Goal: Task Accomplishment & Management: Use online tool/utility

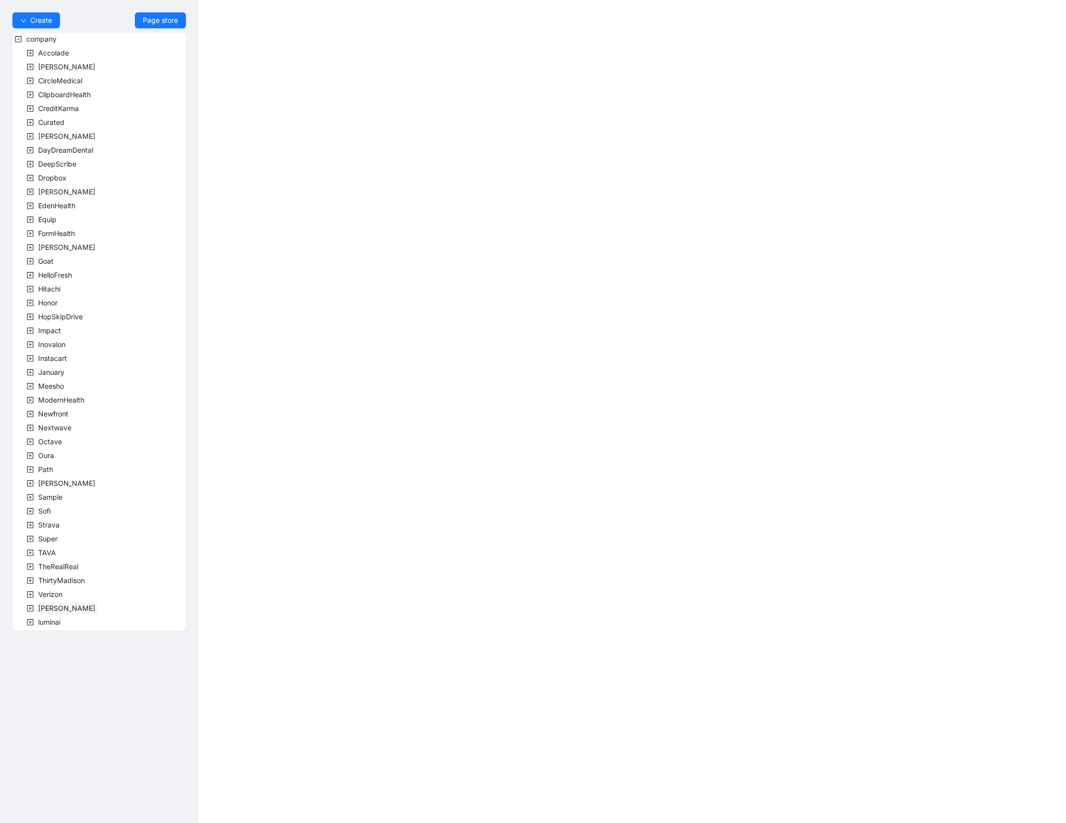
click at [41, 606] on span "[PERSON_NAME]" at bounding box center [66, 608] width 57 height 8
click at [44, 622] on icon "plus-square" at bounding box center [42, 622] width 7 height 7
click at [80, 675] on span "VirtaTeam" at bounding box center [78, 677] width 33 height 8
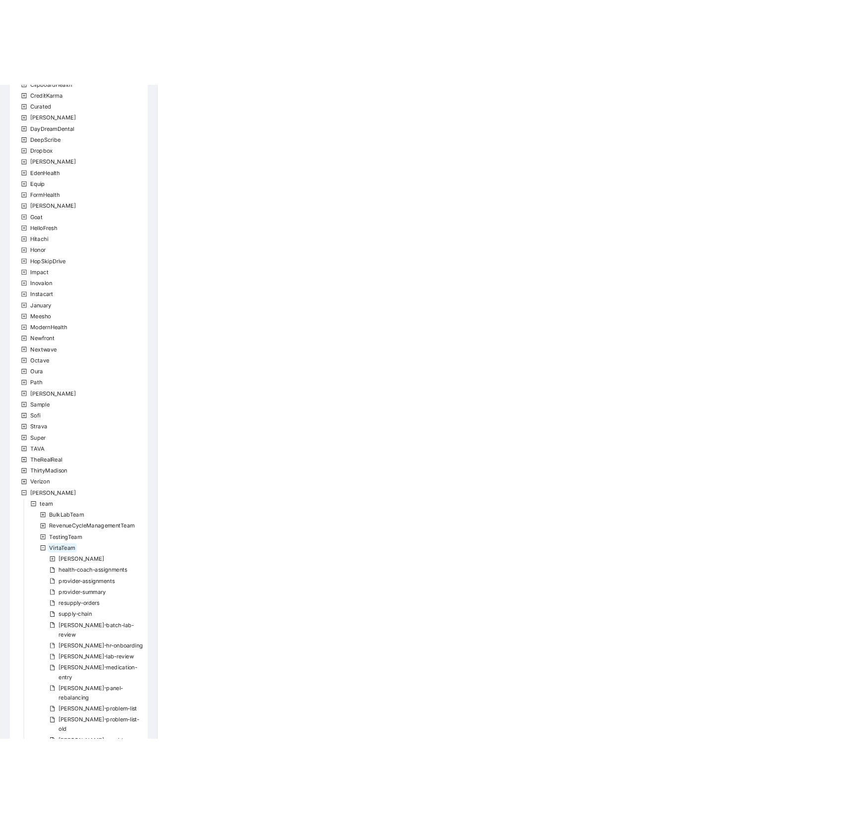
scroll to position [124, 0]
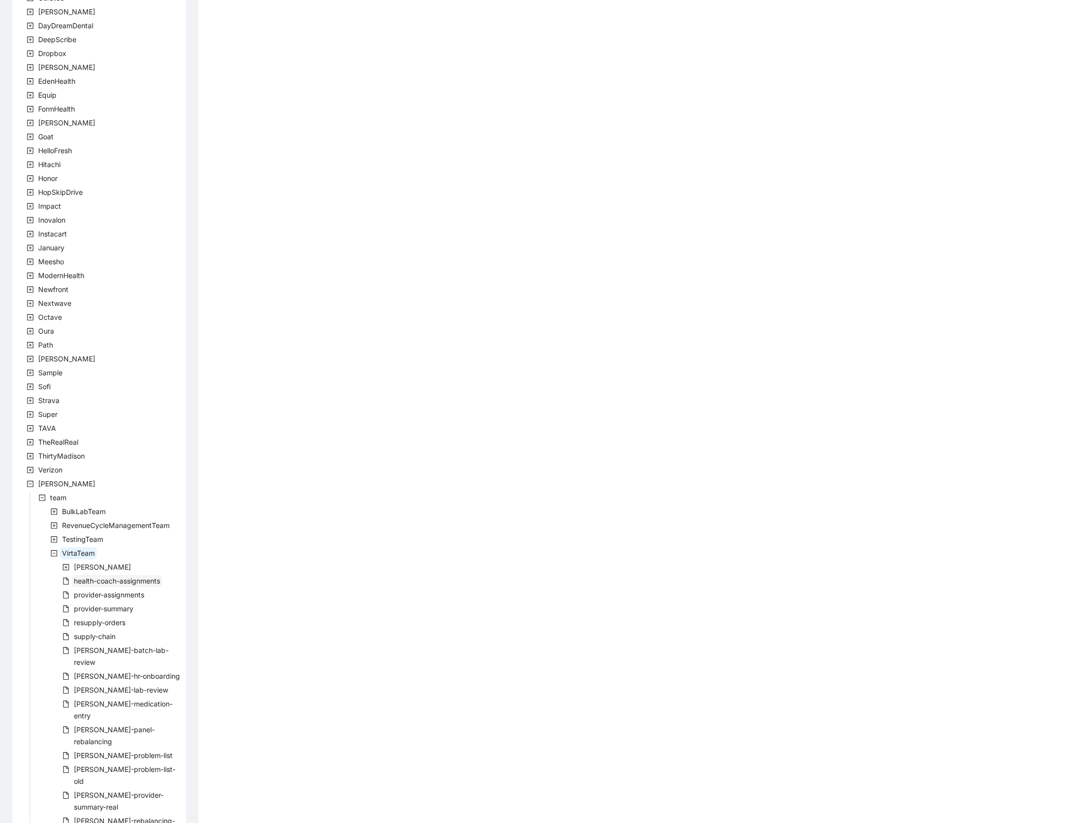
click at [105, 581] on span "health-coach-assignments" at bounding box center [117, 581] width 86 height 8
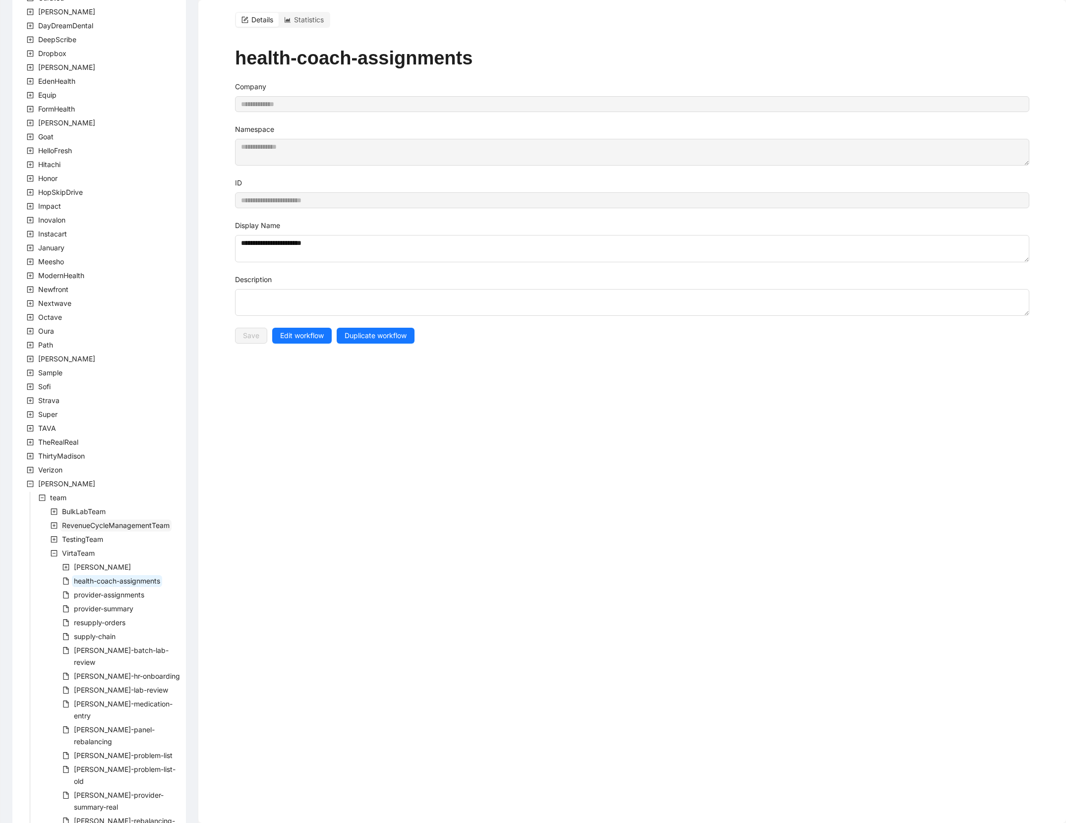
click at [82, 530] on span "RevenueCycleManagementTeam" at bounding box center [116, 526] width 112 height 12
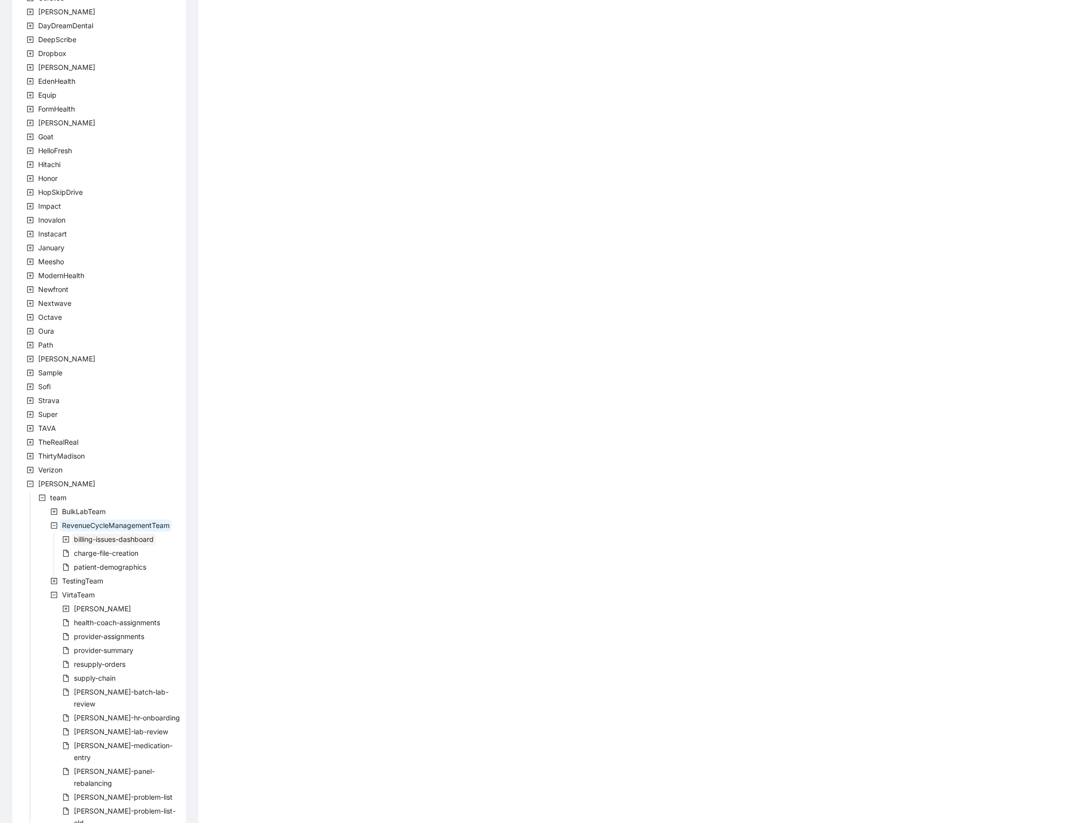
click at [78, 537] on span "billing-issues-dashboard" at bounding box center [114, 539] width 80 height 8
click at [88, 550] on span "billing-issues-dashboard" at bounding box center [126, 553] width 80 height 8
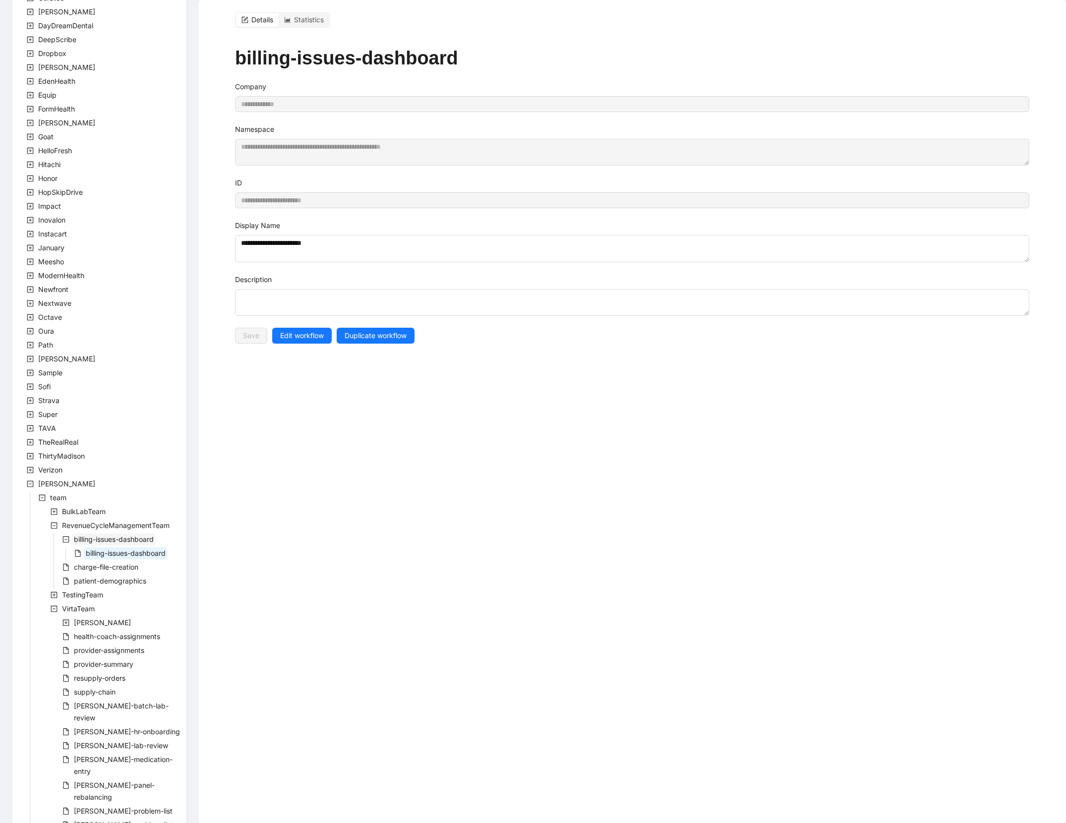
click at [101, 539] on span "billing-issues-dashboard" at bounding box center [114, 539] width 80 height 8
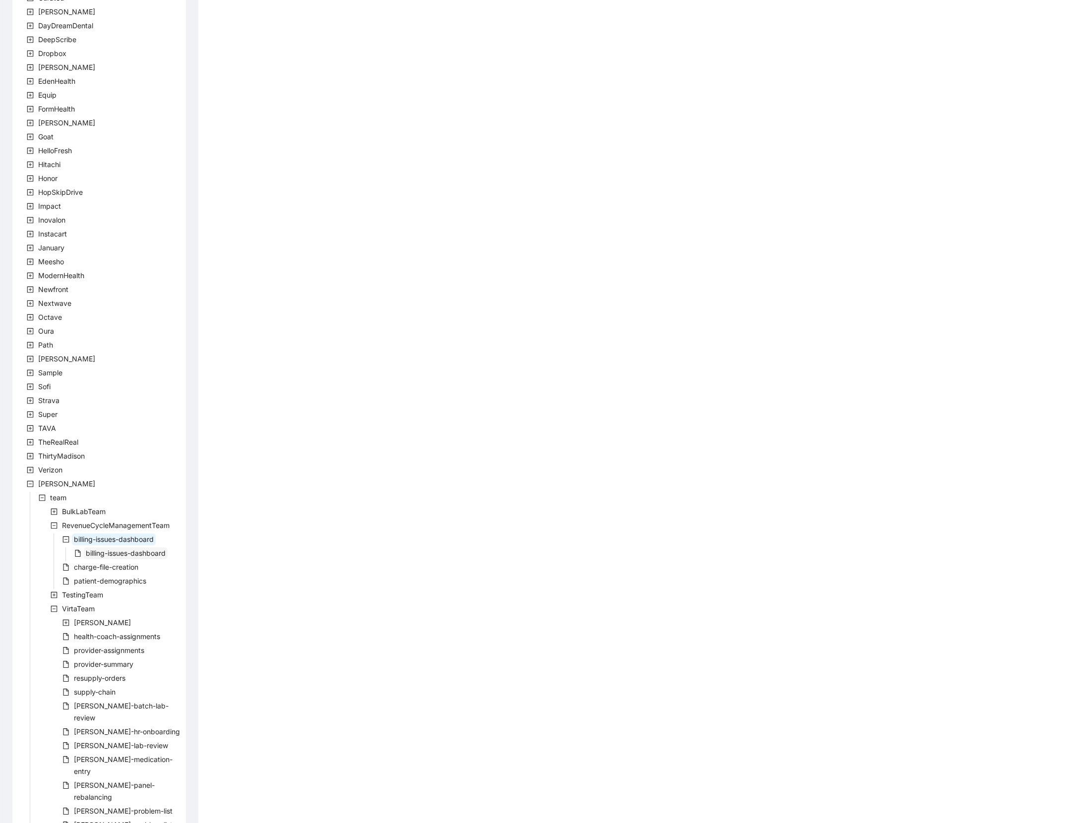
click at [101, 549] on span "billing-issues-dashboard" at bounding box center [126, 553] width 80 height 8
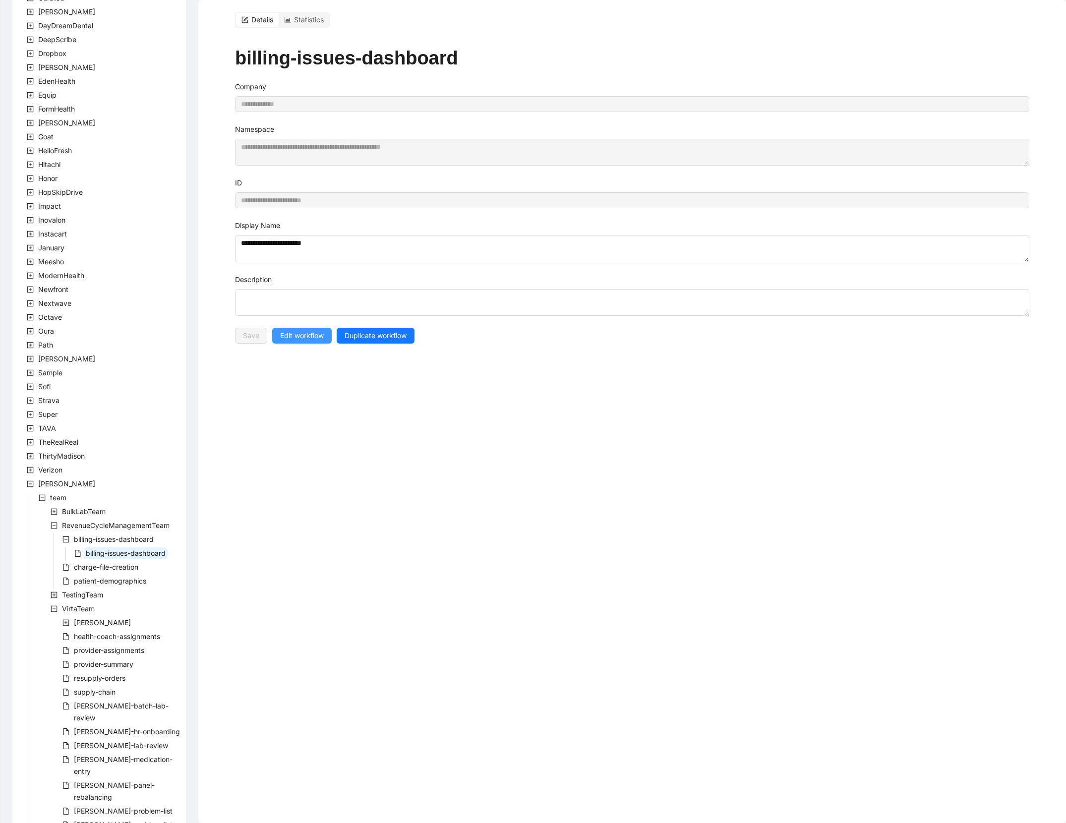
click at [289, 341] on span "Edit workflow" at bounding box center [302, 335] width 44 height 11
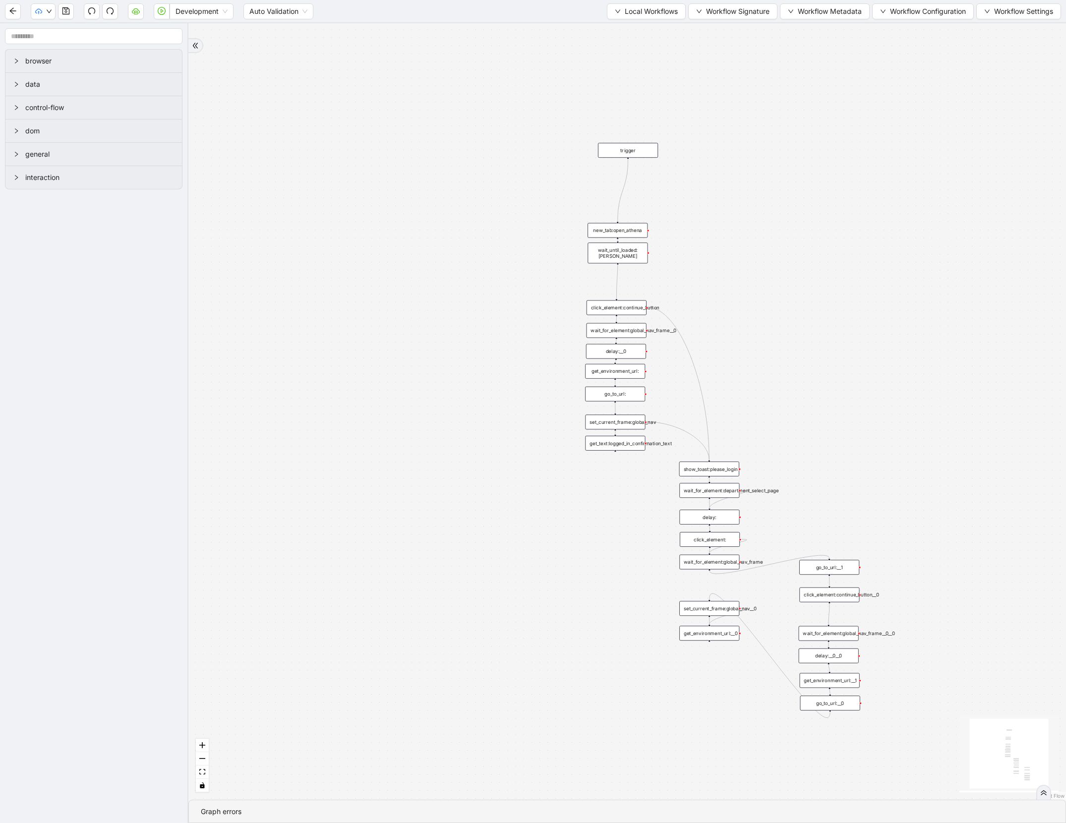
drag, startPoint x: 802, startPoint y: 194, endPoint x: 806, endPoint y: 312, distance: 117.6
click at [806, 312] on div "trigger new_tab:open_athena get_text:logged_in_confirmation_text show_toast:ple…" at bounding box center [627, 411] width 878 height 776
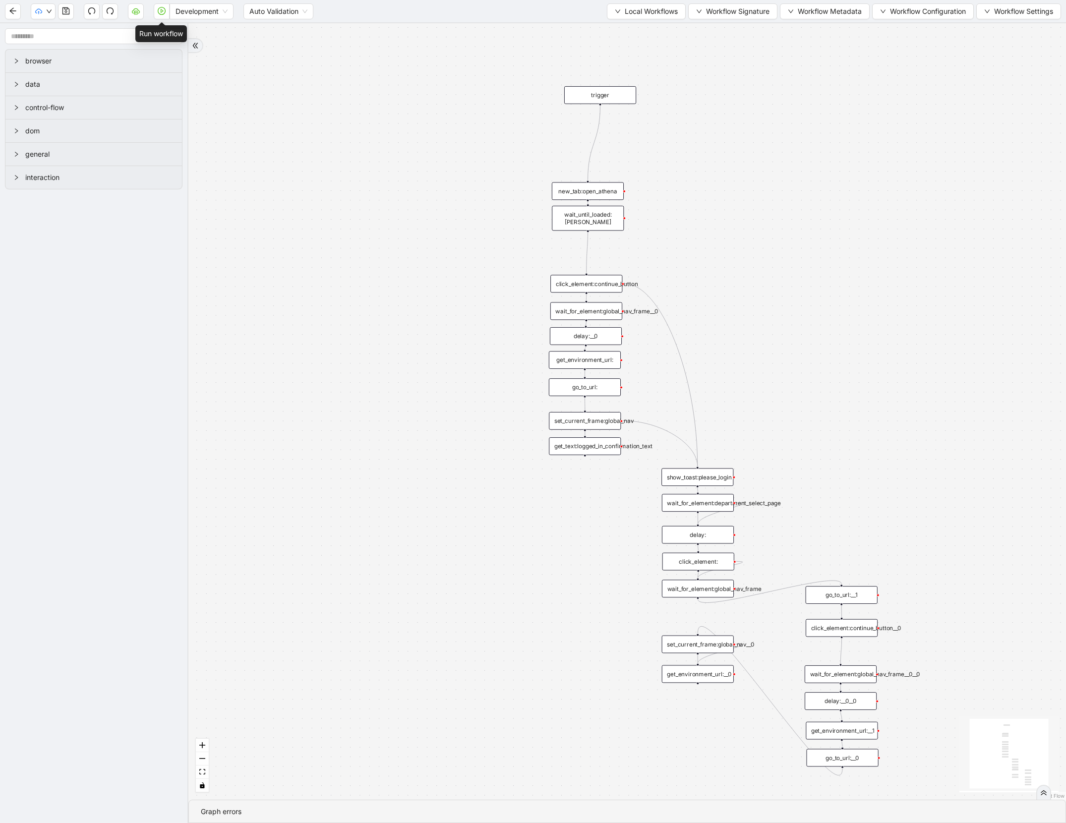
click at [162, 11] on icon "play-circle" at bounding box center [162, 11] width 3 height 4
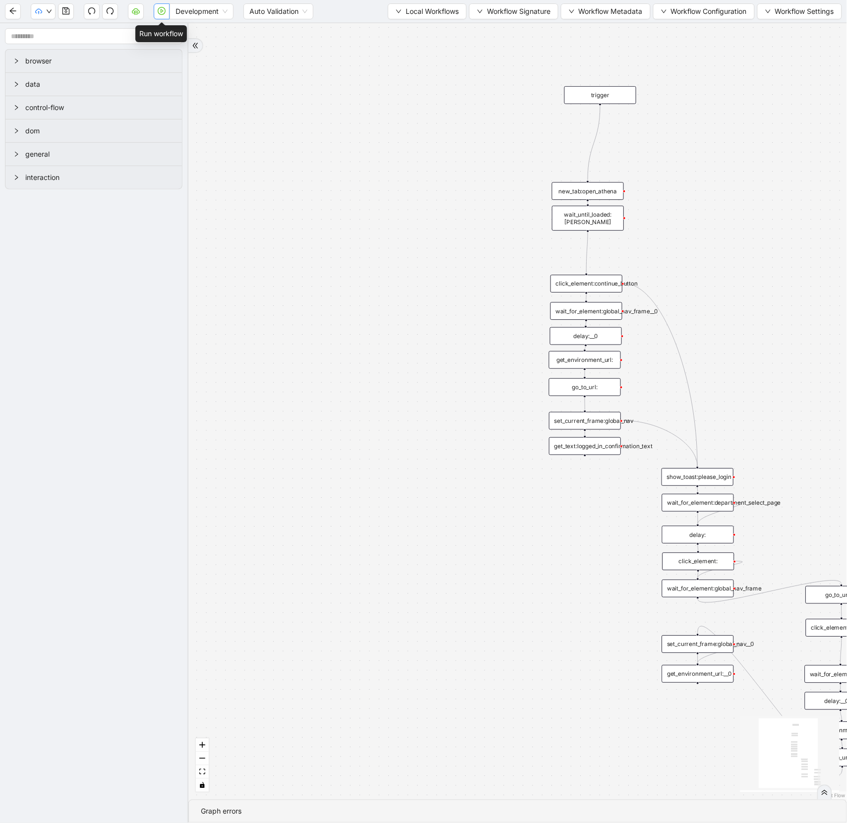
click at [158, 13] on icon "play-circle" at bounding box center [162, 11] width 8 height 8
drag, startPoint x: 589, startPoint y: 93, endPoint x: 574, endPoint y: 149, distance: 57.4
click at [574, 149] on div "trigger" at bounding box center [586, 151] width 72 height 18
click at [229, 17] on div "Development" at bounding box center [202, 11] width 64 height 16
click at [219, 10] on span "Development" at bounding box center [202, 11] width 52 height 15
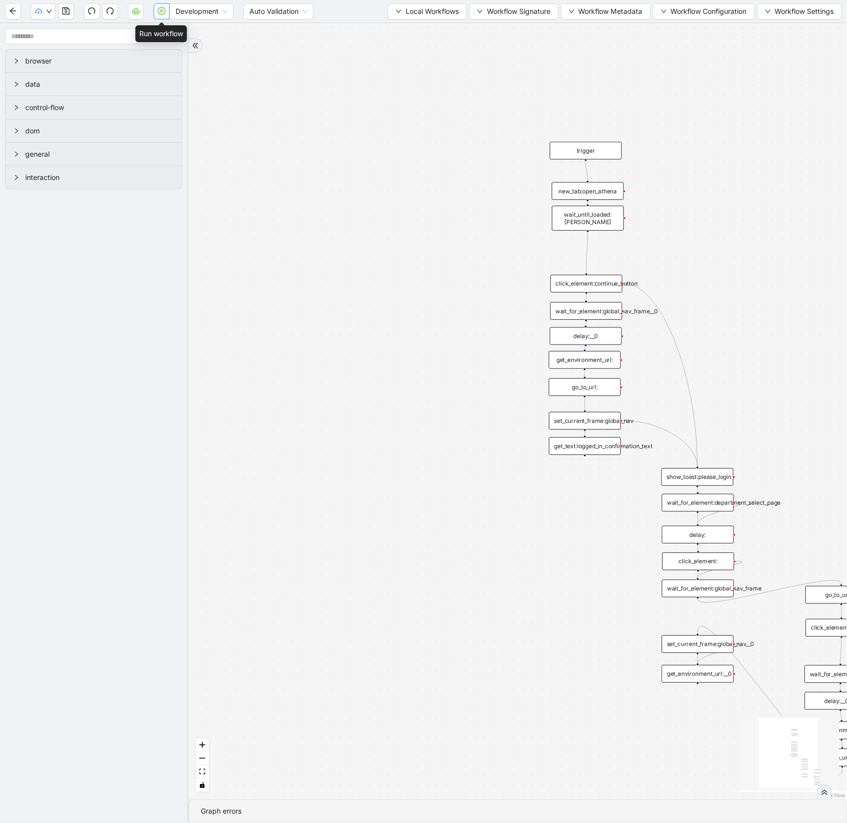
click at [161, 13] on icon "play-circle" at bounding box center [162, 11] width 3 height 4
click at [198, 12] on span "Development" at bounding box center [202, 11] width 52 height 15
click at [195, 31] on div "Development" at bounding box center [201, 31] width 49 height 11
click at [46, 11] on icon "down" at bounding box center [49, 11] width 6 height 6
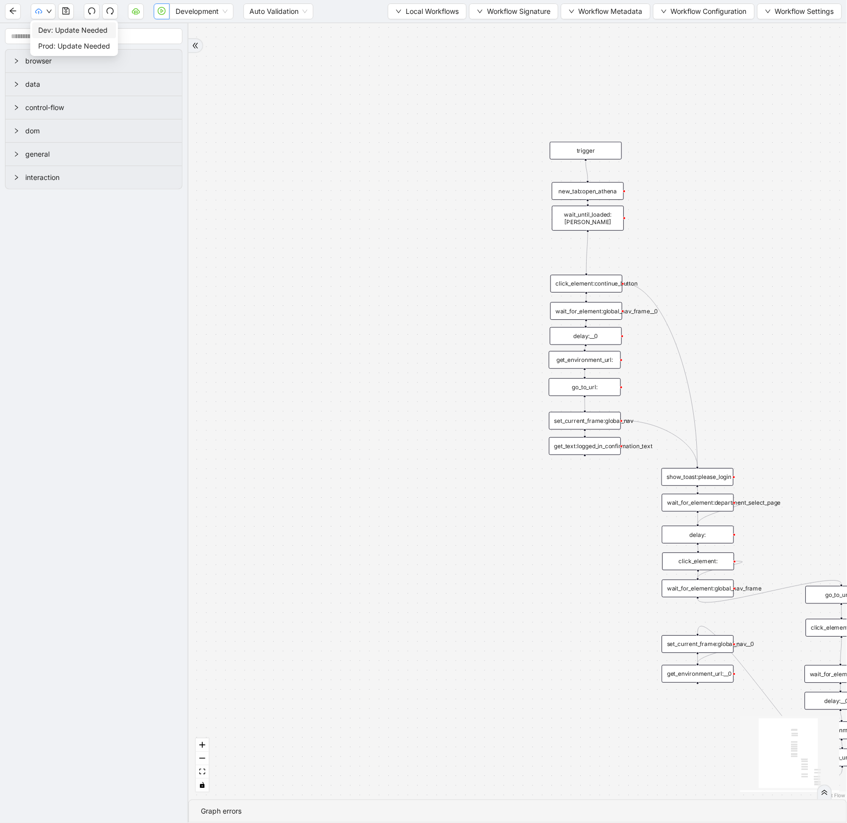
click at [49, 32] on span "Dev: Update Needed" at bounding box center [74, 30] width 72 height 11
click at [158, 8] on icon "play-circle" at bounding box center [162, 11] width 8 height 8
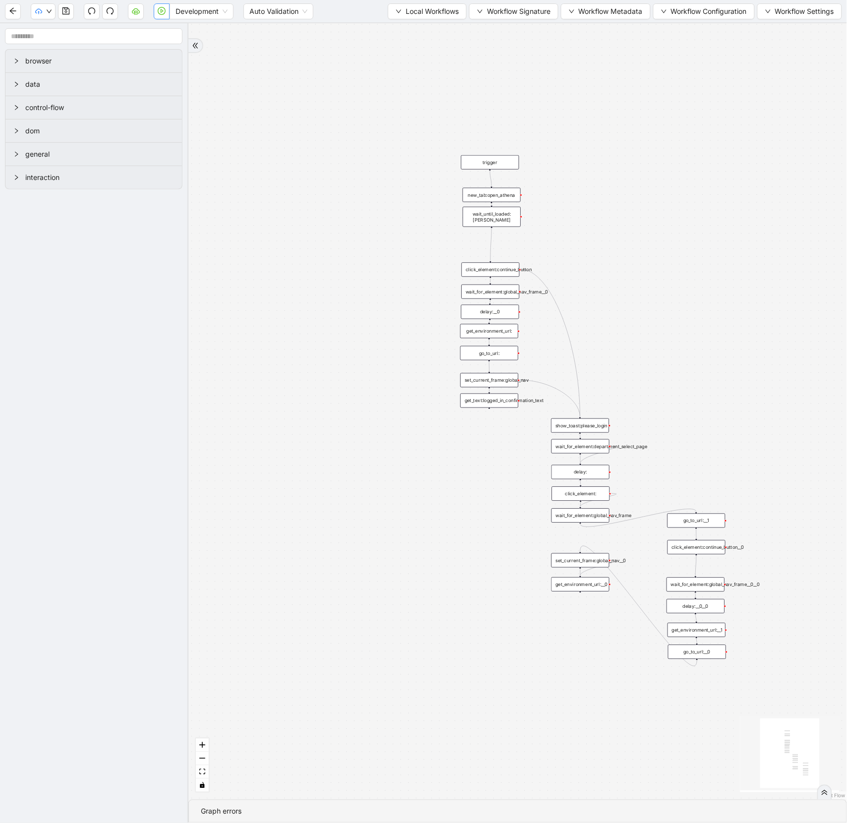
drag, startPoint x: 726, startPoint y: 348, endPoint x: 605, endPoint y: 304, distance: 128.3
click at [605, 304] on div "trigger new_tab:open_athena get_text:logged_in_confirmation_text show_toast:ple…" at bounding box center [517, 411] width 658 height 776
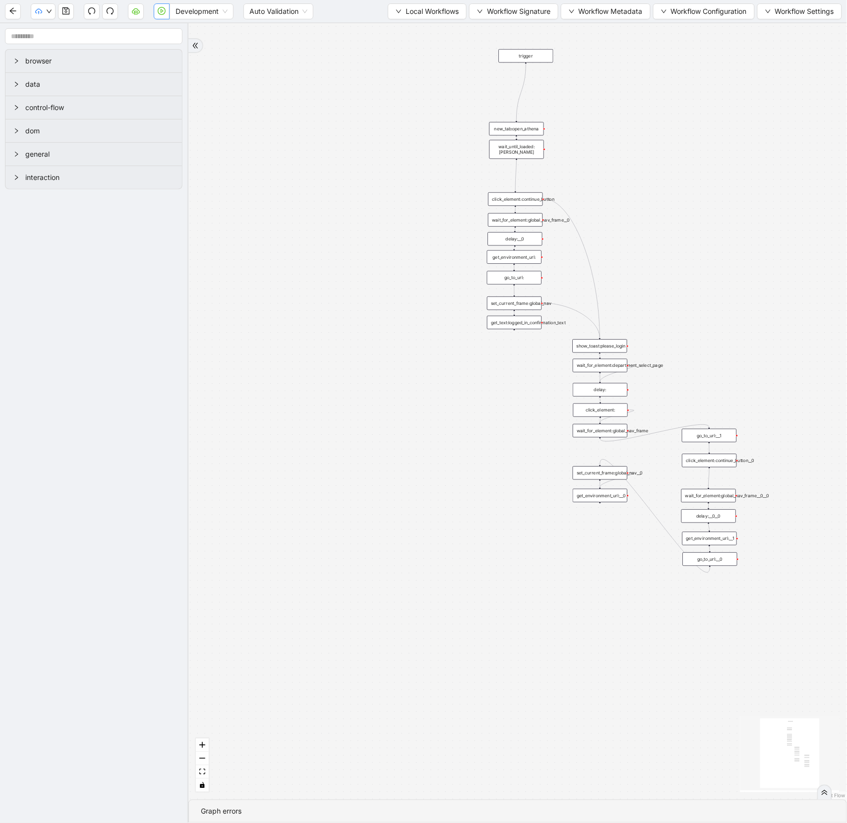
click at [164, 14] on icon "play-circle" at bounding box center [162, 11] width 8 height 8
click at [0, 799] on input "1-off update file id" at bounding box center [74, 795] width 333 height 19
click at [163, 12] on icon "play-circle" at bounding box center [162, 11] width 8 height 8
click at [0, 800] on input "1-off update file id" at bounding box center [74, 795] width 333 height 19
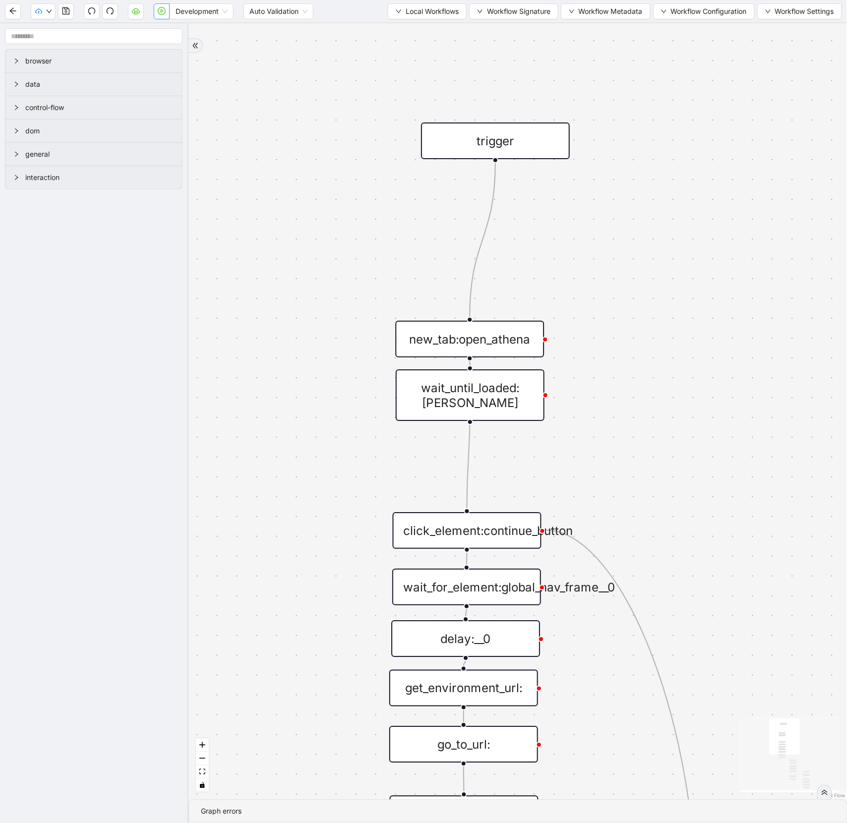
drag, startPoint x: 611, startPoint y: 99, endPoint x: 596, endPoint y: 434, distance: 335.5
click at [596, 434] on div "trigger new_tab:open_athena get_text:logged_in_confirmation_text show_toast:ple…" at bounding box center [517, 411] width 658 height 776
drag, startPoint x: 487, startPoint y: 348, endPoint x: 502, endPoint y: 280, distance: 69.2
click at [502, 280] on div "new_tab:open_athena" at bounding box center [487, 271] width 149 height 37
click at [503, 280] on div "new_tab:open_athena" at bounding box center [485, 271] width 149 height 37
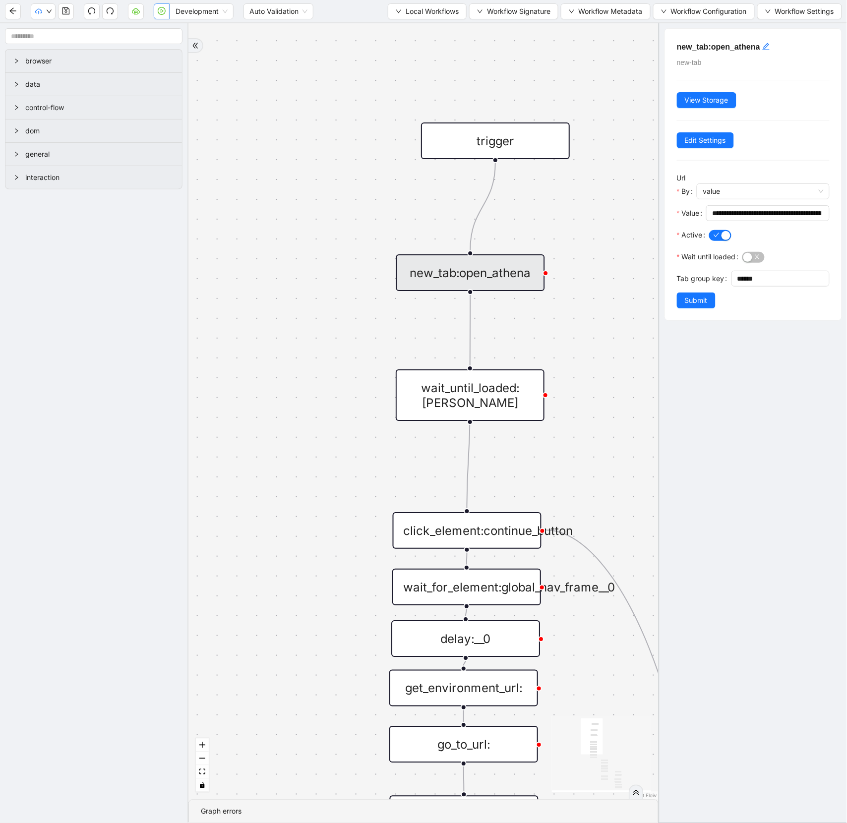
drag, startPoint x: 503, startPoint y: 280, endPoint x: 488, endPoint y: 281, distance: 14.9
click at [488, 281] on div "new_tab:open_athena" at bounding box center [470, 272] width 149 height 37
click at [470, 304] on icon "Edge from new_tab:open_athena to wait_until_loaded:athena" at bounding box center [470, 330] width 0 height 71
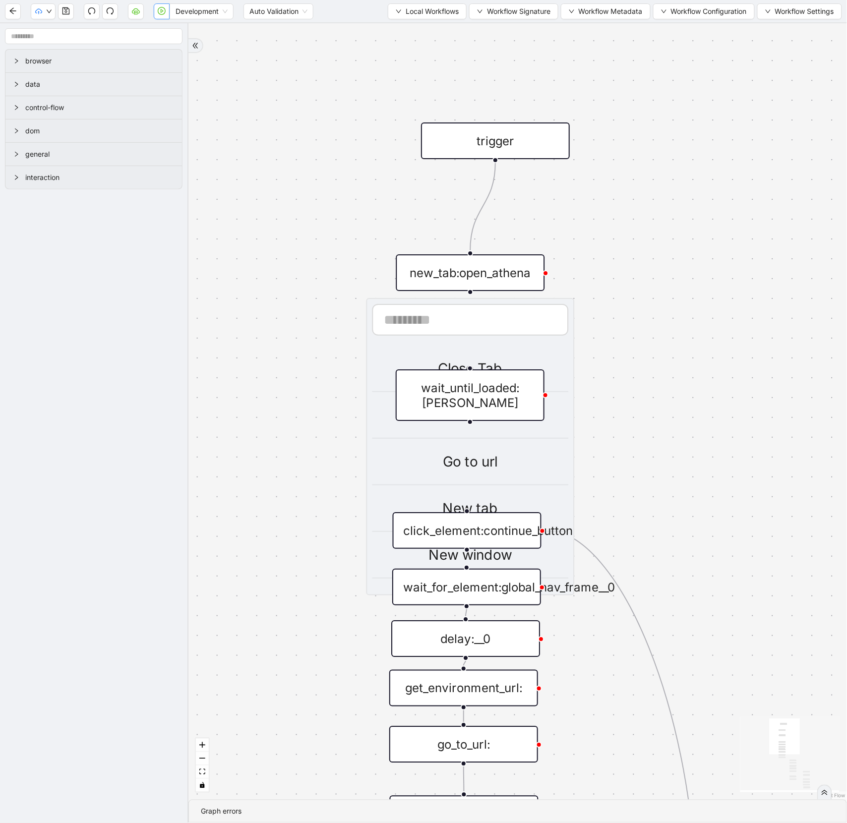
click at [675, 372] on div "trigger new_tab:open_athena Close Tab Get Environment Url Go to url New tab New…" at bounding box center [517, 411] width 658 height 776
click at [69, 18] on button "button" at bounding box center [66, 11] width 16 height 16
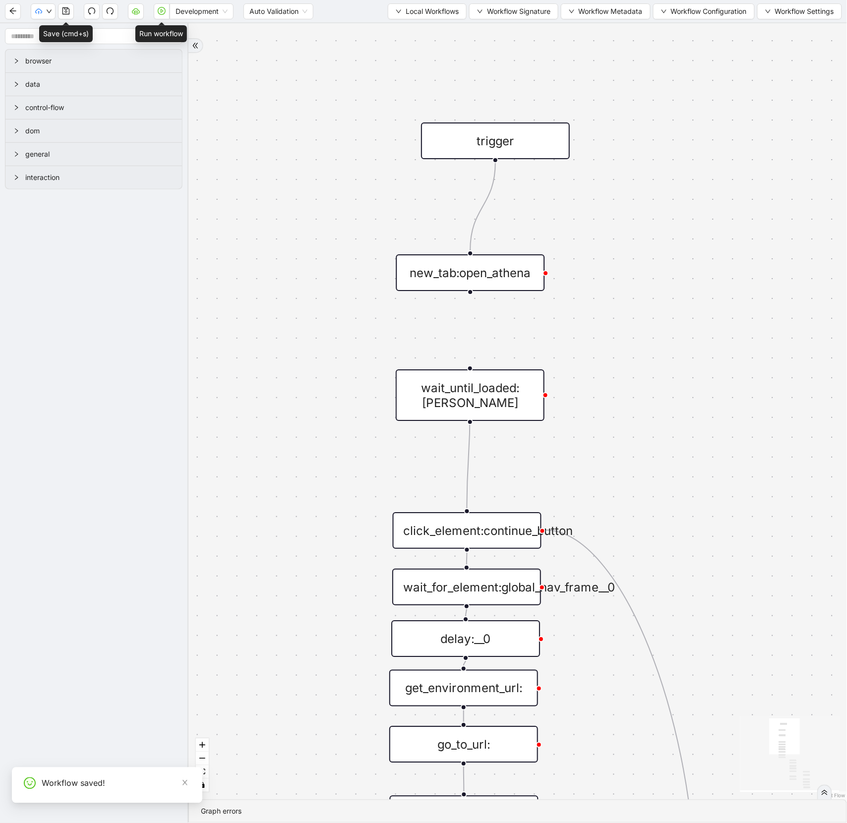
click at [156, 12] on button "button" at bounding box center [162, 11] width 16 height 16
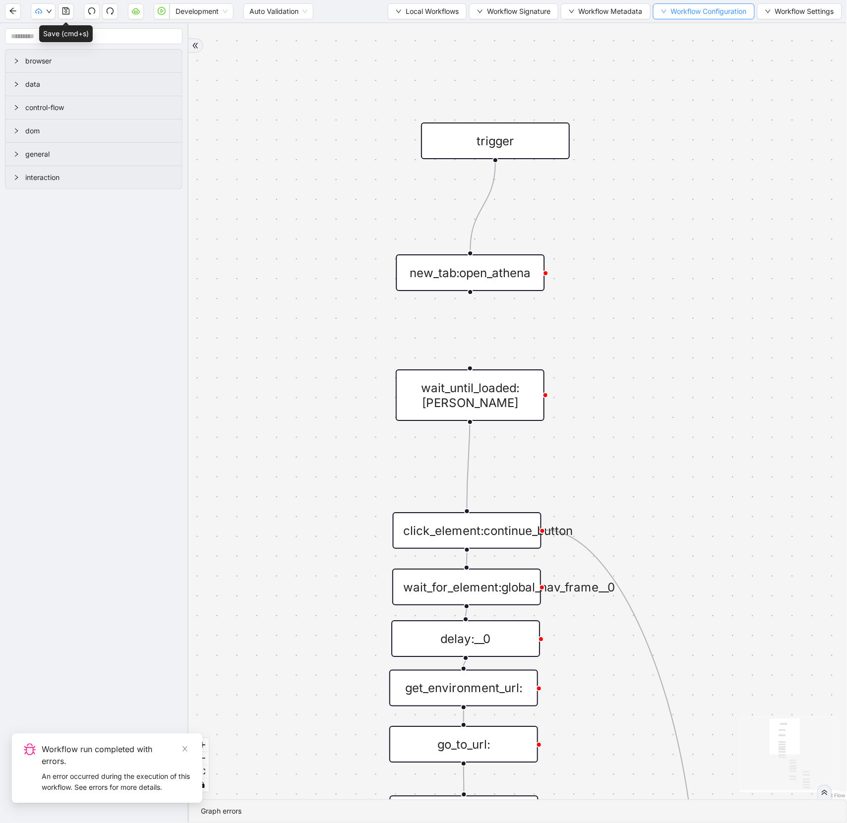
click at [704, 8] on span "Workflow Configuration" at bounding box center [709, 11] width 76 height 11
click at [772, 14] on button "Workflow Settings" at bounding box center [799, 11] width 85 height 16
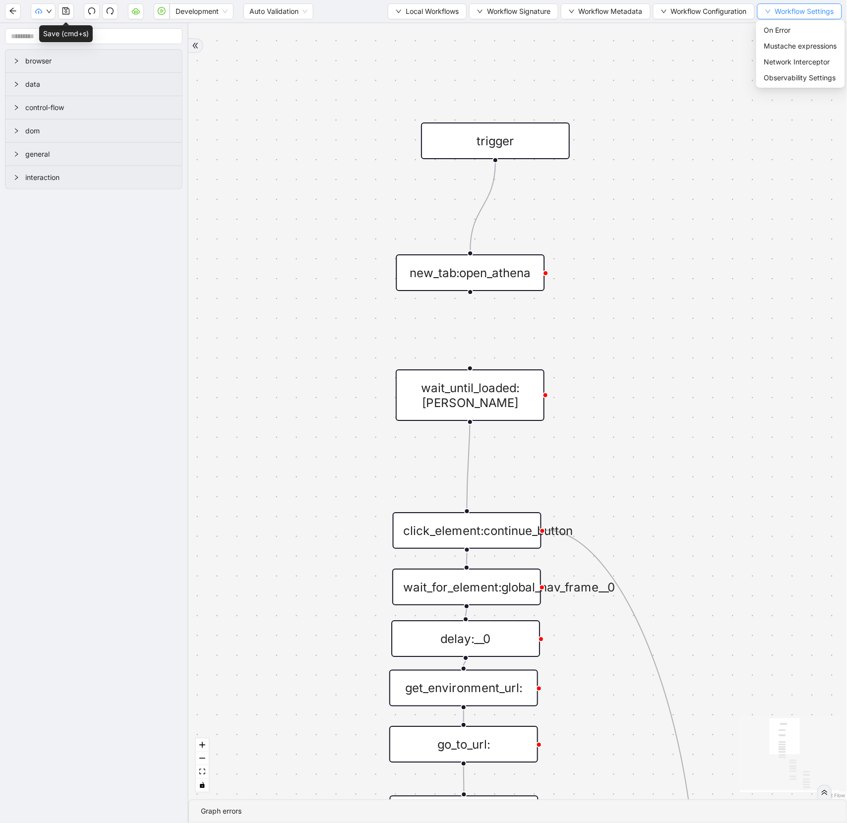
click at [775, 12] on span "Workflow Settings" at bounding box center [804, 11] width 59 height 11
click at [729, 13] on span "Workflow Configuration" at bounding box center [709, 11] width 76 height 11
click at [633, 15] on span "Workflow Metadata" at bounding box center [611, 11] width 64 height 11
click at [625, 26] on span "Requirements" at bounding box center [602, 30] width 74 height 11
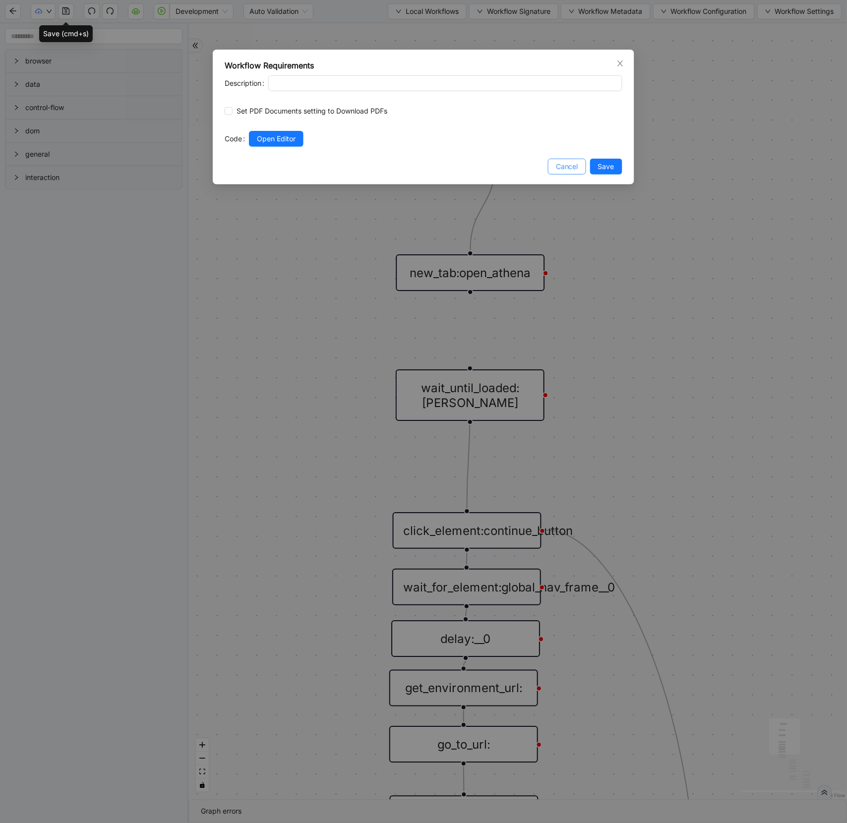
click at [561, 165] on span "Cancel" at bounding box center [567, 166] width 22 height 11
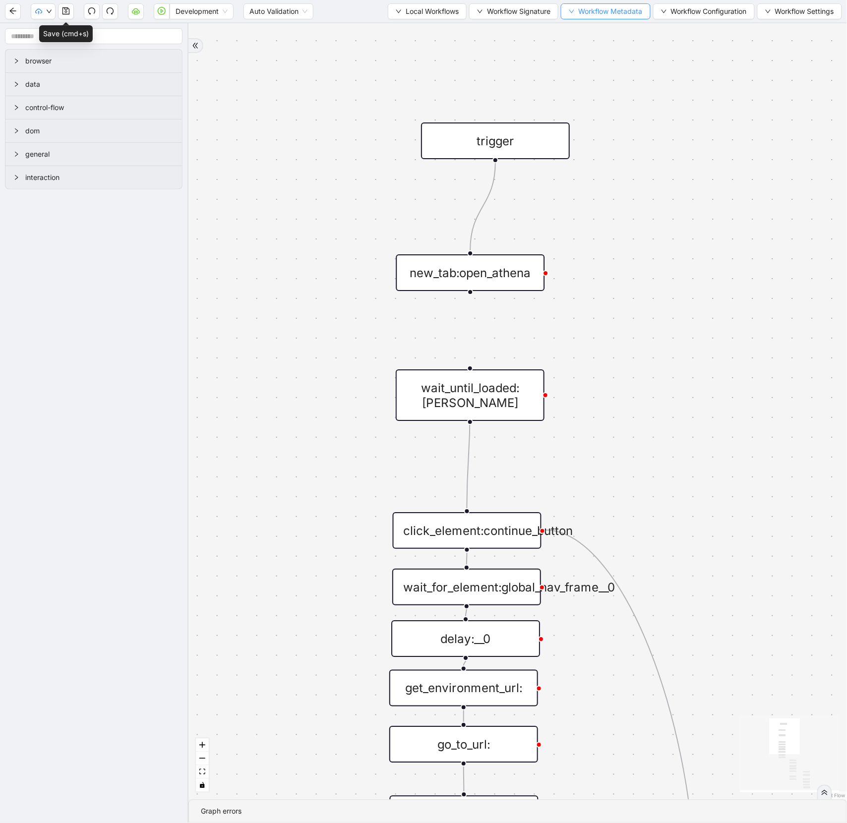
click at [612, 11] on span "Workflow Metadata" at bounding box center [611, 11] width 64 height 11
click at [598, 95] on span "Type" at bounding box center [602, 93] width 66 height 11
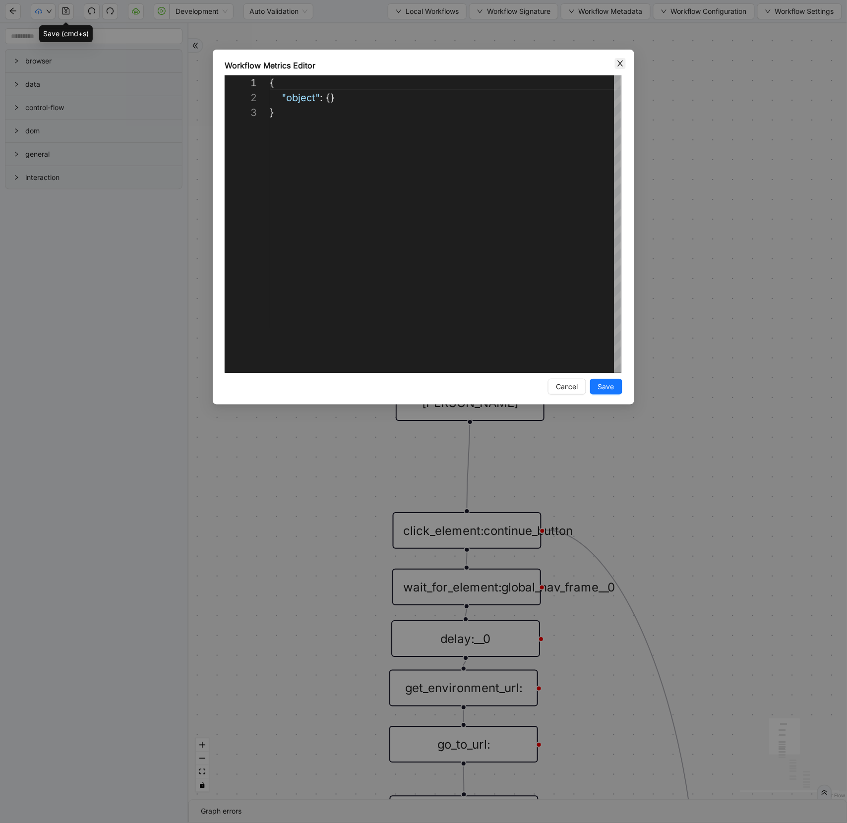
click at [620, 61] on icon "close" at bounding box center [620, 63] width 8 height 8
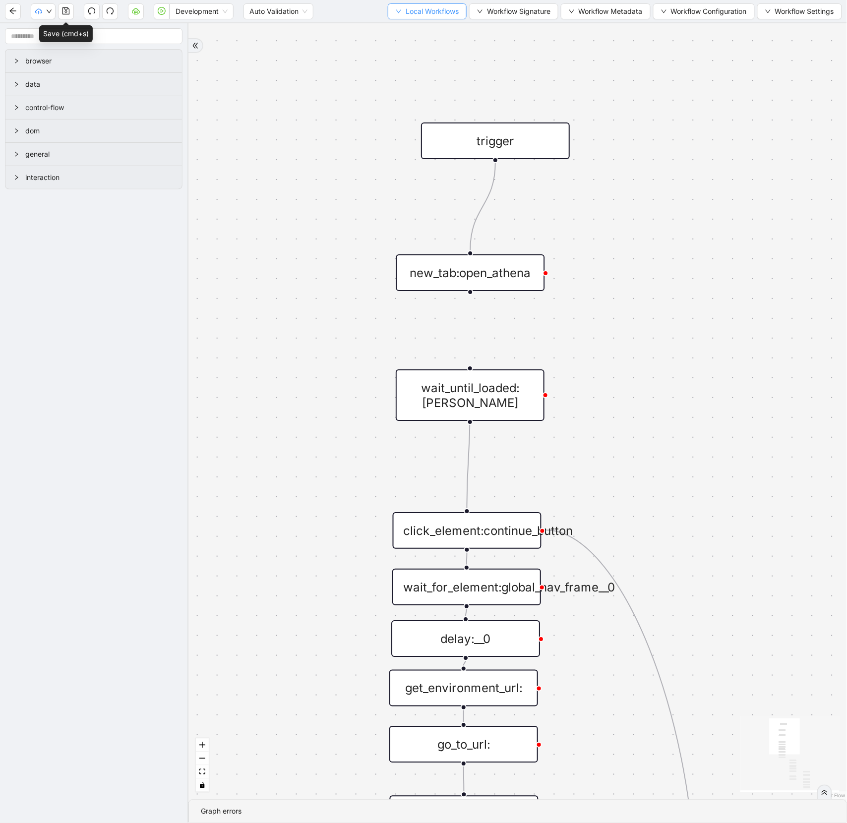
click at [456, 9] on button "Local Workflows" at bounding box center [427, 11] width 79 height 16
click at [423, 28] on span "Select" at bounding box center [421, 30] width 64 height 11
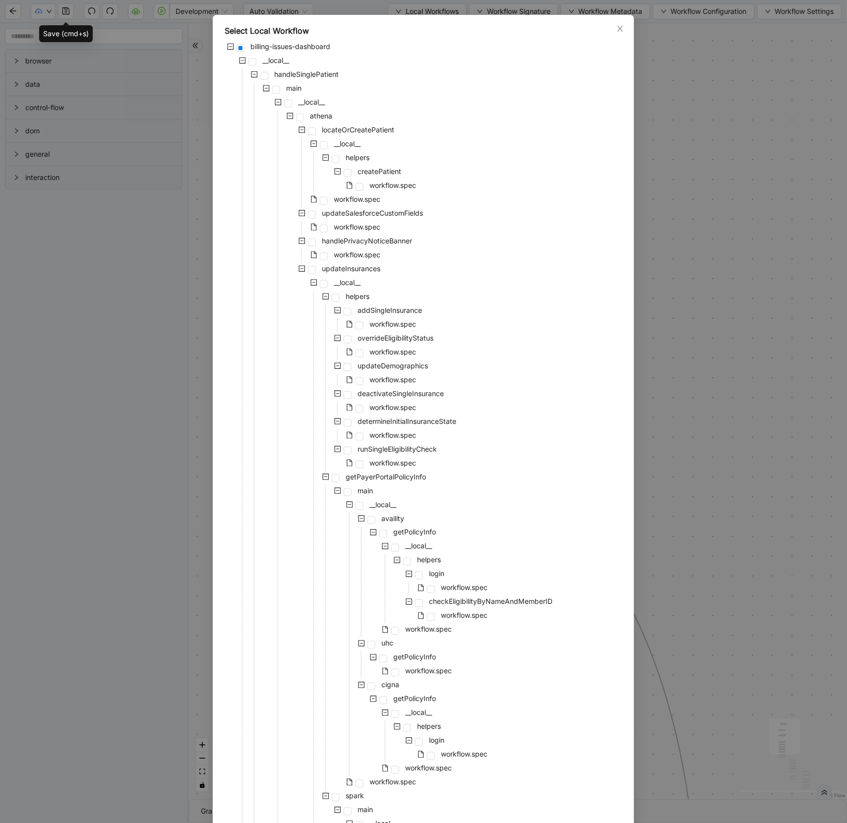
scroll to position [33, 0]
click at [620, 28] on icon "close" at bounding box center [620, 31] width 8 height 8
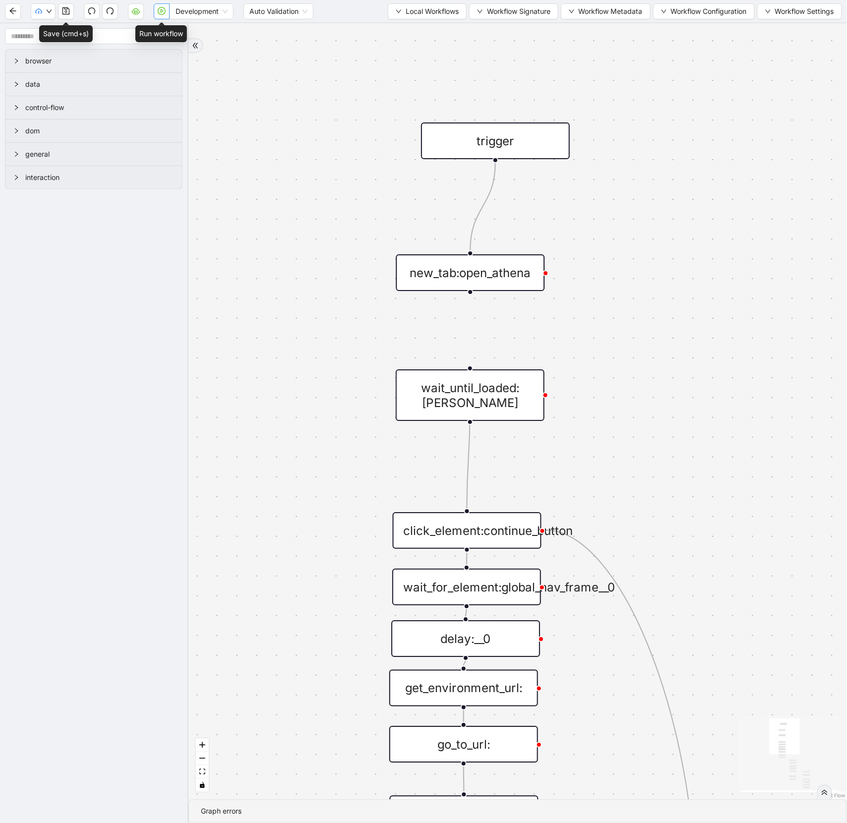
click at [164, 14] on icon "play-circle" at bounding box center [162, 11] width 8 height 8
click at [0, 800] on input "1-off update file id" at bounding box center [74, 795] width 333 height 19
click at [437, 16] on span "Local Workflows" at bounding box center [432, 11] width 53 height 11
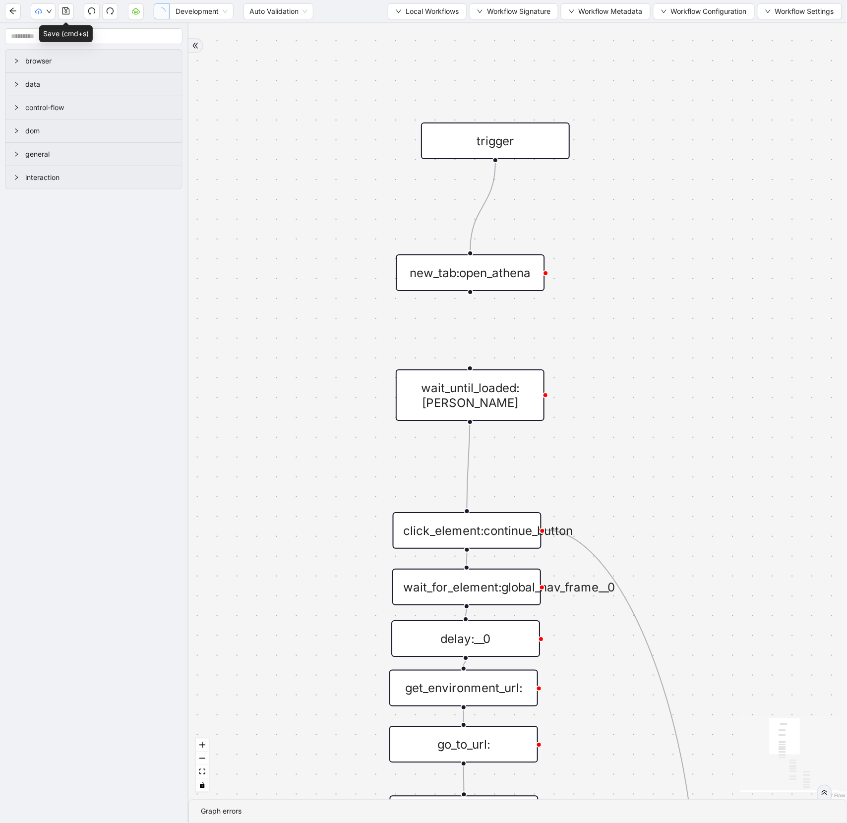
click at [437, 16] on span "Local Workflows" at bounding box center [432, 11] width 53 height 11
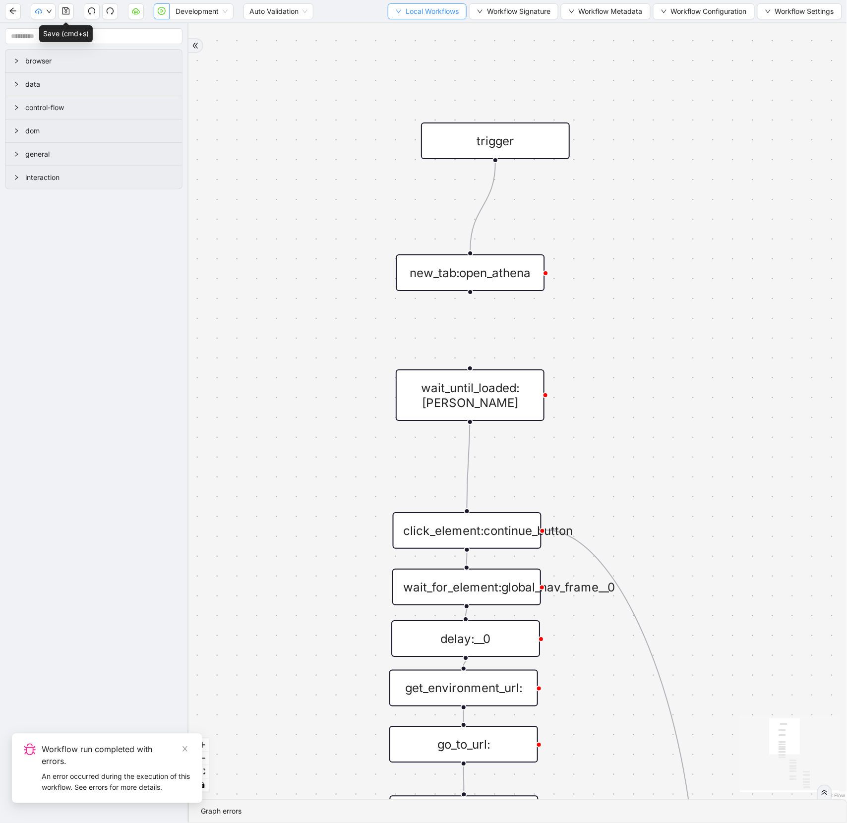
click at [398, 11] on button "Local Workflows" at bounding box center [427, 11] width 79 height 16
click at [397, 11] on button "Local Workflows" at bounding box center [427, 11] width 79 height 16
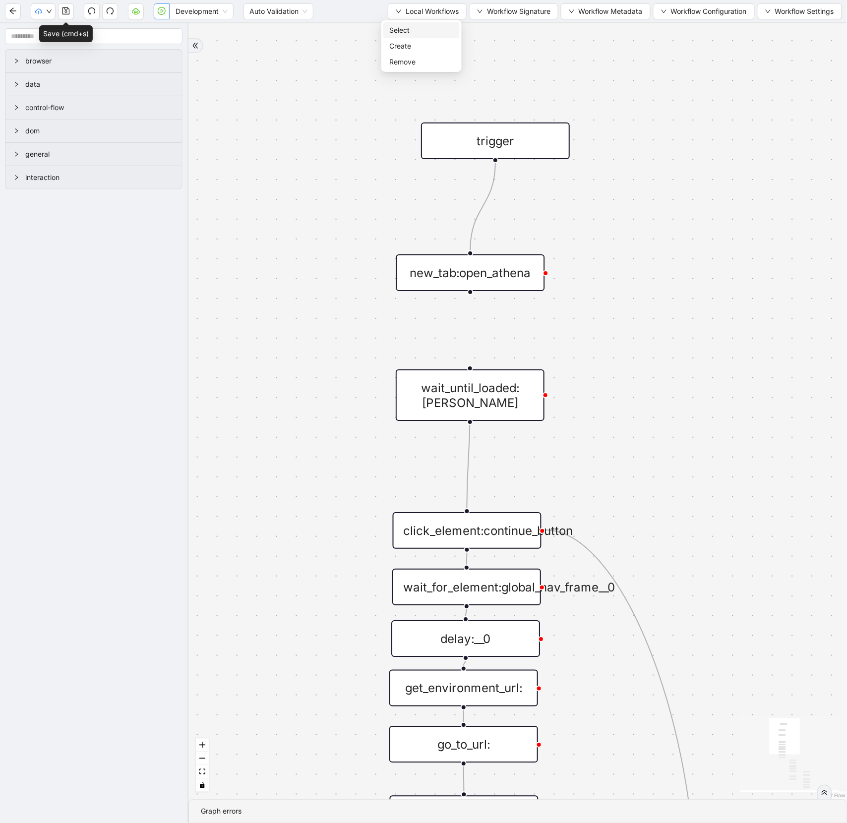
click at [422, 30] on span "Select" at bounding box center [421, 30] width 64 height 11
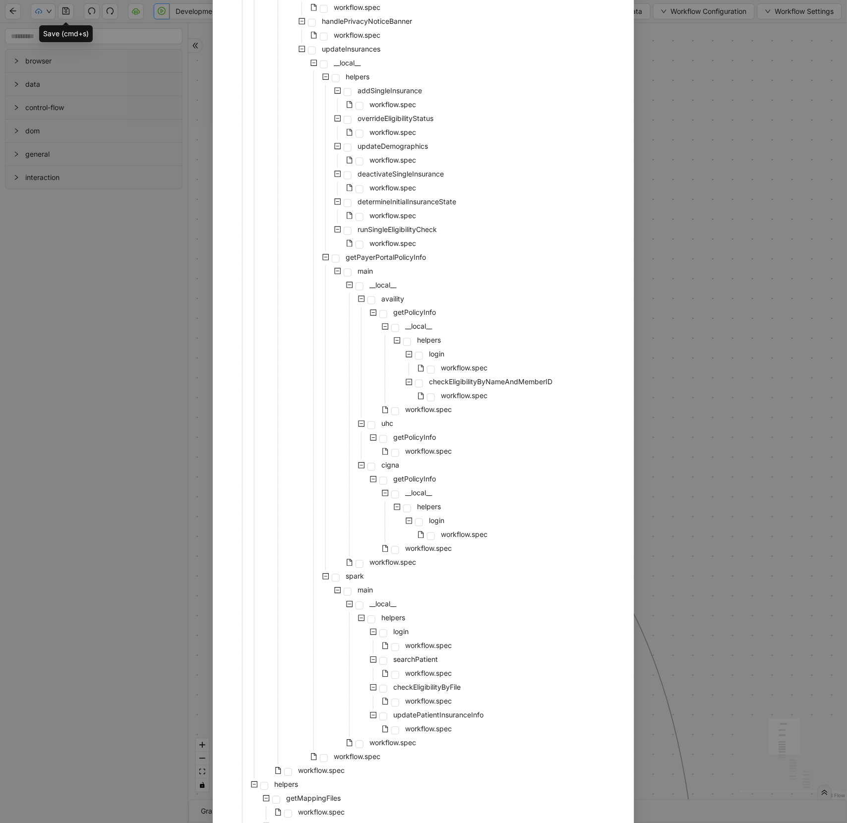
scroll to position [251, 0]
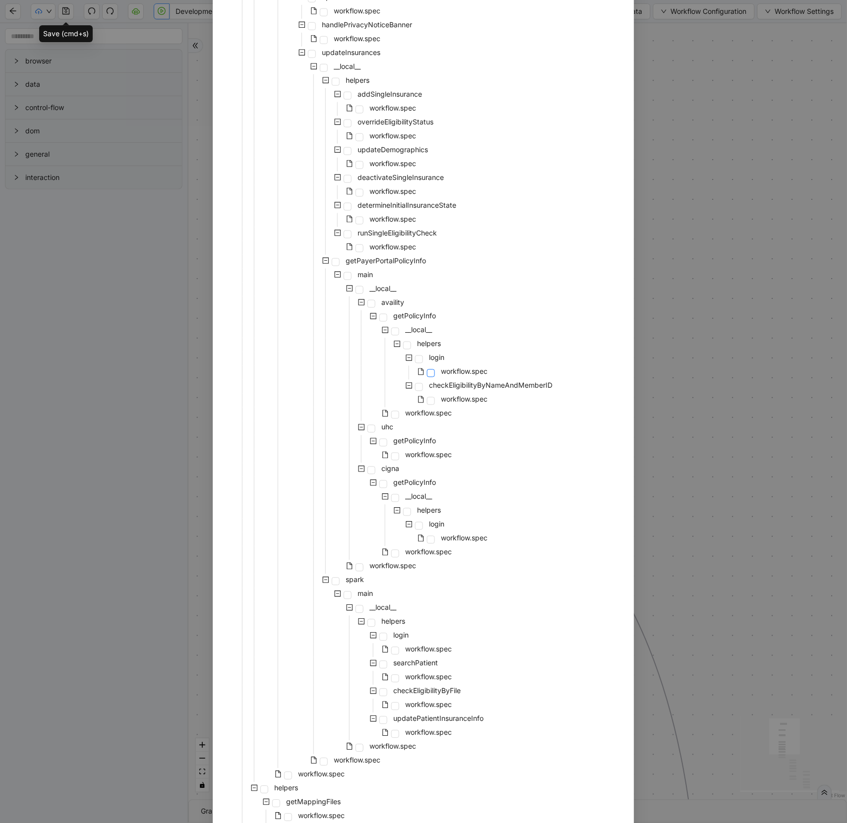
click at [429, 371] on span at bounding box center [431, 373] width 8 height 8
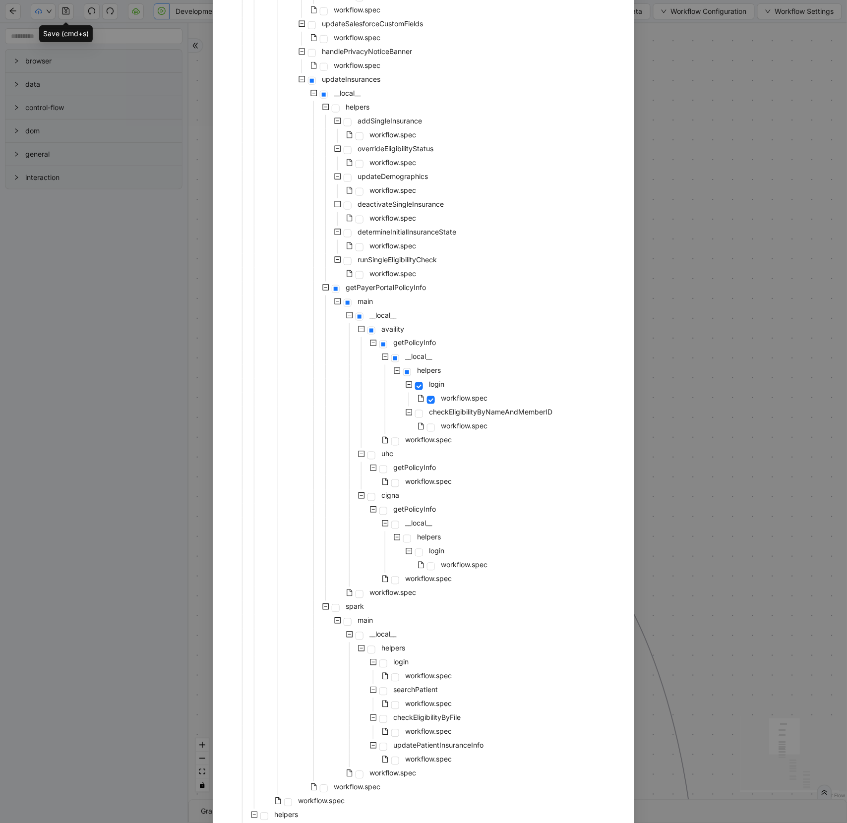
scroll to position [336, 0]
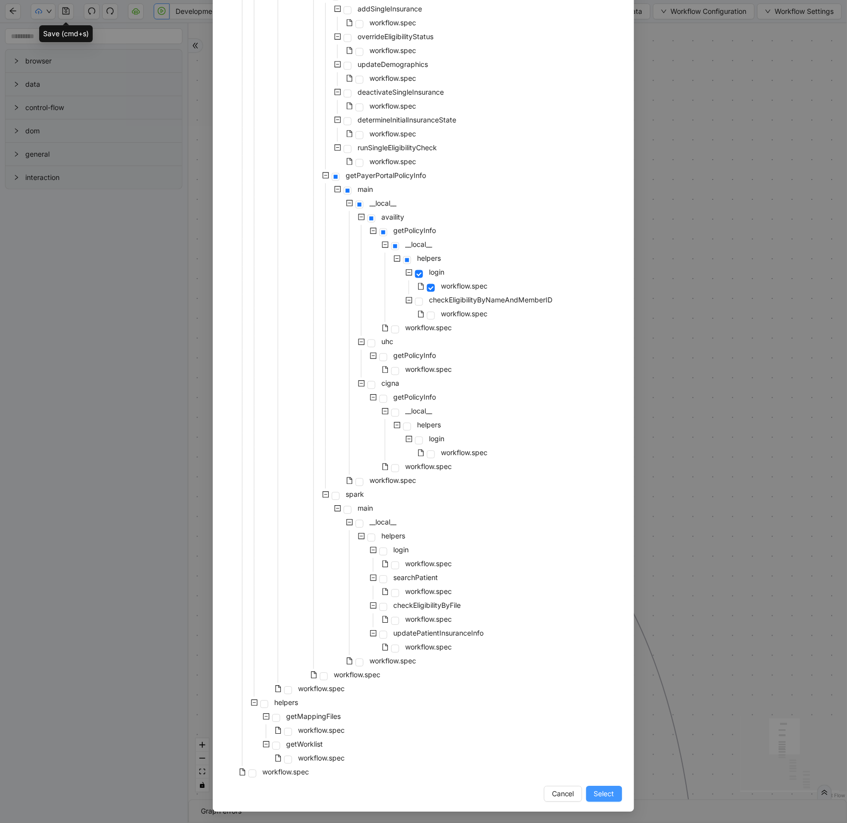
click at [616, 795] on button "Select" at bounding box center [604, 794] width 36 height 16
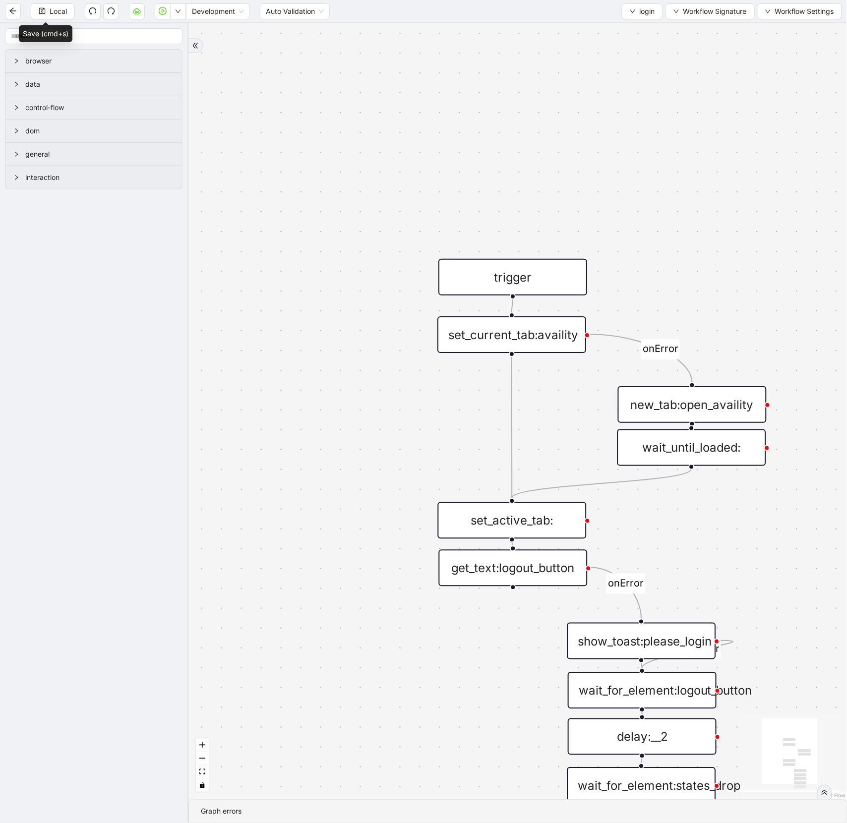
drag, startPoint x: 661, startPoint y: 722, endPoint x: 863, endPoint y: 419, distance: 364.4
click at [846, 419] on html "Local Development Auto Validation login Workflow Signature Workflow Settings br…" at bounding box center [423, 411] width 847 height 823
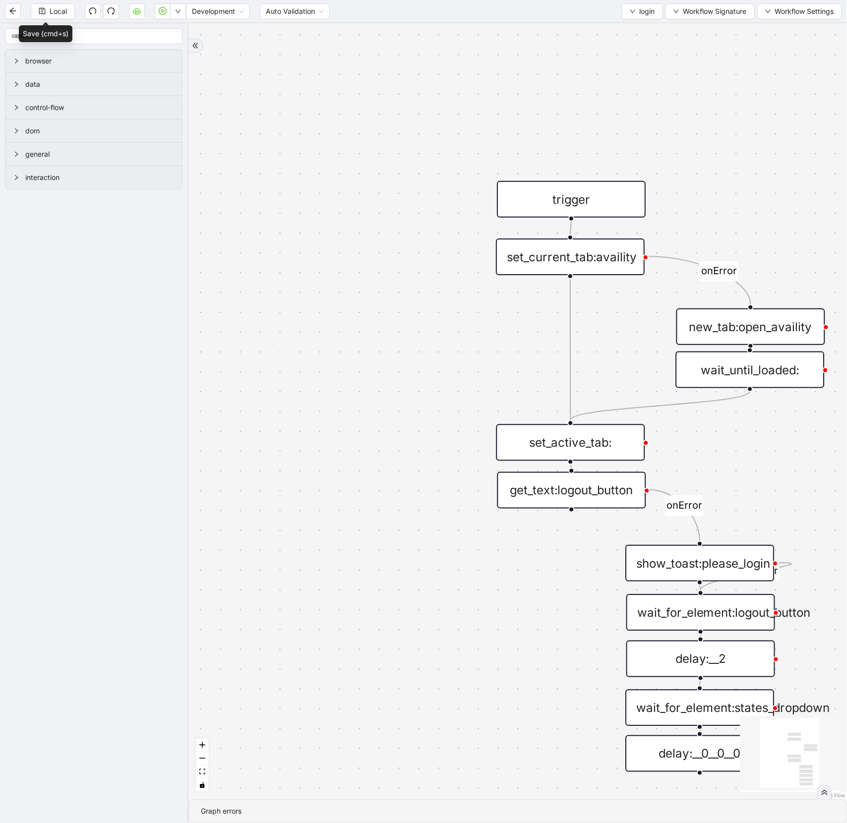
drag, startPoint x: 790, startPoint y: 569, endPoint x: 651, endPoint y: 411, distance: 210.4
click at [651, 411] on g "onError onError onError" at bounding box center [680, 476] width 221 height 511
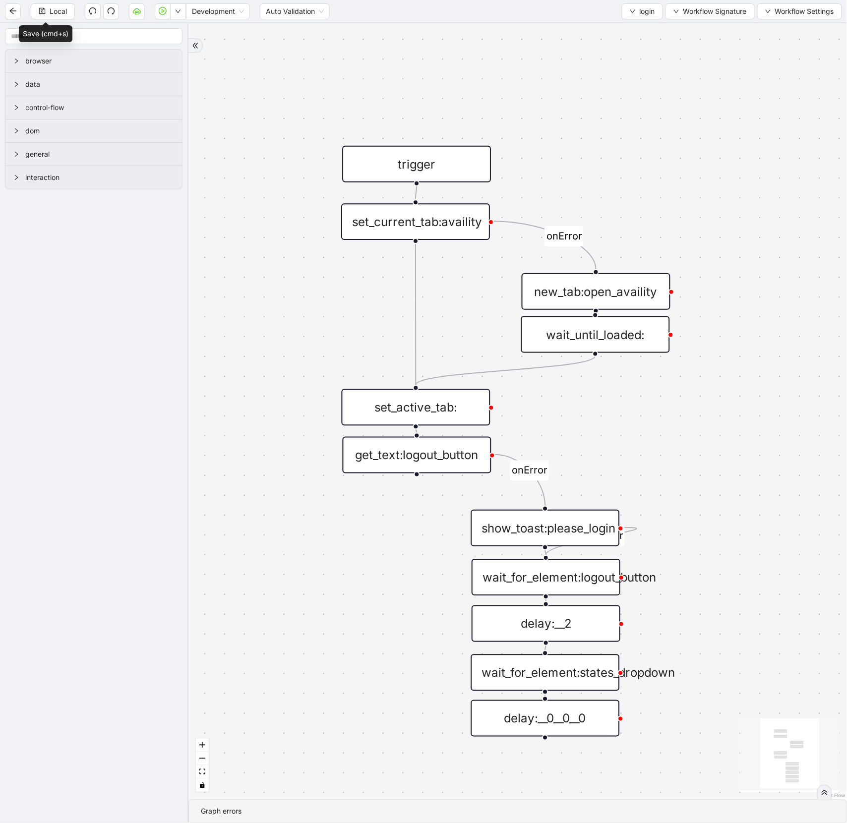
drag, startPoint x: 451, startPoint y: 750, endPoint x: 295, endPoint y: 713, distance: 160.4
click at [295, 714] on div "onError onError onError trigger get_text:logout_button new_tab:open_availity se…" at bounding box center [517, 411] width 658 height 776
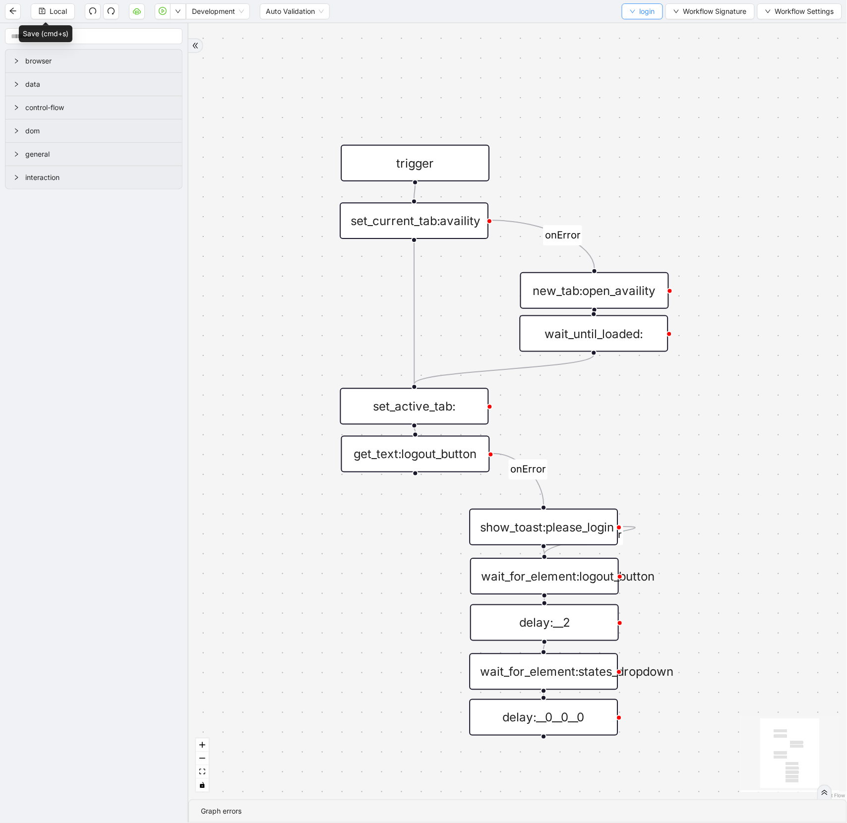
click at [645, 14] on span "login" at bounding box center [647, 11] width 15 height 11
click at [631, 28] on span "Select" at bounding box center [640, 30] width 26 height 11
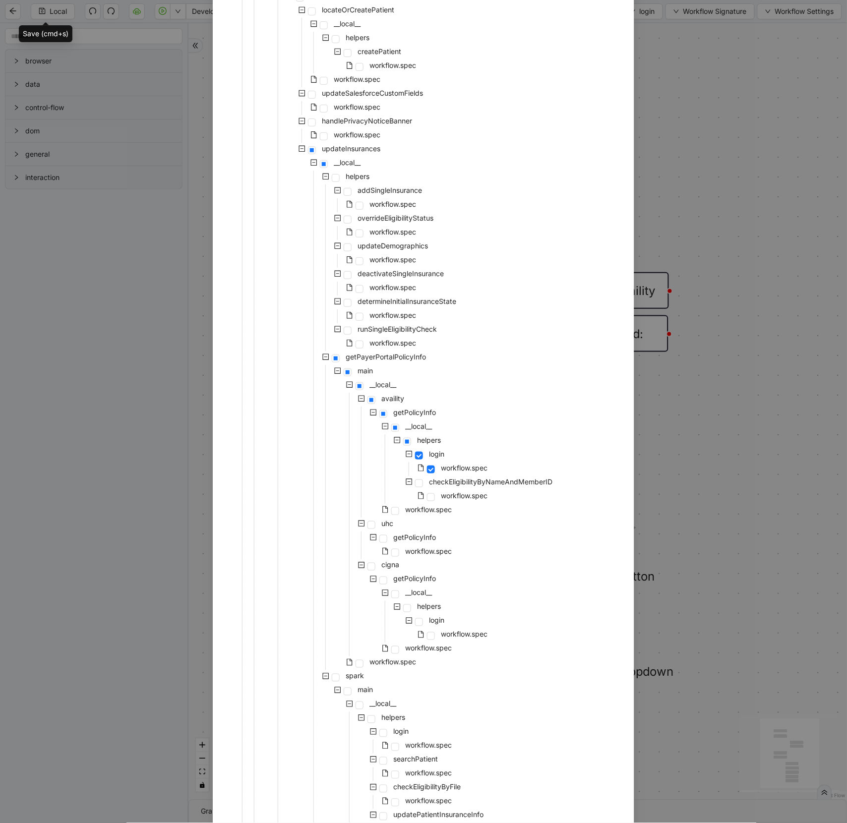
scroll to position [0, 0]
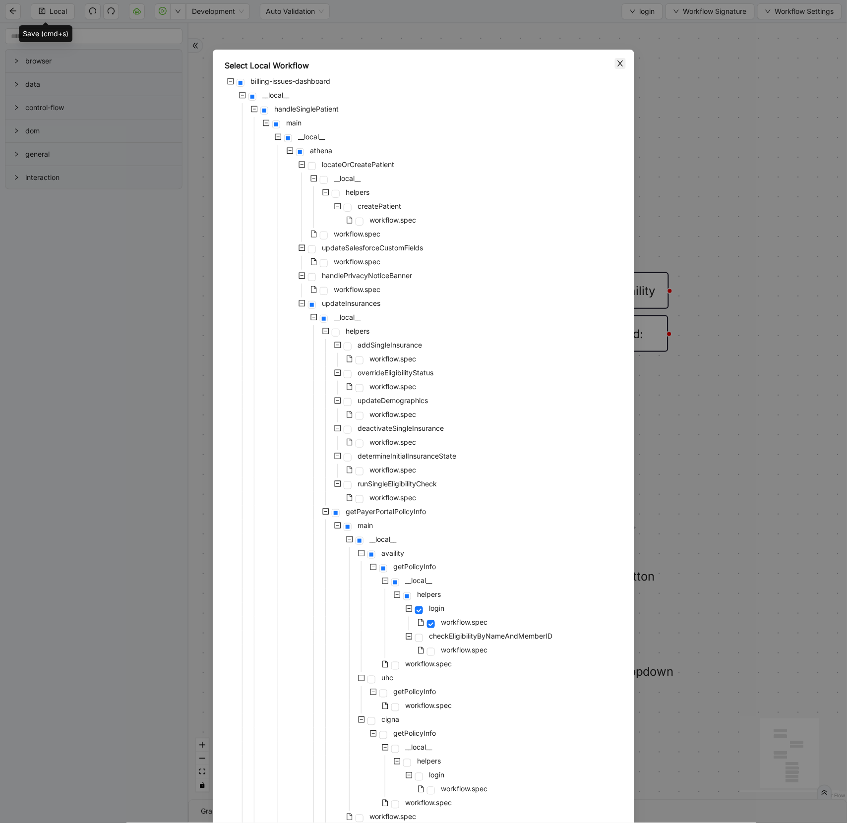
click at [619, 65] on icon "close" at bounding box center [619, 63] width 5 height 6
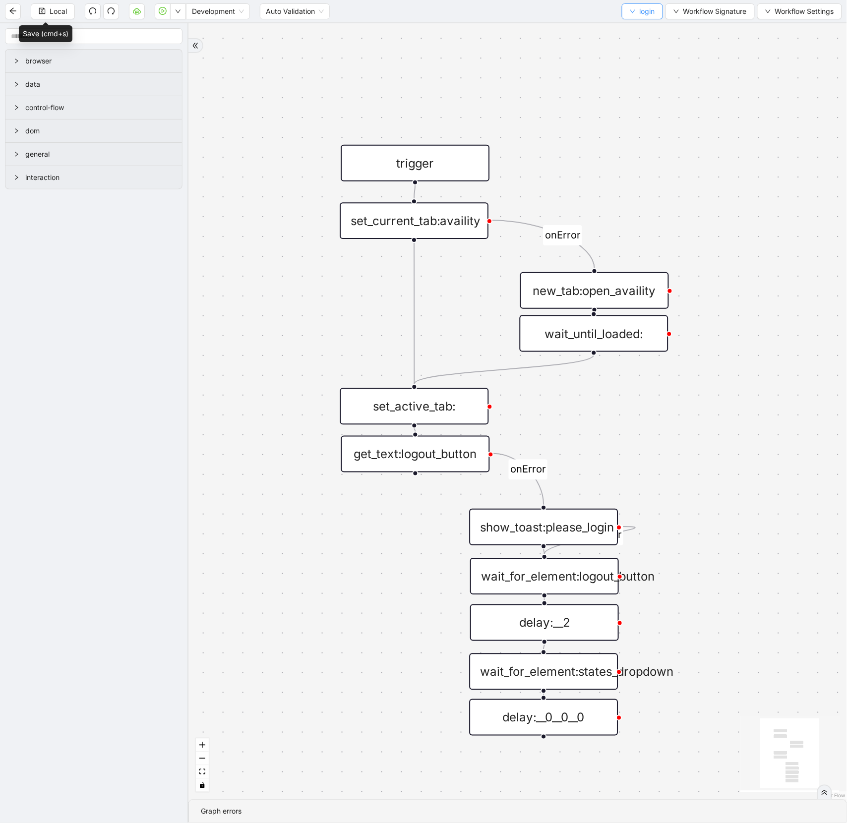
click at [649, 10] on span "login" at bounding box center [647, 11] width 15 height 11
click at [638, 57] on span "Remove" at bounding box center [640, 62] width 26 height 11
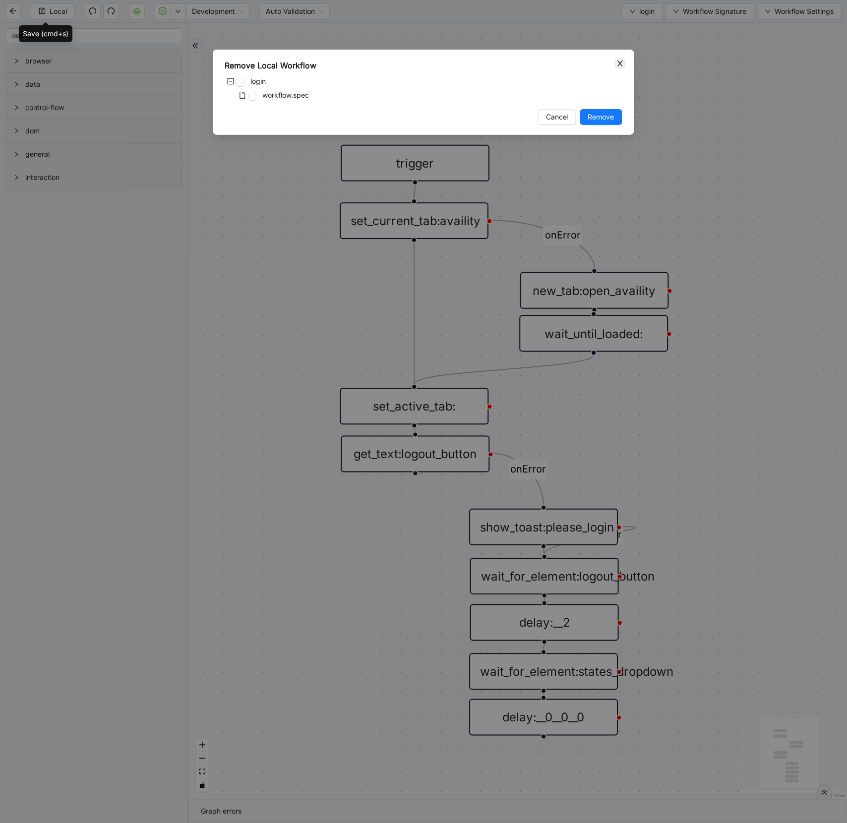
click at [616, 59] on icon "close" at bounding box center [620, 63] width 8 height 8
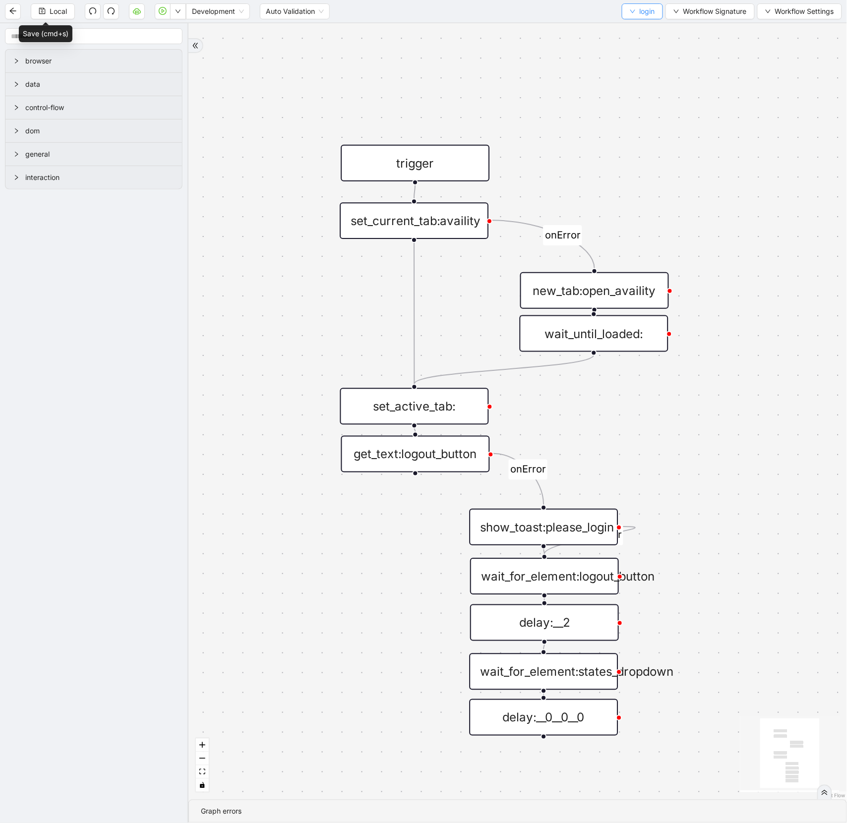
click at [633, 14] on button "login" at bounding box center [642, 11] width 41 height 16
click at [633, 30] on span "Select" at bounding box center [640, 30] width 26 height 11
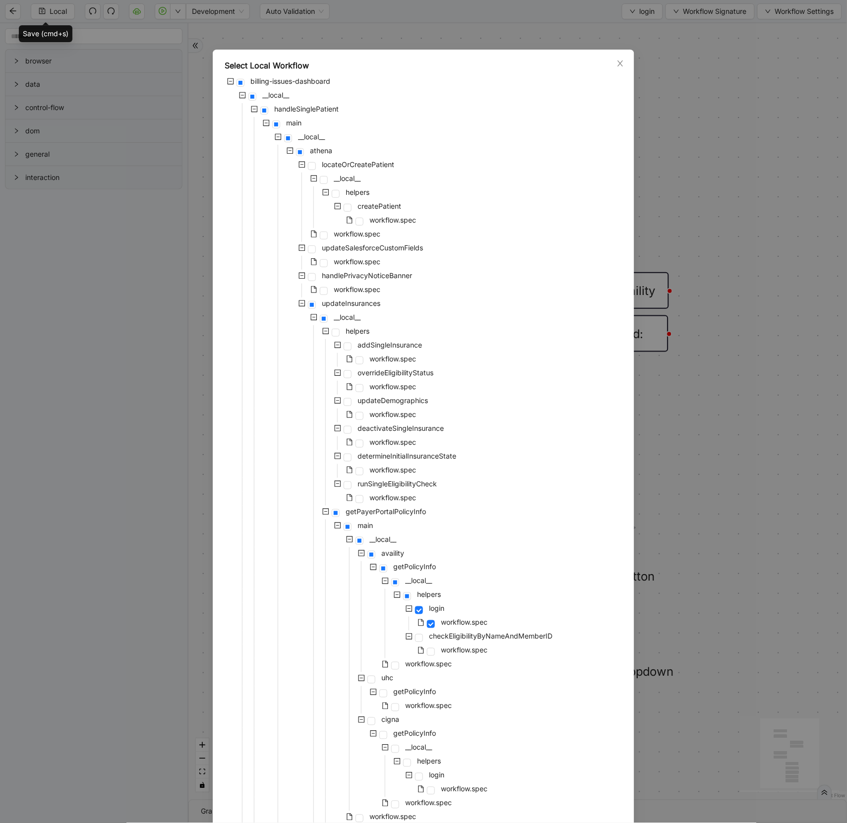
scroll to position [336, 0]
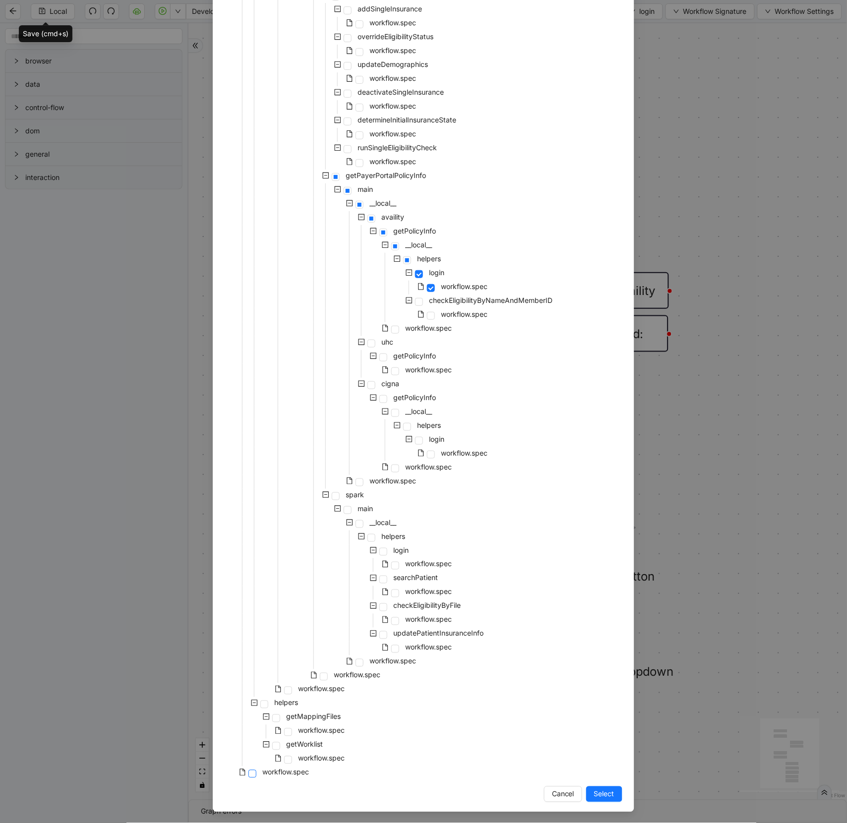
click at [251, 774] on span at bounding box center [252, 774] width 8 height 8
click at [598, 786] on button "Select" at bounding box center [604, 794] width 36 height 16
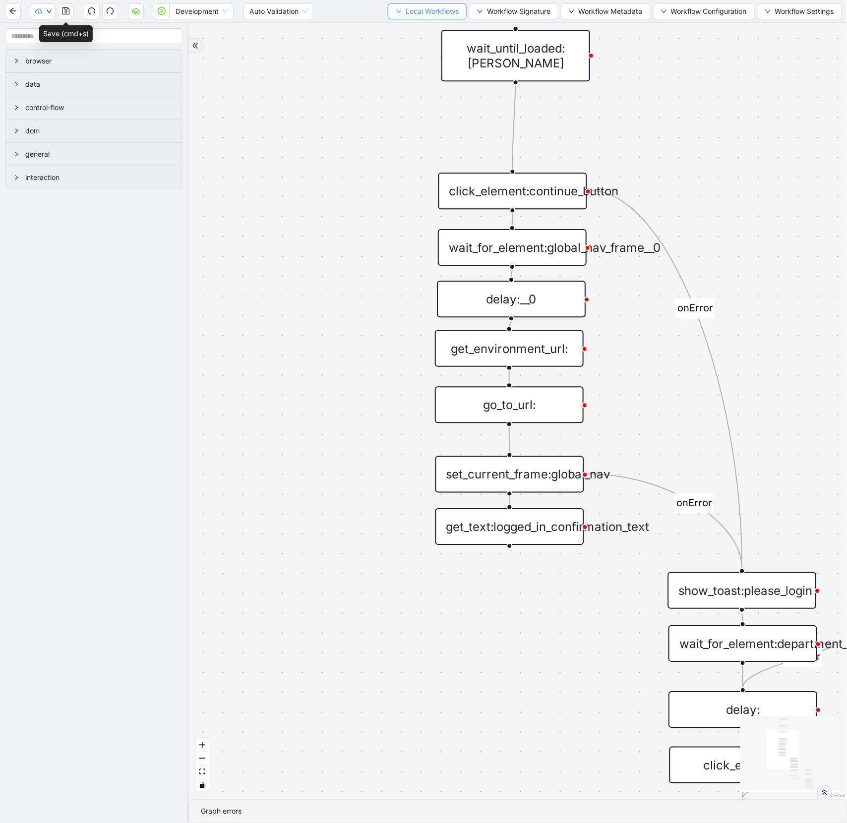
click at [452, 13] on span "Local Workflows" at bounding box center [432, 11] width 53 height 11
click at [417, 31] on span "Select" at bounding box center [421, 30] width 64 height 11
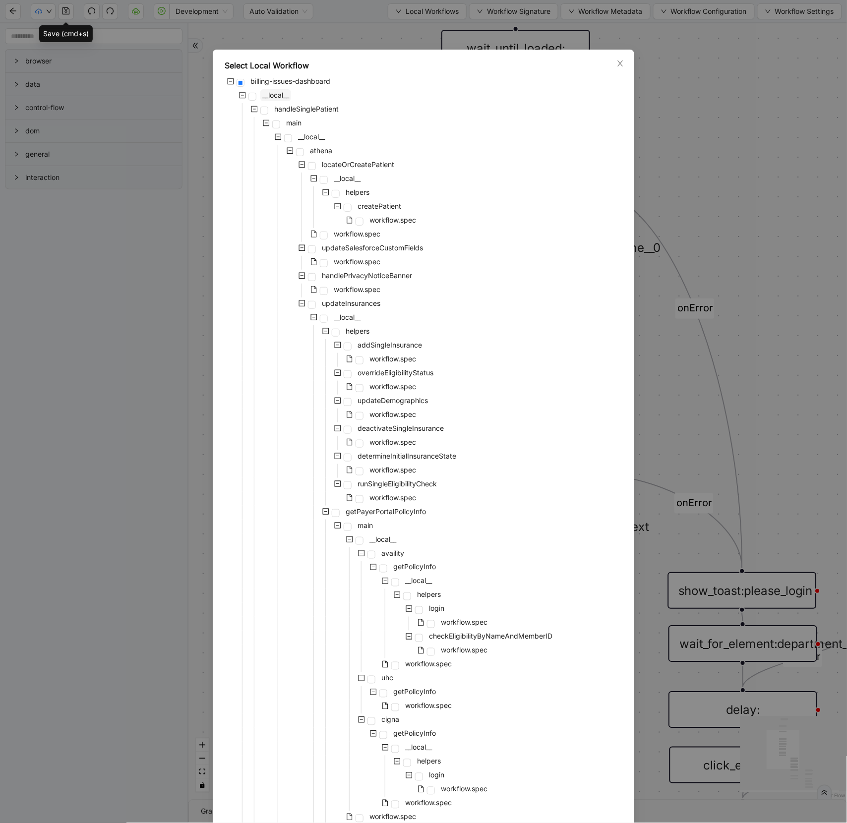
click at [275, 95] on span "__local__" at bounding box center [275, 95] width 27 height 8
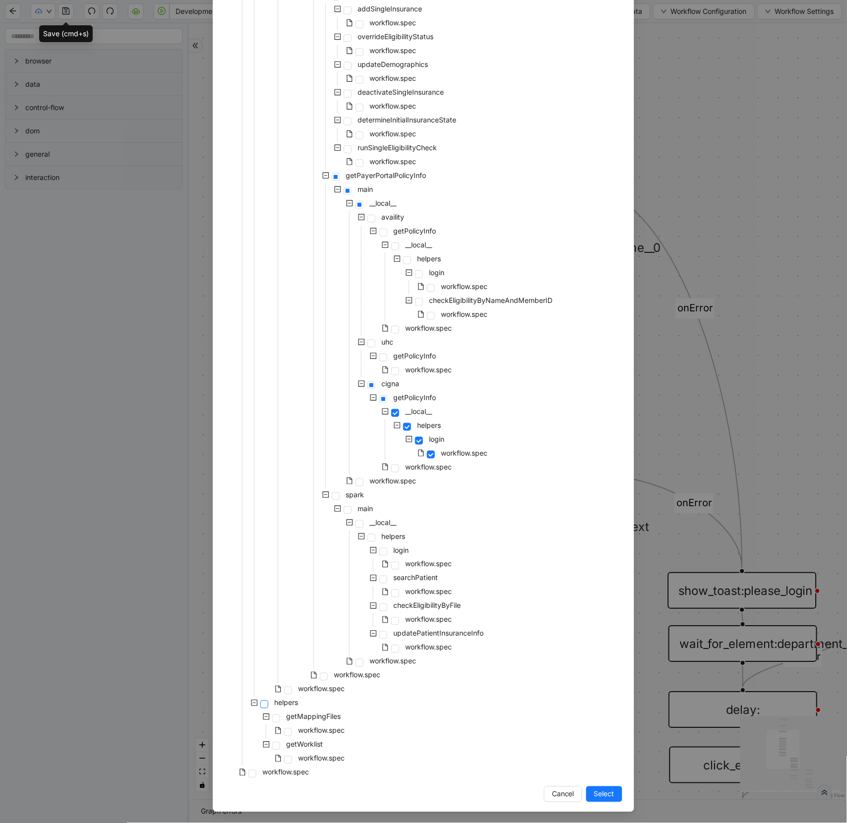
click at [266, 704] on span at bounding box center [264, 705] width 8 height 8
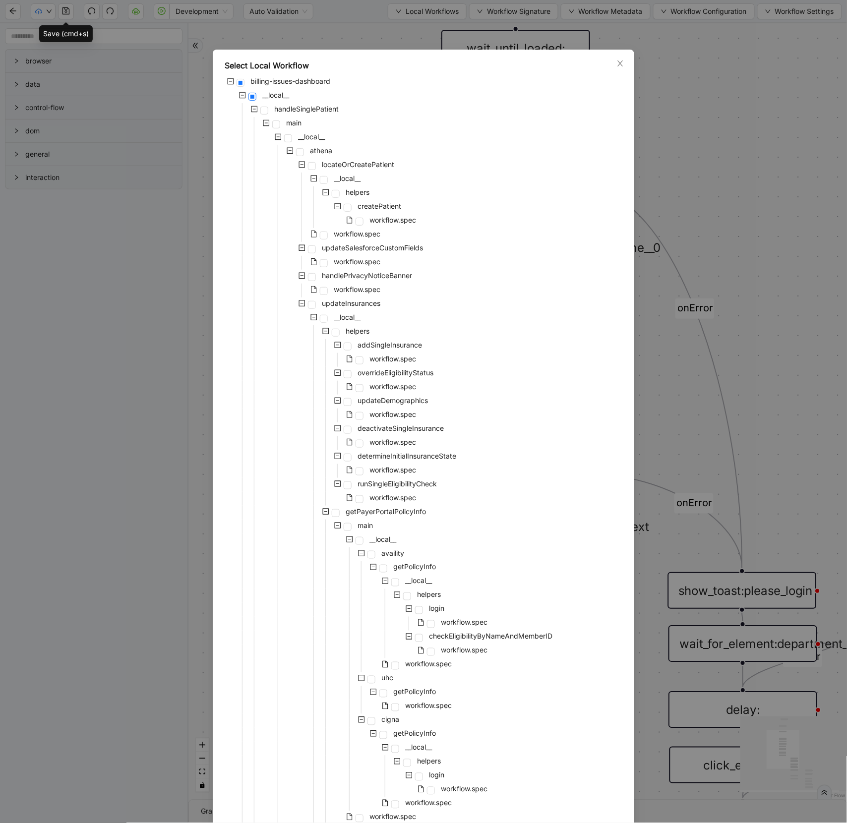
click at [251, 96] on span at bounding box center [252, 97] width 8 height 8
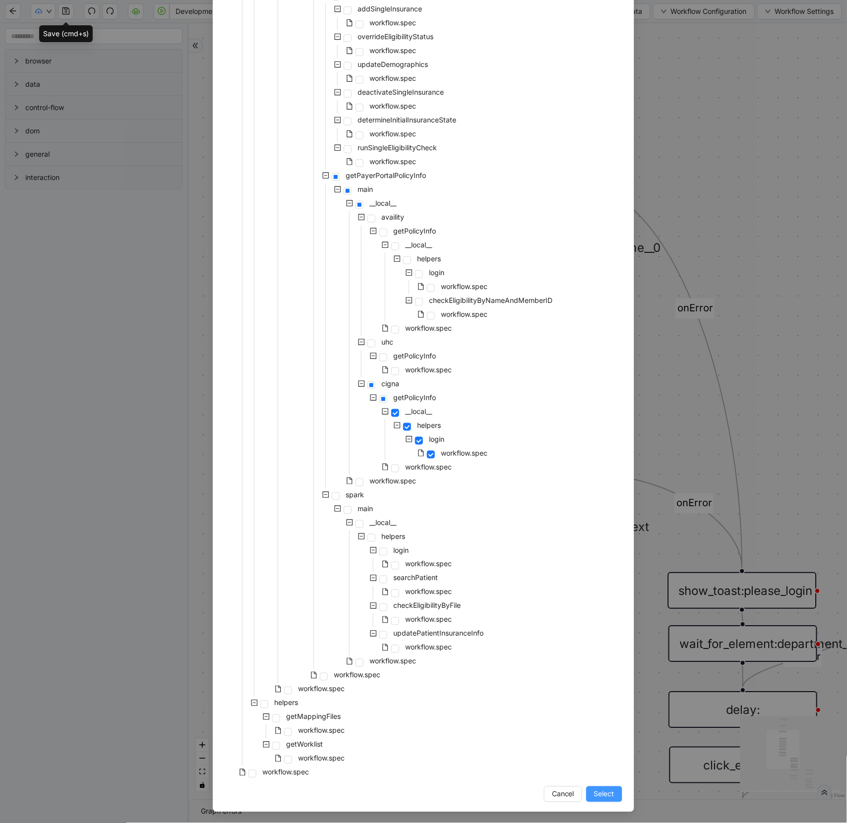
click at [607, 797] on span "Select" at bounding box center [604, 794] width 20 height 11
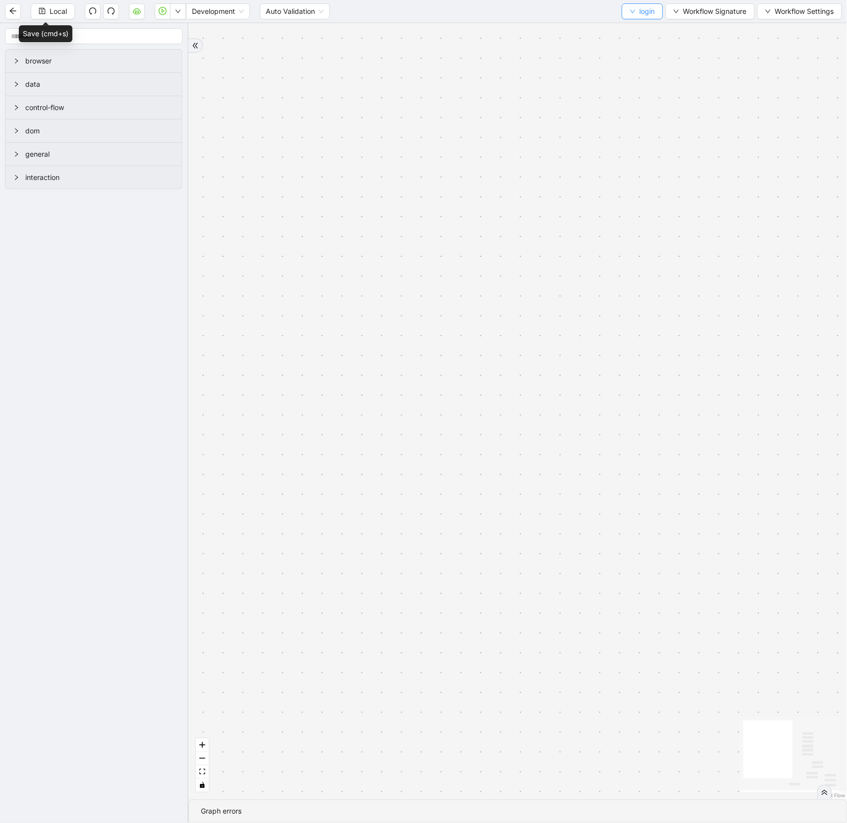
click at [642, 11] on span "login" at bounding box center [647, 11] width 15 height 11
click at [634, 26] on span "Select" at bounding box center [640, 30] width 26 height 11
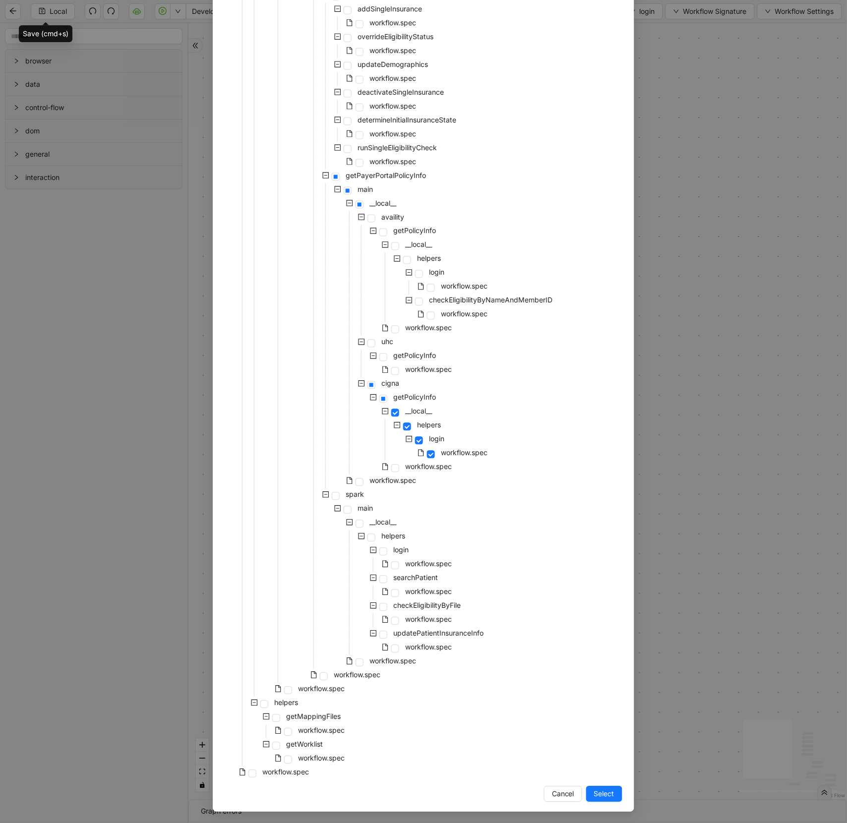
click at [746, 203] on div "Select Local Workflow billing-issues-dashboard __local__ handleSinglePatient ma…" at bounding box center [423, 411] width 847 height 823
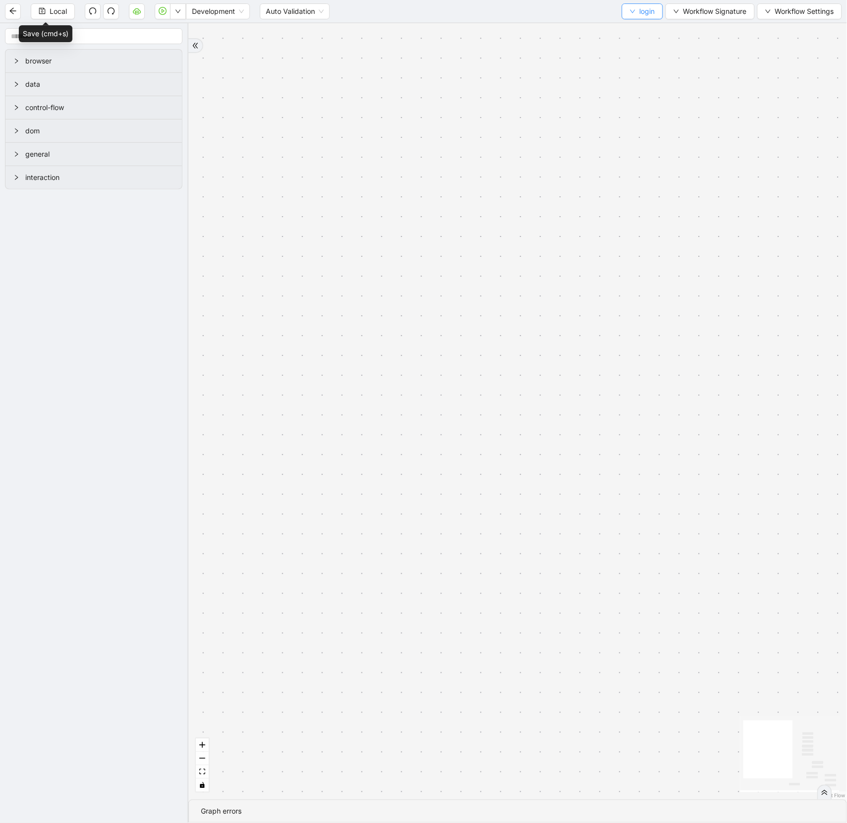
click at [635, 13] on button "login" at bounding box center [642, 11] width 41 height 16
click at [638, 59] on span "Remove" at bounding box center [640, 62] width 26 height 11
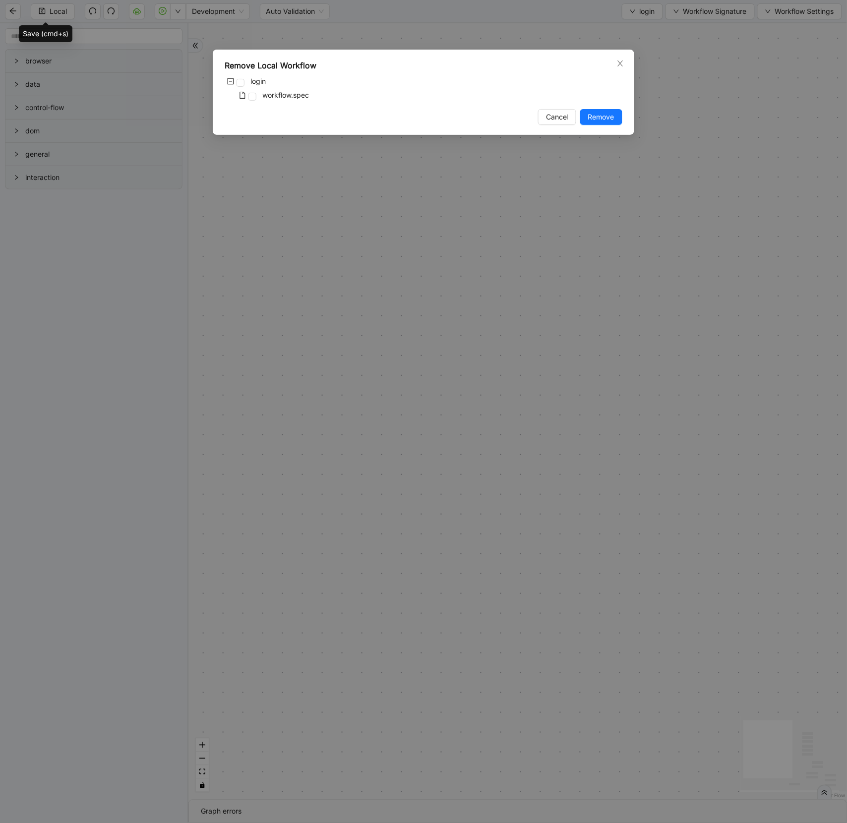
click at [247, 80] on div "login" at bounding box center [246, 82] width 43 height 14
click at [237, 84] on span at bounding box center [240, 83] width 8 height 8
click at [625, 58] on span "Close" at bounding box center [620, 63] width 11 height 11
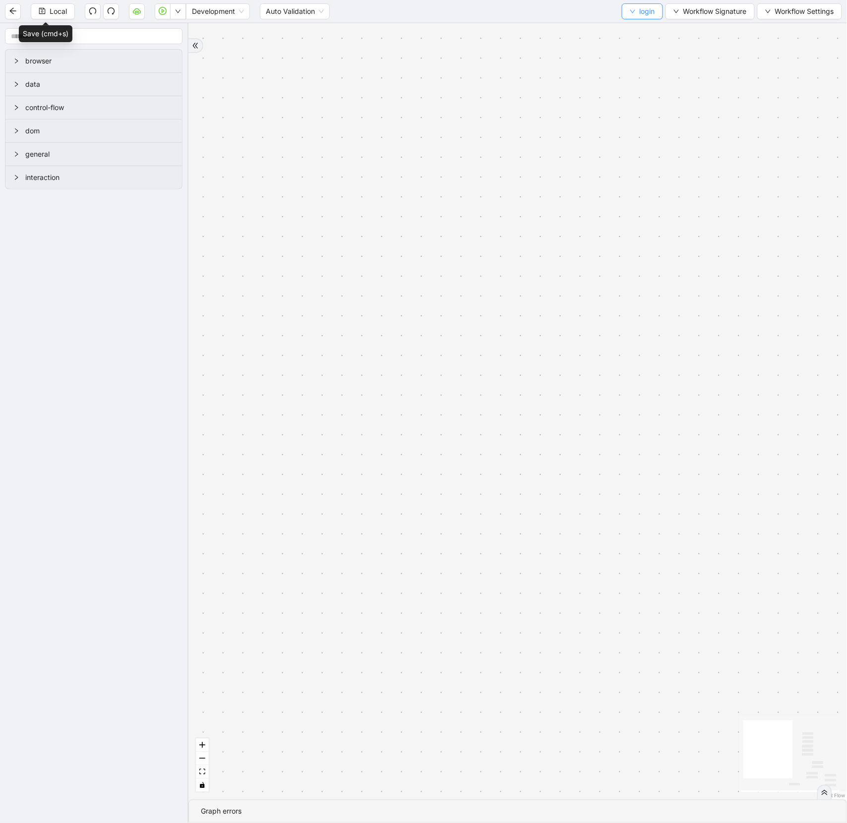
click at [636, 14] on button "login" at bounding box center [642, 11] width 41 height 16
click at [644, 27] on span "Select" at bounding box center [640, 30] width 26 height 11
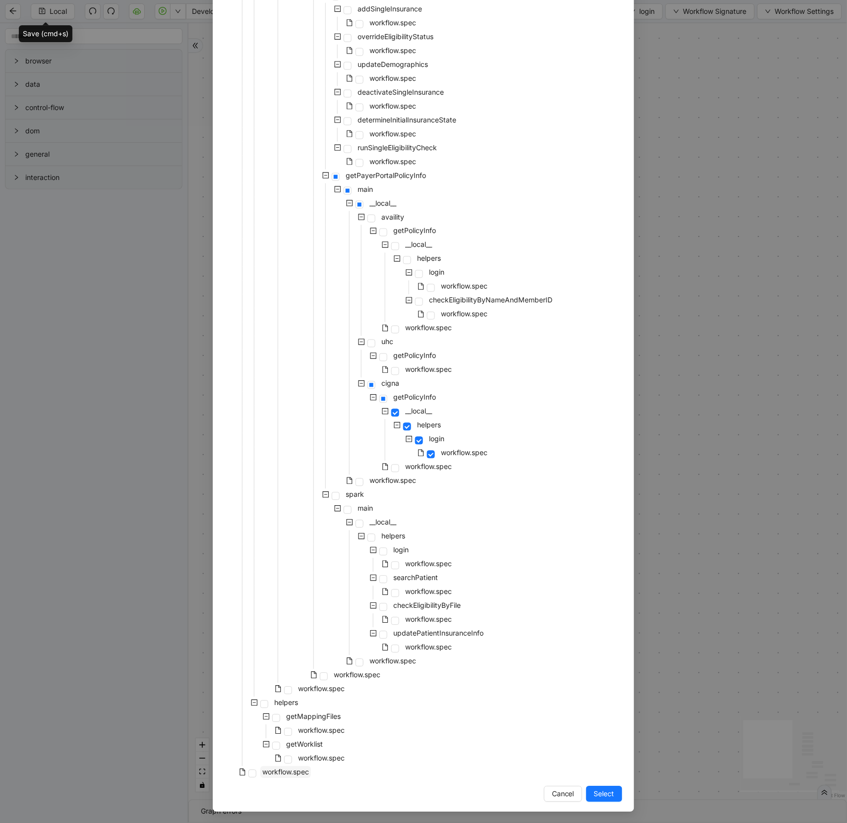
click at [279, 774] on span "workflow.spec" at bounding box center [285, 772] width 47 height 8
click at [615, 797] on button "Select" at bounding box center [604, 794] width 36 height 16
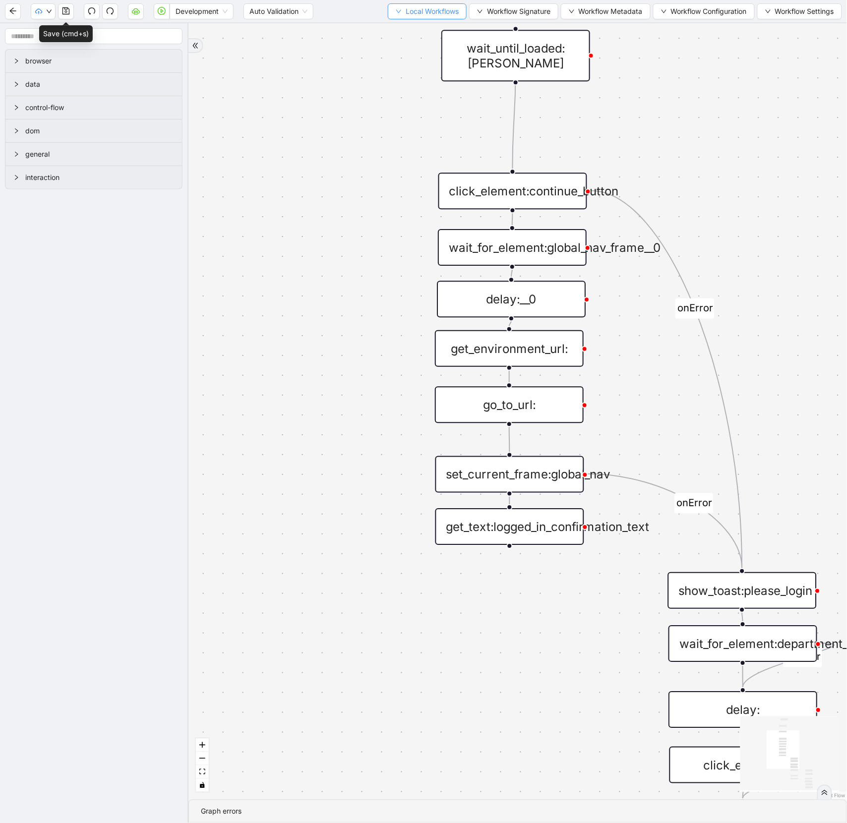
click at [435, 11] on span "Local Workflows" at bounding box center [432, 11] width 53 height 11
click at [421, 57] on span "Remove" at bounding box center [421, 62] width 64 height 11
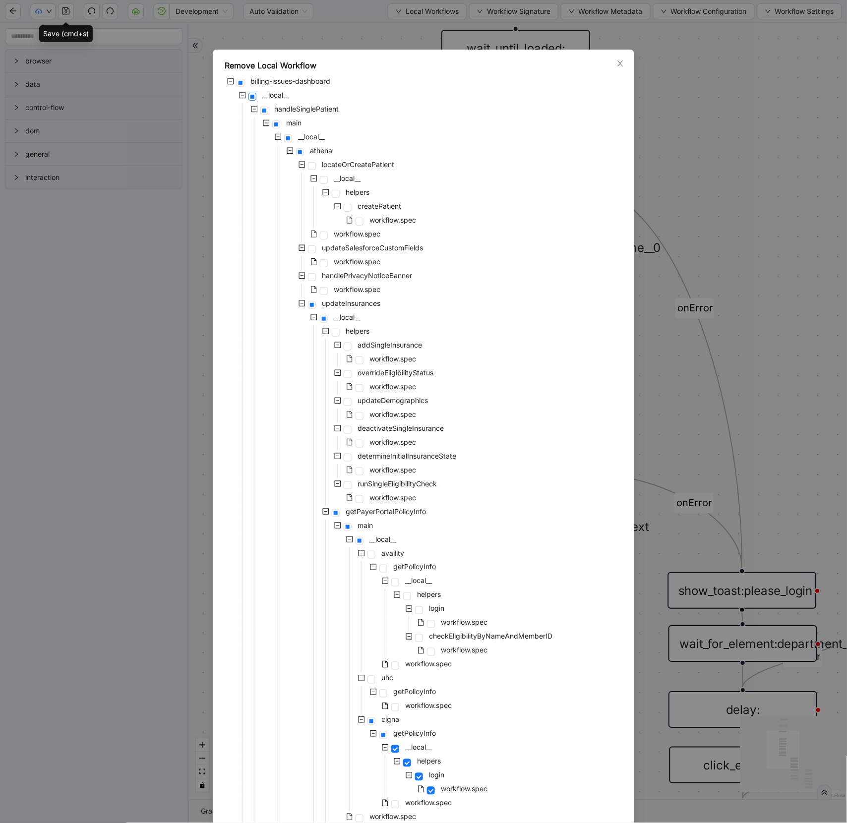
click at [255, 96] on span at bounding box center [252, 97] width 8 height 8
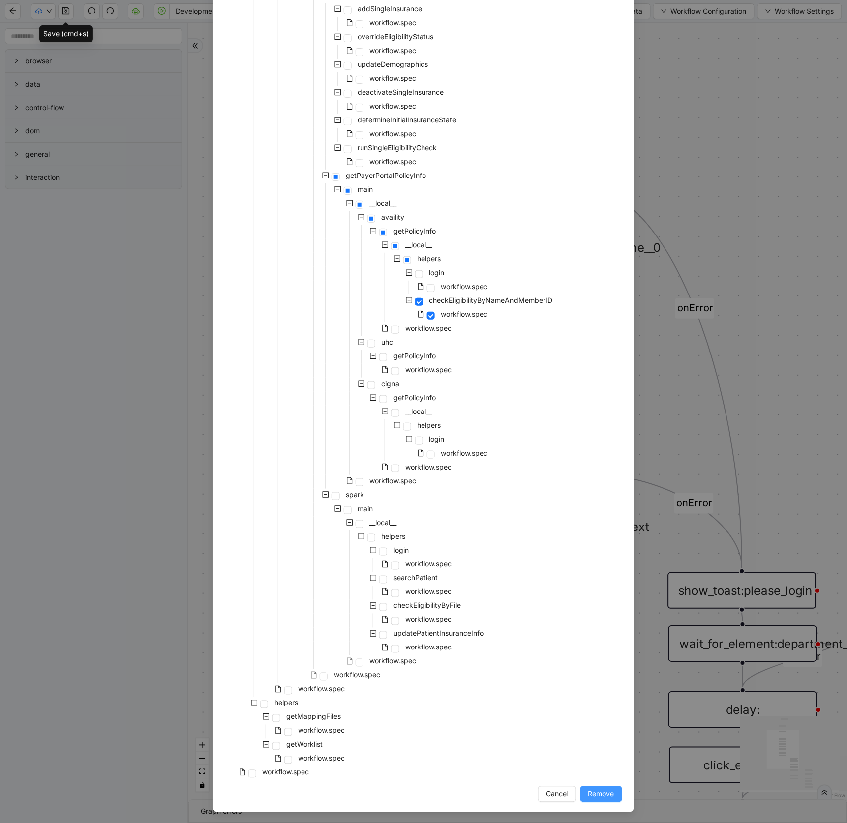
click at [593, 792] on span "Remove" at bounding box center [601, 794] width 26 height 11
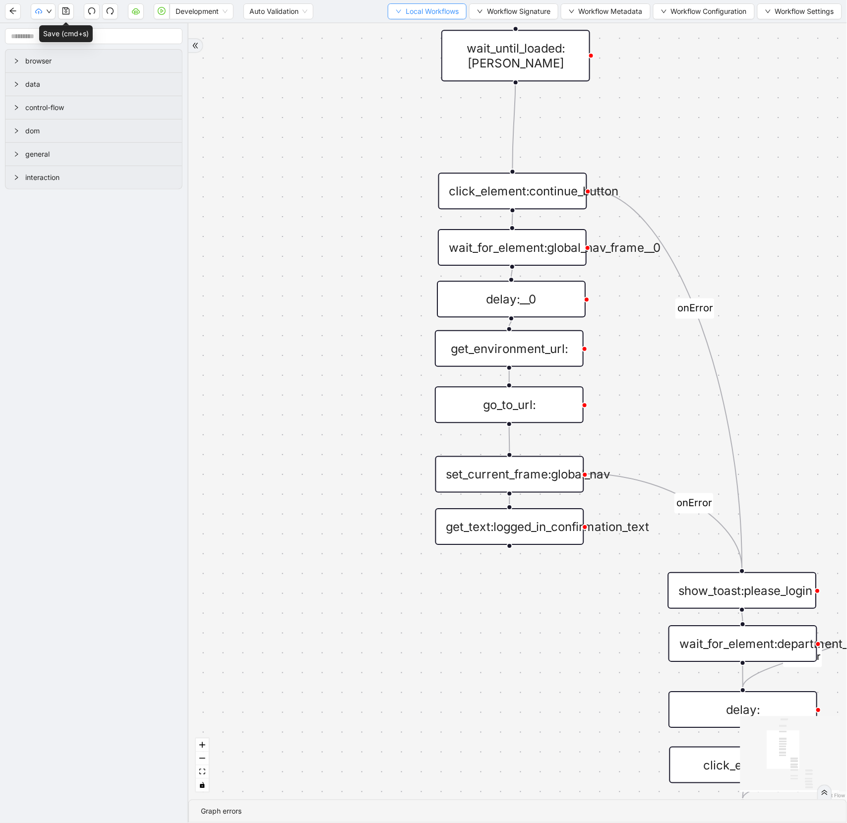
click at [417, 14] on span "Local Workflows" at bounding box center [432, 11] width 53 height 11
click at [413, 57] on span "Remove" at bounding box center [421, 62] width 64 height 11
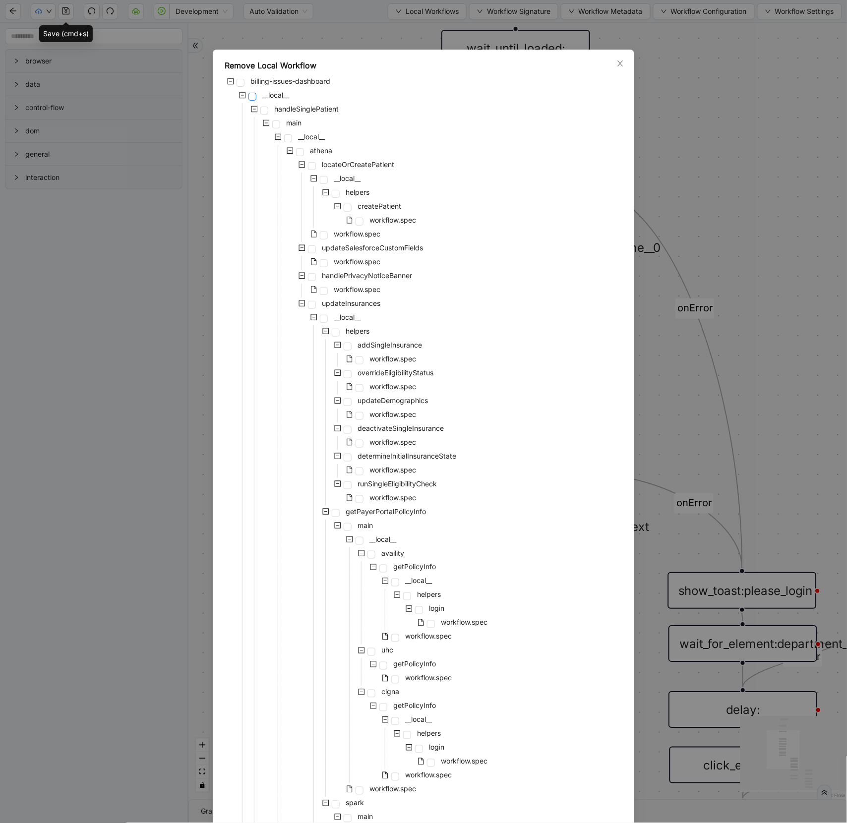
click at [251, 97] on span at bounding box center [252, 97] width 8 height 8
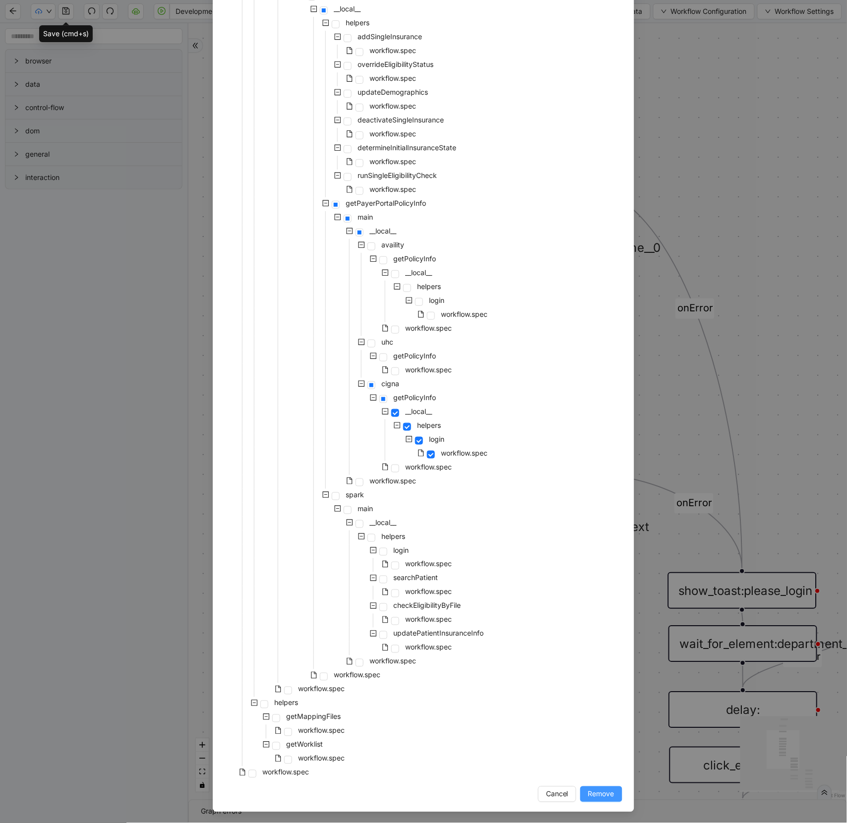
click at [595, 790] on span "Remove" at bounding box center [601, 794] width 26 height 11
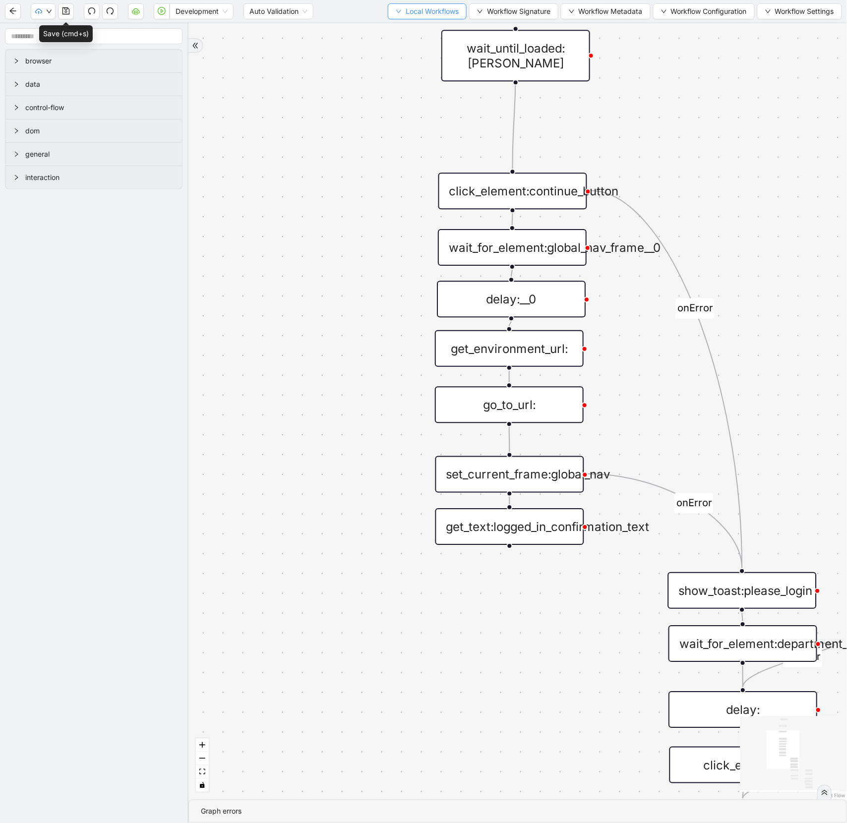
click at [436, 9] on span "Local Workflows" at bounding box center [432, 11] width 53 height 11
click at [398, 58] on span "Remove" at bounding box center [421, 62] width 64 height 11
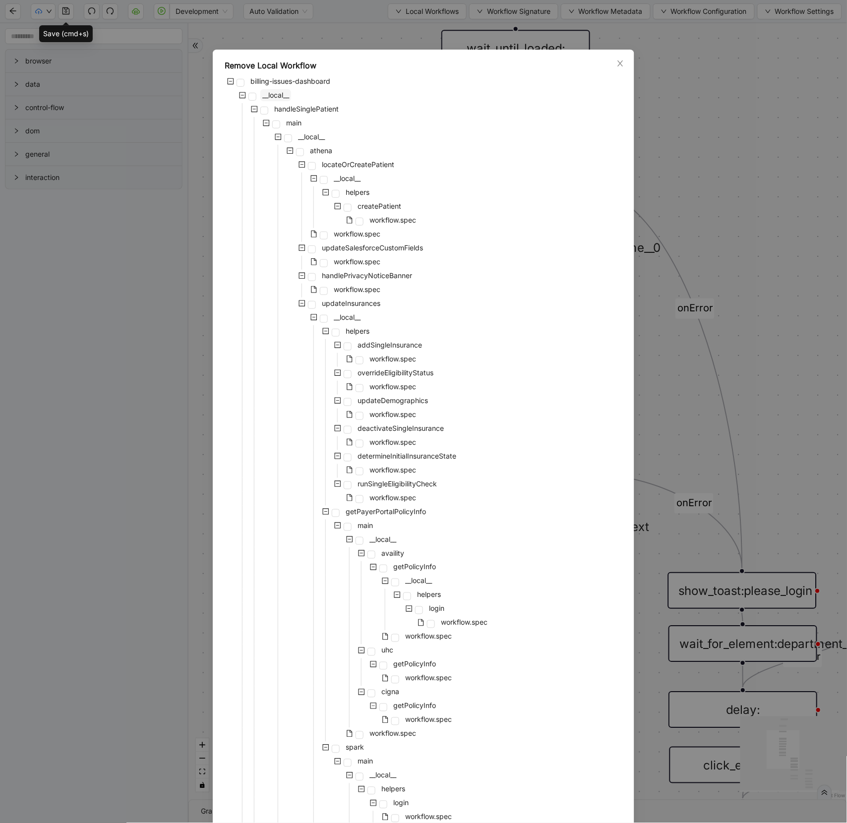
click at [273, 93] on span "__local__" at bounding box center [275, 95] width 27 height 8
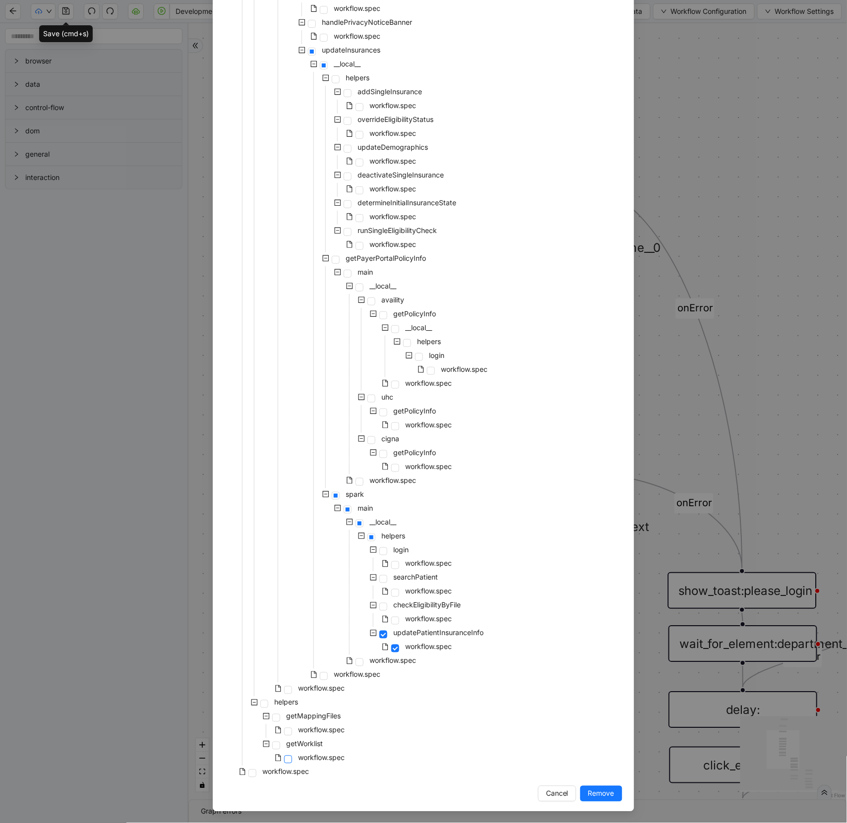
click at [287, 759] on span at bounding box center [288, 760] width 8 height 8
click at [597, 795] on span "Remove" at bounding box center [601, 793] width 26 height 11
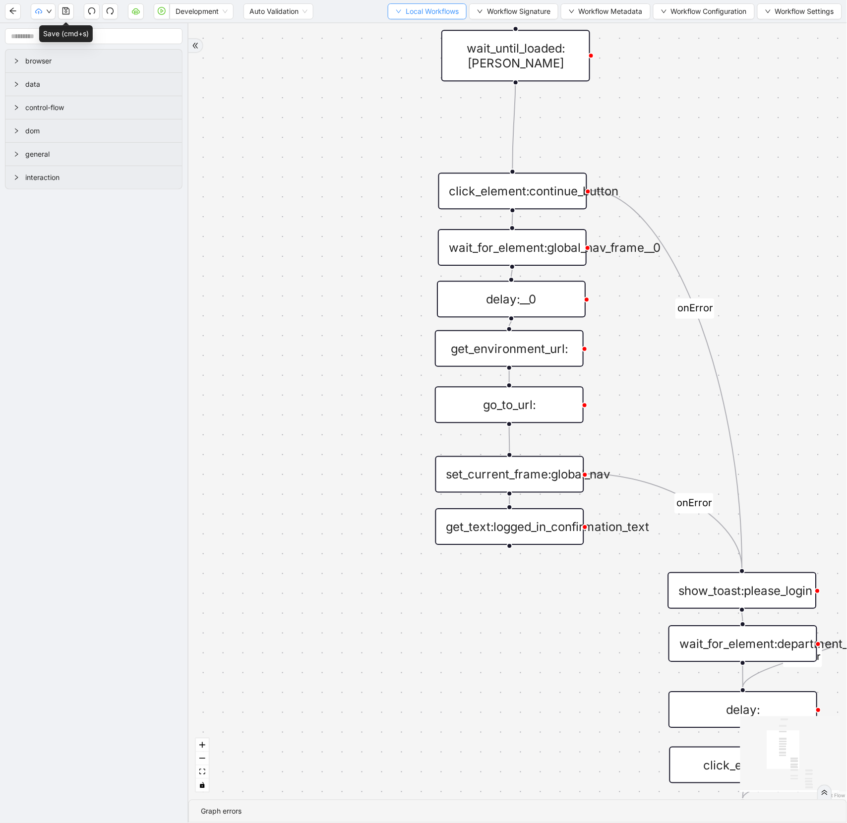
click at [419, 7] on span "Local Workflows" at bounding box center [432, 11] width 53 height 11
click at [398, 57] on span "Remove" at bounding box center [421, 62] width 64 height 11
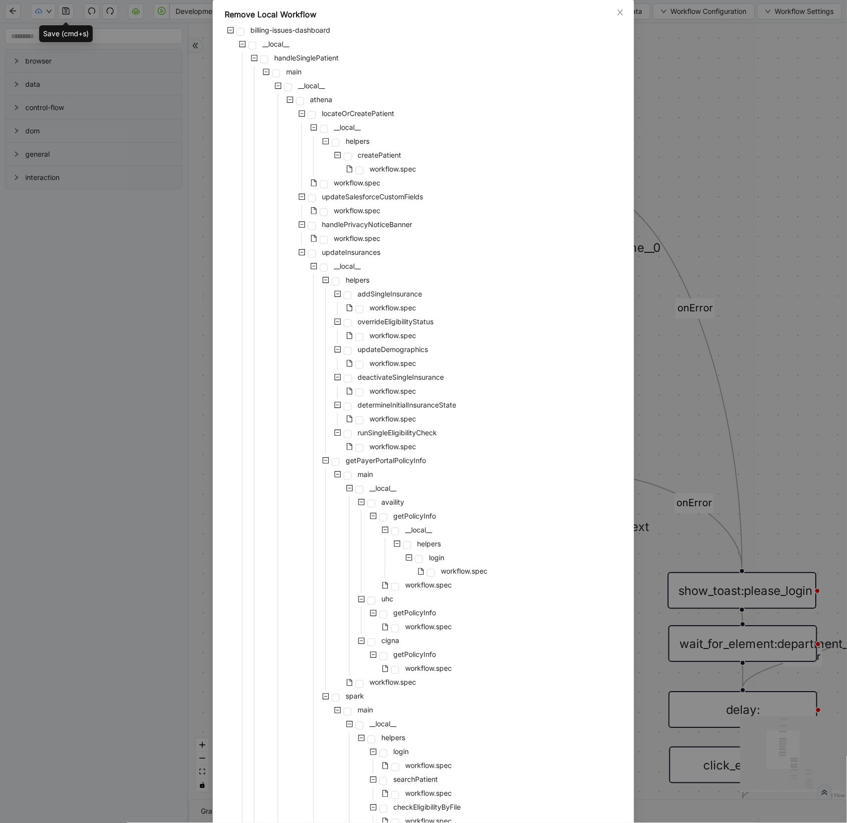
scroll to position [226, 0]
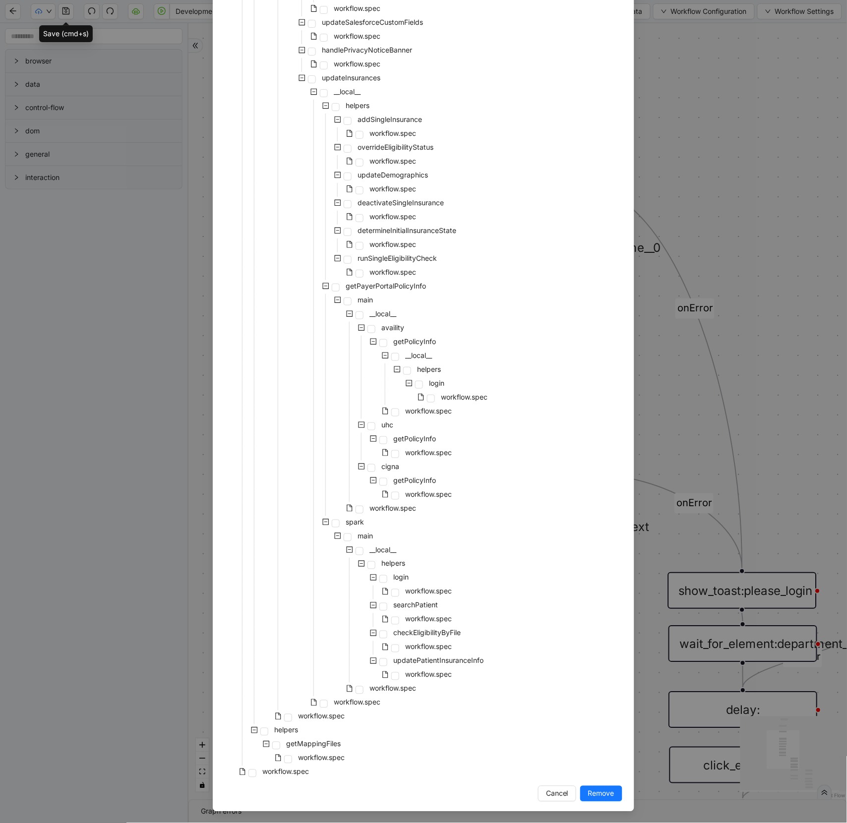
click at [290, 754] on div "workflow.spec" at bounding box center [286, 759] width 122 height 14
click at [289, 758] on span at bounding box center [288, 760] width 8 height 8
click at [605, 794] on span "Remove" at bounding box center [601, 793] width 26 height 11
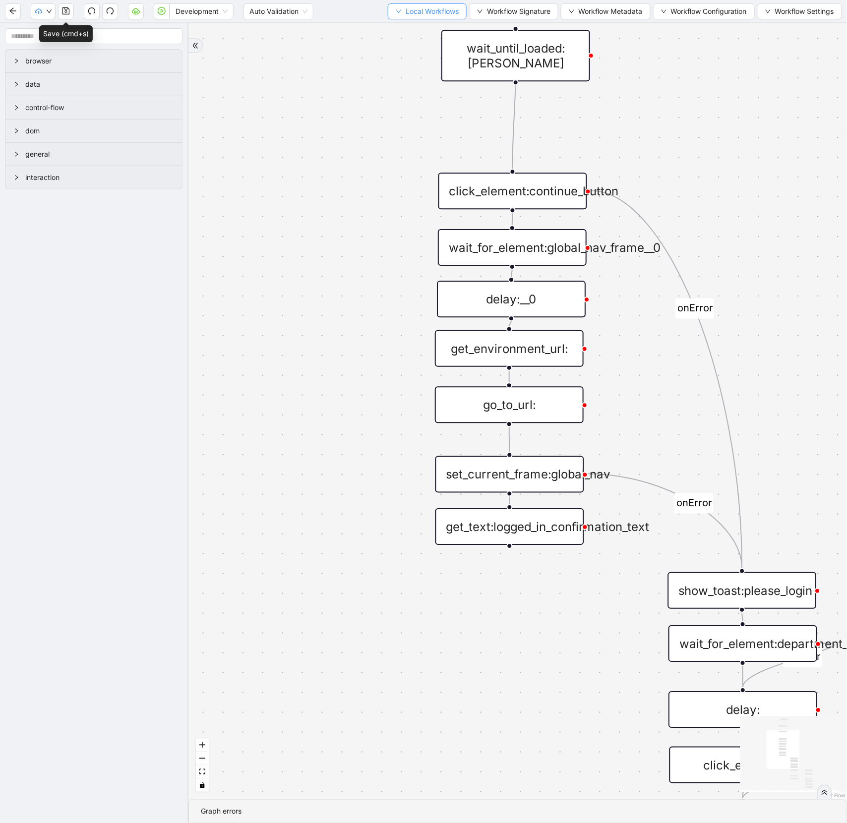
click at [441, 10] on span "Local Workflows" at bounding box center [432, 11] width 53 height 11
click at [405, 59] on span "Remove" at bounding box center [421, 62] width 64 height 11
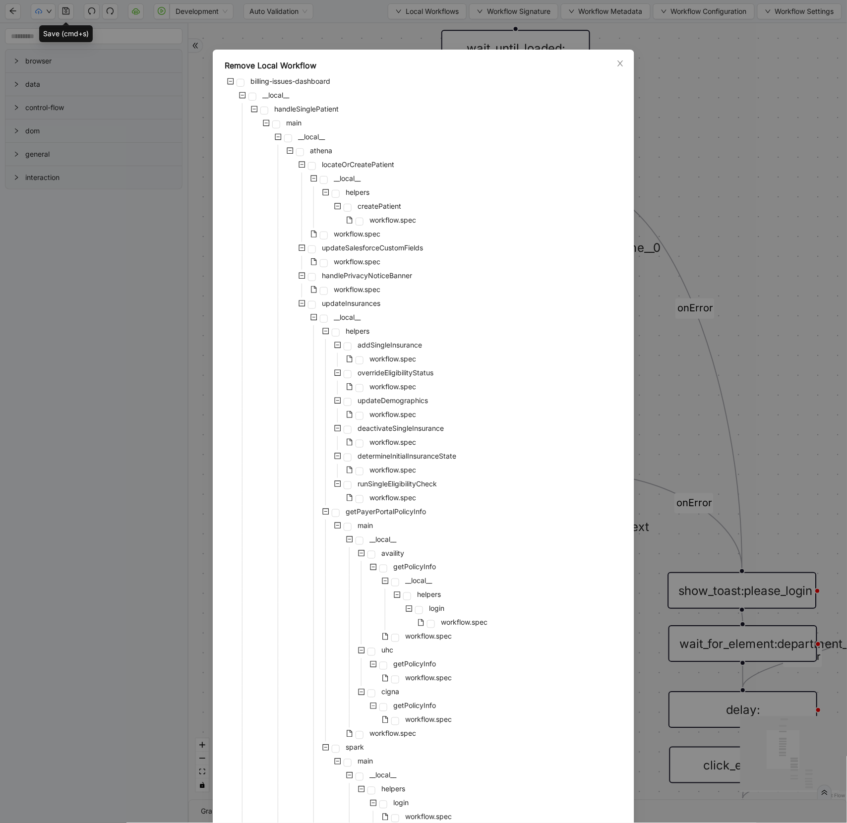
scroll to position [184, 0]
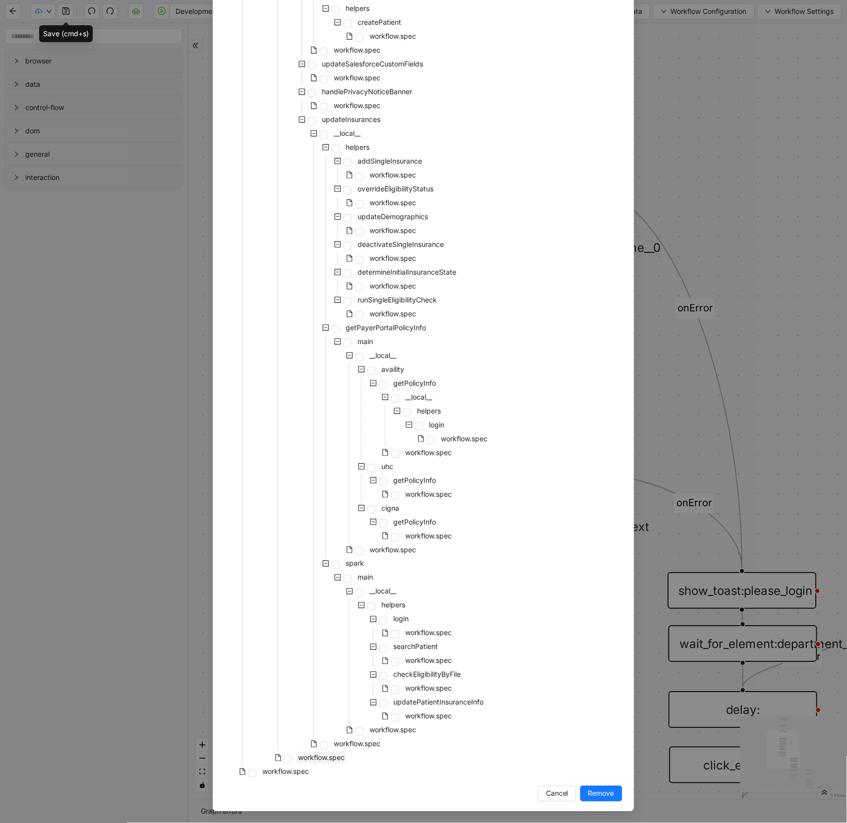
click at [321, 755] on span "workflow.spec" at bounding box center [321, 758] width 47 height 8
click at [599, 791] on span "Remove" at bounding box center [601, 793] width 26 height 11
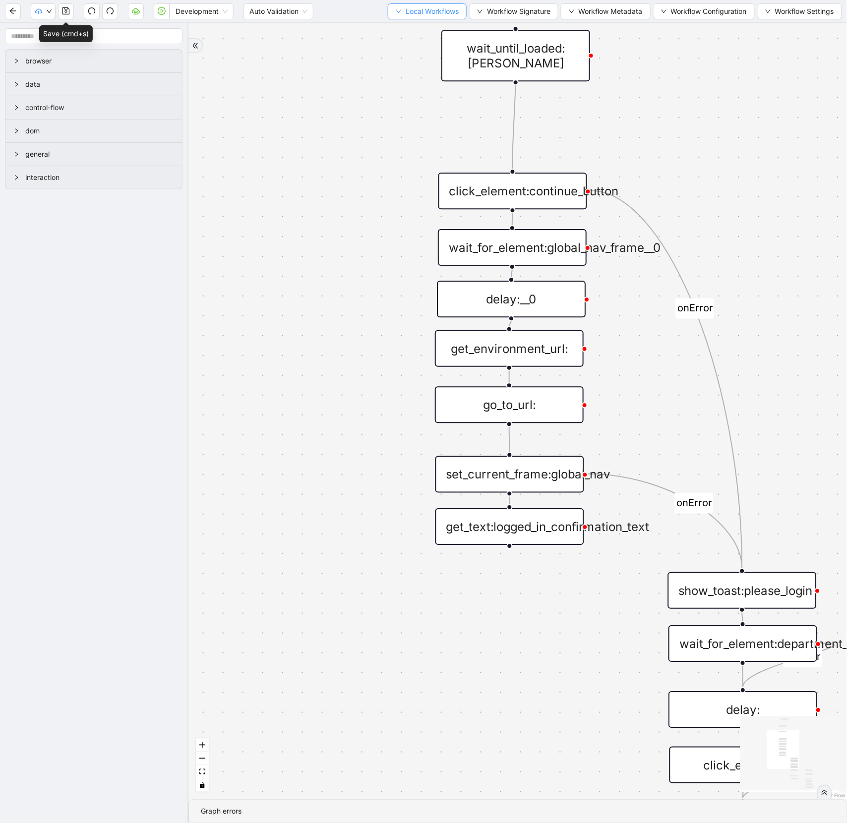
click at [408, 6] on span "Local Workflows" at bounding box center [432, 11] width 53 height 11
click at [407, 26] on span "Select" at bounding box center [421, 30] width 64 height 11
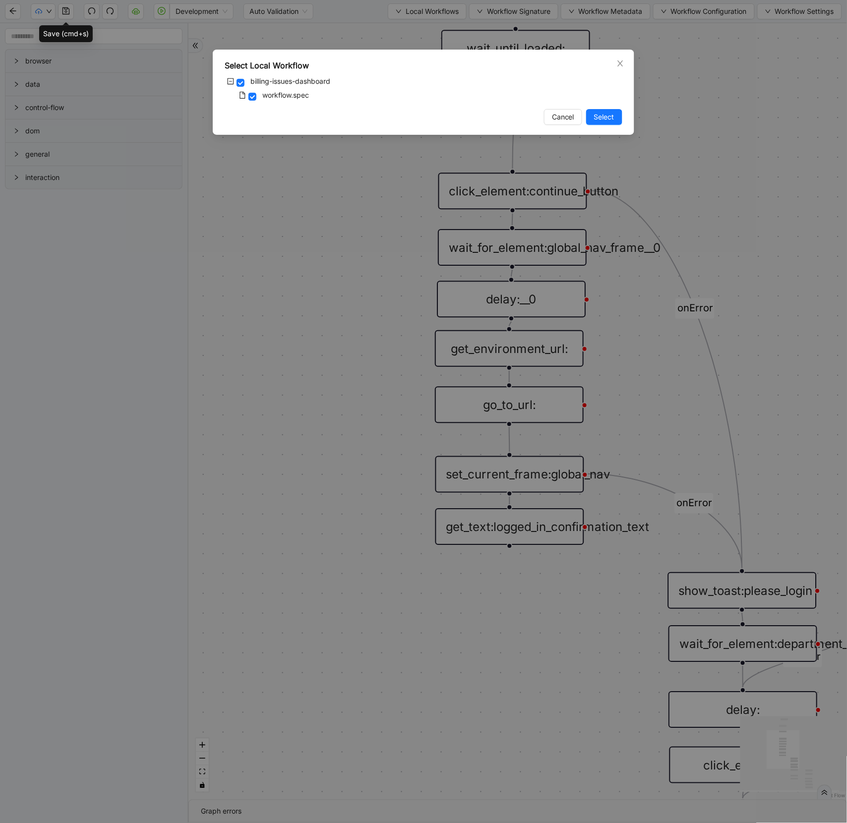
click at [406, 11] on div "Select Local Workflow billing-issues-dashboard workflow.spec Cancel Select" at bounding box center [423, 411] width 847 height 823
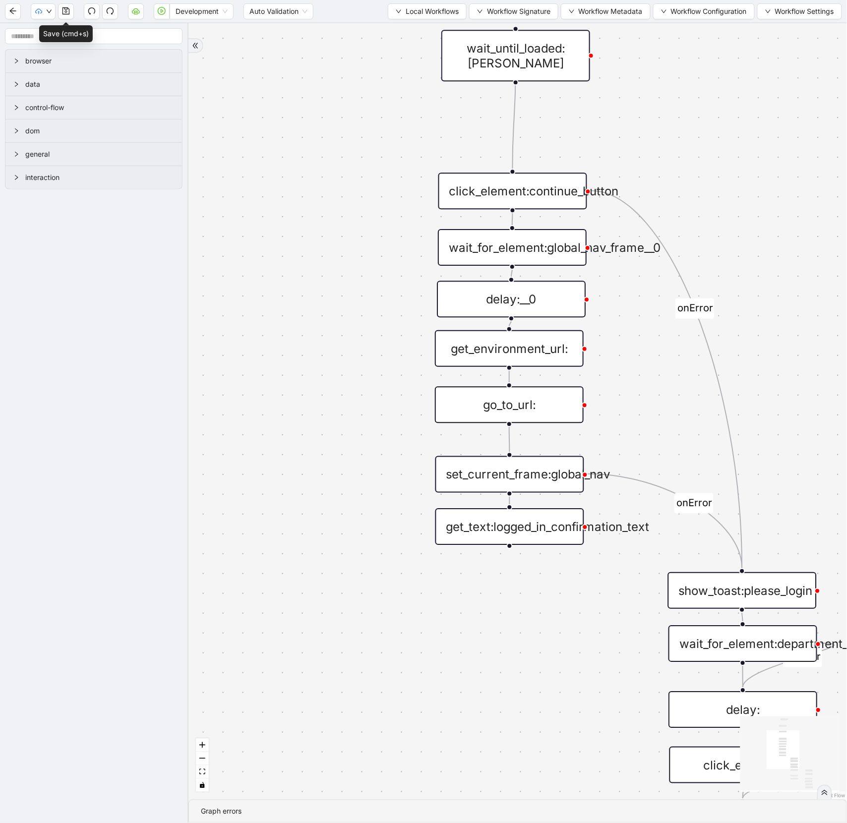
click at [406, 11] on span "Local Workflows" at bounding box center [432, 11] width 53 height 11
click at [416, 57] on span "Remove" at bounding box center [421, 62] width 64 height 11
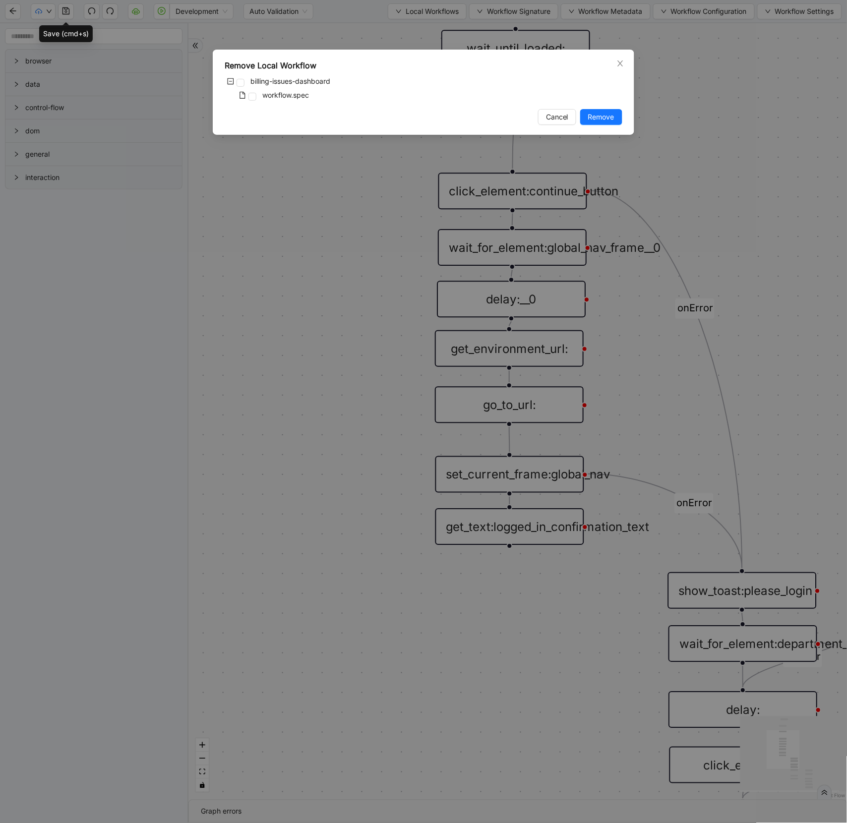
click at [315, 194] on div "Remove Local Workflow billing-issues-dashboard workflow.spec Cancel Remove" at bounding box center [423, 411] width 847 height 823
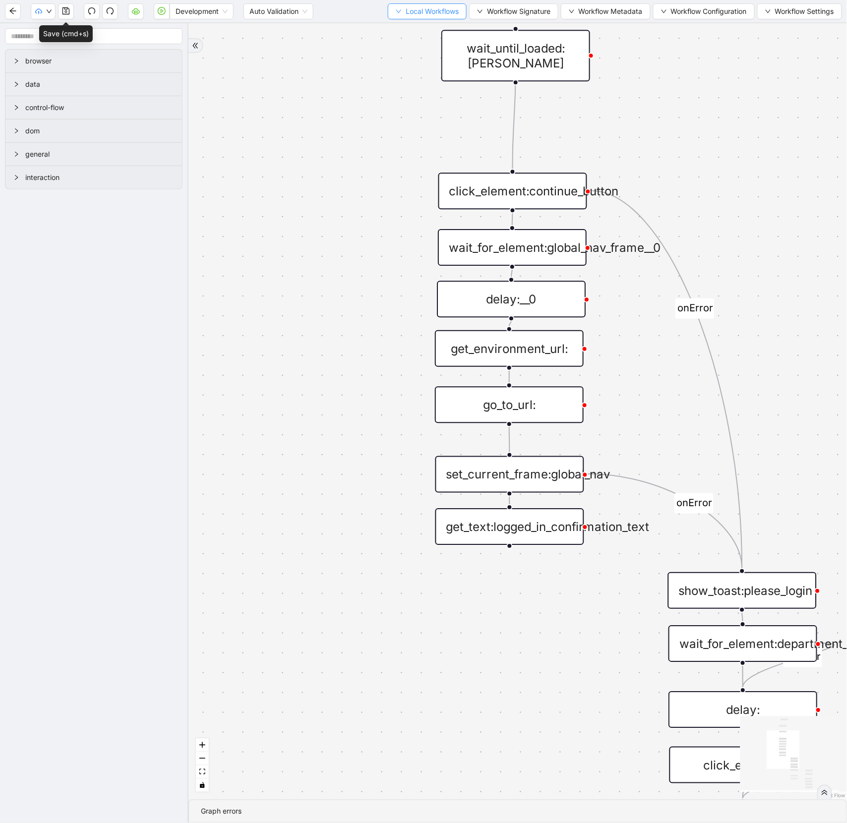
click at [413, 18] on button "Local Workflows" at bounding box center [427, 11] width 79 height 16
click at [404, 25] on span "Select" at bounding box center [421, 30] width 64 height 11
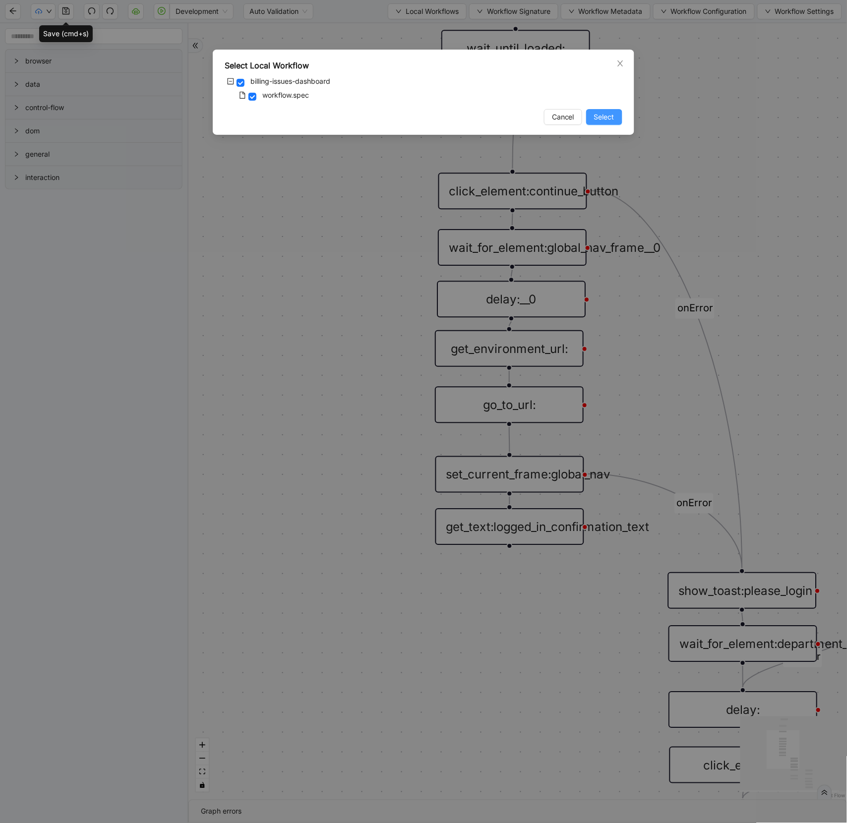
click at [609, 112] on span "Select" at bounding box center [604, 117] width 20 height 11
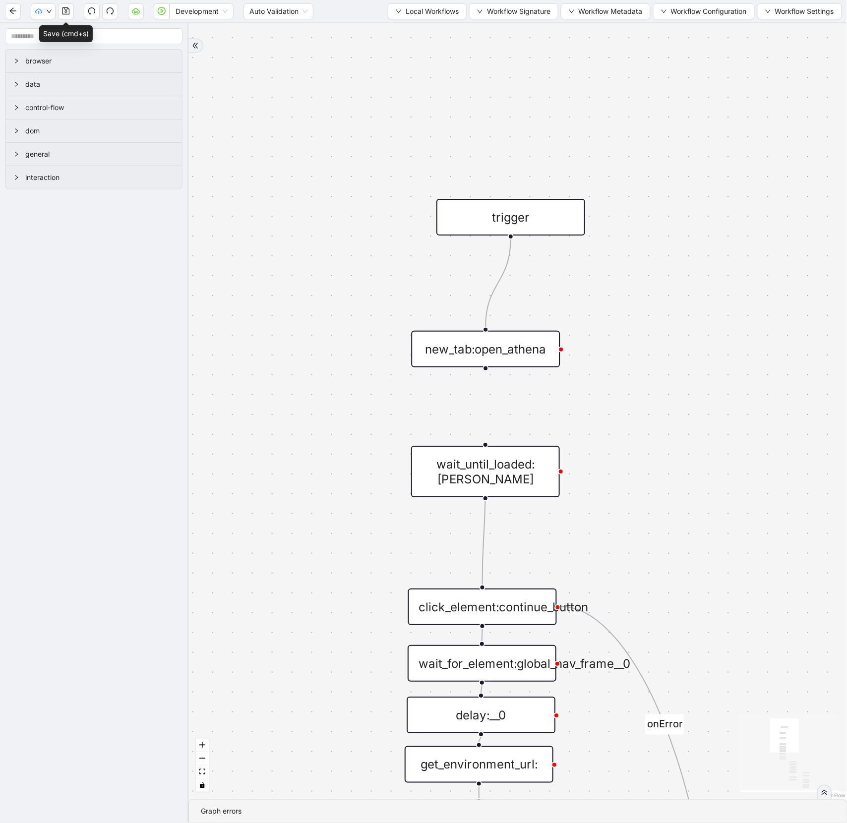
drag, startPoint x: 677, startPoint y: 99, endPoint x: 629, endPoint y: 569, distance: 472.5
click at [629, 569] on div "onError onError onError onError onError trigger new_tab:open_athena get_text:lo…" at bounding box center [517, 411] width 658 height 776
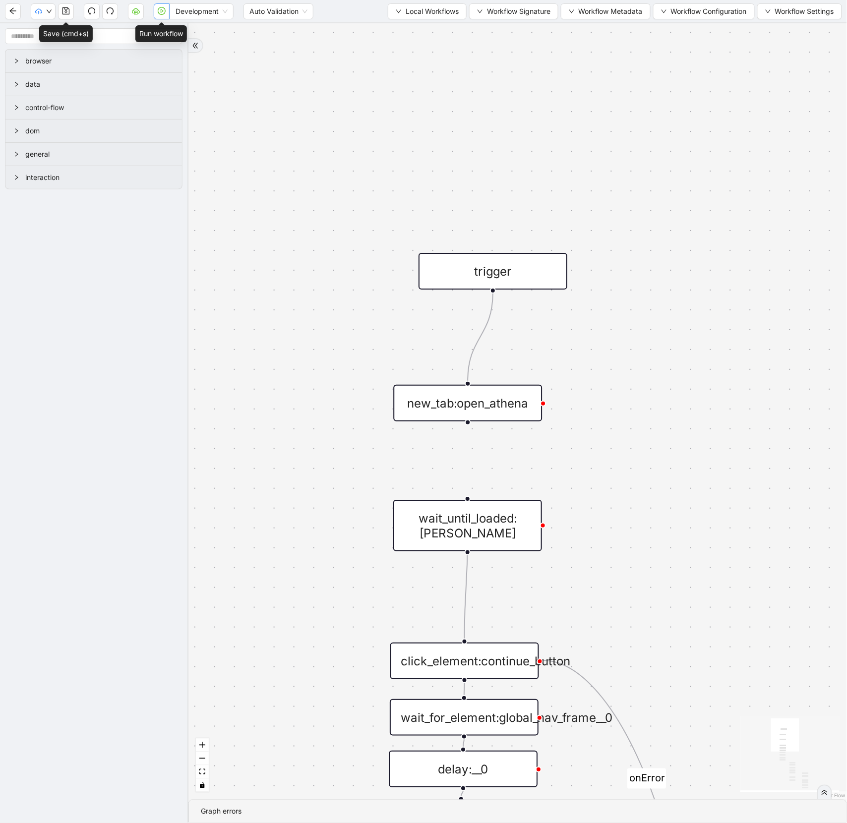
click at [165, 12] on icon "play-circle" at bounding box center [162, 11] width 8 height 8
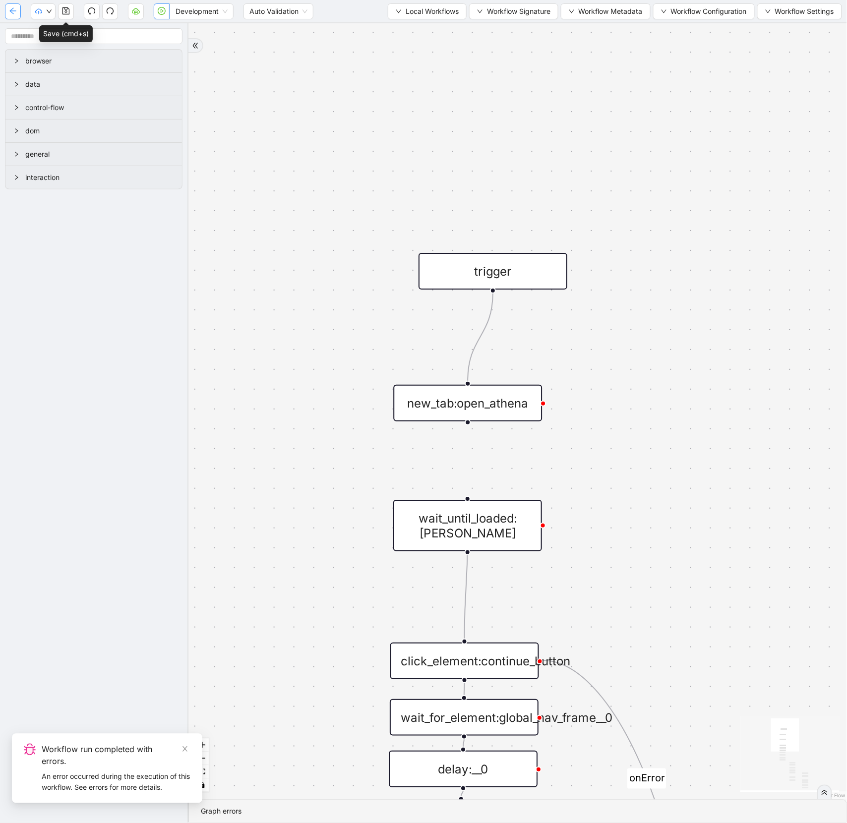
click at [15, 12] on icon "arrow-left" at bounding box center [13, 11] width 8 height 8
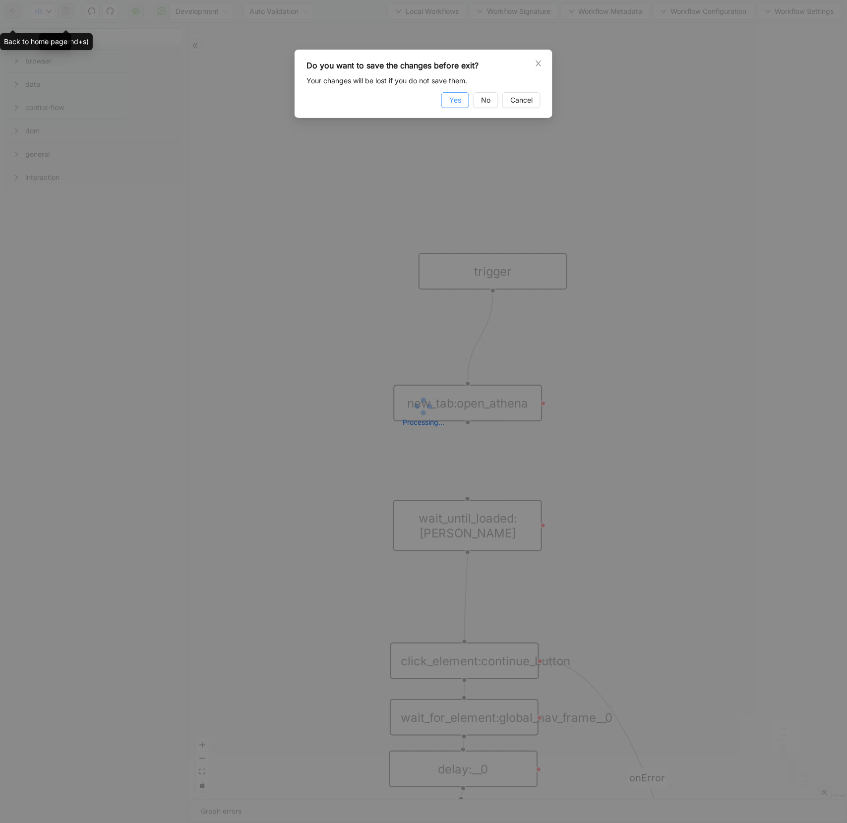
click at [447, 101] on button "Yes" at bounding box center [455, 100] width 28 height 16
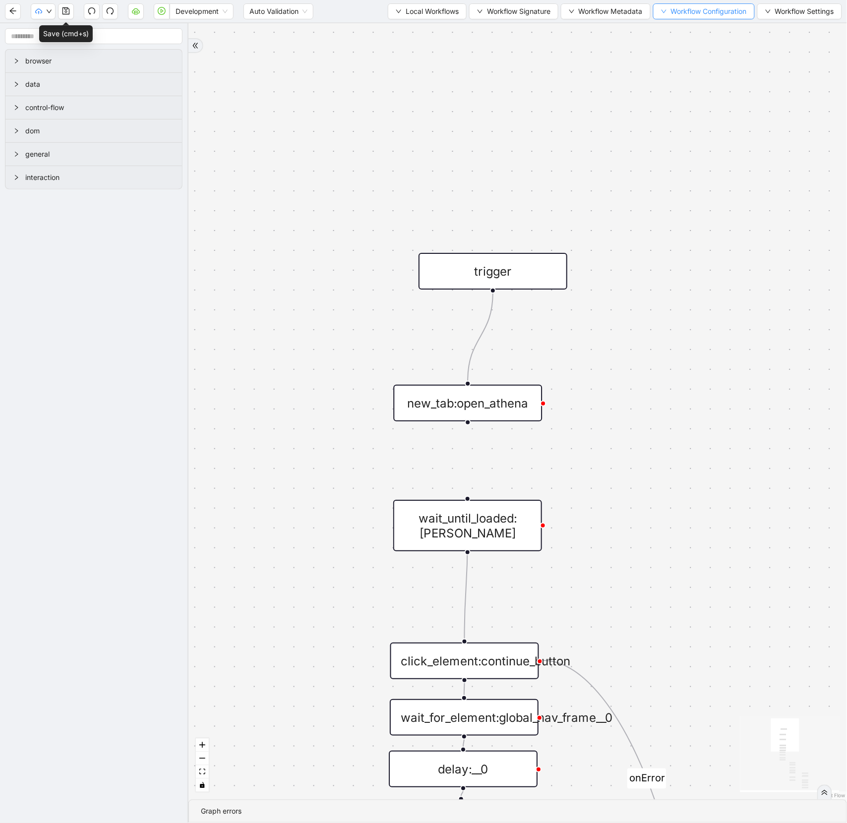
click at [680, 9] on span "Workflow Configuration" at bounding box center [709, 11] width 76 height 11
click at [725, 28] on span "Type" at bounding box center [702, 30] width 88 height 11
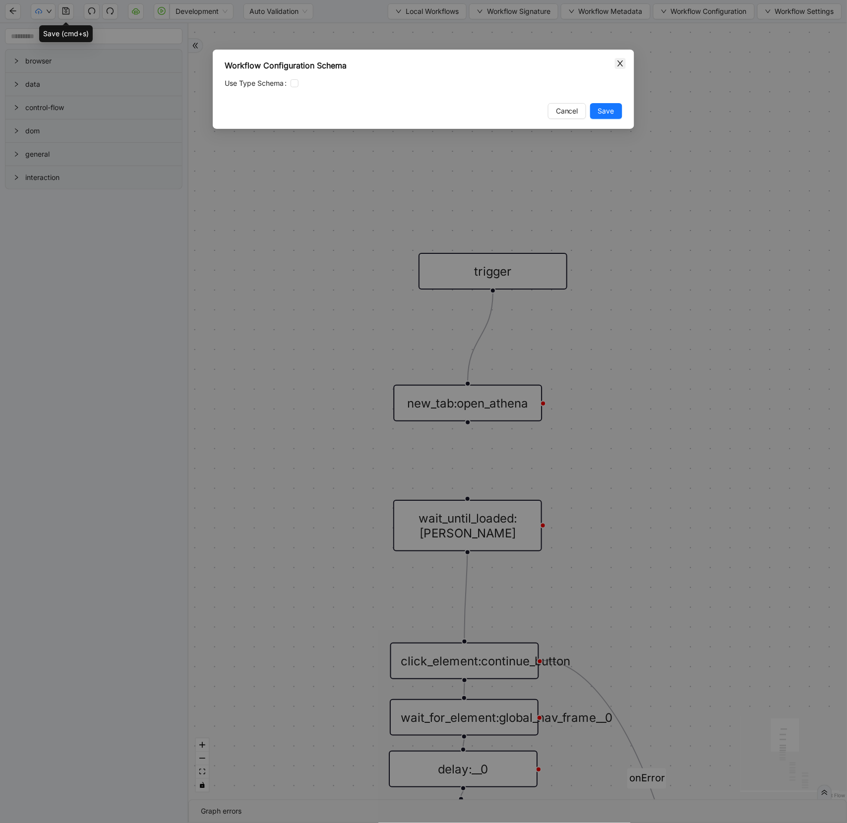
click at [619, 63] on icon "close" at bounding box center [620, 63] width 8 height 8
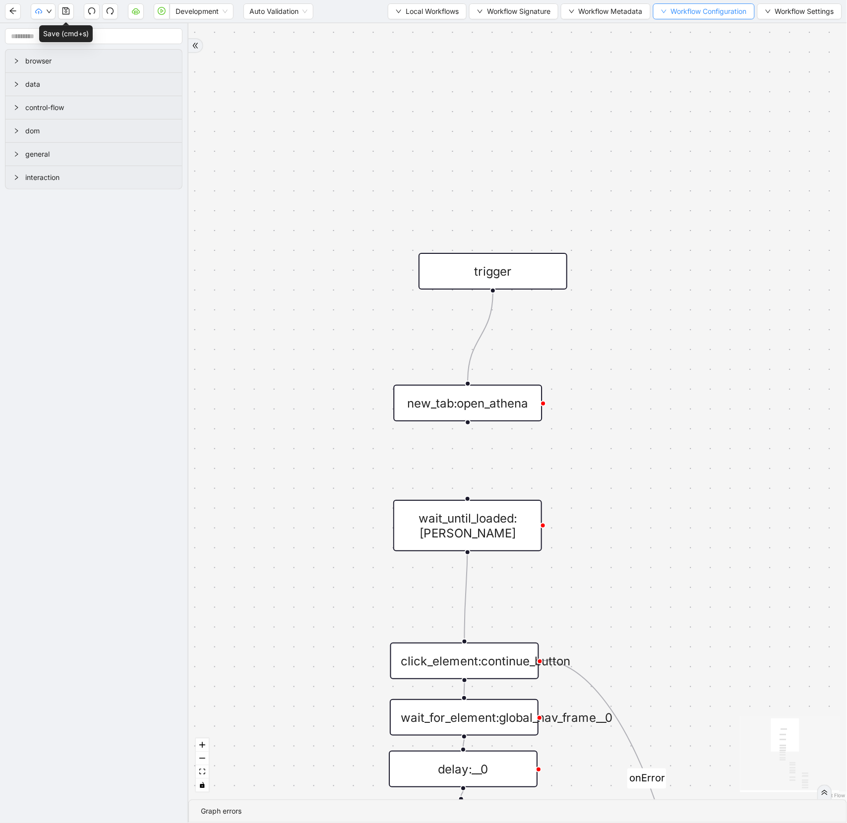
click at [683, 16] on span "Workflow Configuration" at bounding box center [709, 11] width 76 height 11
click at [671, 51] on span "Value" at bounding box center [702, 46] width 88 height 11
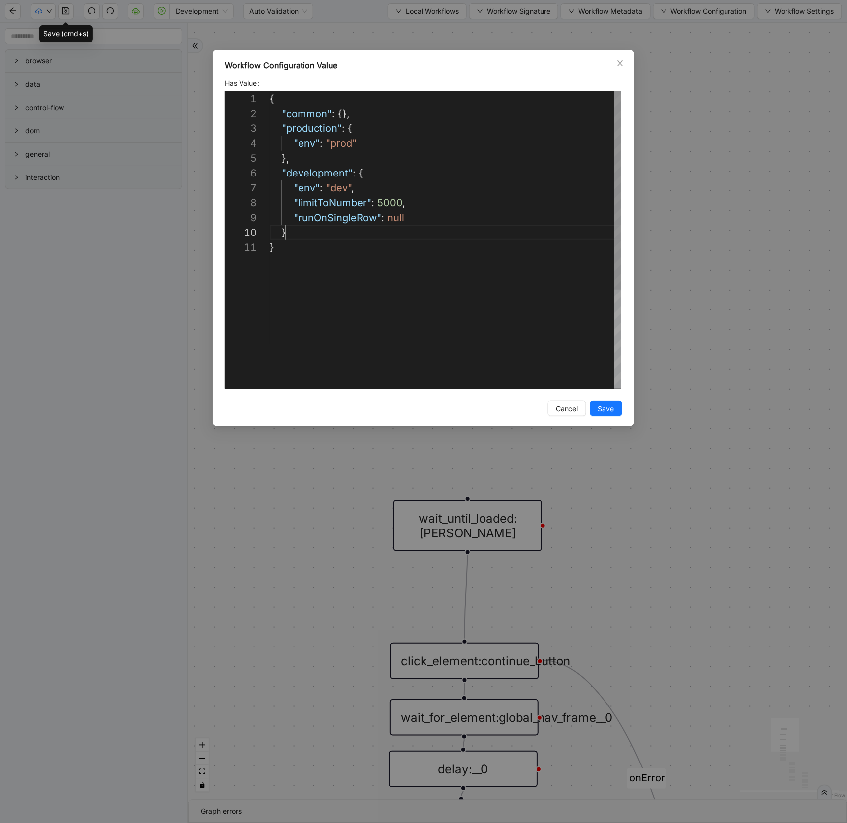
scroll to position [134, 15]
click at [295, 234] on div "{ "common" : {}, "production" : { "env" : "prod" }, "development" : { "env" : "…" at bounding box center [446, 314] width 352 height 446
drag, startPoint x: 408, startPoint y: 216, endPoint x: 367, endPoint y: 194, distance: 46.8
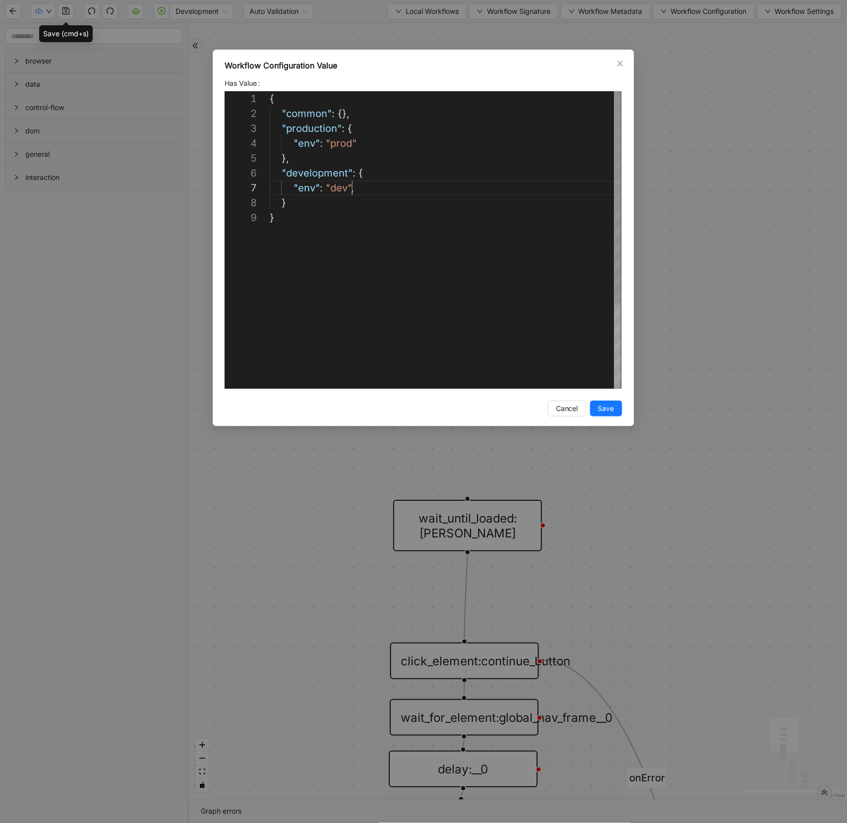
type textarea "**********"
click at [619, 409] on button "Save" at bounding box center [606, 409] width 32 height 16
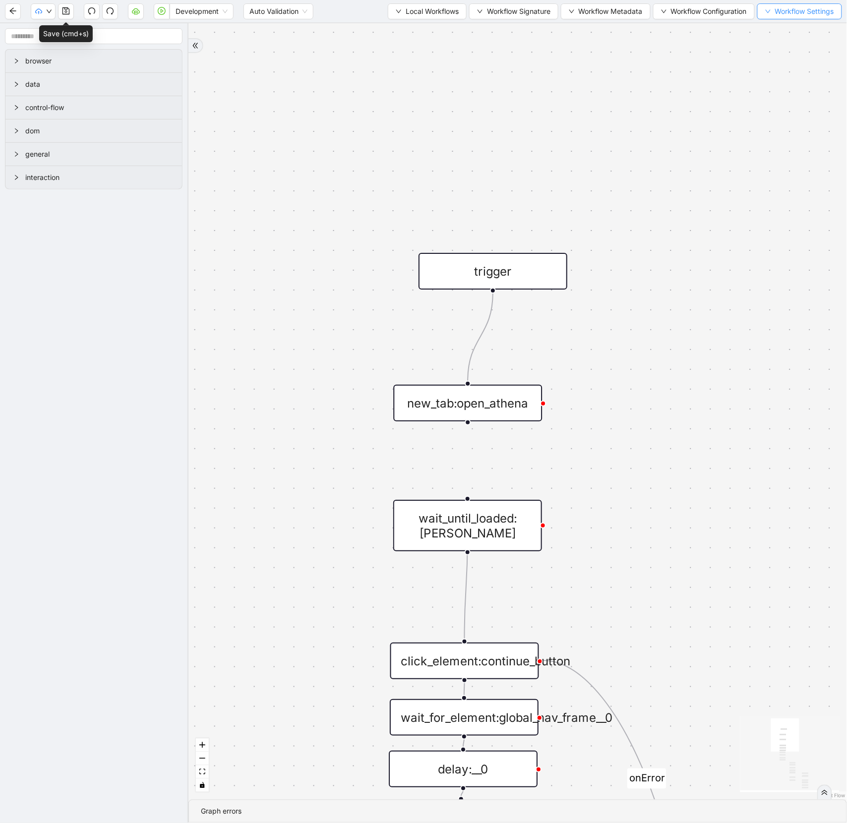
click at [778, 13] on span "Workflow Settings" at bounding box center [804, 11] width 59 height 11
click at [781, 33] on span "On Error" at bounding box center [800, 30] width 73 height 11
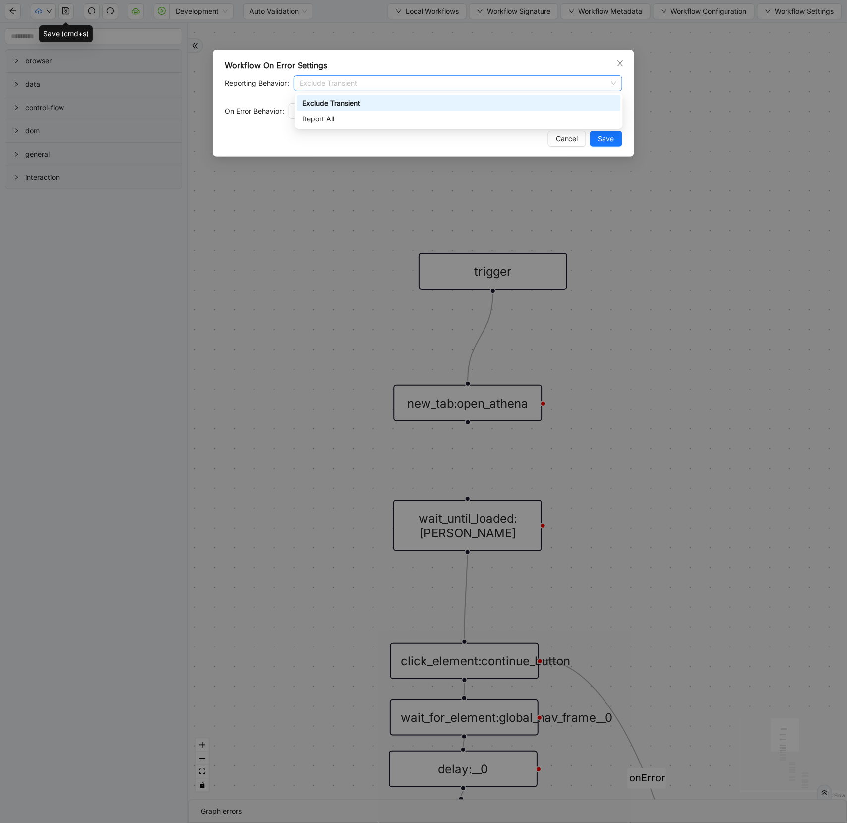
click at [403, 85] on span "Exclude Transient" at bounding box center [457, 83] width 317 height 15
click at [408, 116] on span "Stop Workflow" at bounding box center [456, 111] width 322 height 15
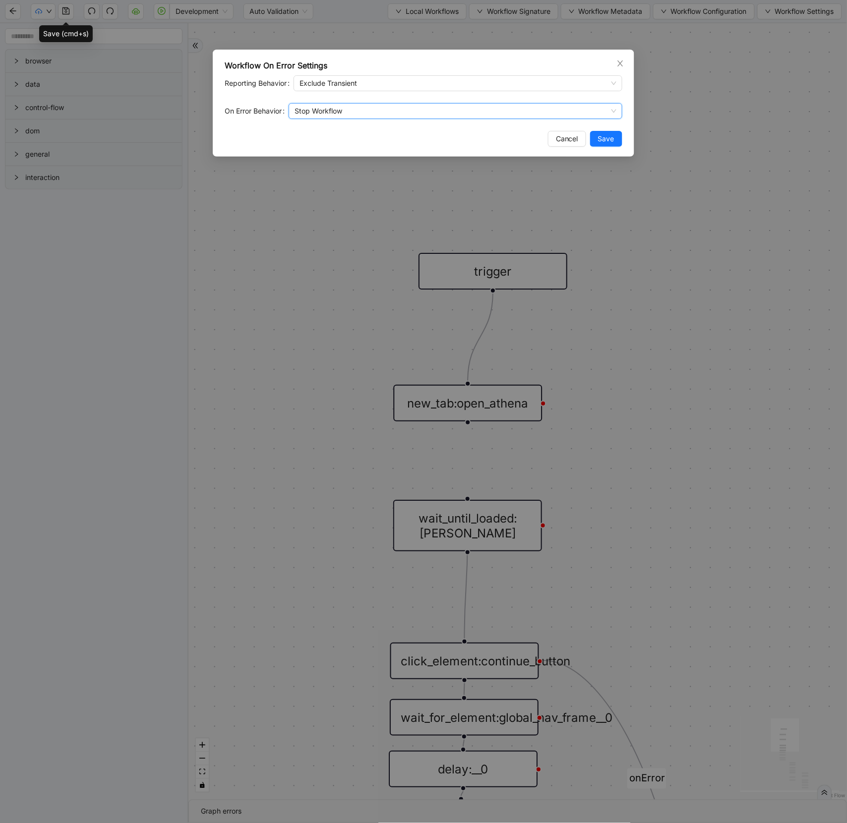
click at [408, 116] on span "Stop Workflow" at bounding box center [456, 111] width 322 height 15
click at [770, 37] on div "Workflow On Error Settings Reporting Behavior Exclude Transient On Error Behavi…" at bounding box center [423, 411] width 847 height 823
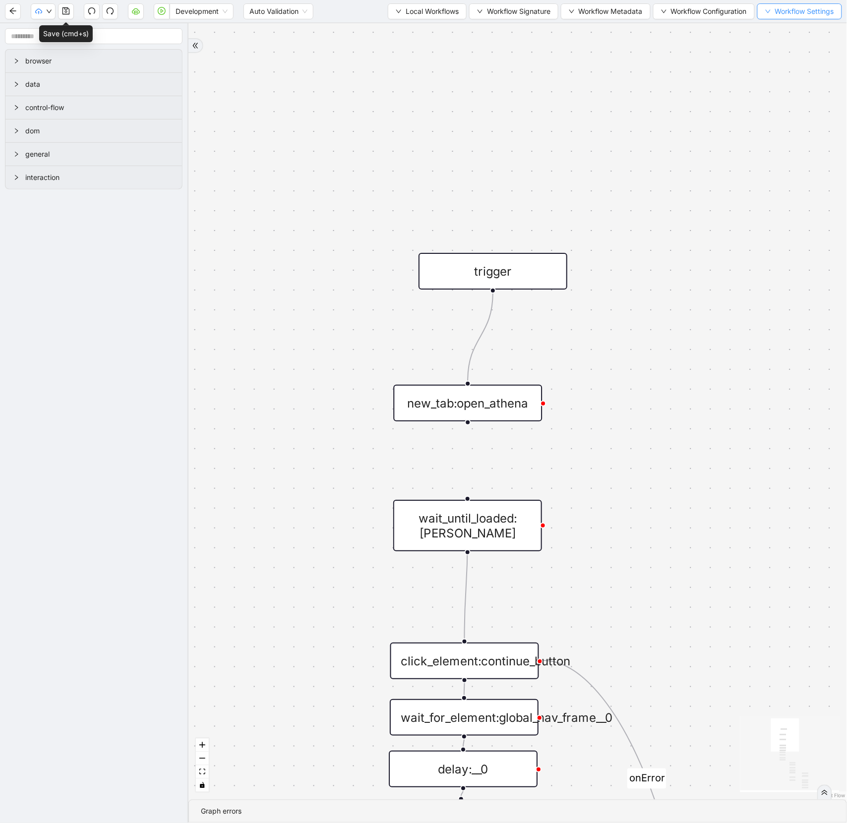
click at [786, 18] on button "Workflow Settings" at bounding box center [799, 11] width 85 height 16
click at [792, 48] on span "Mustache expressions" at bounding box center [800, 46] width 73 height 11
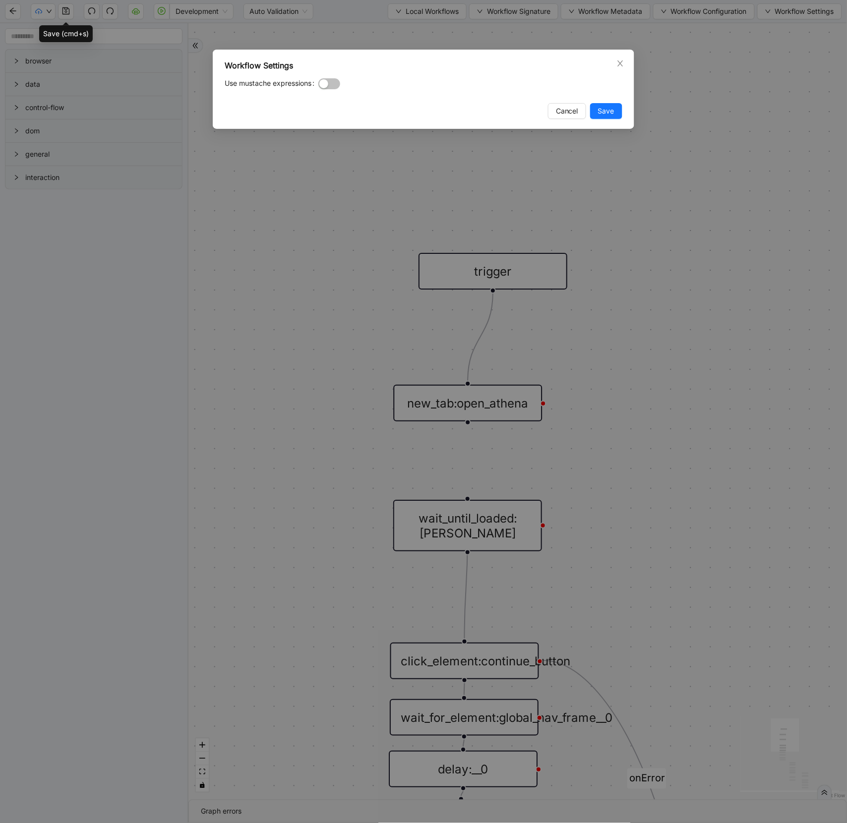
click at [791, 24] on div "Workflow Settings Use mustache expressions Cancel Save" at bounding box center [423, 411] width 847 height 823
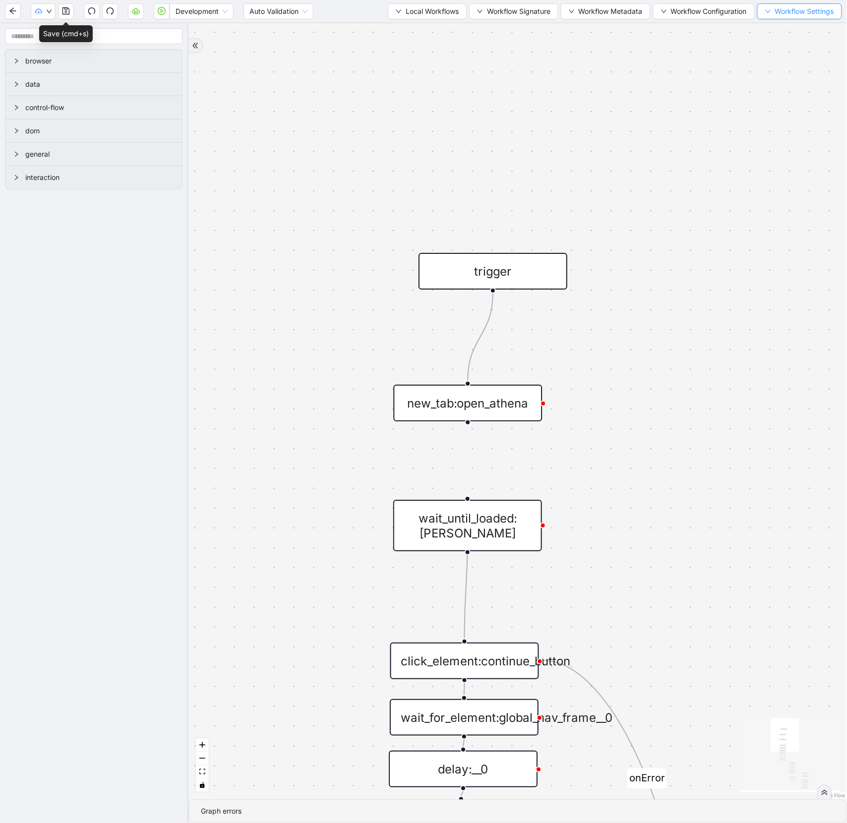
click at [791, 14] on span "Workflow Settings" at bounding box center [804, 11] width 59 height 11
click at [791, 68] on li "Network Interceptor" at bounding box center [800, 62] width 85 height 16
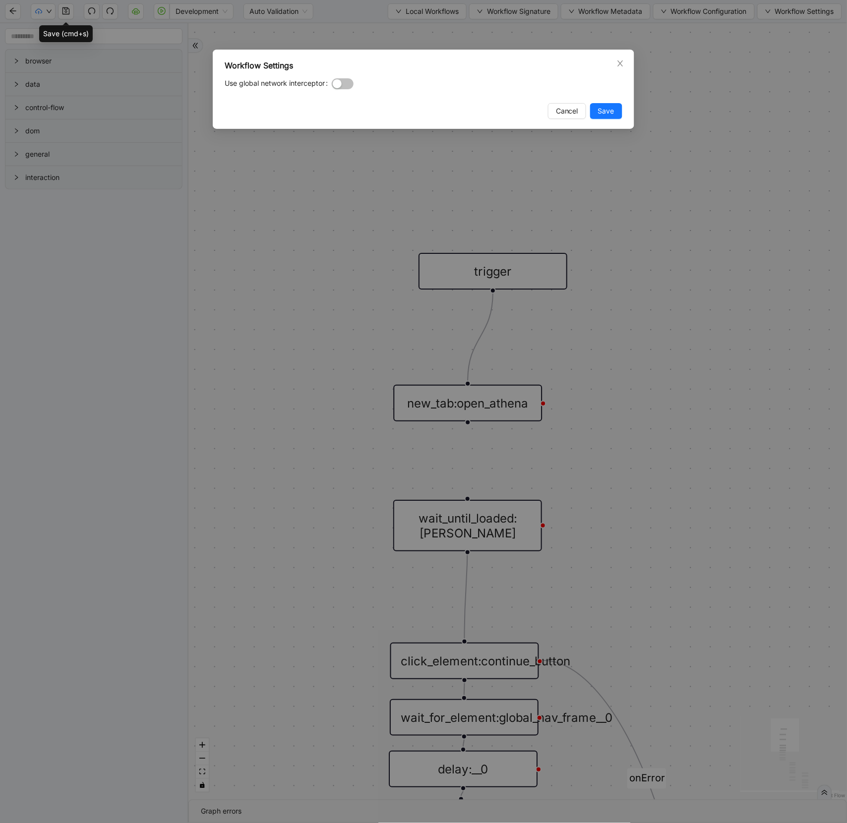
click at [791, 95] on div "Workflow Settings Use global network interceptor Cancel Save" at bounding box center [423, 411] width 847 height 823
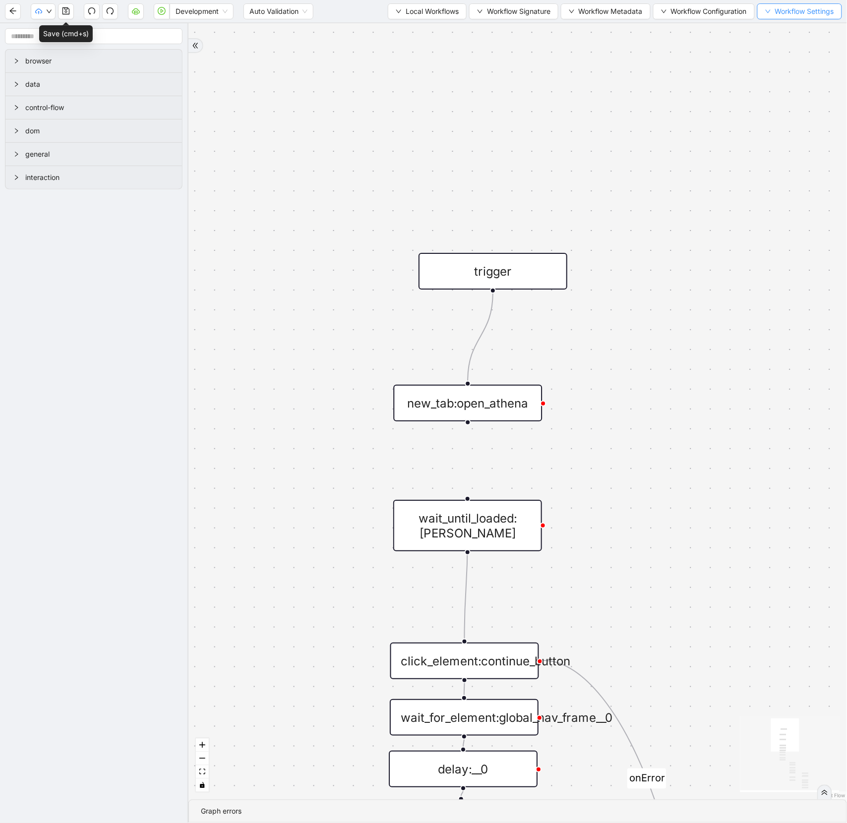
click at [789, 12] on span "Workflow Settings" at bounding box center [804, 11] width 59 height 11
click at [790, 80] on span "Observability Settings" at bounding box center [800, 77] width 73 height 11
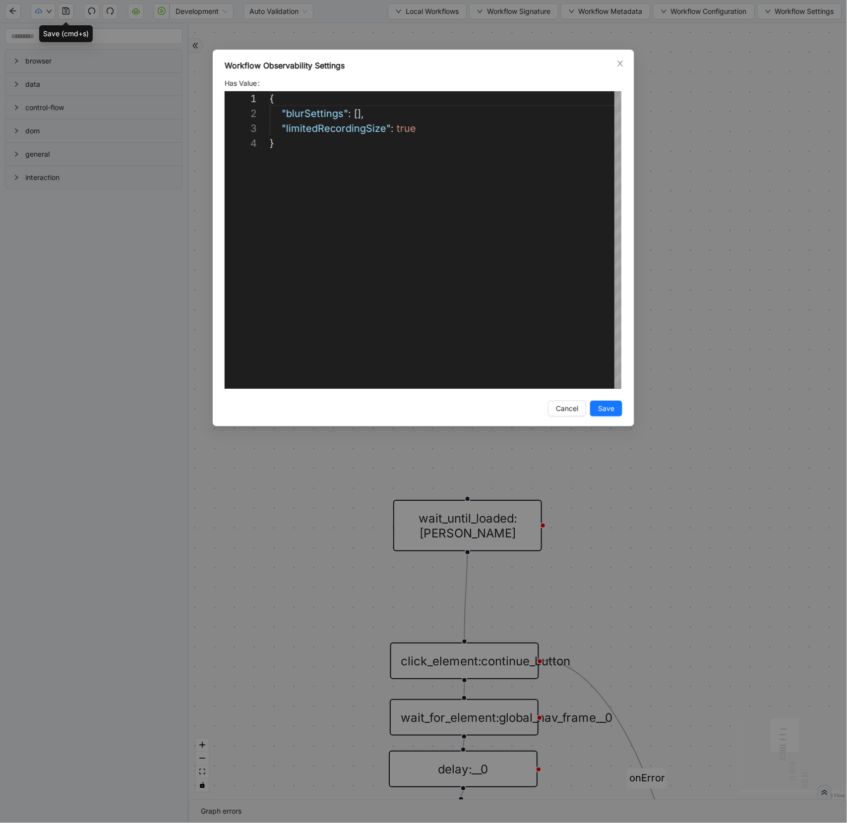
scroll to position [45, 0]
click at [774, 119] on div "**********" at bounding box center [423, 411] width 847 height 823
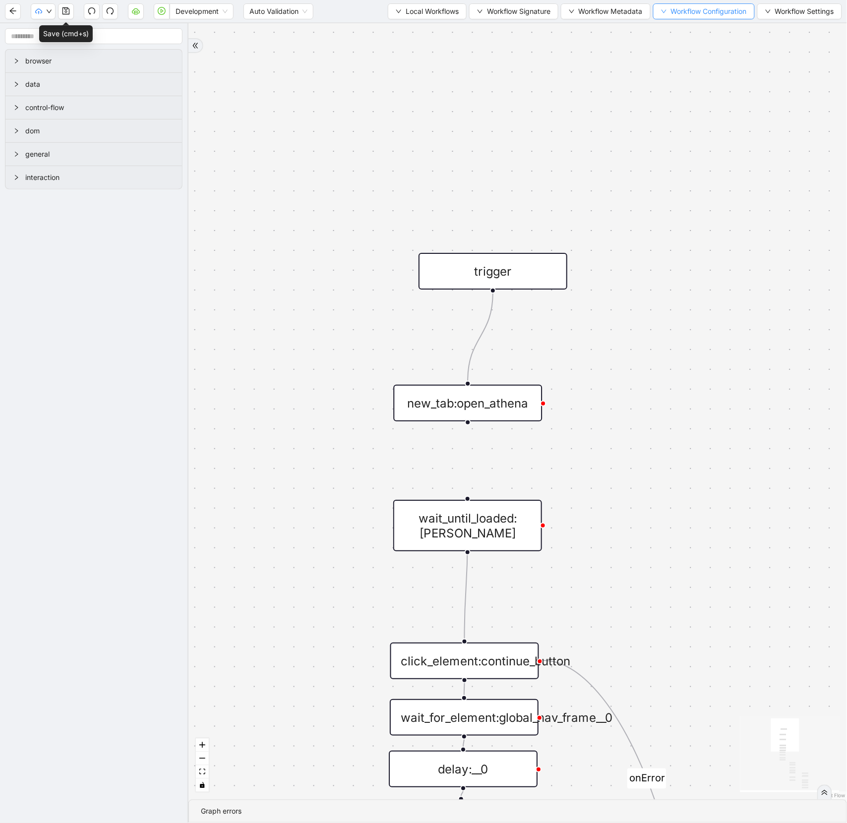
click at [724, 17] on span "Workflow Configuration" at bounding box center [709, 11] width 76 height 11
click at [603, 10] on span "Workflow Metadata" at bounding box center [611, 11] width 64 height 11
click at [613, 27] on span "Requirements" at bounding box center [602, 30] width 74 height 11
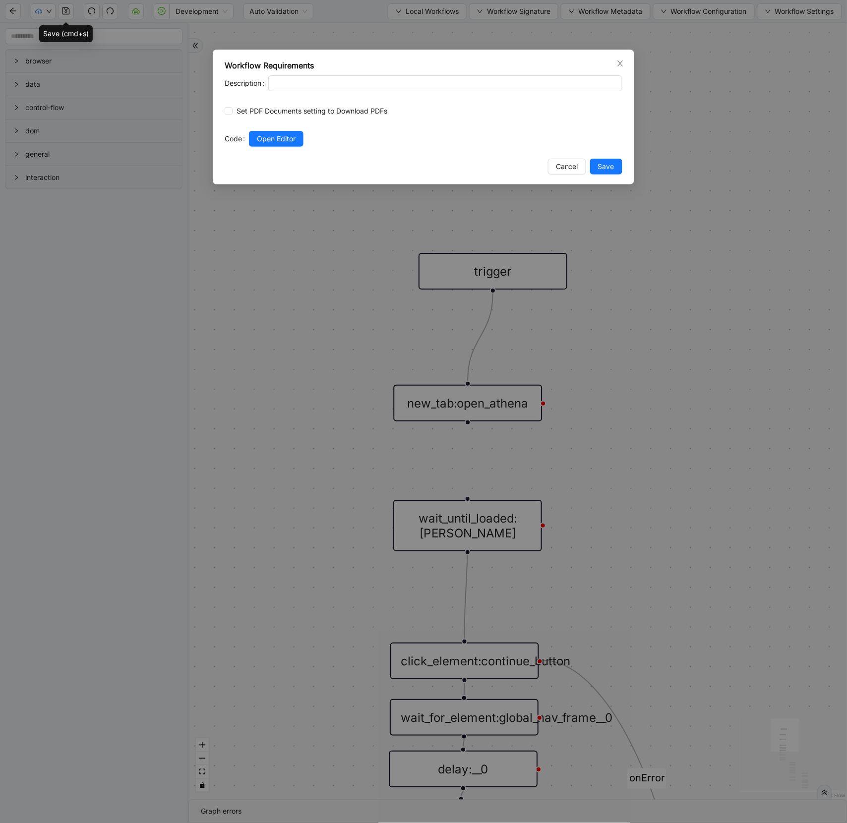
click at [662, 114] on div "Workflow Requirements Description Set PDF Documents setting to Download PDFs Co…" at bounding box center [423, 411] width 847 height 823
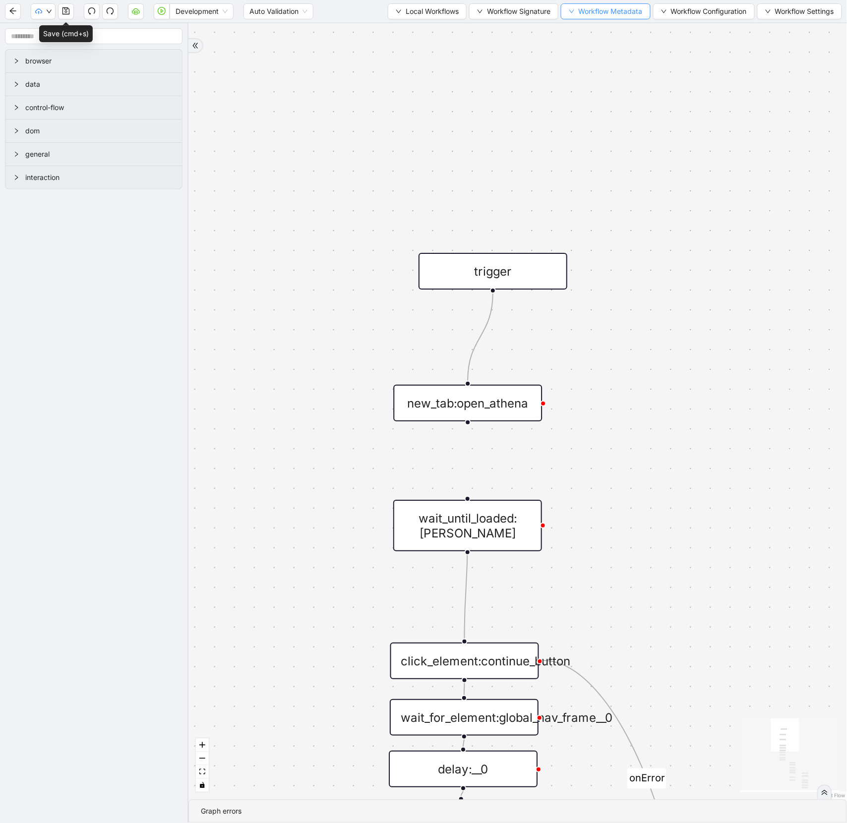
click at [597, 7] on span "Workflow Metadata" at bounding box center [611, 11] width 64 height 11
click at [585, 53] on li "Steps" at bounding box center [602, 46] width 86 height 16
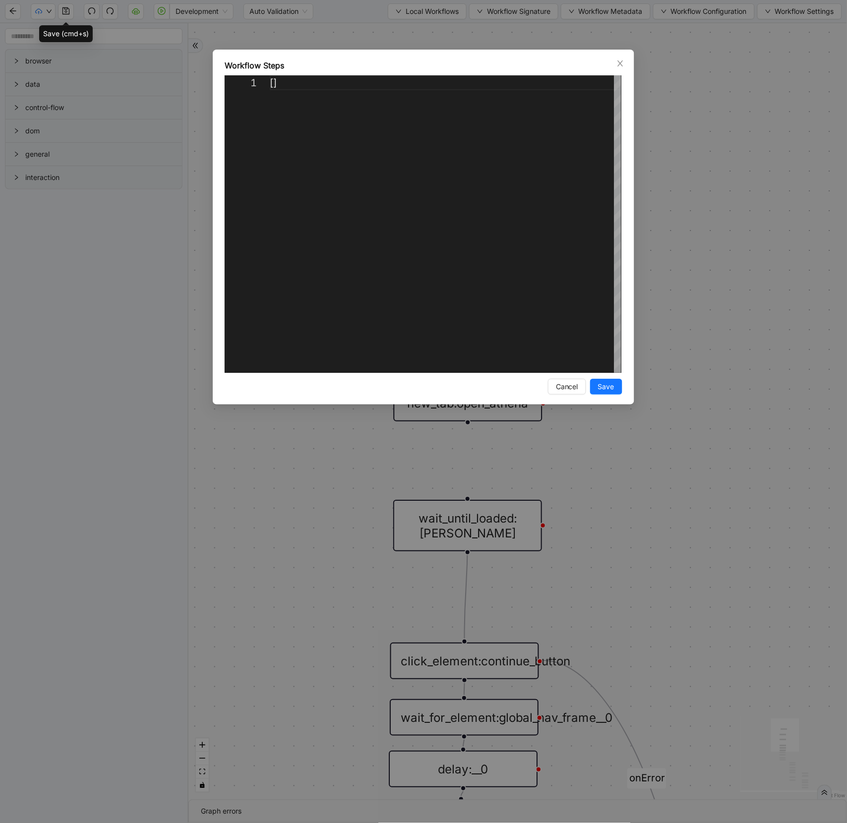
click at [715, 77] on div "Workflow Steps 1 [] ** Enter to Rename, ⇧Enter to Preview Cancel Save" at bounding box center [423, 411] width 847 height 823
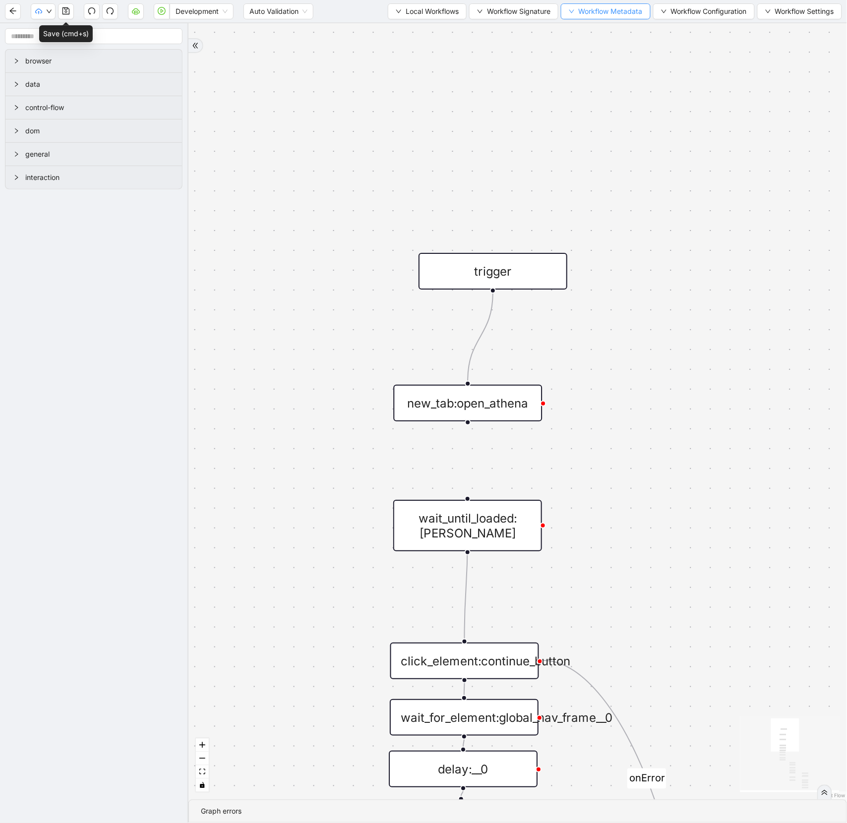
click at [622, 13] on span "Workflow Metadata" at bounding box center [611, 11] width 64 height 11
click at [604, 60] on span "Order number" at bounding box center [602, 62] width 74 height 11
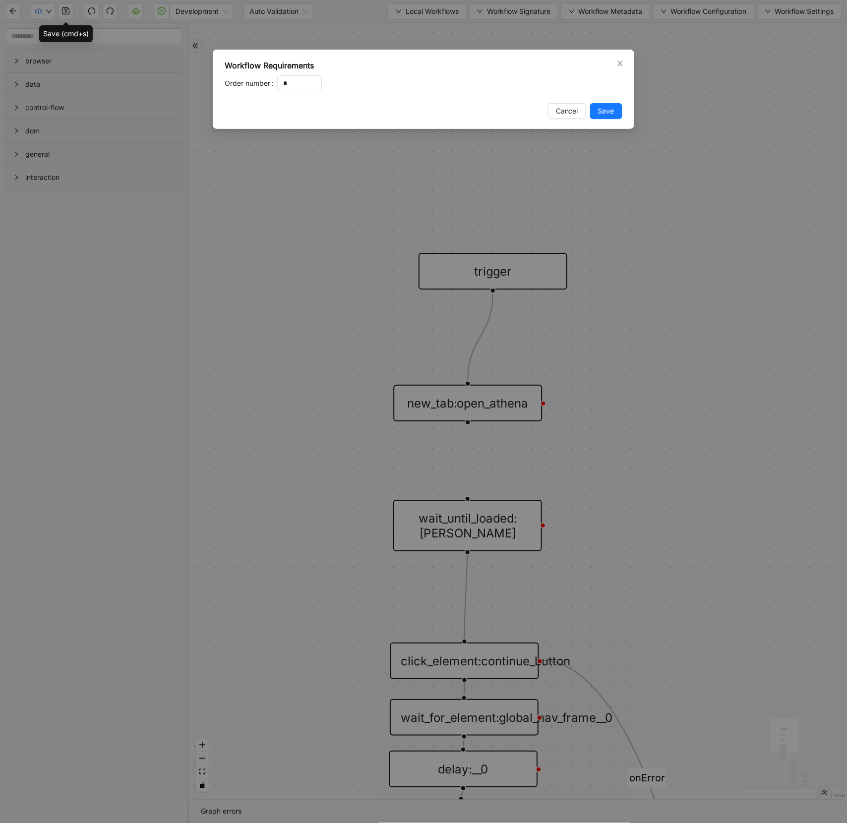
click at [669, 97] on div "Workflow Requirements Order number * Cancel Save" at bounding box center [423, 411] width 847 height 823
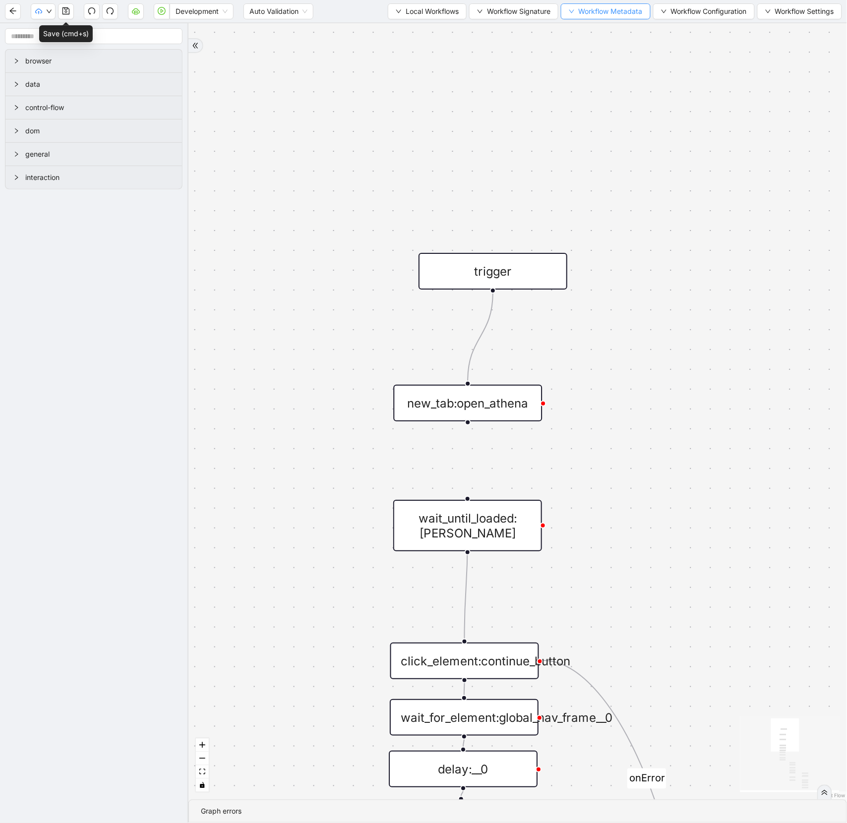
click at [587, 18] on button "Workflow Metadata" at bounding box center [606, 11] width 90 height 16
click at [590, 95] on span "Type" at bounding box center [602, 93] width 66 height 11
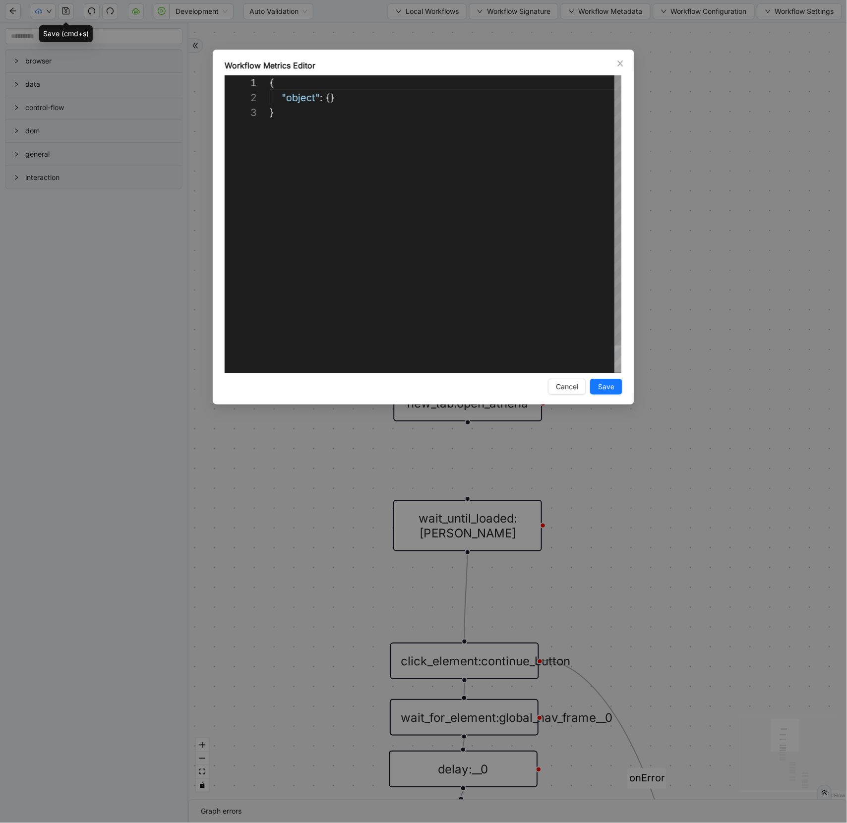
scroll to position [30, 0]
click at [677, 131] on div "**********" at bounding box center [423, 411] width 847 height 823
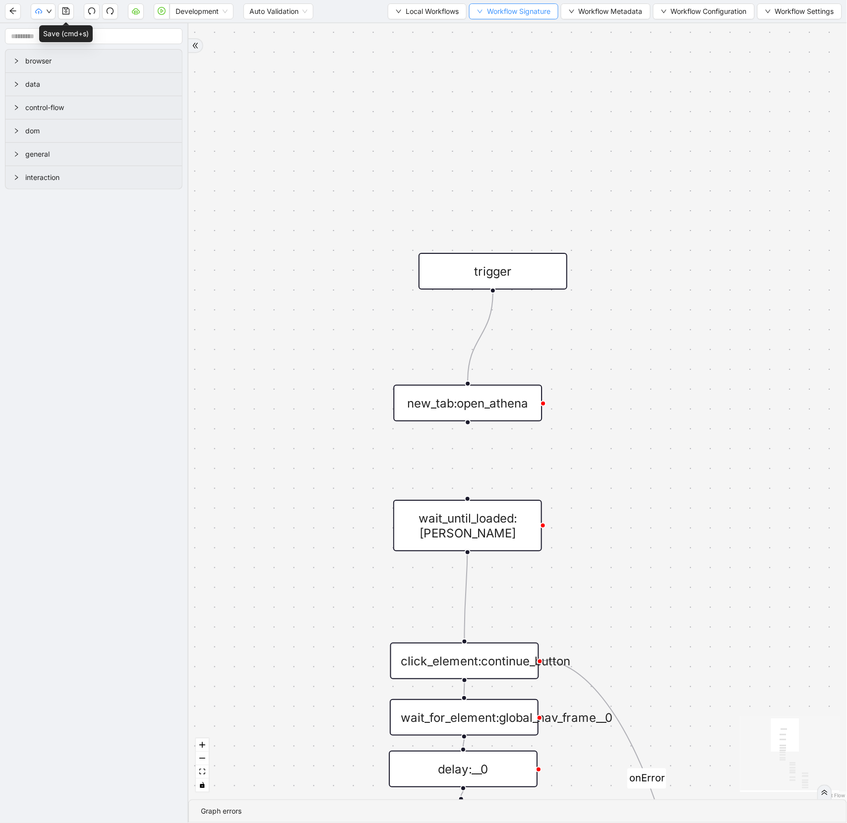
click at [532, 16] on span "Workflow Signature" at bounding box center [518, 11] width 63 height 11
click at [525, 50] on span "Type" at bounding box center [509, 46] width 66 height 11
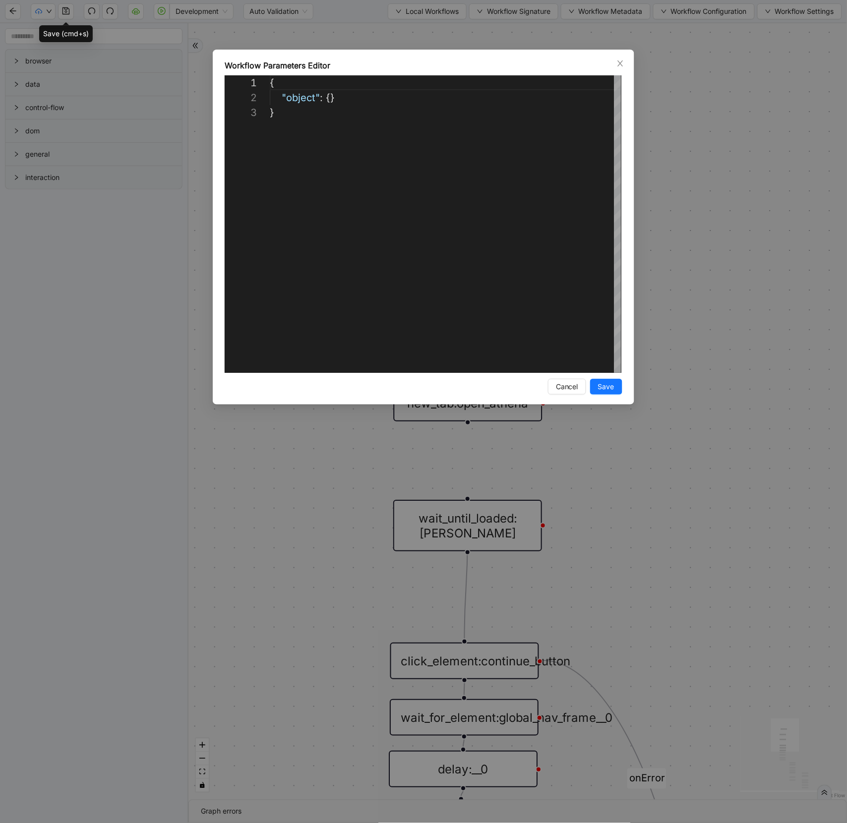
click at [651, 72] on div "**********" at bounding box center [423, 411] width 847 height 823
click at [516, 17] on span "Workflow Signature" at bounding box center [518, 11] width 63 height 11
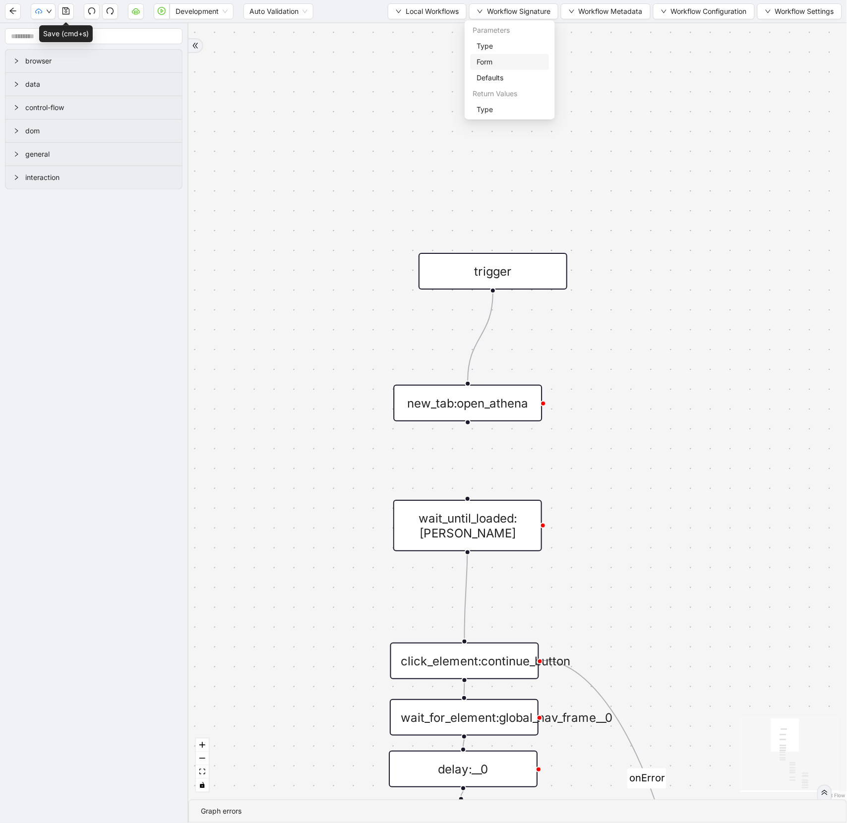
click at [510, 61] on span "Form" at bounding box center [509, 62] width 66 height 11
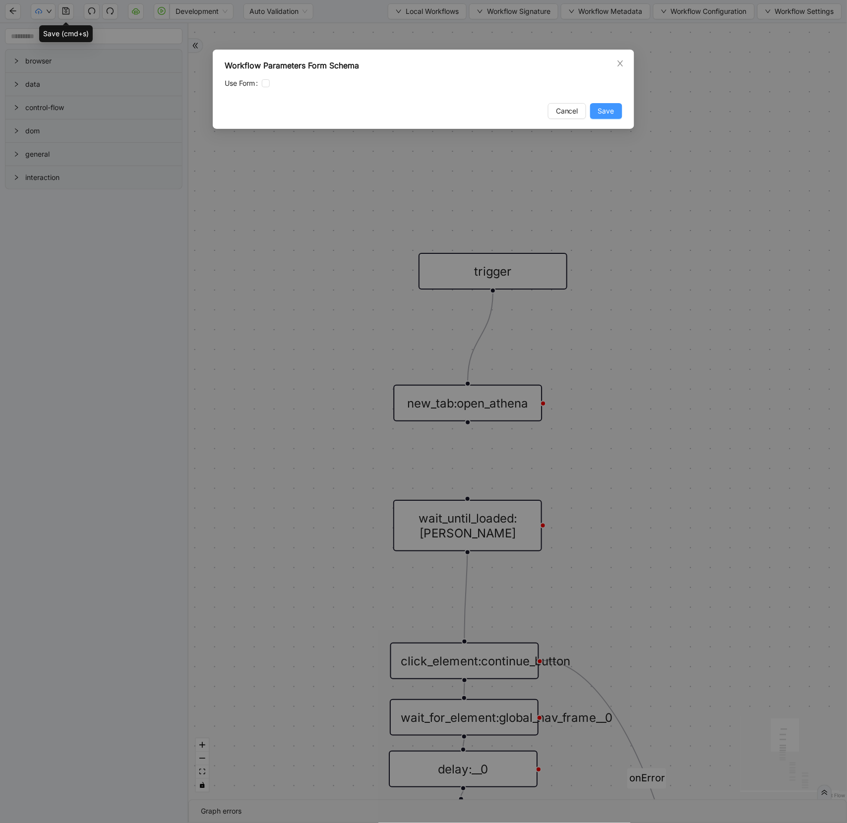
click at [608, 108] on span "Save" at bounding box center [606, 111] width 16 height 11
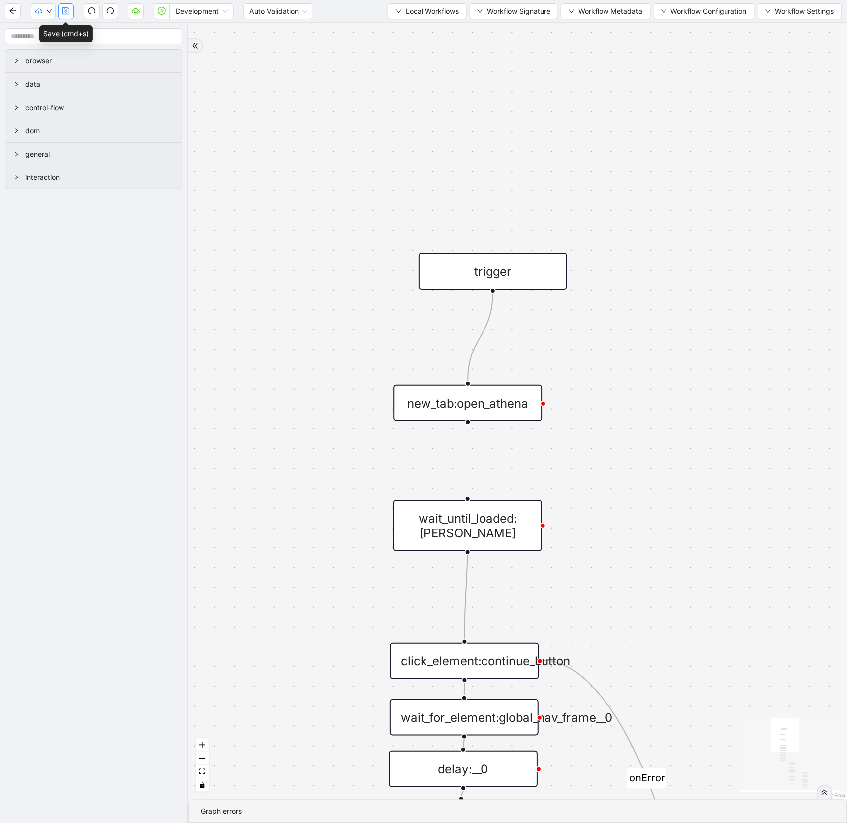
click at [70, 10] on button "button" at bounding box center [66, 11] width 16 height 16
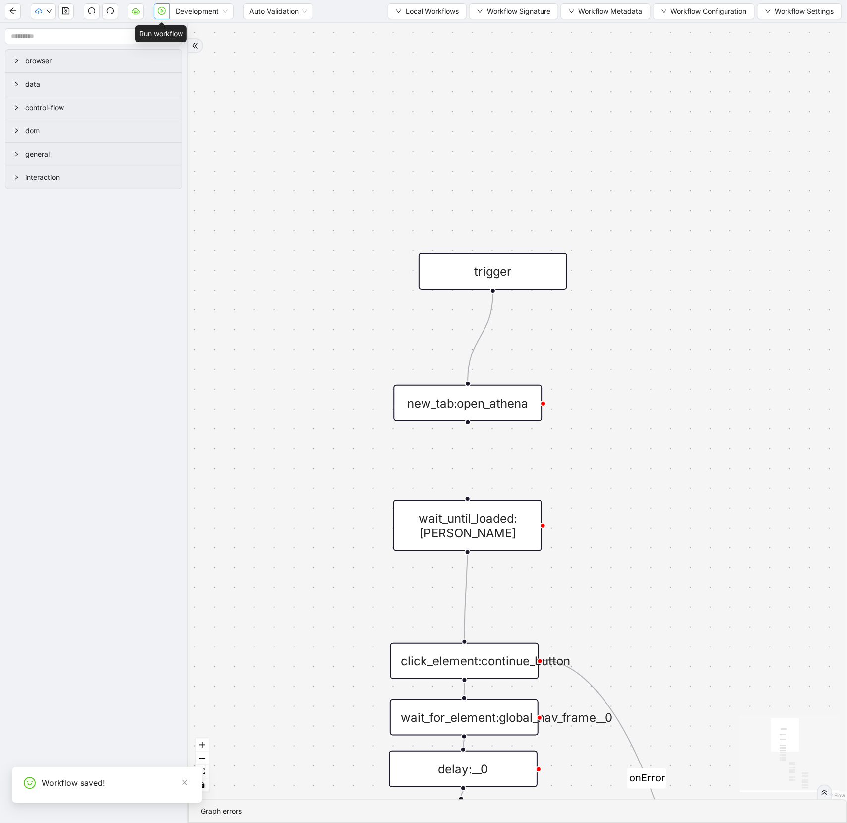
click at [161, 13] on icon "play-circle" at bounding box center [162, 11] width 8 height 8
click at [511, 407] on div "new_tab:open_athena" at bounding box center [468, 403] width 149 height 37
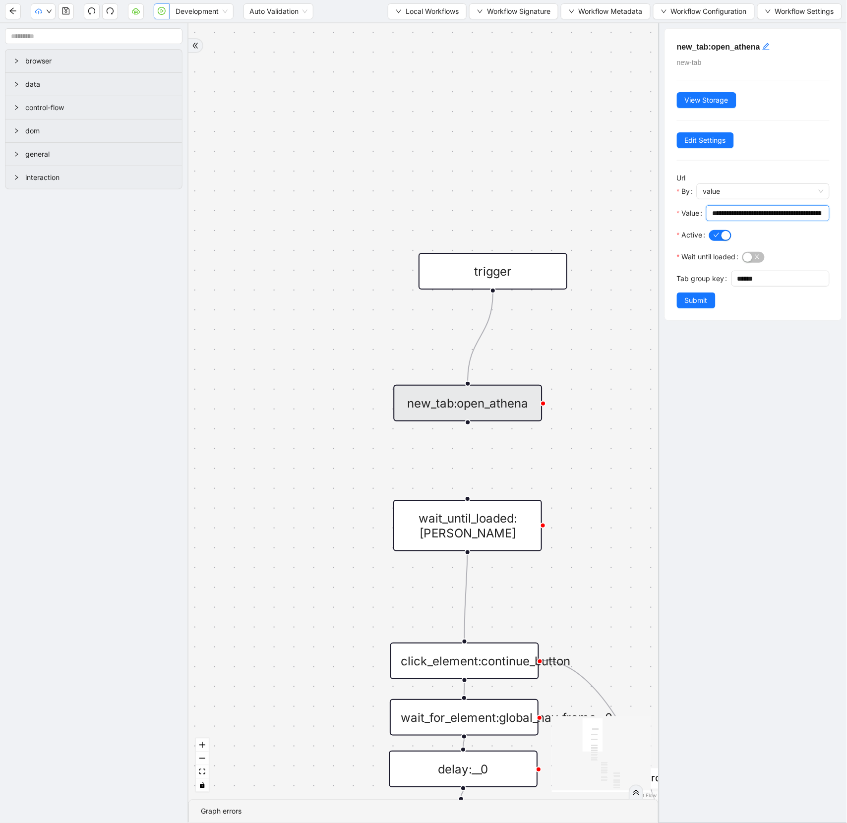
click at [760, 212] on input "**********" at bounding box center [767, 213] width 110 height 11
drag, startPoint x: 745, startPoint y: 215, endPoint x: 877, endPoint y: 221, distance: 132.0
click at [846, 221] on html "Development Auto Validation Local Workflows Workflow Signature Workflow Metadat…" at bounding box center [423, 411] width 847 height 823
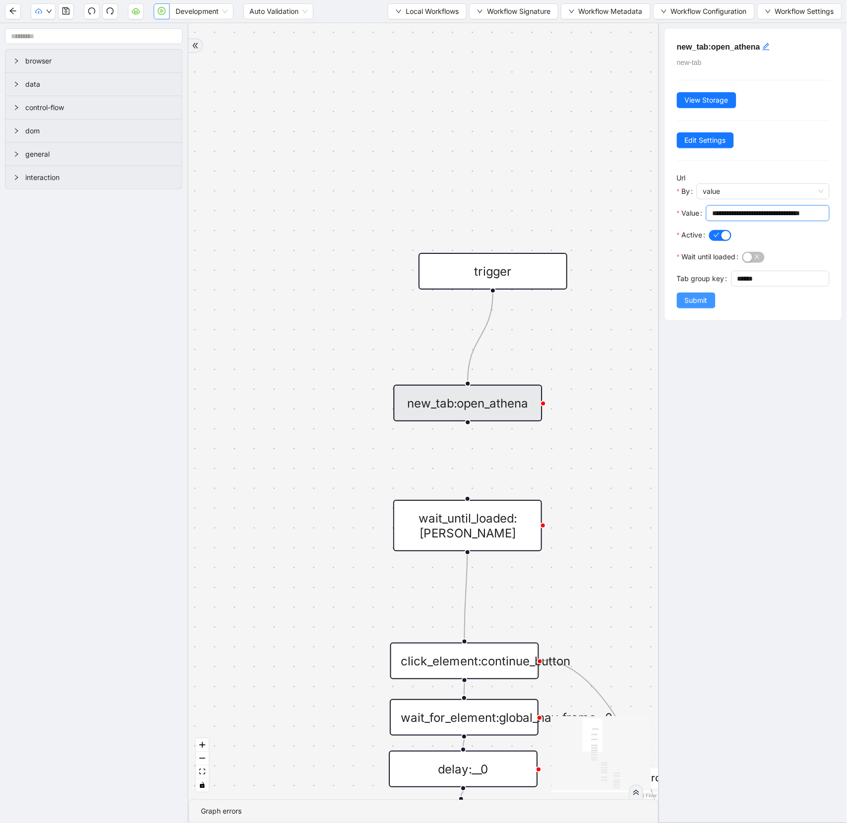
type input "**********"
click at [692, 302] on span "Submit" at bounding box center [696, 300] width 23 height 11
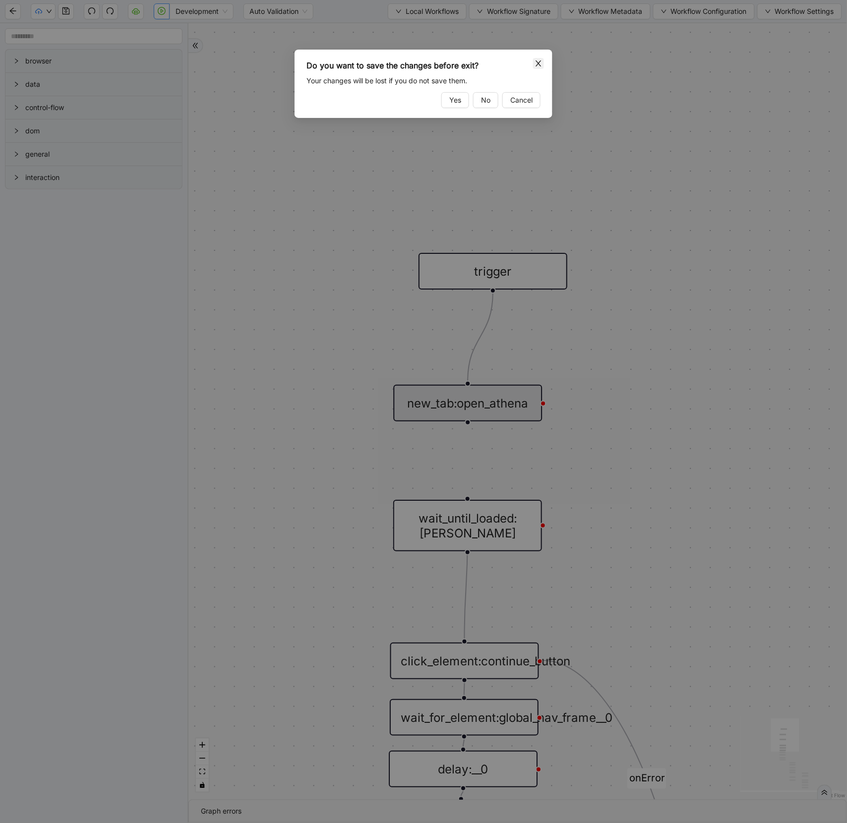
click at [535, 63] on icon "close" at bounding box center [538, 63] width 8 height 8
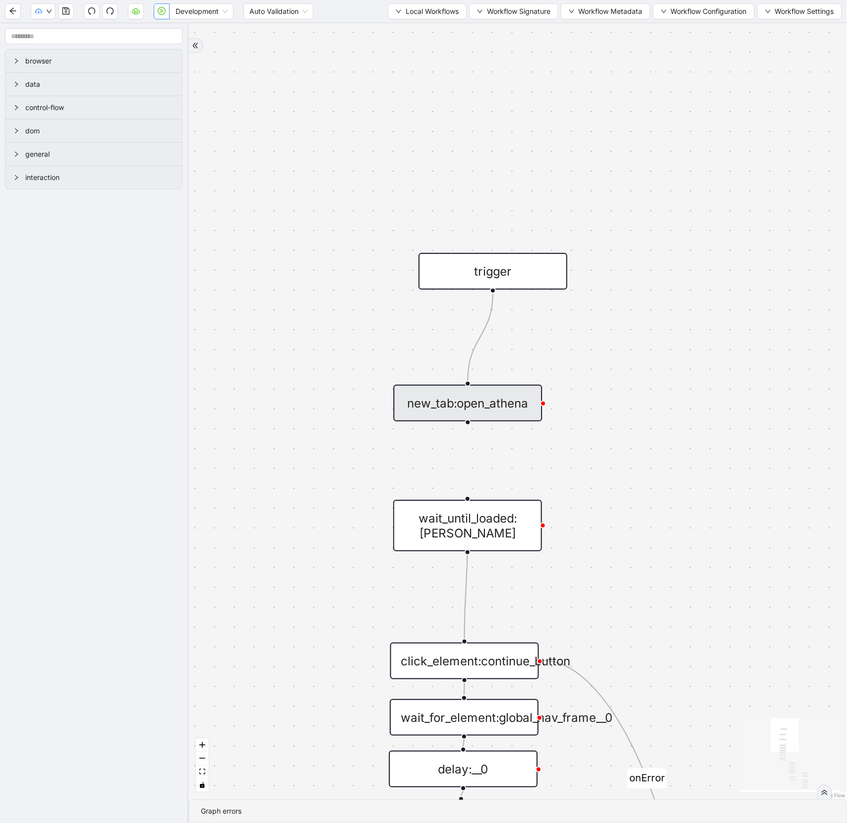
click at [460, 398] on div "new_tab:open_athena" at bounding box center [468, 403] width 149 height 37
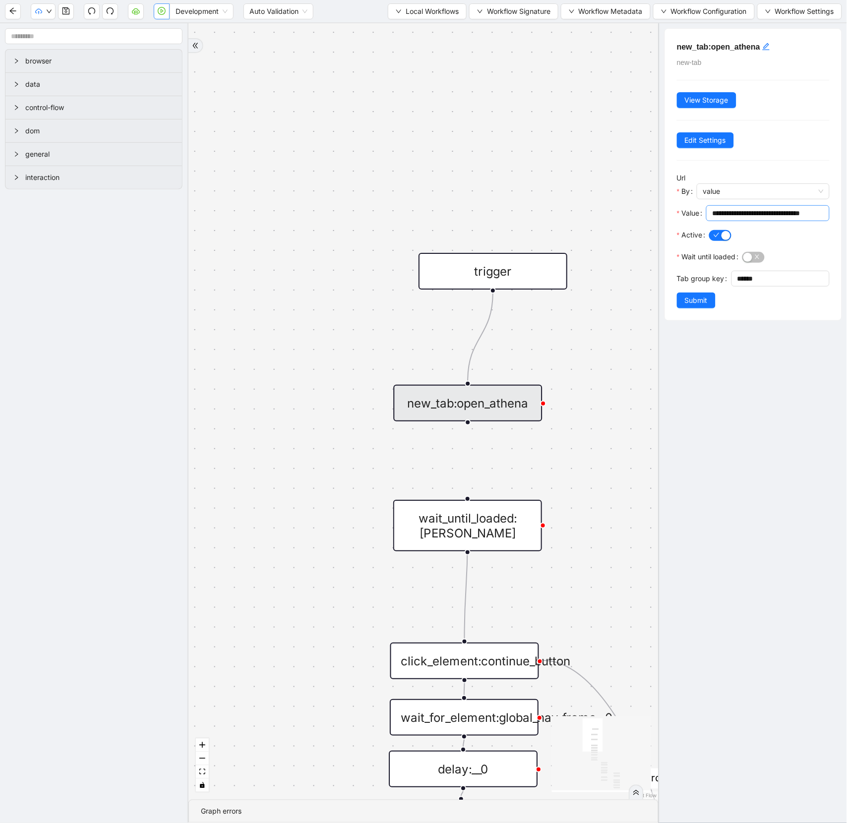
click at [747, 209] on input "**********" at bounding box center [767, 213] width 110 height 11
drag, startPoint x: 467, startPoint y: 420, endPoint x: 470, endPoint y: 494, distance: 74.4
click at [470, 494] on div "onError onError onError onError onError trigger new_tab:open_athena get_text:lo…" at bounding box center [423, 411] width 470 height 776
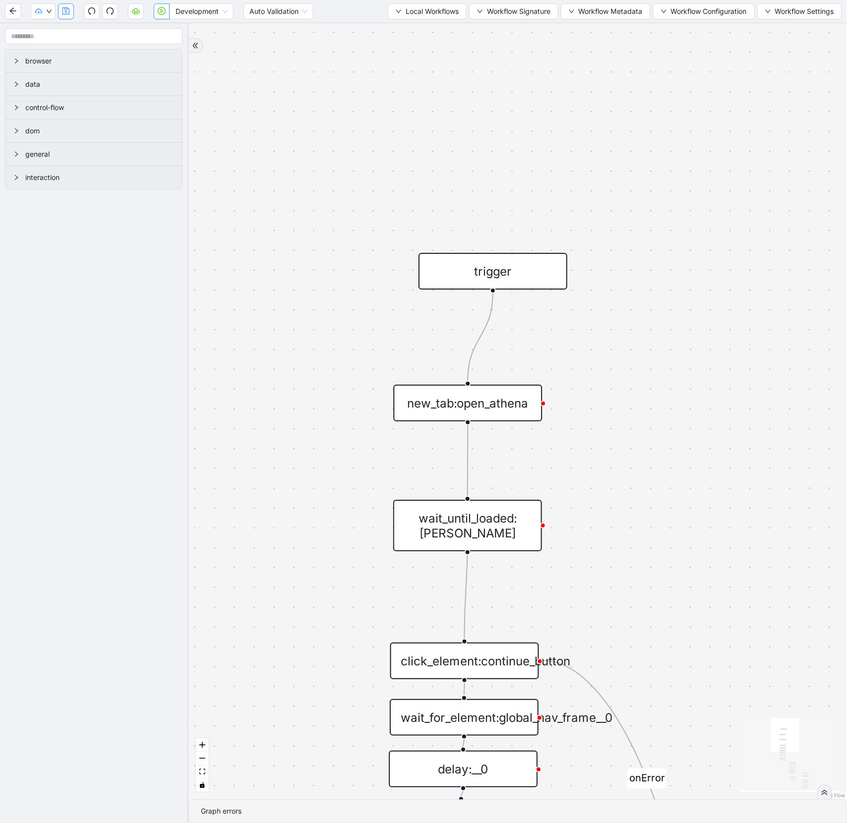
click at [66, 6] on button "button" at bounding box center [66, 11] width 16 height 16
click at [164, 8] on icon "play-circle" at bounding box center [162, 11] width 8 height 8
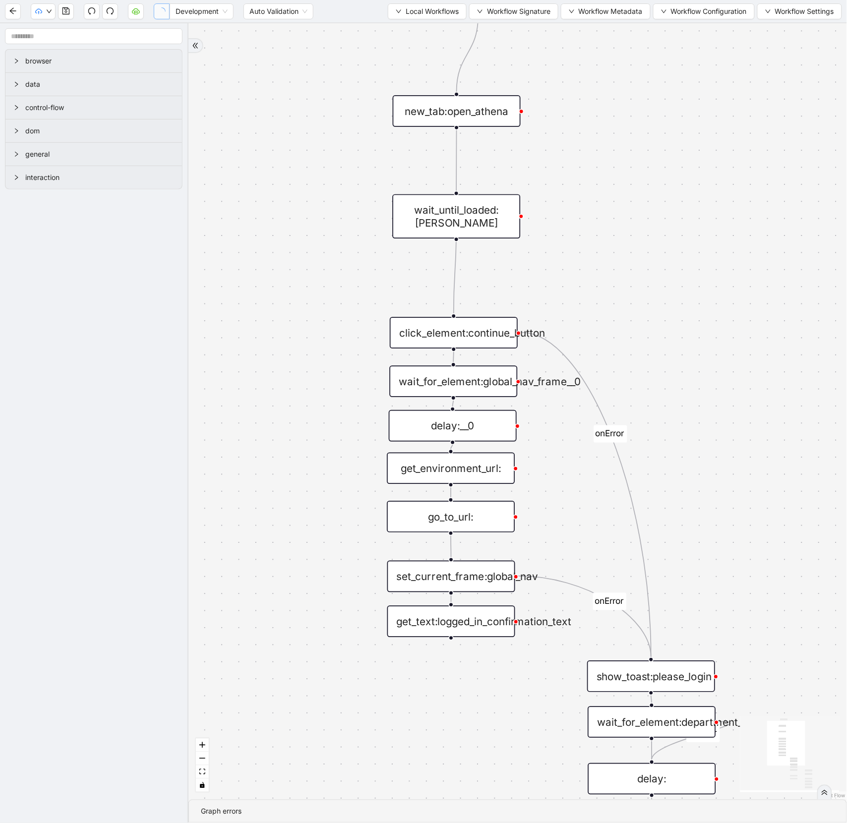
drag, startPoint x: 696, startPoint y: 410, endPoint x: 660, endPoint y: 126, distance: 285.3
click at [660, 126] on div "onError onError onError onError onError trigger new_tab:open_athena get_text:lo…" at bounding box center [517, 411] width 658 height 776
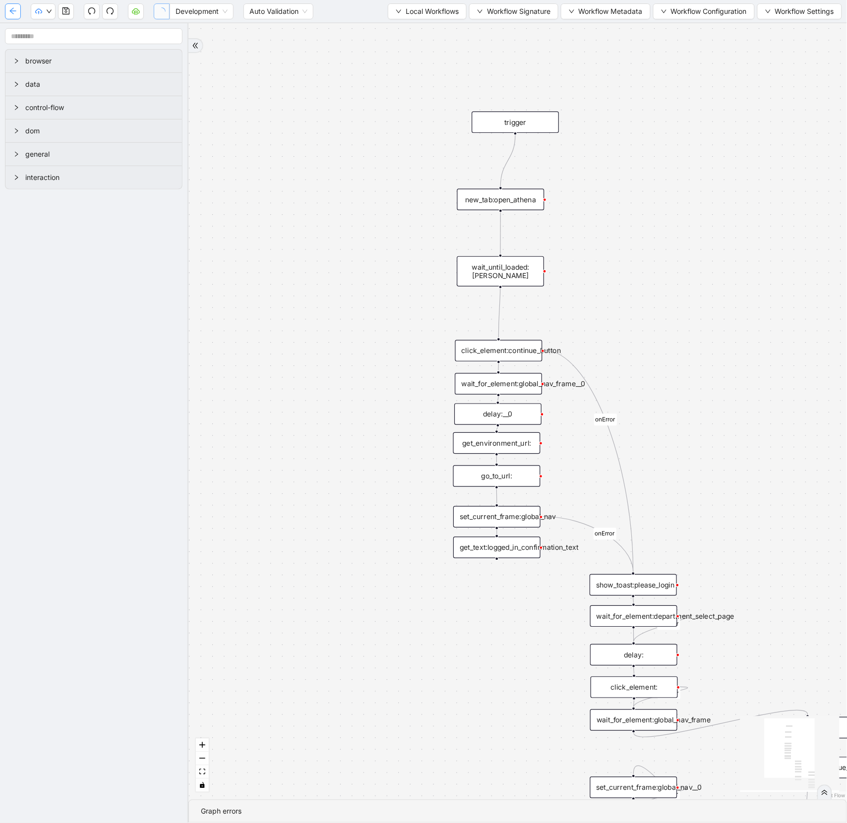
click at [14, 16] on button "button" at bounding box center [13, 11] width 16 height 16
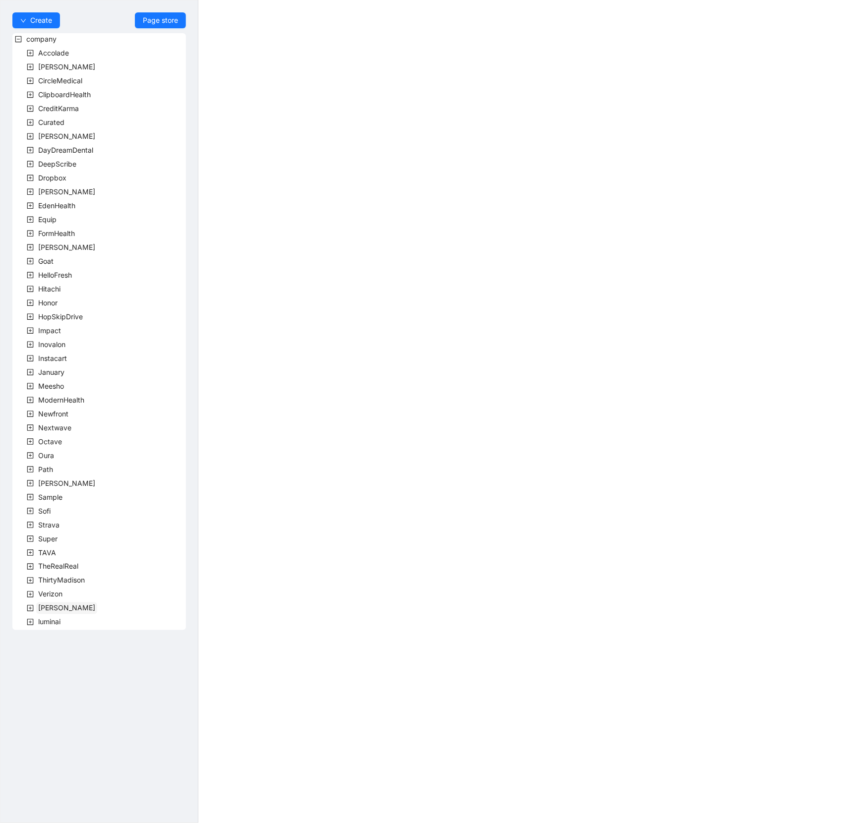
click at [41, 604] on span "[PERSON_NAME]" at bounding box center [66, 608] width 57 height 8
click at [42, 622] on icon "plus-square" at bounding box center [42, 622] width 3 height 3
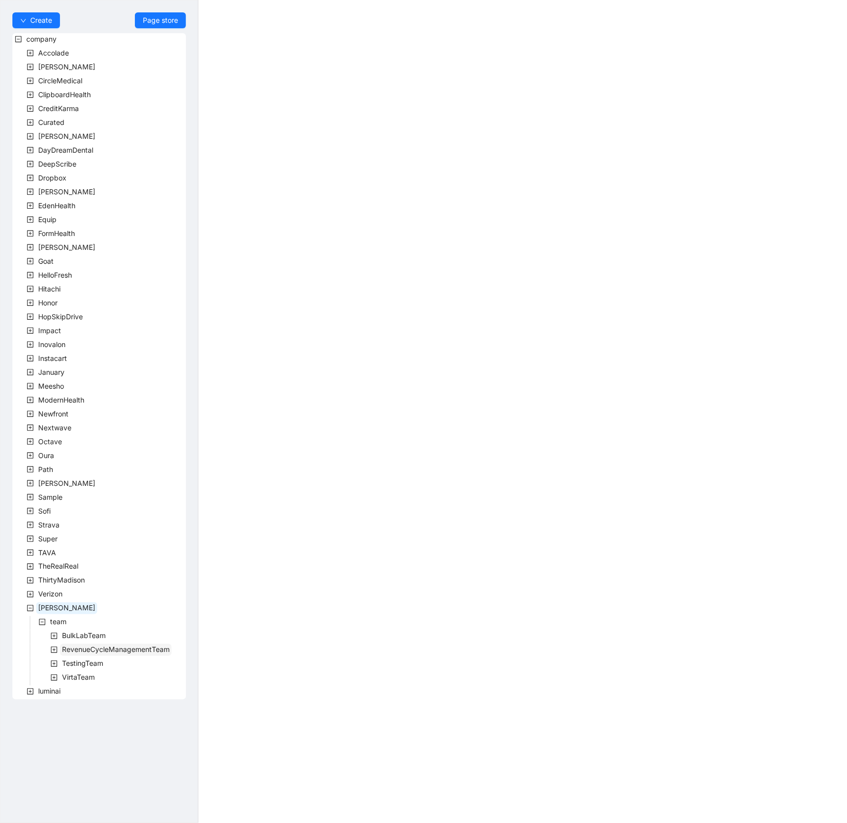
click at [74, 646] on span "RevenueCycleManagementTeam" at bounding box center [116, 650] width 108 height 8
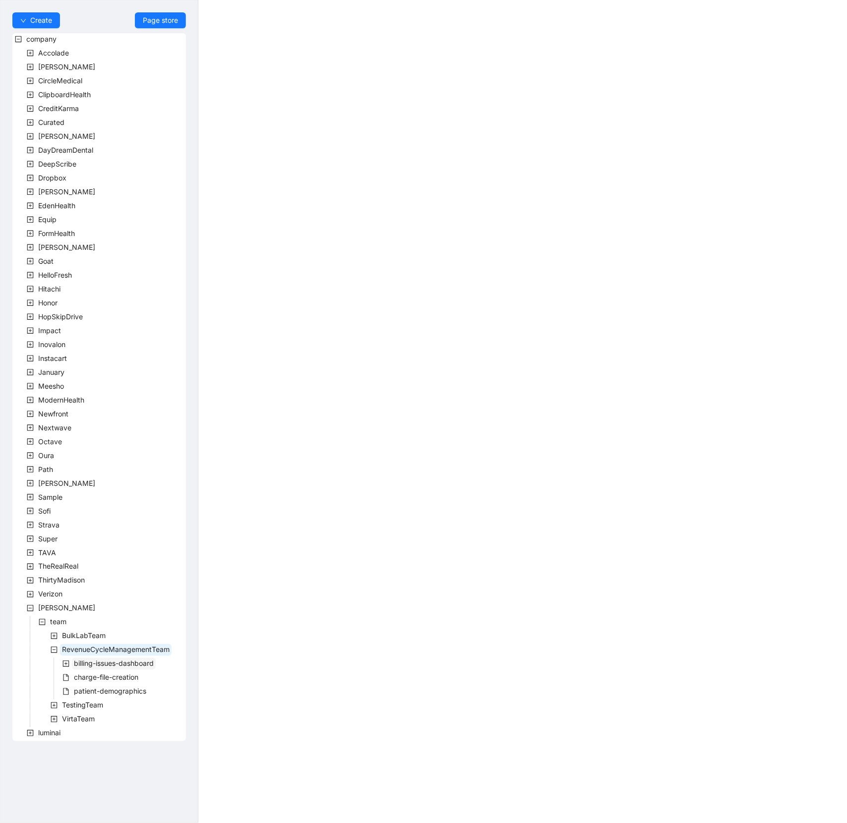
click at [78, 663] on span "billing-issues-dashboard" at bounding box center [114, 663] width 80 height 8
click at [65, 665] on icon "minus-square" at bounding box center [65, 663] width 7 height 7
click at [78, 646] on span "RevenueCycleManagementTeam" at bounding box center [116, 650] width 108 height 8
click at [99, 648] on span "RevenueCycleManagementTeam" at bounding box center [116, 650] width 108 height 8
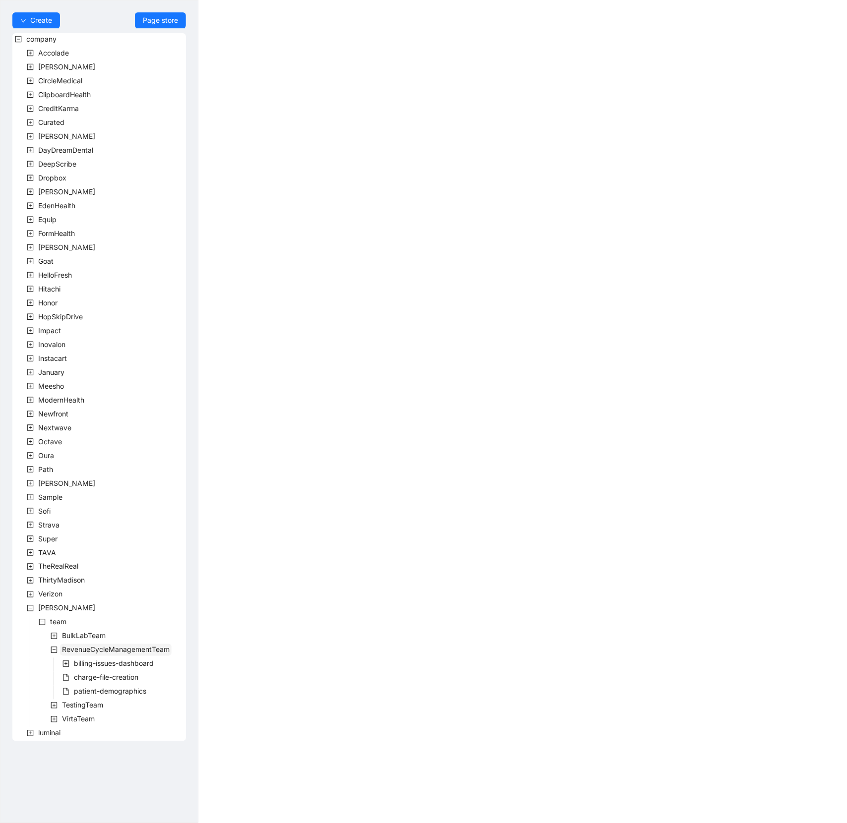
click at [110, 652] on span "RevenueCycleManagementTeam" at bounding box center [116, 650] width 108 height 8
click at [44, 15] on span "Create" at bounding box center [41, 20] width 22 height 11
click at [33, 42] on span "Workflow" at bounding box center [36, 39] width 32 height 11
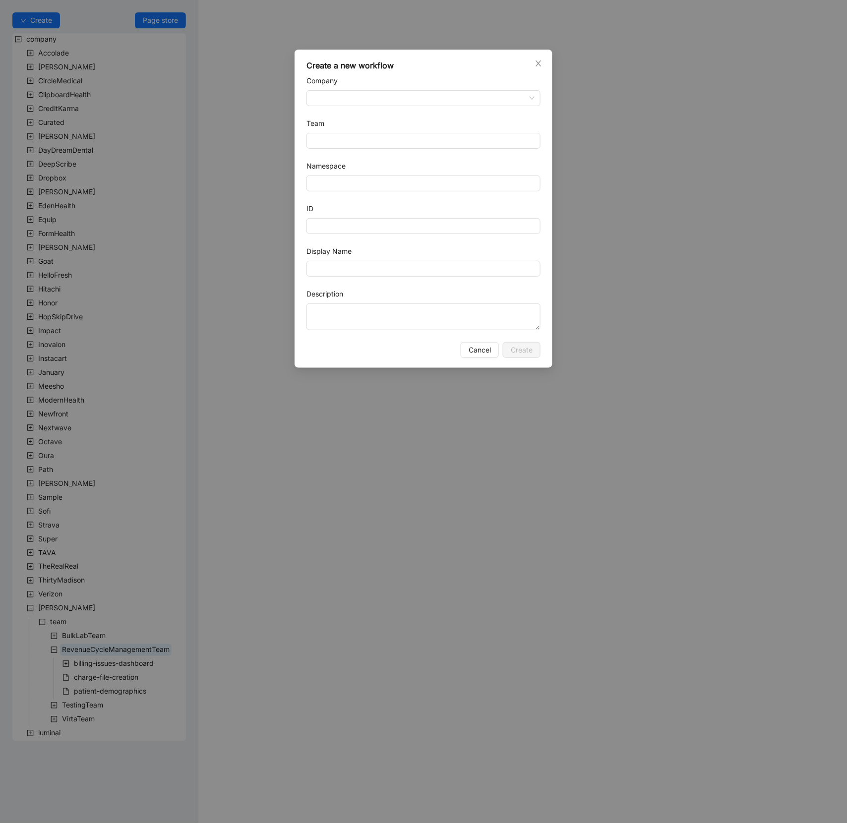
click at [347, 83] on div "Company" at bounding box center [423, 82] width 234 height 15
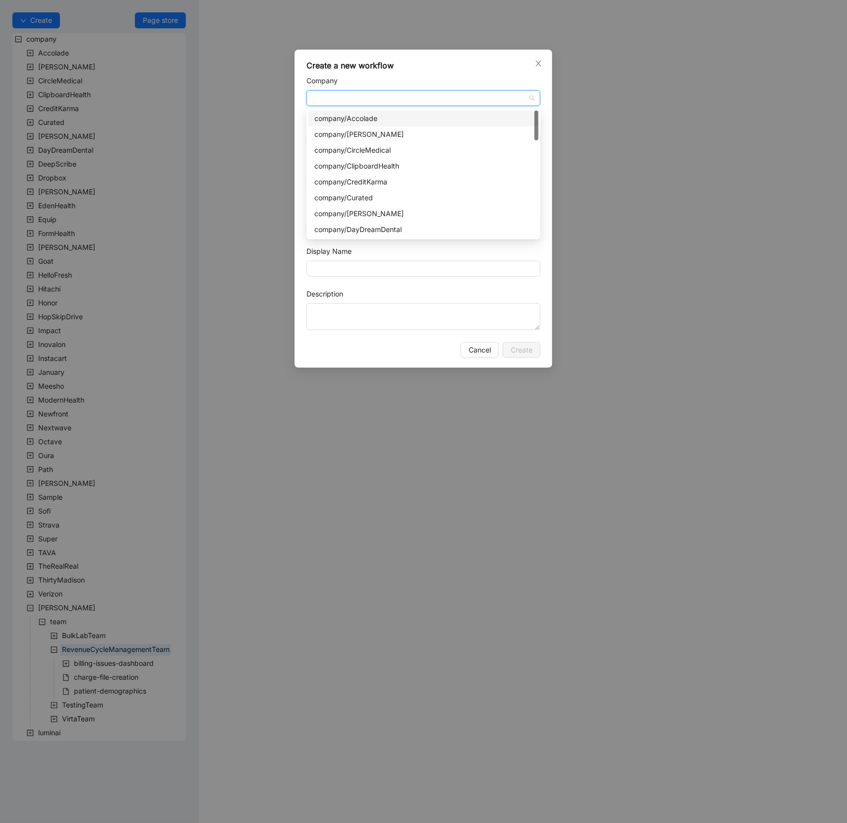
click at [344, 102] on input "Company" at bounding box center [423, 98] width 222 height 15
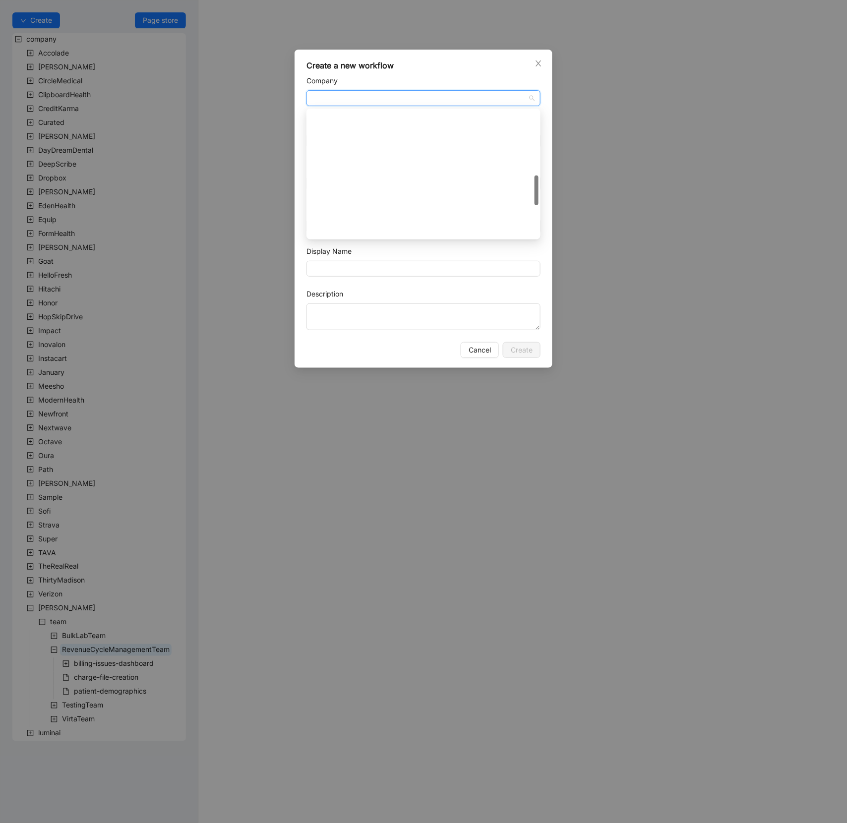
scroll to position [539, 0]
click at [350, 214] on div "company/Virta" at bounding box center [423, 214] width 218 height 11
click at [340, 139] on input "Team" at bounding box center [423, 140] width 222 height 15
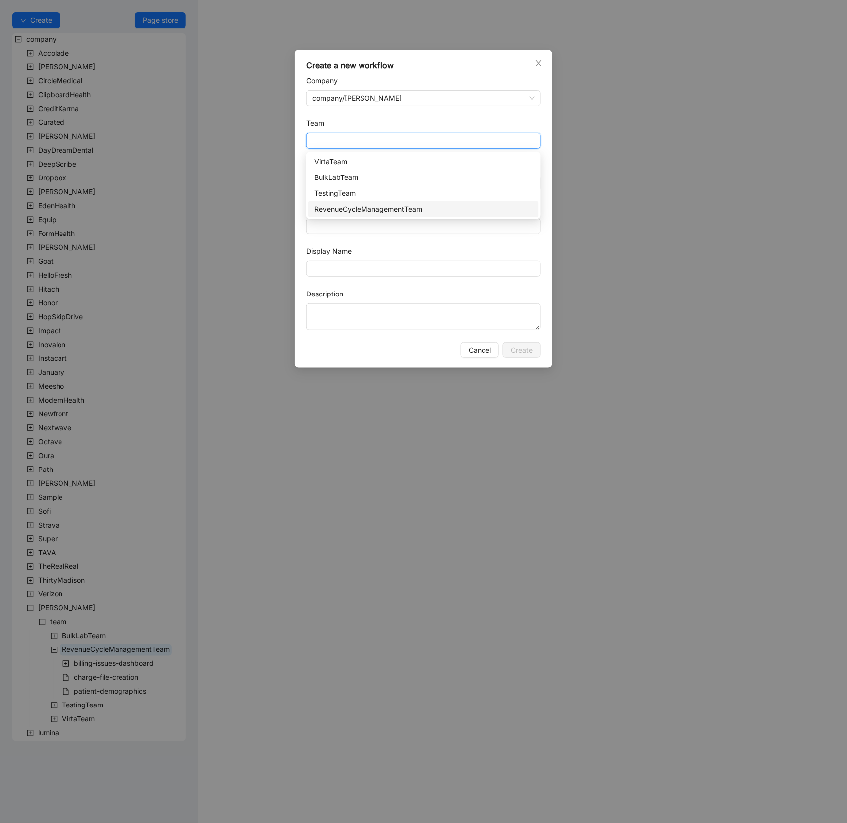
click at [338, 208] on div "RevenueCycleManagementTeam" at bounding box center [423, 209] width 218 height 11
type input "**********"
click at [325, 224] on input "ID" at bounding box center [423, 226] width 234 height 16
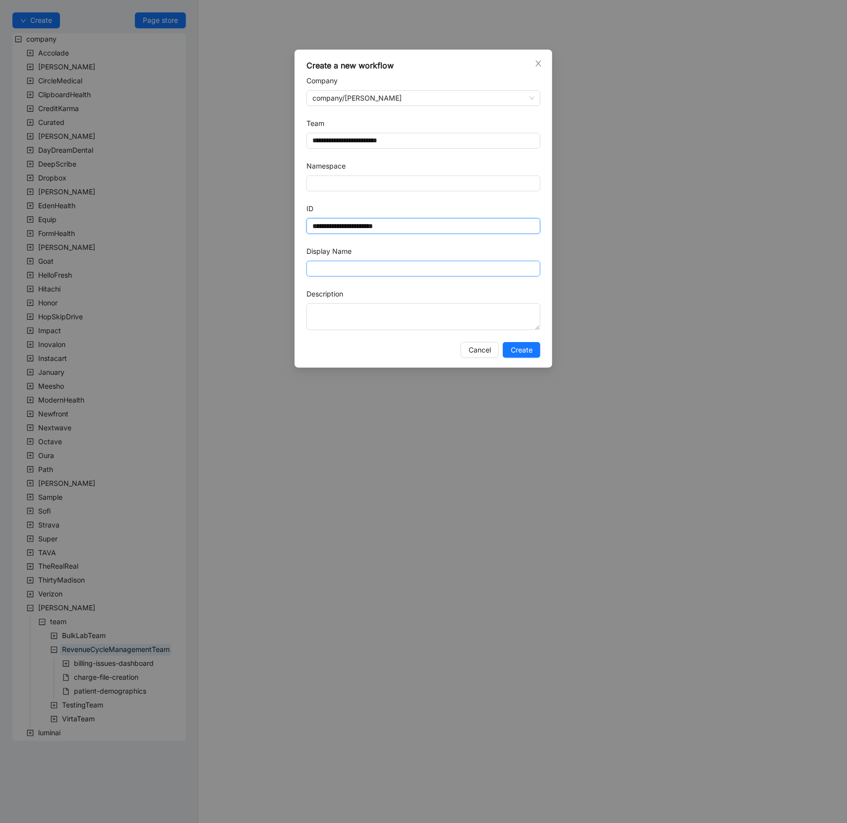
type input "**********"
click at [333, 272] on input "Display Name" at bounding box center [423, 269] width 234 height 16
type input "**********"
click at [519, 353] on span "Create" at bounding box center [522, 350] width 22 height 11
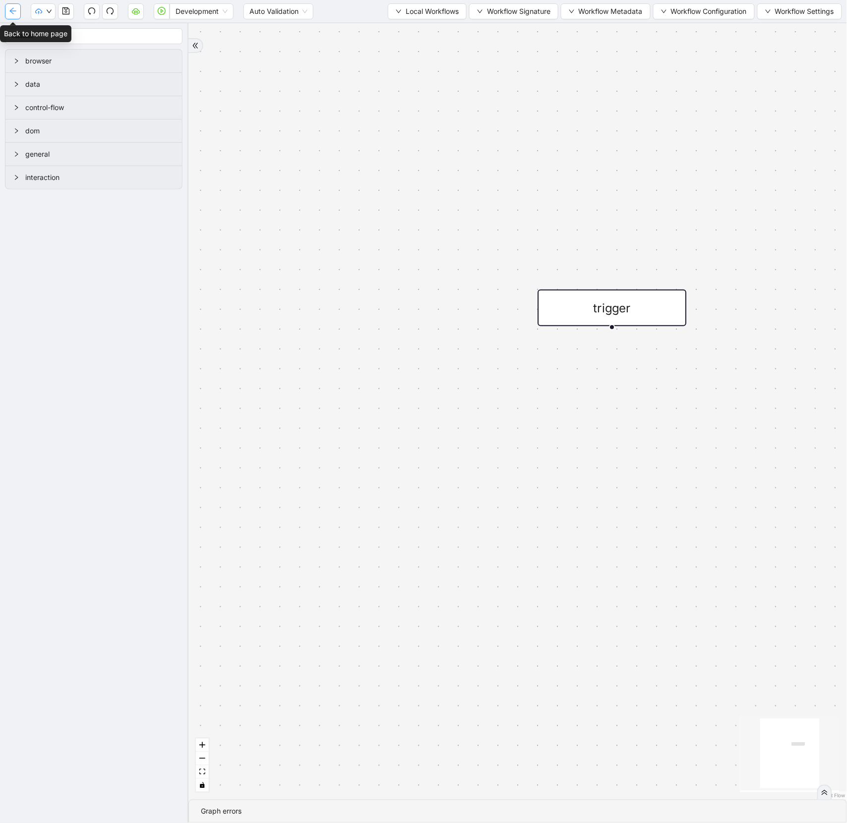
click at [15, 15] on icon "arrow-left" at bounding box center [13, 11] width 8 height 8
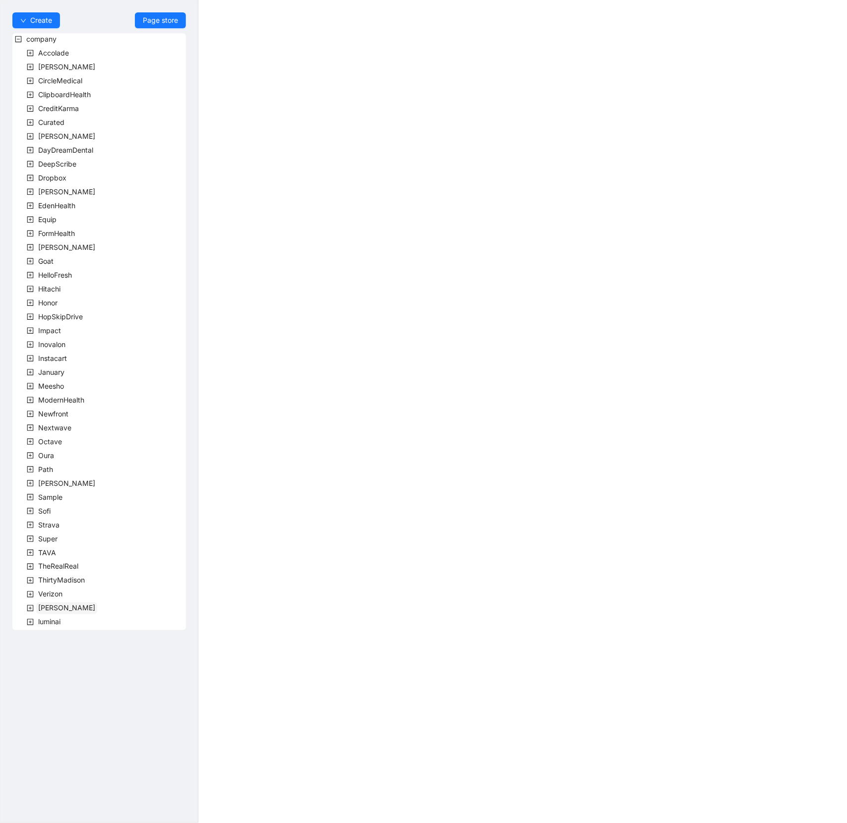
click at [43, 611] on span "[PERSON_NAME]" at bounding box center [66, 608] width 57 height 8
click at [58, 630] on span "luminai" at bounding box center [49, 636] width 26 height 12
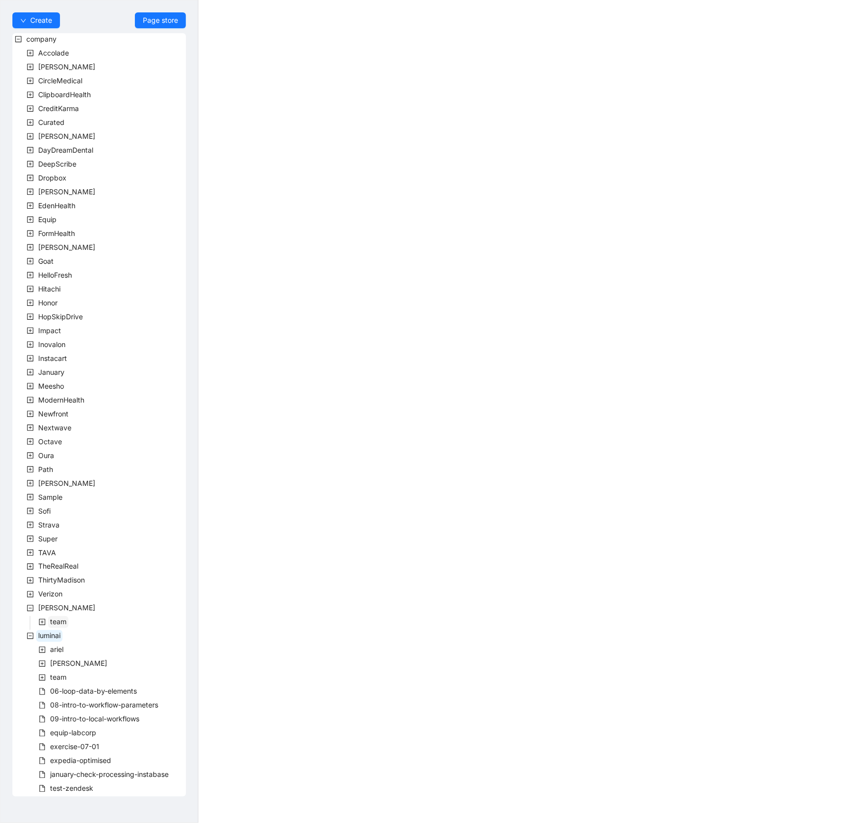
click at [60, 619] on span "team" at bounding box center [58, 622] width 16 height 8
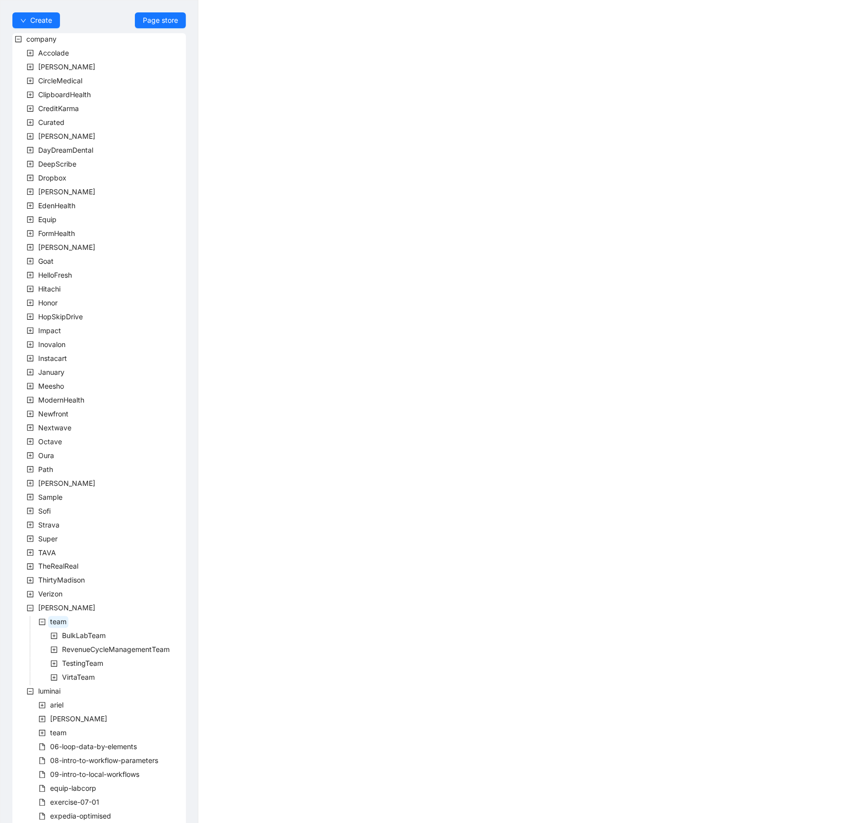
scroll to position [41, 0]
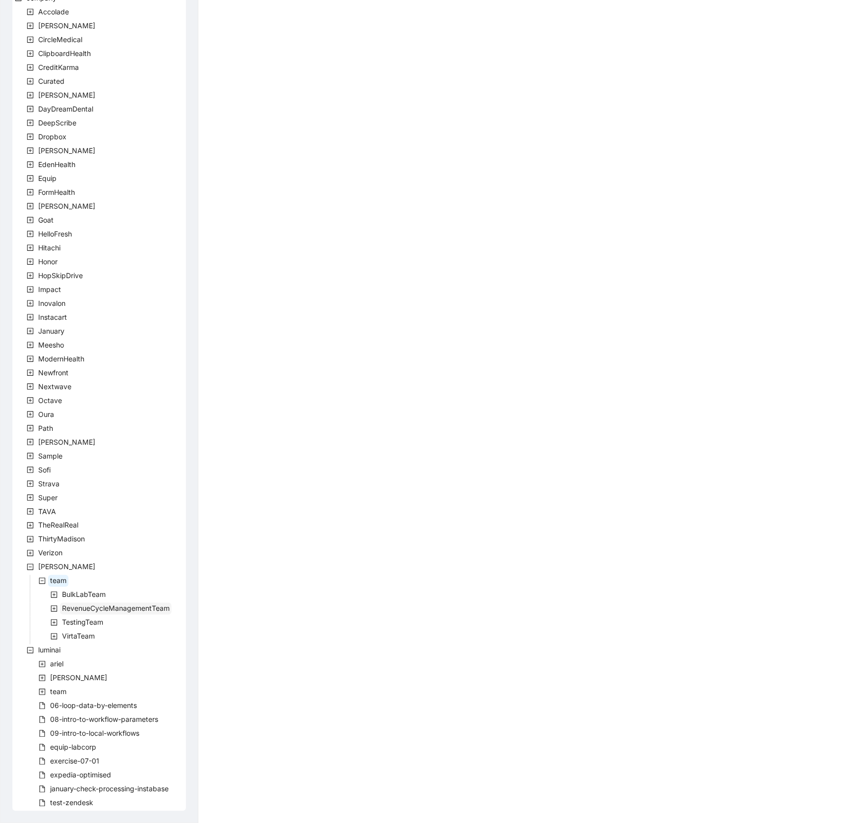
click at [89, 604] on span "RevenueCycleManagementTeam" at bounding box center [116, 608] width 108 height 8
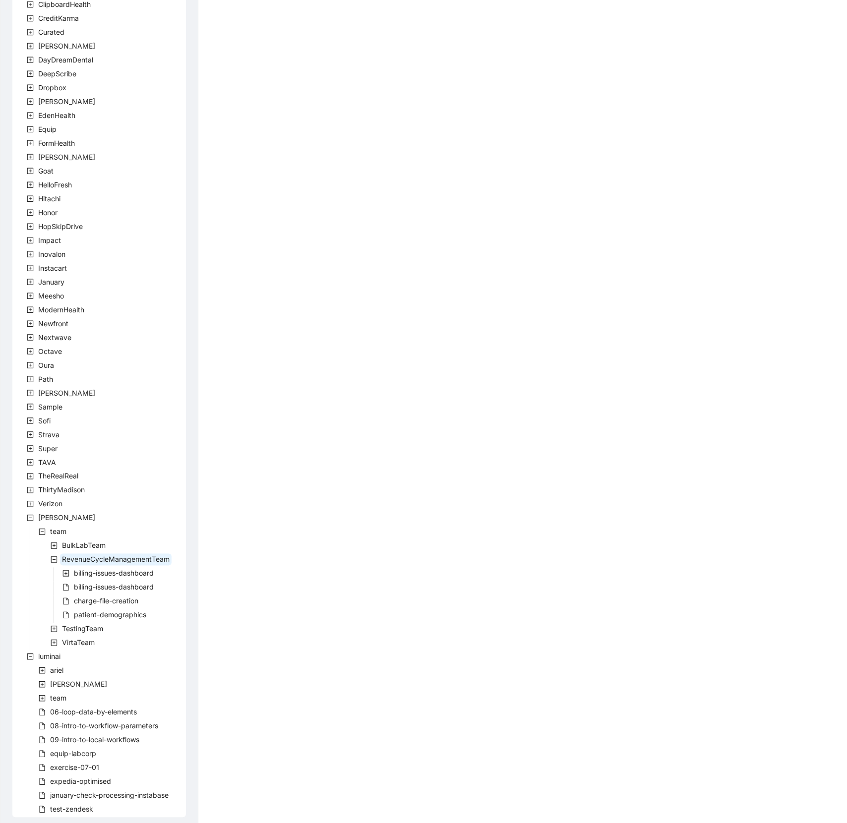
scroll to position [97, 0]
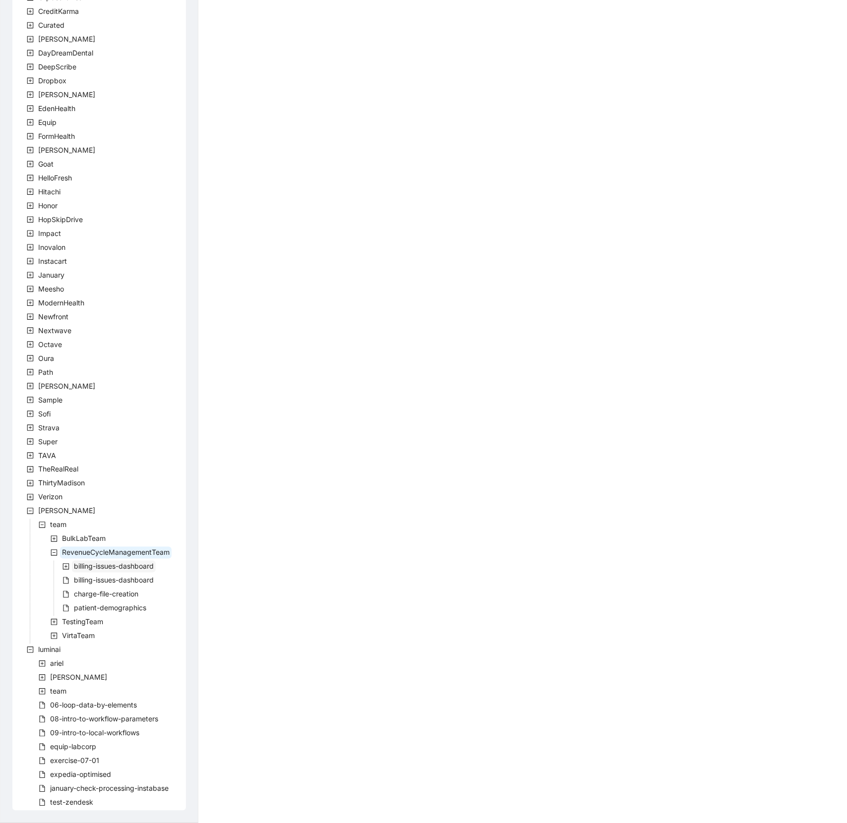
click at [106, 564] on span "billing-issues-dashboard" at bounding box center [114, 566] width 80 height 8
click at [106, 579] on span "billing-issues-dashboard" at bounding box center [126, 580] width 80 height 8
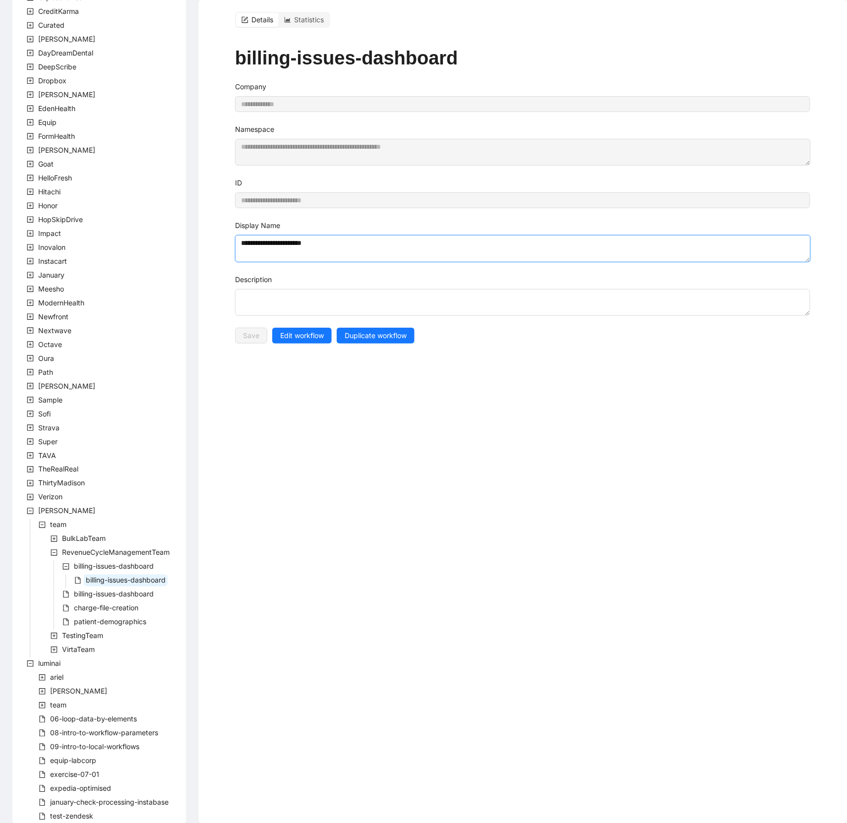
click at [335, 251] on textarea "**********" at bounding box center [523, 248] width 576 height 27
type textarea "**********"
click at [249, 339] on span "Save" at bounding box center [251, 335] width 16 height 11
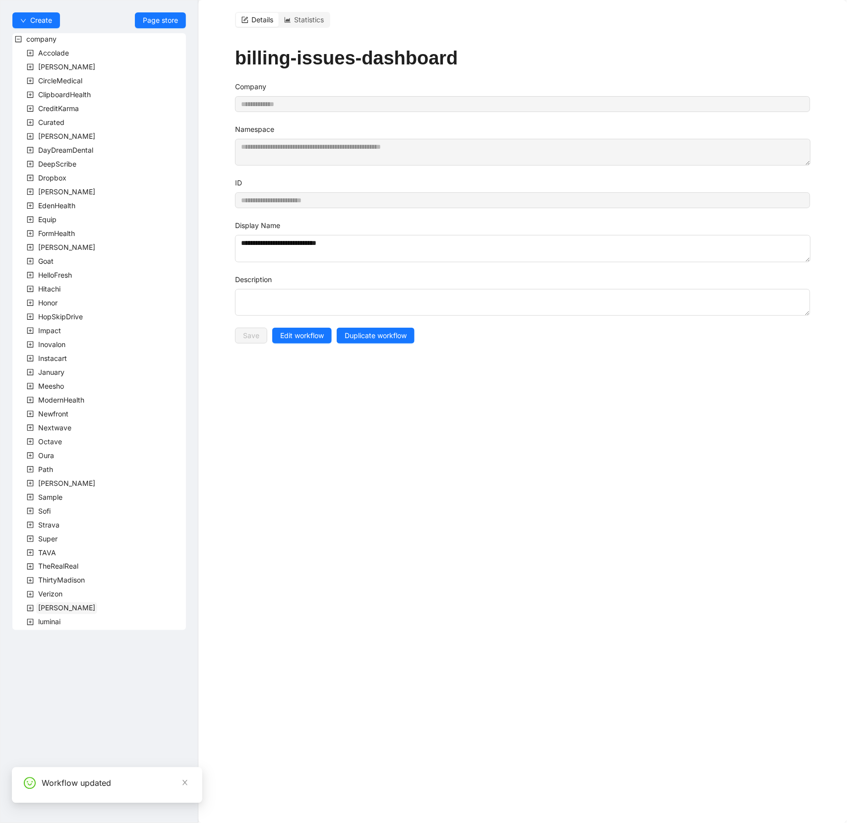
click at [37, 603] on span "[PERSON_NAME]" at bounding box center [66, 608] width 61 height 12
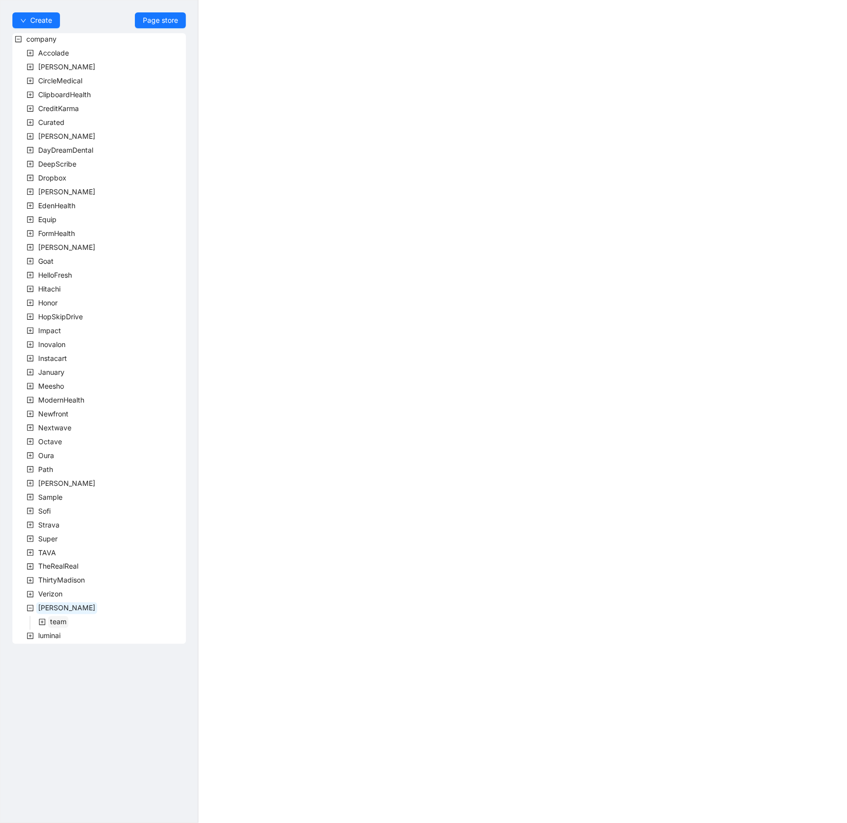
click at [56, 622] on span "team" at bounding box center [58, 622] width 16 height 8
click at [66, 646] on span "RevenueCycleManagementTeam" at bounding box center [116, 650] width 108 height 8
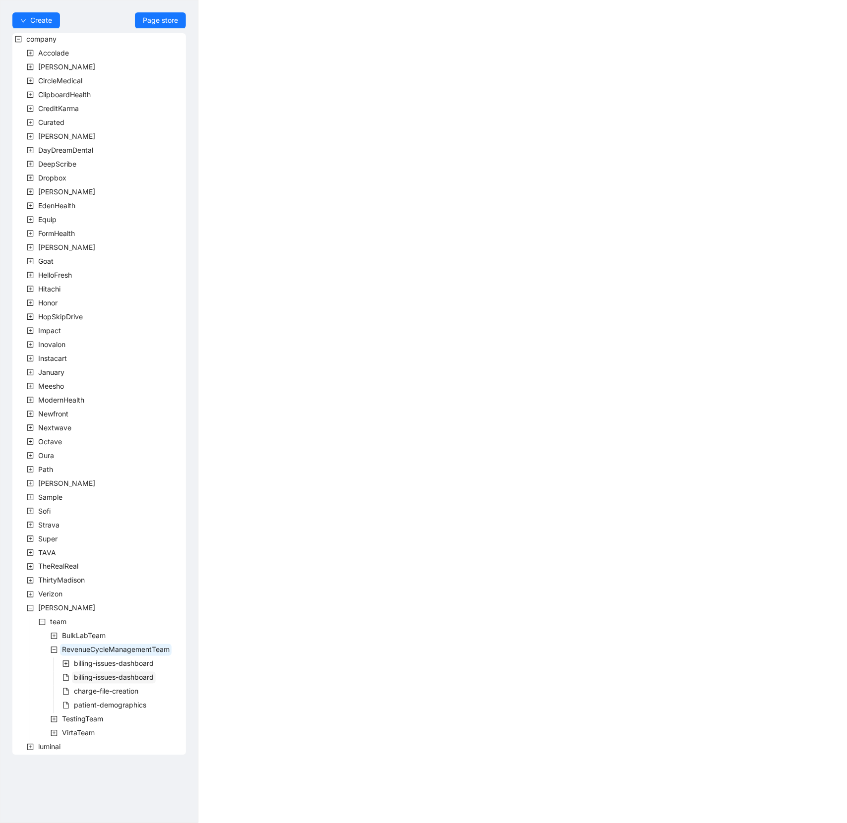
click at [105, 676] on span "billing-issues-dashboard" at bounding box center [114, 677] width 80 height 8
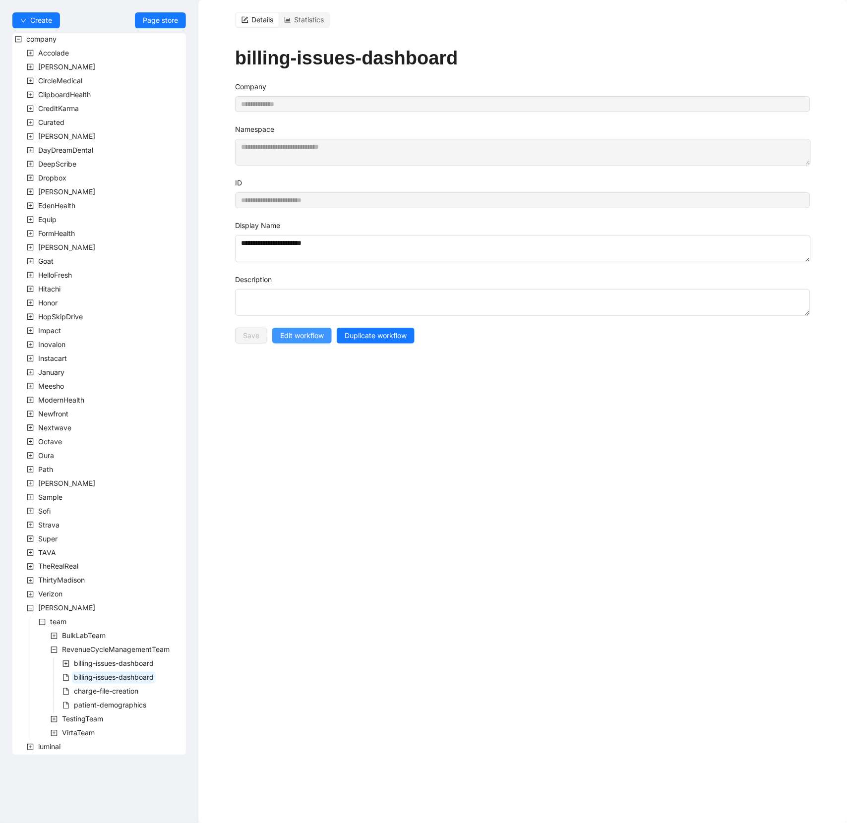
click at [320, 340] on span "Edit workflow" at bounding box center [302, 335] width 44 height 11
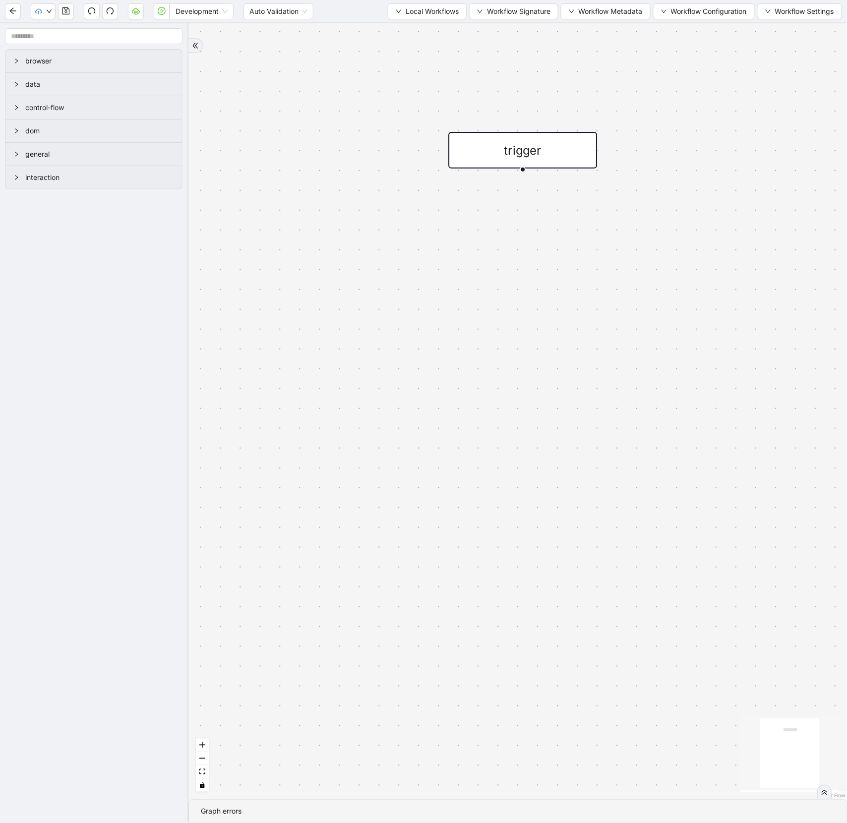
drag, startPoint x: 647, startPoint y: 312, endPoint x: 558, endPoint y: 154, distance: 181.2
click at [558, 154] on div "trigger" at bounding box center [523, 150] width 149 height 37
click at [524, 189] on icon "plus-circle" at bounding box center [523, 195] width 25 height 25
type input "******"
click at [565, 245] on div "New tab" at bounding box center [523, 247] width 196 height 22
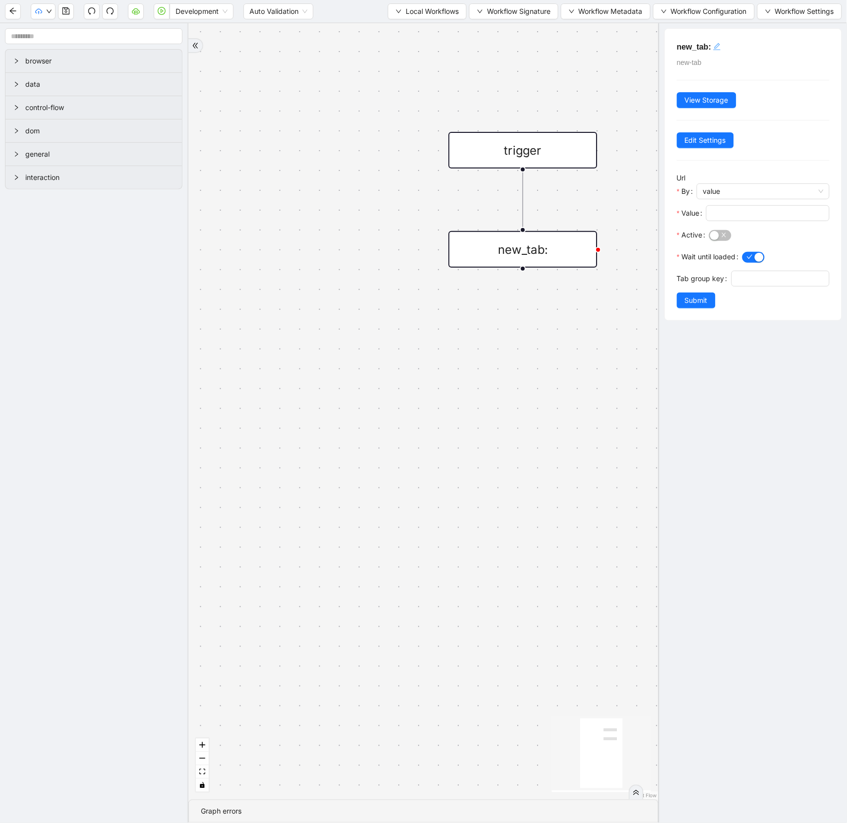
click at [719, 41] on div "click to edit id" at bounding box center [717, 47] width 8 height 12
type textarea "*********"
type textarea "**********"
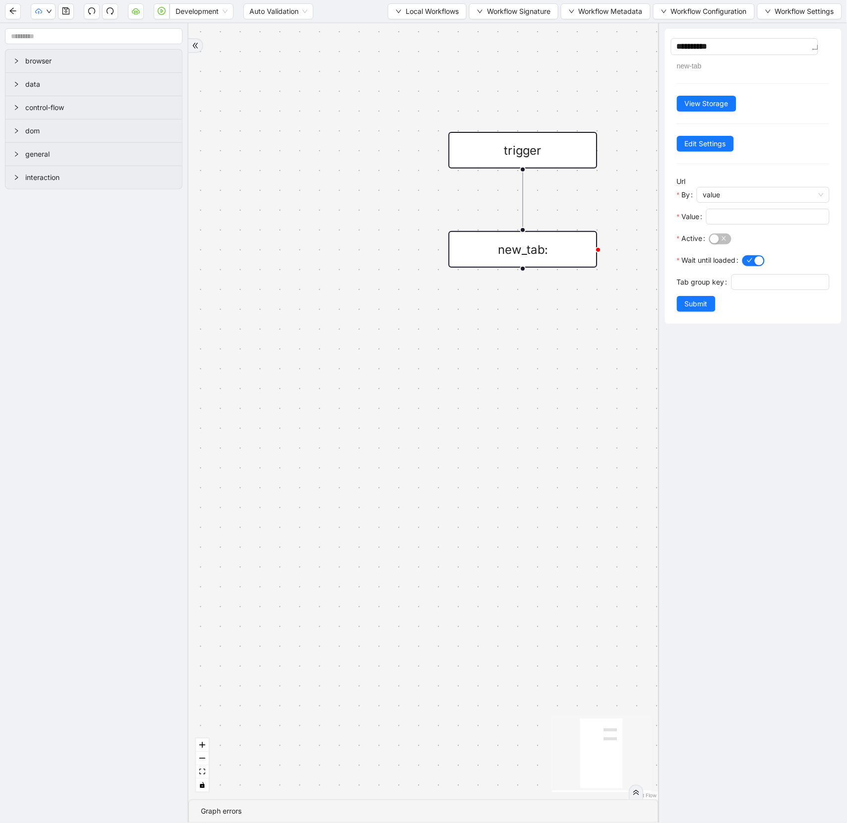
type textarea "**********"
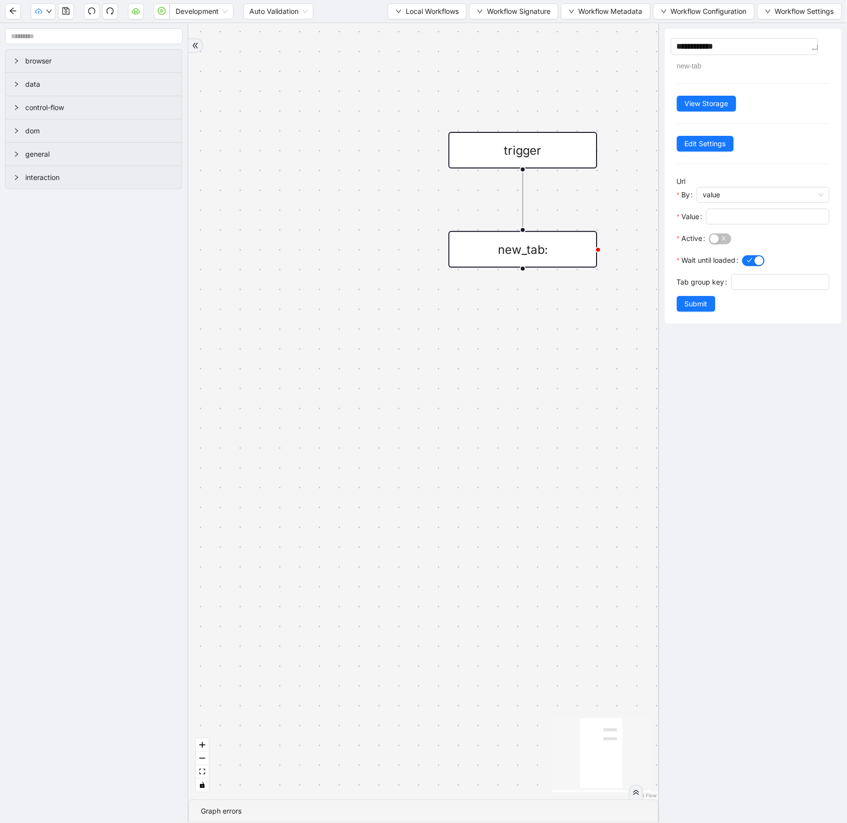
type textarea "**********"
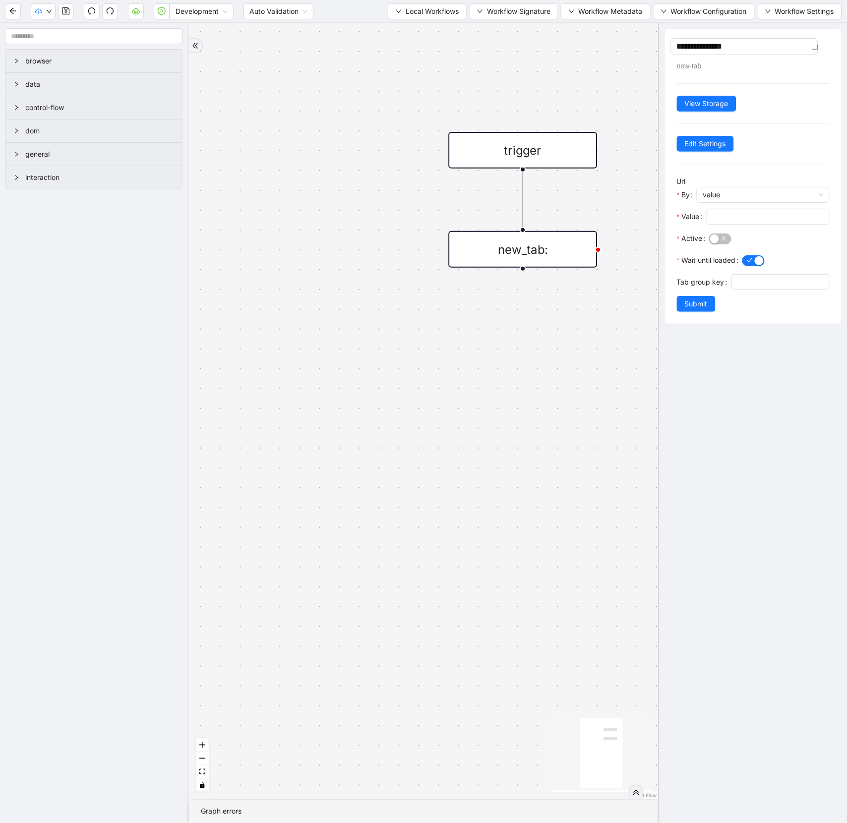
type textarea "**********"
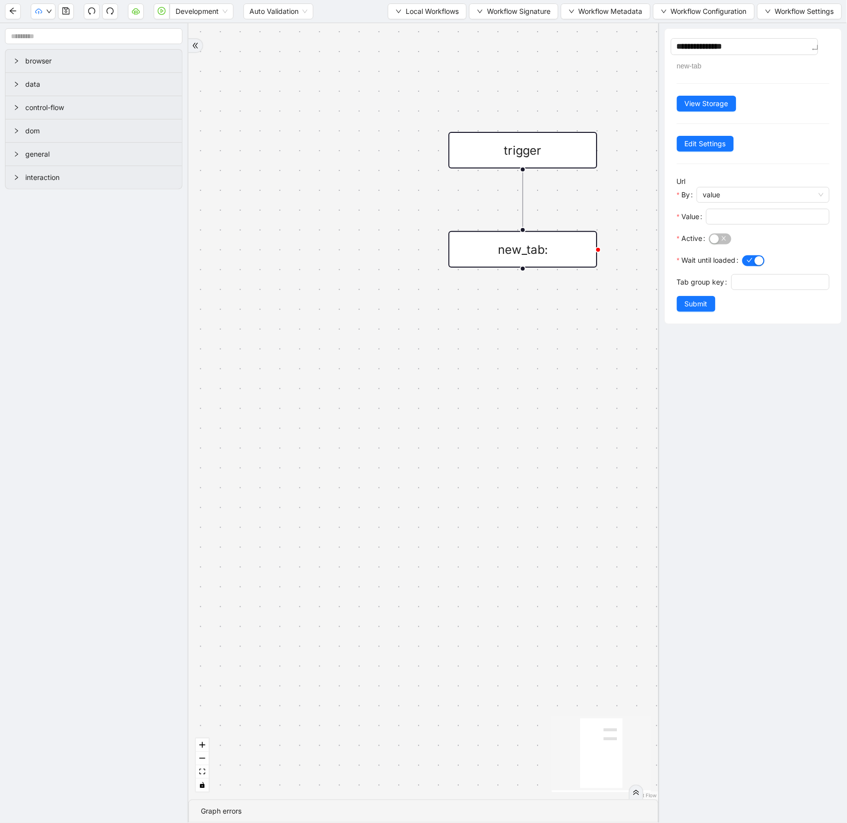
type textarea "**********"
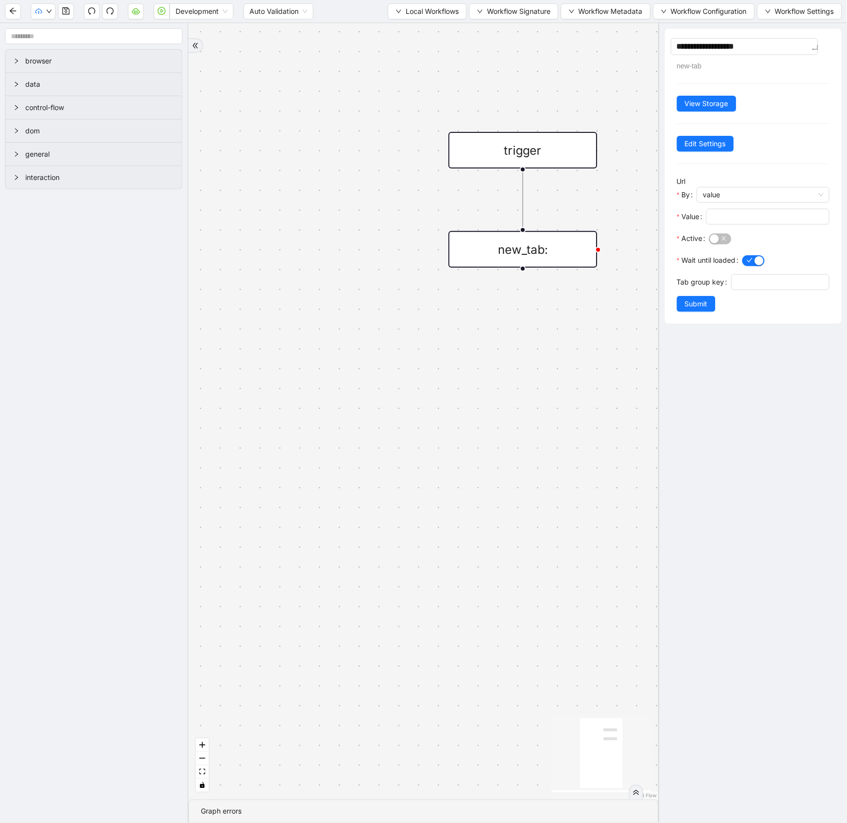
type textarea "**********"
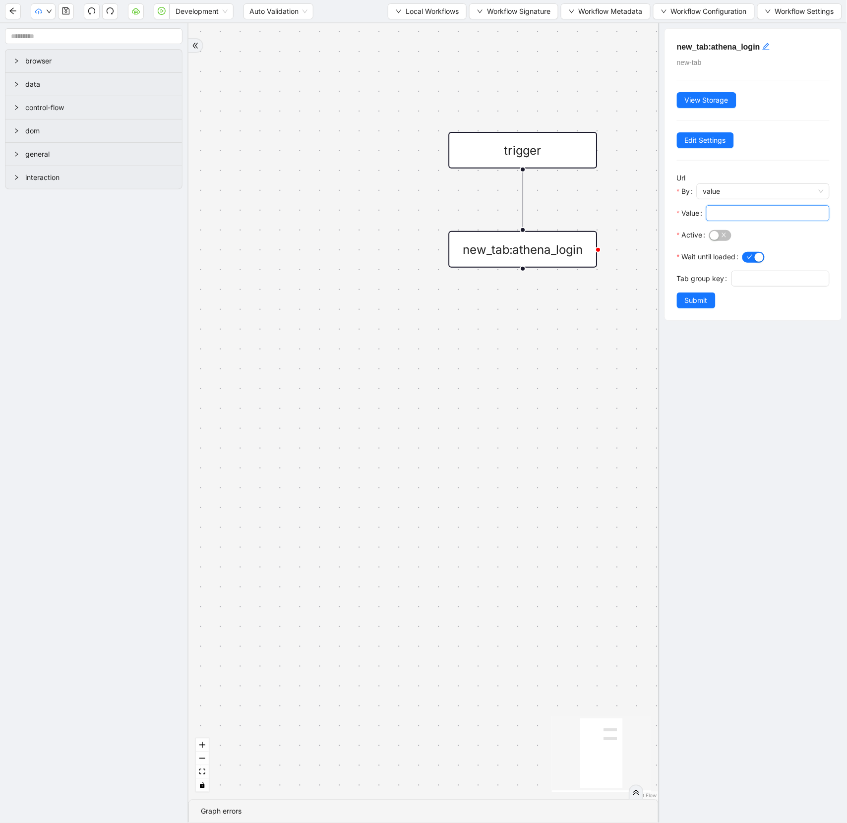
click at [753, 211] on input "Value" at bounding box center [767, 213] width 110 height 11
paste input "**********"
type input "**********"
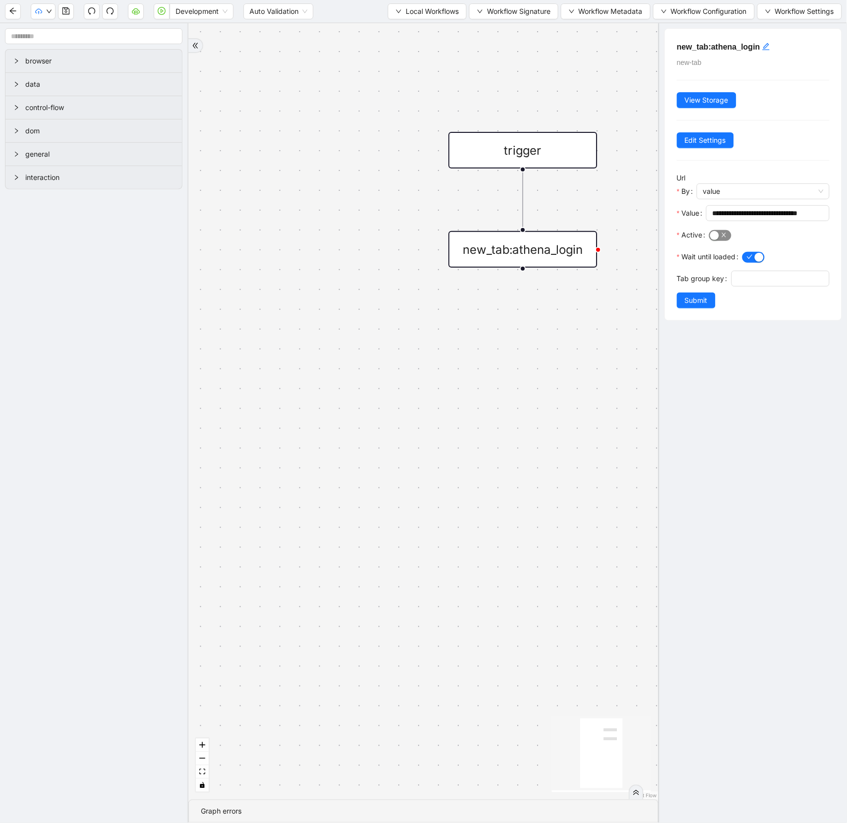
click at [713, 238] on div "button" at bounding box center [714, 235] width 9 height 9
click at [697, 298] on span "Submit" at bounding box center [696, 300] width 23 height 11
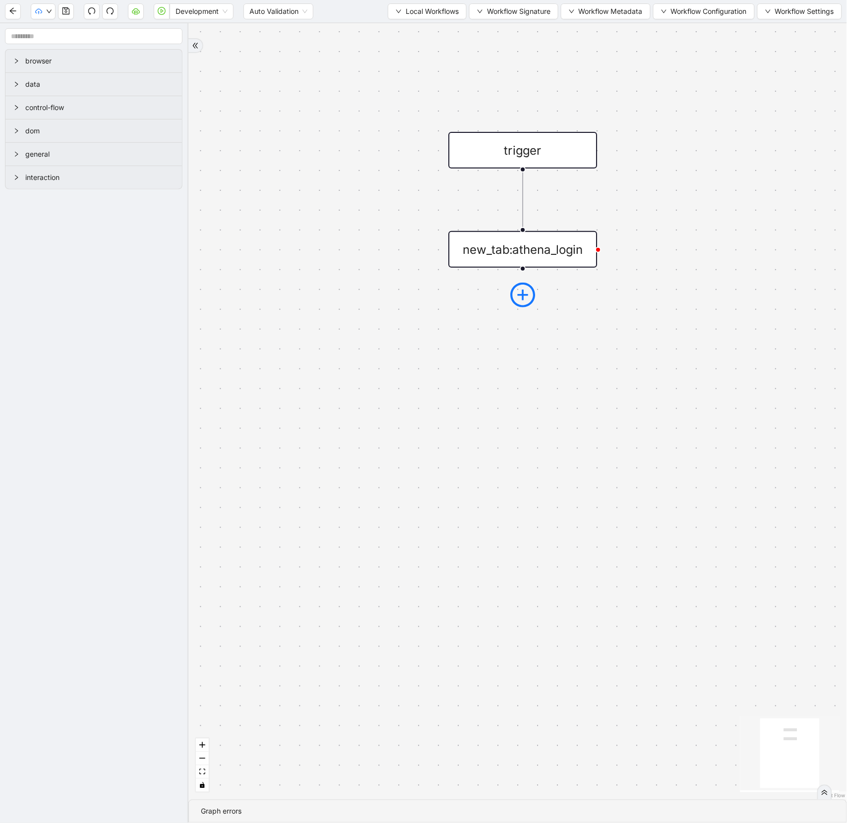
click at [523, 297] on icon "plus-circle" at bounding box center [523, 295] width 10 height 10
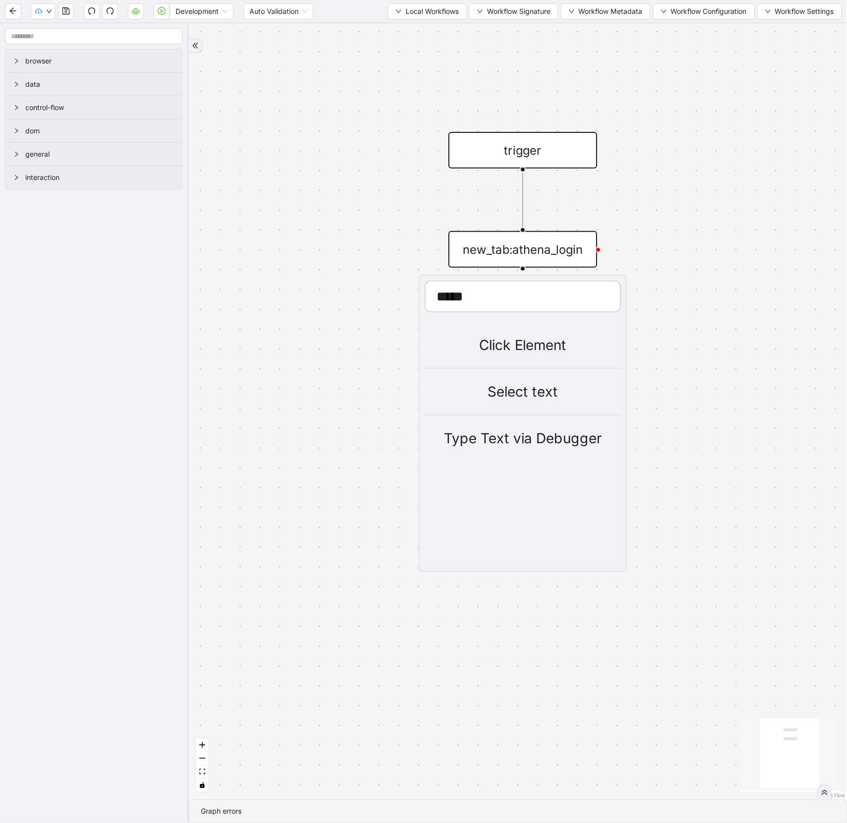
type input "*****"
click at [529, 338] on div "Click Element" at bounding box center [523, 346] width 196 height 22
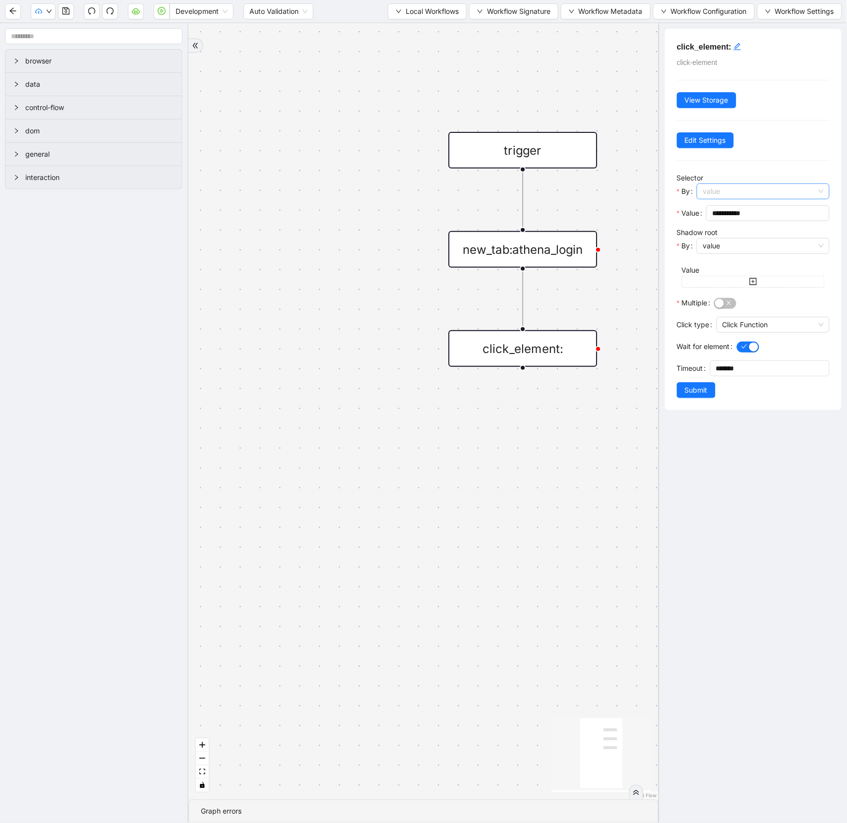
click at [731, 190] on span "value" at bounding box center [763, 191] width 121 height 15
click at [727, 206] on div "value" at bounding box center [761, 211] width 112 height 11
click at [740, 214] on input "**********" at bounding box center [767, 213] width 110 height 11
drag, startPoint x: 765, startPoint y: 214, endPoint x: 686, endPoint y: 214, distance: 78.8
click at [686, 214] on div "**********" at bounding box center [753, 216] width 153 height 22
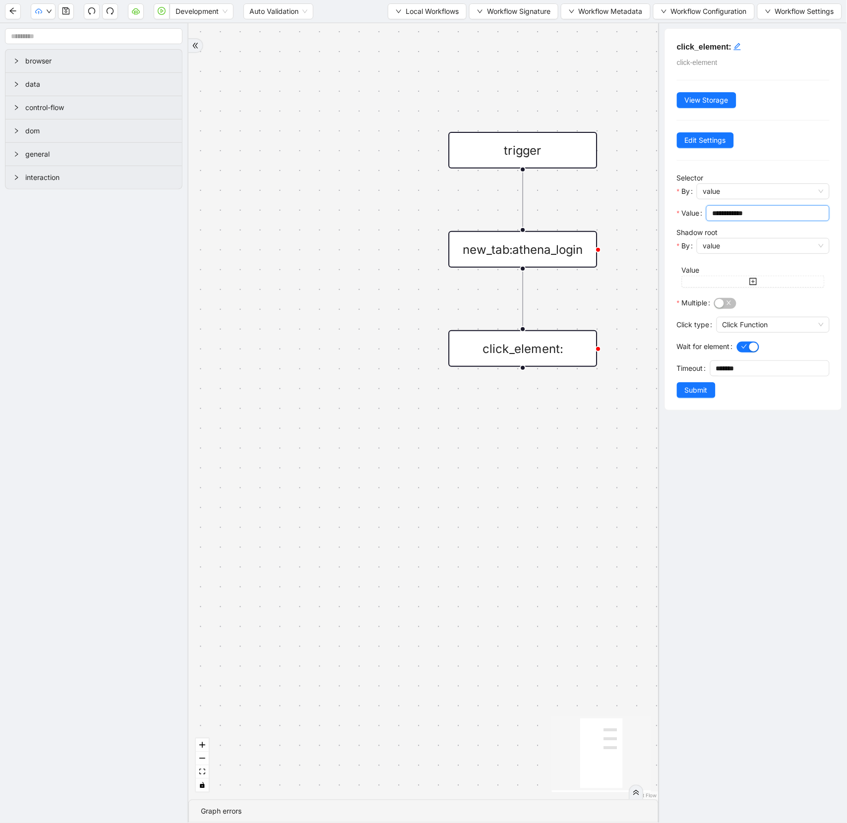
type input "**********"
click at [740, 54] on div "**********" at bounding box center [753, 219] width 177 height 381
click at [738, 43] on icon "edit" at bounding box center [737, 47] width 8 height 8
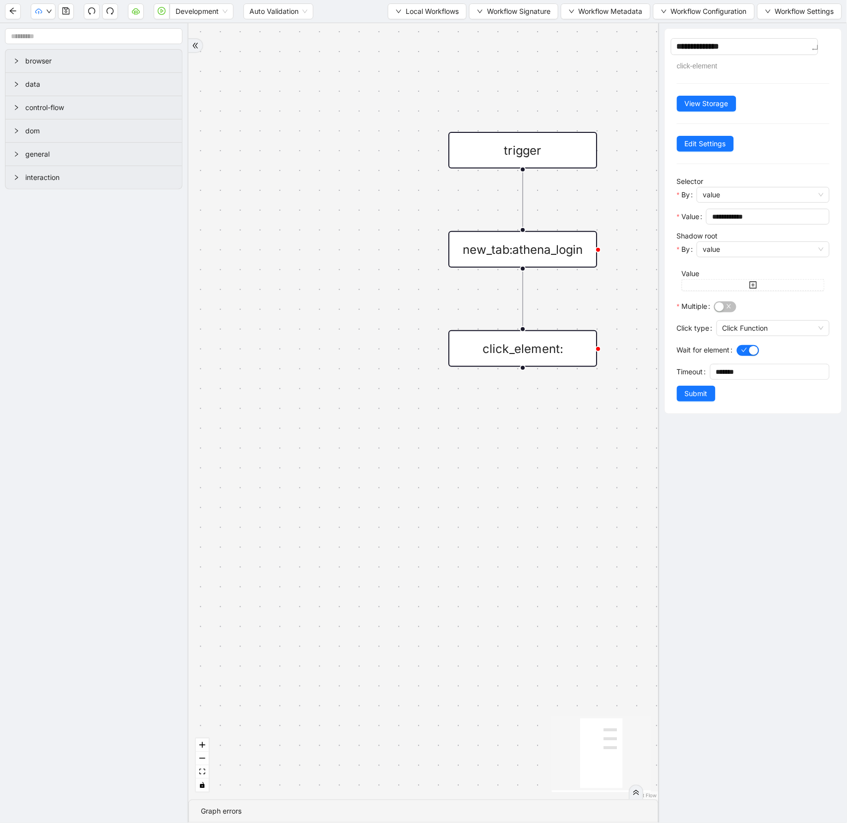
type textarea "**********"
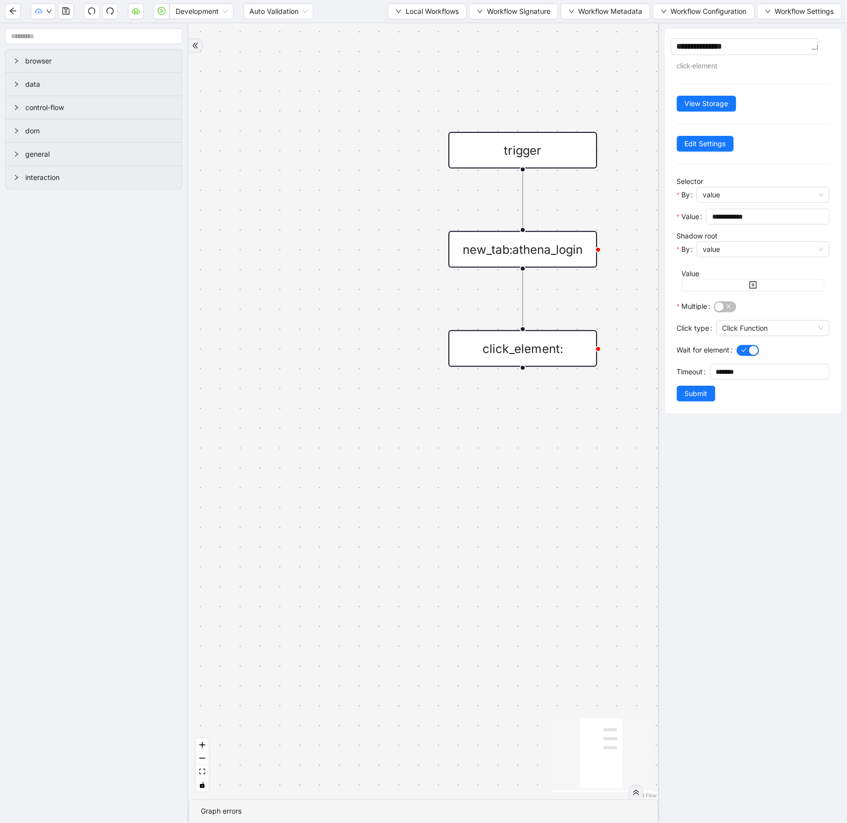
type textarea "**********"
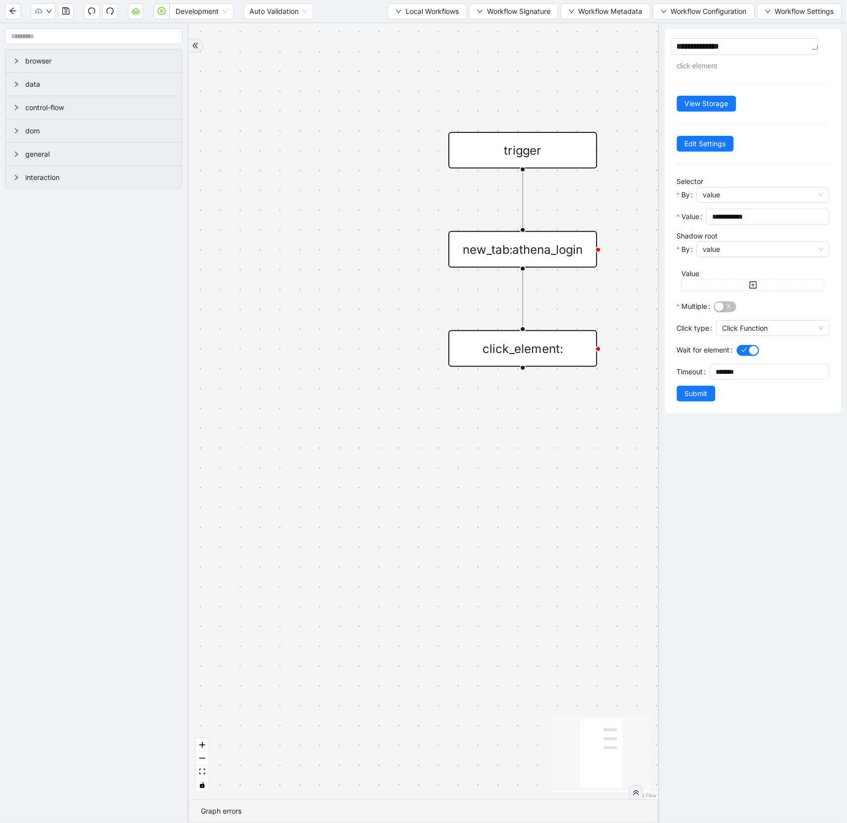
type textarea "**********"
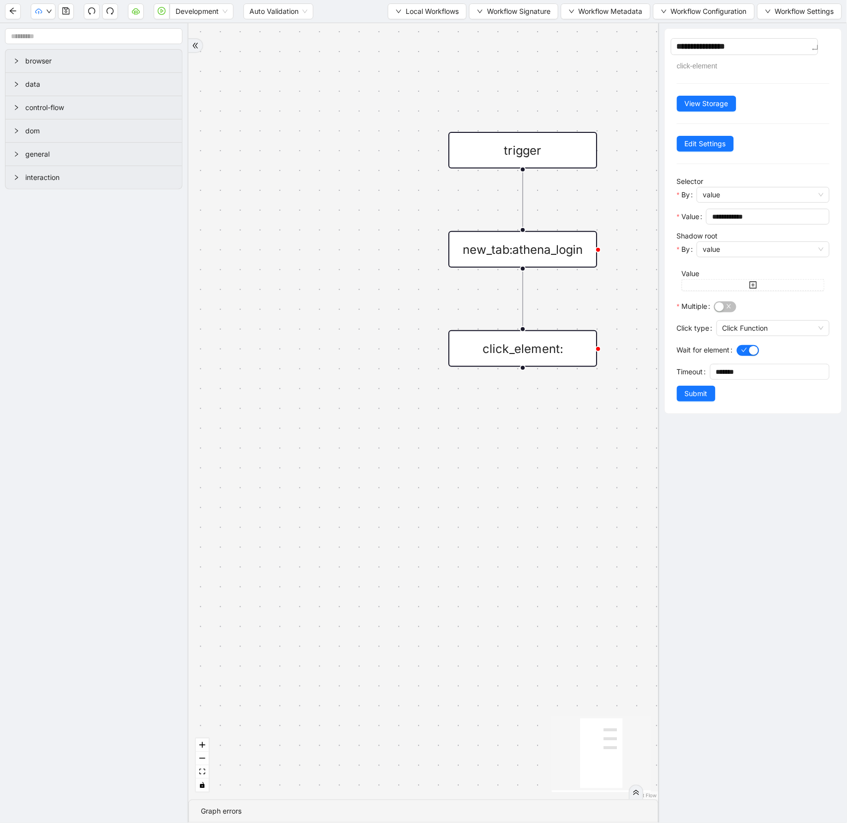
type textarea "**********"
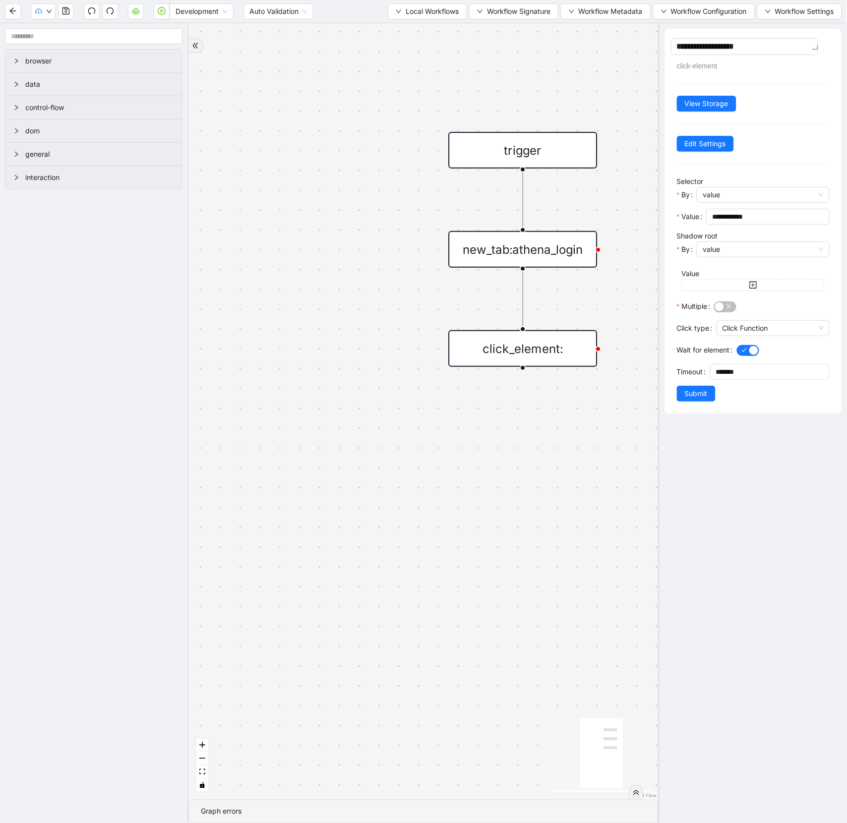
type textarea "**********"
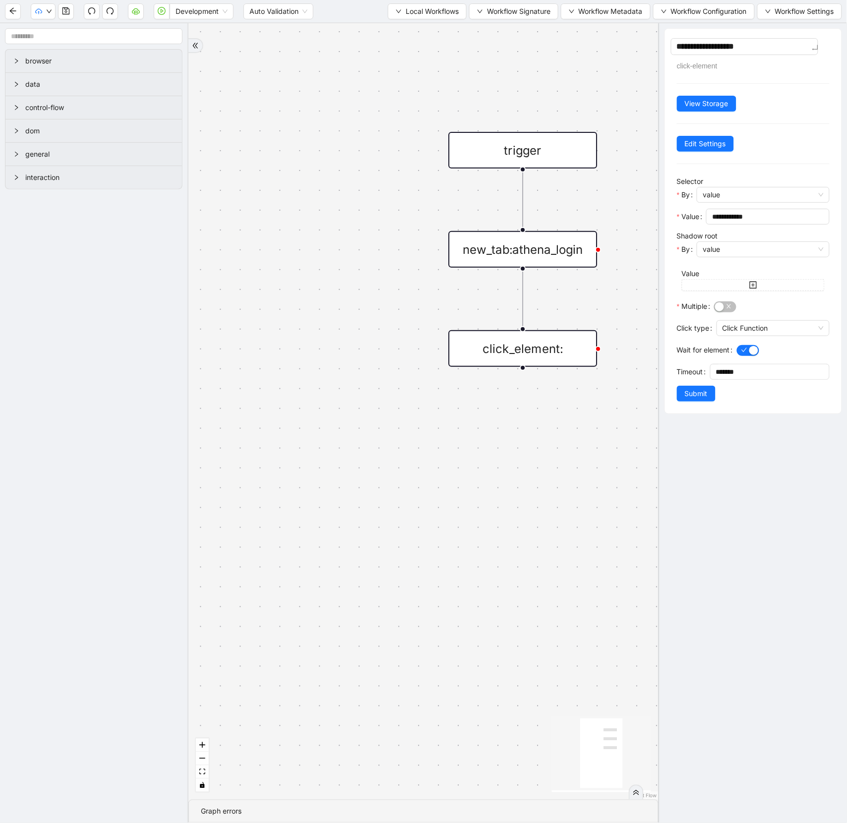
type textarea "**********"
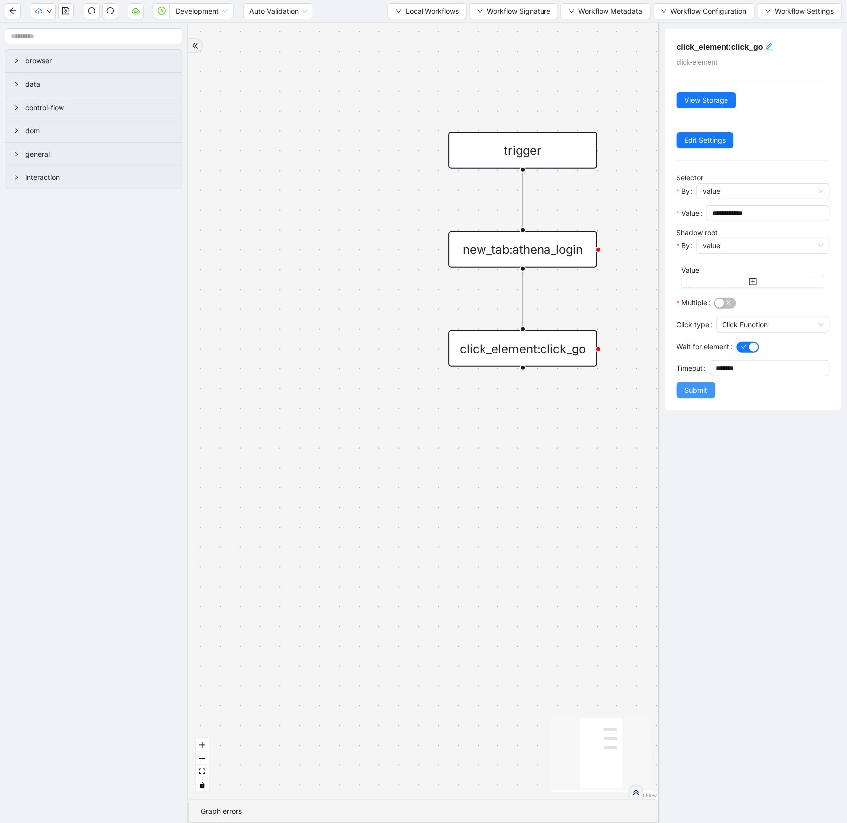
click at [698, 393] on span "Submit" at bounding box center [696, 390] width 23 height 11
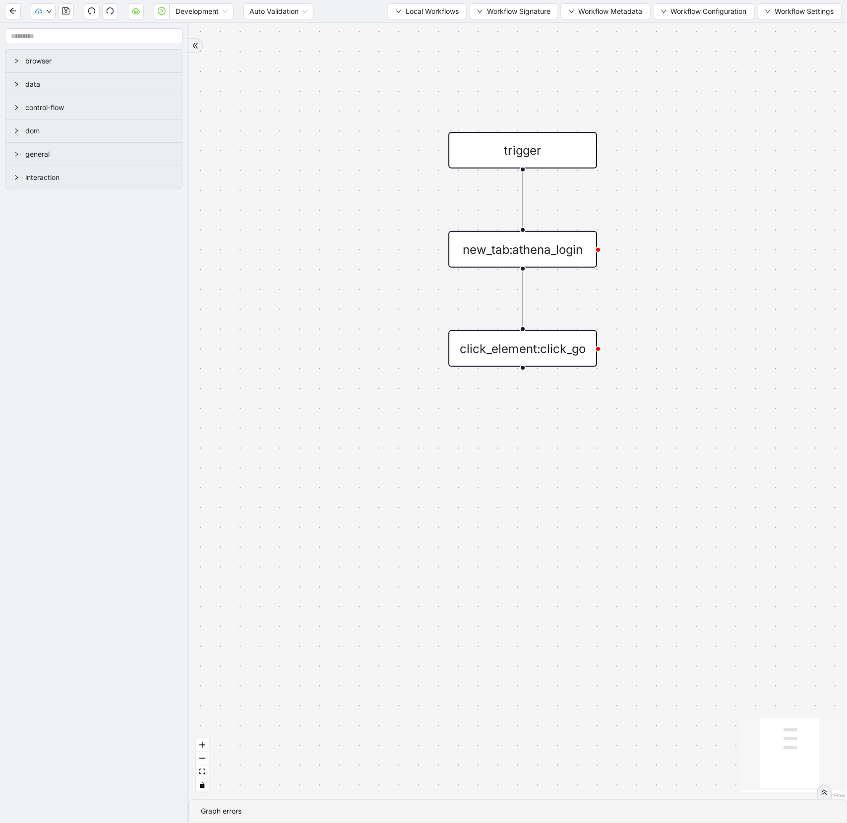
click at [582, 350] on div "click_element:click_go" at bounding box center [523, 348] width 149 height 37
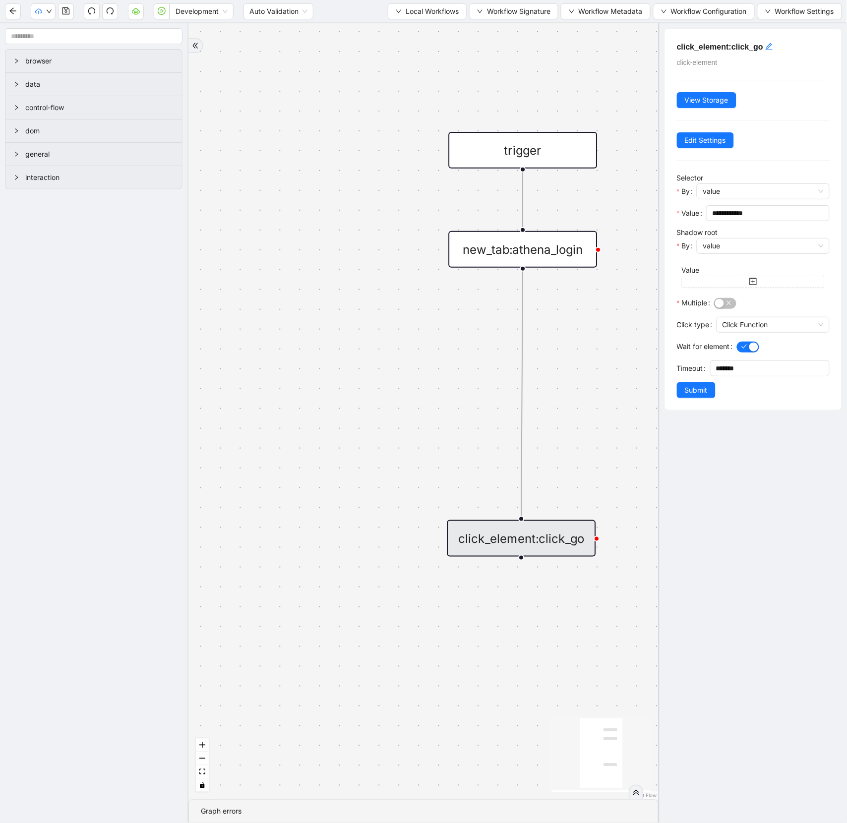
drag, startPoint x: 559, startPoint y: 354, endPoint x: 558, endPoint y: 544, distance: 189.9
click at [558, 544] on div "click_element:click_go" at bounding box center [521, 538] width 149 height 37
click at [523, 438] on icon "Edge from new_tab:athena_login to click_element:click_go" at bounding box center [522, 393] width 1 height 245
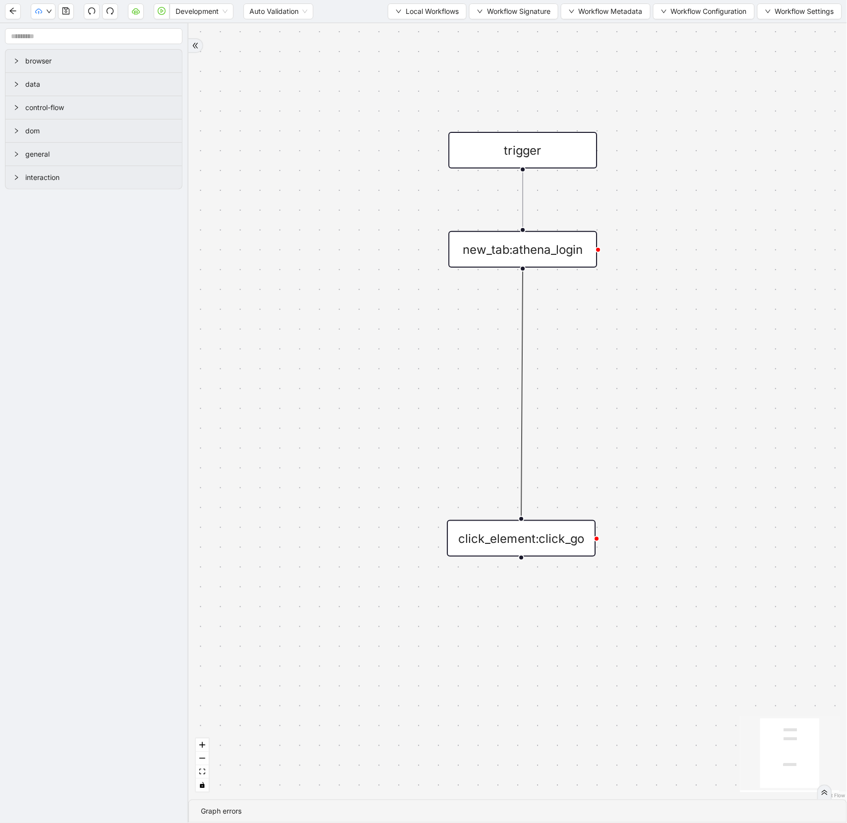
click at [498, 533] on div "click_element:click_go" at bounding box center [521, 538] width 149 height 37
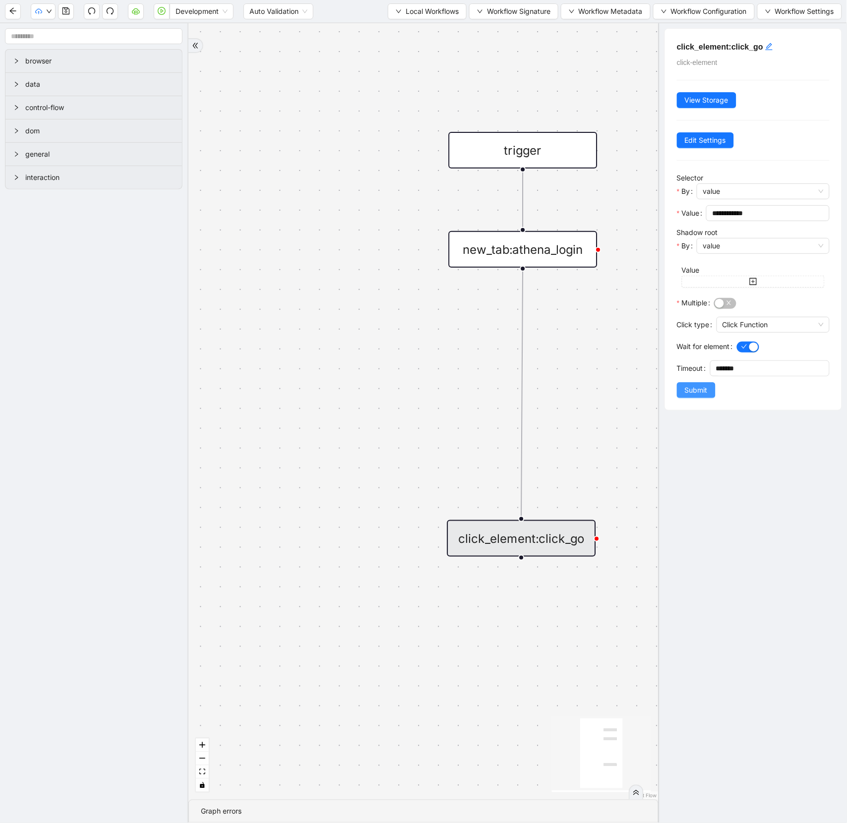
click at [696, 392] on span "Submit" at bounding box center [696, 390] width 23 height 11
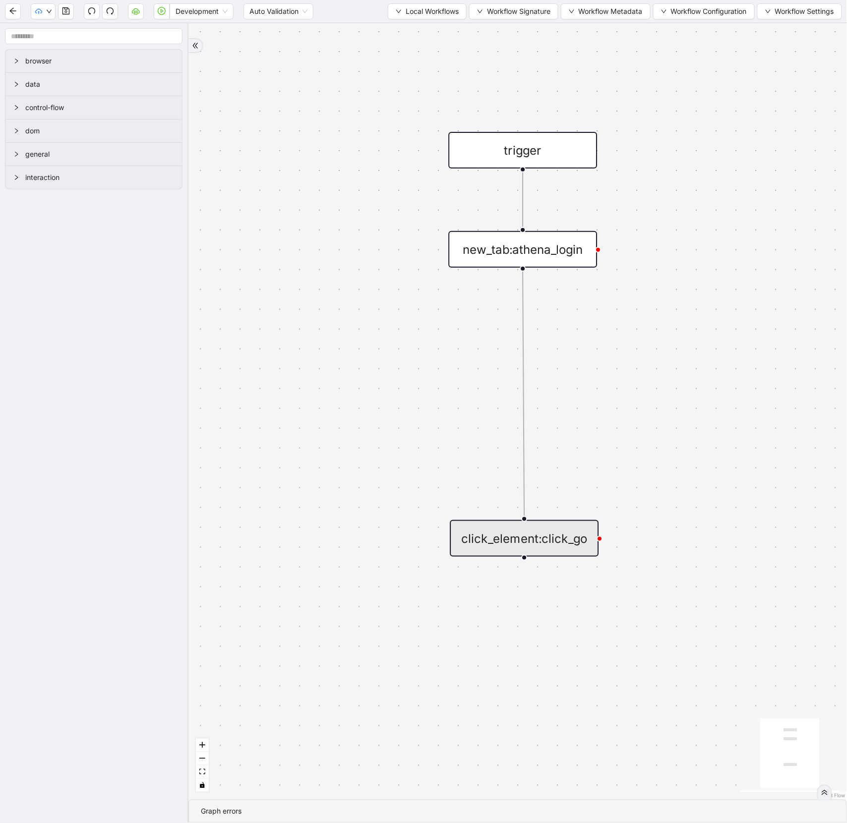
click at [511, 545] on div "click_element:click_go" at bounding box center [524, 538] width 149 height 37
click at [525, 415] on icon "Edge from new_tab:athena_login to click_element:click_go" at bounding box center [523, 393] width 1 height 245
click at [530, 292] on icon "plus-circle" at bounding box center [523, 295] width 25 height 25
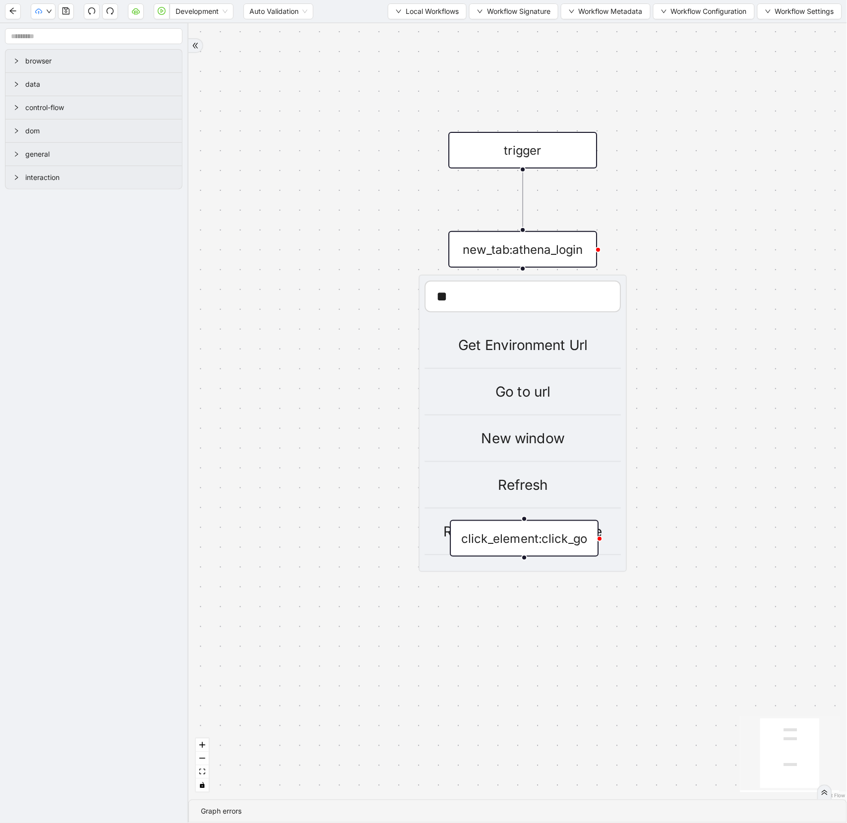
type input "*"
type input "****"
click at [522, 383] on div "Set Form Value" at bounding box center [523, 392] width 196 height 22
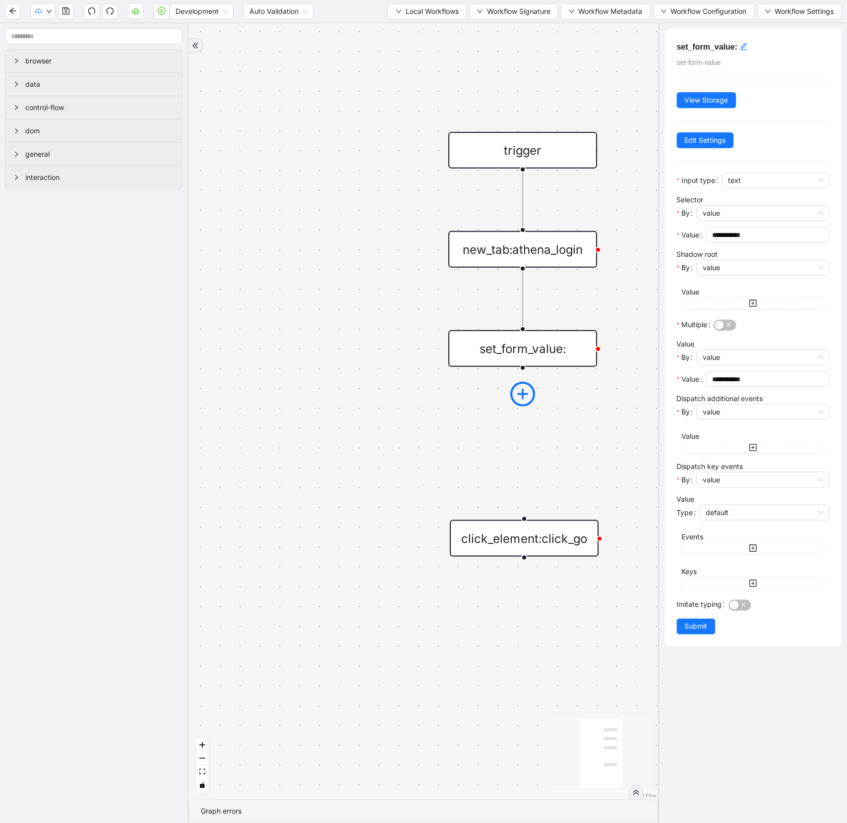
click at [520, 400] on icon "plus-circle" at bounding box center [523, 394] width 25 height 25
click at [520, 400] on icon "plus-circle" at bounding box center [523, 393] width 25 height 25
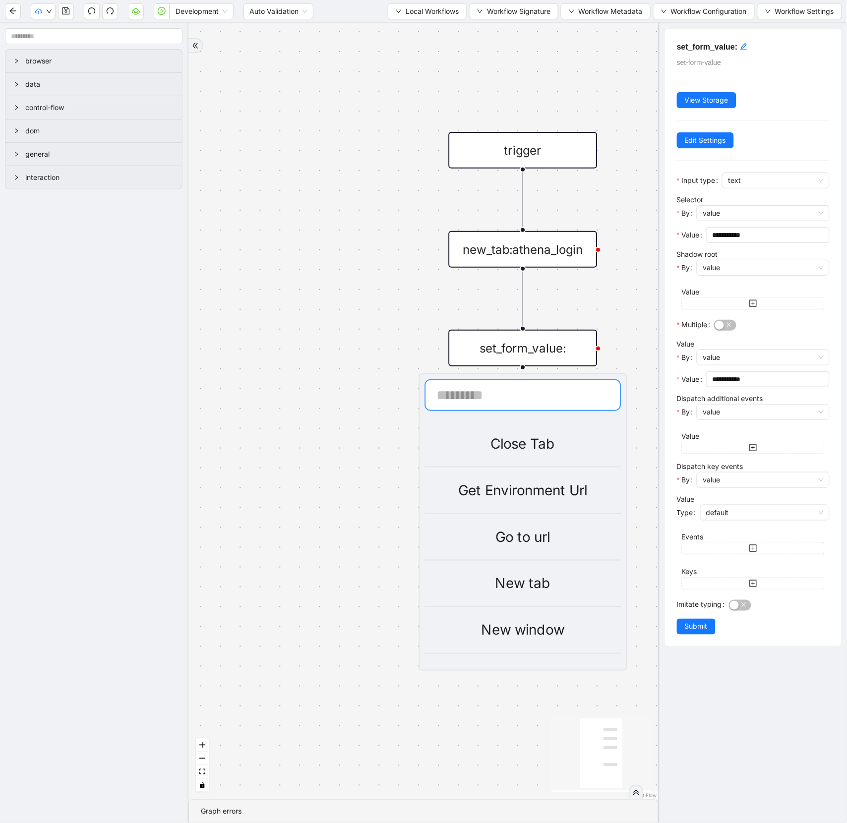
type input "*"
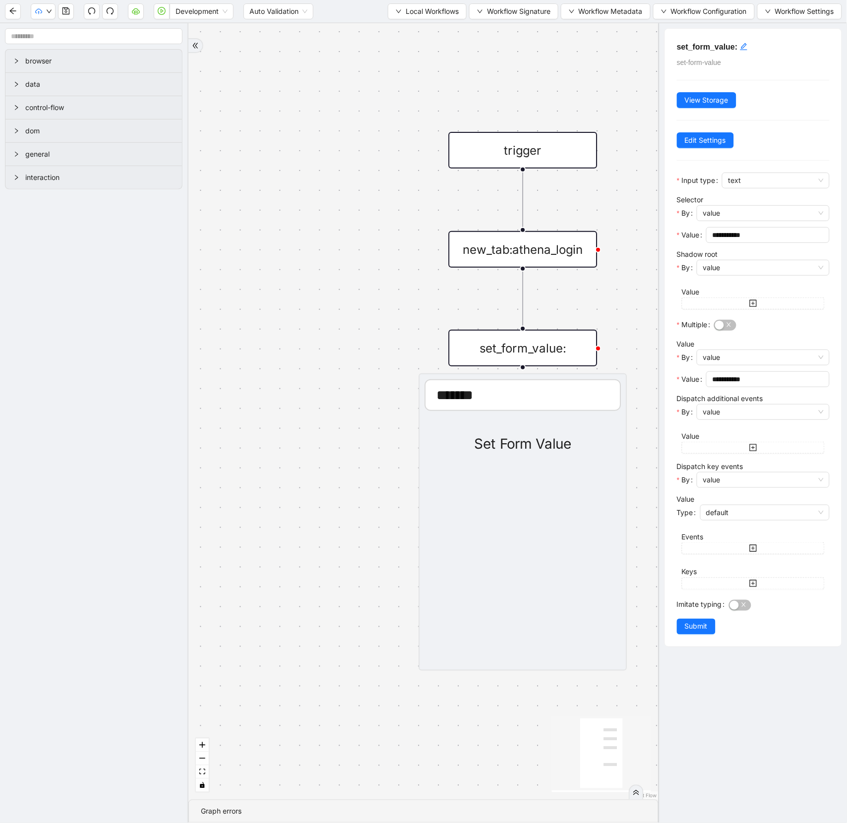
type input "*******"
click at [512, 440] on div "Set Form Value" at bounding box center [523, 444] width 196 height 22
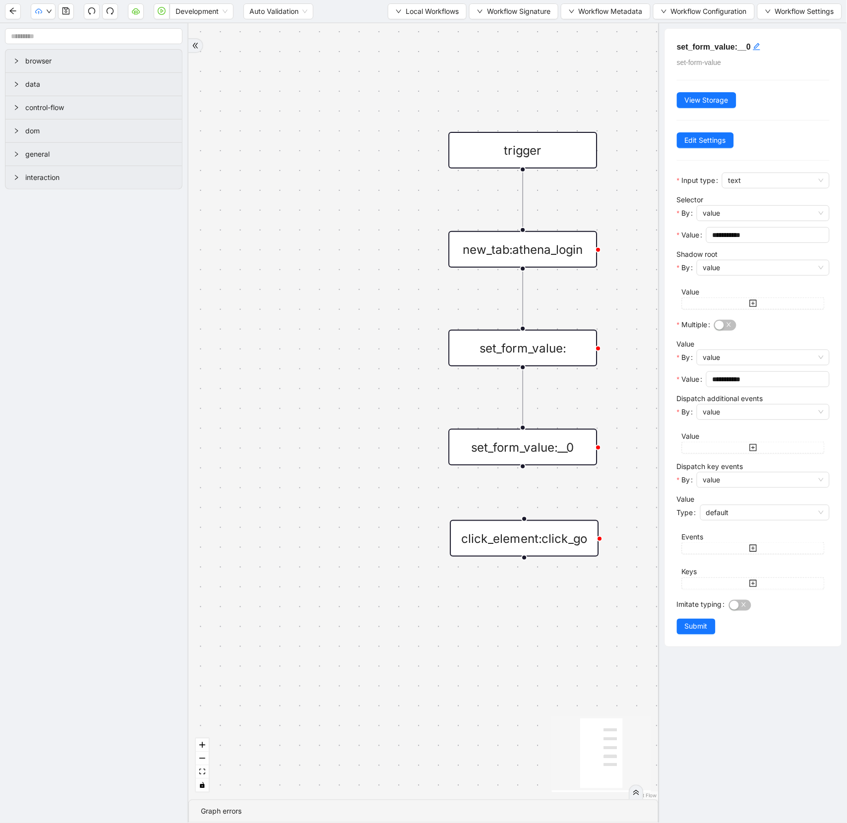
click at [540, 353] on div "set_form_value:" at bounding box center [523, 348] width 149 height 37
click at [745, 46] on icon "edit" at bounding box center [744, 47] width 8 height 8
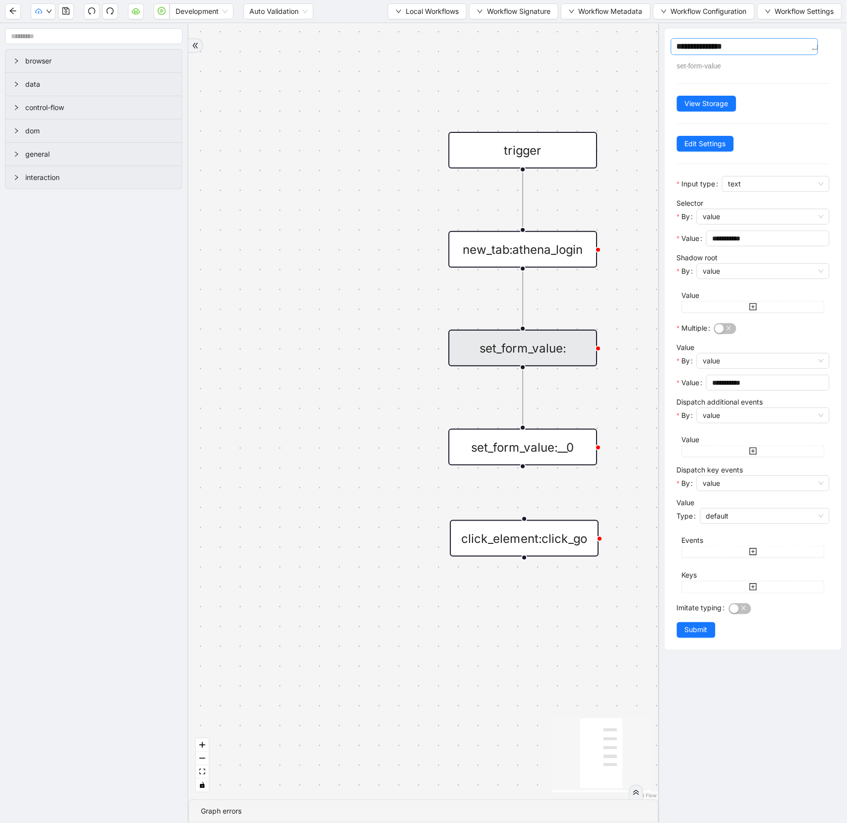
click at [749, 48] on textarea "**********" at bounding box center [744, 46] width 147 height 17
type textarea "**********"
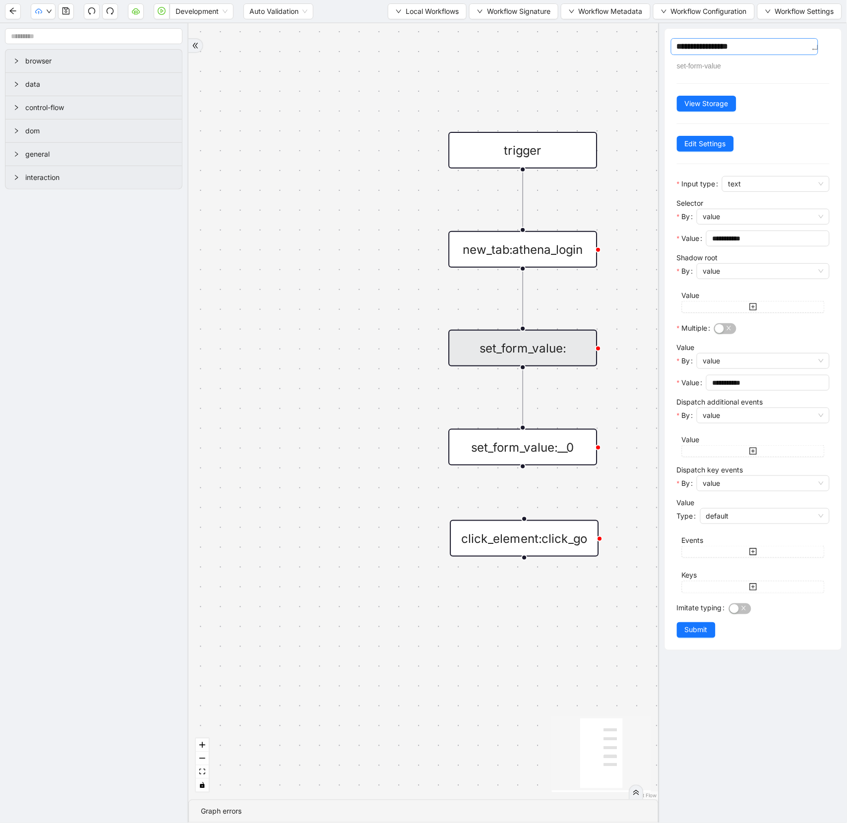
type textarea "**********"
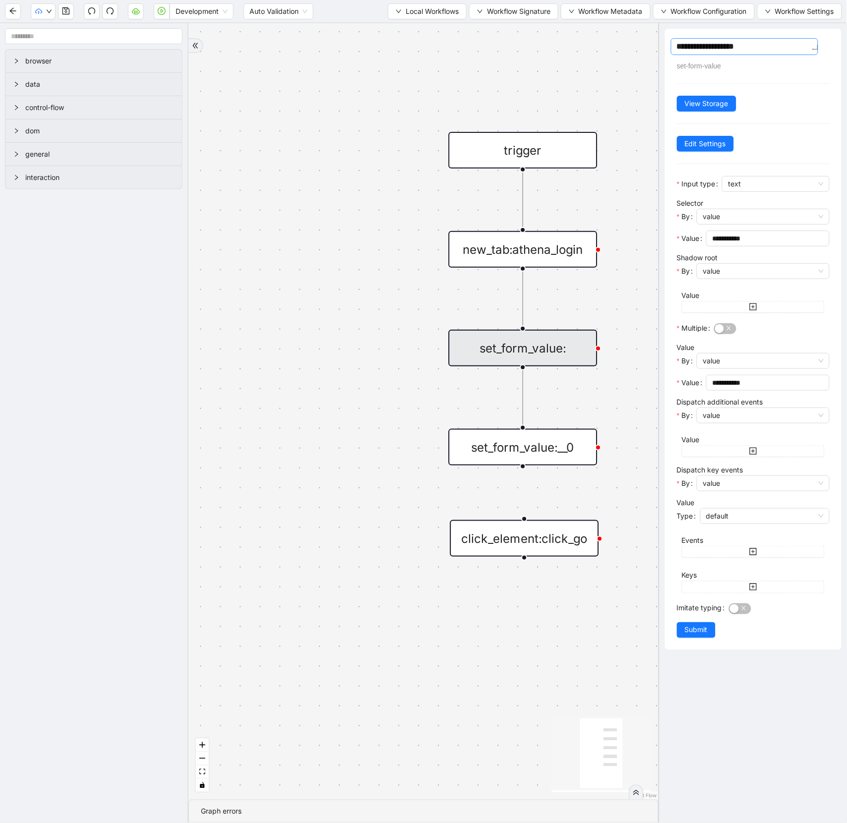
type textarea "**********"
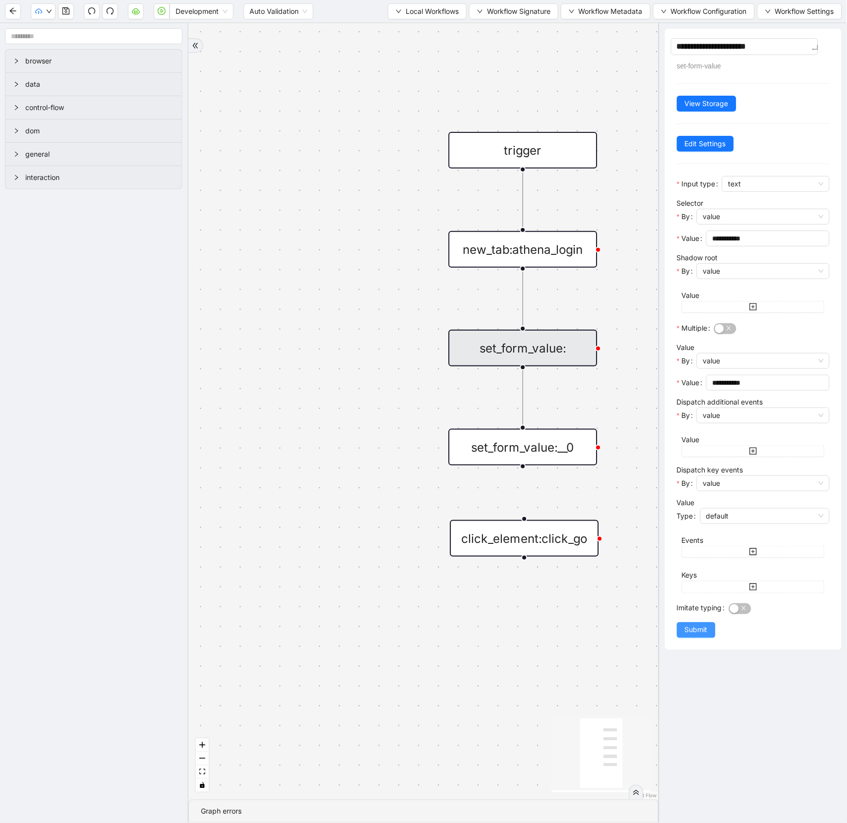
click at [692, 628] on span "Submit" at bounding box center [696, 630] width 23 height 11
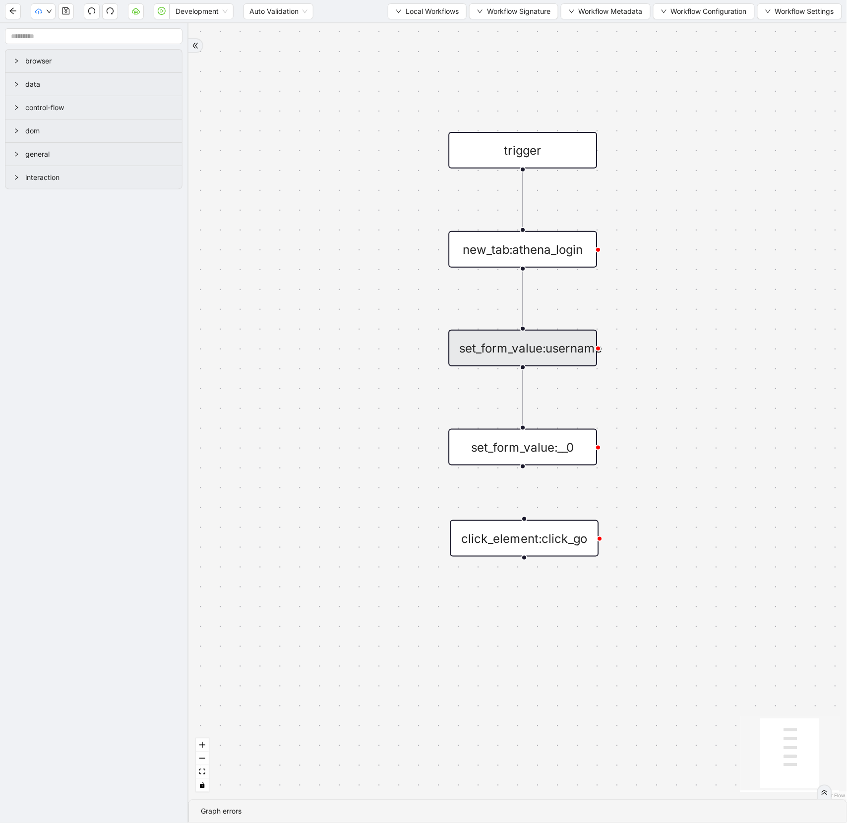
click at [530, 452] on div "set_form_value:__0" at bounding box center [523, 447] width 149 height 37
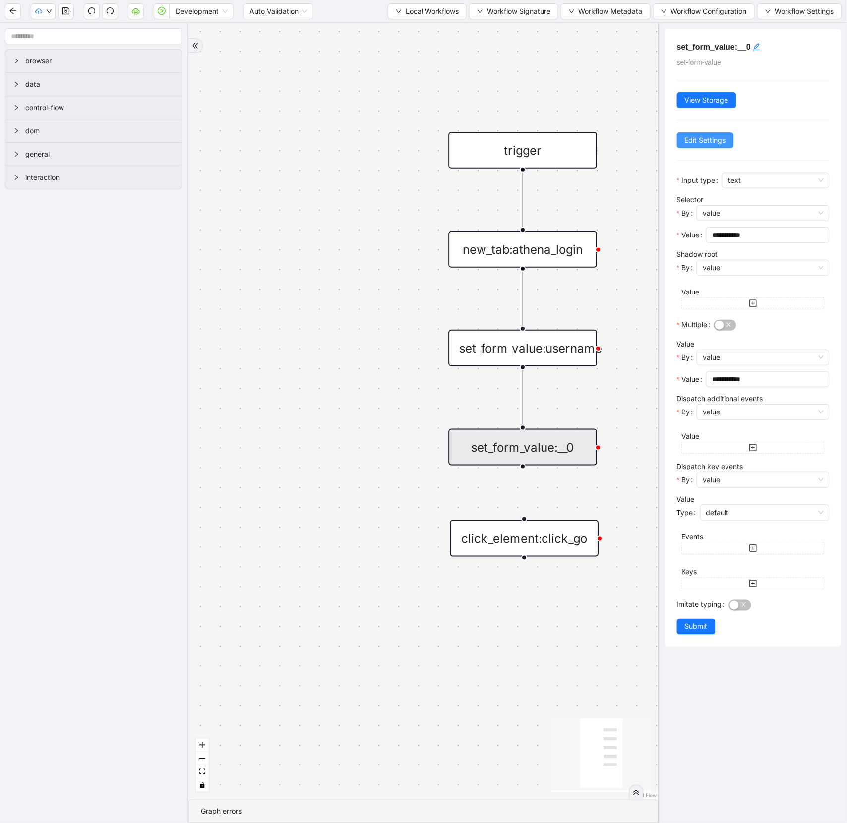
click at [695, 141] on span "Edit Settings" at bounding box center [705, 140] width 41 height 11
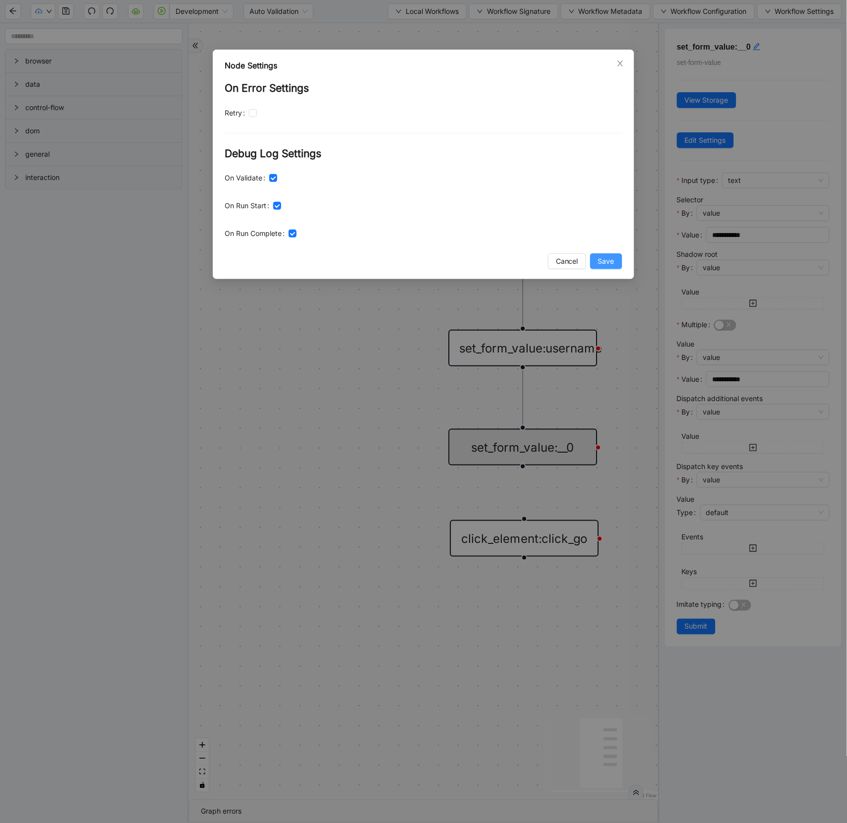
click at [595, 269] on button "Save" at bounding box center [606, 261] width 32 height 16
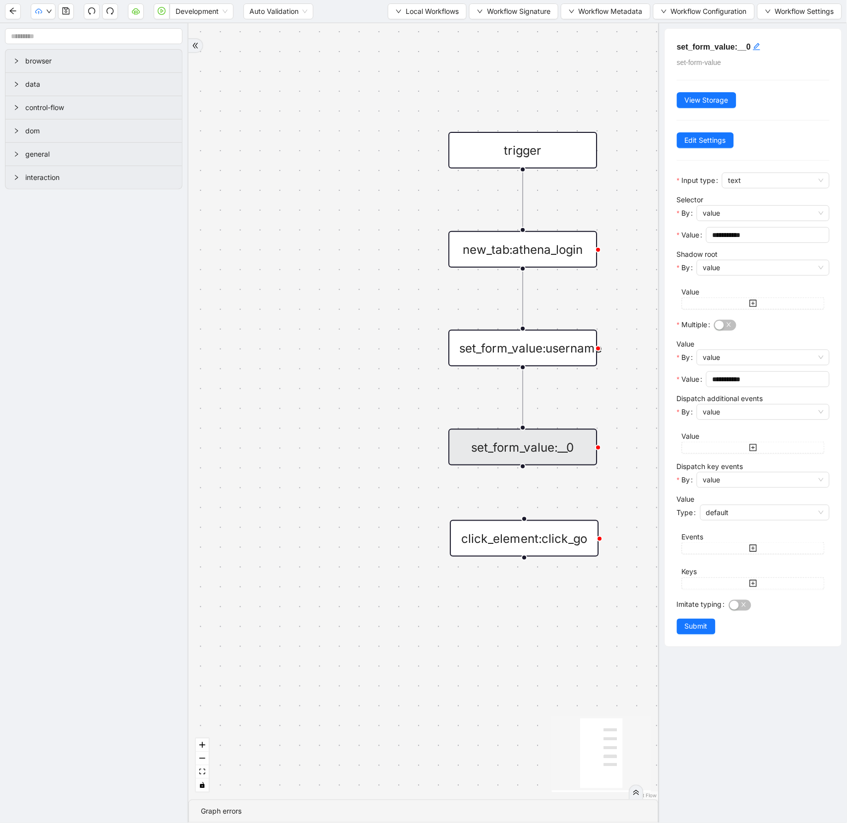
click at [749, 45] on h5 "set_form_value:__0" at bounding box center [753, 47] width 153 height 12
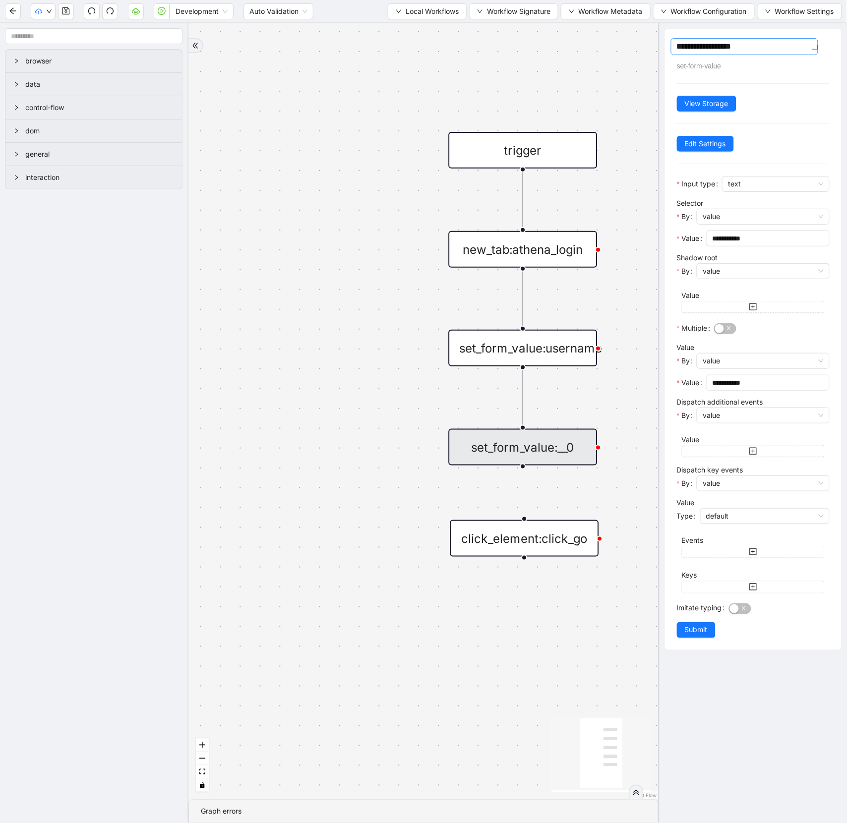
type textarea "**********"
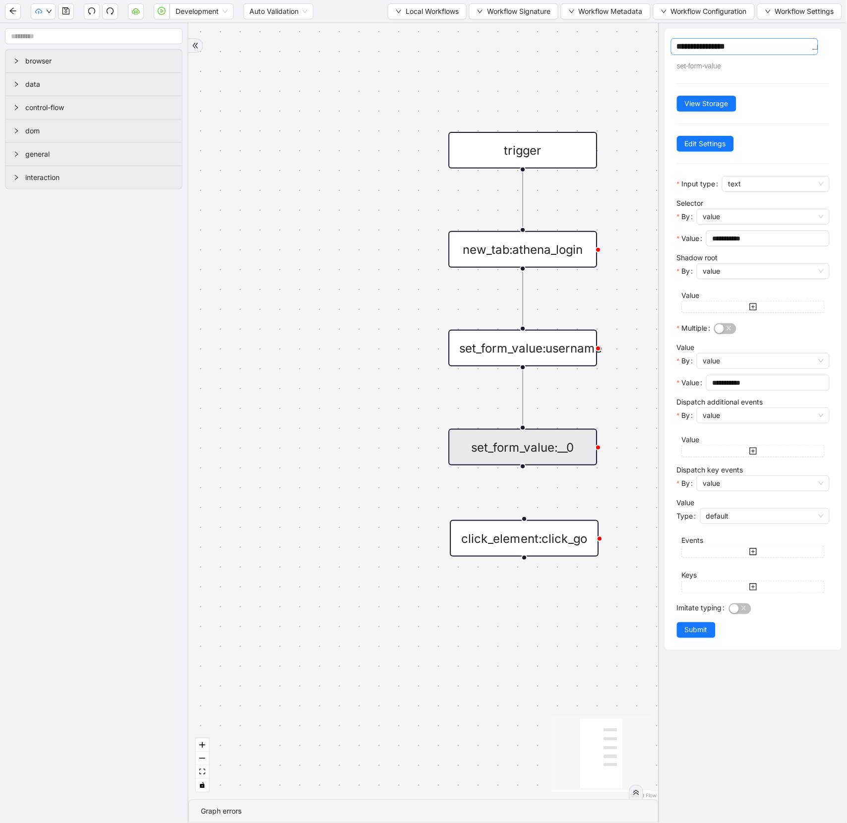
type textarea "**********"
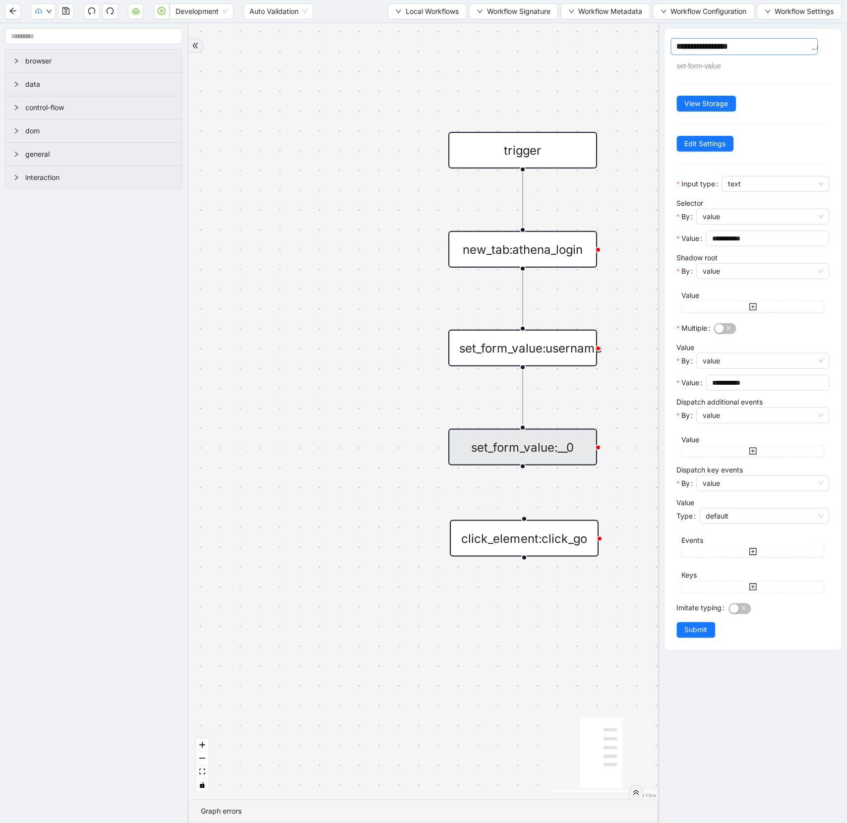
type textarea "**********"
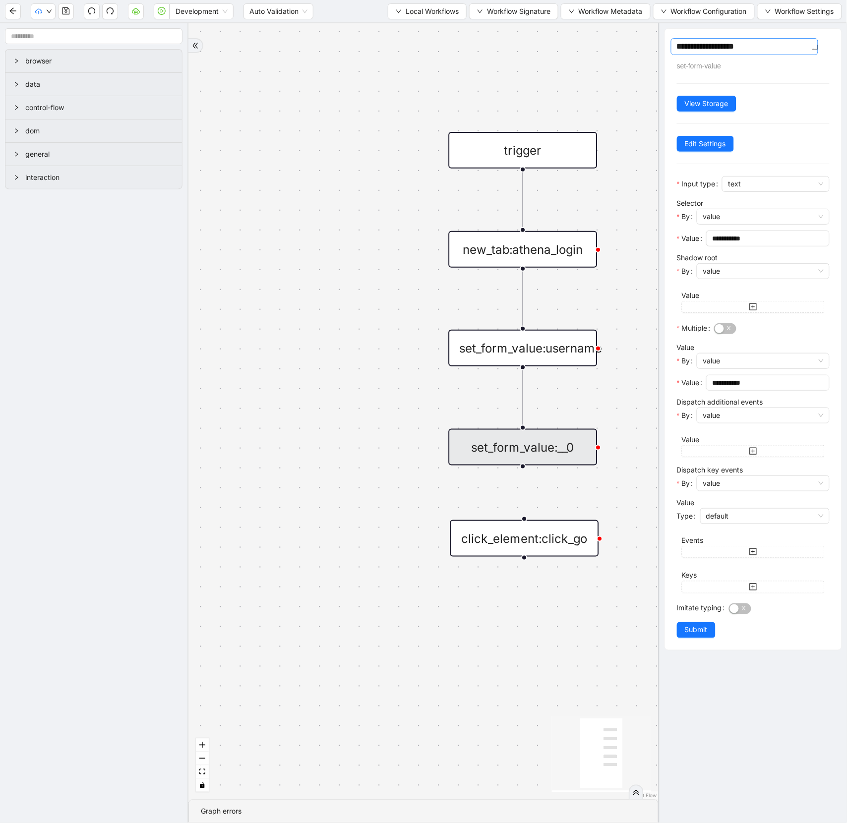
type textarea "**********"
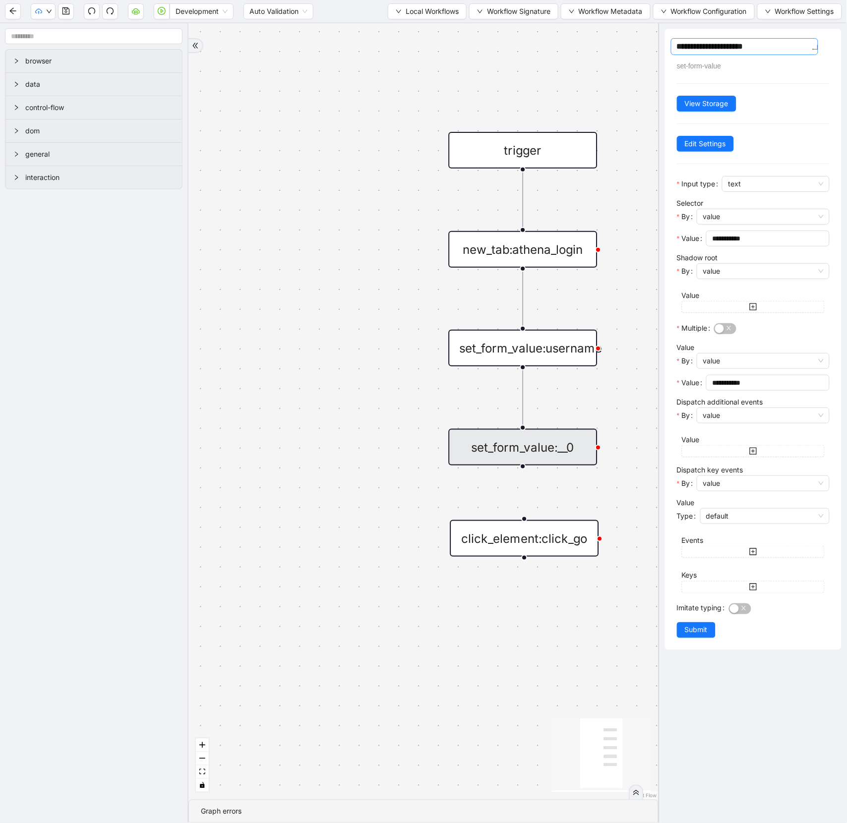
type textarea "**********"
click at [702, 629] on span "Submit" at bounding box center [696, 630] width 23 height 11
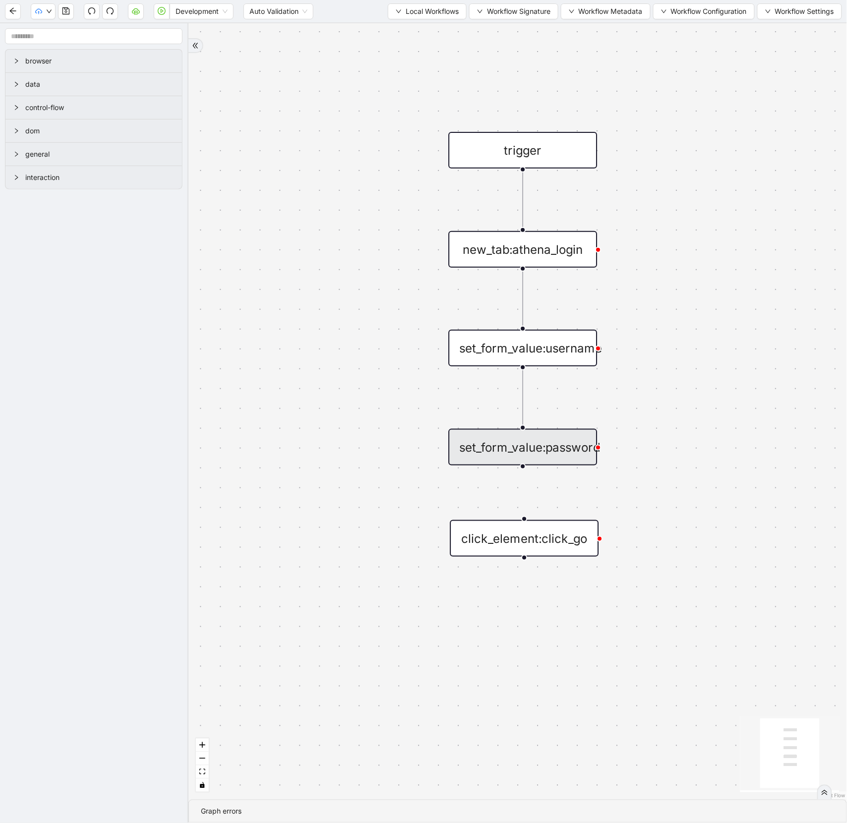
click at [507, 157] on div "trigger" at bounding box center [523, 150] width 149 height 37
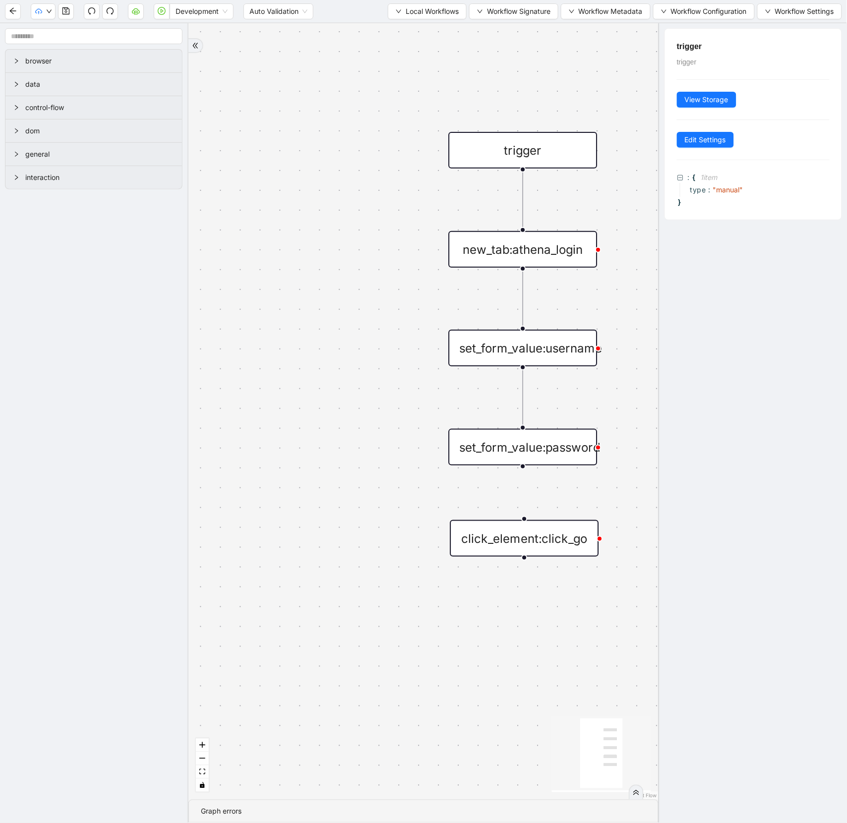
click at [509, 250] on div "new_tab:athena_login" at bounding box center [523, 249] width 149 height 37
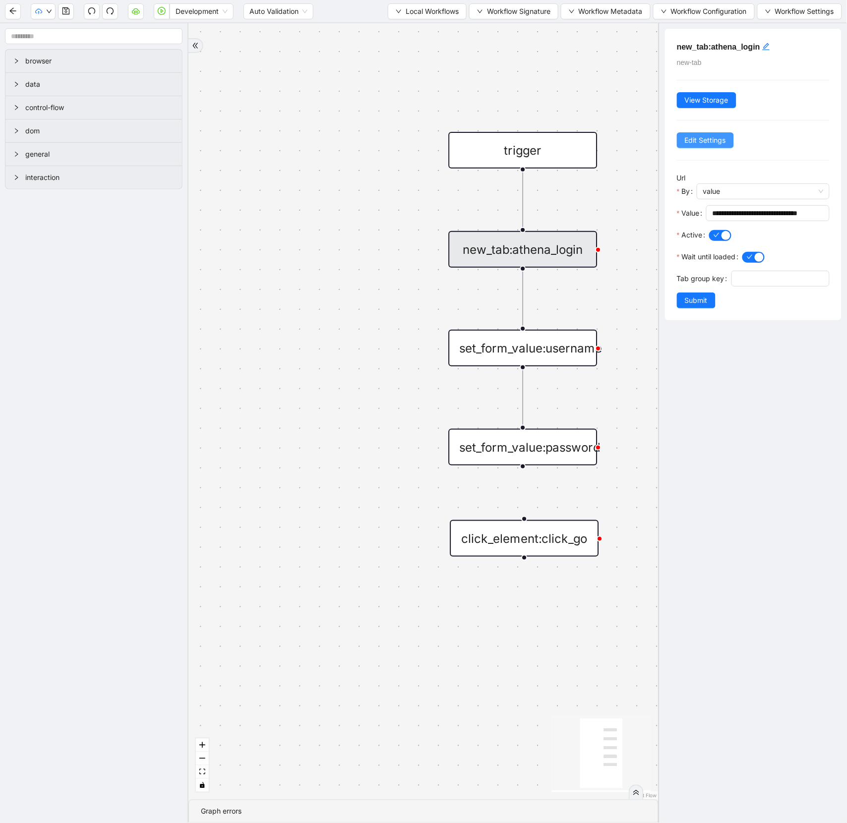
click at [694, 141] on span "Edit Settings" at bounding box center [705, 140] width 41 height 11
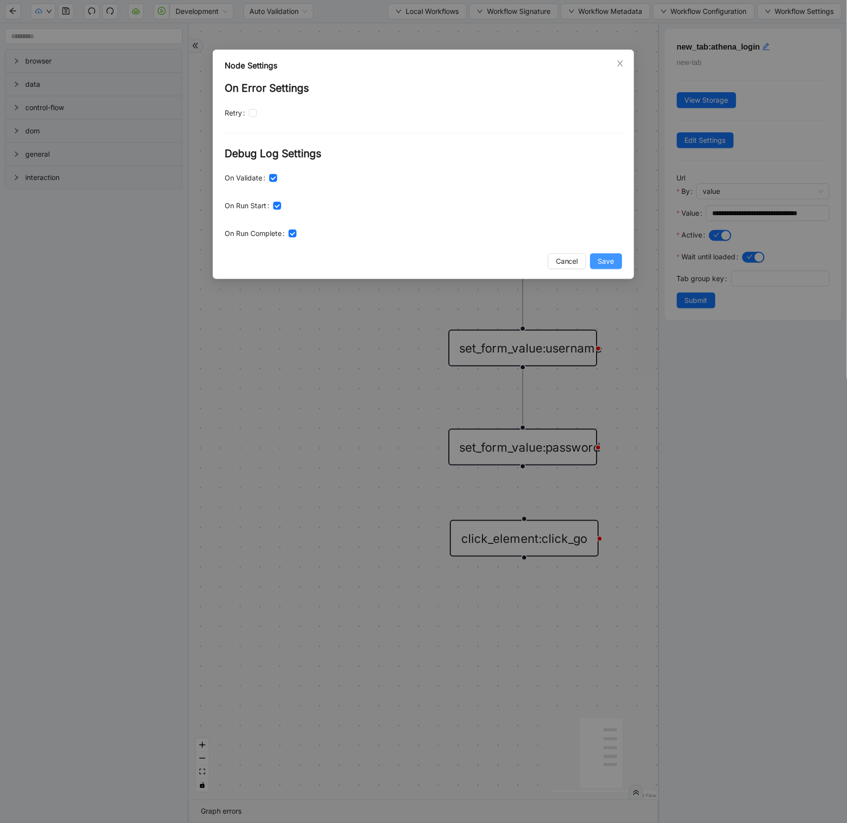
click at [600, 258] on span "Save" at bounding box center [606, 261] width 16 height 11
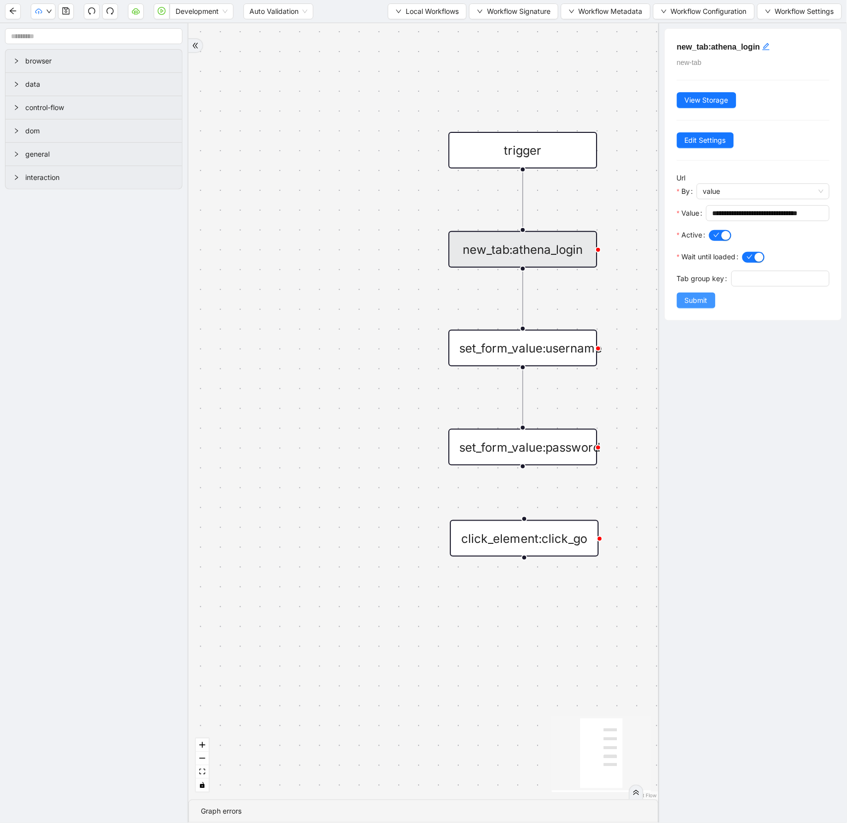
click at [697, 298] on span "Submit" at bounding box center [696, 300] width 23 height 11
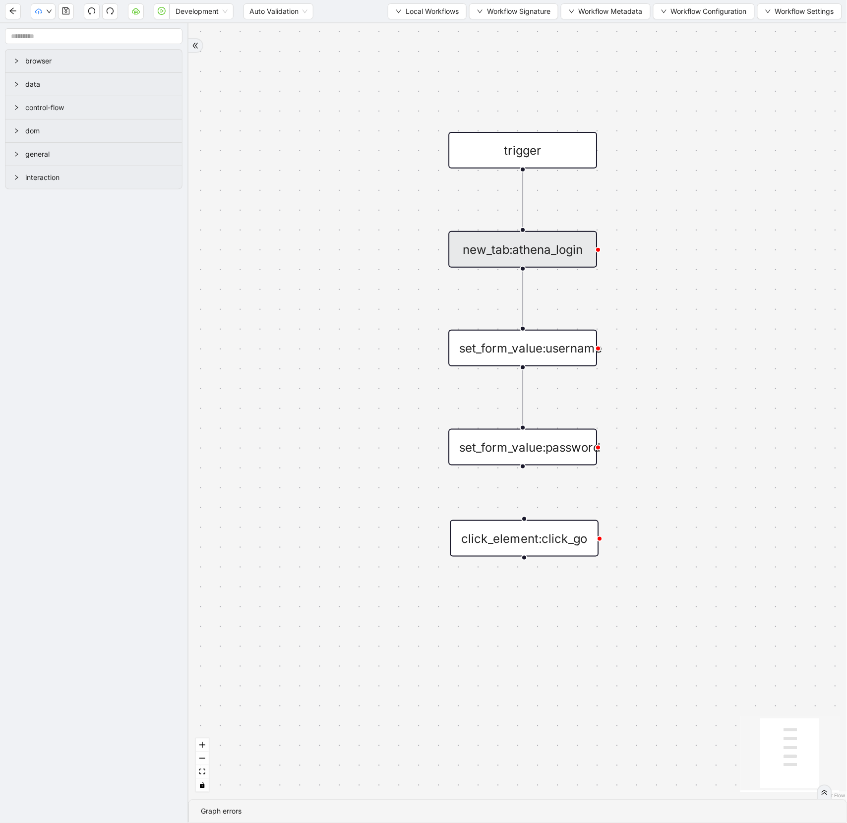
click at [556, 355] on div "set_form_value:username" at bounding box center [523, 348] width 149 height 37
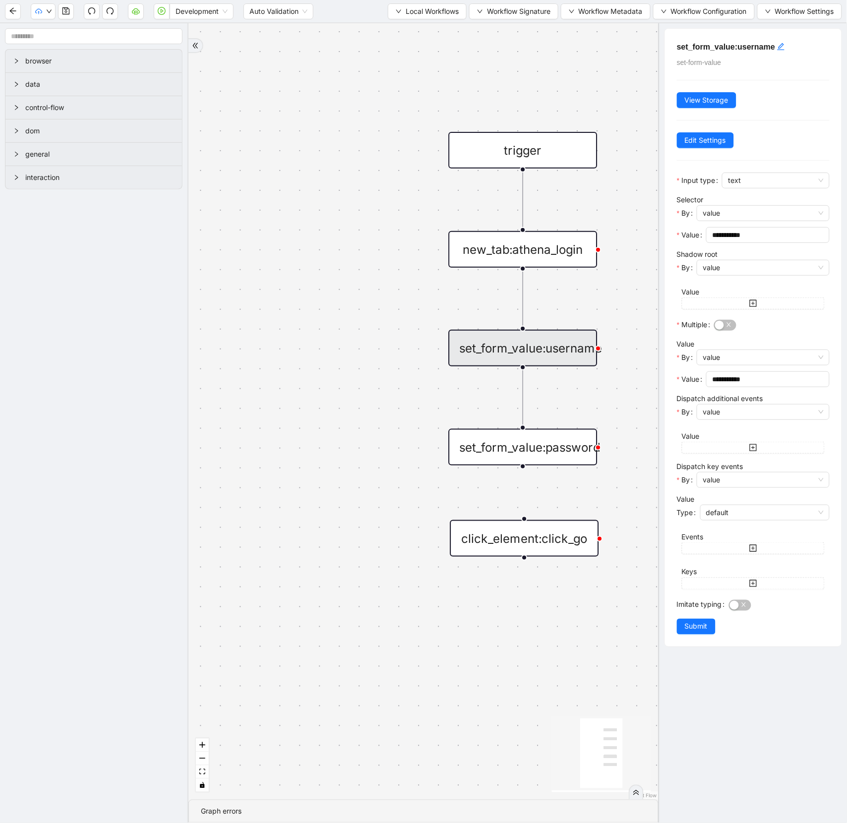
click at [707, 149] on div "**********" at bounding box center [753, 338] width 177 height 618
click at [707, 141] on span "Edit Settings" at bounding box center [705, 140] width 41 height 11
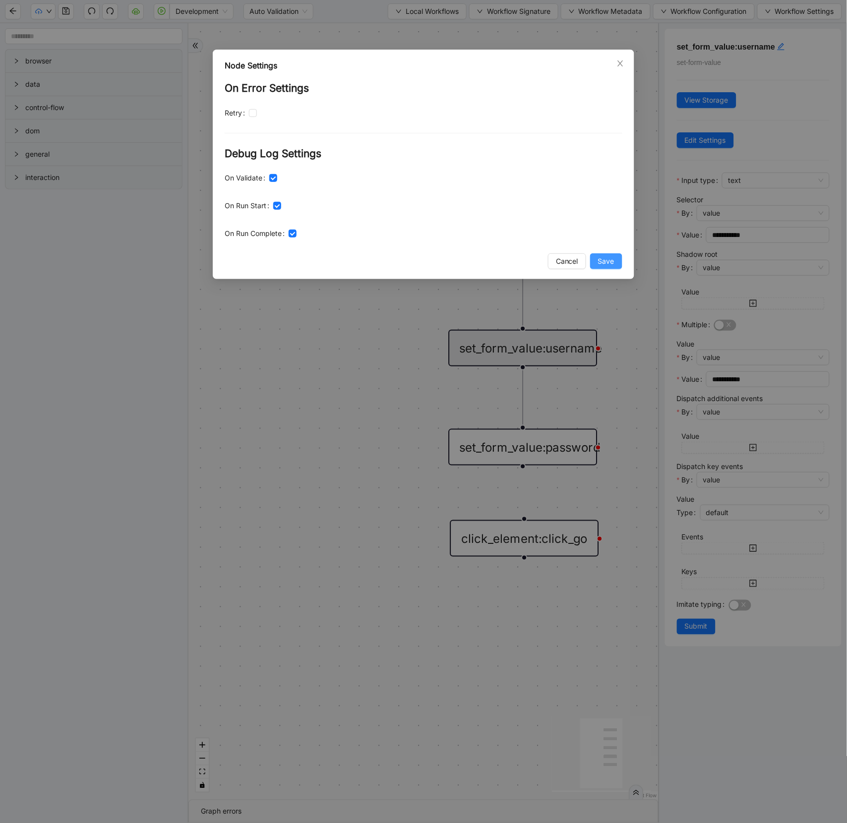
click at [610, 258] on span "Save" at bounding box center [606, 261] width 16 height 11
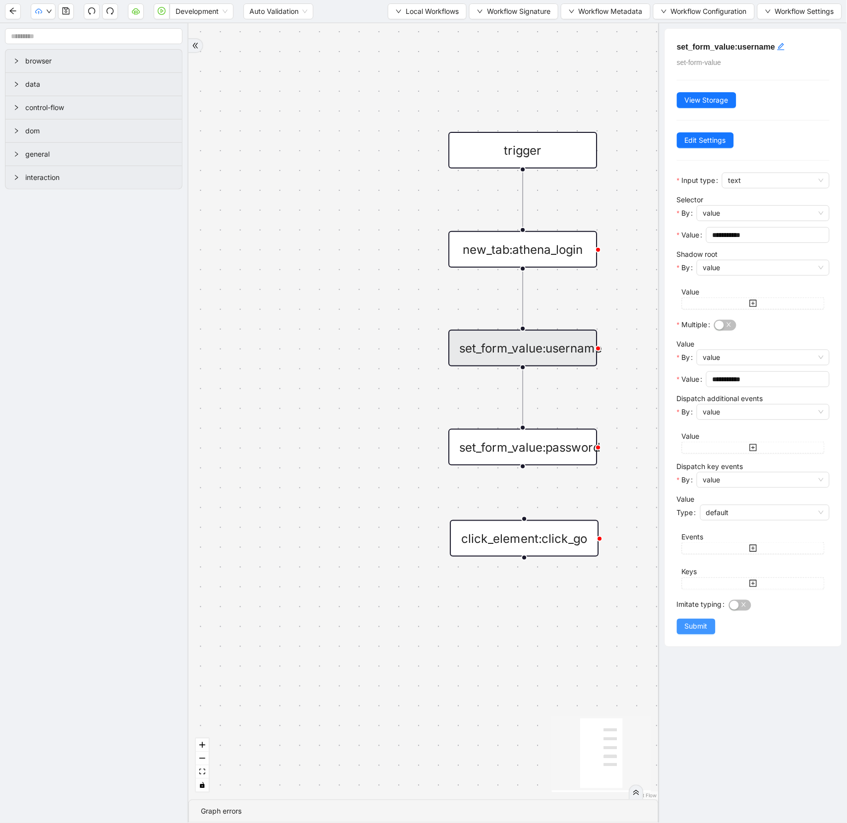
click at [694, 627] on span "Submit" at bounding box center [696, 626] width 23 height 11
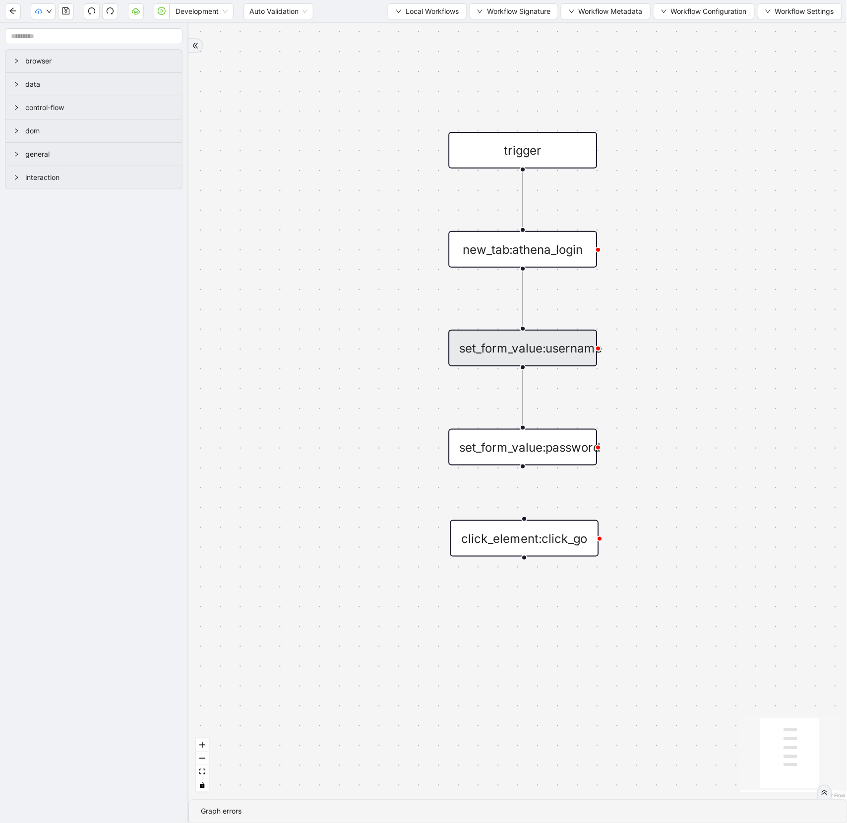
click at [576, 450] on div "set_form_value:password" at bounding box center [523, 447] width 149 height 37
click at [542, 442] on div "set_form_value:password" at bounding box center [523, 446] width 149 height 37
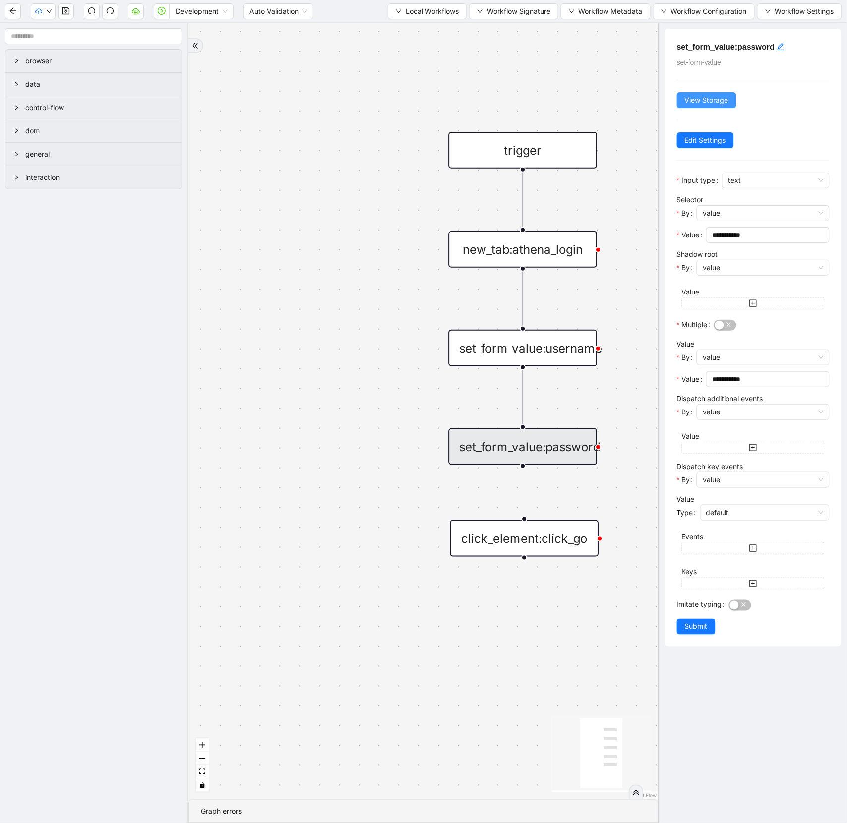
click at [721, 93] on button "View Storage" at bounding box center [706, 100] width 59 height 16
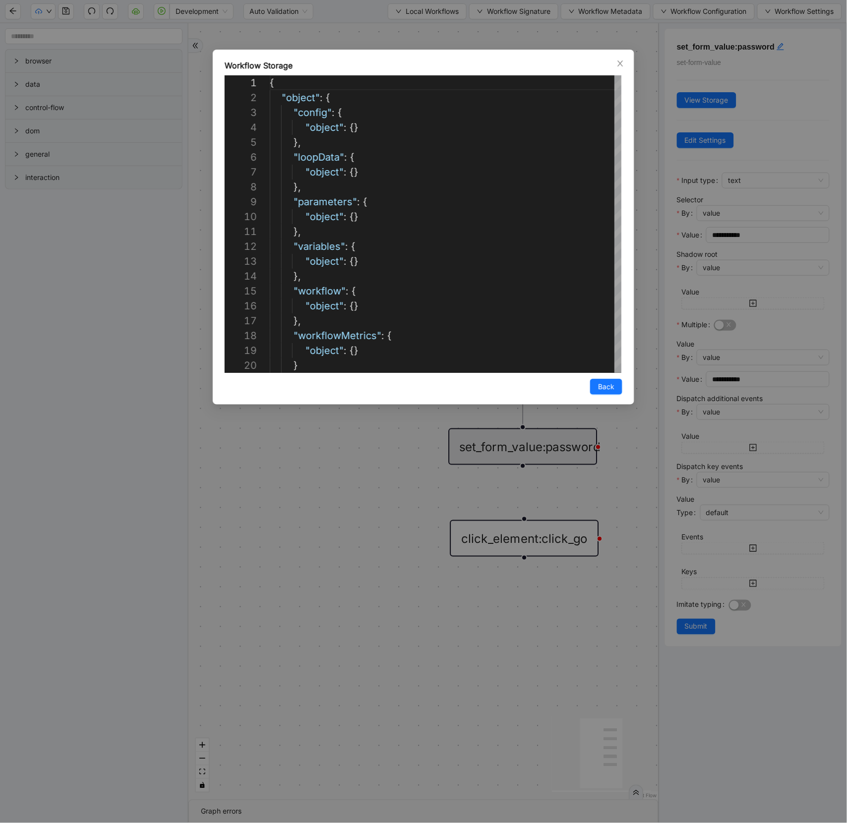
scroll to position [149, 0]
click at [719, 135] on div "**********" at bounding box center [423, 411] width 847 height 823
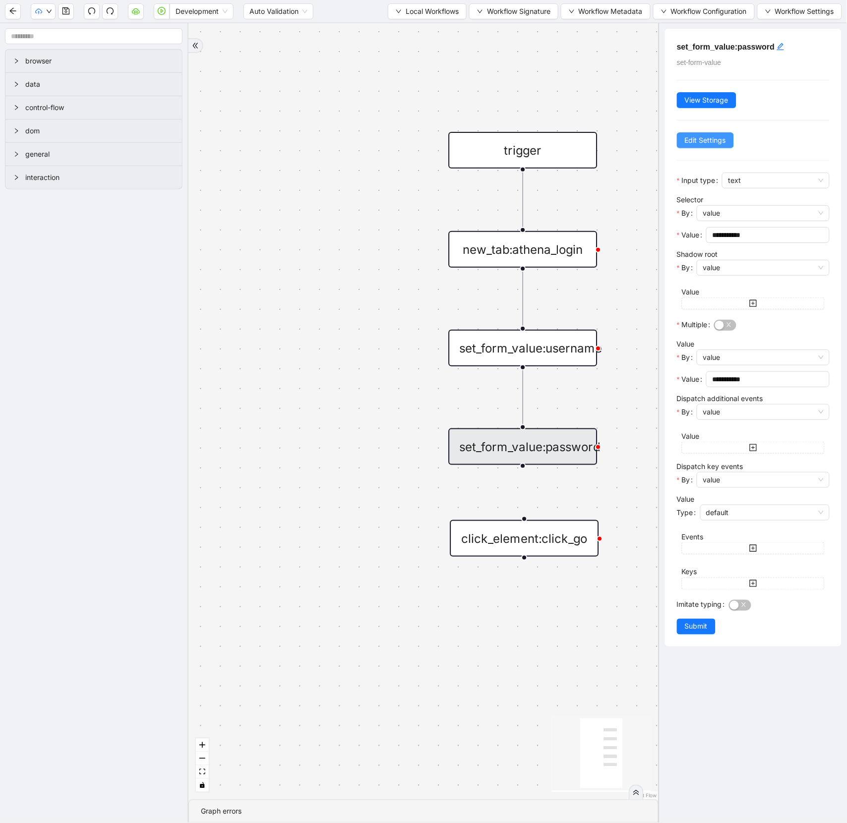
click at [713, 138] on span "Edit Settings" at bounding box center [705, 140] width 41 height 11
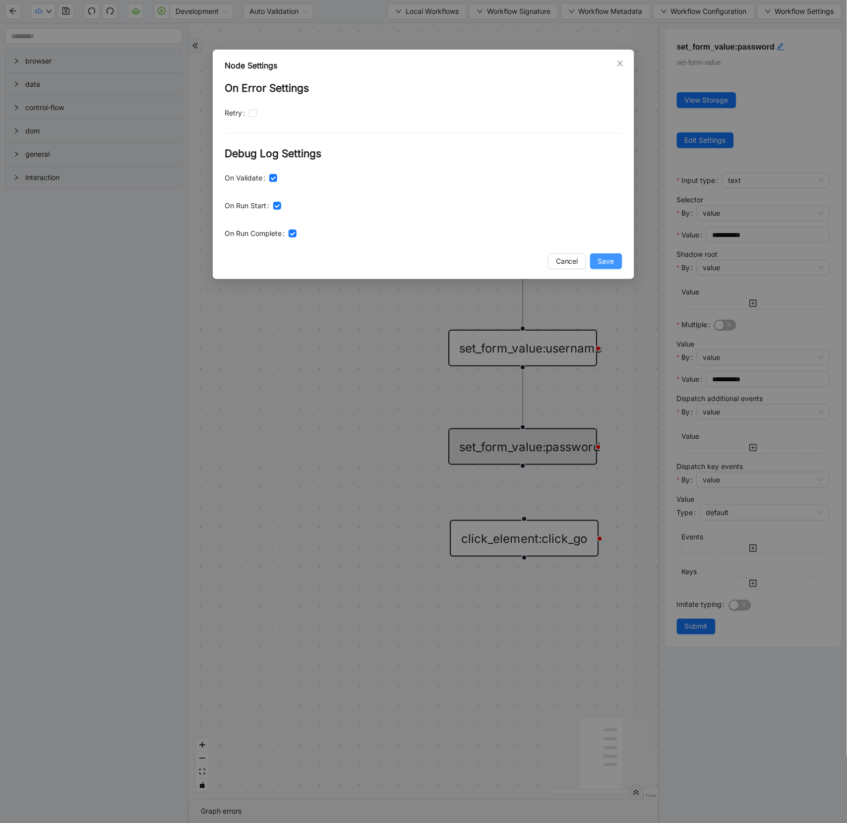
click at [598, 257] on span "Save" at bounding box center [606, 261] width 16 height 11
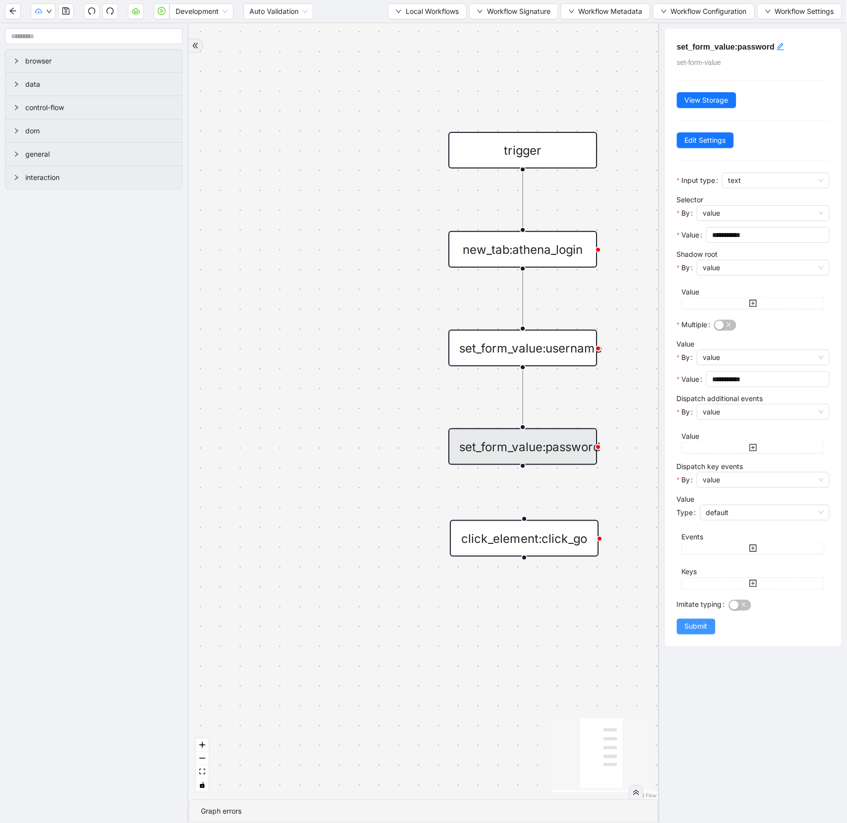
click at [696, 624] on span "Submit" at bounding box center [696, 626] width 23 height 11
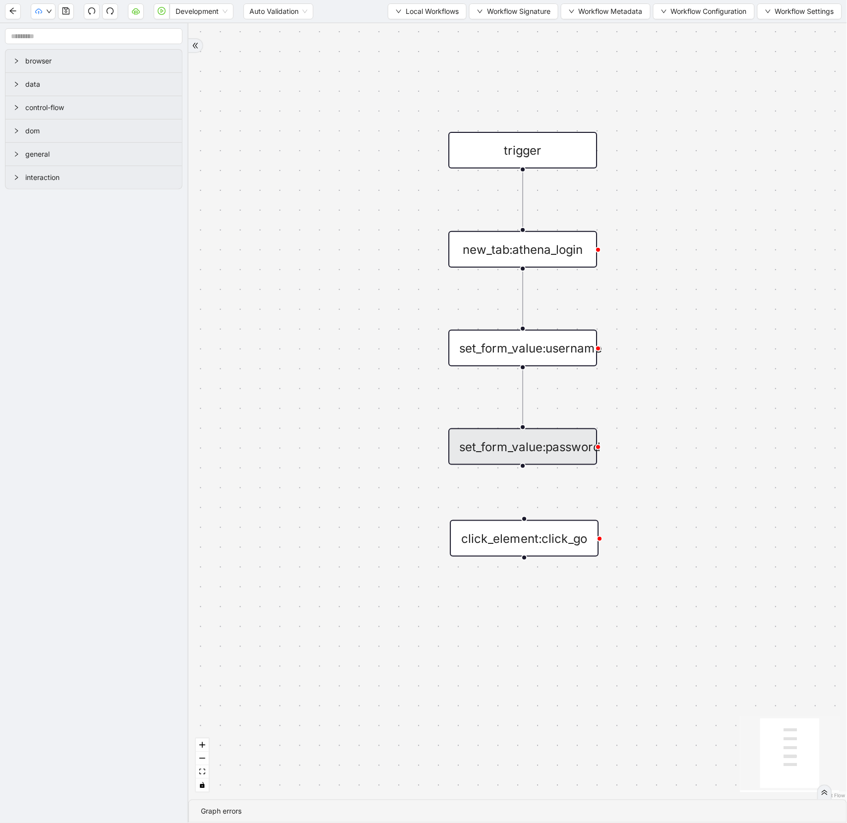
click at [517, 538] on div "click_element:click_go" at bounding box center [524, 538] width 149 height 37
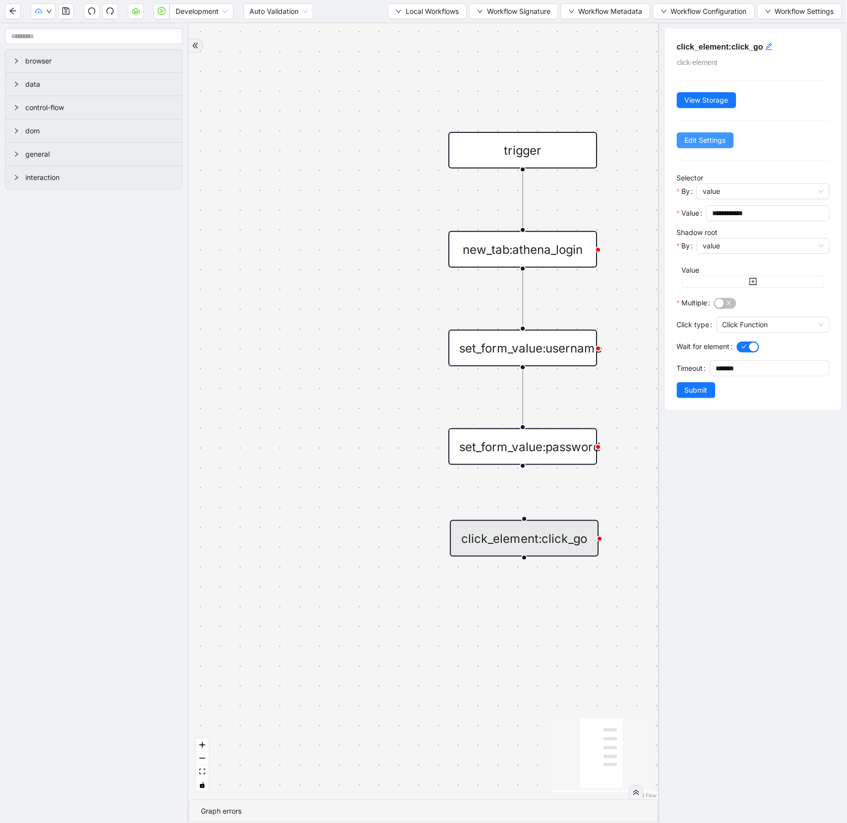
click at [695, 142] on span "Edit Settings" at bounding box center [705, 140] width 41 height 11
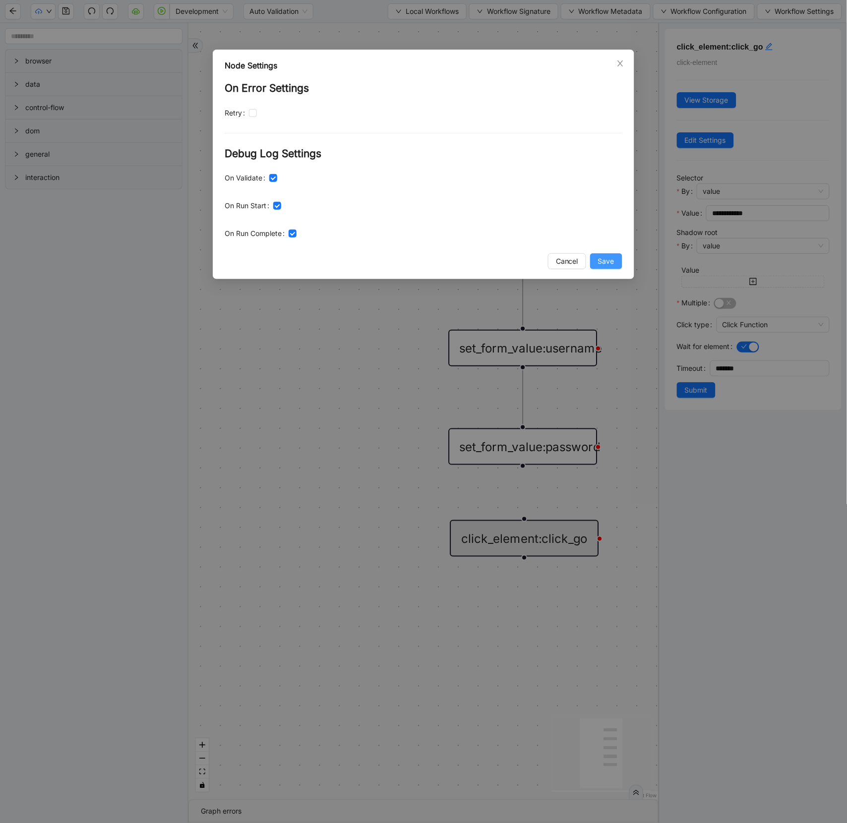
click at [598, 264] on span "Save" at bounding box center [606, 261] width 16 height 11
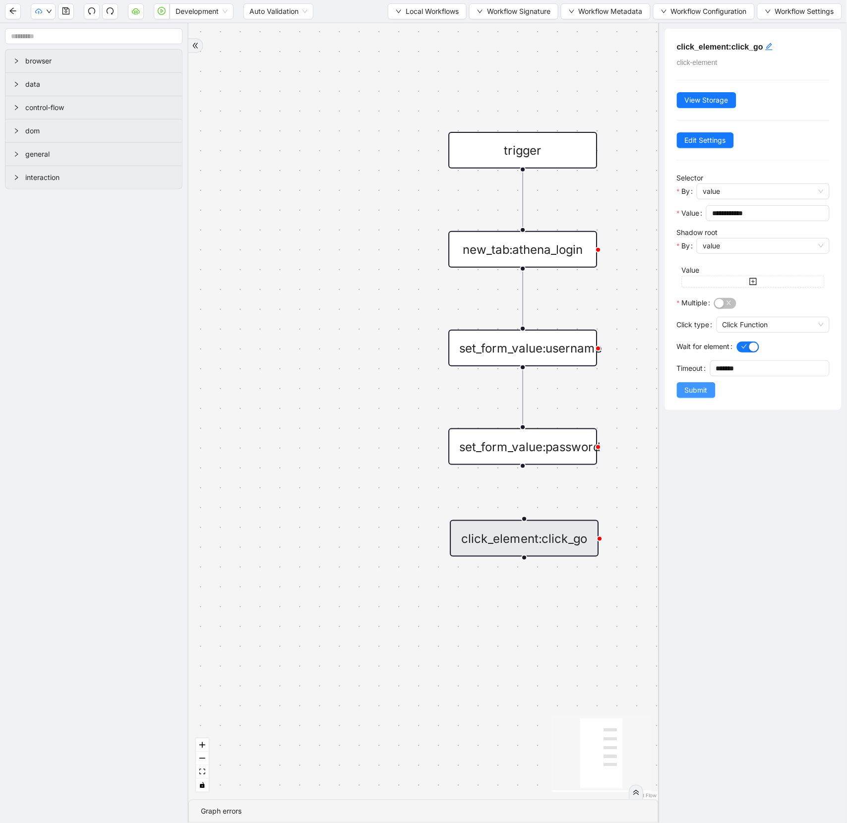
click at [694, 384] on button "Submit" at bounding box center [696, 390] width 39 height 16
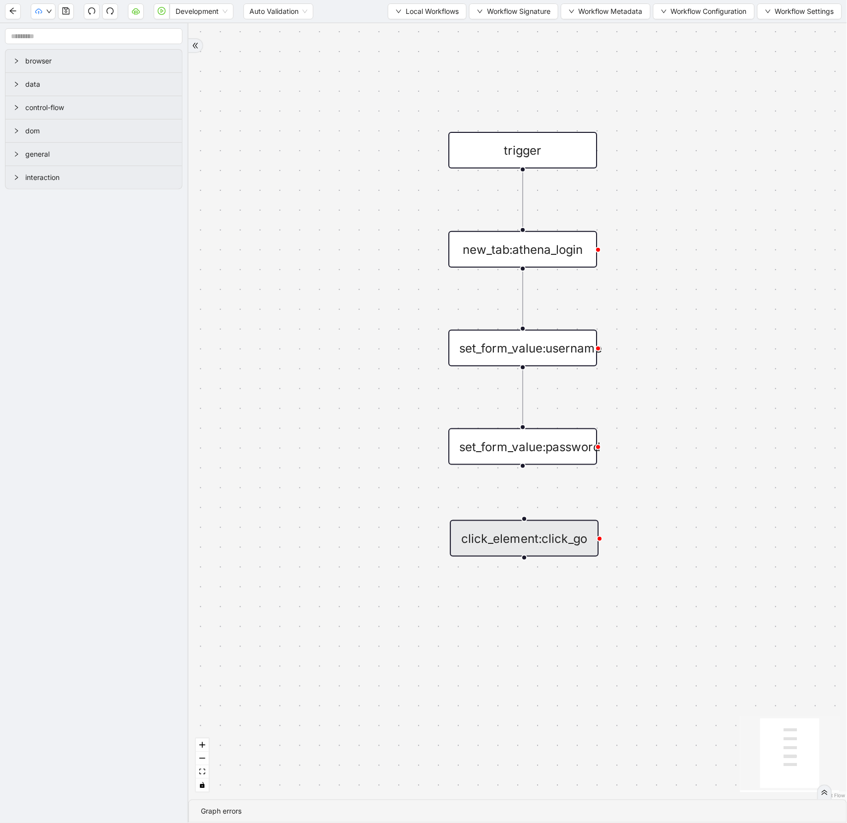
click at [552, 258] on div "new_tab:athena_login" at bounding box center [523, 249] width 149 height 37
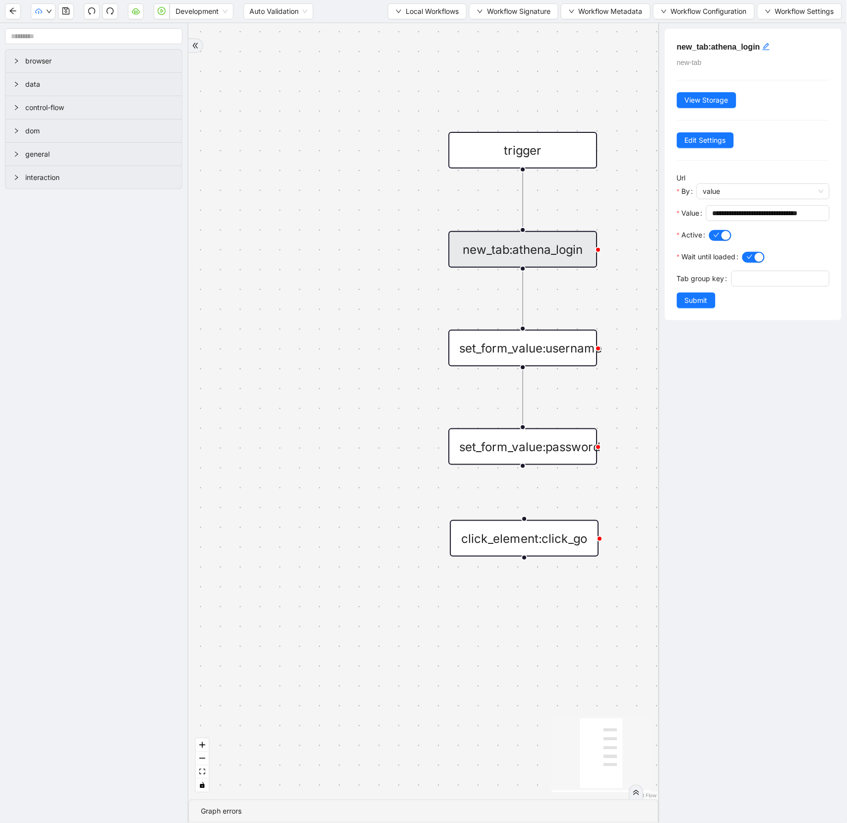
click at [532, 360] on div "set_form_value:username" at bounding box center [523, 348] width 149 height 37
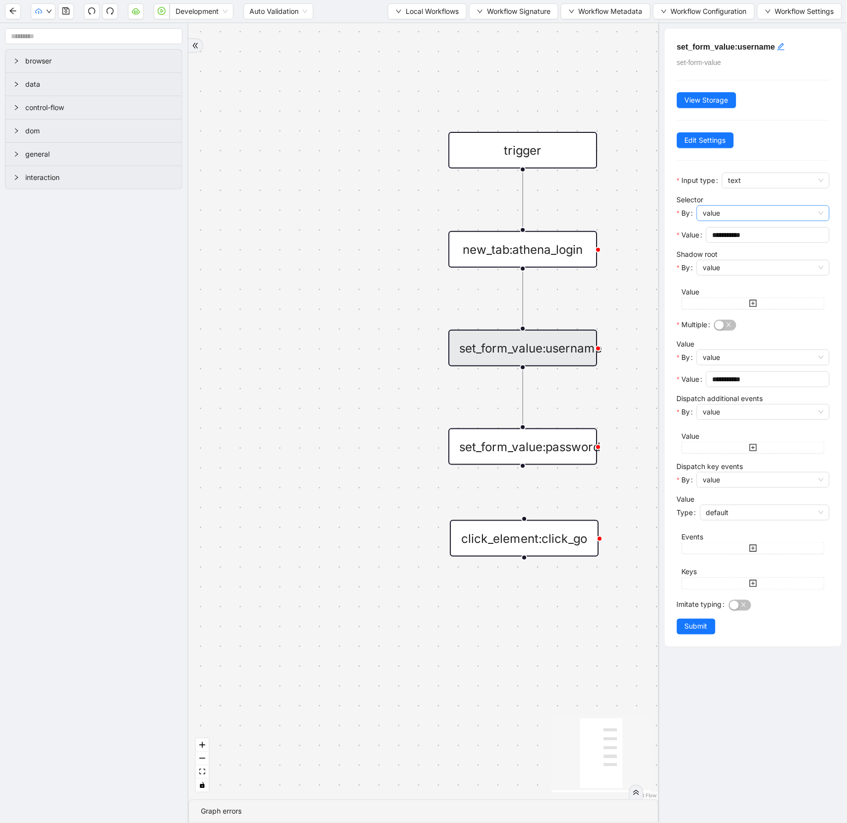
click at [738, 212] on span "value" at bounding box center [763, 213] width 121 height 15
click at [747, 234] on input "**********" at bounding box center [767, 235] width 110 height 11
type input "**********"
click at [731, 380] on input "**********" at bounding box center [767, 379] width 110 height 11
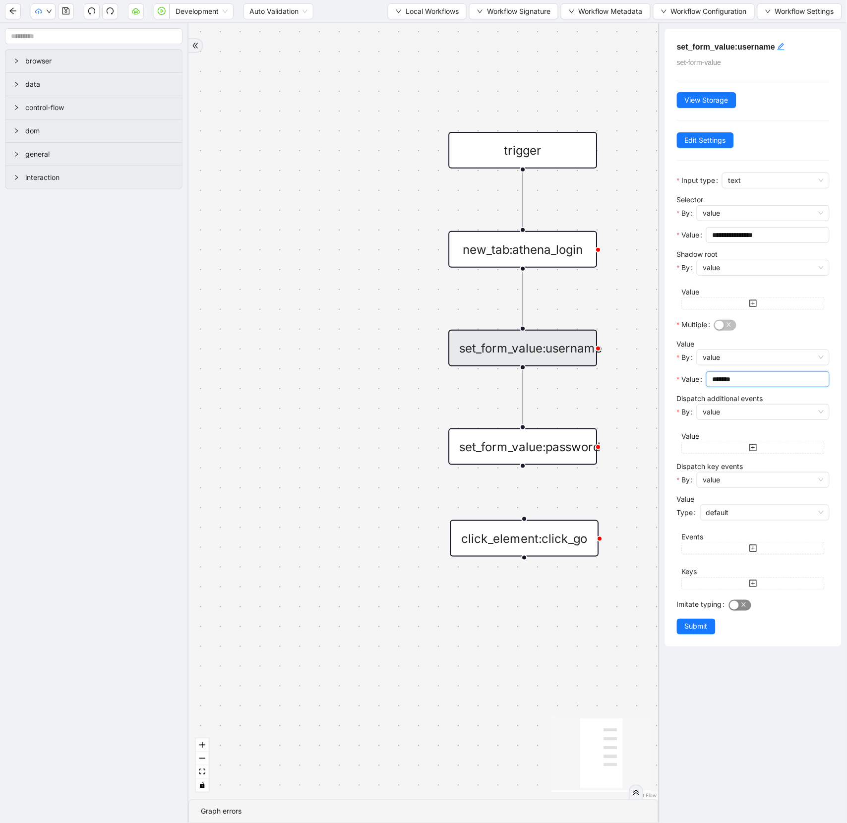
type input "*******"
click at [734, 605] on div "button" at bounding box center [734, 605] width 9 height 9
click at [706, 627] on span "Submit" at bounding box center [696, 626] width 23 height 11
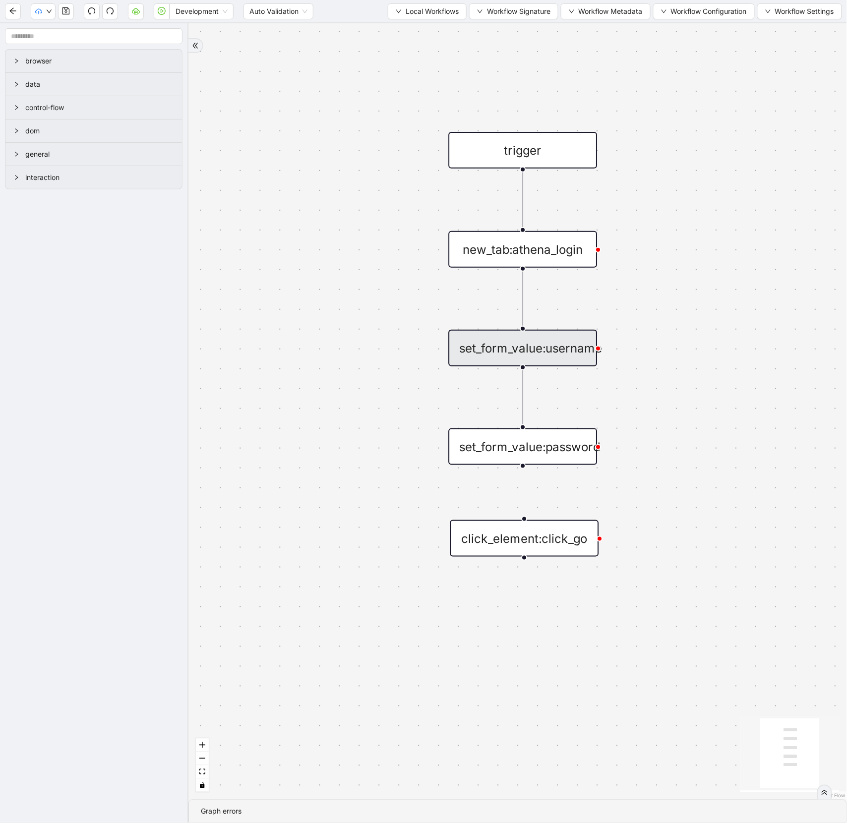
click at [560, 457] on div "set_form_value:password" at bounding box center [523, 446] width 149 height 37
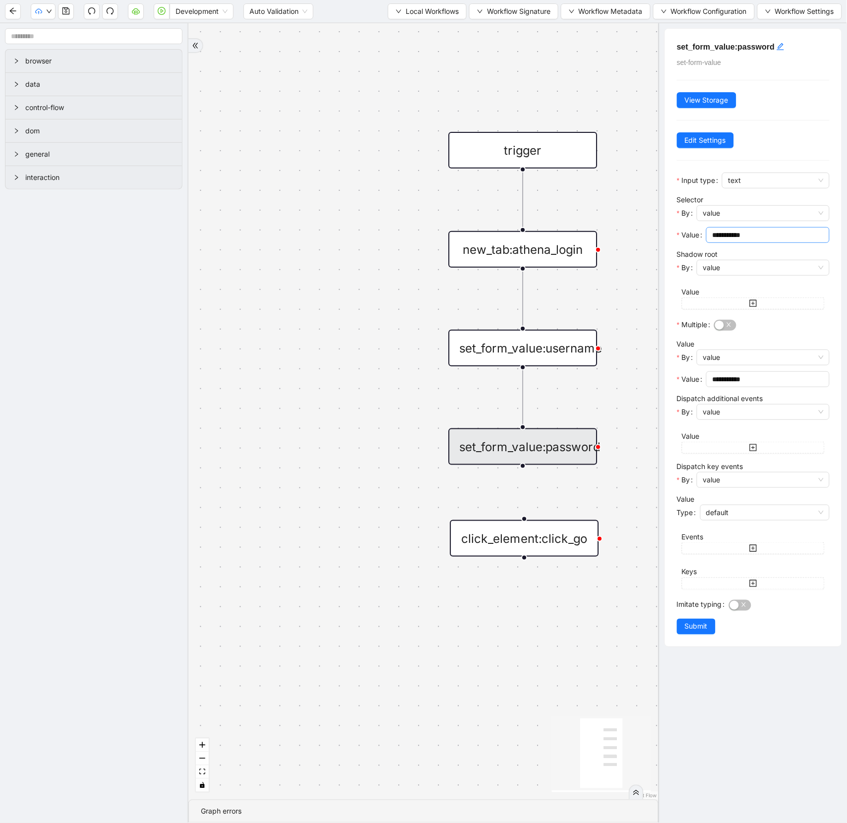
click at [723, 233] on input "**********" at bounding box center [767, 235] width 110 height 11
drag, startPoint x: 759, startPoint y: 236, endPoint x: 577, endPoint y: 236, distance: 182.0
click at [577, 236] on section "**********" at bounding box center [423, 423] width 847 height 800
type input "***"
type input "**********"
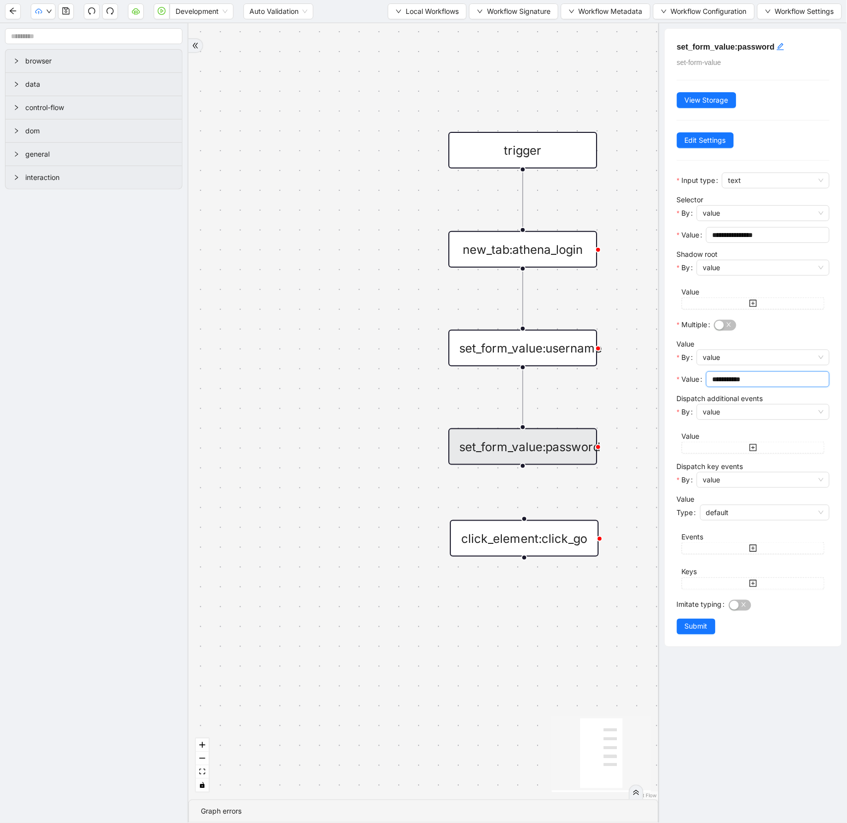
click at [733, 385] on input "**********" at bounding box center [767, 379] width 110 height 11
click at [735, 381] on input "**********" at bounding box center [767, 379] width 110 height 11
paste input "*********"
type input "**********"
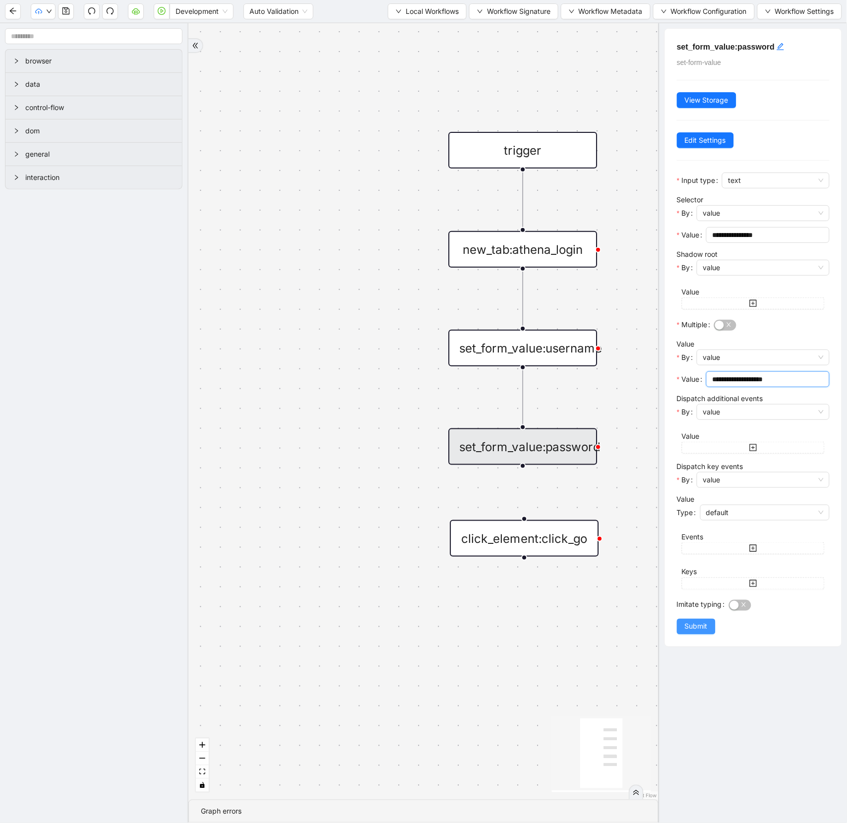
click at [693, 632] on span "Submit" at bounding box center [696, 626] width 23 height 11
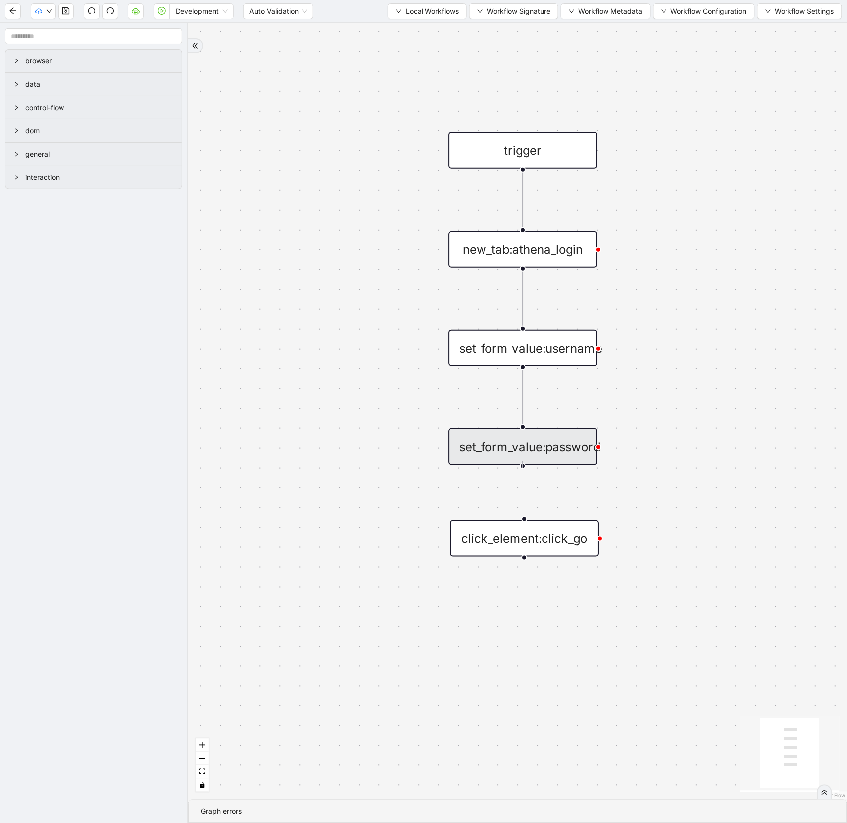
click at [523, 463] on div at bounding box center [523, 466] width 6 height 6
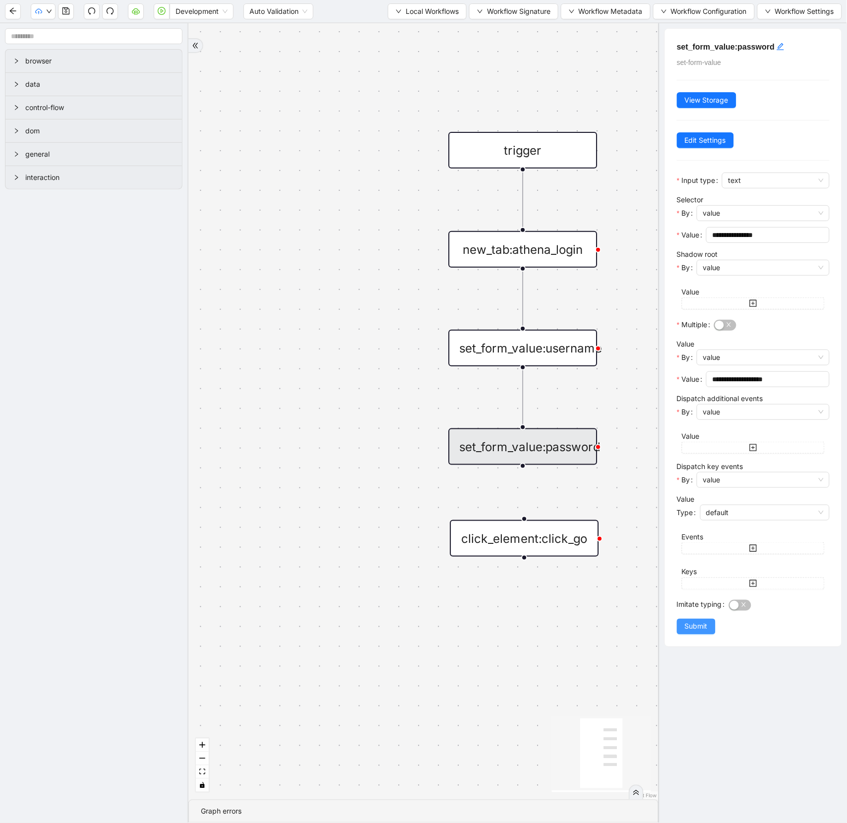
click at [693, 632] on span "Submit" at bounding box center [696, 626] width 23 height 11
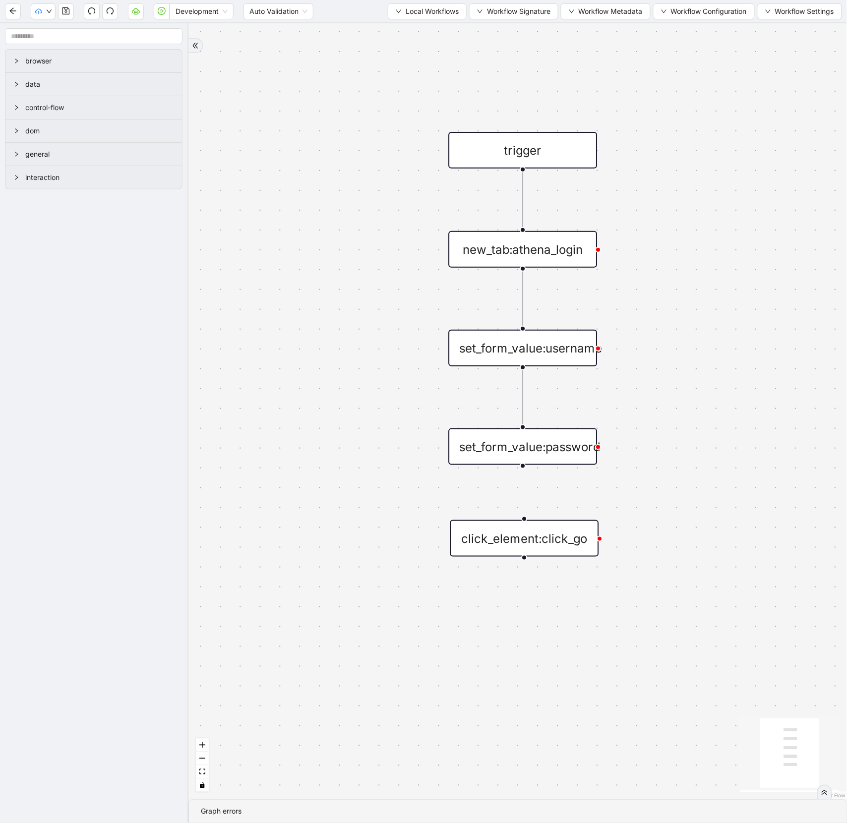
click at [527, 539] on div "click_element:click_go" at bounding box center [524, 538] width 149 height 37
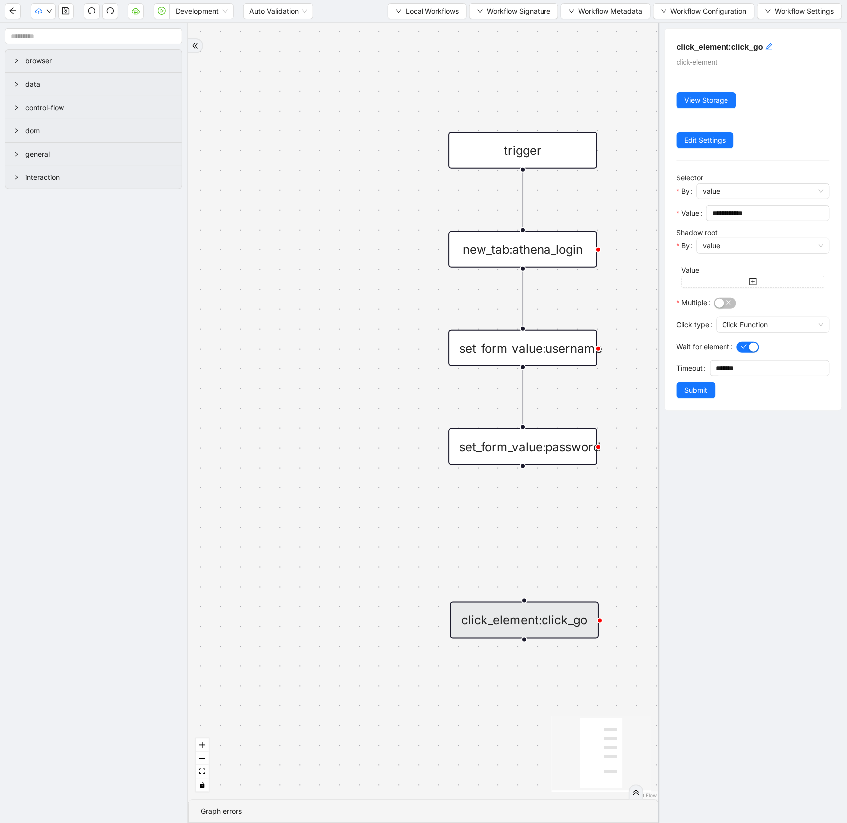
drag, startPoint x: 529, startPoint y: 539, endPoint x: 529, endPoint y: 621, distance: 81.8
click at [529, 621] on div "click_element:click_go" at bounding box center [524, 620] width 149 height 37
click at [526, 483] on icon "plus-circle" at bounding box center [523, 492] width 25 height 25
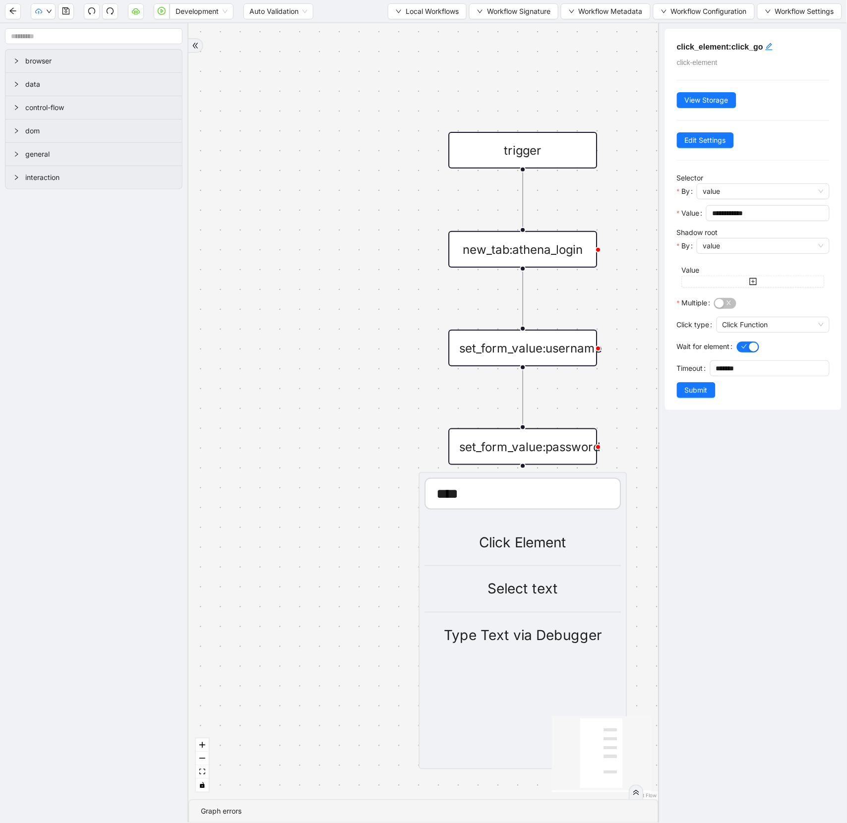
type input "****"
click at [541, 554] on li "Click Element" at bounding box center [523, 543] width 196 height 47
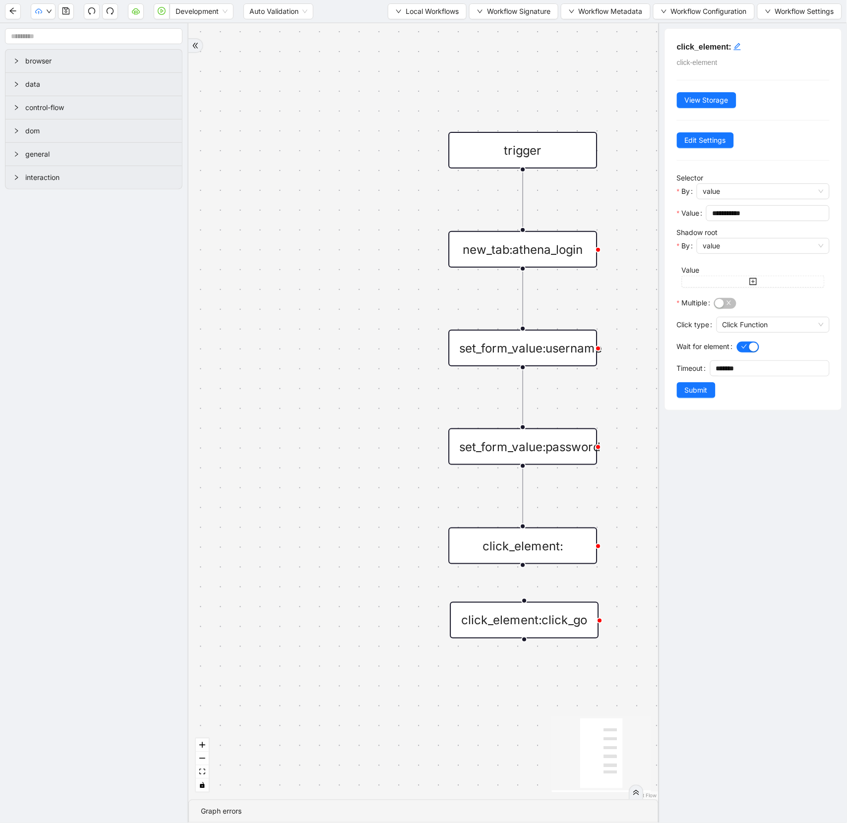
click at [528, 557] on div "click_element:" at bounding box center [523, 546] width 149 height 37
click at [736, 53] on div "**********" at bounding box center [753, 219] width 177 height 381
click at [736, 48] on icon "edit" at bounding box center [737, 47] width 8 height 8
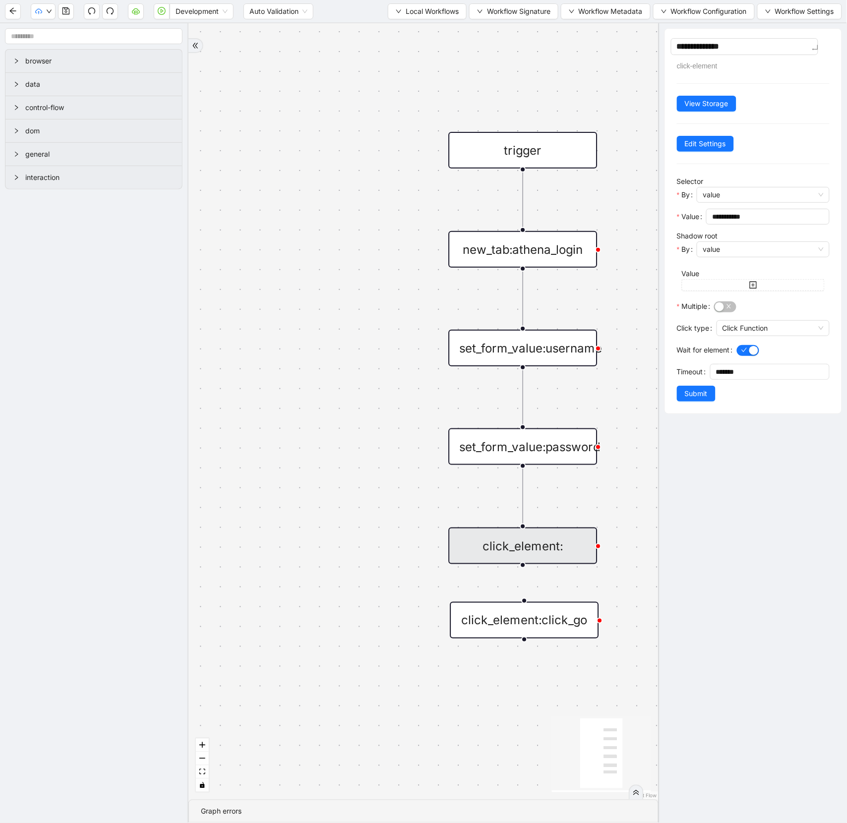
type textarea "**********"
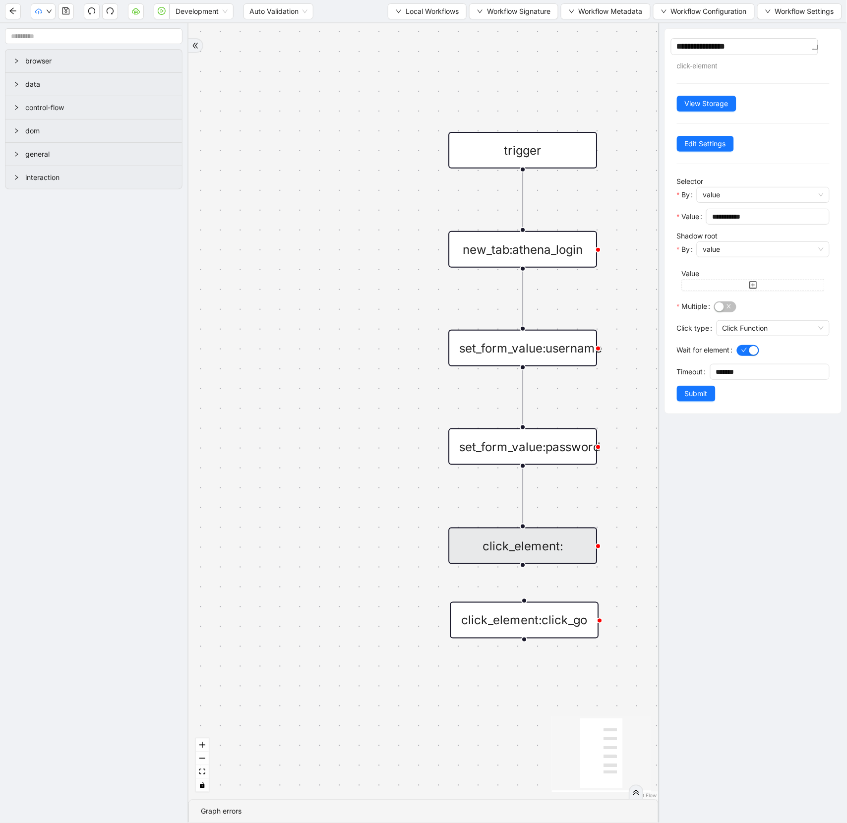
type textarea "**********"
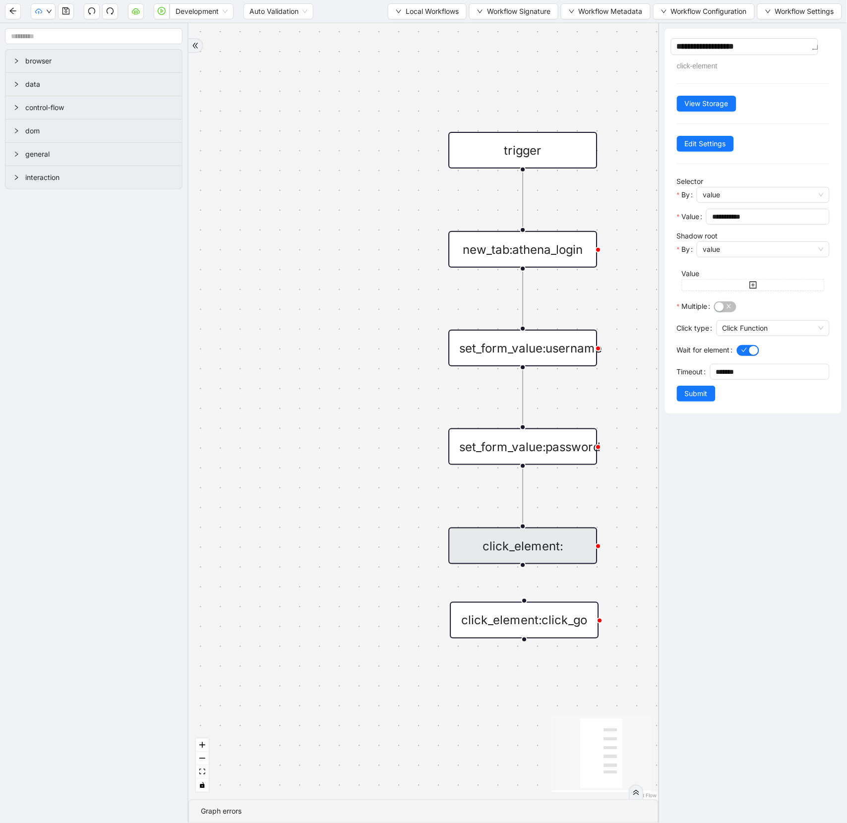
type textarea "**********"
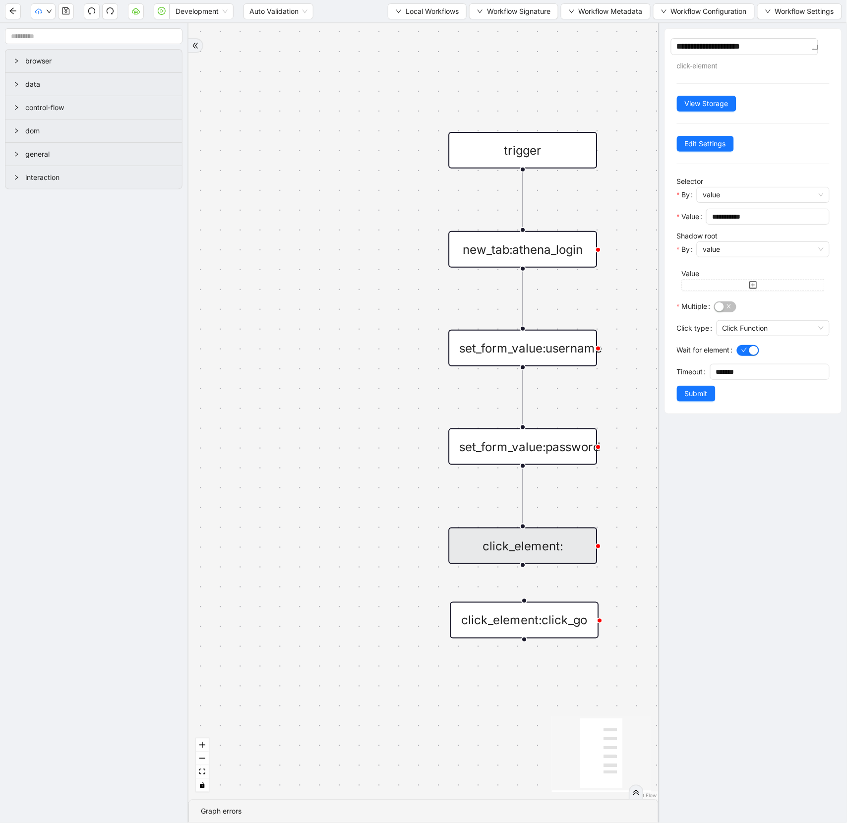
type textarea "**********"
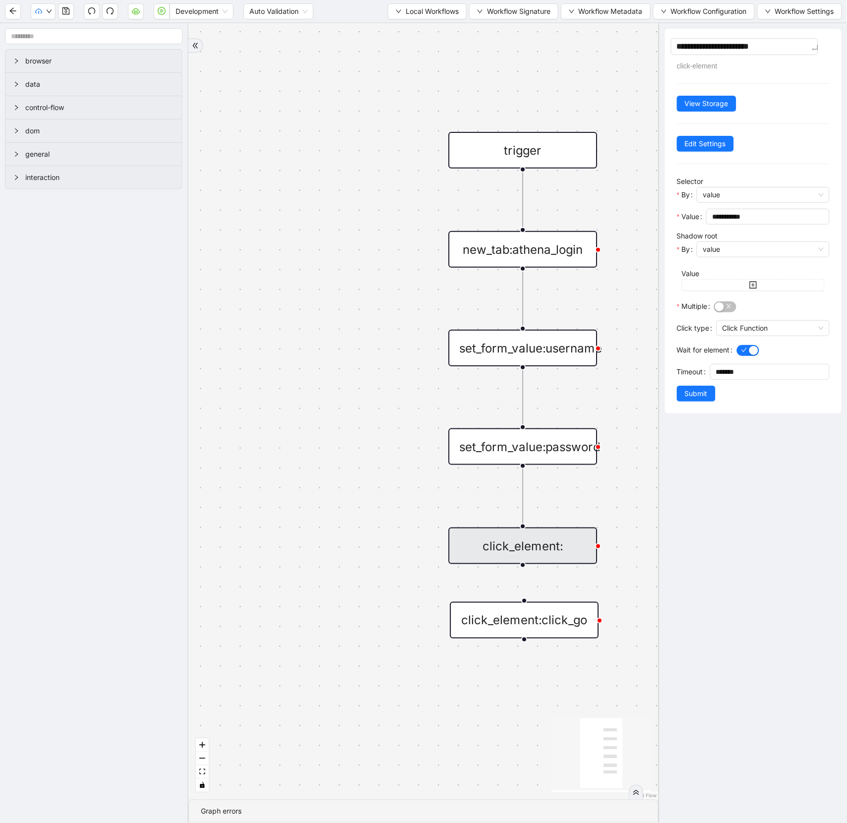
type textarea "**********"
click at [743, 220] on span "**********" at bounding box center [767, 217] width 123 height 16
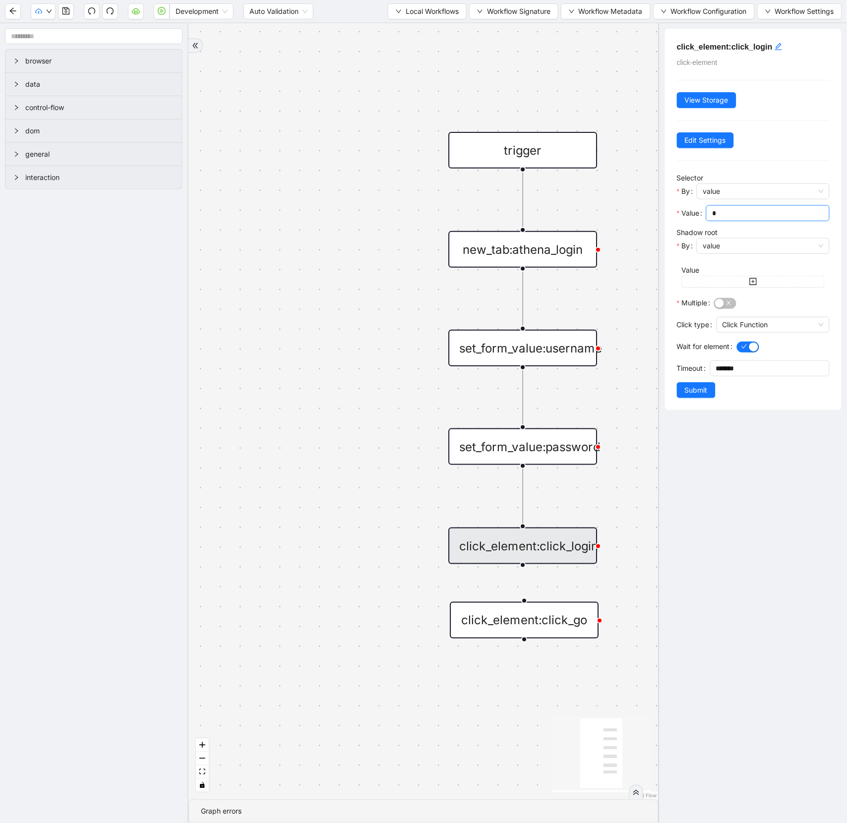
paste input "**********"
type input "**********"
click at [700, 394] on span "Submit" at bounding box center [696, 390] width 23 height 11
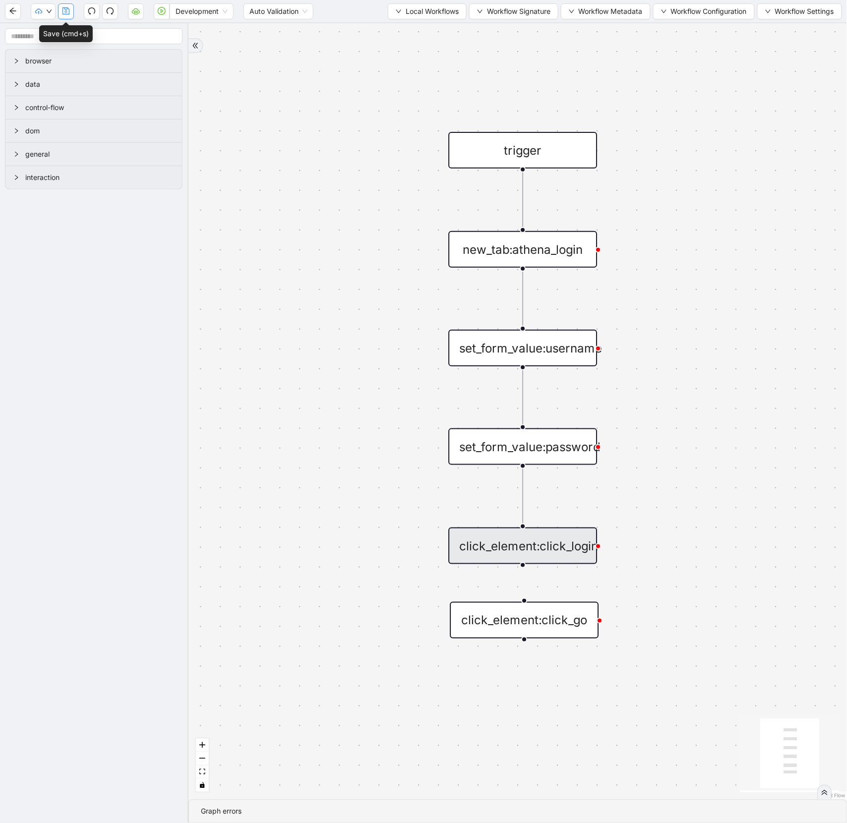
click at [61, 9] on button "button" at bounding box center [66, 11] width 16 height 16
click at [164, 12] on icon "play-circle" at bounding box center [162, 11] width 8 height 8
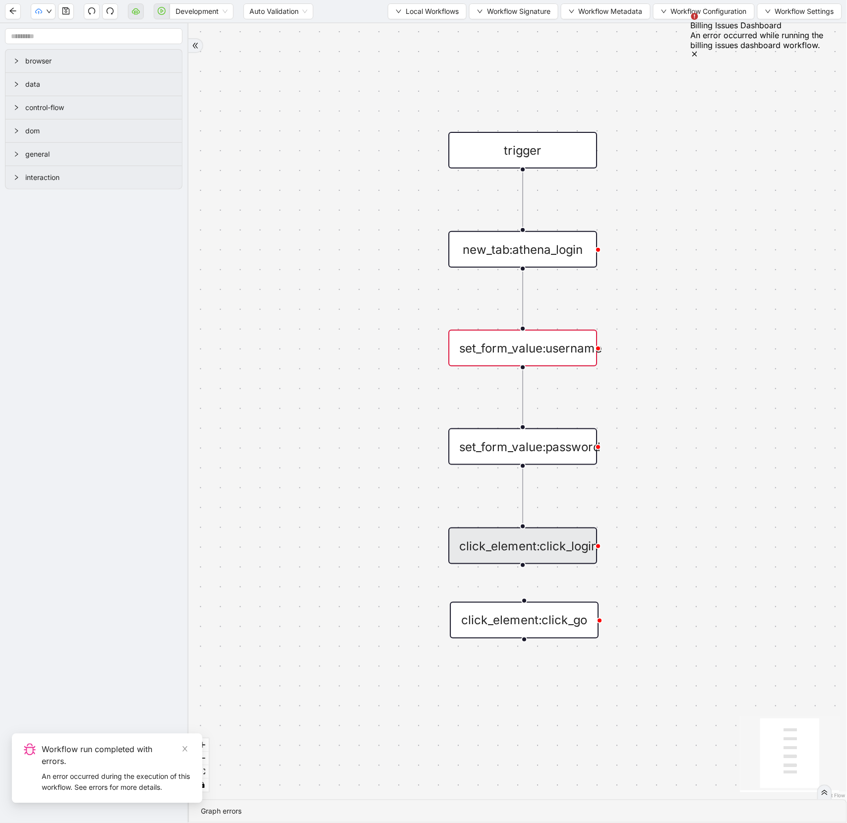
click at [818, 27] on div "Billing Issues Dashboard An error occurred while running the billing issues das…" at bounding box center [763, 36] width 144 height 48
click at [699, 50] on icon "Notifications (F8)" at bounding box center [695, 54] width 8 height 8
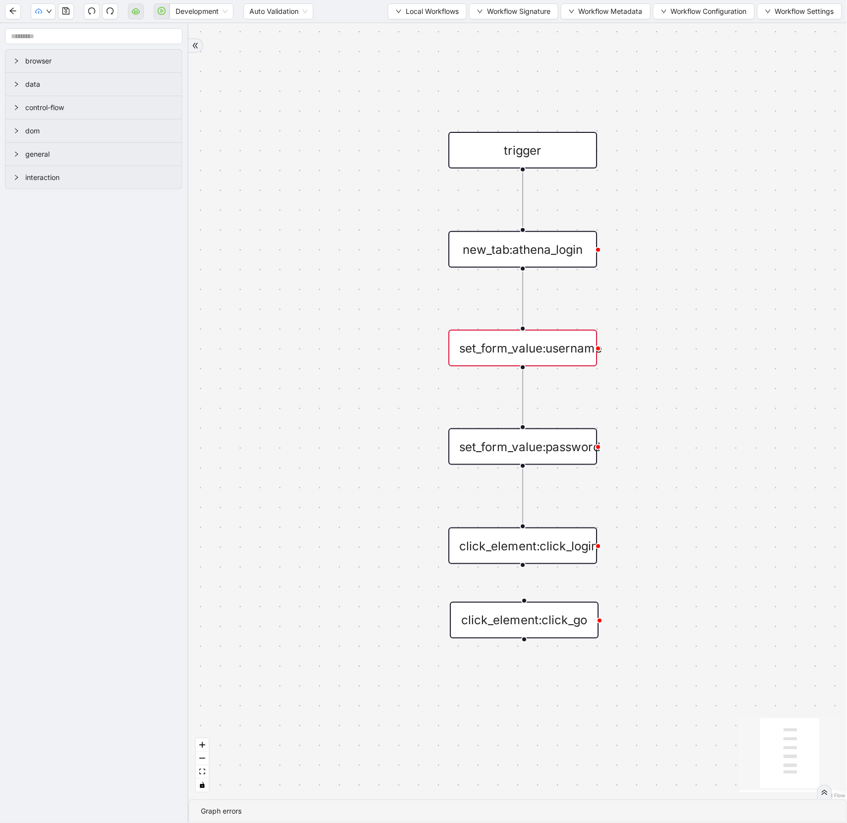
click at [561, 250] on div "new_tab:athena_login" at bounding box center [523, 249] width 149 height 37
click at [544, 249] on div "new_tab:athena_login" at bounding box center [522, 249] width 149 height 37
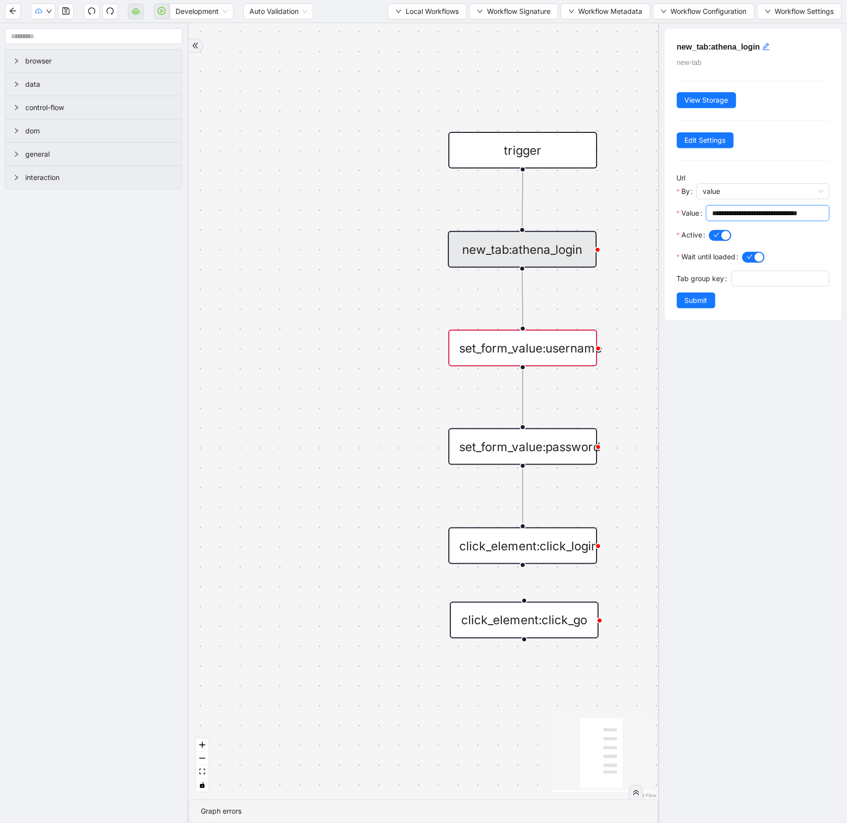
click at [758, 213] on input "**********" at bounding box center [767, 213] width 110 height 11
click at [775, 218] on input "**********" at bounding box center [763, 213] width 103 height 11
click at [695, 305] on span "Submit" at bounding box center [696, 300] width 23 height 11
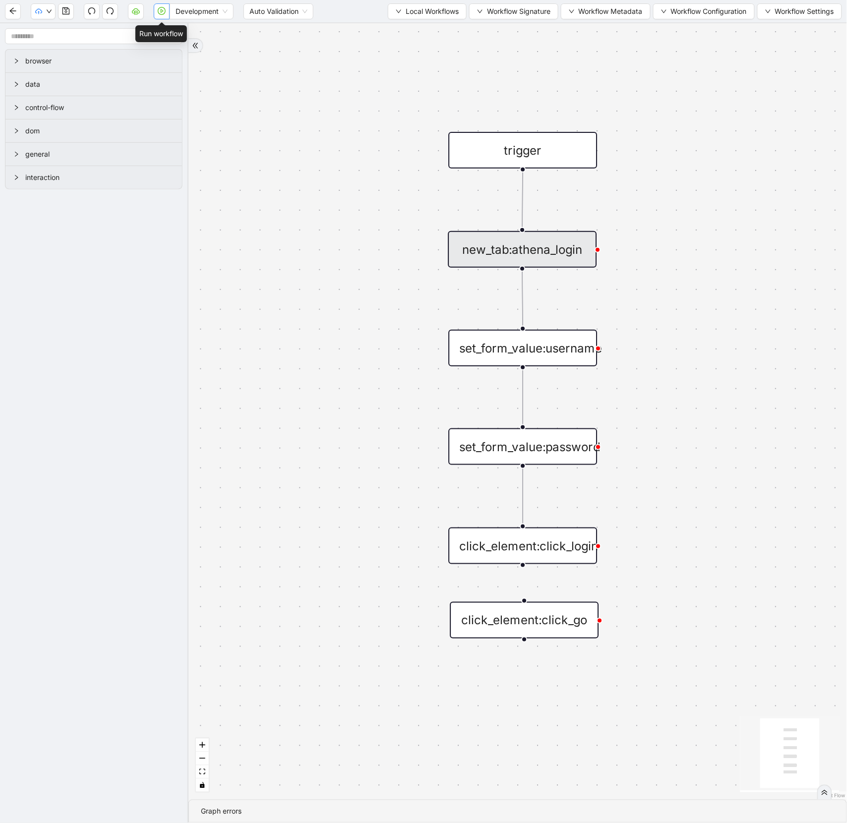
click at [162, 7] on icon "play-circle" at bounding box center [162, 11] width 8 height 8
click at [547, 253] on div "new_tab:athena_login" at bounding box center [522, 249] width 149 height 37
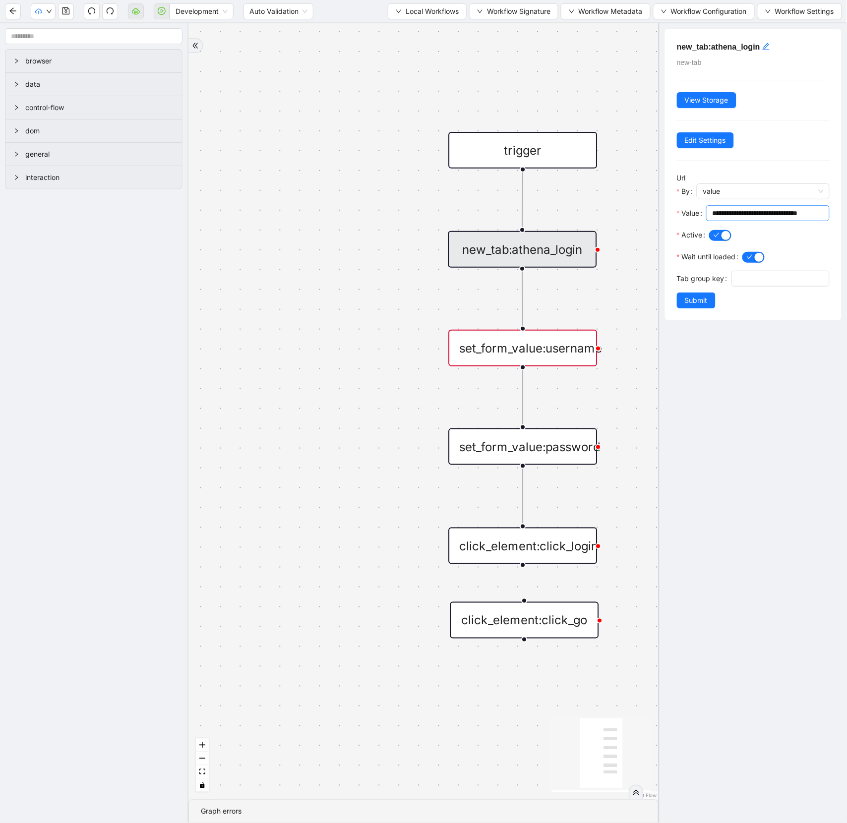
click at [737, 220] on span "**********" at bounding box center [767, 213] width 123 height 16
paste input "text"
type input "**********"
click at [744, 344] on div "**********" at bounding box center [752, 423] width 188 height 800
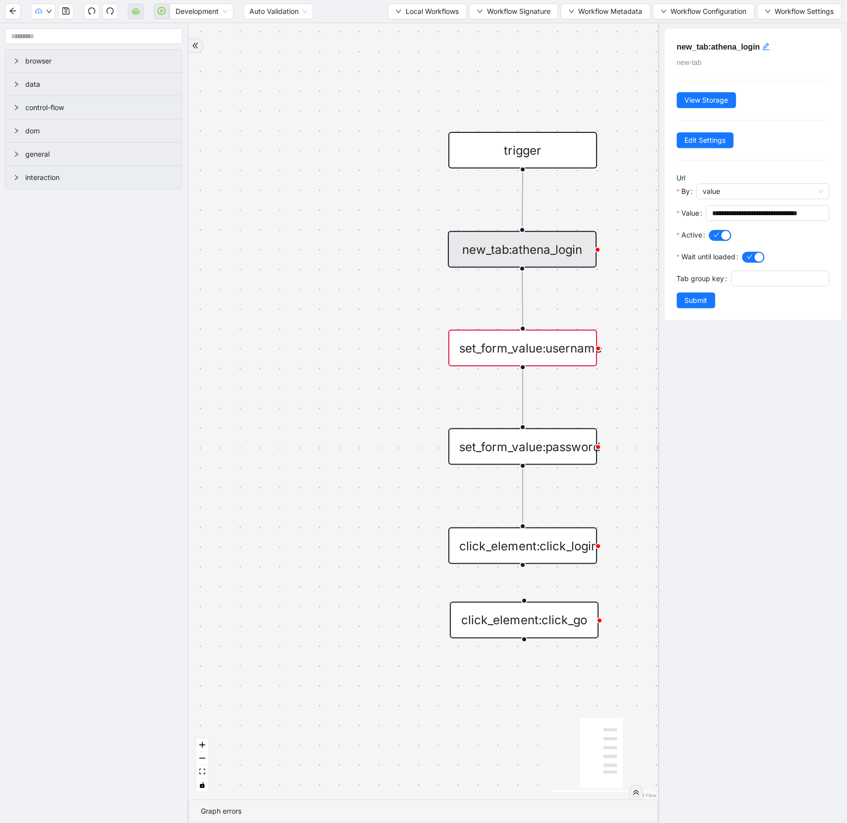
scroll to position [0, 0]
click at [708, 302] on button "Submit" at bounding box center [696, 301] width 39 height 16
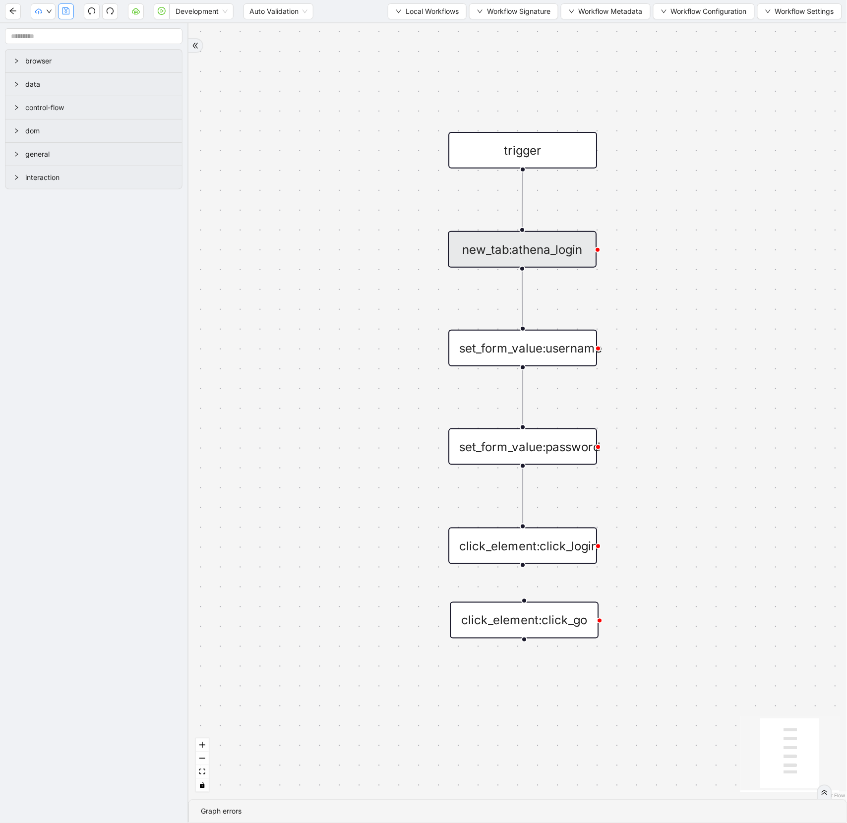
click at [67, 10] on icon "save" at bounding box center [66, 11] width 8 height 8
click at [163, 12] on icon "play-circle" at bounding box center [162, 11] width 8 height 8
click at [64, 15] on icon "save" at bounding box center [66, 11] width 8 height 8
click at [161, 12] on icon "play-circle" at bounding box center [162, 11] width 3 height 4
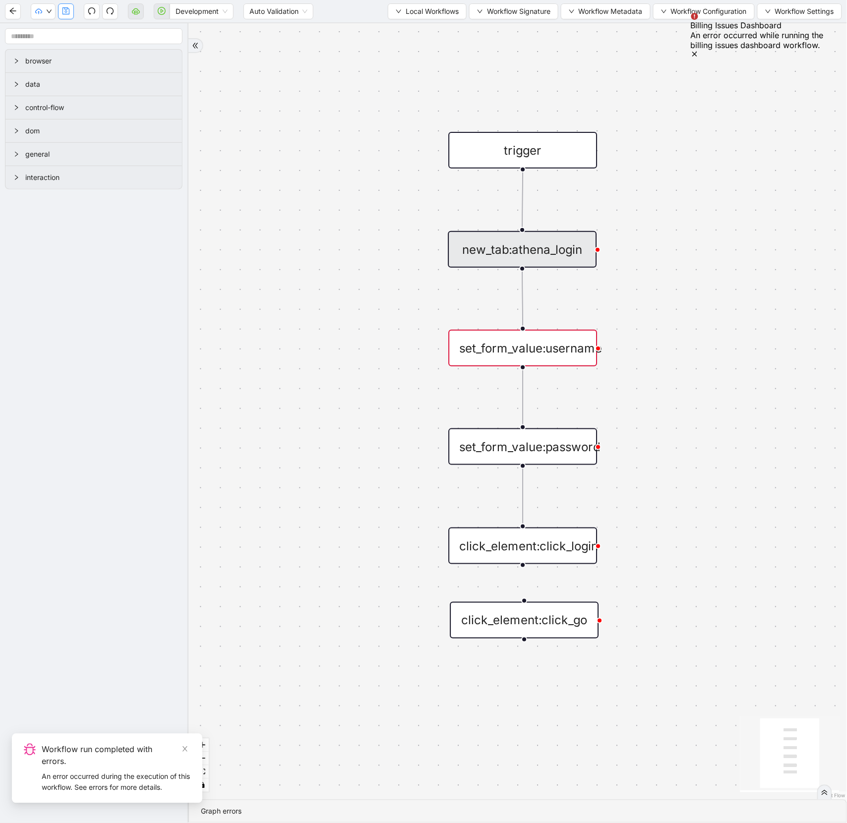
click at [64, 15] on icon "save" at bounding box center [66, 11] width 8 height 8
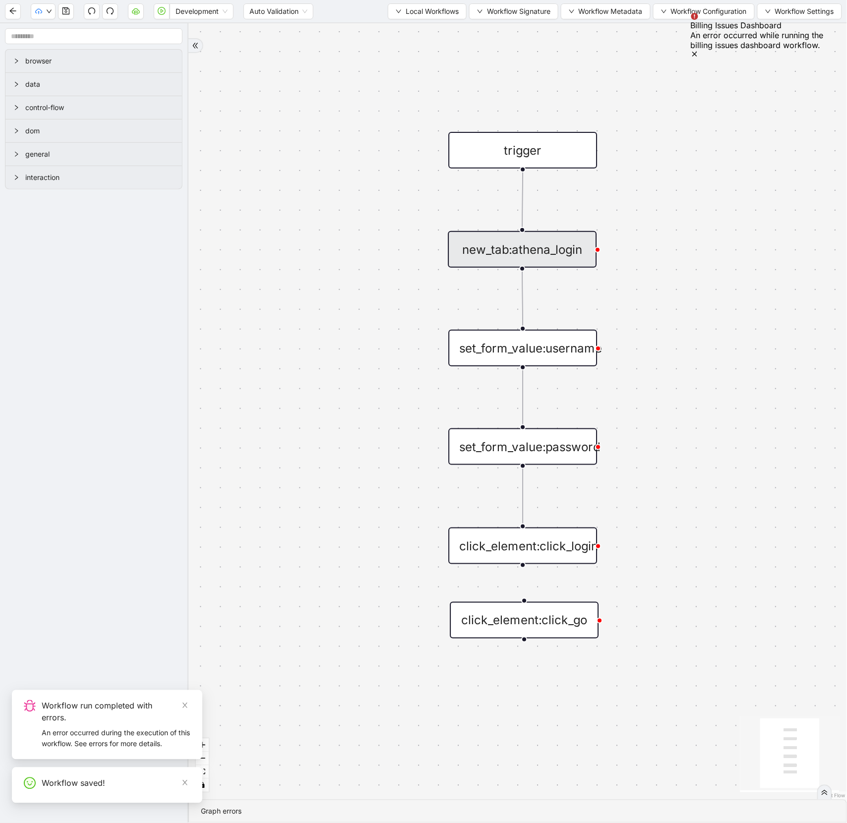
click at [540, 248] on div "new_tab:athena_login" at bounding box center [522, 249] width 149 height 37
click at [537, 356] on div "set_form_value:username" at bounding box center [523, 348] width 149 height 37
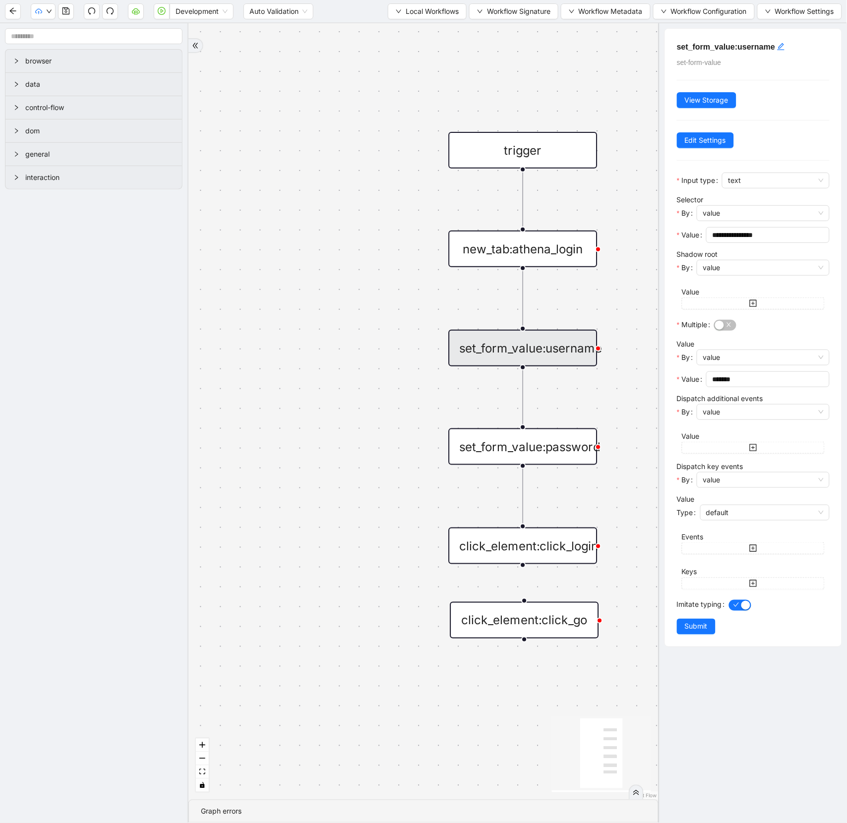
click at [734, 167] on div "**********" at bounding box center [753, 338] width 177 height 618
click at [735, 173] on div "text" at bounding box center [776, 181] width 108 height 16
click at [382, 48] on div "trigger new_tab:athena_login click_element:click_go set_form_value:username set…" at bounding box center [423, 411] width 470 height 776
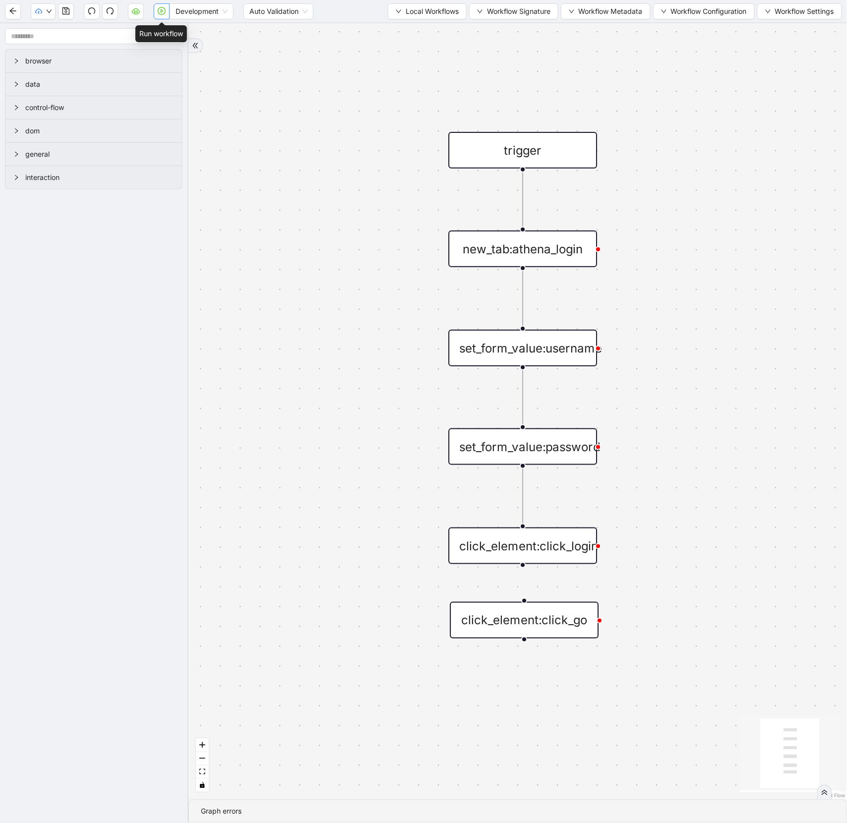
click at [166, 12] on button "button" at bounding box center [162, 11] width 16 height 16
click at [537, 355] on div "set_form_value:username" at bounding box center [523, 348] width 149 height 37
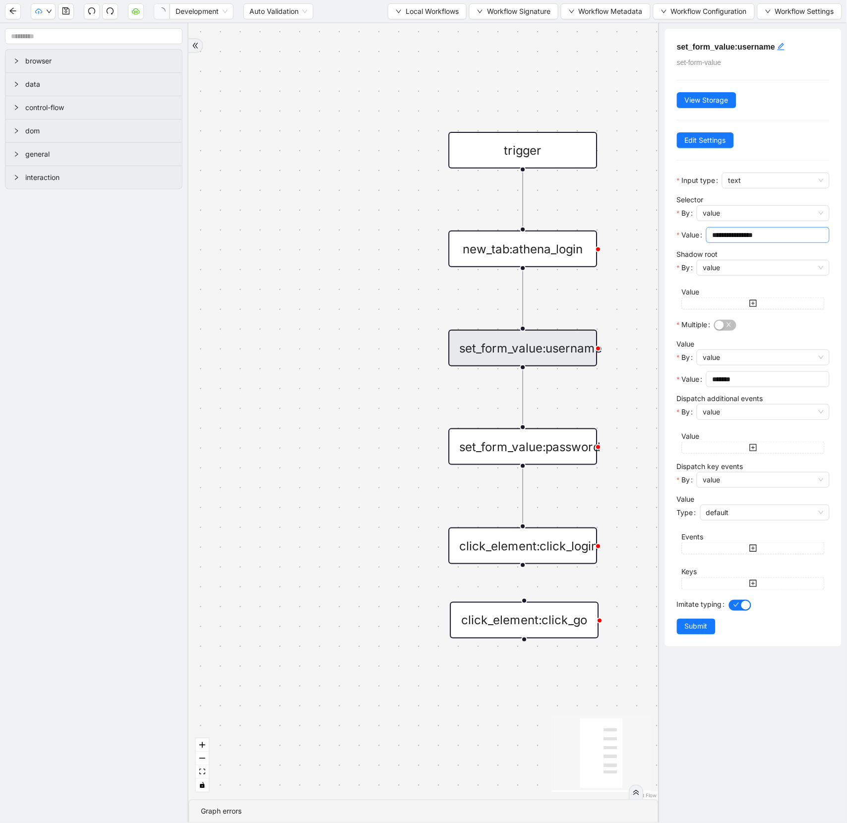
click at [718, 235] on input "**********" at bounding box center [767, 235] width 110 height 11
click at [818, 238] on span "**********" at bounding box center [767, 235] width 123 height 16
click at [813, 235] on input "**********" at bounding box center [767, 235] width 110 height 11
type input "**********"
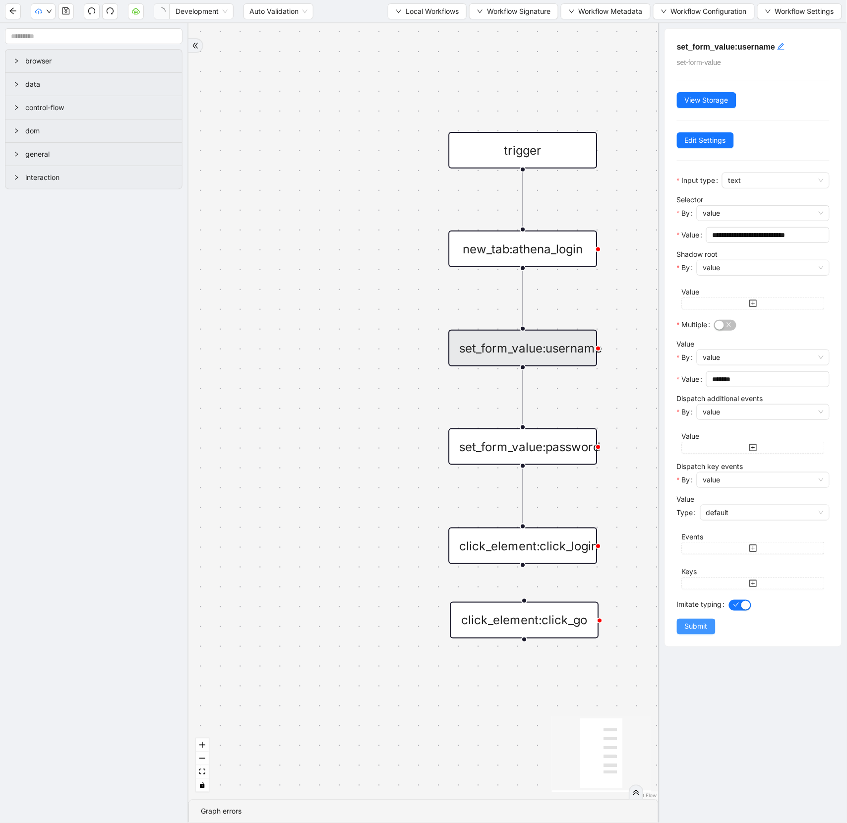
click at [683, 633] on button "Submit" at bounding box center [696, 627] width 39 height 16
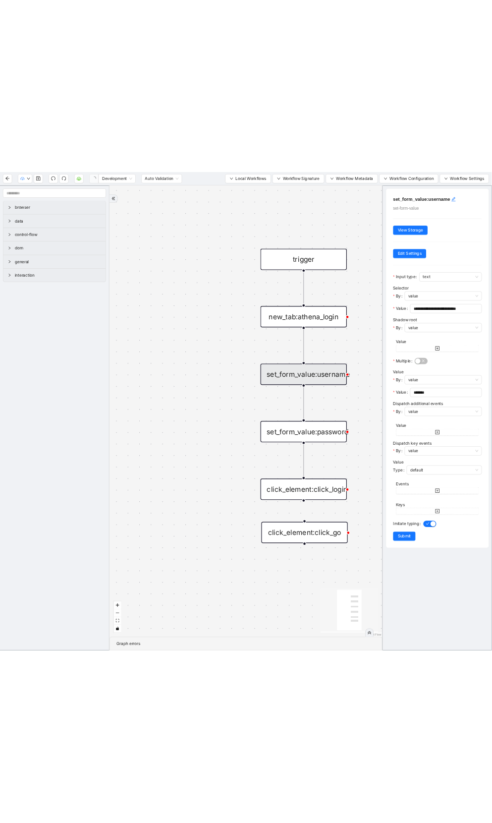
scroll to position [0, 0]
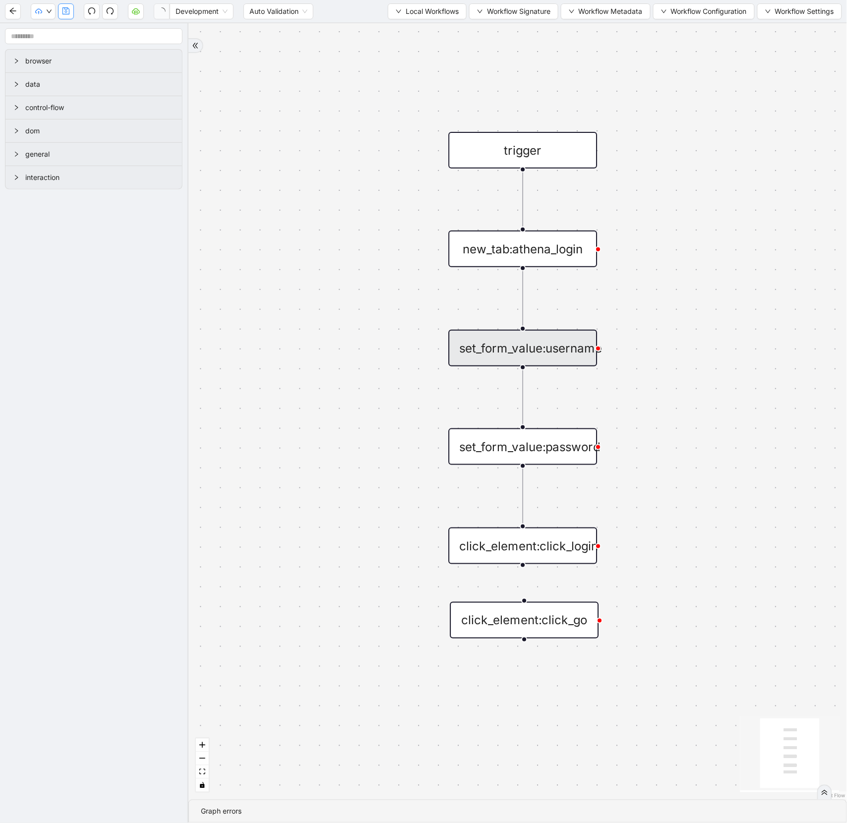
click at [67, 11] on icon "save" at bounding box center [66, 11] width 8 height 8
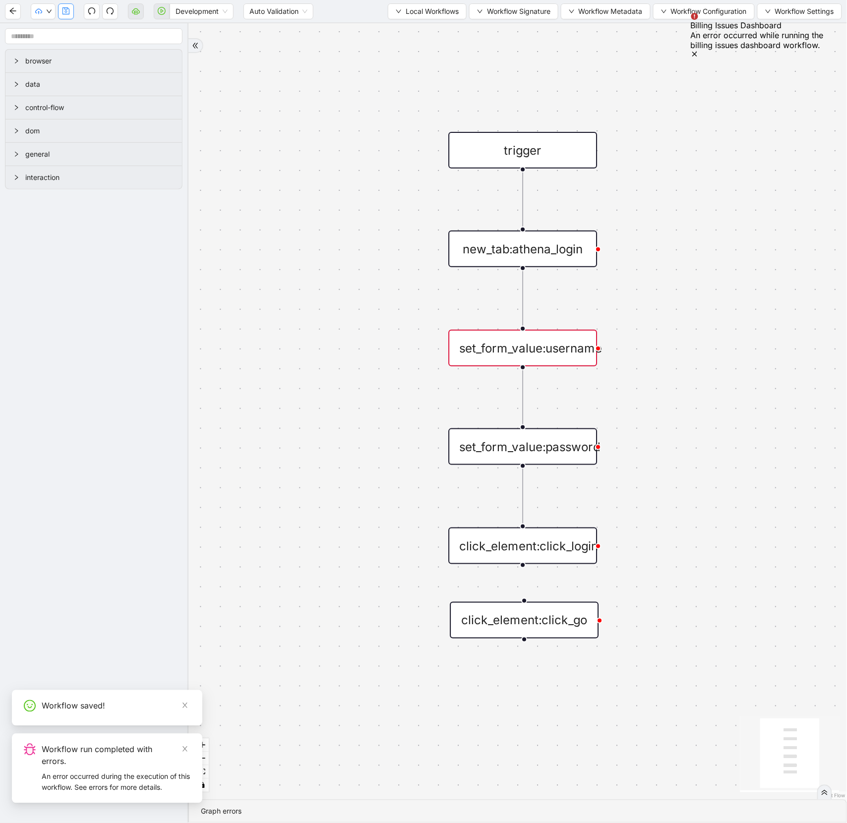
click at [66, 13] on icon "save" at bounding box center [65, 10] width 7 height 7
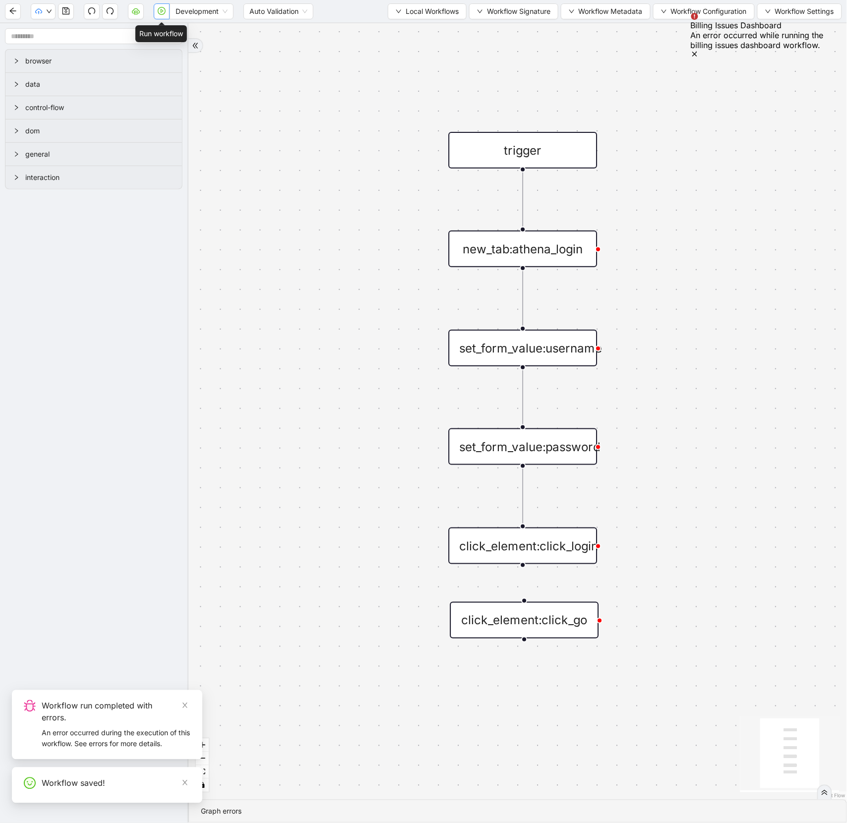
click at [158, 13] on icon "play-circle" at bounding box center [162, 11] width 8 height 8
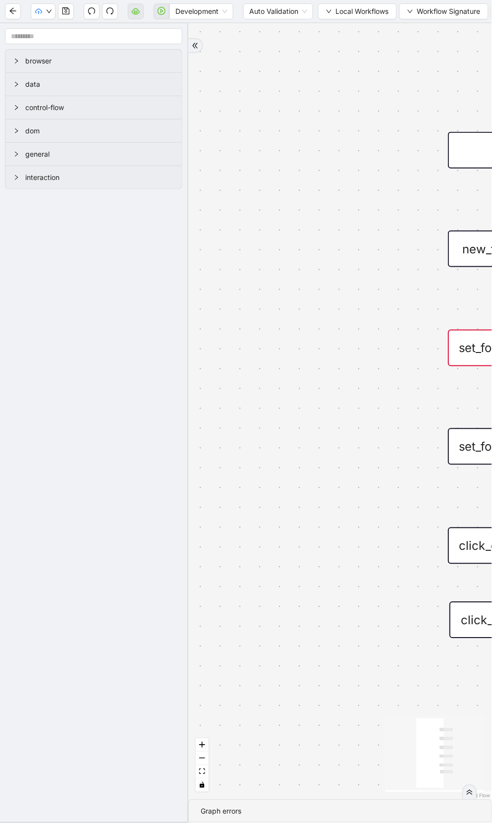
click at [198, 46] on icon "double-right" at bounding box center [195, 45] width 7 height 7
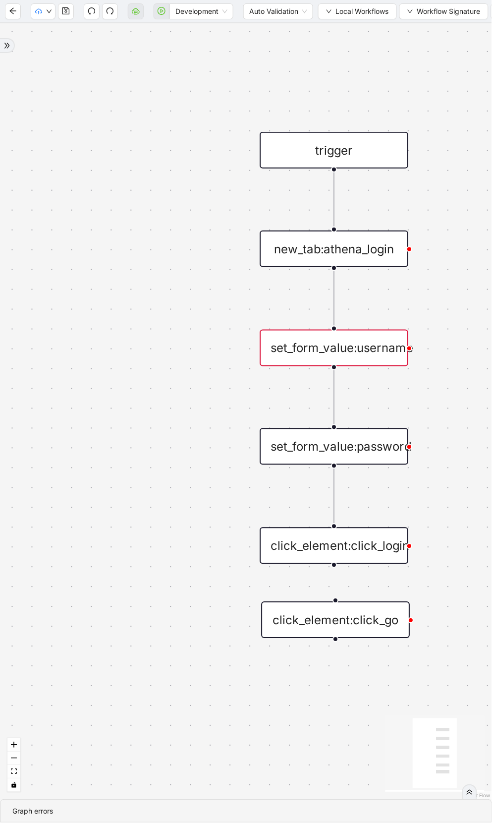
click at [401, 104] on div "trigger new_tab:athena_login click_element:click_go set_form_value:username set…" at bounding box center [246, 411] width 492 height 776
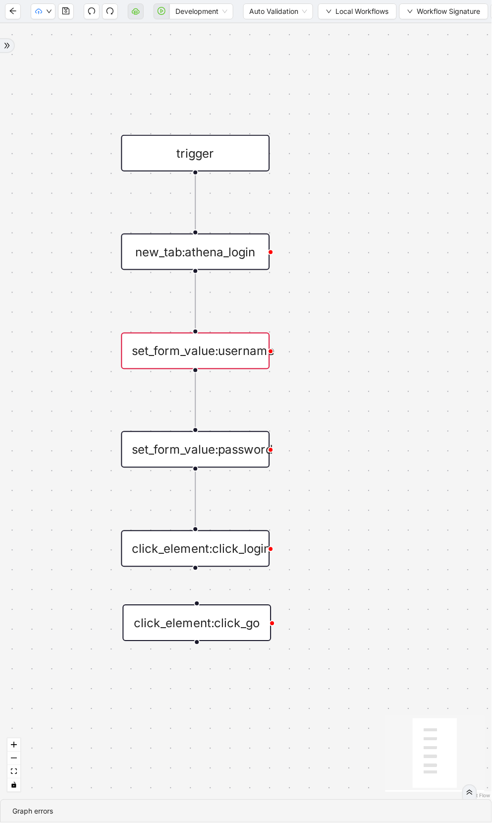
drag, startPoint x: 401, startPoint y: 104, endPoint x: 262, endPoint y: 107, distance: 138.9
click at [262, 107] on div "trigger new_tab:athena_login click_element:click_go set_form_value:username set…" at bounding box center [246, 411] width 492 height 776
click at [67, 12] on icon "save" at bounding box center [66, 11] width 8 height 8
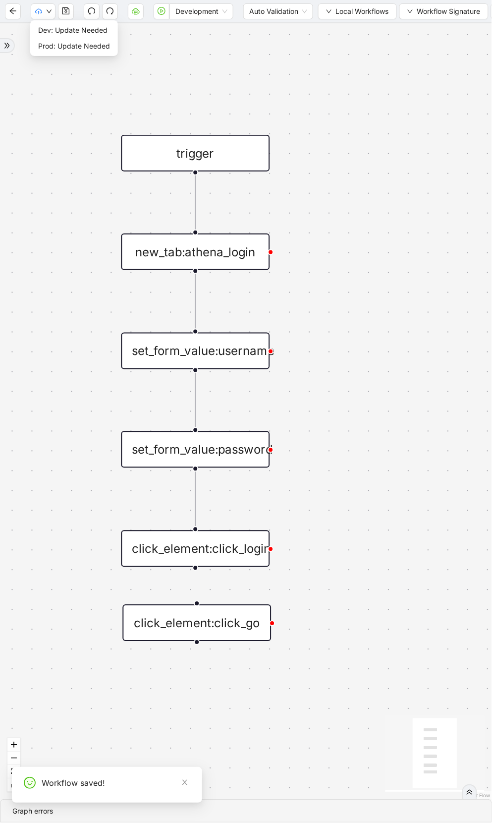
click at [49, 12] on icon "down" at bounding box center [49, 11] width 6 height 6
click at [49, 26] on span "Dev: Update Needed" at bounding box center [74, 30] width 72 height 11
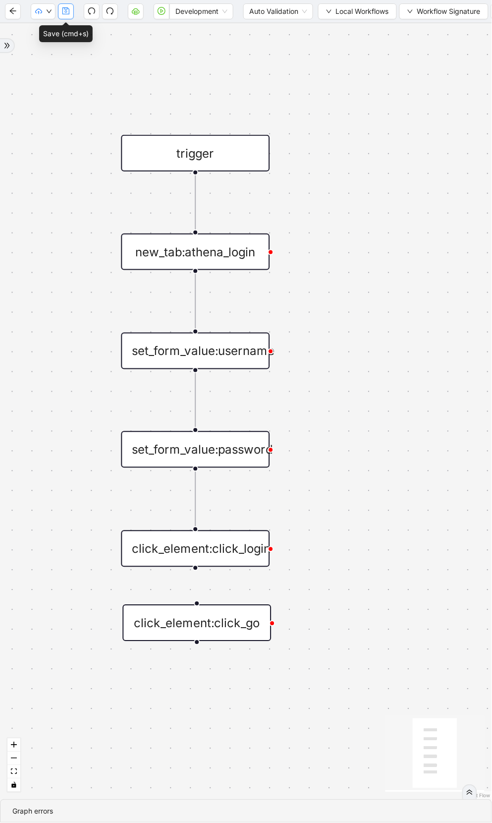
click at [70, 14] on button "button" at bounding box center [66, 11] width 16 height 16
click at [216, 357] on div "set_form_value:username" at bounding box center [195, 351] width 149 height 37
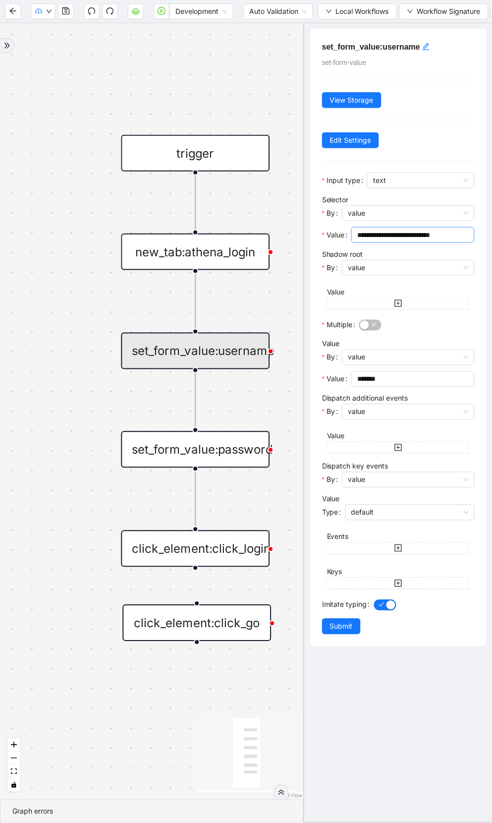
click at [402, 241] on span "**********" at bounding box center [413, 235] width 123 height 16
paste input "text"
type input "**********"
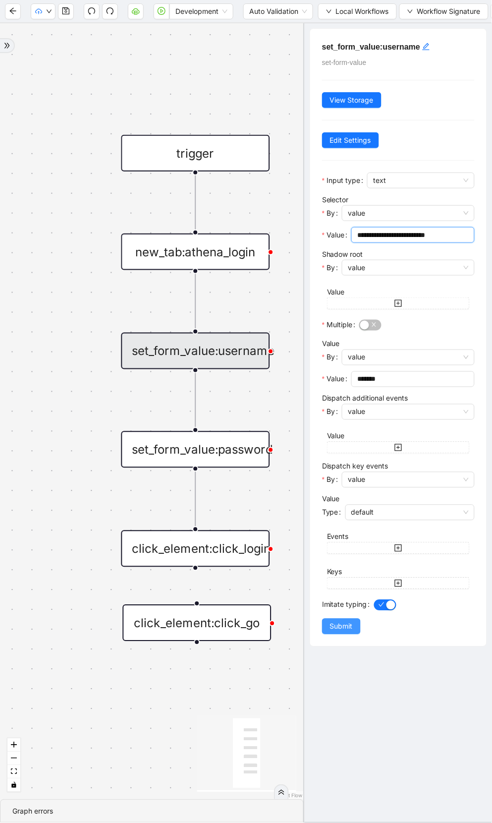
click at [339, 625] on span "Submit" at bounding box center [341, 626] width 23 height 11
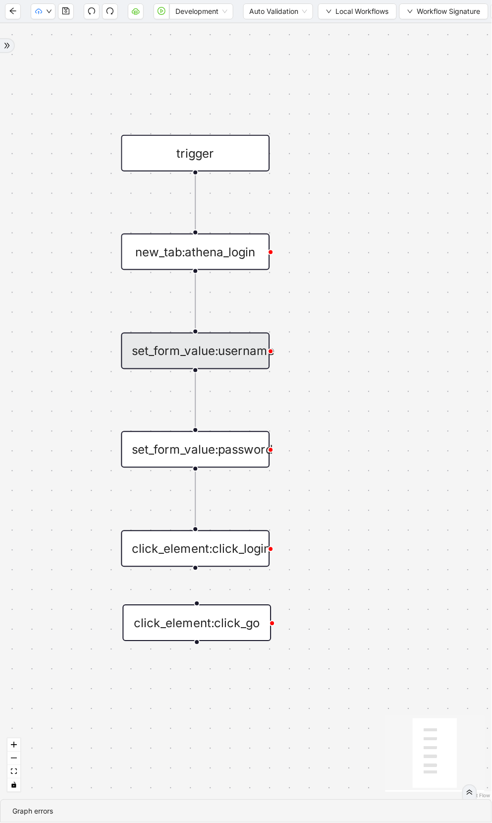
click at [232, 356] on div "set_form_value:username" at bounding box center [195, 351] width 149 height 37
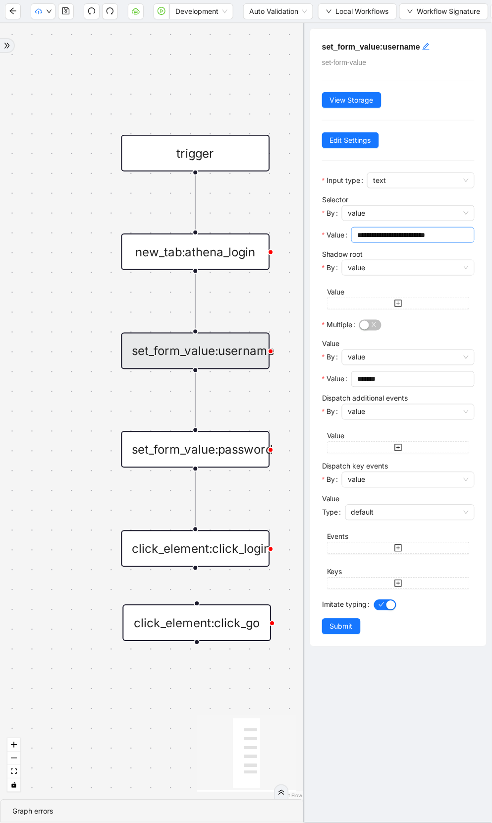
click at [392, 238] on input "**********" at bounding box center [412, 235] width 110 height 11
click at [400, 236] on input "**********" at bounding box center [412, 235] width 110 height 11
click at [458, 236] on input "**********" at bounding box center [412, 235] width 110 height 11
type input "**********"
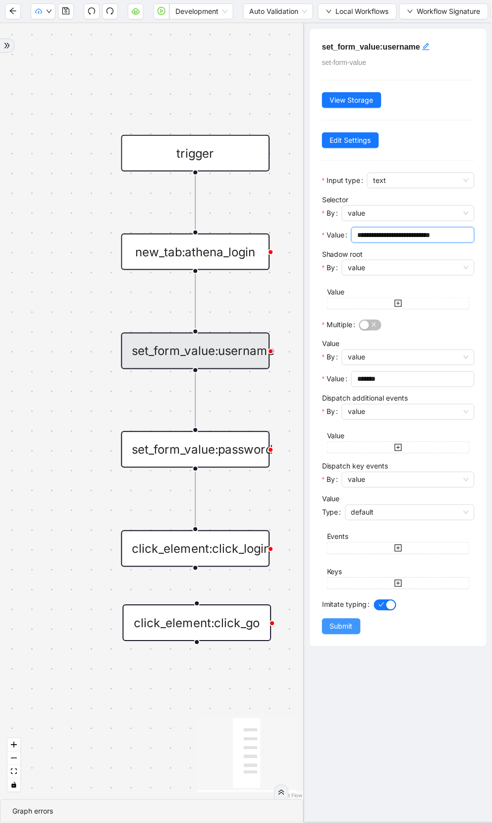
click at [343, 624] on span "Submit" at bounding box center [341, 626] width 23 height 11
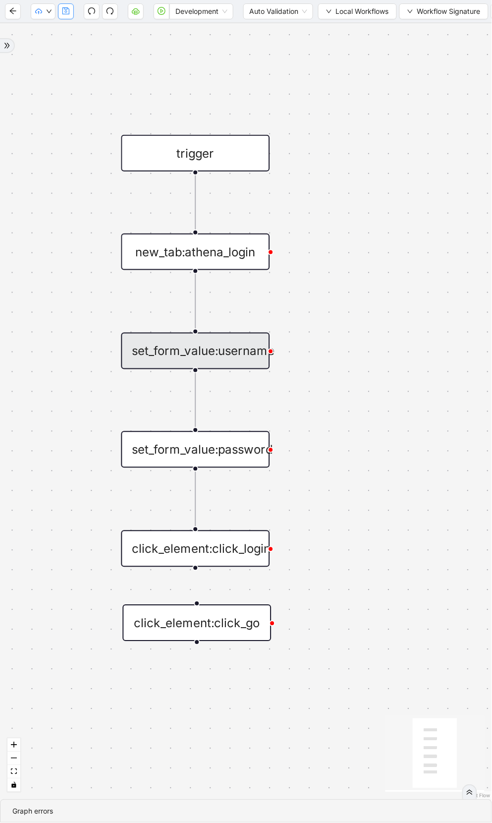
click at [62, 10] on icon "save" at bounding box center [65, 10] width 7 height 7
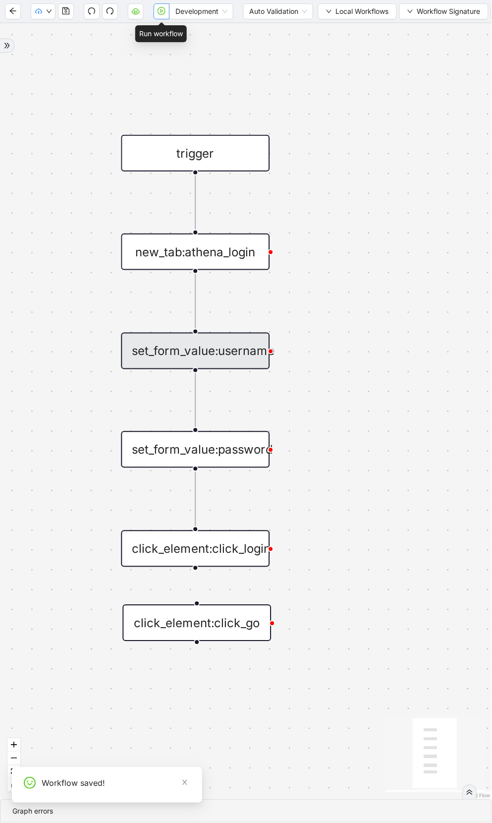
click at [164, 13] on icon "play-circle" at bounding box center [162, 11] width 8 height 8
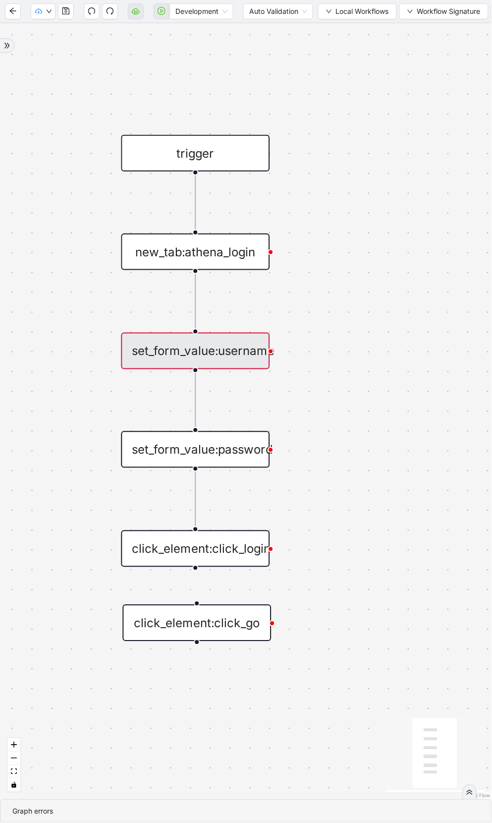
click at [241, 353] on div "set_form_value:username" at bounding box center [195, 351] width 149 height 37
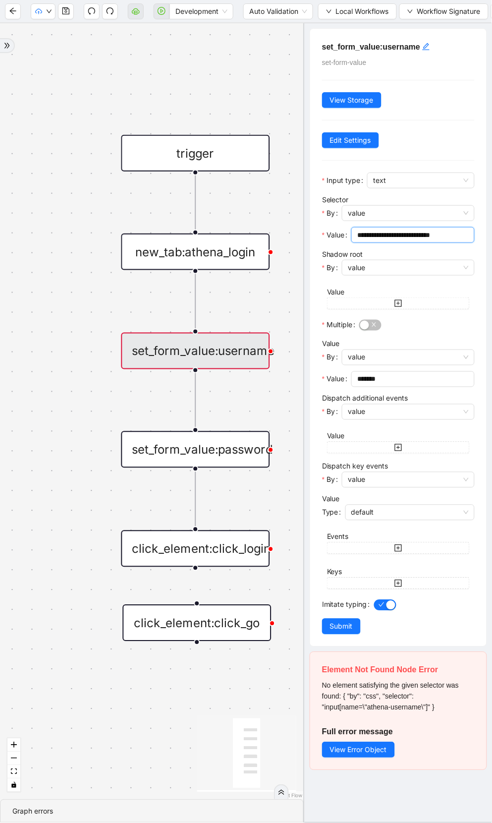
click at [390, 234] on input "**********" at bounding box center [412, 235] width 110 height 11
type input "**********"
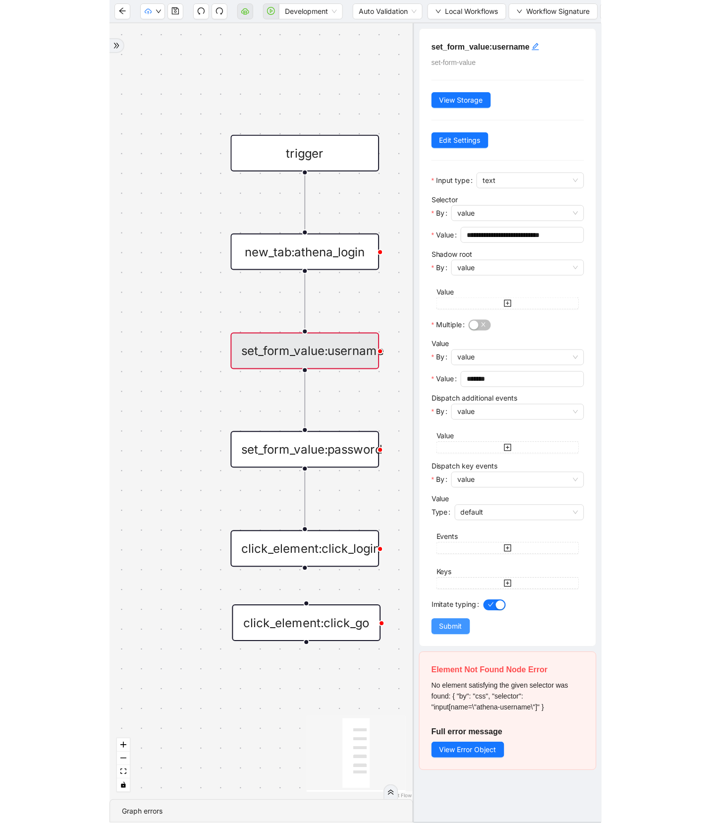
scroll to position [0, 0]
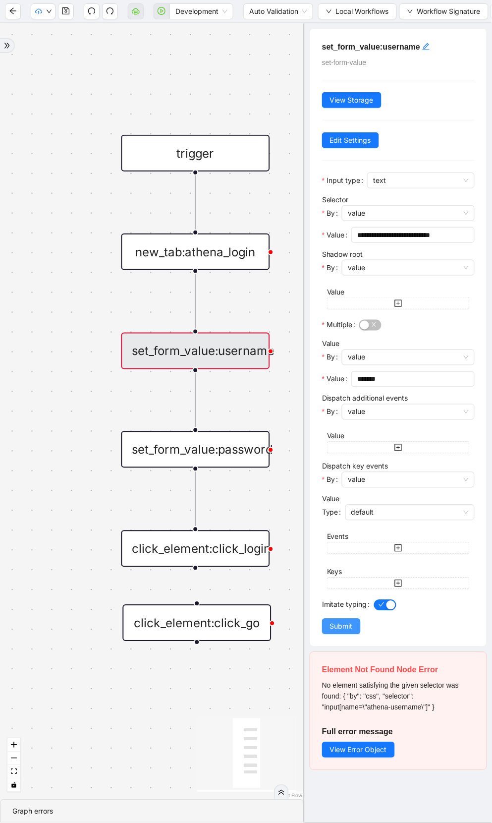
click at [340, 625] on span "Submit" at bounding box center [341, 626] width 23 height 11
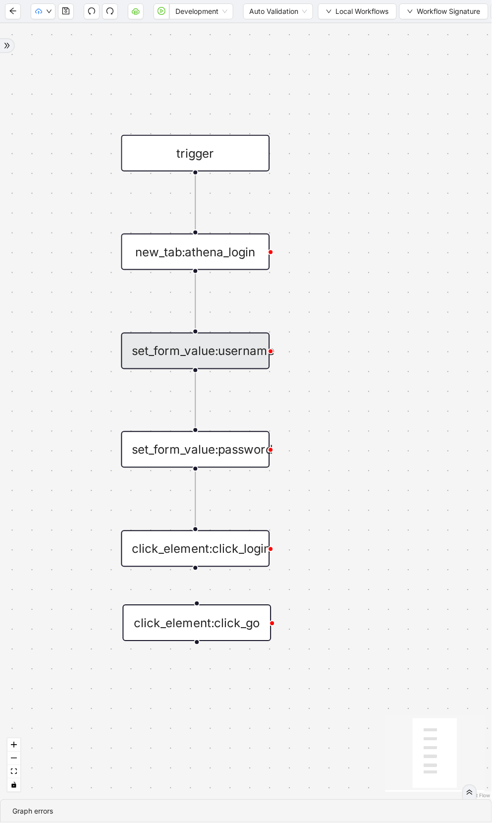
click at [196, 289] on icon "Edge from new_tab:athena_login to set_form_value:username" at bounding box center [196, 301] width 0 height 56
drag, startPoint x: 195, startPoint y: 271, endPoint x: 340, endPoint y: 273, distance: 144.3
click at [340, 273] on div "trigger new_tab:athena_login click_element:click_go set_form_value:username set…" at bounding box center [246, 411] width 492 height 776
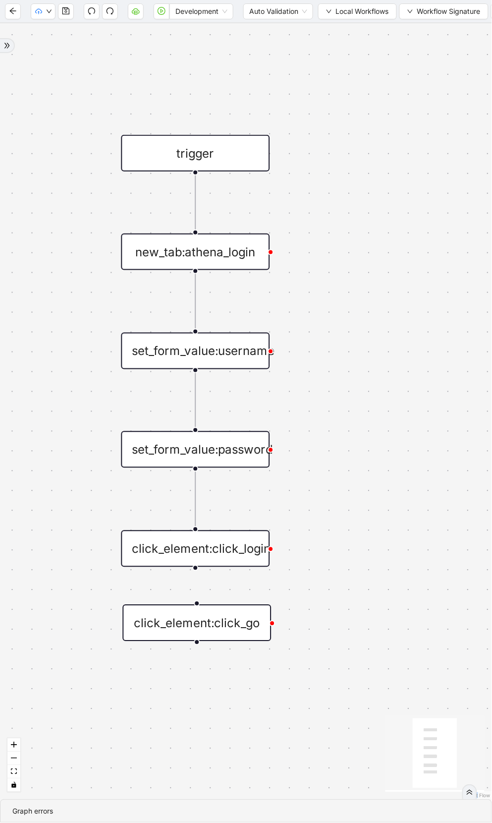
click at [195, 271] on div at bounding box center [196, 271] width 6 height 6
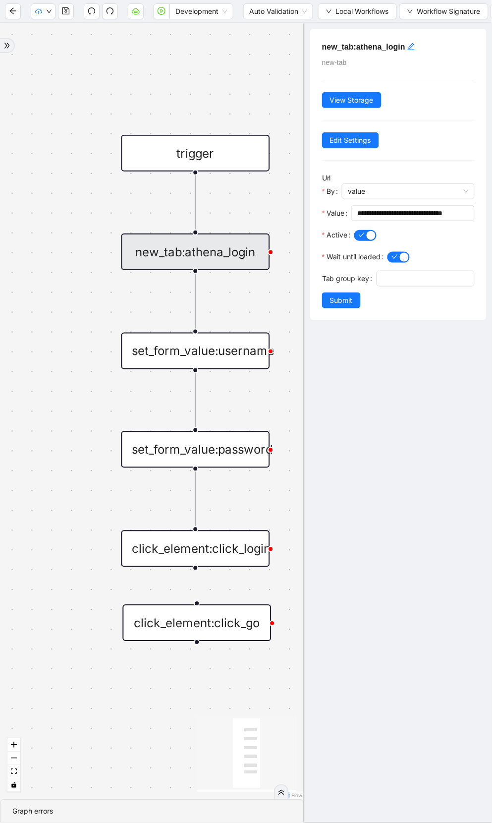
click at [189, 278] on div "trigger new_tab:athena_login click_element:click_go set_form_value:username set…" at bounding box center [152, 411] width 304 height 776
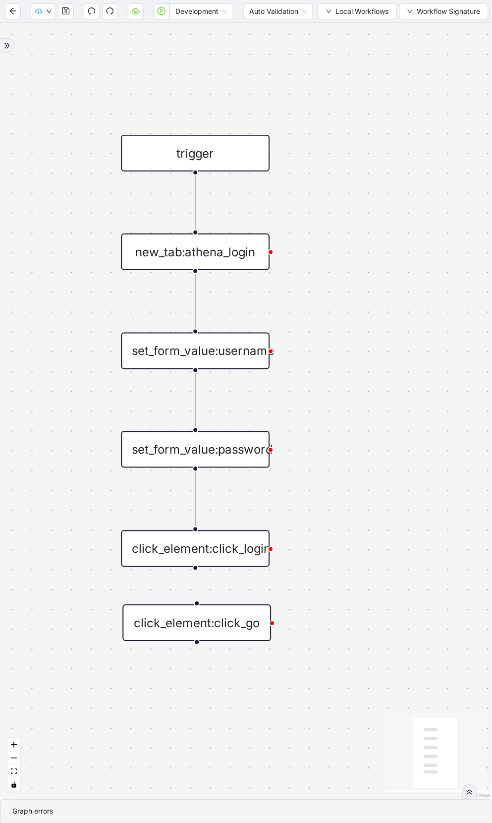
click at [196, 286] on icon "Edge from new_tab:athena_login to set_form_value:username" at bounding box center [196, 301] width 0 height 56
click at [194, 292] on icon "plus-circle" at bounding box center [195, 297] width 25 height 25
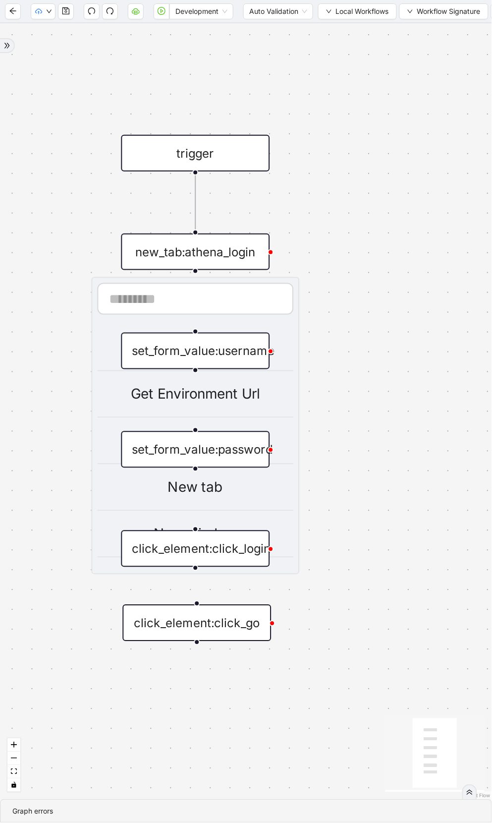
type input "*"
type input "****"
click at [213, 388] on div "Wait for Element" at bounding box center [196, 395] width 196 height 22
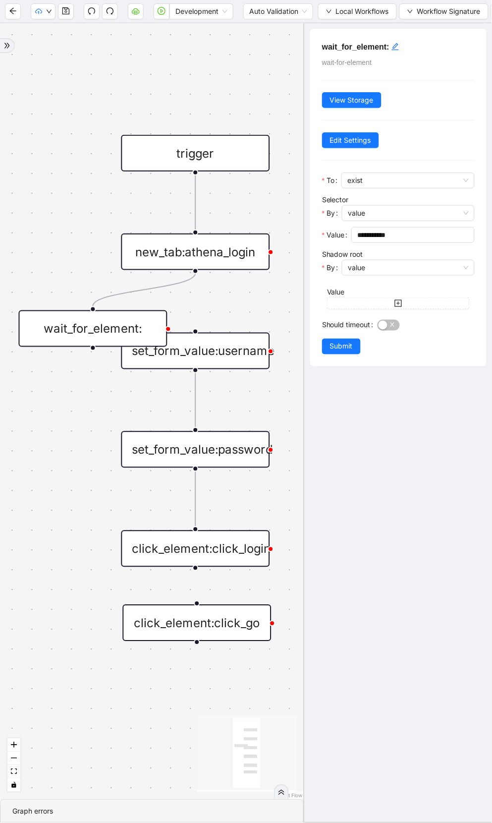
drag, startPoint x: 213, startPoint y: 344, endPoint x: 110, endPoint y: 322, distance: 104.9
click at [110, 322] on div "wait_for_element:" at bounding box center [93, 328] width 149 height 37
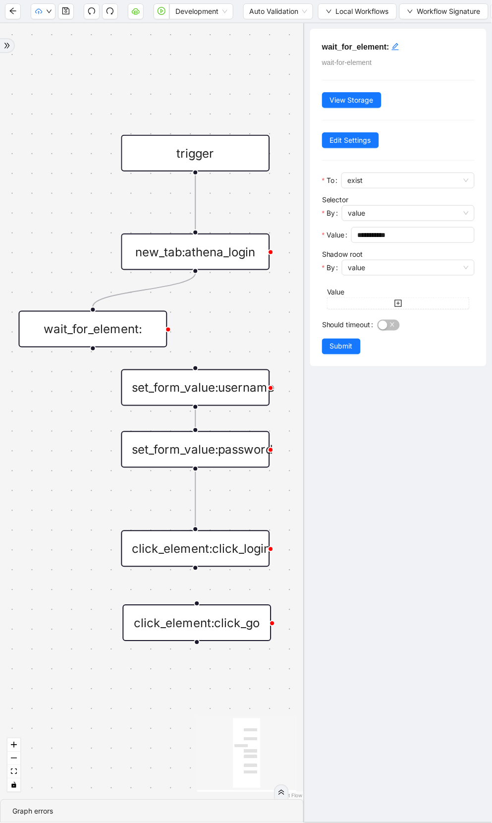
drag, startPoint x: 223, startPoint y: 349, endPoint x: 223, endPoint y: 386, distance: 36.7
click at [223, 386] on div "set_form_value:username" at bounding box center [195, 387] width 149 height 37
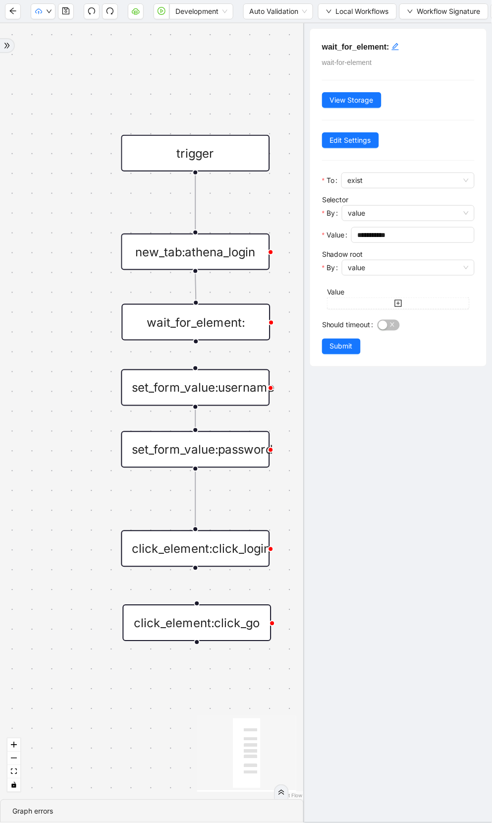
drag, startPoint x: 120, startPoint y: 333, endPoint x: 223, endPoint y: 326, distance: 103.4
click at [223, 326] on div "wait_for_element:" at bounding box center [196, 322] width 149 height 37
drag, startPoint x: 197, startPoint y: 340, endPoint x: 197, endPoint y: 363, distance: 23.3
click at [385, 180] on span "exist" at bounding box center [408, 180] width 121 height 15
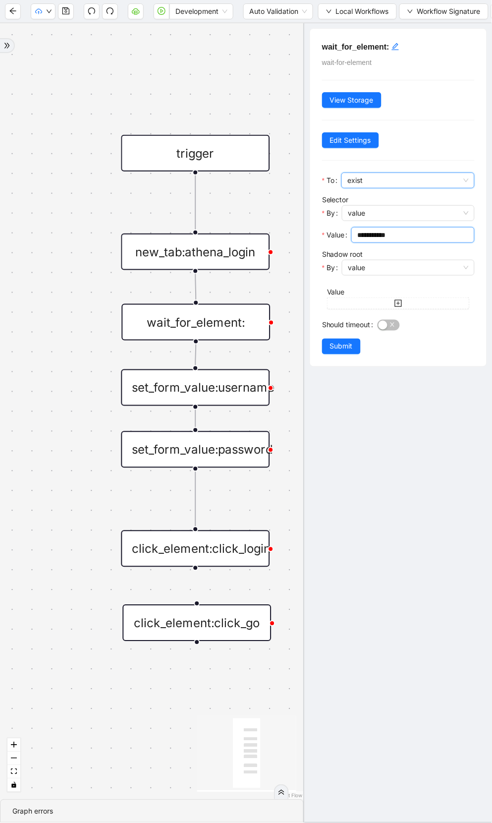
click at [387, 237] on input "**********" at bounding box center [412, 235] width 110 height 11
type input "**********"
click at [392, 327] on span "button" at bounding box center [389, 325] width 22 height 11
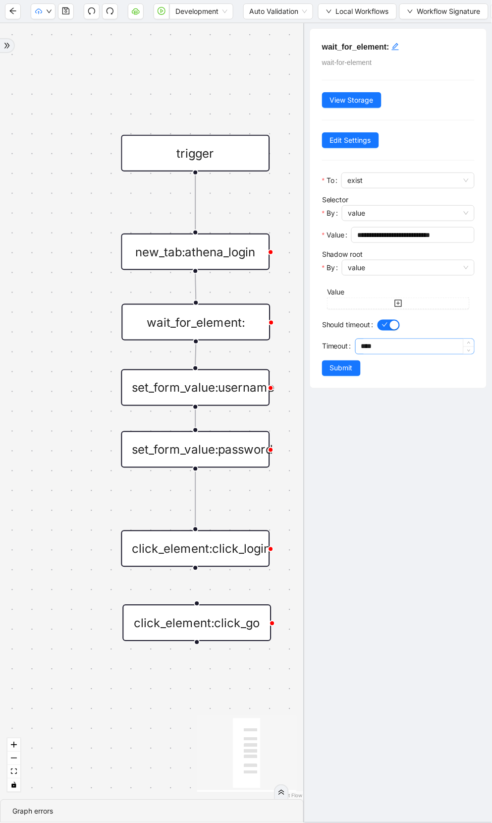
click at [384, 347] on input "****" at bounding box center [417, 346] width 113 height 15
type input "*"
type input "********"
click at [346, 366] on span "Submit" at bounding box center [341, 368] width 23 height 11
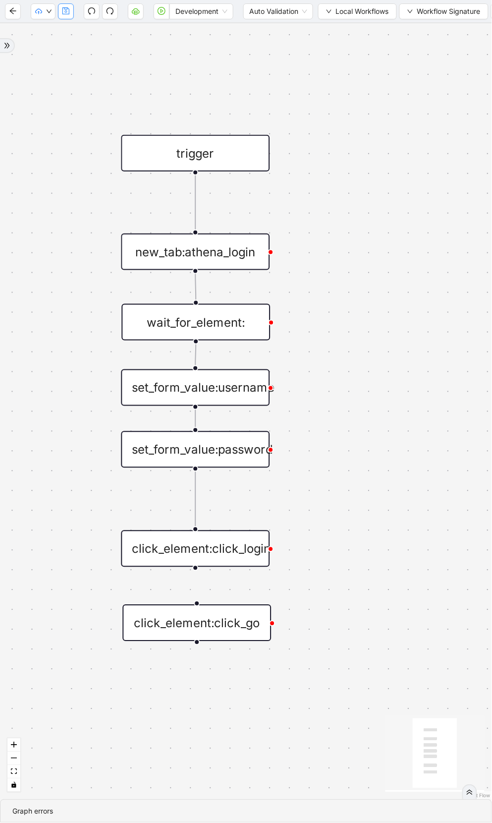
click at [70, 16] on button "button" at bounding box center [66, 11] width 16 height 16
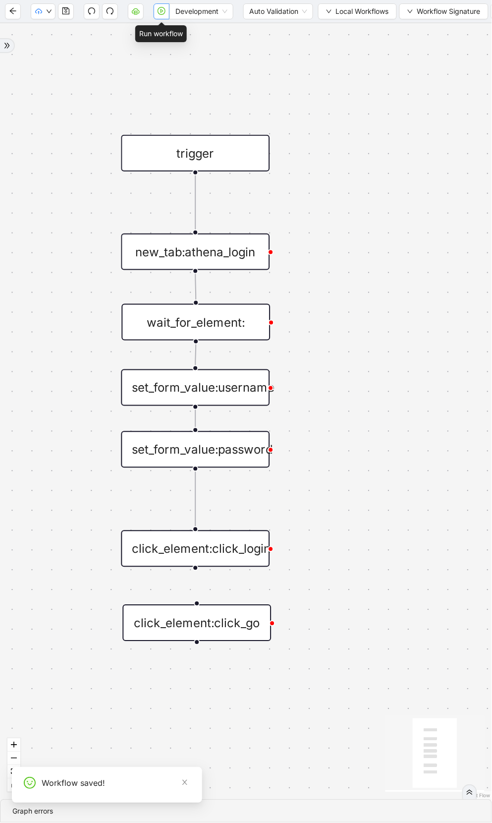
click at [158, 14] on icon "play-circle" at bounding box center [162, 11] width 8 height 8
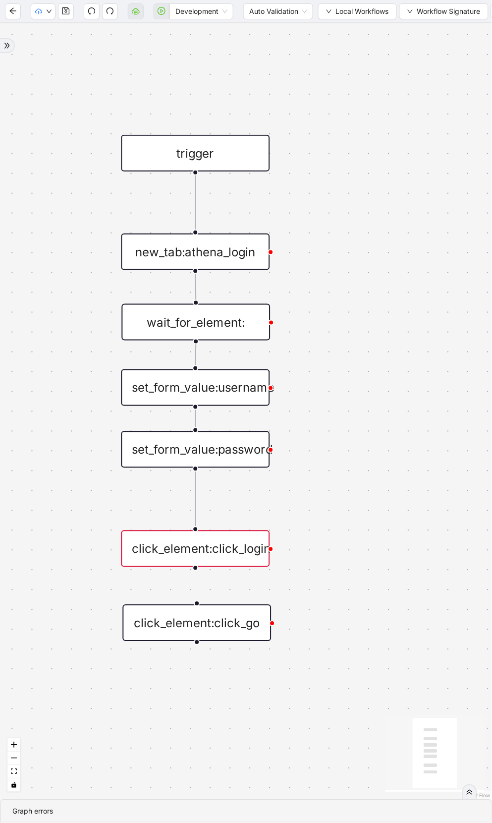
click at [173, 550] on div "click_element:click_login" at bounding box center [195, 549] width 149 height 37
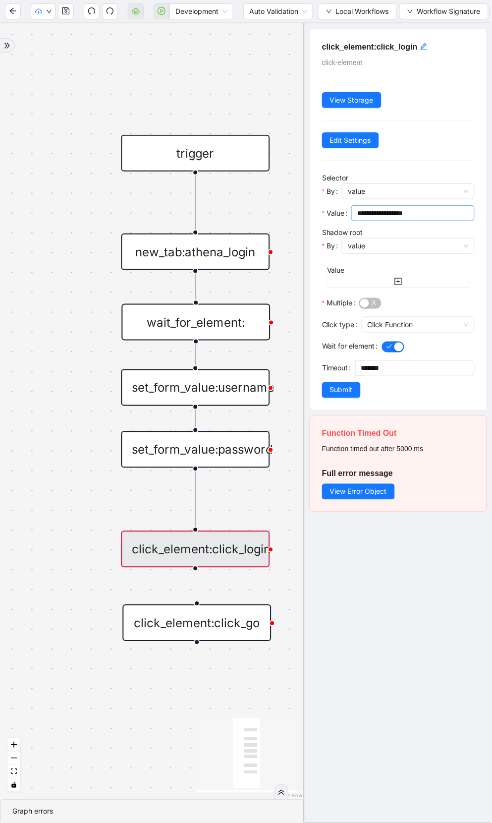
click at [401, 215] on input "**********" at bounding box center [412, 213] width 110 height 11
type input "**********"
click at [334, 379] on div "Timeout" at bounding box center [338, 371] width 33 height 22
click at [334, 387] on span "Submit" at bounding box center [341, 390] width 23 height 11
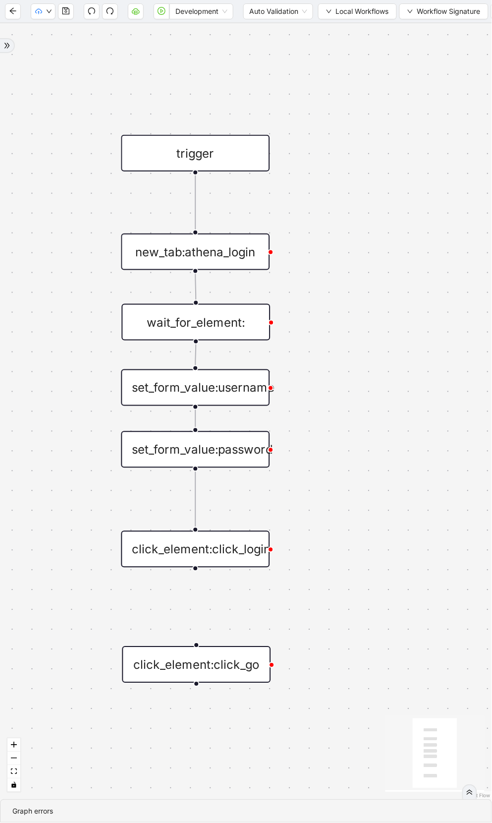
drag, startPoint x: 193, startPoint y: 614, endPoint x: 192, endPoint y: 656, distance: 41.6
click at [192, 656] on div "click_element:click_go" at bounding box center [196, 665] width 149 height 37
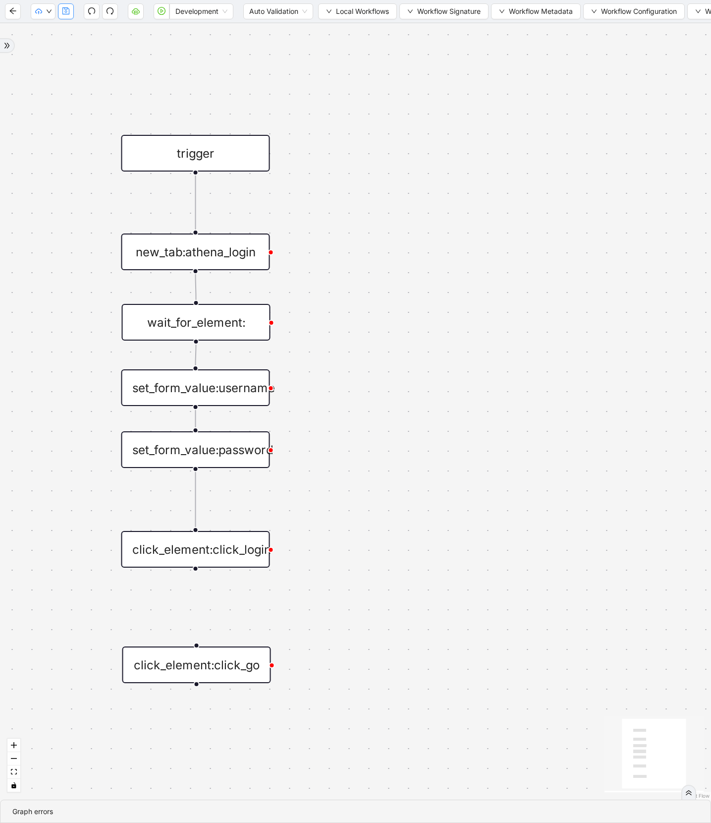
click at [66, 14] on icon "save" at bounding box center [66, 11] width 8 height 8
click at [67, 13] on icon "save" at bounding box center [66, 11] width 8 height 8
click at [163, 8] on icon "play-circle" at bounding box center [162, 11] width 8 height 8
click at [221, 547] on div "click_element:click_login" at bounding box center [195, 549] width 149 height 37
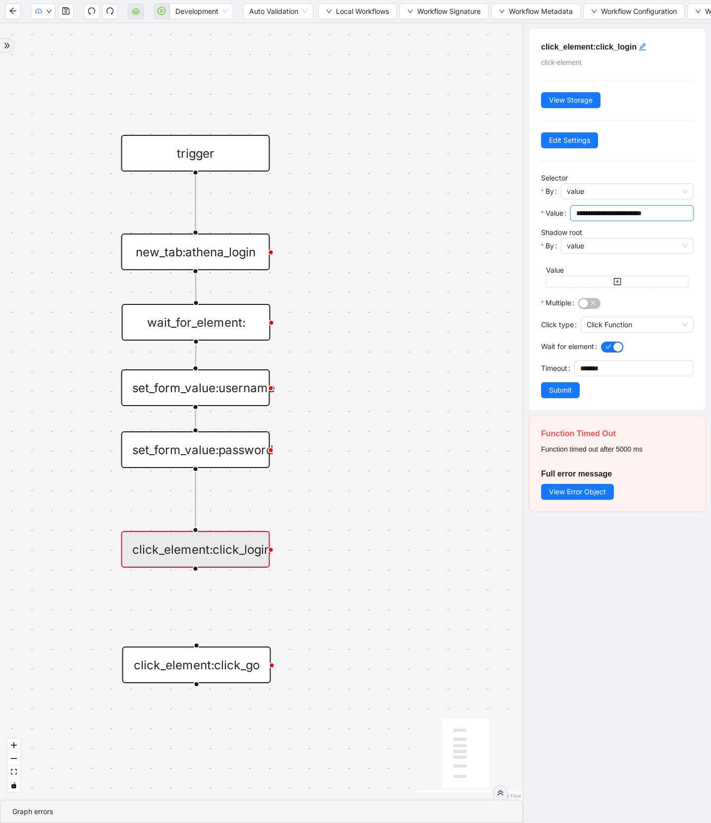
click at [582, 216] on input "**********" at bounding box center [632, 213] width 110 height 11
click at [594, 216] on input "**********" at bounding box center [632, 213] width 110 height 11
click at [581, 214] on input "**********" at bounding box center [632, 213] width 110 height 11
type input "**********"
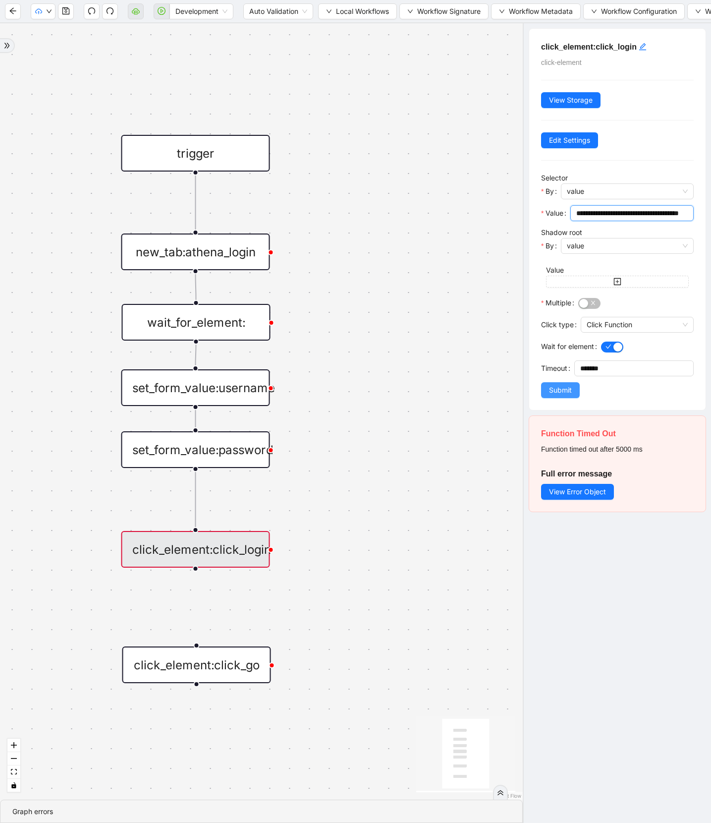
click at [559, 388] on span "Submit" at bounding box center [560, 390] width 23 height 11
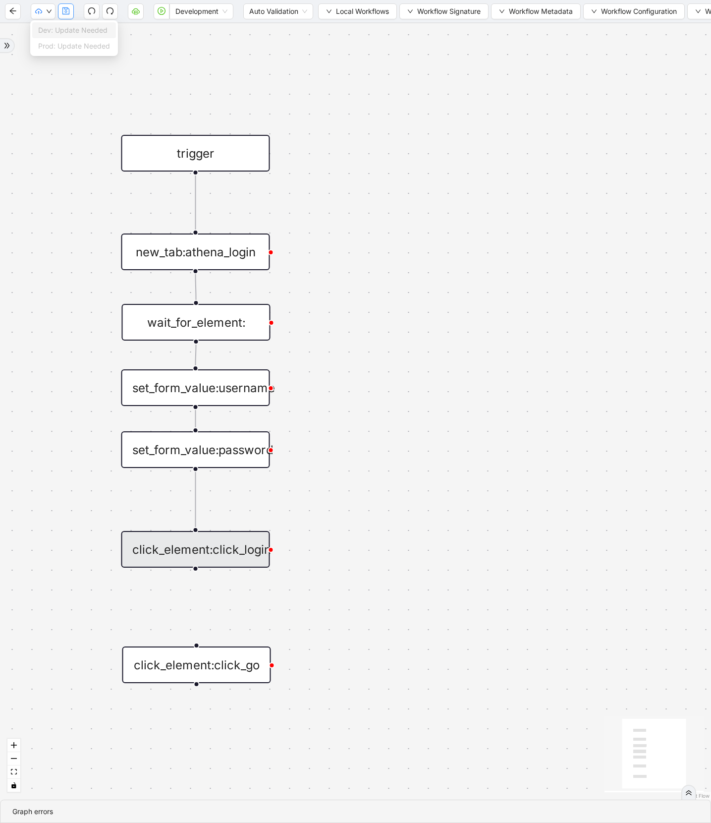
click at [65, 12] on icon "save" at bounding box center [65, 10] width 7 height 7
click at [160, 12] on icon "play-circle" at bounding box center [162, 11] width 8 height 8
click at [223, 545] on div "click_element:click_login" at bounding box center [195, 549] width 149 height 37
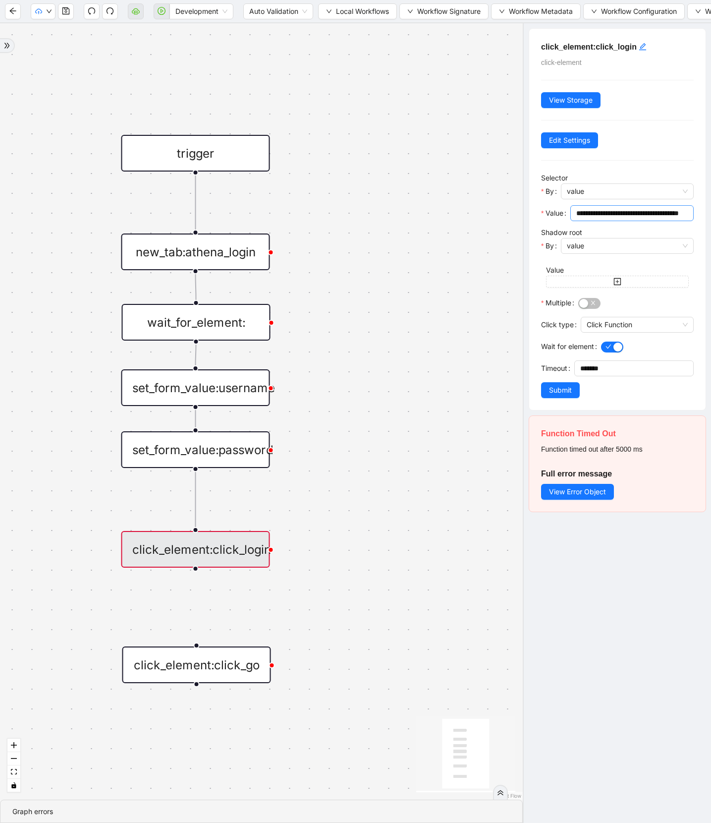
click at [595, 208] on input "**********" at bounding box center [632, 213] width 110 height 11
type input "**********"
click at [571, 387] on span "Submit" at bounding box center [560, 390] width 23 height 11
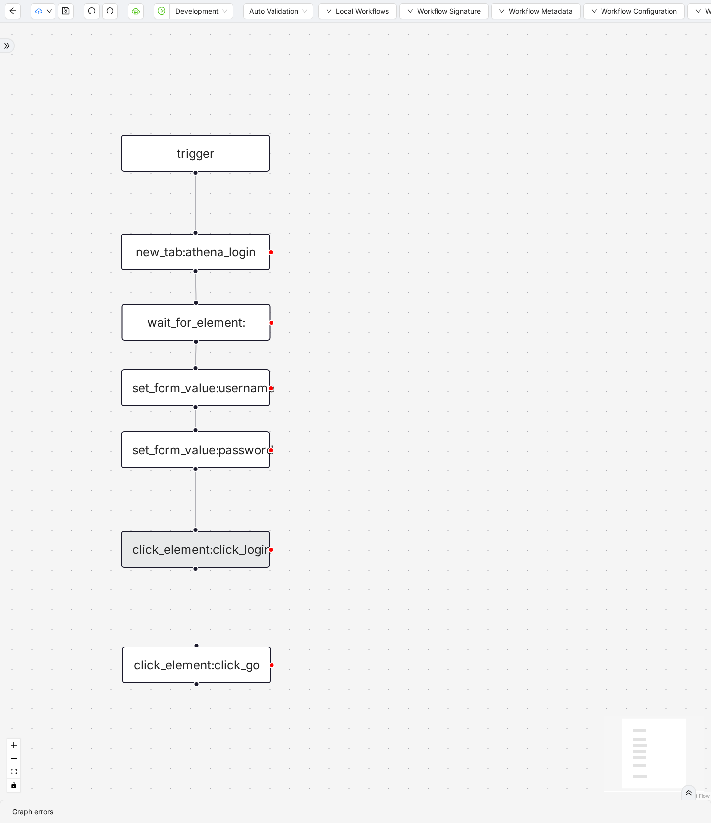
click at [242, 543] on div "click_element:click_login" at bounding box center [195, 549] width 149 height 37
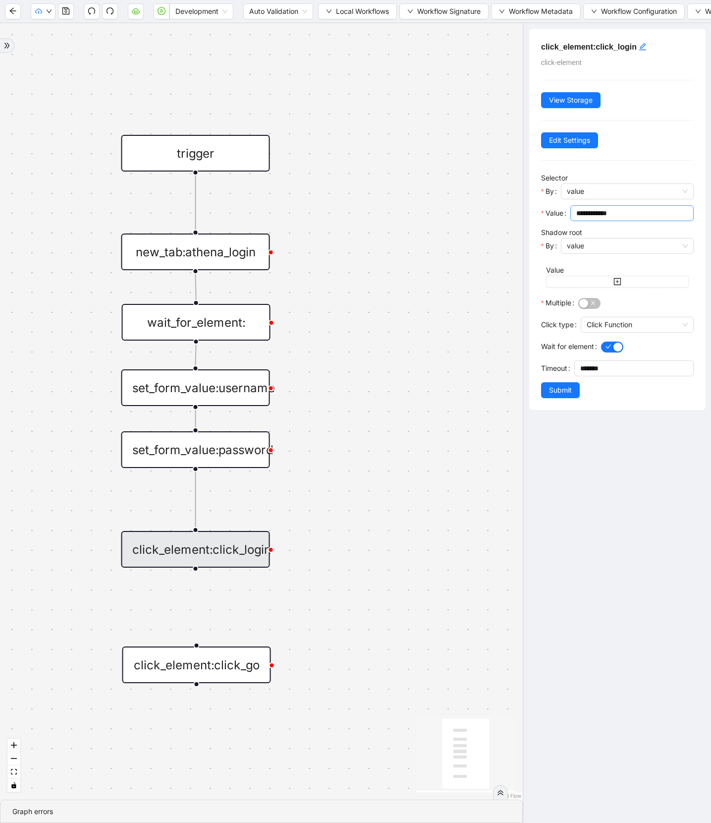
click at [603, 219] on span "**********" at bounding box center [632, 213] width 123 height 16
paste input "**********"
type input "**********"
click at [557, 387] on span "Submit" at bounding box center [560, 390] width 23 height 11
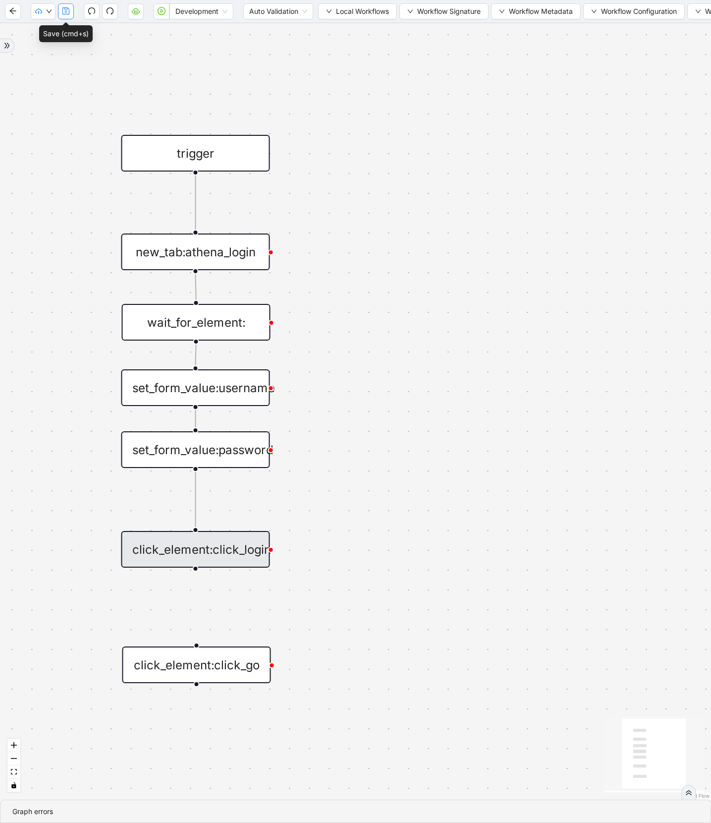
click at [67, 12] on icon "save" at bounding box center [65, 10] width 7 height 7
click at [161, 13] on icon "play-circle" at bounding box center [162, 11] width 8 height 8
click at [197, 558] on div "click_element:click_login" at bounding box center [195, 549] width 149 height 37
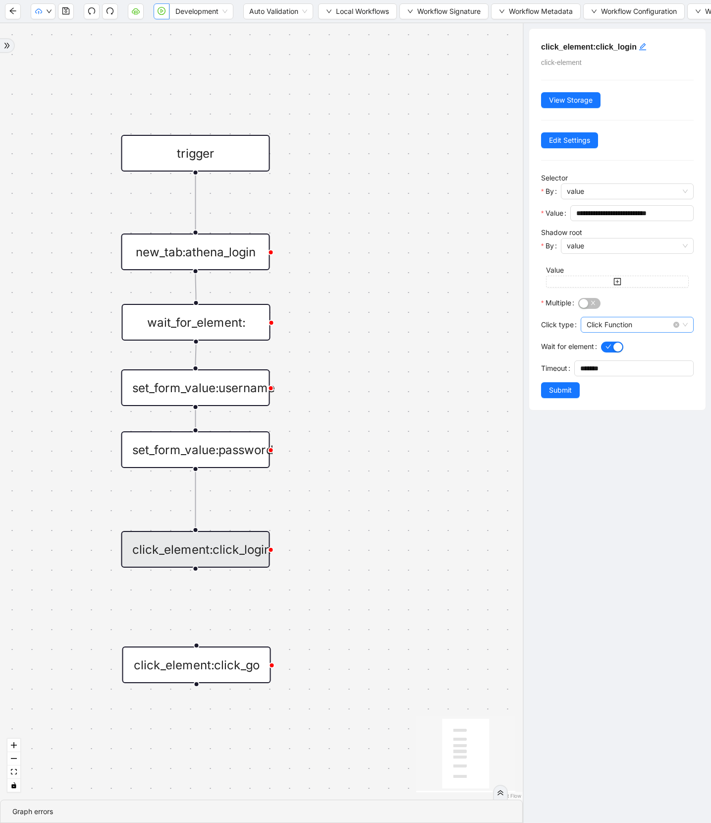
click at [632, 327] on span "Click Function" at bounding box center [637, 324] width 101 height 15
click at [623, 375] on div "Using Debugger" at bounding box center [635, 377] width 92 height 11
click at [566, 394] on span "Submit" at bounding box center [560, 390] width 23 height 11
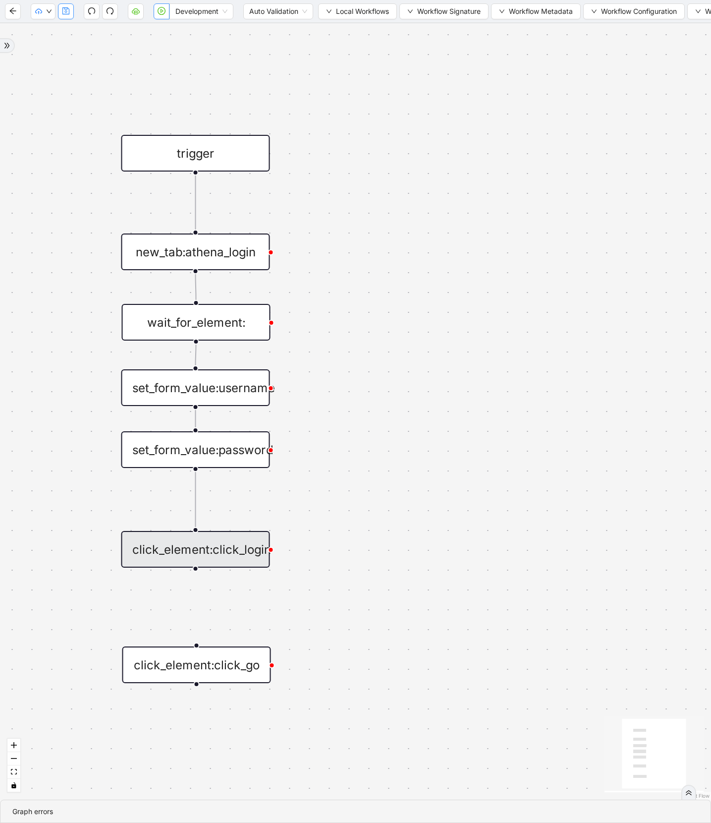
click at [64, 9] on icon "save" at bounding box center [65, 10] width 7 height 7
click at [165, 13] on icon "play-circle" at bounding box center [162, 11] width 8 height 8
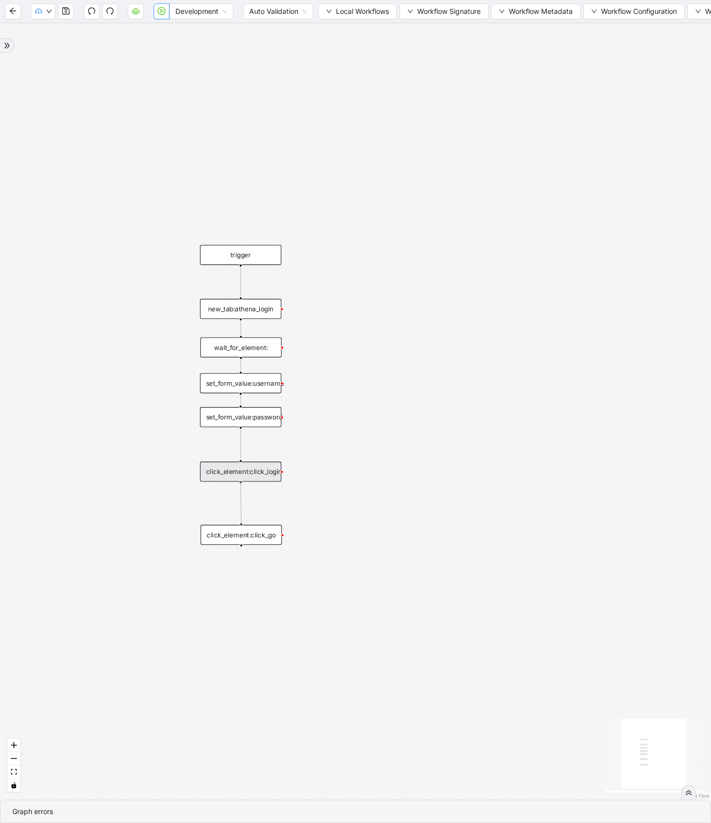
drag, startPoint x: 241, startPoint y: 481, endPoint x: 242, endPoint y: 524, distance: 42.7
click at [249, 524] on div "trigger new_tab:athena_login click_element:click_go set_form_value:username set…" at bounding box center [638, 756] width 778 height 850
click at [241, 313] on div "new_tab:athena_login" at bounding box center [240, 309] width 81 height 20
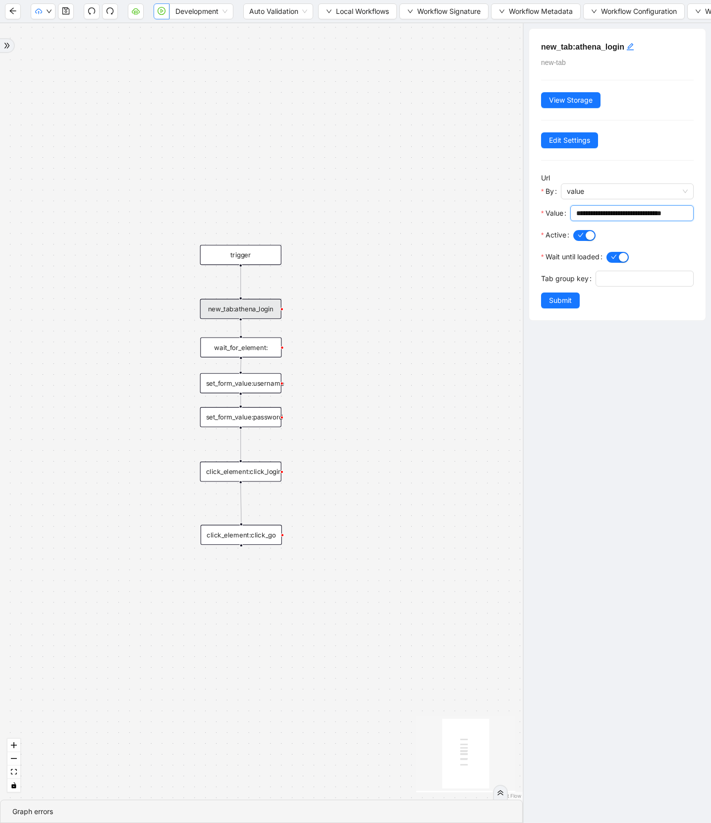
click at [608, 213] on input "**********" at bounding box center [632, 213] width 110 height 11
click at [63, 13] on icon "save" at bounding box center [66, 11] width 8 height 8
click at [161, 14] on icon "play-circle" at bounding box center [162, 11] width 8 height 8
click at [263, 537] on div "click_element:click_go" at bounding box center [240, 535] width 81 height 20
click at [259, 535] on div "click_element:click_go" at bounding box center [240, 535] width 81 height 20
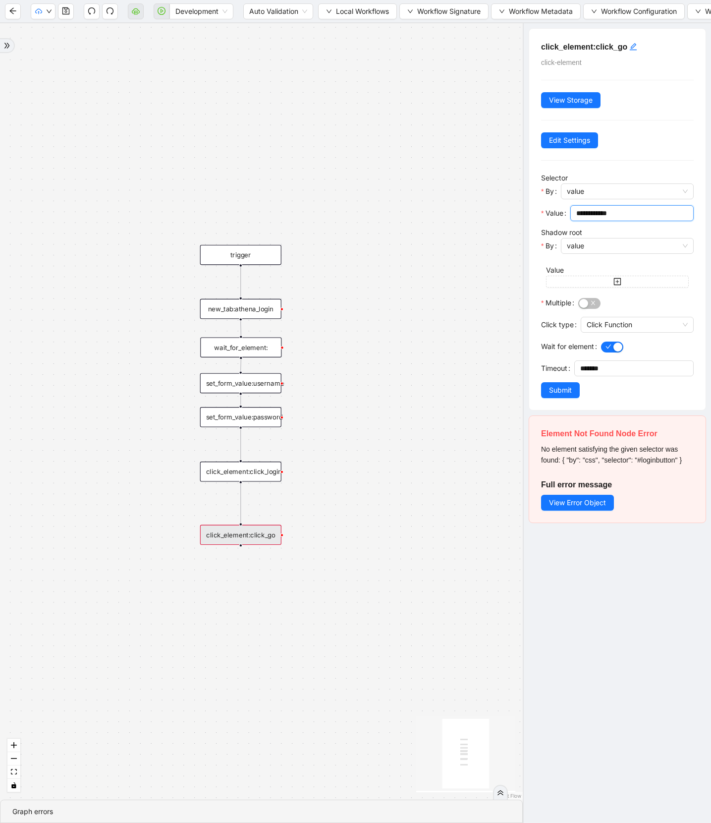
click at [628, 212] on input "**********" at bounding box center [632, 213] width 110 height 11
click at [262, 537] on div "click_element:click_go" at bounding box center [240, 535] width 81 height 20
click at [613, 218] on input "**********" at bounding box center [632, 213] width 110 height 11
click at [623, 216] on input "**********" at bounding box center [632, 213] width 110 height 11
paste input "text"
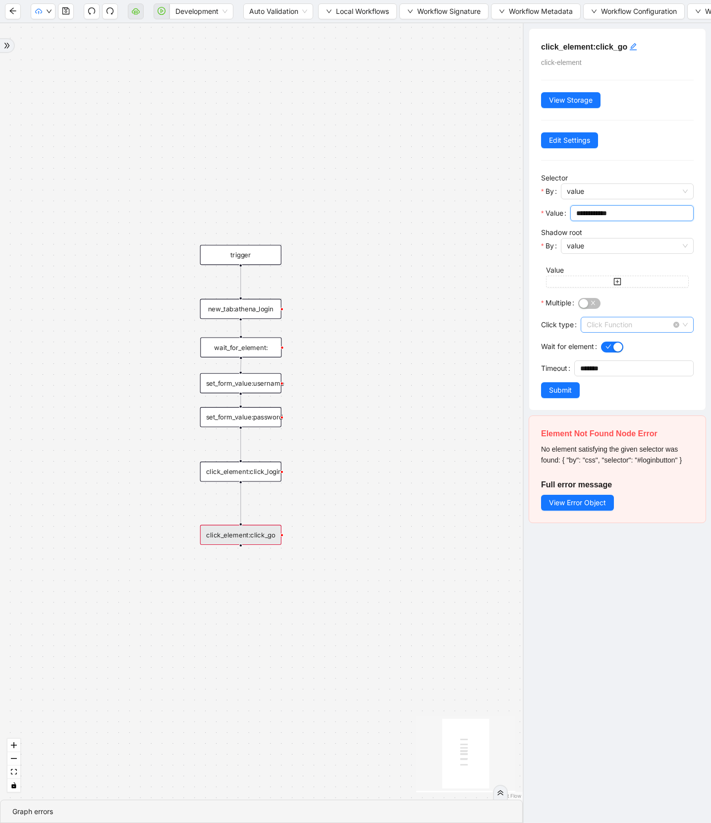
click at [606, 324] on span "Click Function" at bounding box center [637, 324] width 101 height 15
type input "**********"
click at [603, 362] on div "Dispatch Events" at bounding box center [635, 361] width 92 height 11
click at [567, 389] on span "Submit" at bounding box center [560, 390] width 23 height 11
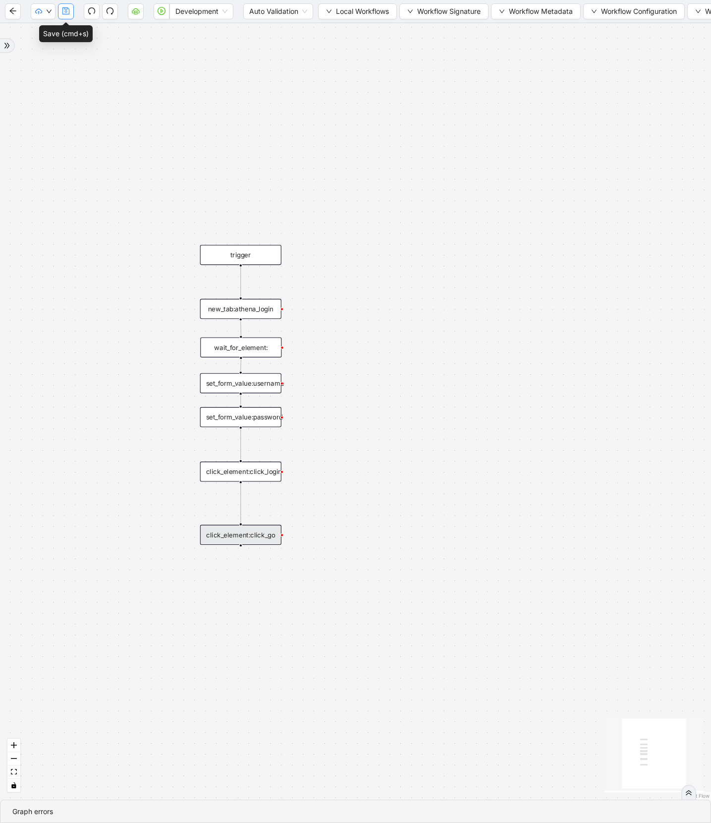
click at [69, 14] on icon "save" at bounding box center [65, 10] width 7 height 7
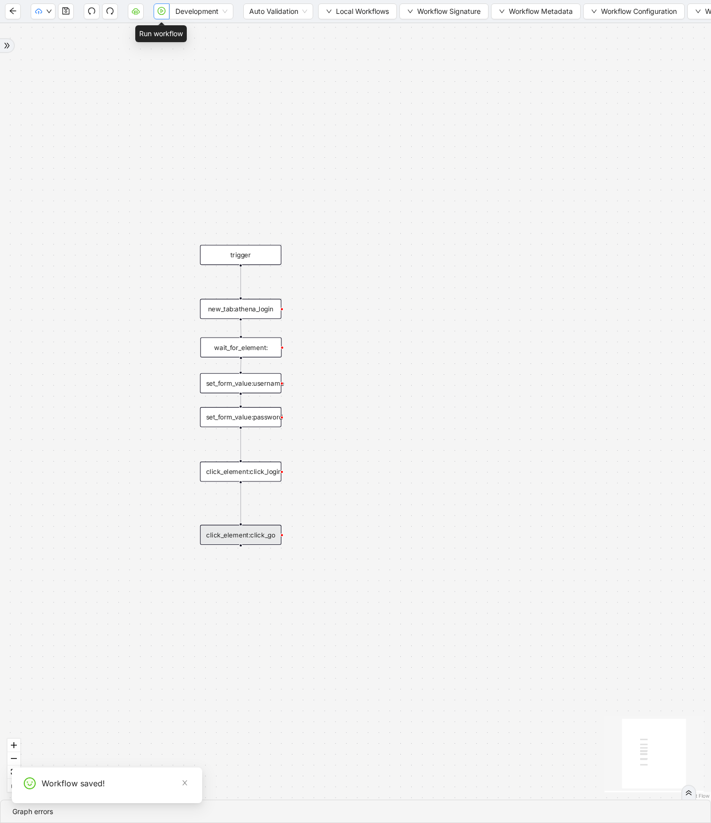
click at [161, 10] on icon "play-circle" at bounding box center [162, 11] width 3 height 4
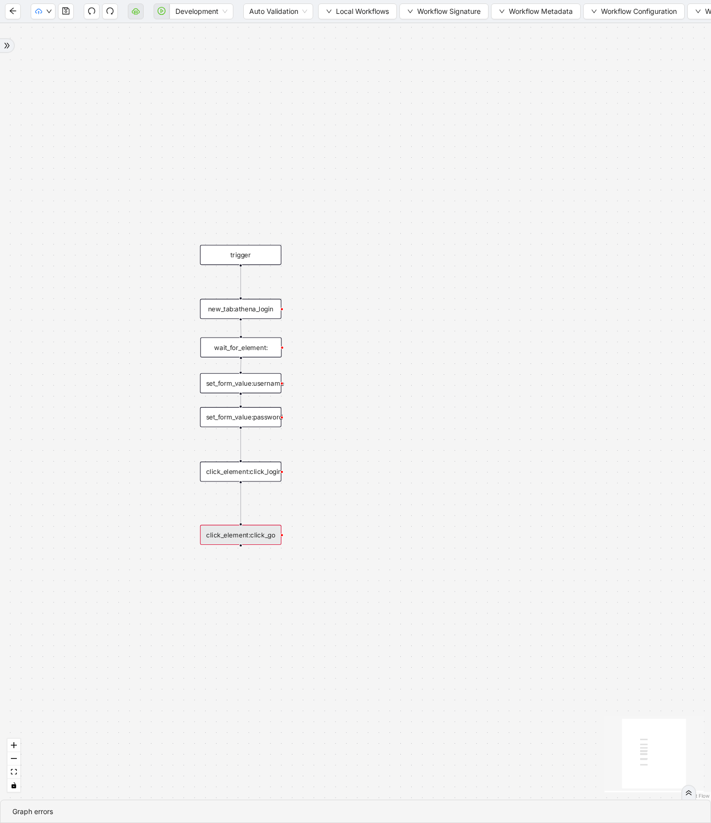
click at [266, 536] on div "click_element:click_go" at bounding box center [240, 535] width 81 height 20
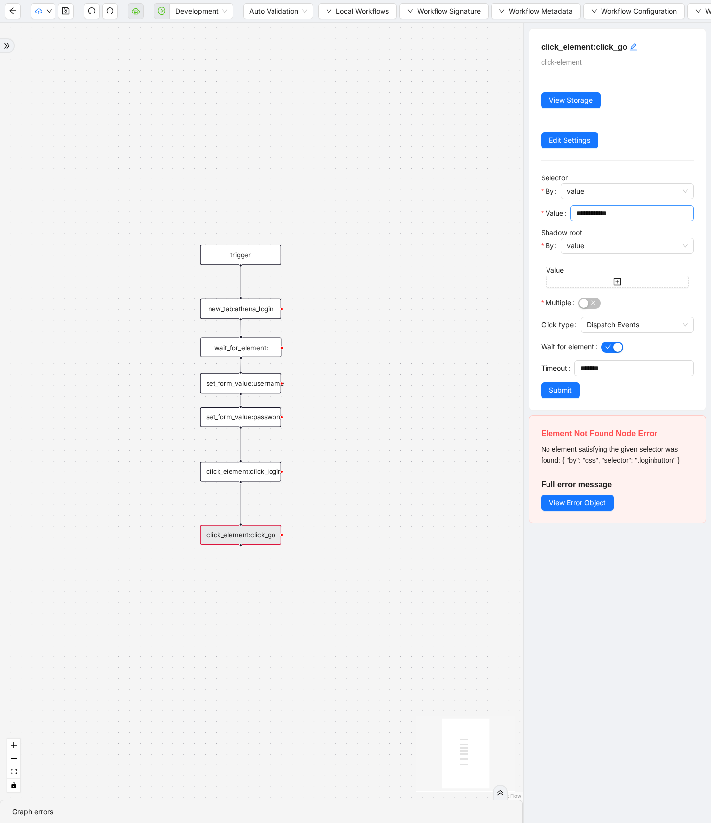
click at [579, 215] on input "**********" at bounding box center [632, 213] width 110 height 11
click at [608, 332] on span "Dispatch Events" at bounding box center [637, 324] width 101 height 15
type input "**********"
click at [613, 376] on div "Using Debugger" at bounding box center [635, 377] width 92 height 11
click at [545, 392] on button "Submit" at bounding box center [560, 390] width 39 height 16
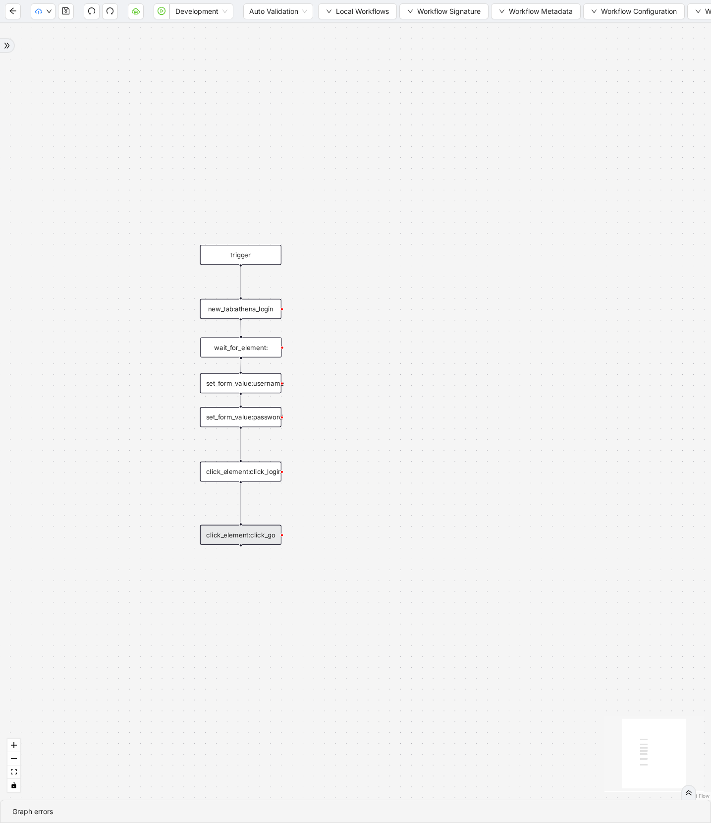
click at [215, 545] on div "trigger new_tab:athena_login click_element:click_go set_form_value:username set…" at bounding box center [355, 411] width 711 height 776
click at [238, 536] on div "click_element:click_go" at bounding box center [240, 535] width 81 height 20
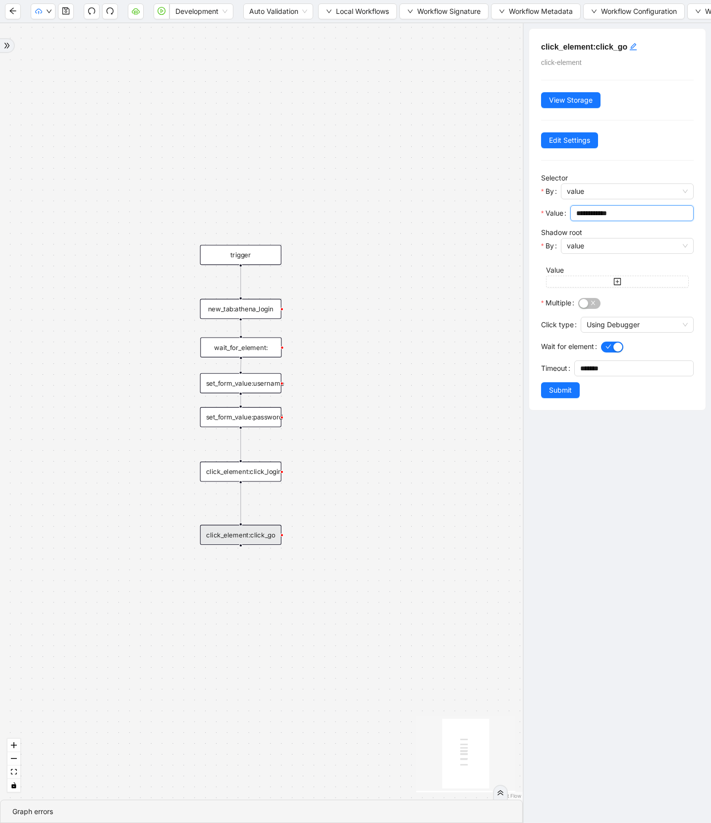
click at [581, 215] on input "**********" at bounding box center [632, 213] width 110 height 11
type input "**********"
click at [552, 391] on span "Submit" at bounding box center [560, 390] width 23 height 11
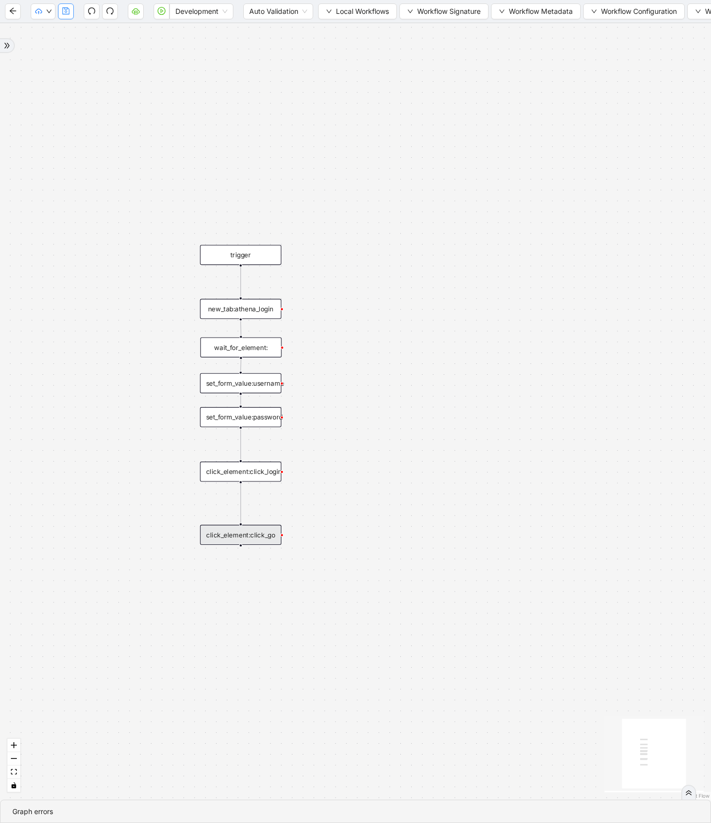
click at [70, 13] on button "button" at bounding box center [66, 11] width 16 height 16
click at [160, 9] on icon "play-circle" at bounding box center [162, 11] width 8 height 8
click at [263, 544] on div "click_element:click_go" at bounding box center [240, 535] width 81 height 20
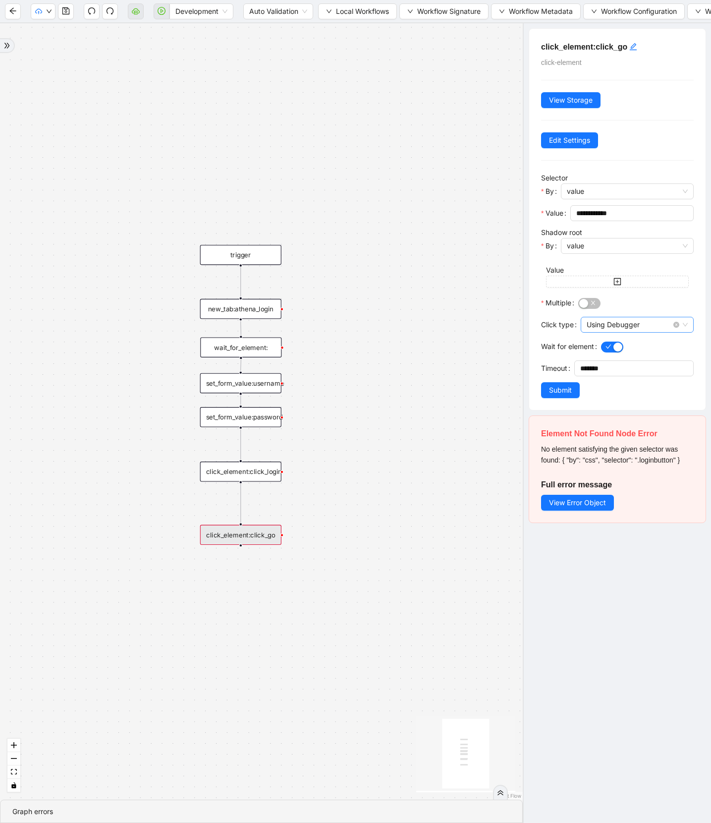
click at [591, 322] on span "Using Debugger" at bounding box center [637, 324] width 101 height 15
click at [577, 247] on span "value" at bounding box center [627, 245] width 121 height 15
click at [612, 351] on span "button" at bounding box center [612, 347] width 22 height 11
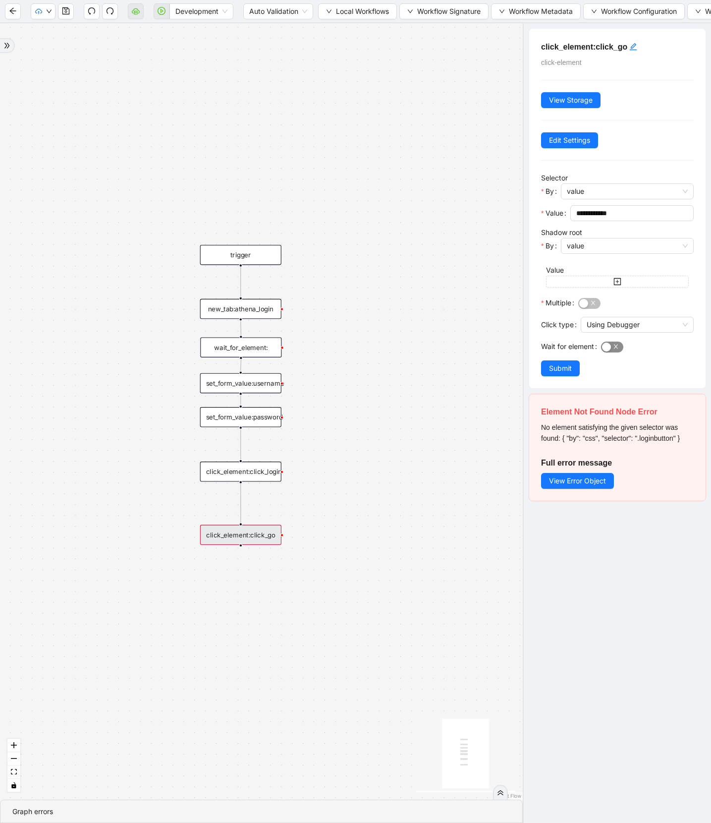
click at [608, 351] on div "button" at bounding box center [606, 347] width 9 height 9
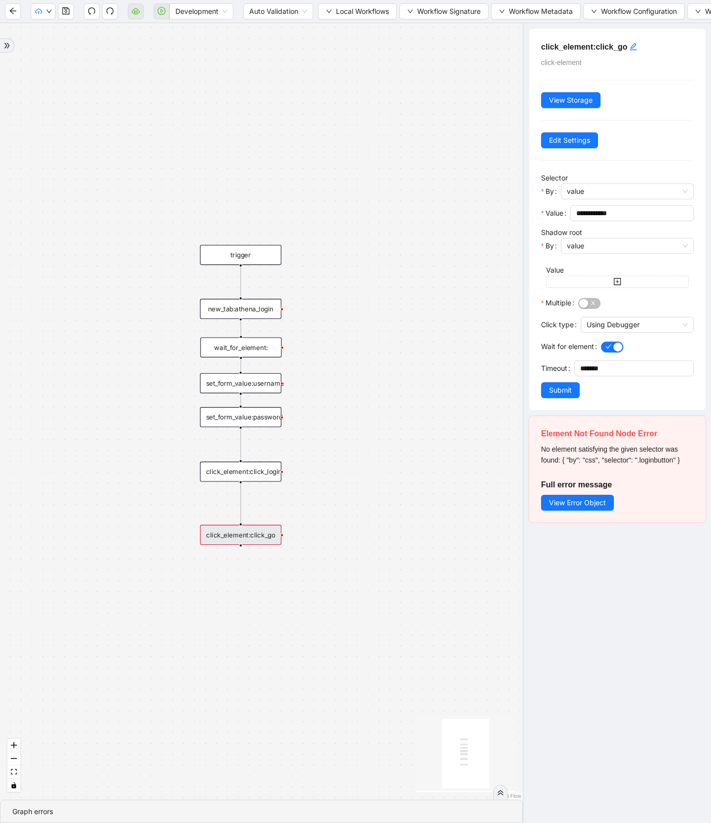
click at [608, 351] on span "button" at bounding box center [612, 347] width 22 height 11
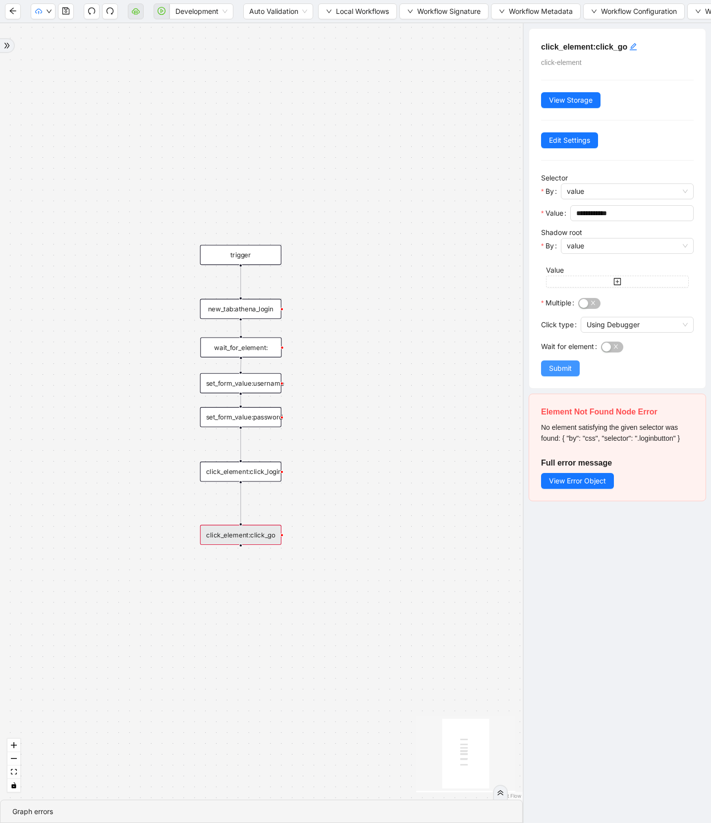
click at [546, 370] on button "Submit" at bounding box center [560, 368] width 39 height 16
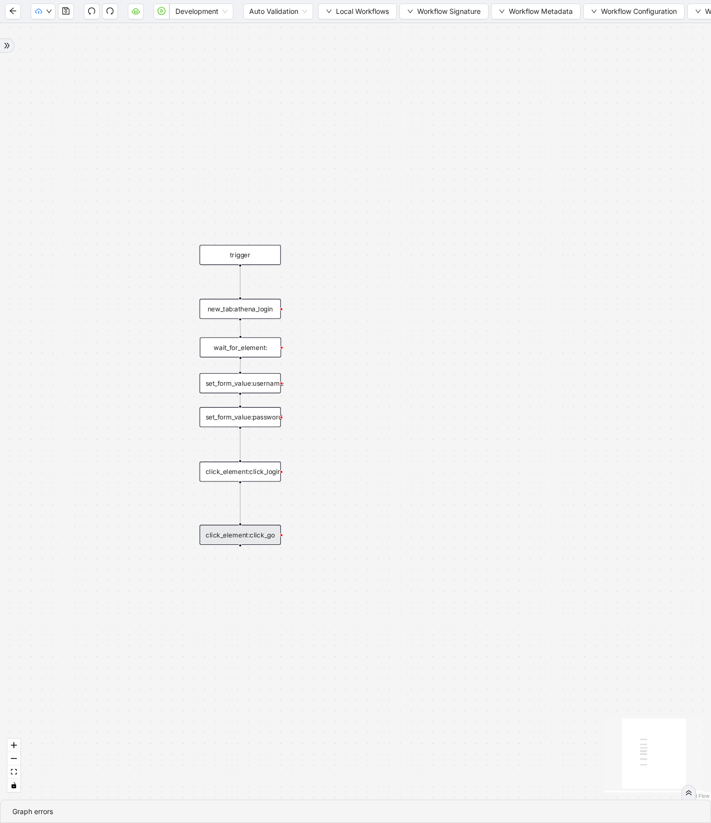
click at [423, 470] on div "trigger new_tab:athena_login click_element:click_go set_form_value:username set…" at bounding box center [355, 411] width 711 height 776
click at [262, 539] on div "click_element:click_go" at bounding box center [240, 535] width 81 height 20
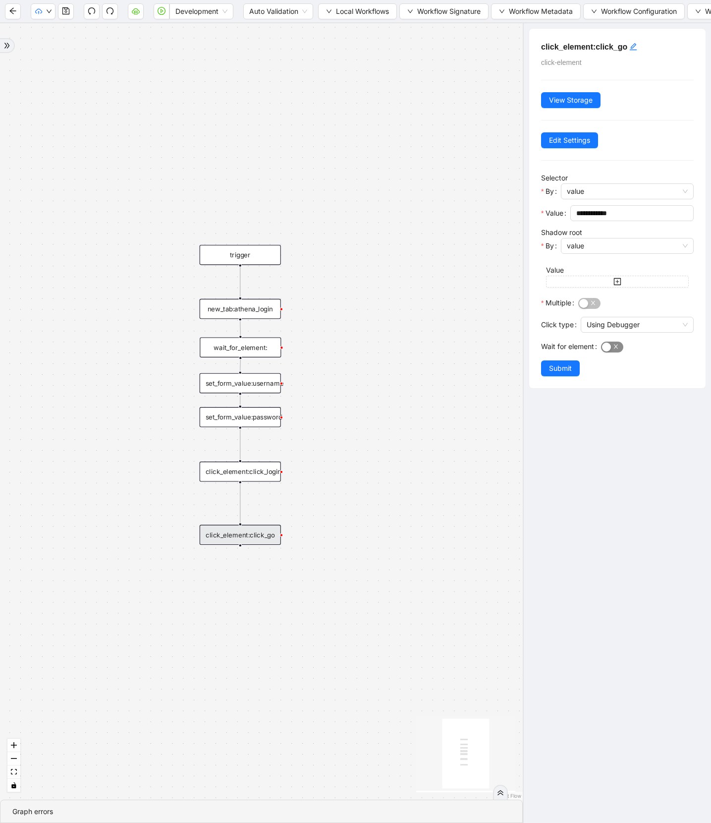
click at [610, 343] on div "button" at bounding box center [606, 347] width 9 height 9
click at [585, 373] on input "****" at bounding box center [637, 368] width 113 height 15
drag, startPoint x: 617, startPoint y: 373, endPoint x: 501, endPoint y: 373, distance: 116.0
click at [501, 373] on section "**********" at bounding box center [355, 423] width 711 height 800
type input "*******"
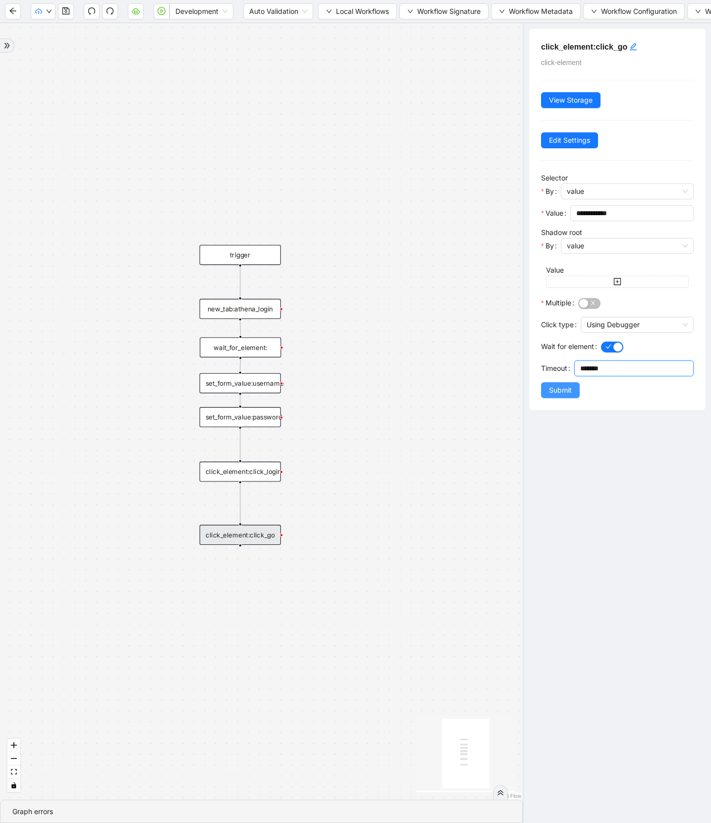
click at [565, 398] on button "Submit" at bounding box center [560, 390] width 39 height 16
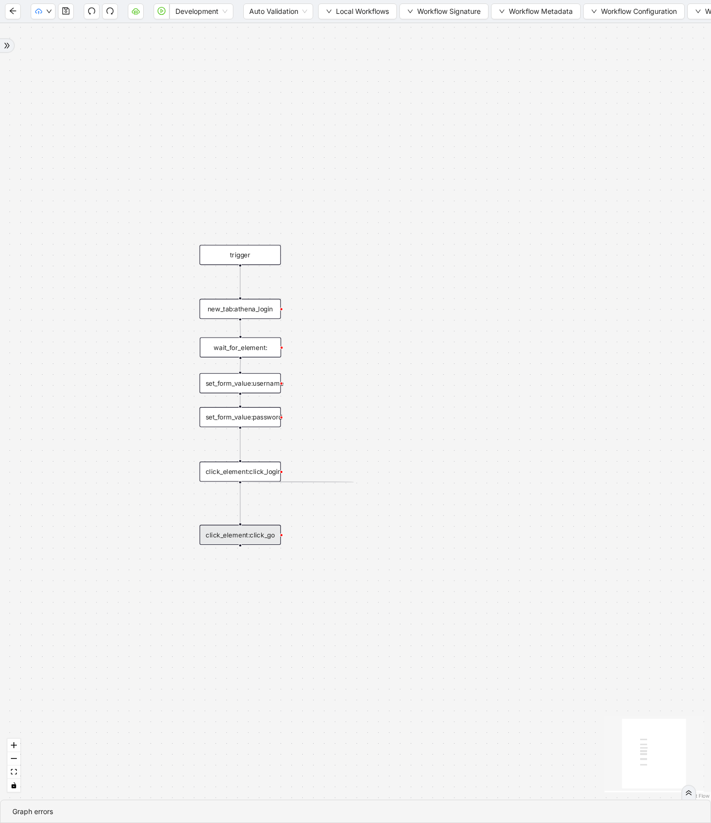
drag, startPoint x: 240, startPoint y: 482, endPoint x: 354, endPoint y: 482, distance: 114.0
click at [354, 482] on div "trigger new_tab:athena_login click_element:click_go set_form_value:username set…" at bounding box center [355, 411] width 711 height 776
click at [240, 504] on icon "Edge from click_element:click_login to click_element:click_go" at bounding box center [240, 502] width 0 height 39
click at [240, 493] on icon "plus-circle" at bounding box center [240, 496] width 13 height 13
type input "*****"
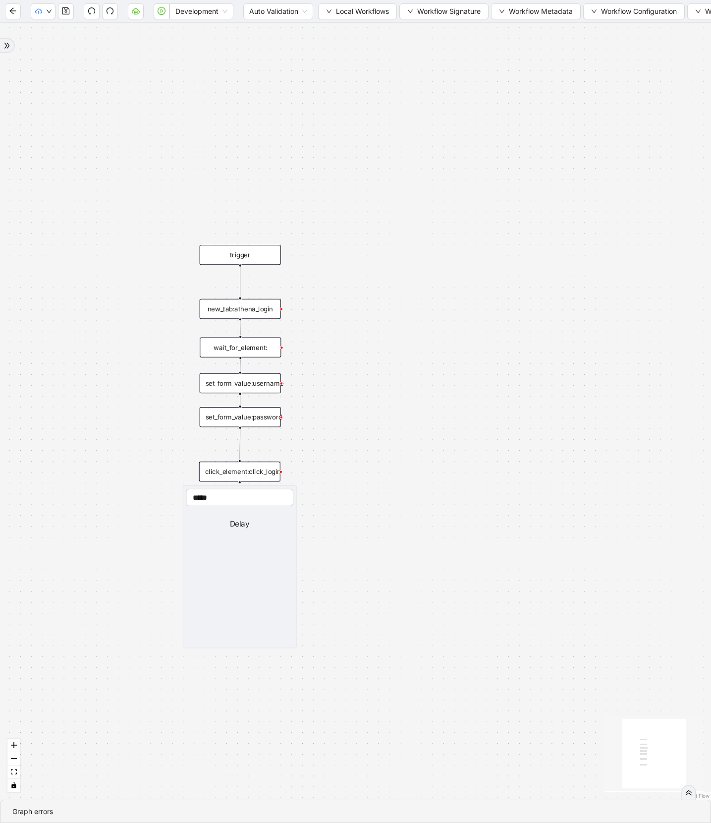
click at [279, 525] on div "Delay" at bounding box center [240, 524] width 108 height 12
click at [251, 526] on div "Delay" at bounding box center [240, 524] width 108 height 12
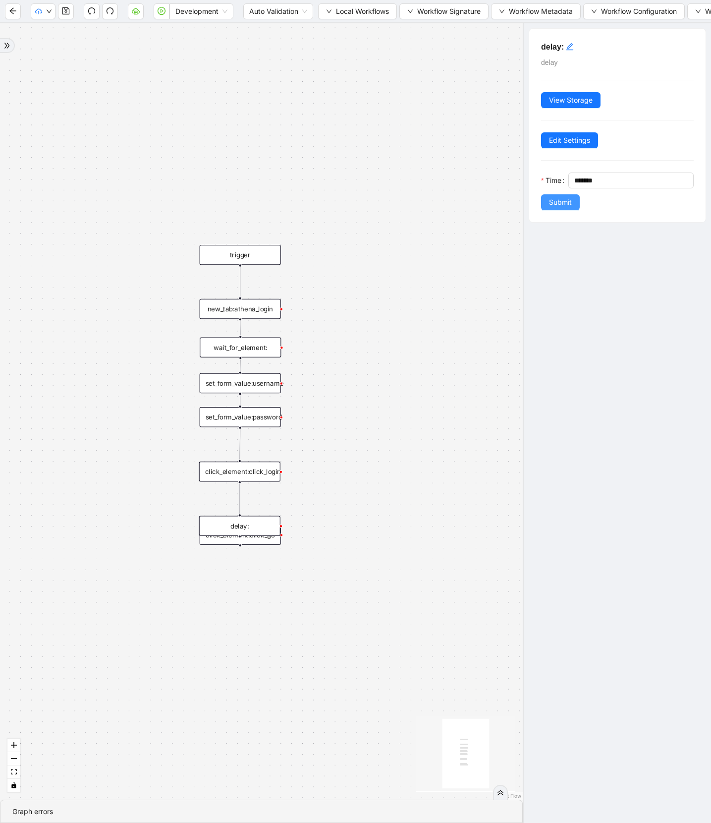
click at [569, 196] on button "Submit" at bounding box center [560, 202] width 39 height 16
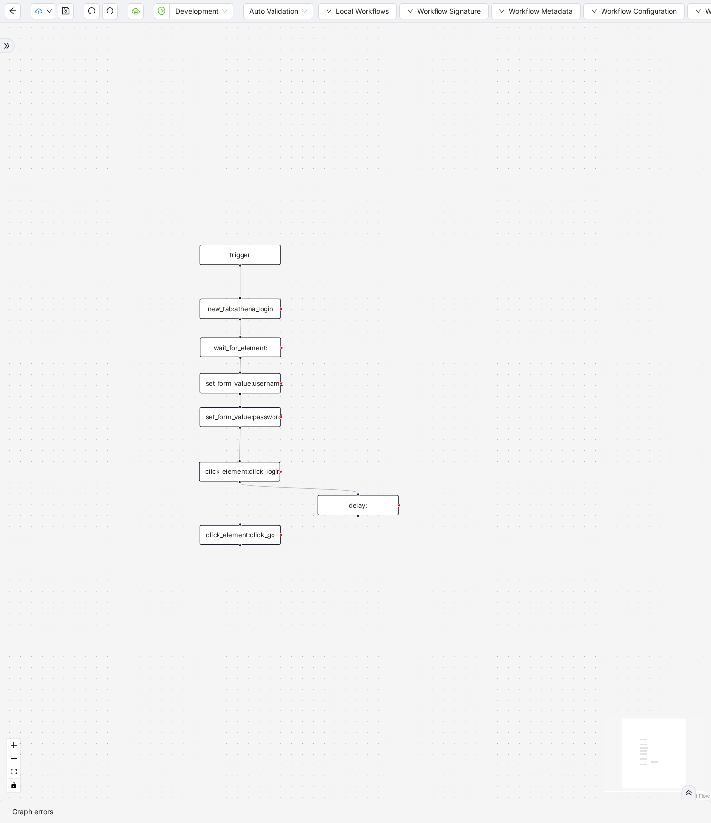
drag, startPoint x: 263, startPoint y: 530, endPoint x: 382, endPoint y: 508, distance: 121.0
click at [382, 508] on div "delay:" at bounding box center [358, 505] width 81 height 20
drag, startPoint x: 360, startPoint y: 516, endPoint x: 237, endPoint y: 524, distance: 123.2
click at [237, 524] on div "trigger new_tab:athena_login click_element:click_go set_form_value:username set…" at bounding box center [355, 411] width 711 height 776
click at [353, 508] on div "delay:" at bounding box center [358, 504] width 81 height 20
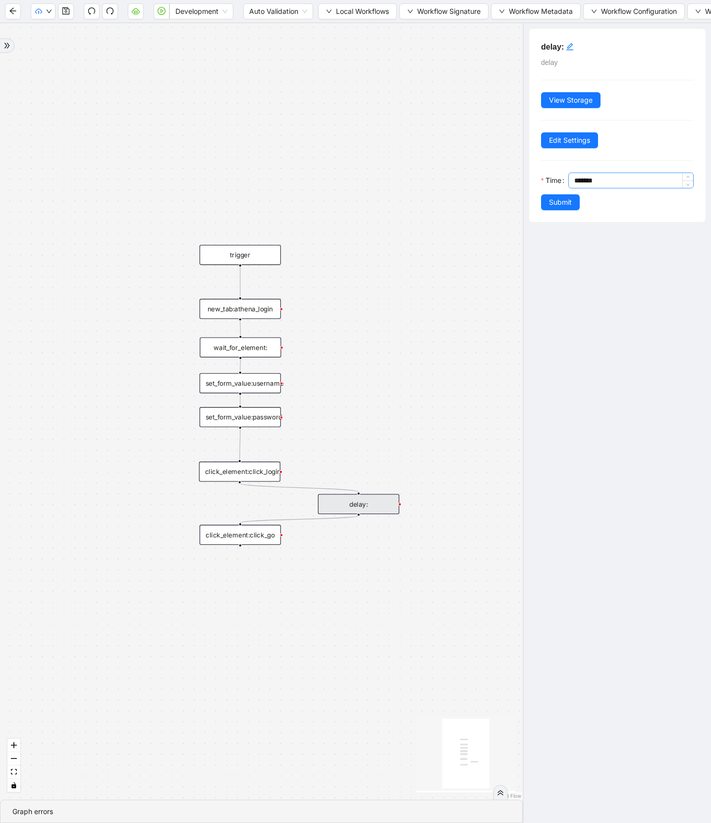
click at [578, 182] on input "*******" at bounding box center [634, 180] width 119 height 15
type input "*******"
click at [561, 208] on span "Submit" at bounding box center [560, 202] width 23 height 11
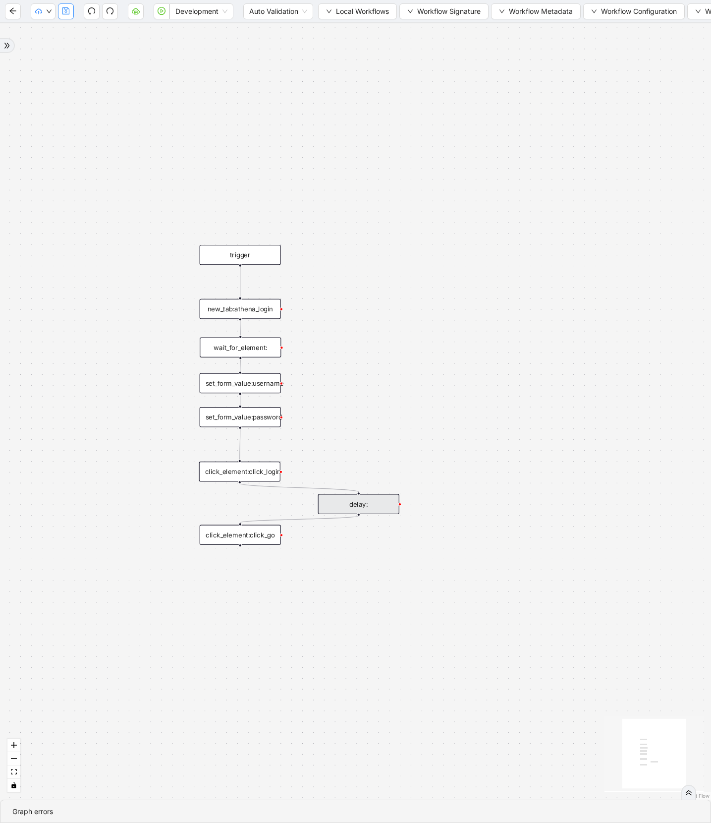
click at [69, 13] on icon "save" at bounding box center [65, 10] width 7 height 7
click at [158, 13] on icon "play-circle" at bounding box center [162, 11] width 8 height 8
click at [244, 540] on div "click_element:click_go" at bounding box center [240, 535] width 81 height 20
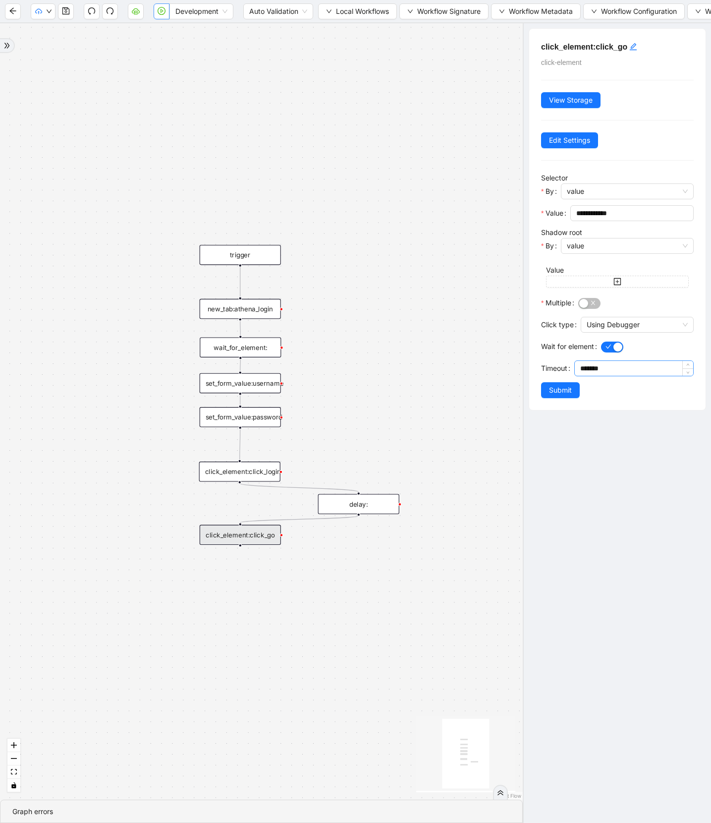
click at [613, 366] on input "*******" at bounding box center [637, 368] width 113 height 15
drag, startPoint x: 261, startPoint y: 536, endPoint x: 260, endPoint y: 563, distance: 27.3
click at [260, 563] on div "click_element:click_go" at bounding box center [239, 562] width 81 height 20
drag, startPoint x: 342, startPoint y: 505, endPoint x: 224, endPoint y: 519, distance: 119.3
click at [224, 519] on div "delay:" at bounding box center [240, 518] width 81 height 20
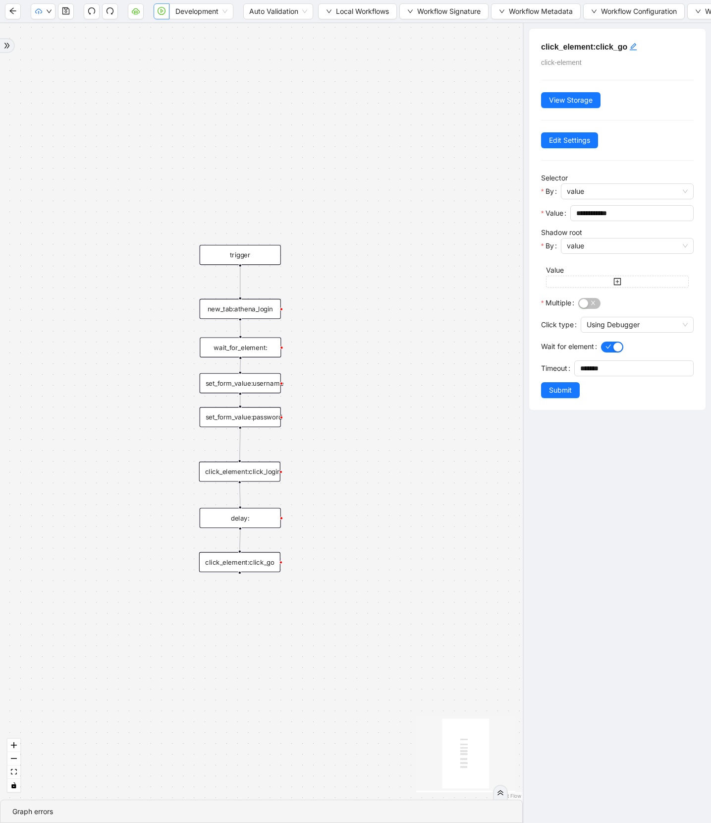
click at [224, 519] on div "delay:" at bounding box center [240, 518] width 81 height 20
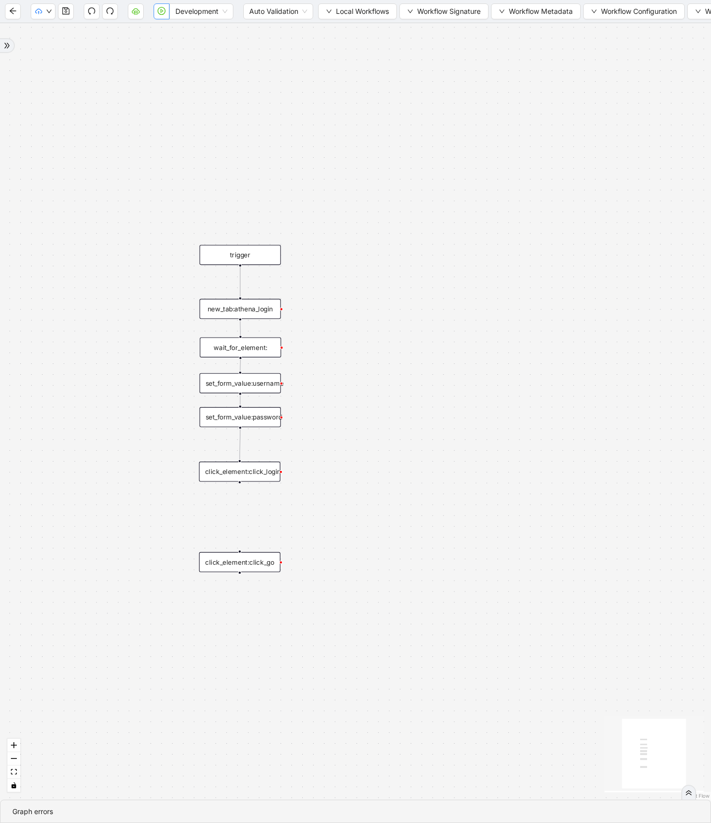
click at [251, 349] on div "wait_for_element:" at bounding box center [240, 347] width 81 height 20
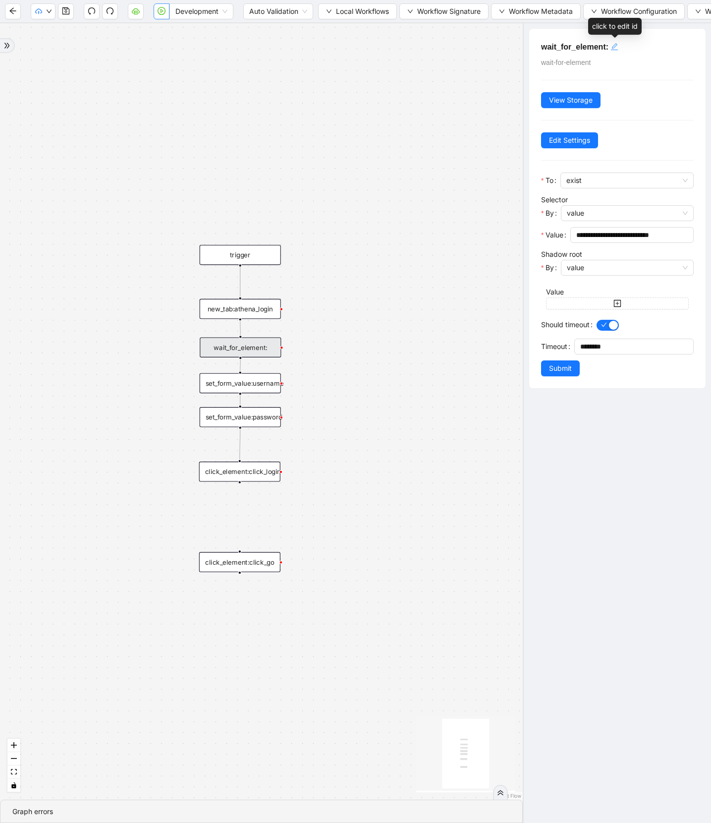
click at [617, 52] on div "click to edit id" at bounding box center [615, 47] width 8 height 12
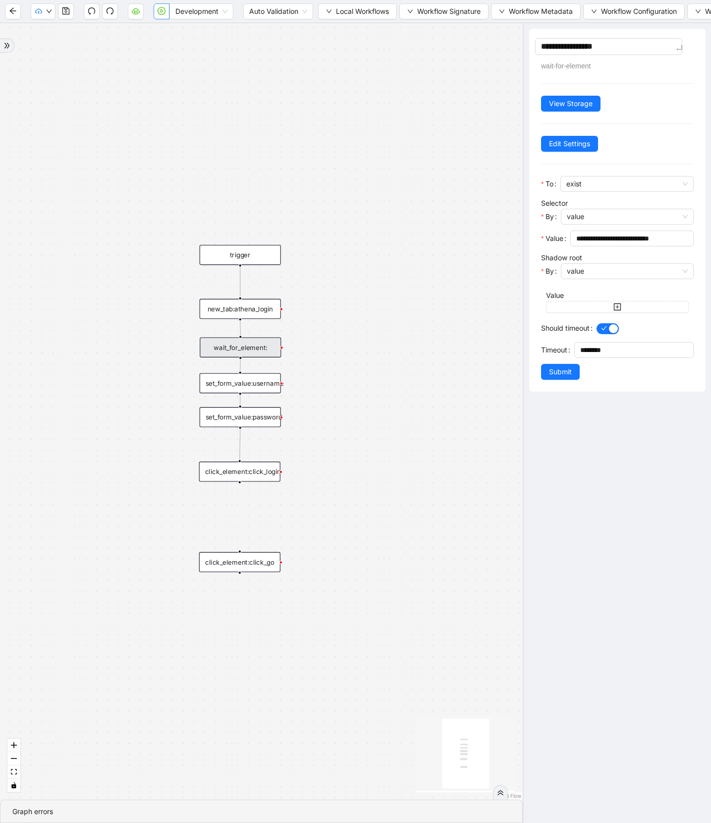
type textarea "**********"
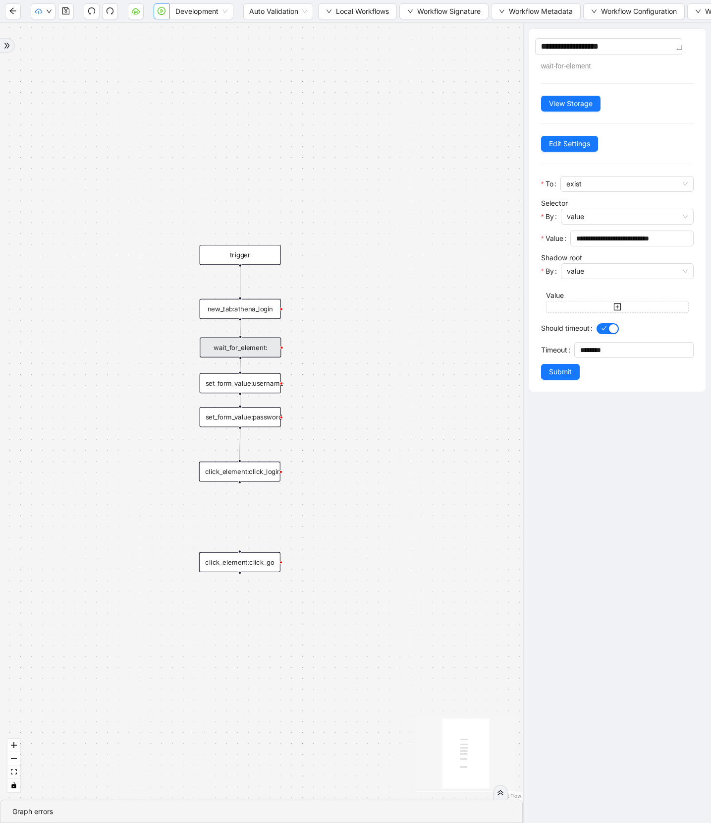
type textarea "**********"
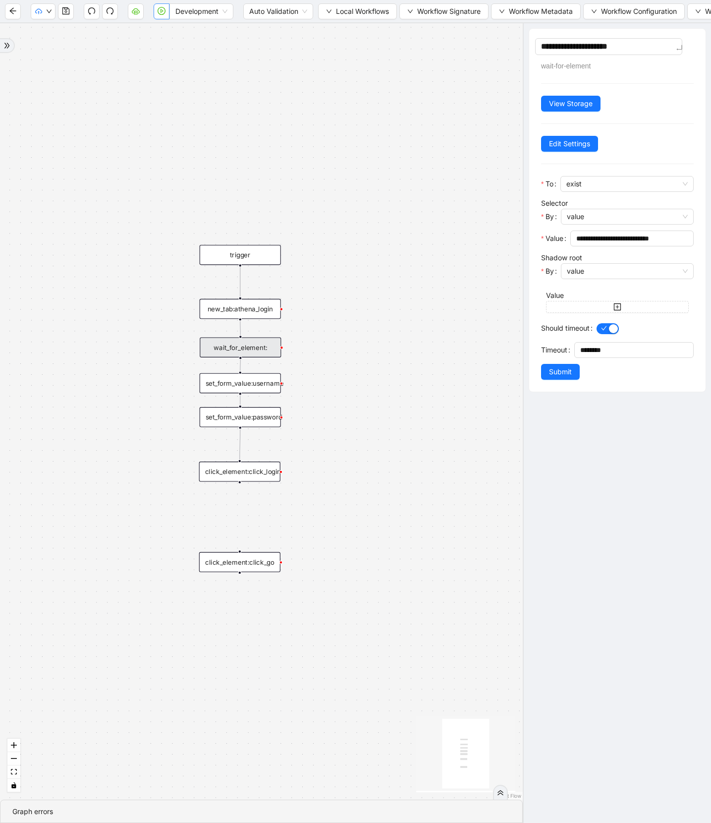
type textarea "**********"
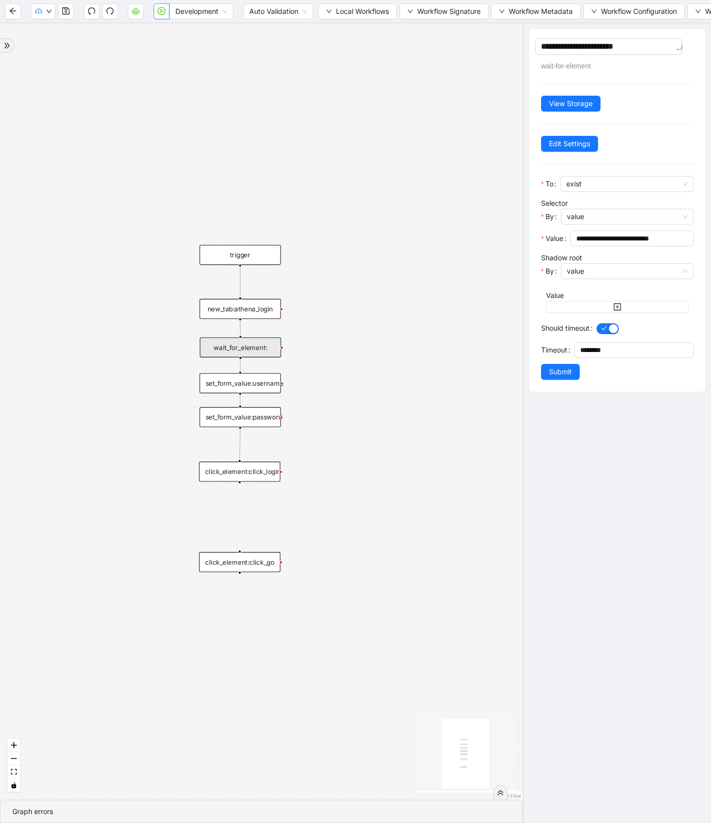
type textarea "**********"
click at [561, 377] on div "**********" at bounding box center [618, 210] width 177 height 363
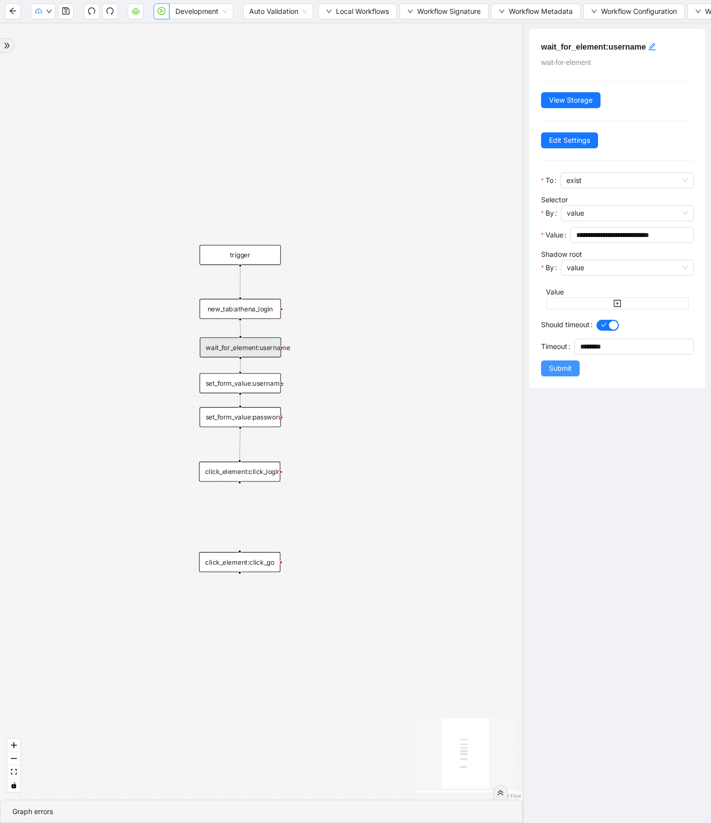
click at [550, 372] on span "Submit" at bounding box center [560, 368] width 23 height 11
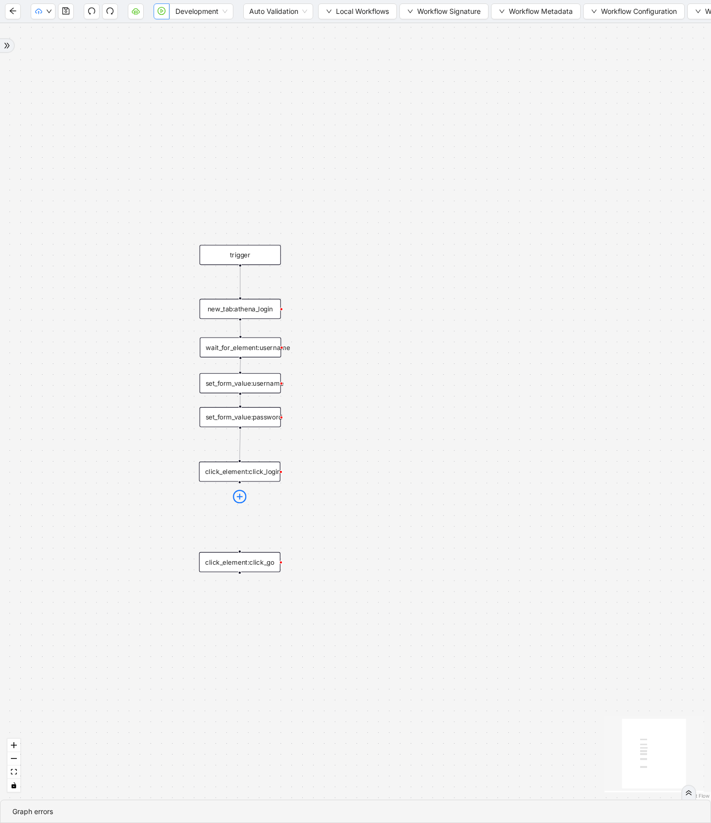
click at [242, 494] on icon "plus-circle" at bounding box center [239, 496] width 13 height 13
type input "****"
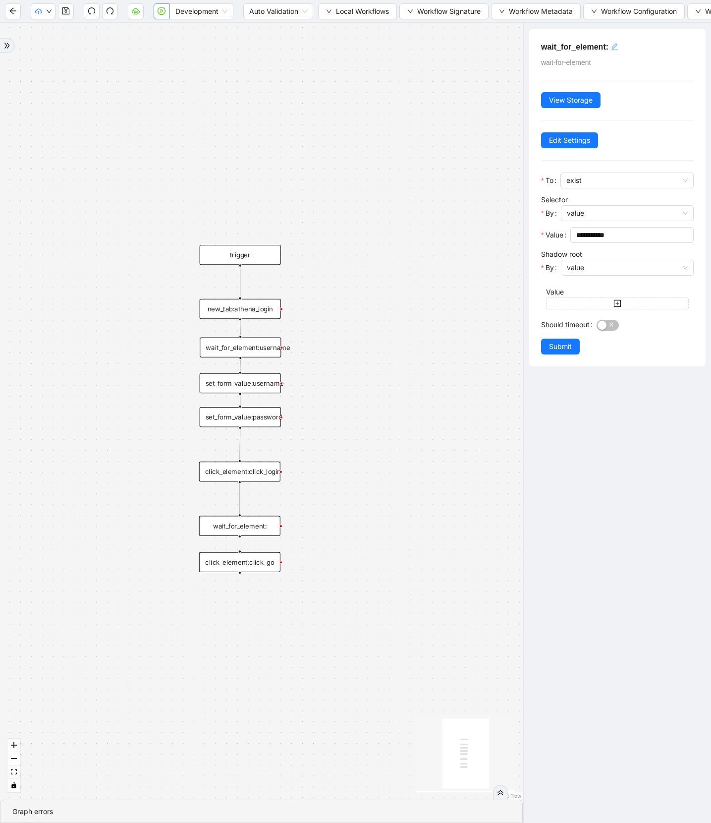
click at [617, 45] on icon "edit" at bounding box center [614, 46] width 7 height 7
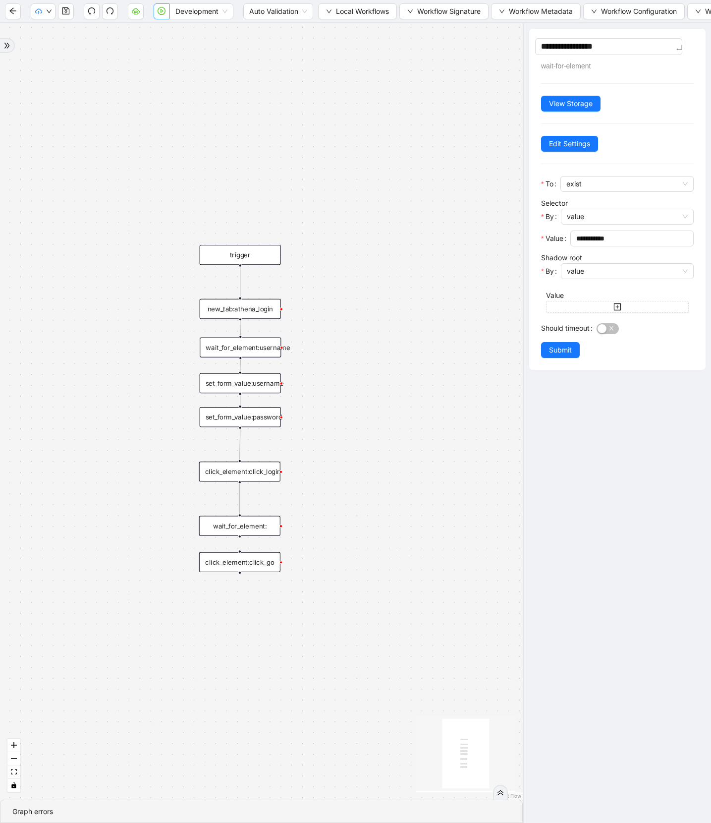
type textarea "**********"
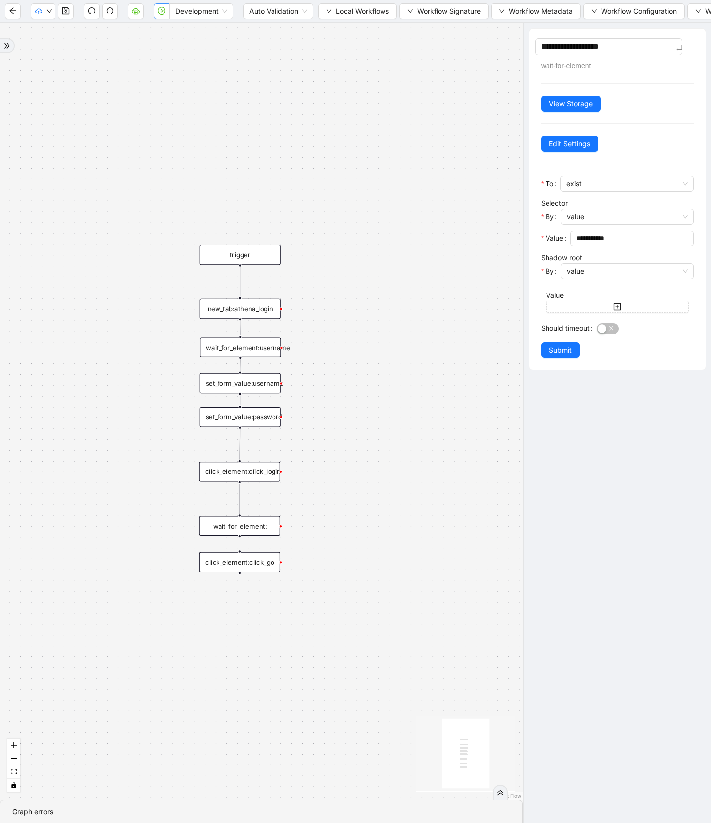
type textarea "**********"
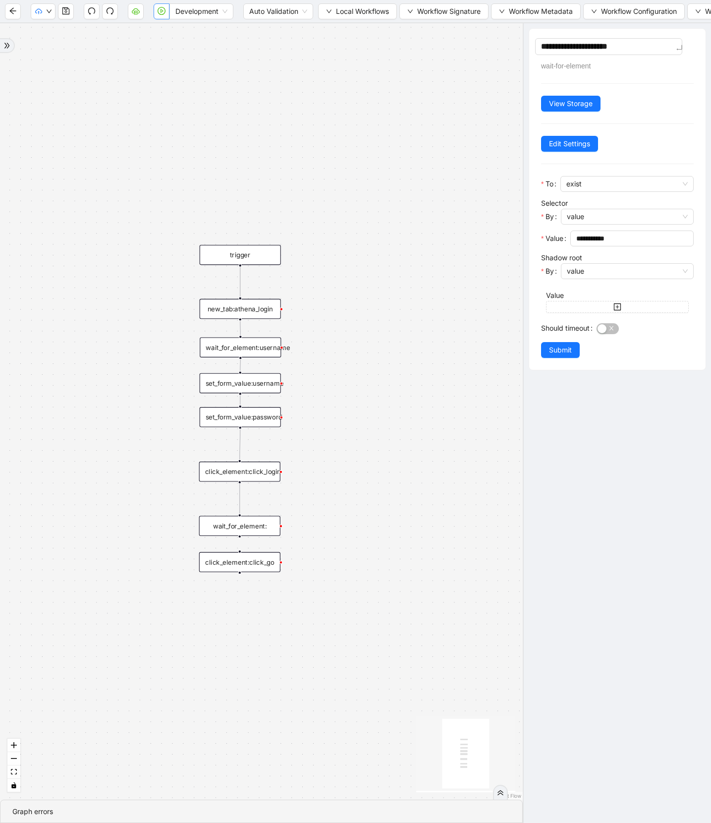
type textarea "**********"
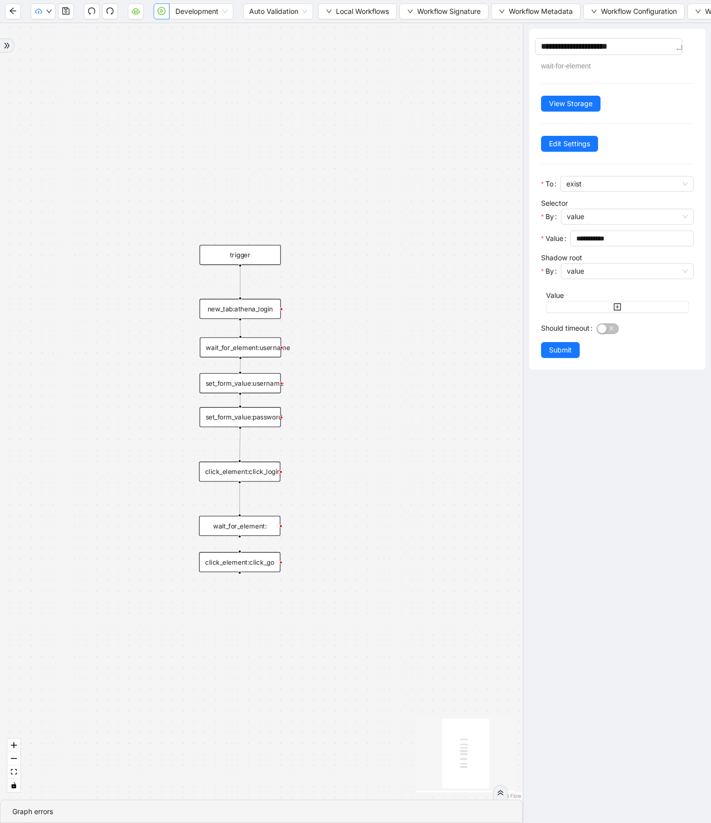
type textarea "**********"
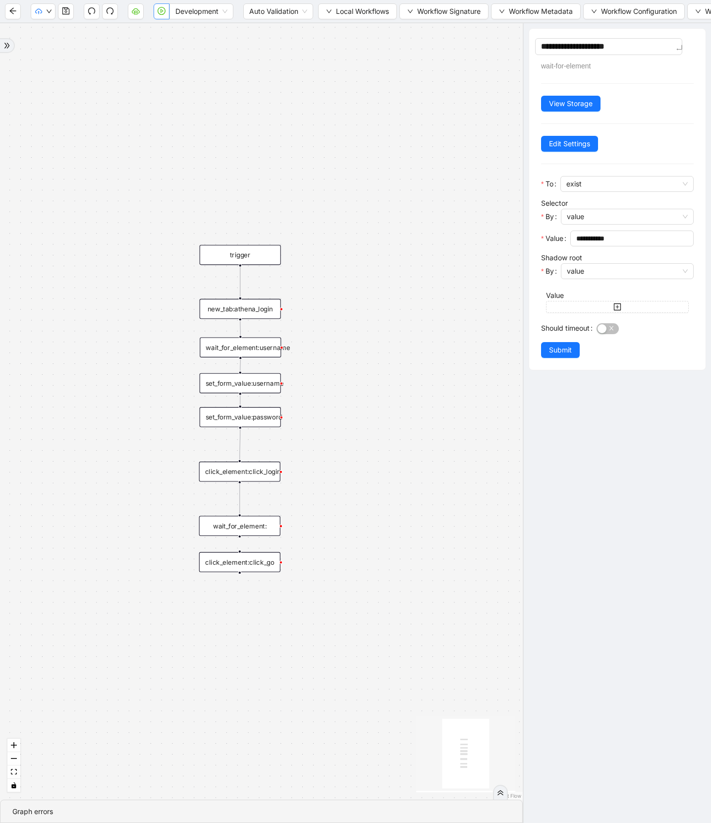
type textarea "**********"
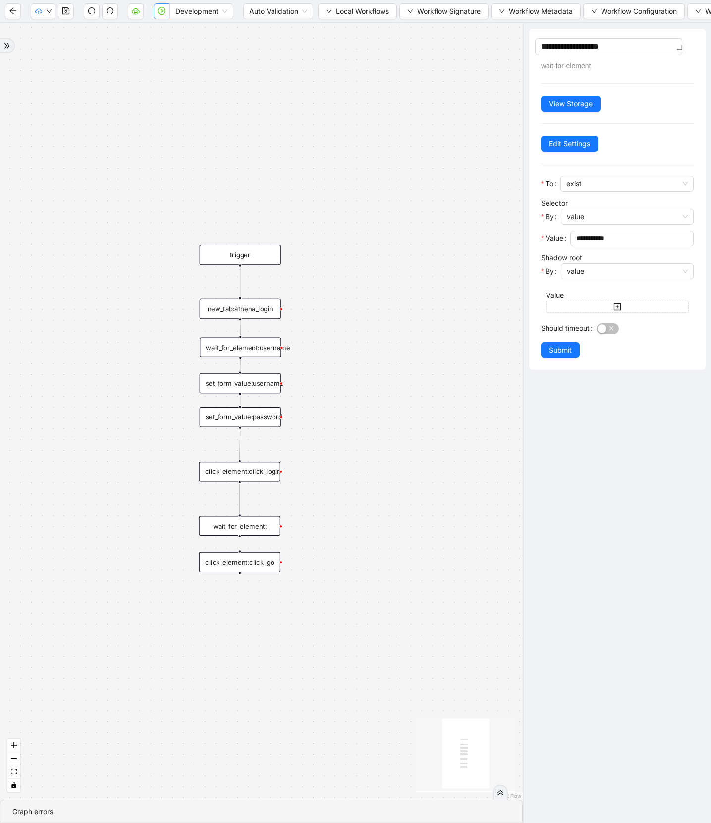
type textarea "**********"
click at [603, 326] on div "button" at bounding box center [602, 328] width 9 height 9
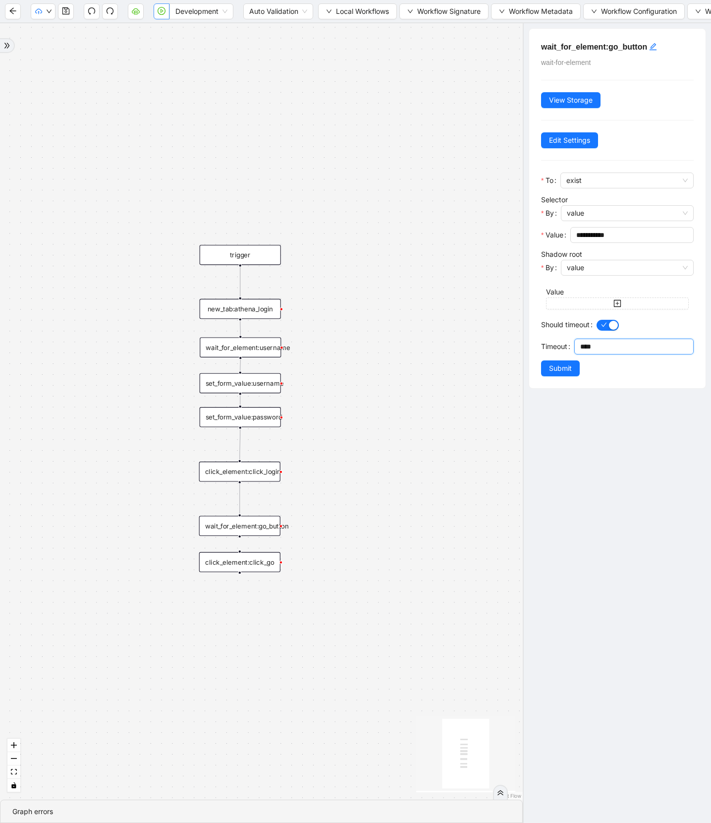
drag, startPoint x: 584, startPoint y: 345, endPoint x: 570, endPoint y: 345, distance: 13.9
click at [570, 345] on div "Timeout ****" at bounding box center [617, 350] width 153 height 22
click at [593, 240] on input "**********" at bounding box center [632, 235] width 110 height 11
click at [555, 370] on span "Submit" at bounding box center [560, 368] width 23 height 11
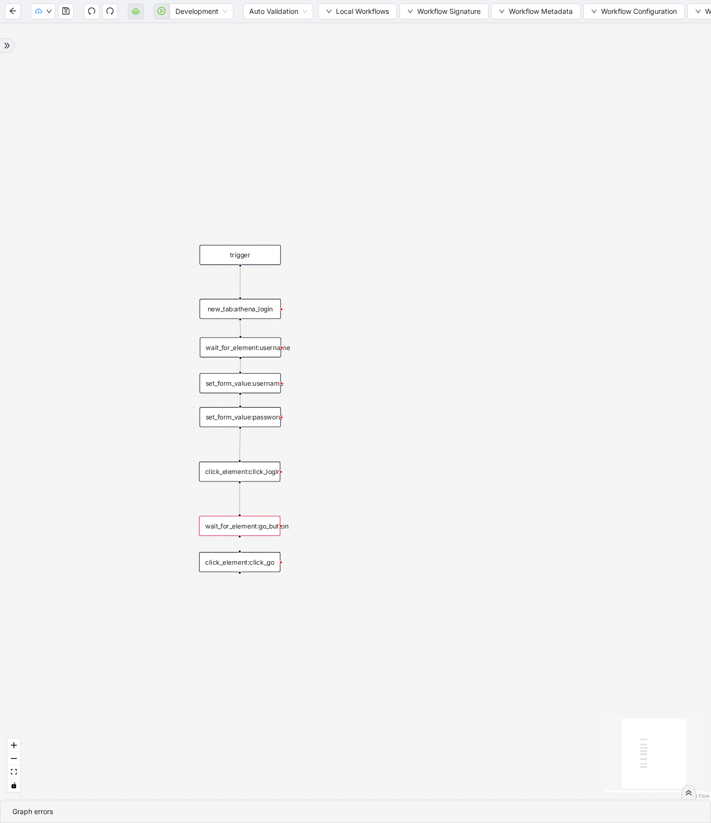
click at [250, 566] on div "click_element:click_go" at bounding box center [239, 562] width 81 height 20
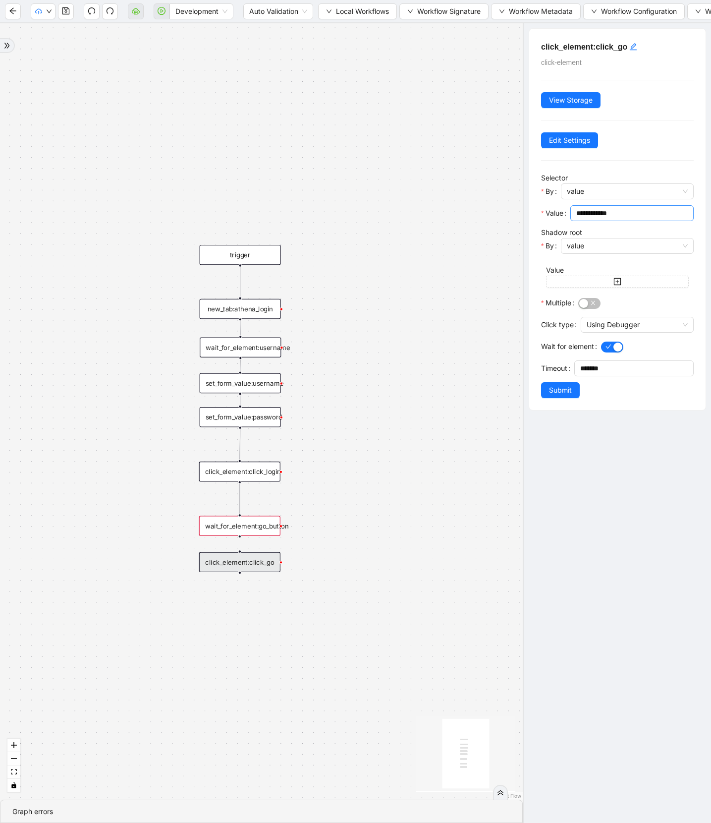
click at [609, 214] on input "**********" at bounding box center [632, 213] width 110 height 11
click at [233, 528] on div "wait_for_element:go_button" at bounding box center [239, 526] width 81 height 20
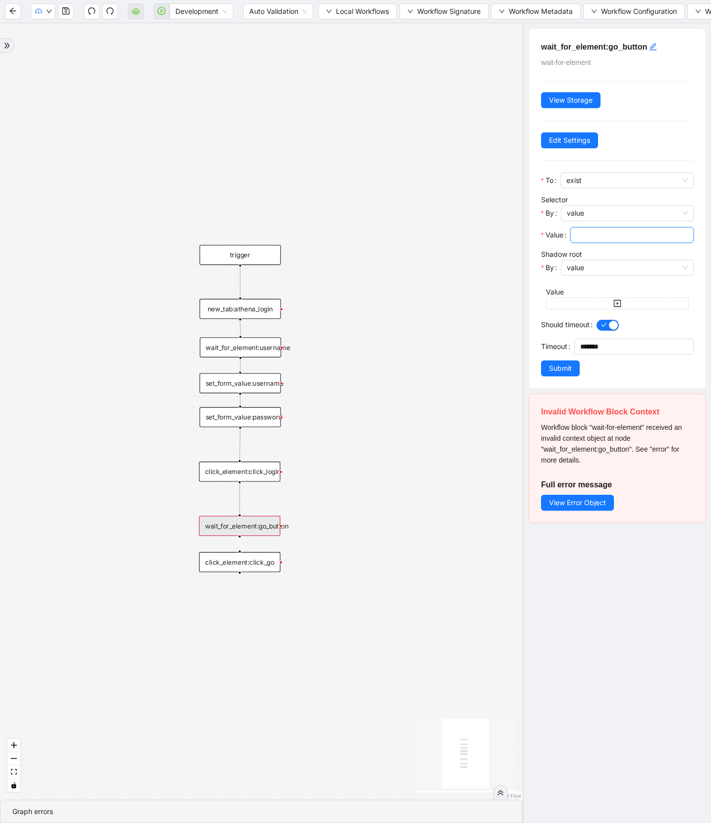
click at [599, 236] on input "Value" at bounding box center [632, 235] width 110 height 11
paste input "**********"
click at [557, 370] on span "Submit" at bounding box center [560, 368] width 23 height 11
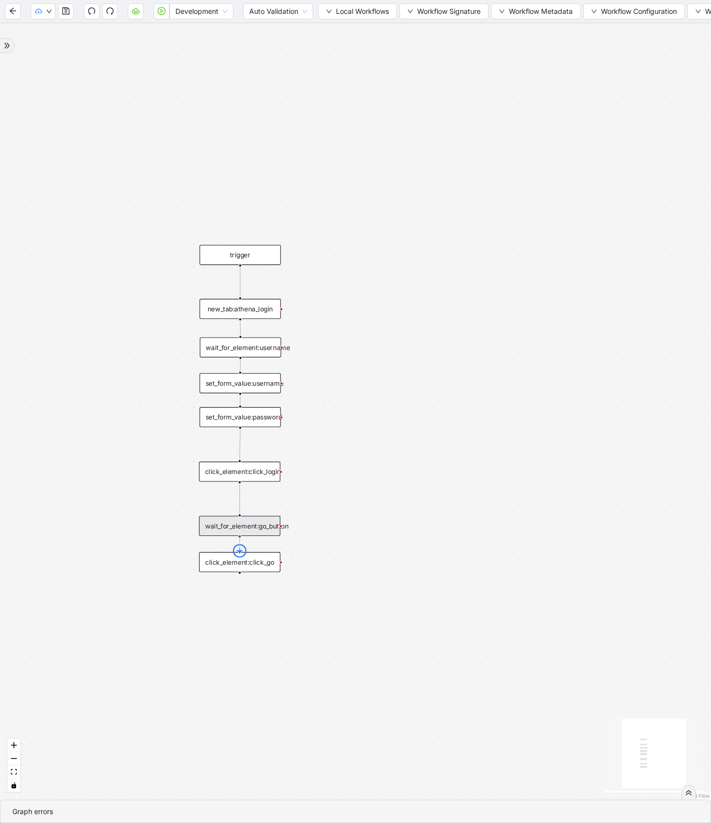
drag, startPoint x: 241, startPoint y: 535, endPoint x: 240, endPoint y: 552, distance: 17.4
click at [343, 8] on span "Local Workflows" at bounding box center [362, 11] width 53 height 11
click at [344, 48] on span "Create" at bounding box center [359, 46] width 64 height 11
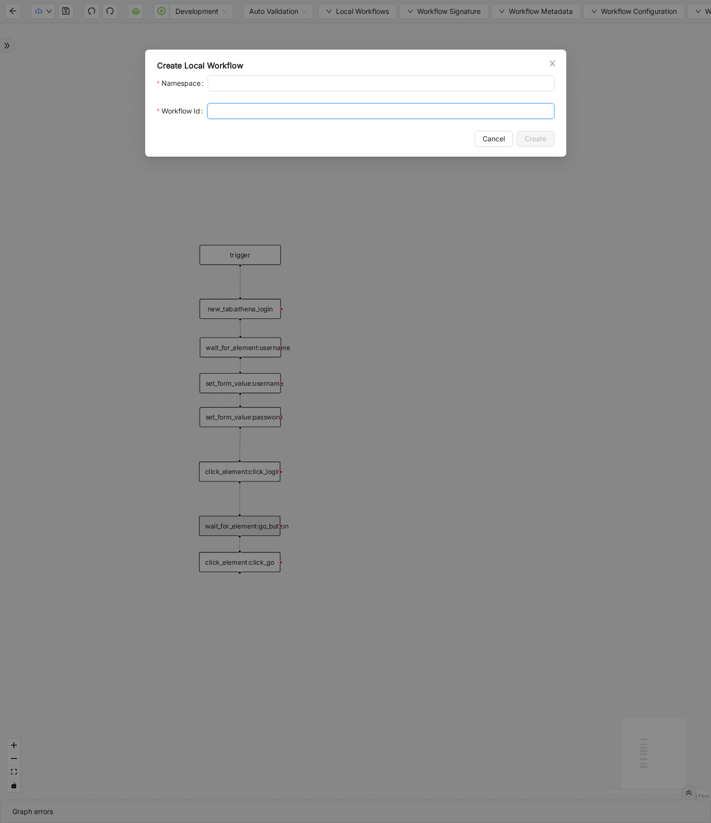
click at [239, 109] on input "Workflow Id" at bounding box center [381, 111] width 348 height 16
click at [243, 82] on input "Namespace" at bounding box center [381, 83] width 347 height 16
click at [528, 141] on span "Create" at bounding box center [536, 138] width 22 height 11
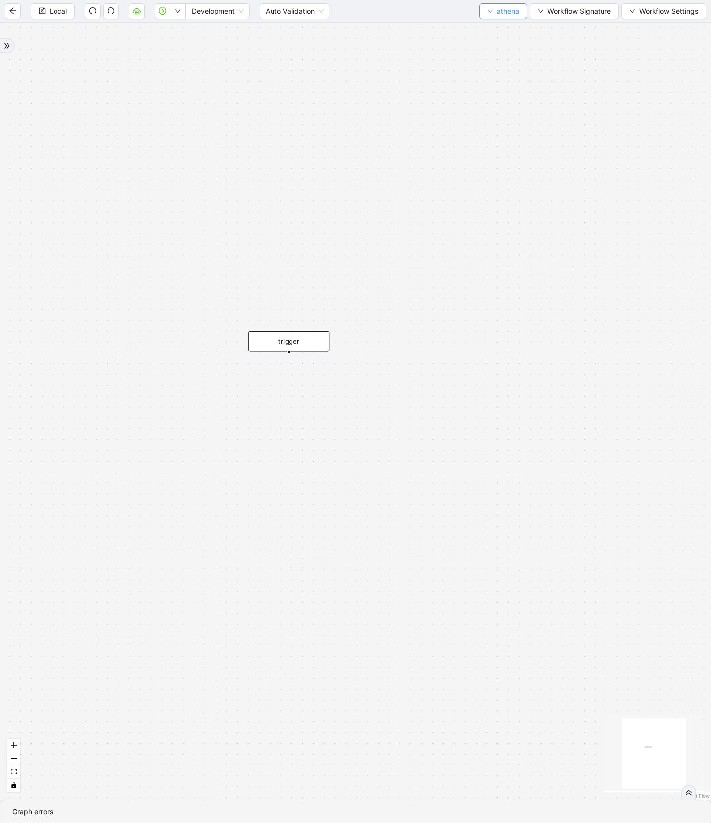
click at [510, 13] on span "athena" at bounding box center [508, 11] width 22 height 11
click at [507, 43] on span "Create" at bounding box center [500, 46] width 33 height 11
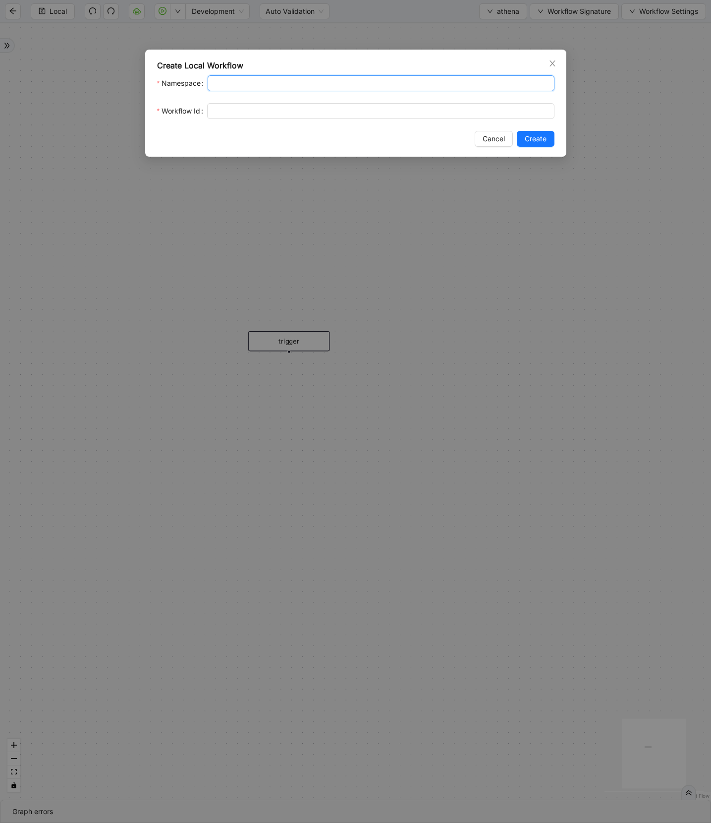
click at [226, 83] on input "Namespace" at bounding box center [381, 83] width 347 height 16
click at [241, 109] on input "Workflow Id" at bounding box center [381, 111] width 348 height 16
click at [242, 84] on input "Namespace" at bounding box center [381, 83] width 347 height 16
click at [544, 141] on span "Create" at bounding box center [536, 138] width 22 height 11
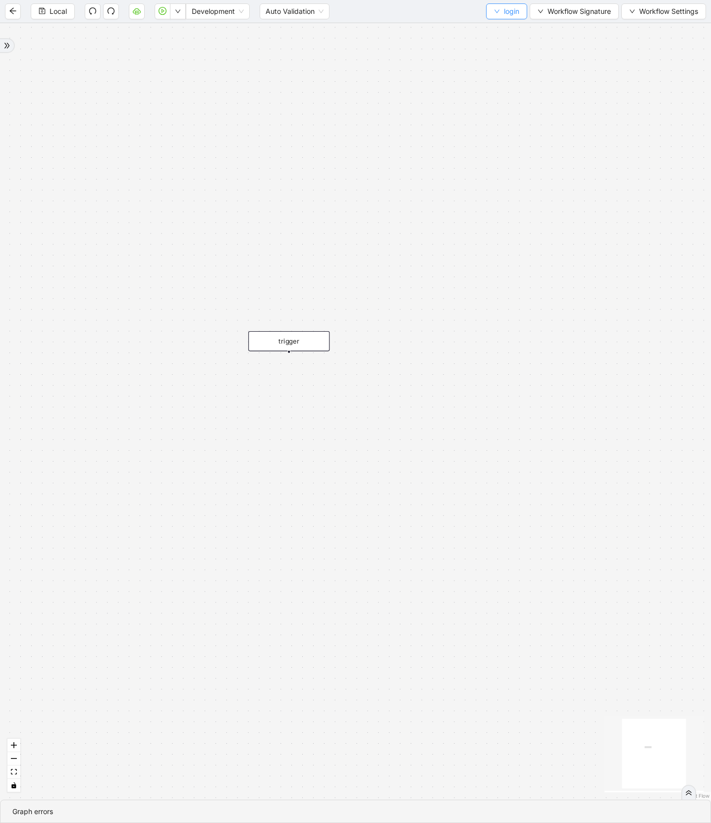
click at [504, 11] on span "login" at bounding box center [511, 11] width 15 height 11
click at [500, 26] on span "Select" at bounding box center [504, 30] width 26 height 11
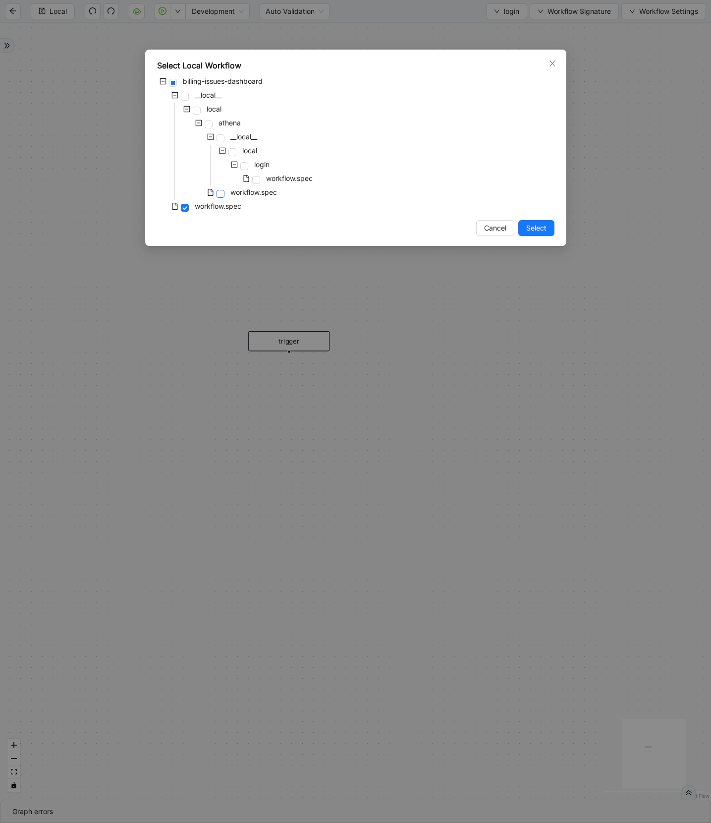
click at [220, 193] on span at bounding box center [221, 194] width 8 height 8
click at [552, 231] on button "Select" at bounding box center [537, 228] width 36 height 16
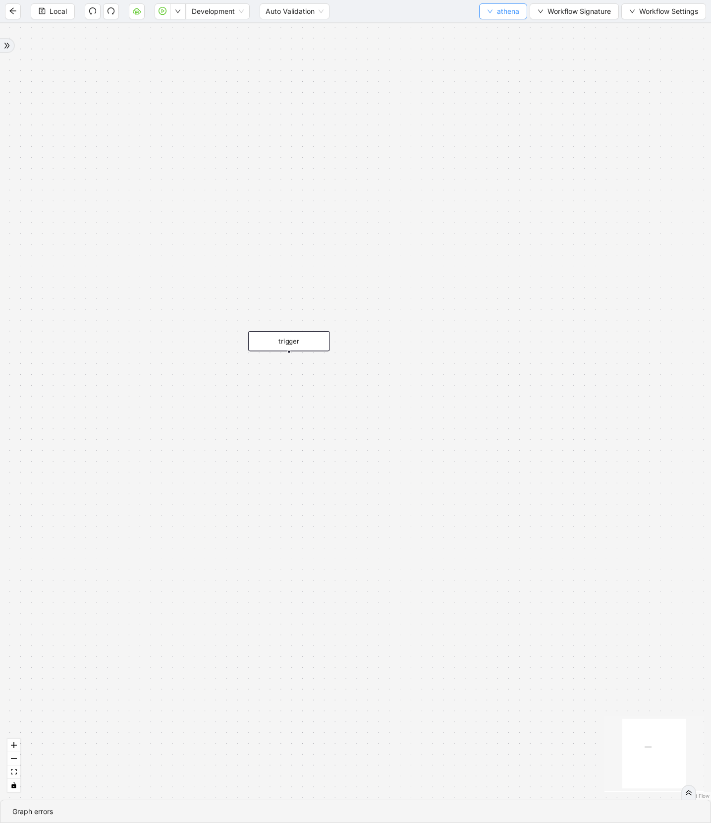
click at [503, 15] on span "athena" at bounding box center [508, 11] width 22 height 11
click at [500, 17] on span "athena" at bounding box center [508, 11] width 22 height 11
click at [499, 25] on div "trigger" at bounding box center [355, 411] width 711 height 776
click at [499, 9] on span "athena" at bounding box center [508, 11] width 22 height 11
click at [499, 25] on span "Select" at bounding box center [500, 30] width 33 height 11
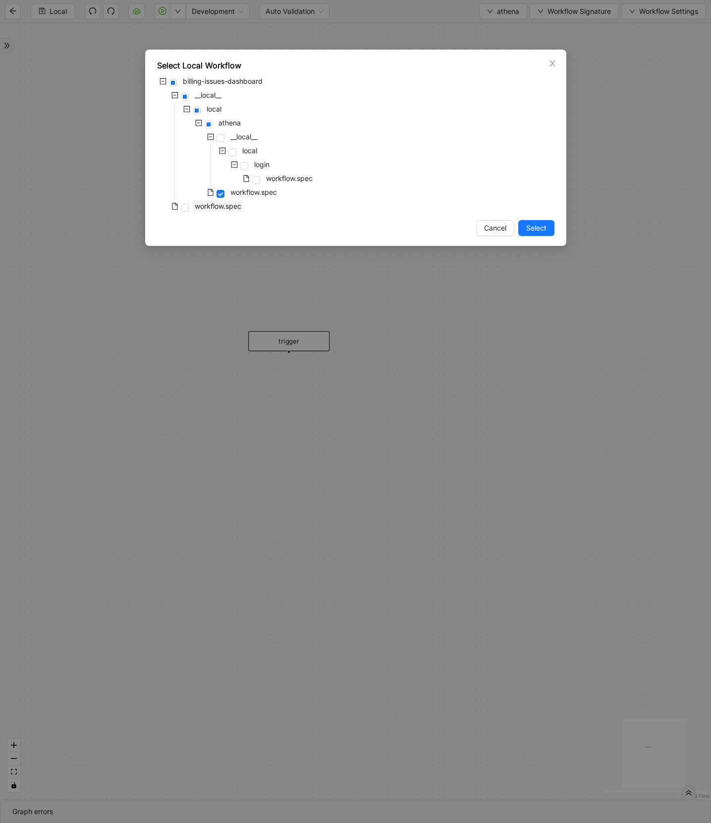
click at [197, 206] on span "workflow.spec" at bounding box center [218, 206] width 47 height 8
click at [539, 227] on span "Select" at bounding box center [537, 228] width 20 height 11
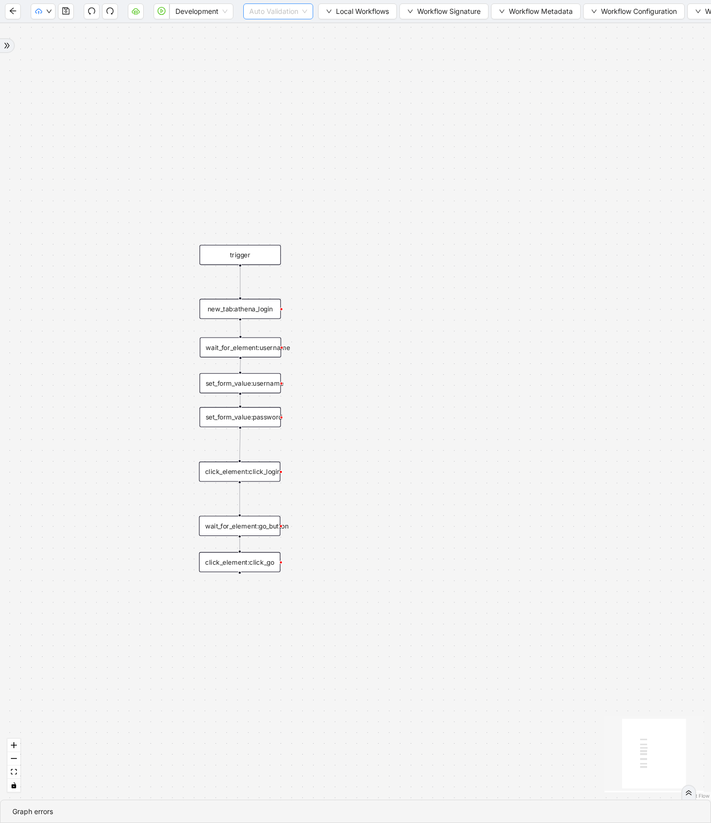
click at [279, 10] on span "Auto Validation" at bounding box center [278, 11] width 58 height 15
click at [364, 14] on span "Local Workflows" at bounding box center [362, 11] width 53 height 11
click at [358, 64] on span "Remove" at bounding box center [359, 62] width 64 height 11
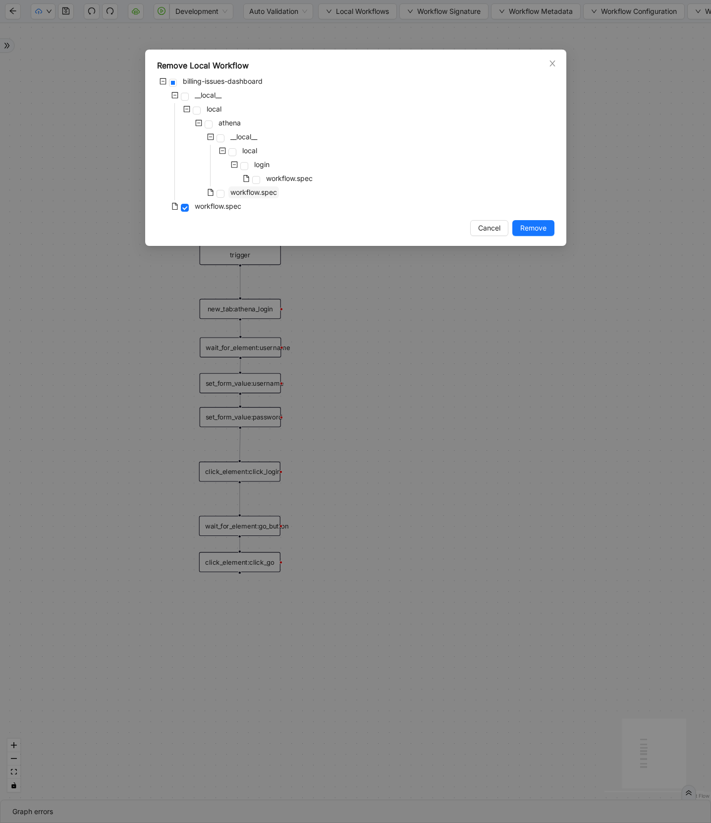
click at [248, 192] on span "workflow.spec" at bounding box center [254, 192] width 47 height 8
click at [523, 233] on span "Remove" at bounding box center [534, 228] width 26 height 11
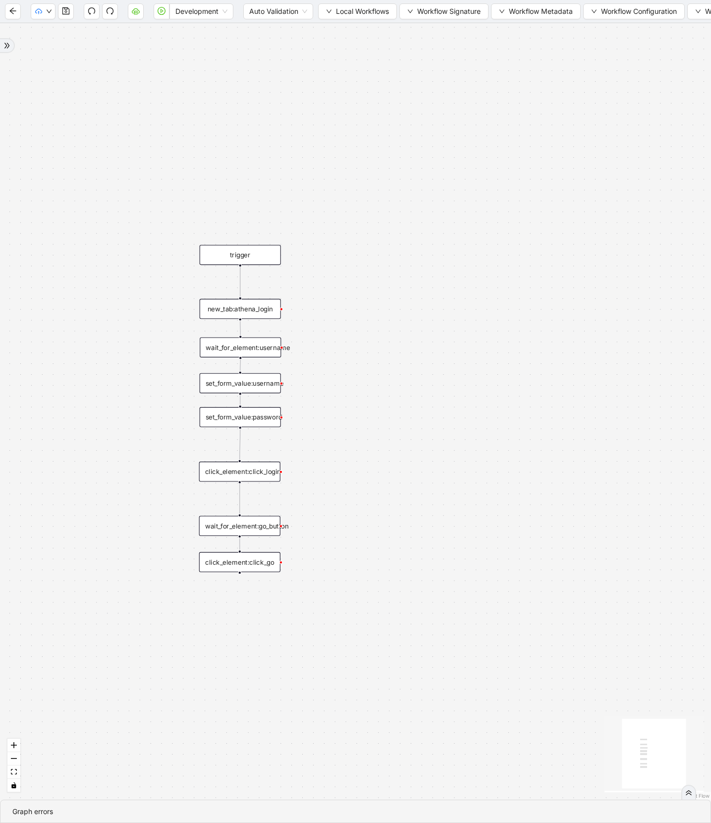
click at [356, 1] on div "Development Auto Validation Local Workflows Workflow Signature Workflow Metadat…" at bounding box center [355, 11] width 711 height 22
click at [380, 5] on button "Local Workflows" at bounding box center [357, 11] width 79 height 16
click at [362, 46] on span "Create" at bounding box center [359, 46] width 64 height 11
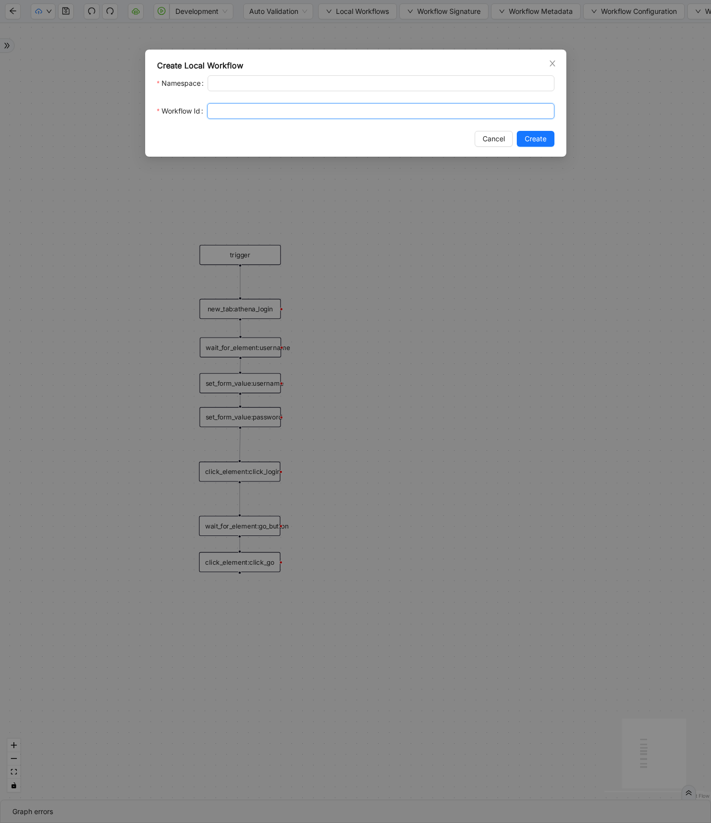
click at [250, 110] on input "Workflow Id" at bounding box center [381, 111] width 348 height 16
click at [528, 142] on span "Create" at bounding box center [536, 138] width 22 height 11
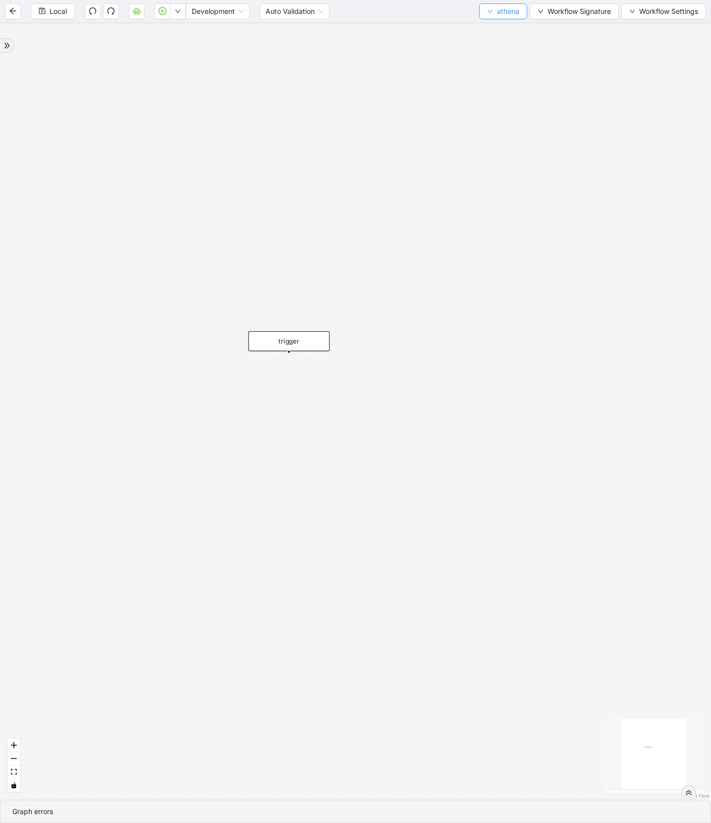
click at [514, 8] on span "athena" at bounding box center [508, 11] width 22 height 11
click at [494, 31] on span "Select" at bounding box center [500, 30] width 33 height 11
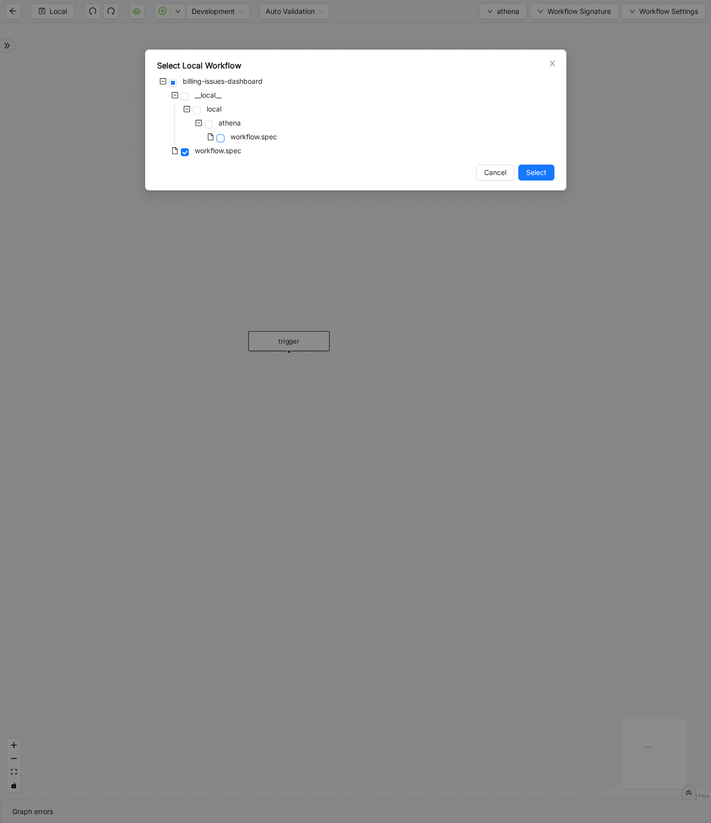
click at [220, 136] on span at bounding box center [221, 138] width 8 height 8
click at [527, 173] on span "Select" at bounding box center [537, 172] width 20 height 11
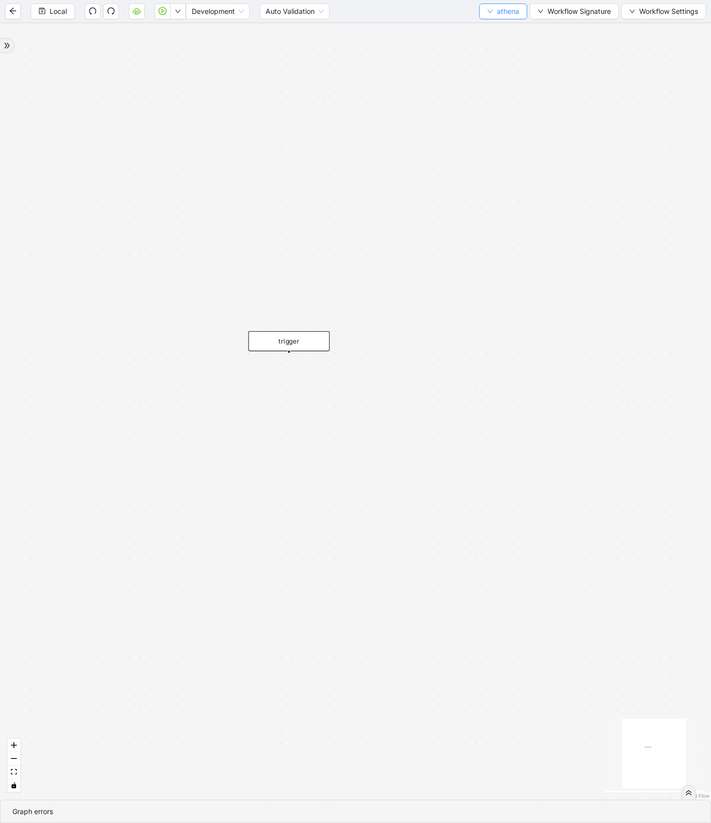
click at [515, 8] on span "athena" at bounding box center [508, 11] width 22 height 11
click at [501, 32] on span "Select" at bounding box center [500, 30] width 33 height 11
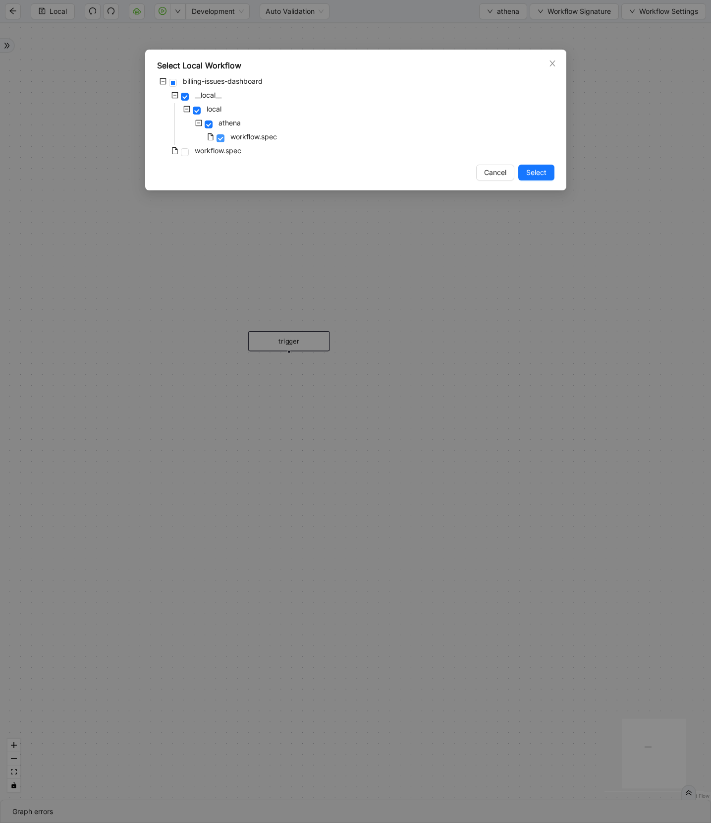
click at [224, 138] on span at bounding box center [221, 138] width 8 height 8
click at [215, 146] on span "workflow.spec" at bounding box center [218, 150] width 47 height 8
click at [538, 173] on span "Select" at bounding box center [537, 172] width 20 height 11
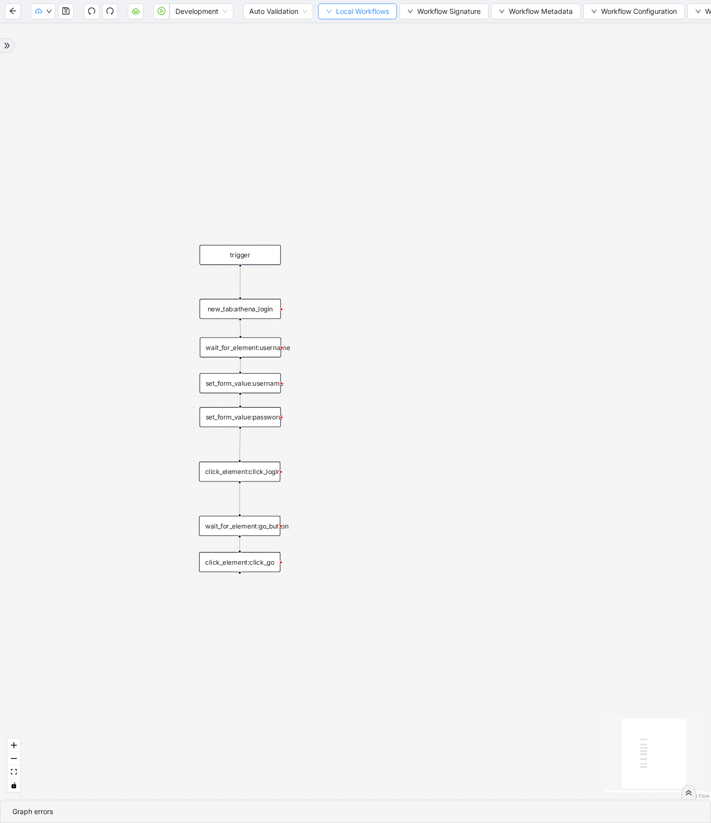
click at [360, 16] on span "Local Workflows" at bounding box center [362, 11] width 53 height 11
click at [346, 63] on span "Remove" at bounding box center [359, 62] width 64 height 11
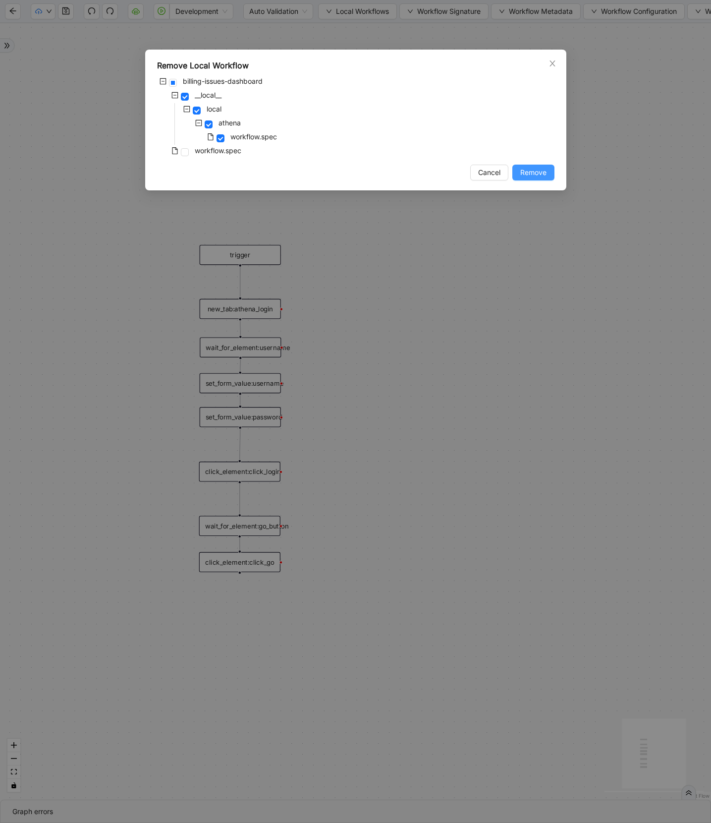
click at [552, 171] on button "Remove" at bounding box center [534, 173] width 42 height 16
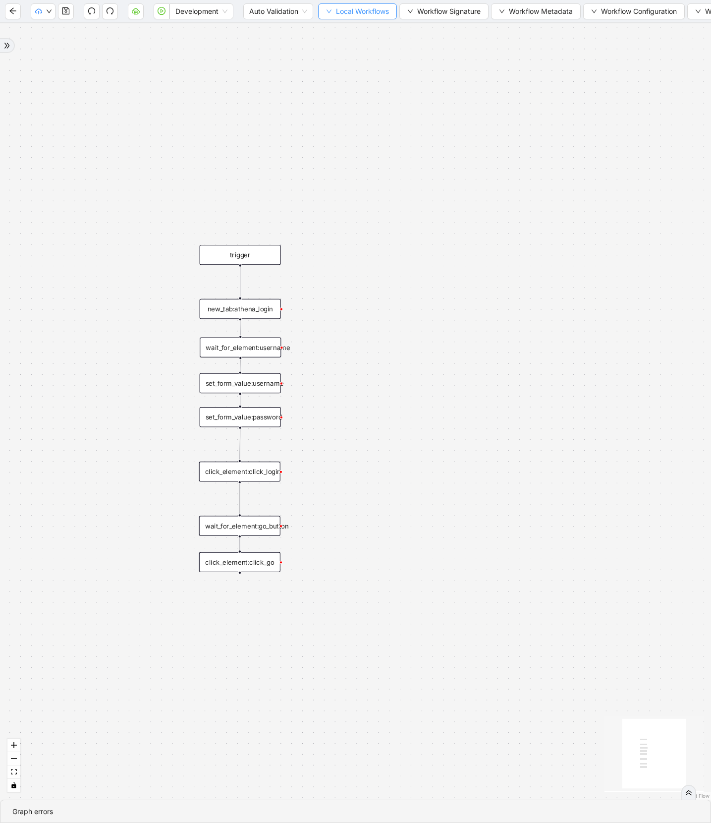
click at [362, 9] on span "Local Workflows" at bounding box center [362, 11] width 53 height 11
click at [357, 45] on span "Create" at bounding box center [359, 46] width 64 height 11
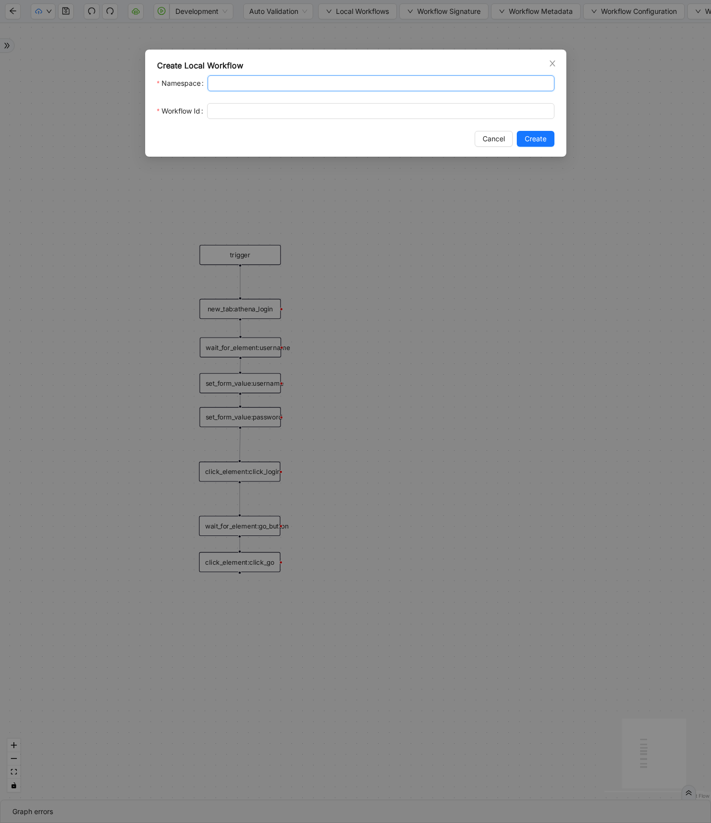
click at [263, 83] on input "Namespace" at bounding box center [381, 83] width 347 height 16
click at [270, 119] on div "Create Local Workflow Namespace Workflow Id Cancel Create" at bounding box center [355, 103] width 421 height 107
click at [270, 114] on input "Workflow Id" at bounding box center [381, 111] width 348 height 16
click at [541, 142] on span "Create" at bounding box center [536, 138] width 22 height 11
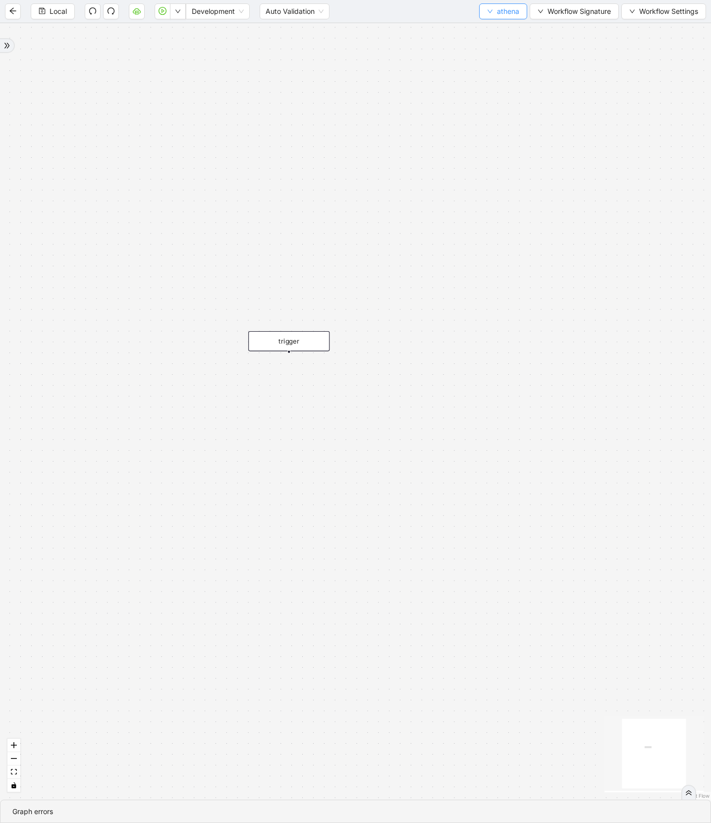
click at [511, 12] on span "athena" at bounding box center [508, 11] width 22 height 11
click at [504, 32] on span "Select" at bounding box center [500, 30] width 33 height 11
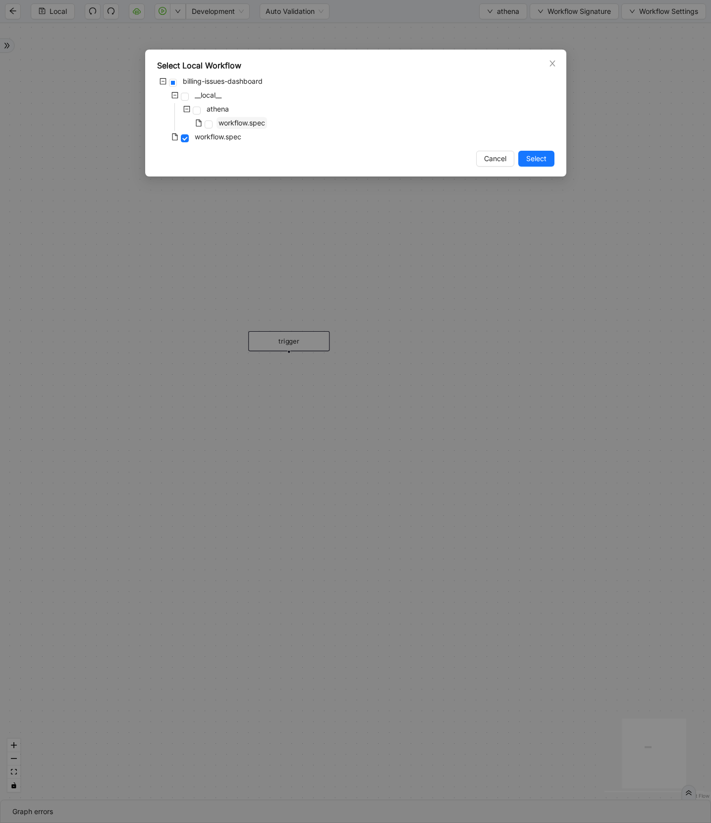
click at [231, 120] on span "workflow.spec" at bounding box center [242, 122] width 47 height 8
click at [538, 162] on span "Select" at bounding box center [537, 158] width 20 height 11
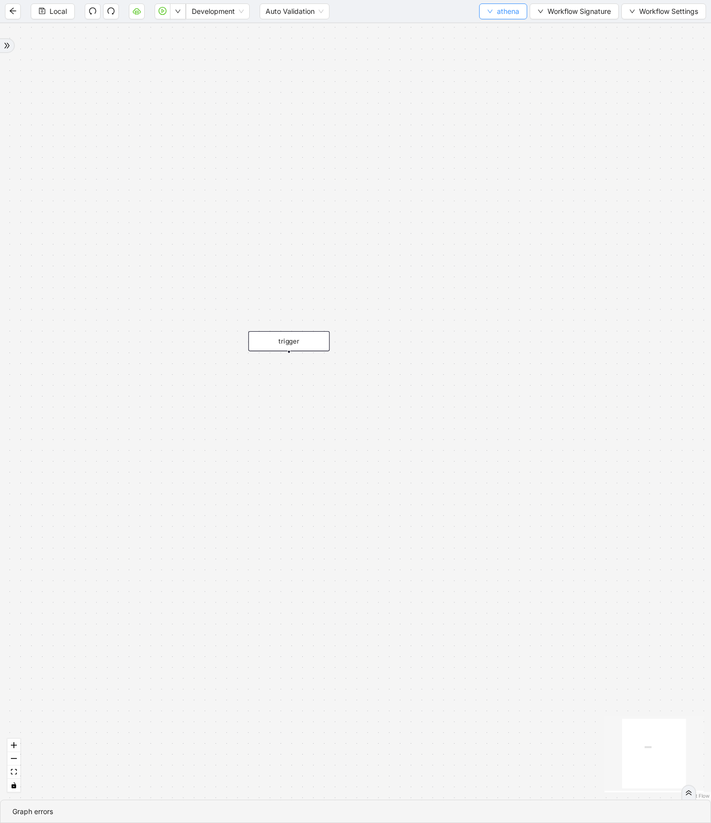
click at [505, 15] on span "athena" at bounding box center [508, 11] width 22 height 11
click at [505, 43] on span "Create" at bounding box center [500, 46] width 33 height 11
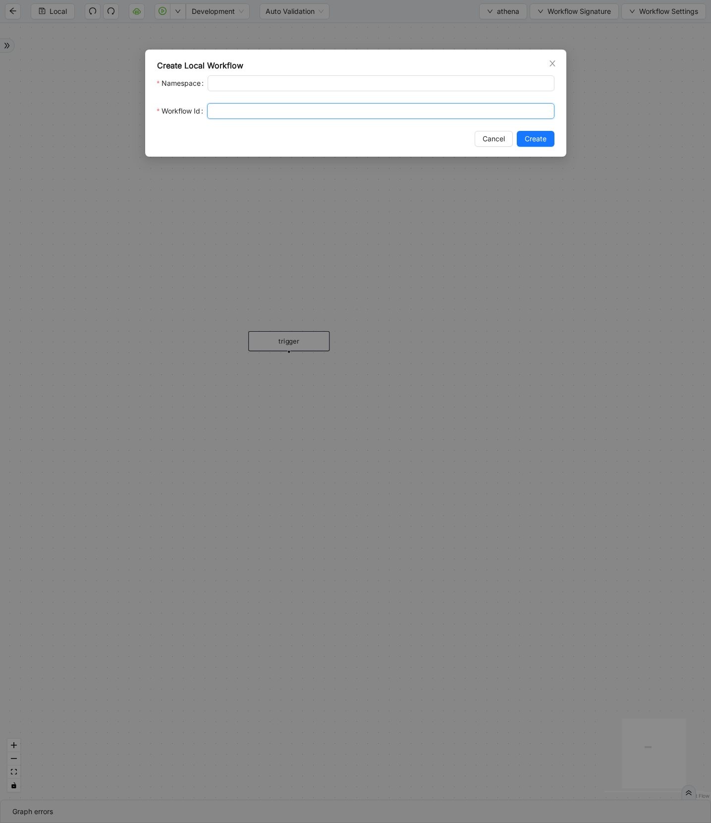
click at [283, 118] on input "Workflow Id" at bounding box center [381, 111] width 348 height 16
click at [538, 142] on span "Create" at bounding box center [536, 138] width 22 height 11
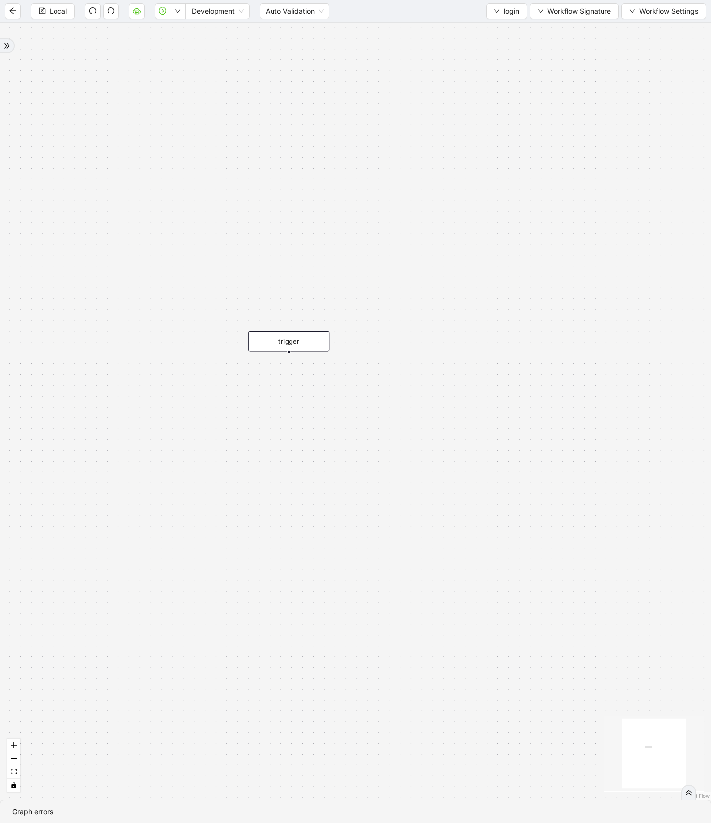
click at [506, 20] on div "Local Development Auto Validation login Workflow Signature Workflow Settings" at bounding box center [355, 11] width 711 height 22
click at [506, 12] on span "login" at bounding box center [511, 11] width 15 height 11
click at [498, 27] on span "Select" at bounding box center [504, 30] width 26 height 11
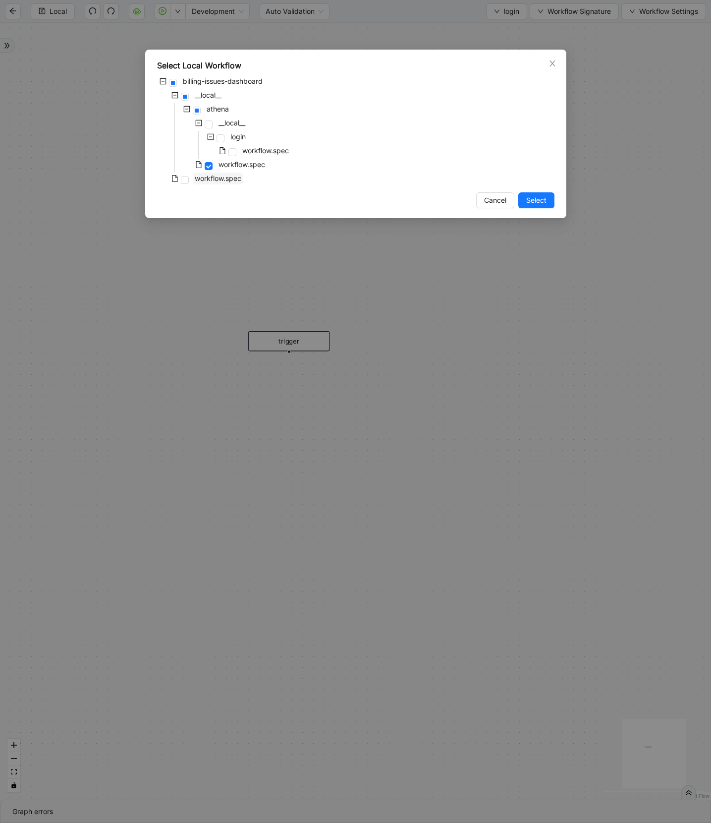
click at [216, 174] on span "workflow.spec" at bounding box center [218, 178] width 47 height 8
click at [545, 201] on span "Select" at bounding box center [537, 200] width 20 height 11
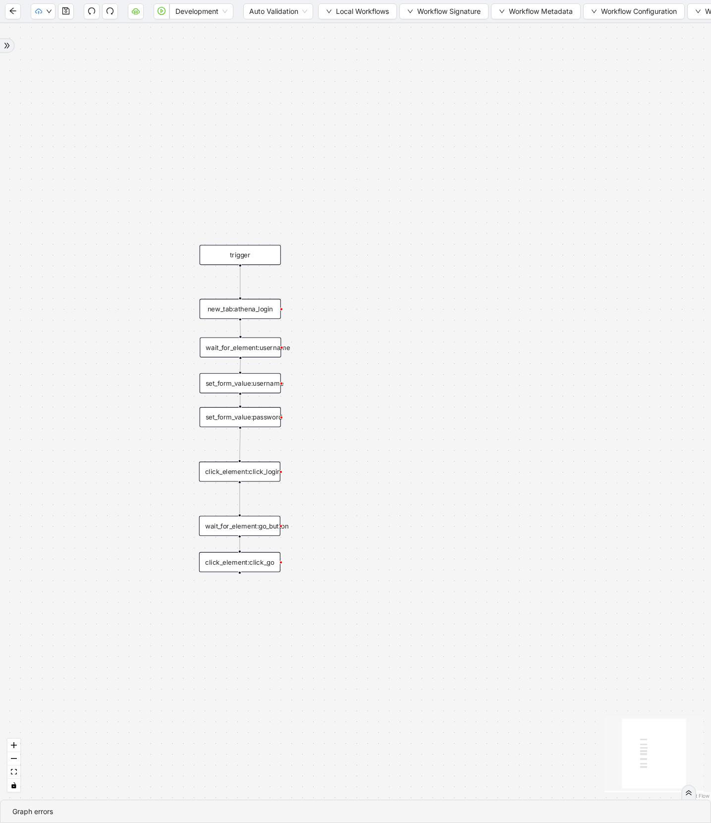
click at [189, 294] on div "trigger new_tab:athena_login click_element:click_go set_form_value:username set…" at bounding box center [355, 411] width 711 height 776
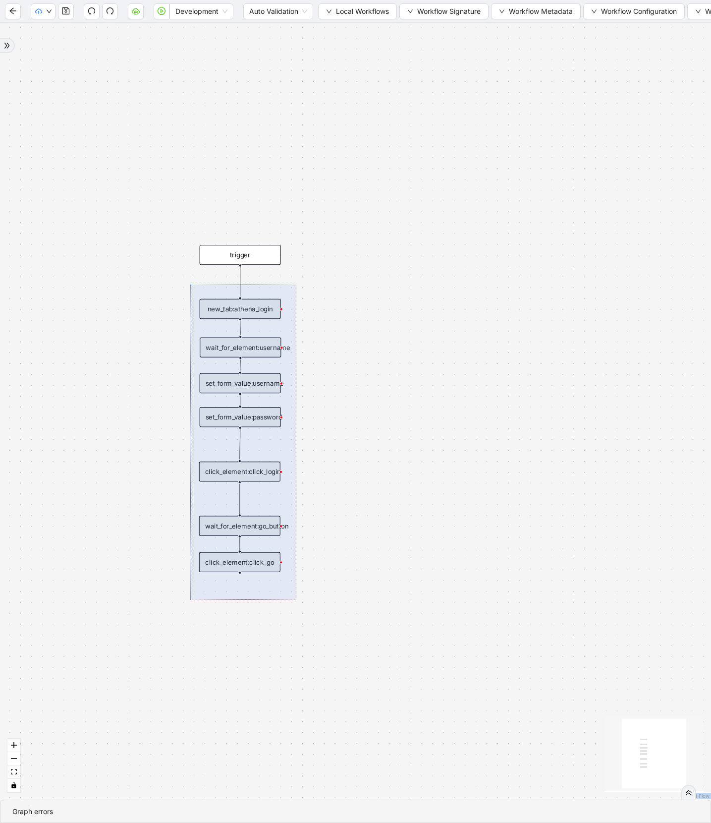
drag, startPoint x: 190, startPoint y: 285, endPoint x: 296, endPoint y: 600, distance: 332.7
click at [296, 600] on div "trigger new_tab:athena_login click_element:click_go set_form_value:username set…" at bounding box center [355, 411] width 711 height 776
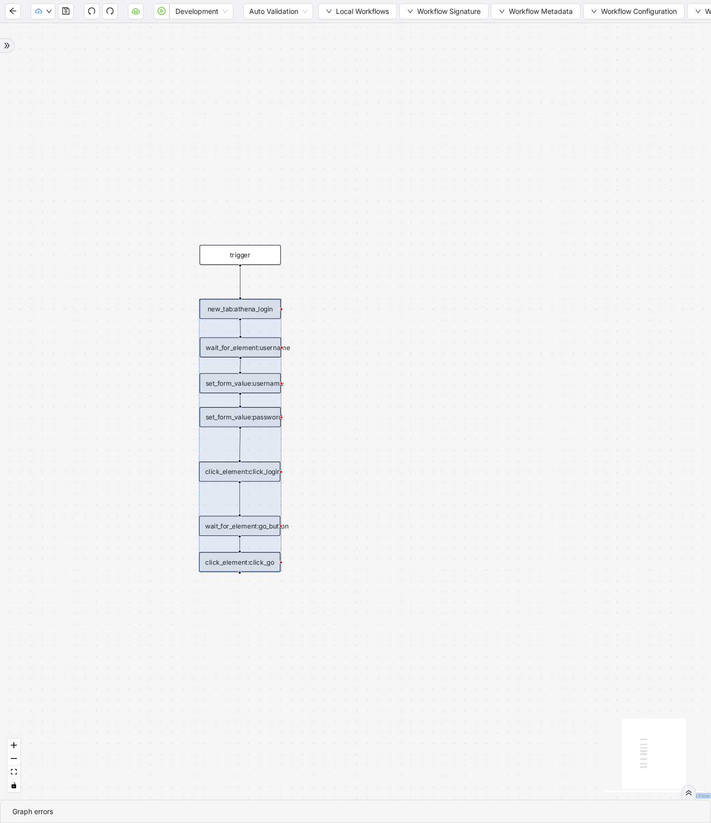
copy body "React Flow mini map React Flow Press enter or space to select a node. You can t…"
click at [348, 10] on span "Local Workflows" at bounding box center [362, 11] width 53 height 11
click at [355, 27] on span "Select" at bounding box center [359, 30] width 64 height 11
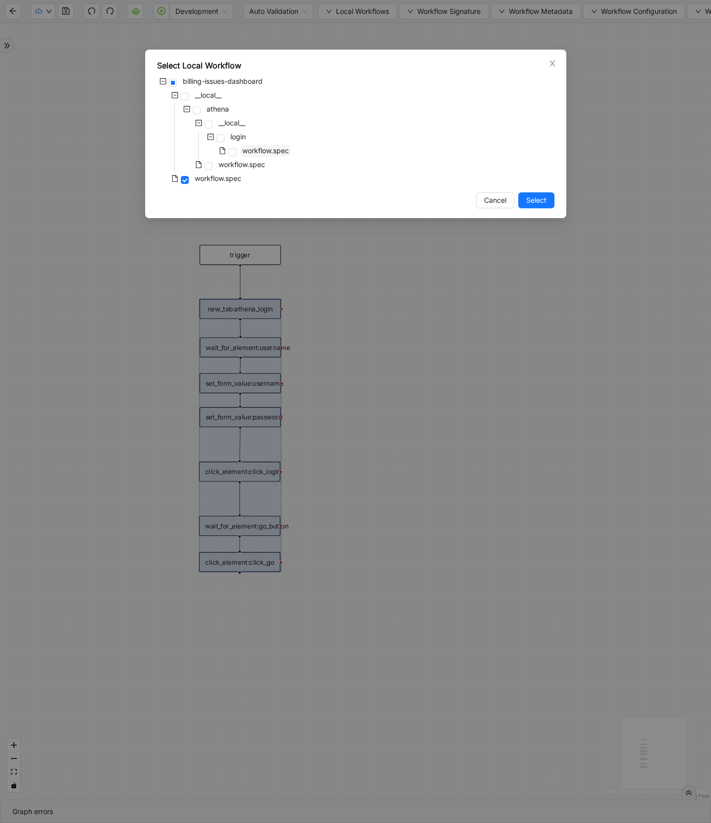
click at [252, 150] on span "workflow.spec" at bounding box center [265, 150] width 47 height 8
click at [529, 206] on button "Select" at bounding box center [537, 200] width 36 height 16
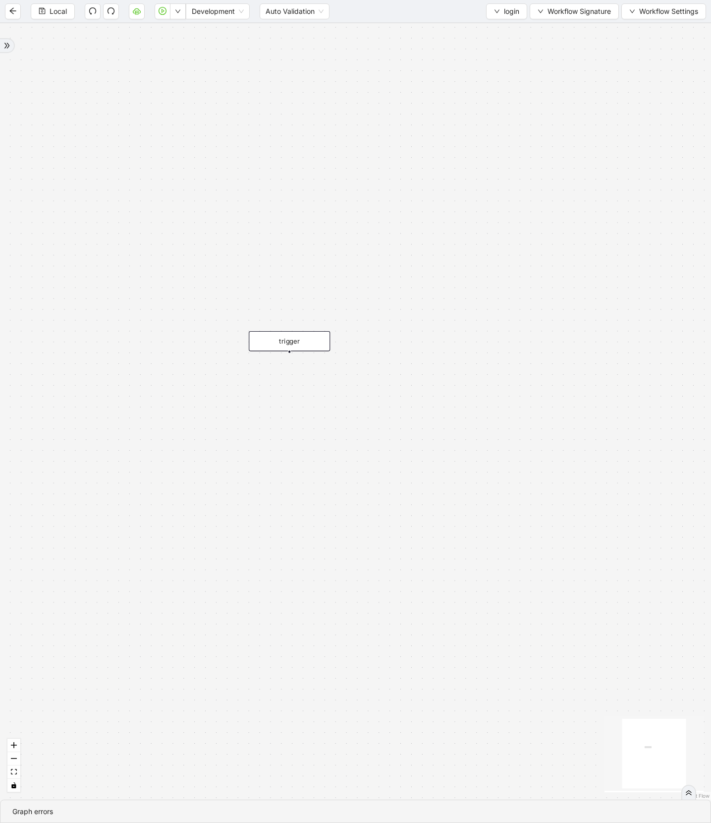
click at [273, 389] on div "trigger" at bounding box center [355, 411] width 711 height 776
click at [510, 14] on span "login" at bounding box center [511, 11] width 15 height 11
click at [506, 32] on span "Select" at bounding box center [504, 30] width 26 height 11
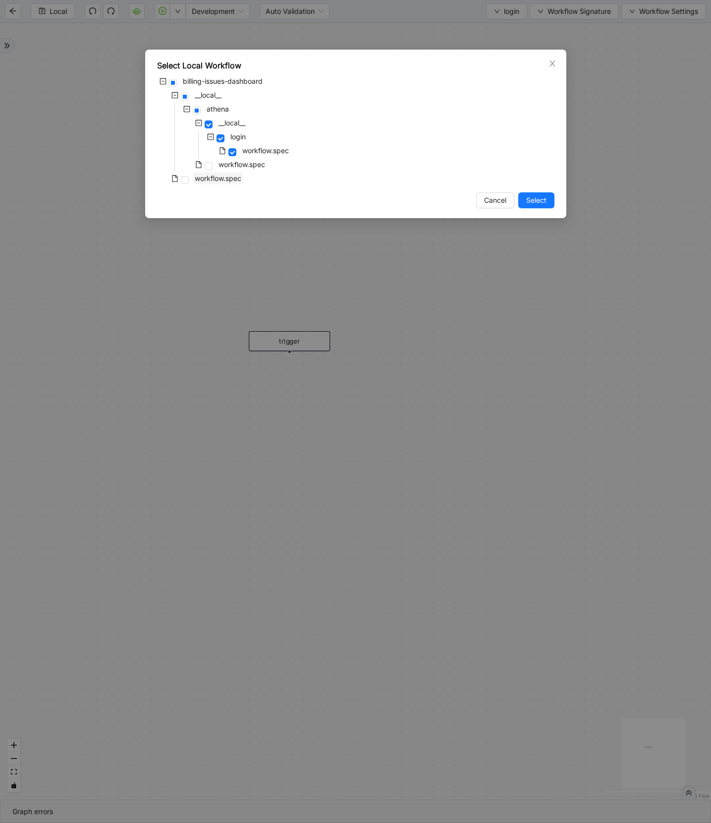
click at [231, 177] on span "workflow.spec" at bounding box center [218, 178] width 47 height 8
click at [543, 198] on span "Select" at bounding box center [537, 200] width 20 height 11
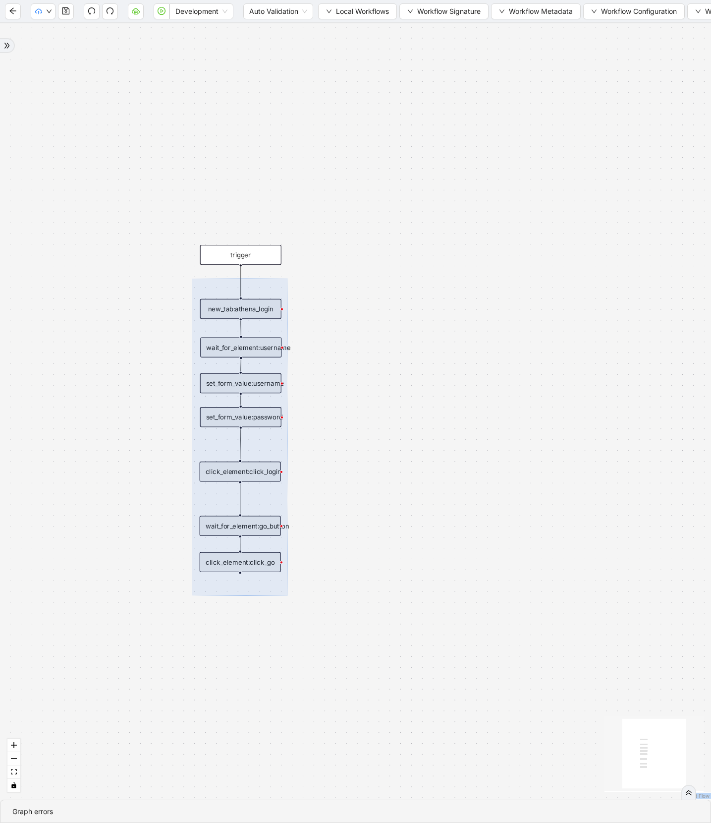
drag, startPoint x: 192, startPoint y: 279, endPoint x: 288, endPoint y: 595, distance: 330.9
click at [288, 595] on div "trigger new_tab:athena_login click_element:click_go set_form_value:username set…" at bounding box center [355, 411] width 711 height 776
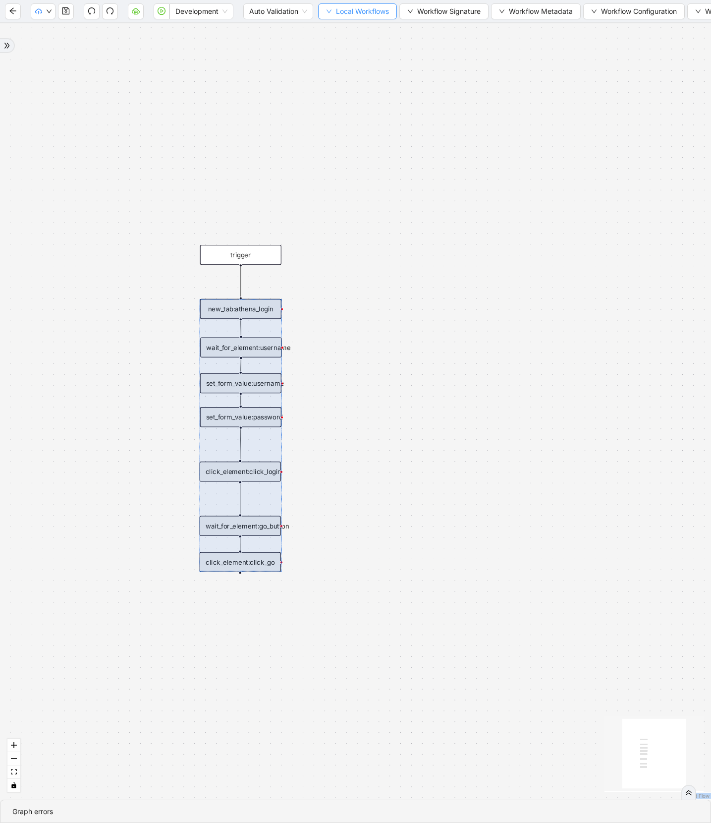
click at [335, 5] on button "Local Workflows" at bounding box center [357, 11] width 79 height 16
click at [341, 25] on span "Select" at bounding box center [359, 30] width 64 height 11
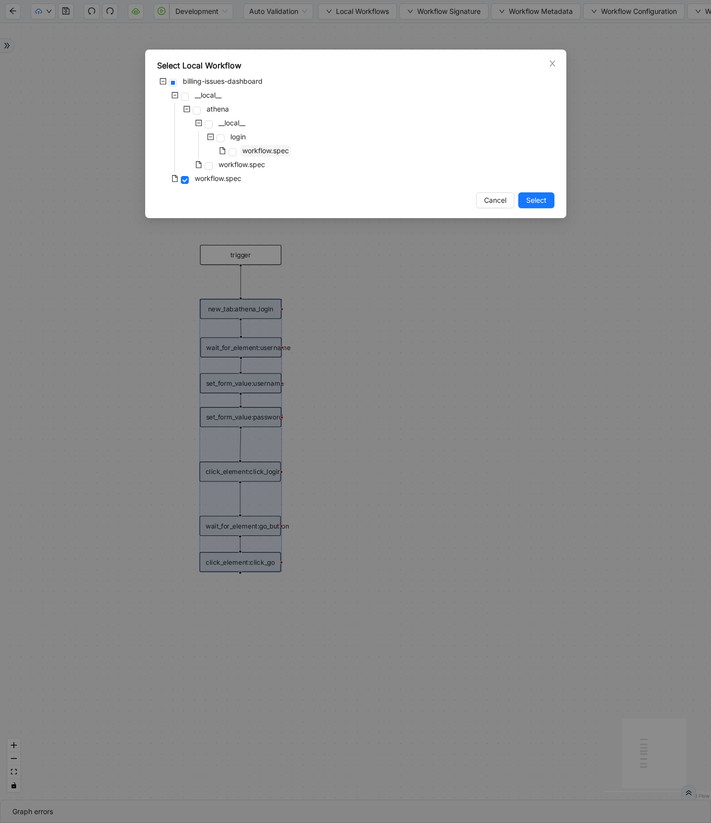
click at [268, 150] on span "workflow.spec" at bounding box center [265, 150] width 47 height 8
click at [537, 204] on span "Select" at bounding box center [537, 200] width 20 height 11
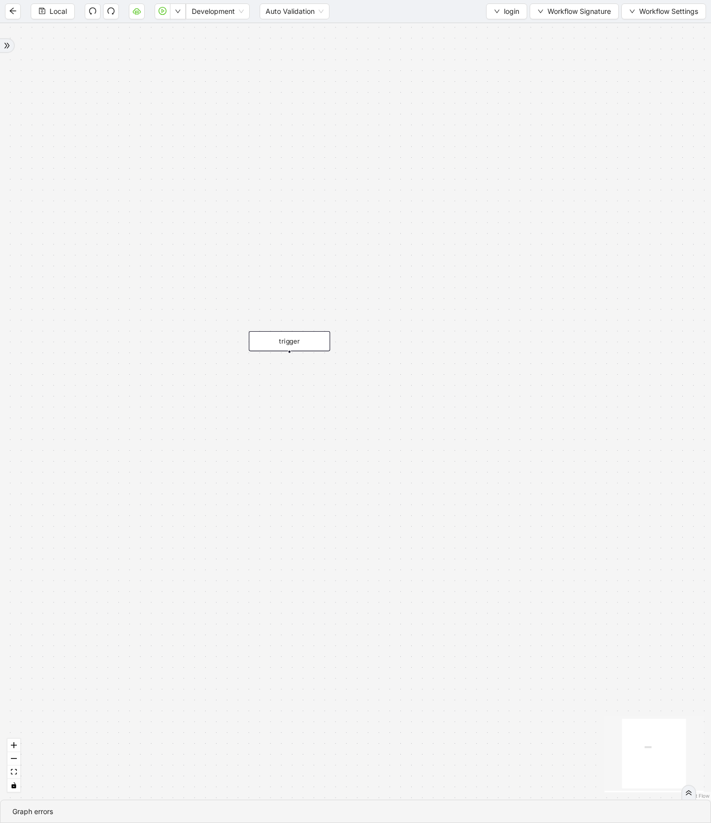
click at [305, 407] on div "trigger" at bounding box center [355, 411] width 711 height 776
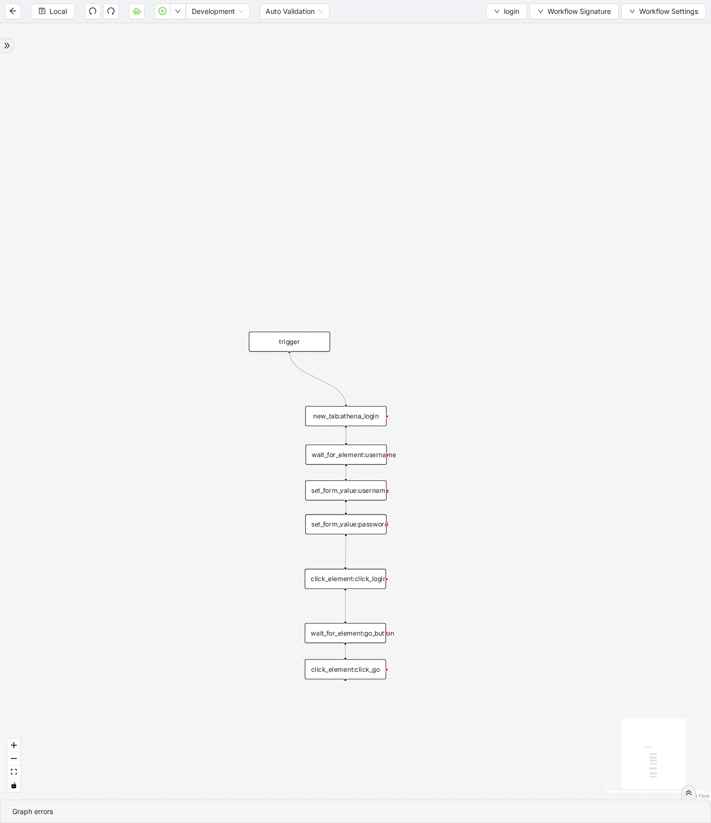
drag, startPoint x: 289, startPoint y: 351, endPoint x: 345, endPoint y: 409, distance: 80.6
click at [345, 409] on div "trigger new_tab:athena_login click_element:click_go set_form_value:username set…" at bounding box center [638, 757] width 778 height 850
click at [355, 425] on div "new_tab:athena_login" at bounding box center [345, 416] width 81 height 20
click at [372, 418] on div "new_tab:athena_login" at bounding box center [346, 416] width 81 height 20
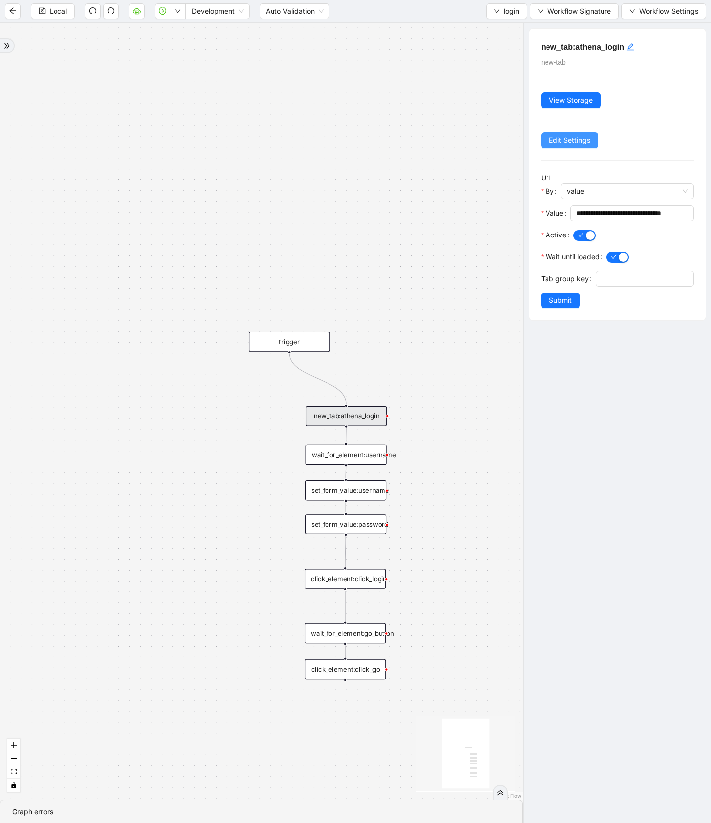
click at [589, 142] on span "Edit Settings" at bounding box center [569, 140] width 41 height 11
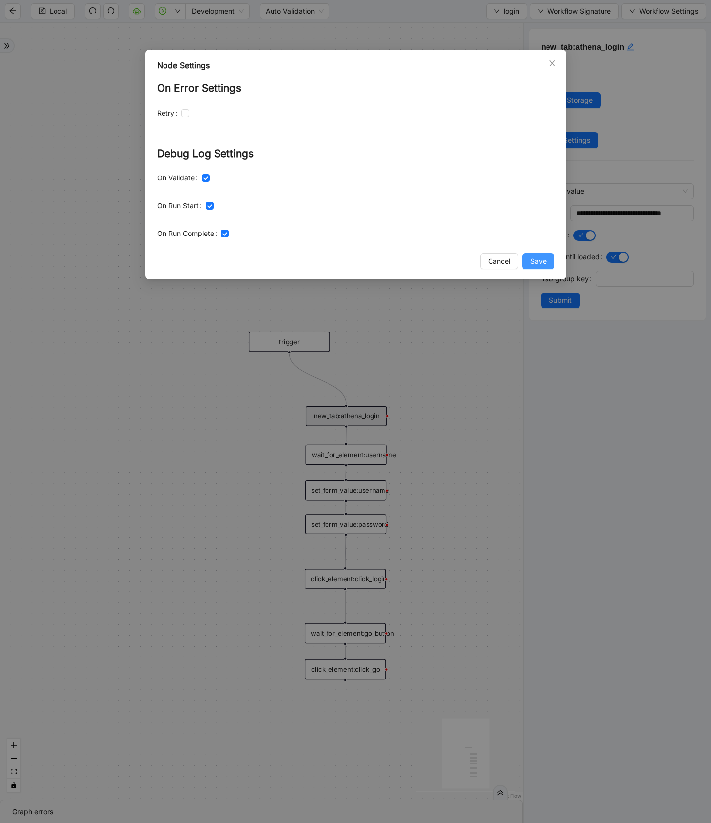
click at [525, 258] on button "Save" at bounding box center [539, 261] width 32 height 16
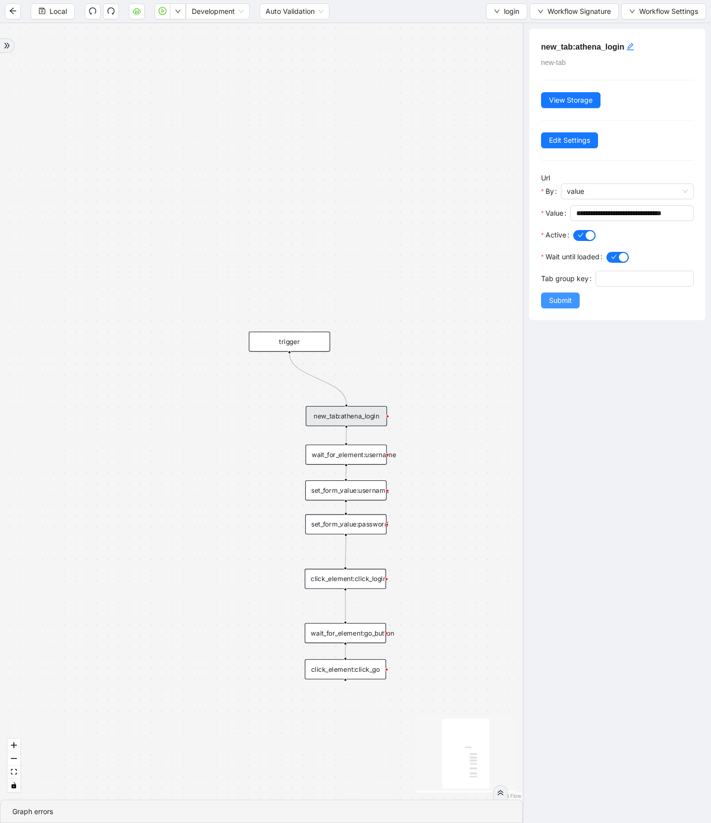
click at [560, 300] on span "Submit" at bounding box center [560, 300] width 23 height 11
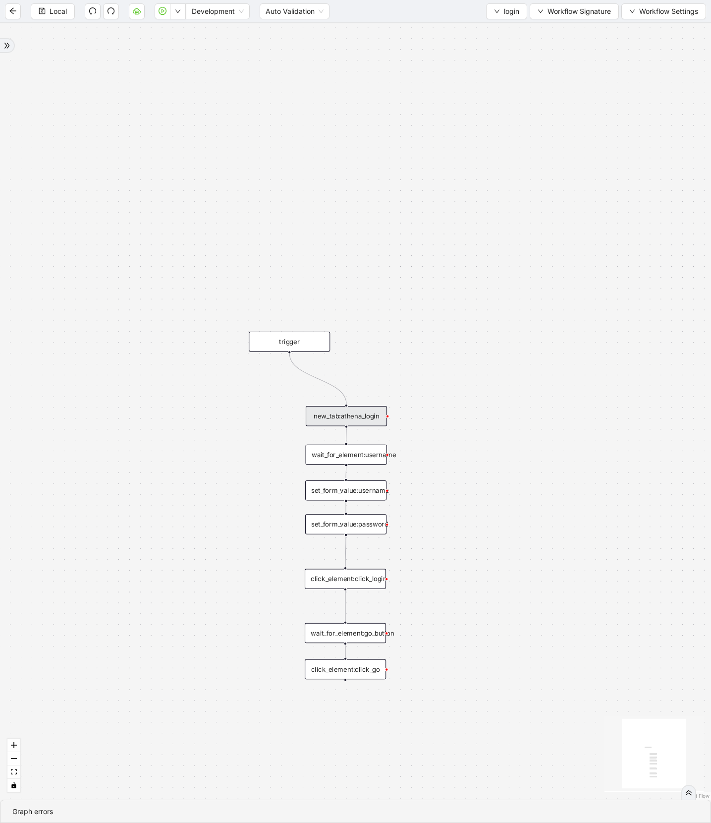
click at [335, 461] on div "wait_for_element:username" at bounding box center [346, 455] width 81 height 20
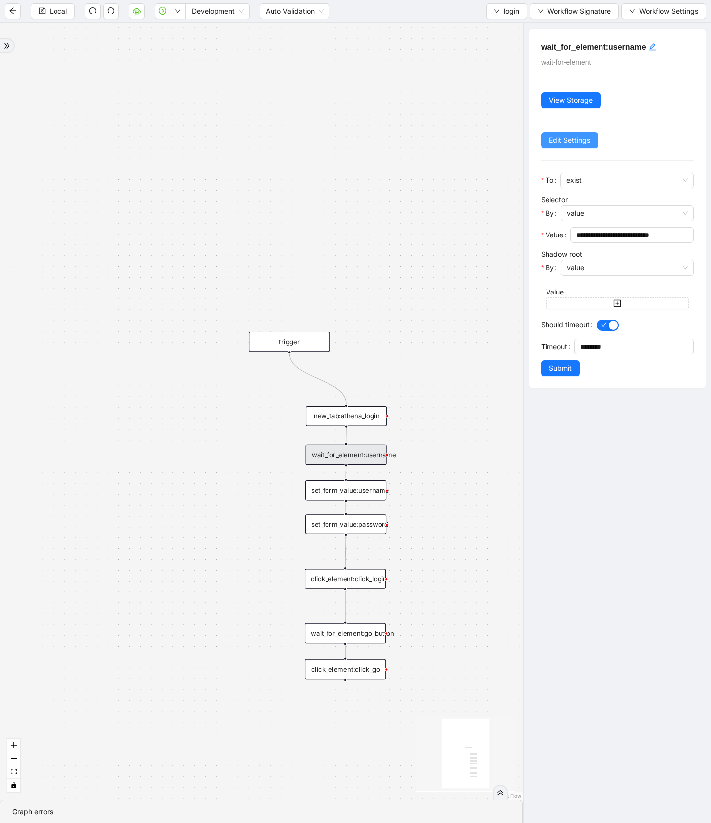
click at [584, 136] on span "Edit Settings" at bounding box center [569, 140] width 41 height 11
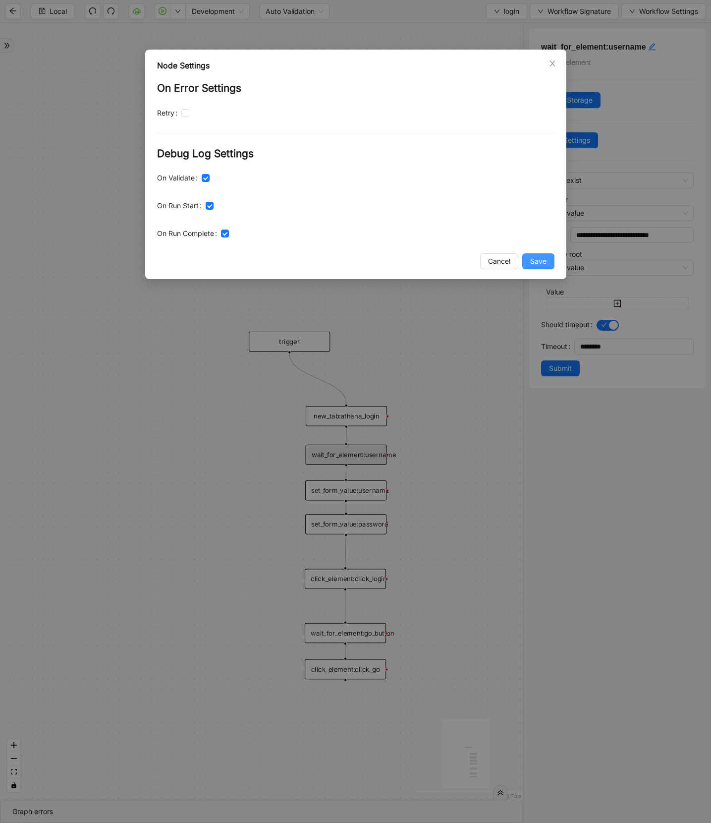
click at [533, 256] on span "Save" at bounding box center [539, 261] width 16 height 11
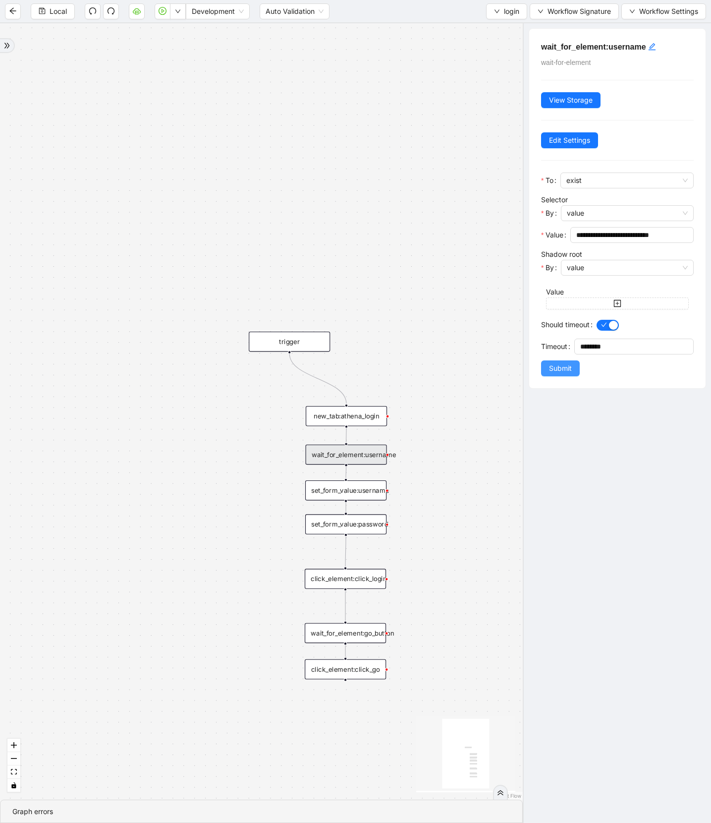
click at [567, 364] on span "Submit" at bounding box center [560, 368] width 23 height 11
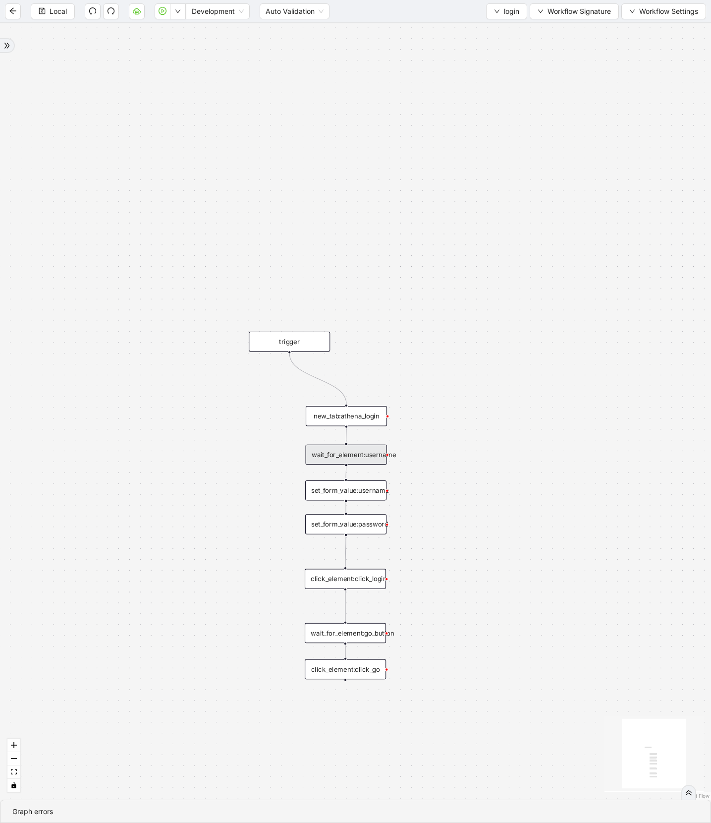
click at [372, 493] on div "set_form_value:username" at bounding box center [345, 490] width 81 height 20
click at [354, 488] on div "set_form_value:username" at bounding box center [345, 491] width 81 height 20
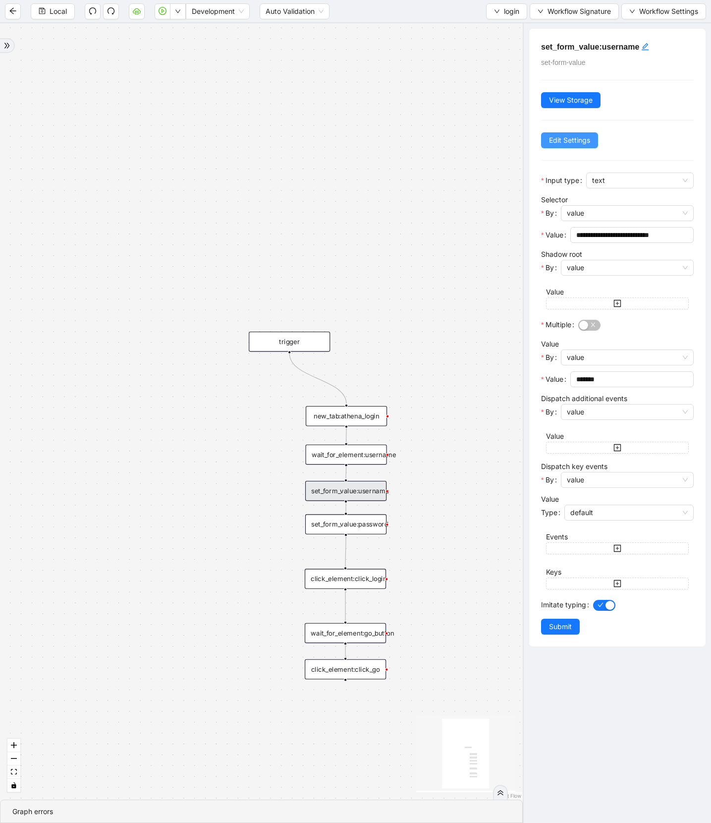
click at [574, 145] on span "Edit Settings" at bounding box center [569, 140] width 41 height 11
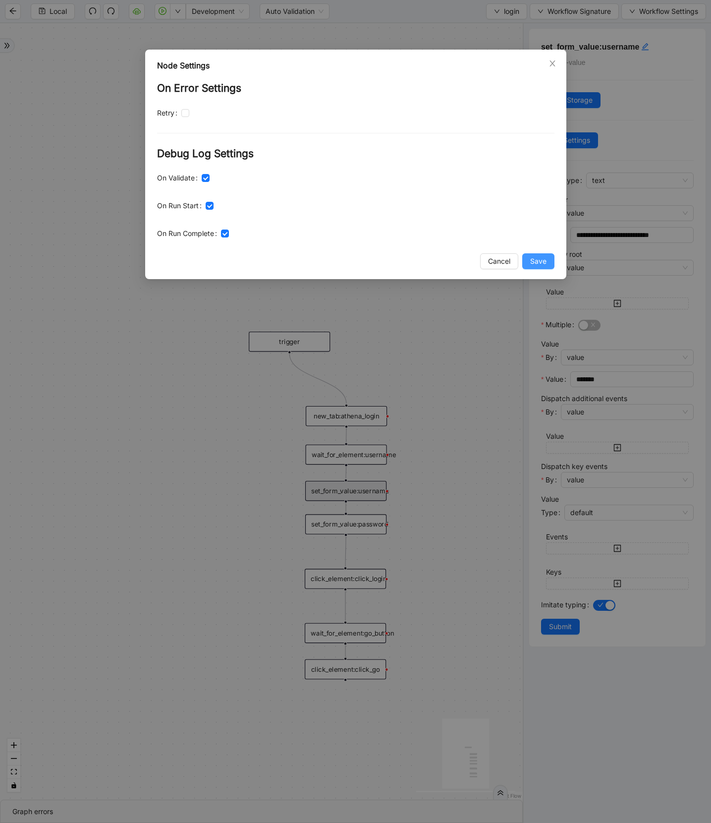
click at [543, 260] on span "Save" at bounding box center [539, 261] width 16 height 11
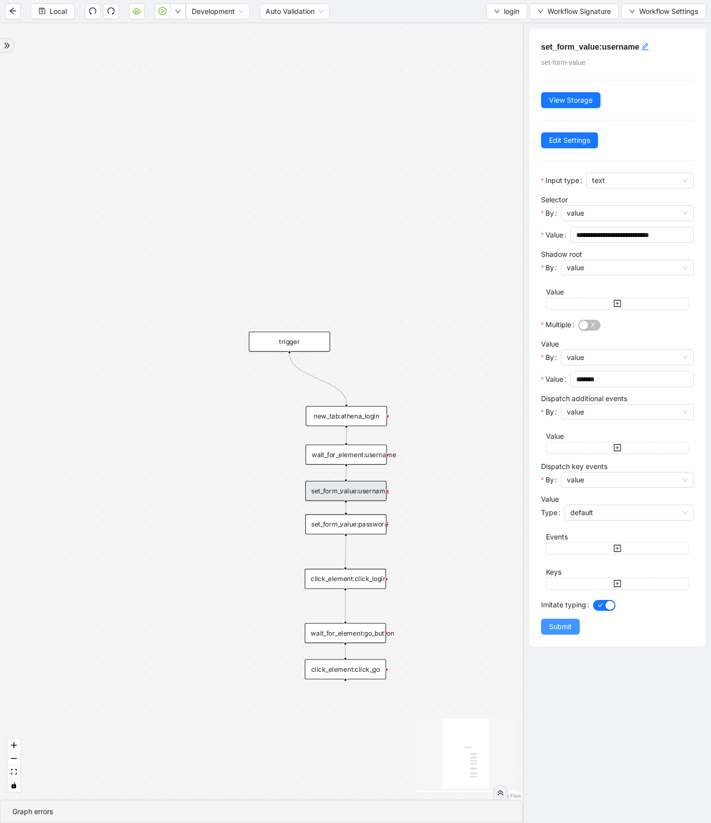
click at [567, 622] on button "Submit" at bounding box center [560, 627] width 39 height 16
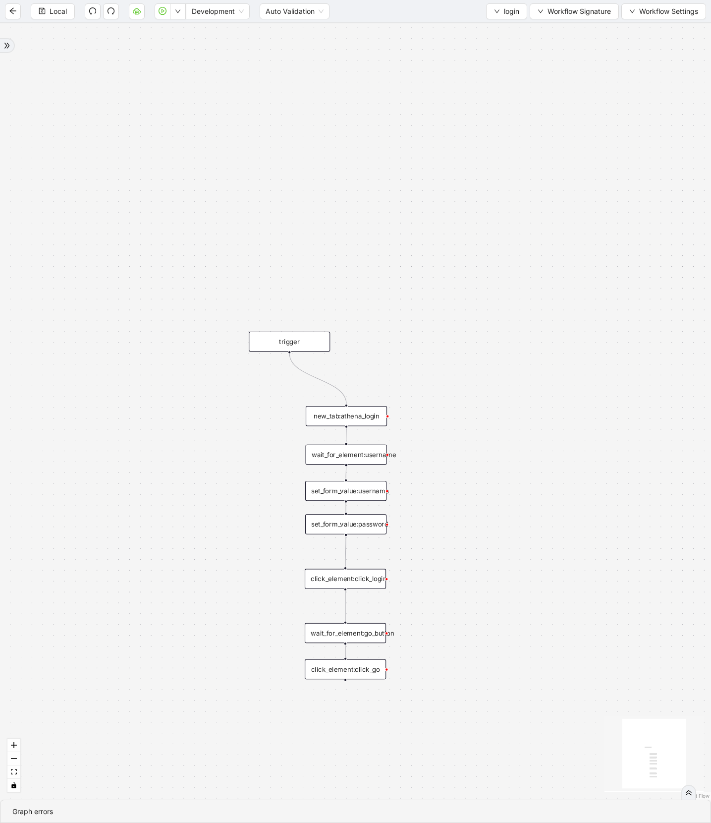
click at [368, 530] on div "set_form_value:password" at bounding box center [345, 524] width 81 height 20
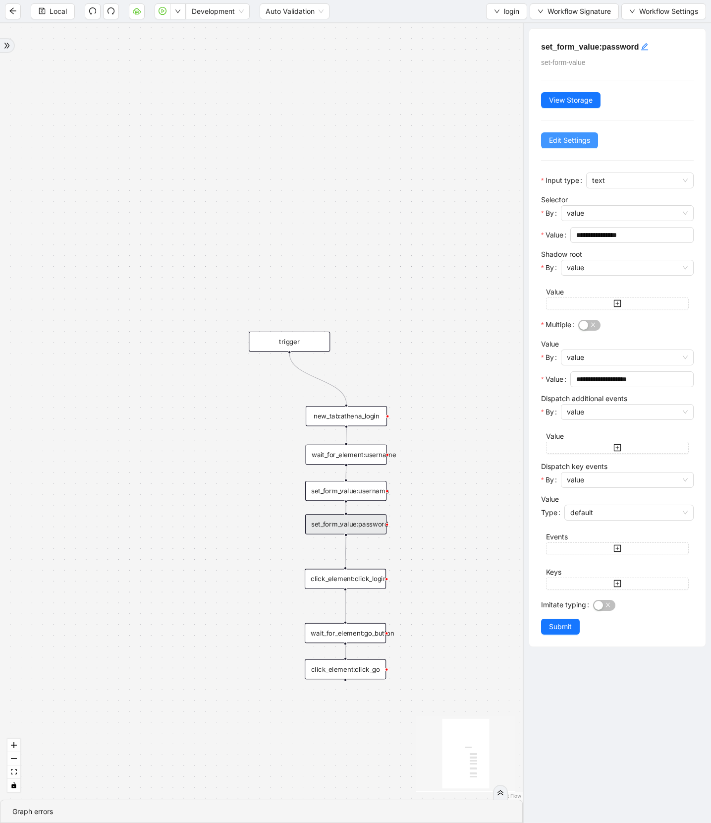
click at [584, 136] on span "Edit Settings" at bounding box center [569, 140] width 41 height 11
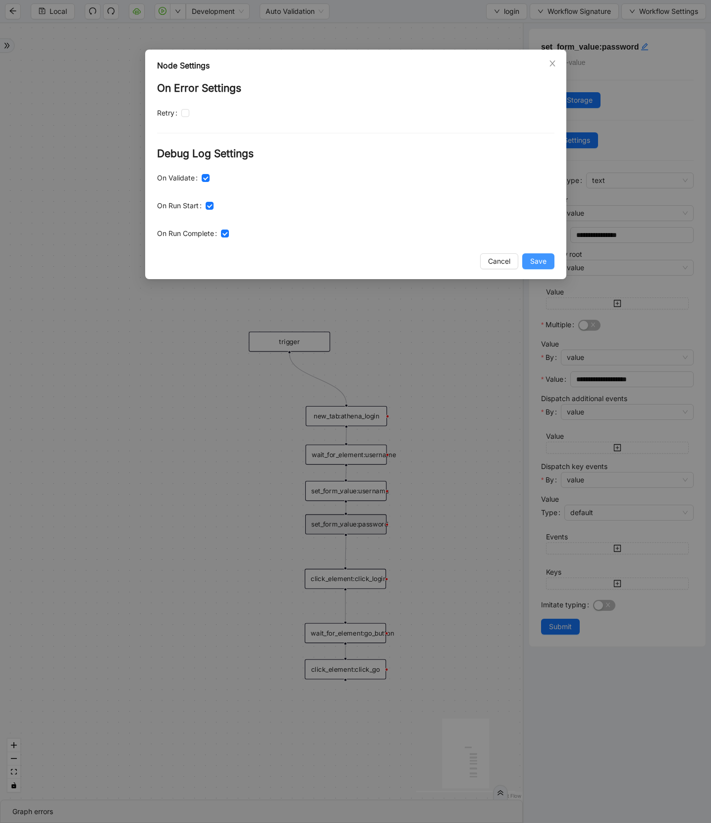
click at [541, 257] on span "Save" at bounding box center [539, 261] width 16 height 11
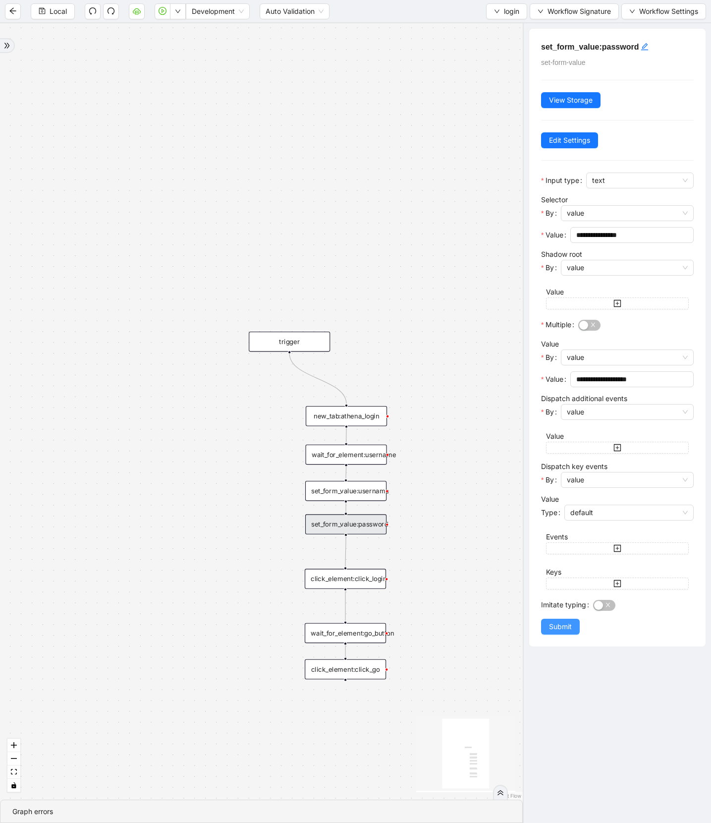
click at [557, 625] on span "Submit" at bounding box center [560, 626] width 23 height 11
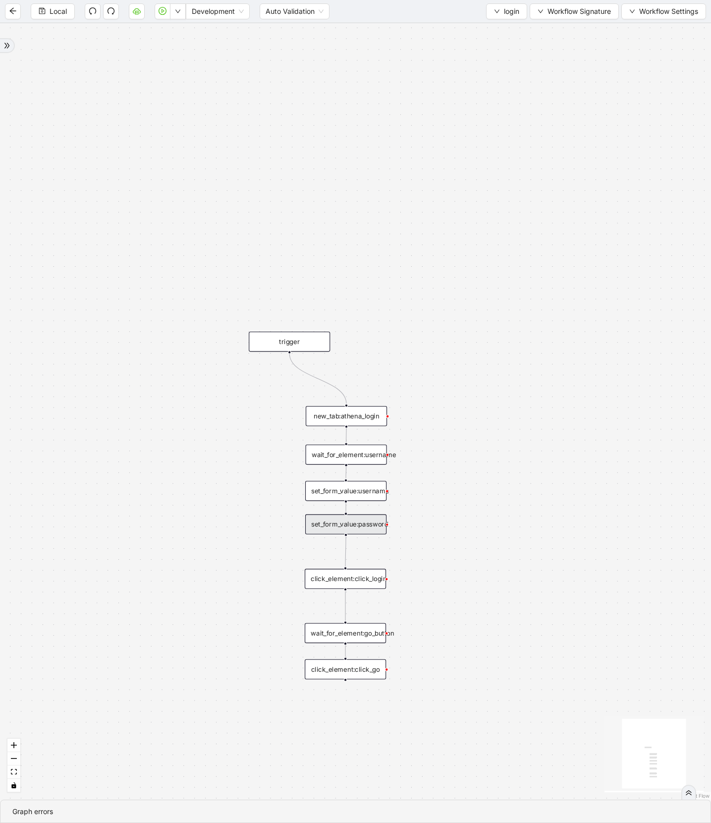
click at [377, 580] on div "click_element:click_login" at bounding box center [345, 579] width 81 height 20
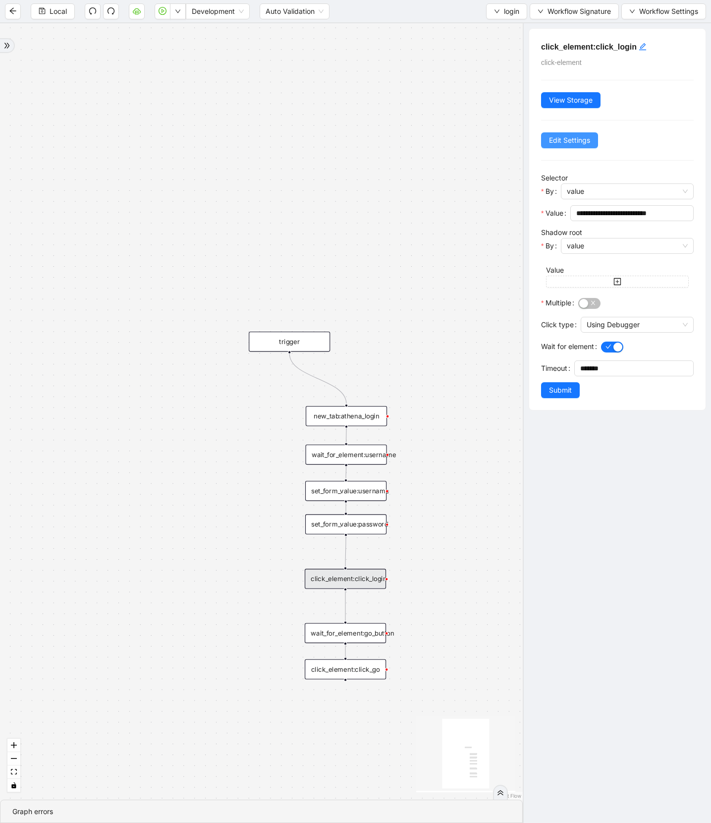
click at [575, 133] on button "Edit Settings" at bounding box center [569, 140] width 57 height 16
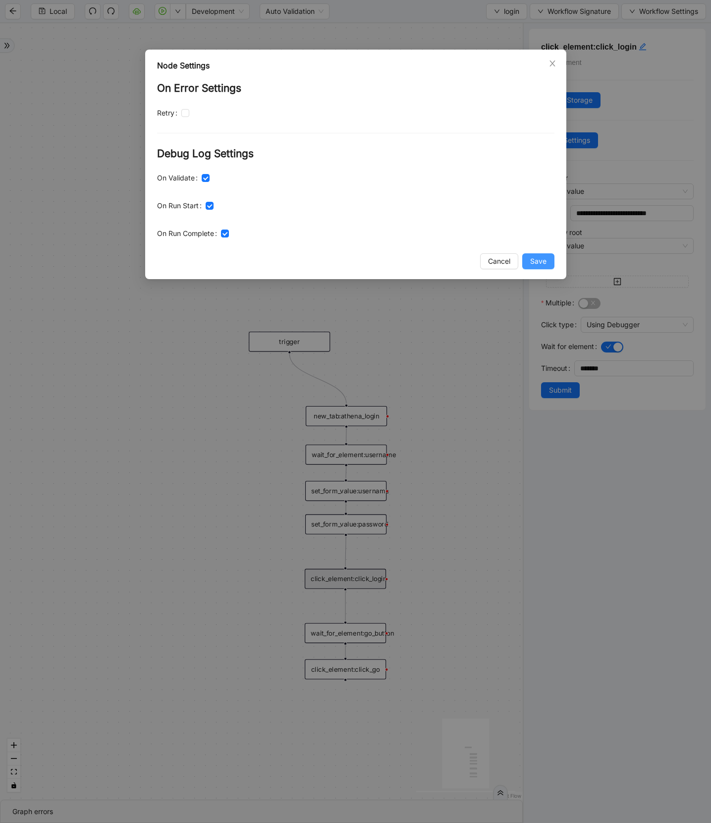
click at [531, 261] on span "Save" at bounding box center [539, 261] width 16 height 11
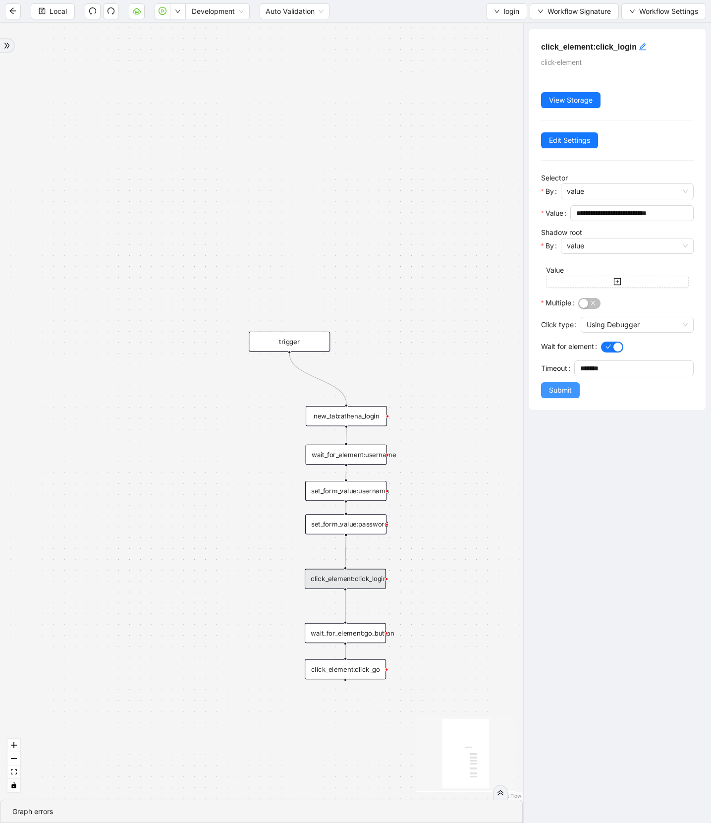
click at [553, 388] on span "Submit" at bounding box center [560, 390] width 23 height 11
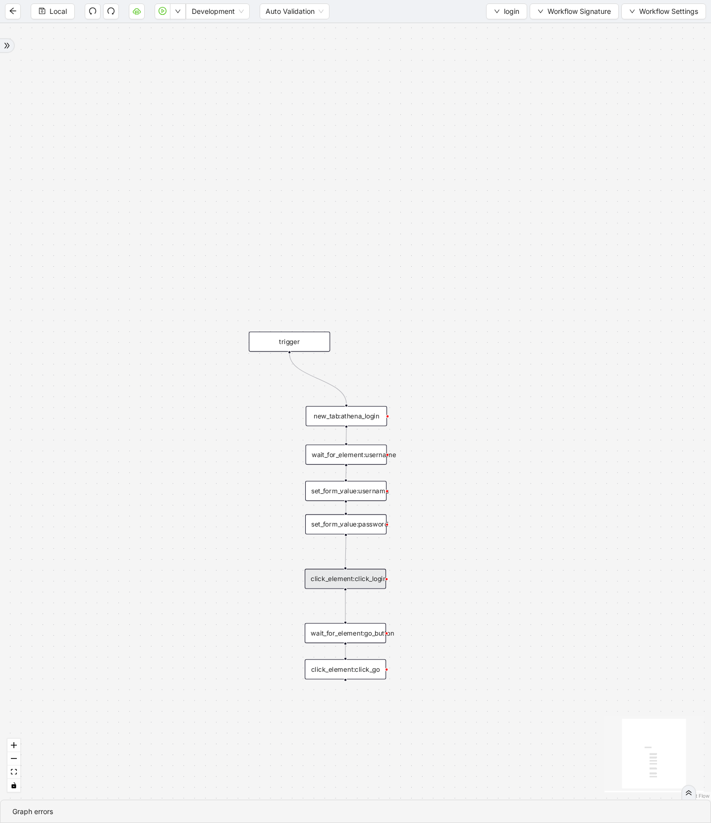
click at [341, 642] on div "wait_for_element:go_button" at bounding box center [345, 633] width 81 height 20
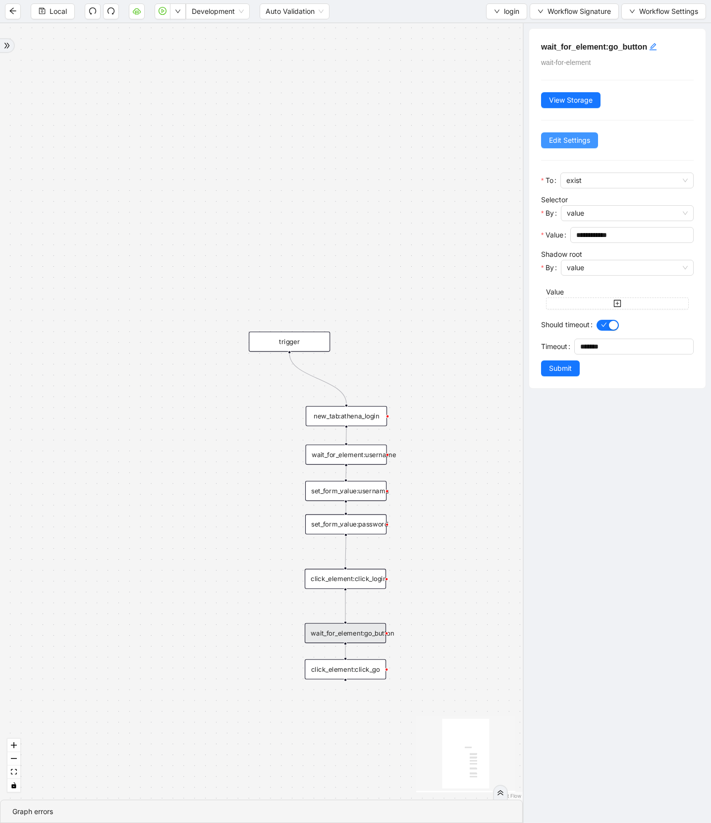
click at [561, 144] on span "Edit Settings" at bounding box center [569, 140] width 41 height 11
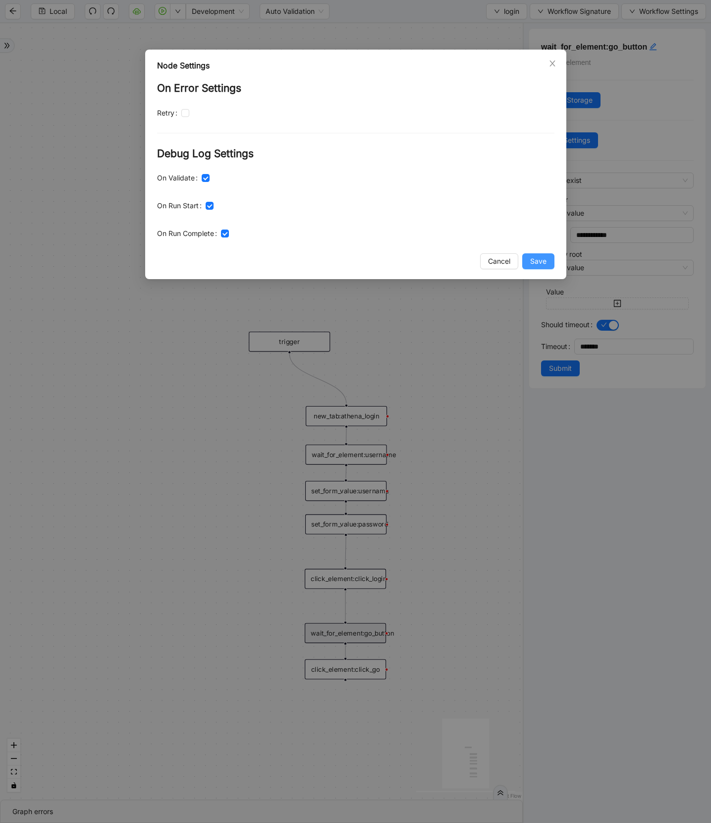
click at [536, 262] on span "Save" at bounding box center [539, 261] width 16 height 11
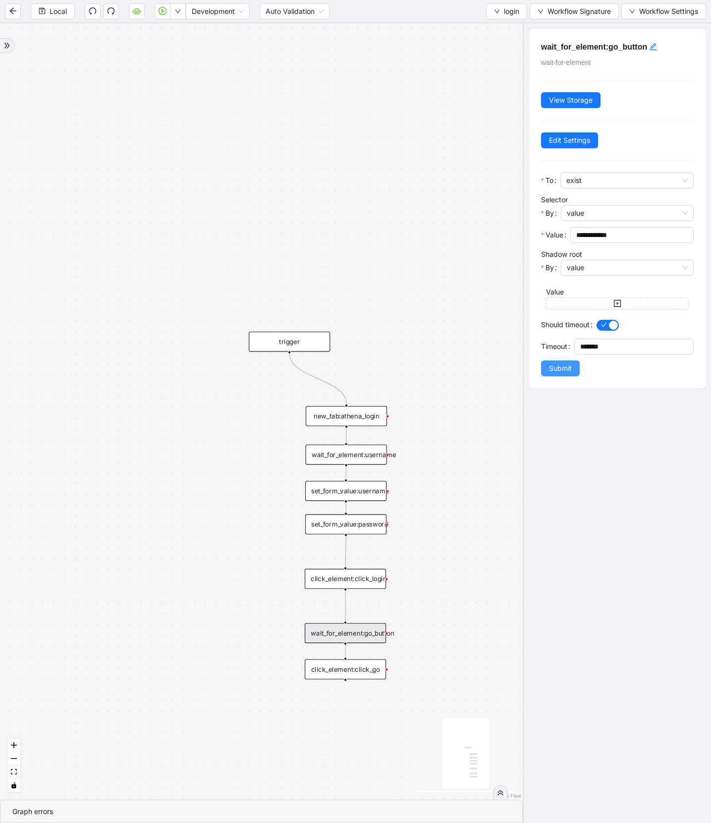
click at [550, 365] on span "Submit" at bounding box center [560, 368] width 23 height 11
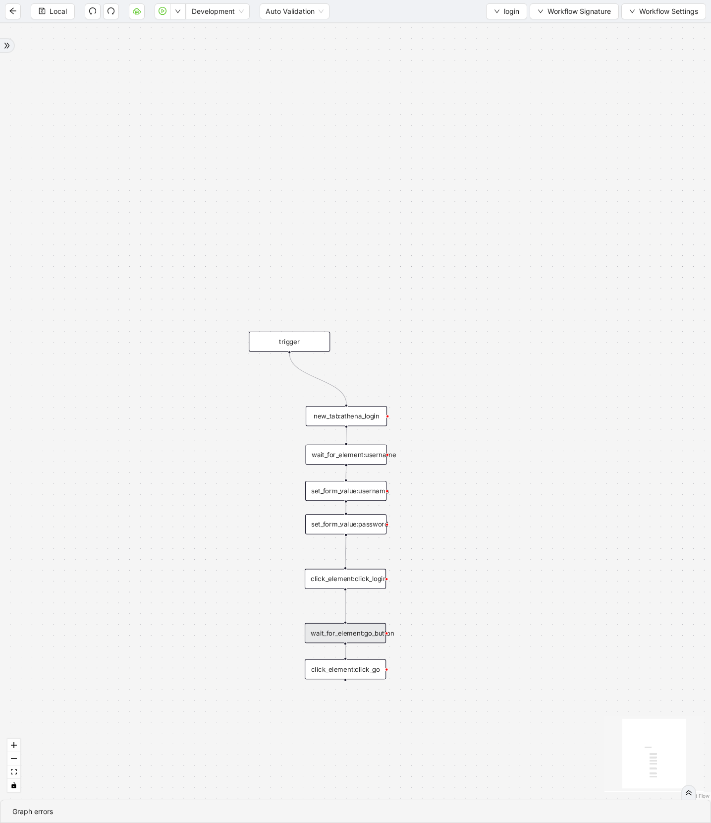
click at [347, 668] on div "click_element:click_go" at bounding box center [345, 669] width 81 height 20
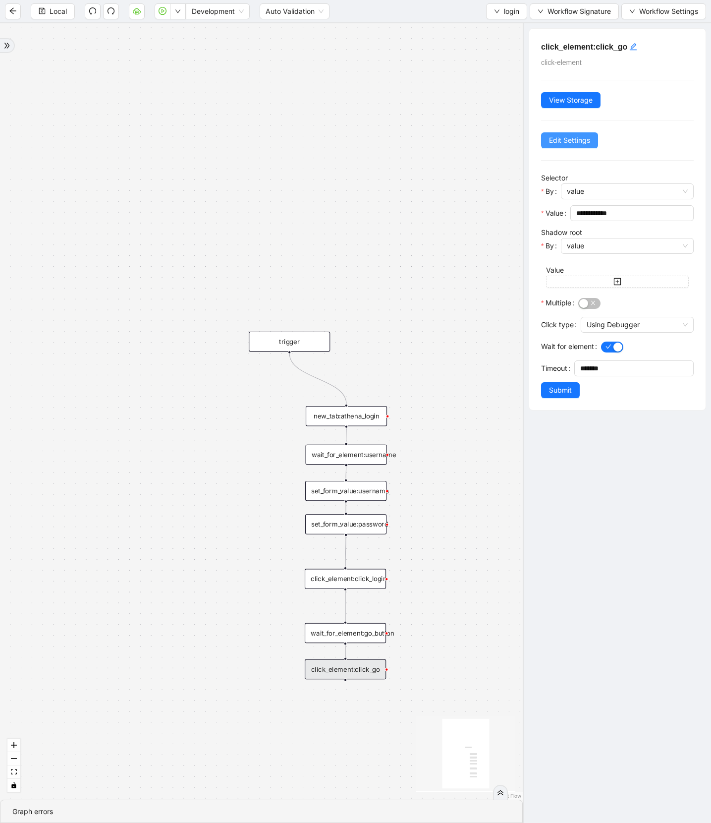
click at [577, 136] on span "Edit Settings" at bounding box center [569, 140] width 41 height 11
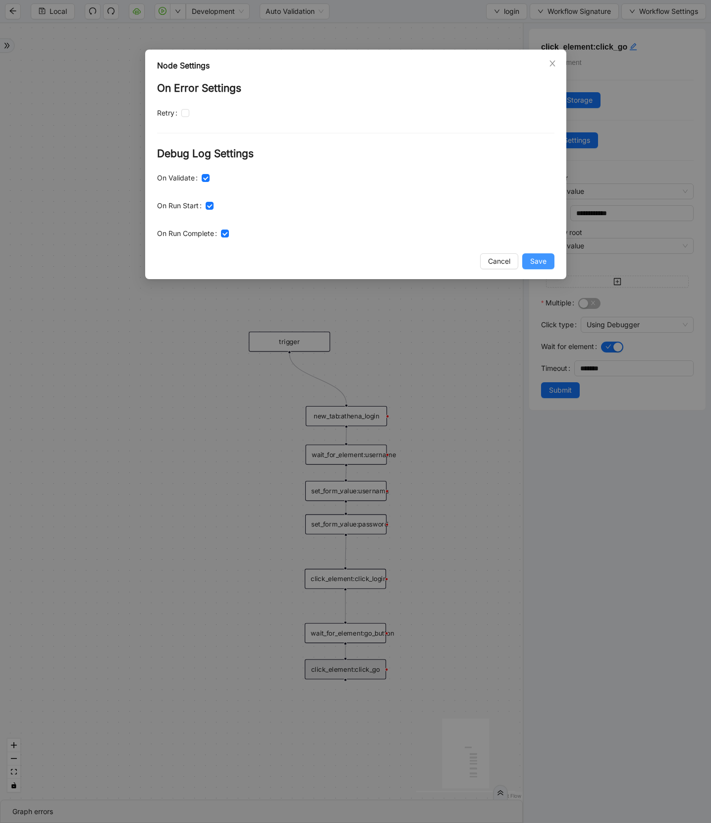
click at [536, 255] on button "Save" at bounding box center [539, 261] width 32 height 16
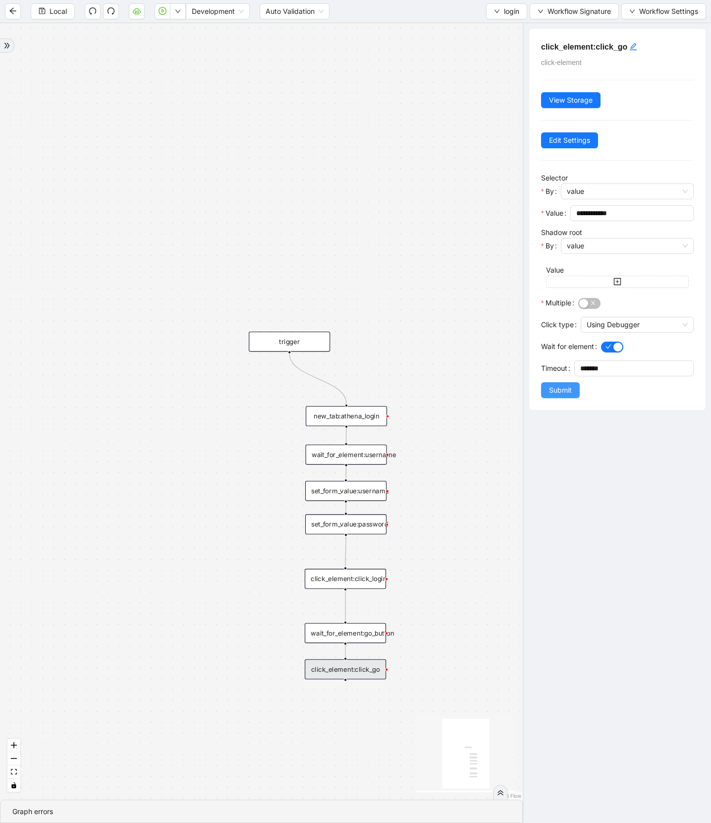
click at [565, 393] on span "Submit" at bounding box center [560, 390] width 23 height 11
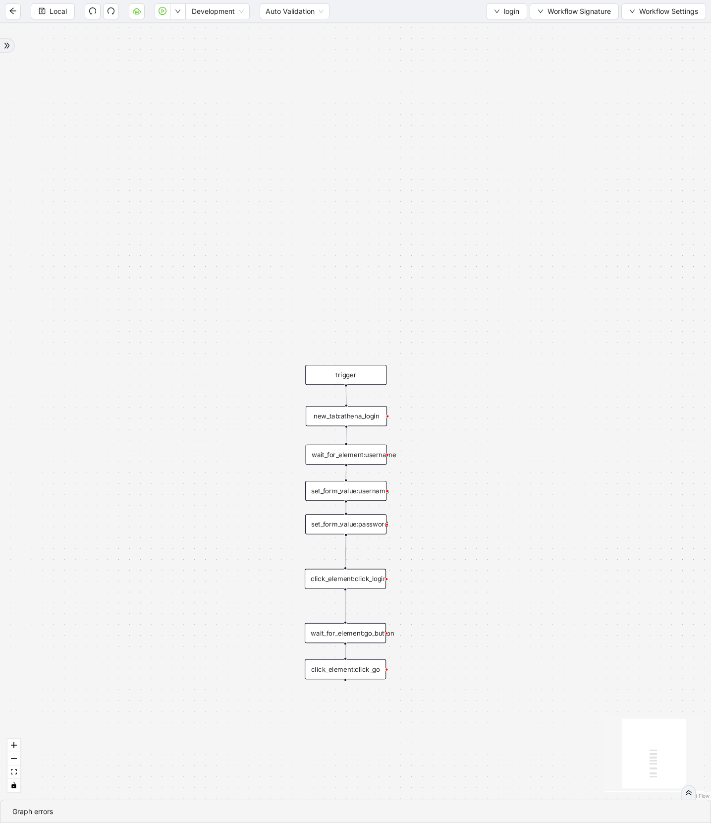
drag, startPoint x: 296, startPoint y: 341, endPoint x: 353, endPoint y: 374, distance: 65.6
click at [353, 374] on div "trigger" at bounding box center [345, 375] width 81 height 20
click at [59, 8] on span "Local" at bounding box center [58, 11] width 17 height 11
click at [183, 11] on button "button" at bounding box center [178, 11] width 16 height 16
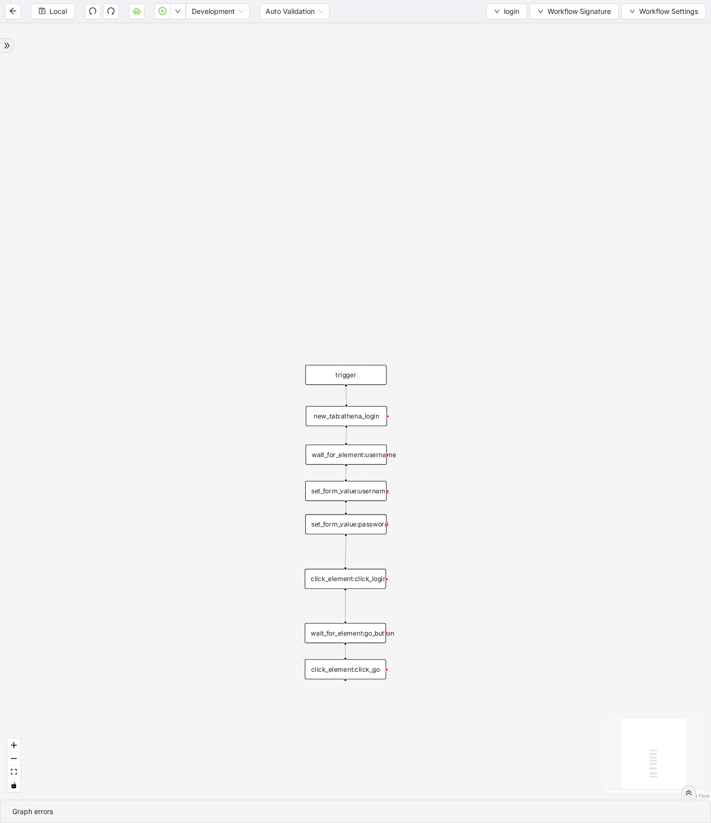
click at [523, 343] on div "trigger new_tab:athena_login click_element:click_go set_form_value:username set…" at bounding box center [355, 411] width 711 height 776
drag, startPoint x: 387, startPoint y: 455, endPoint x: 464, endPoint y: 492, distance: 85.8
click at [464, 492] on div "trigger new_tab:athena_login click_element:click_go set_form_value:username set…" at bounding box center [355, 411] width 711 height 776
drag, startPoint x: 388, startPoint y: 456, endPoint x: 461, endPoint y: 476, distance: 75.8
click at [461, 476] on div "trigger new_tab:athena_login click_element:click_go set_form_value:username set…" at bounding box center [355, 411] width 711 height 776
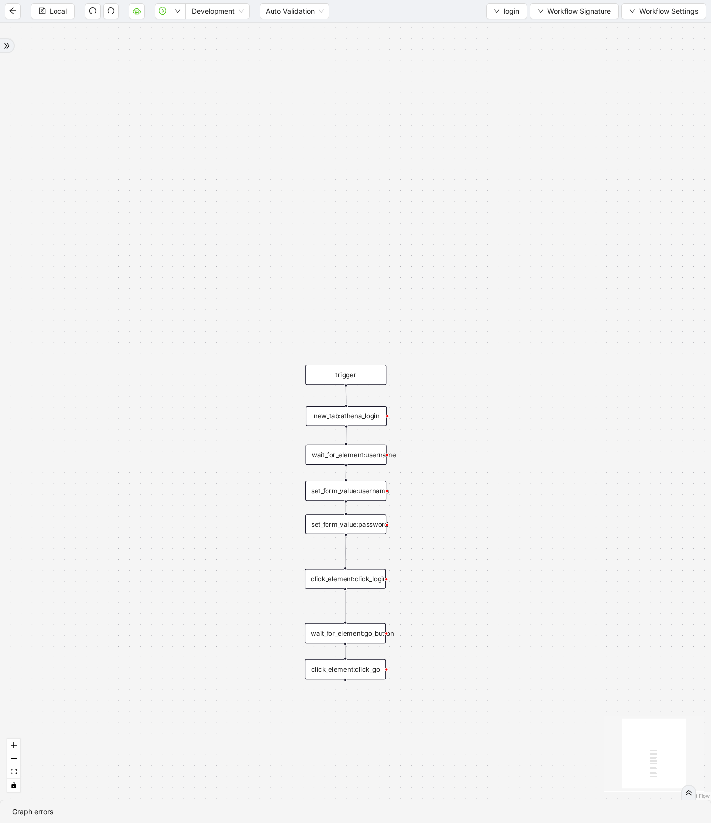
click at [453, 480] on div "trigger new_tab:athena_login click_element:click_go set_form_value:username set…" at bounding box center [355, 411] width 711 height 776
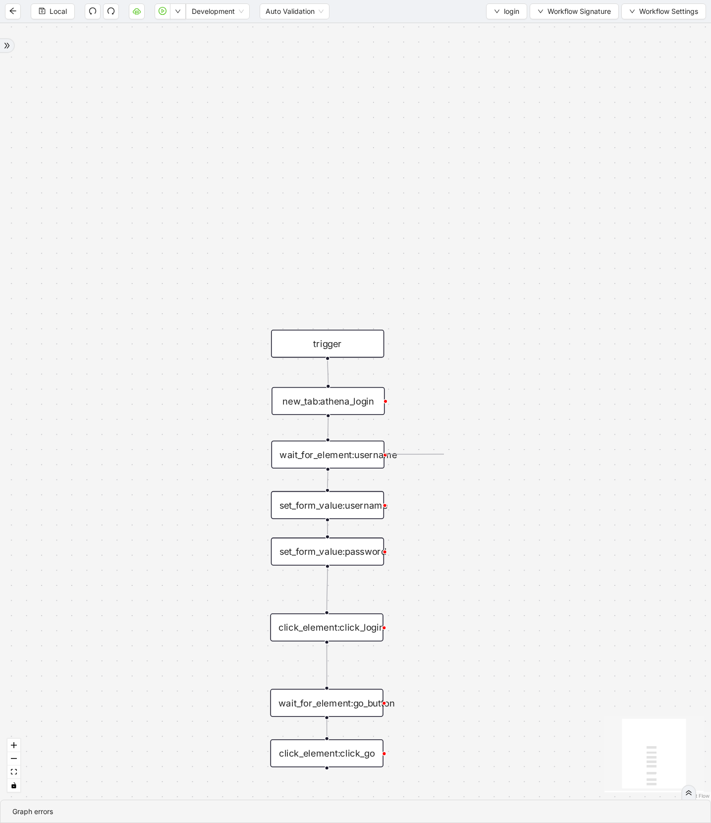
drag, startPoint x: 384, startPoint y: 454, endPoint x: 445, endPoint y: 454, distance: 60.5
click at [445, 454] on div "trigger new_tab:athena_login click_element:click_go set_form_value:username set…" at bounding box center [355, 411] width 711 height 776
click at [446, 457] on div "trigger new_tab:athena_login click_element:click_go set_form_value:username set…" at bounding box center [355, 411] width 711 height 776
click at [12, 44] on div at bounding box center [7, 45] width 15 height 15
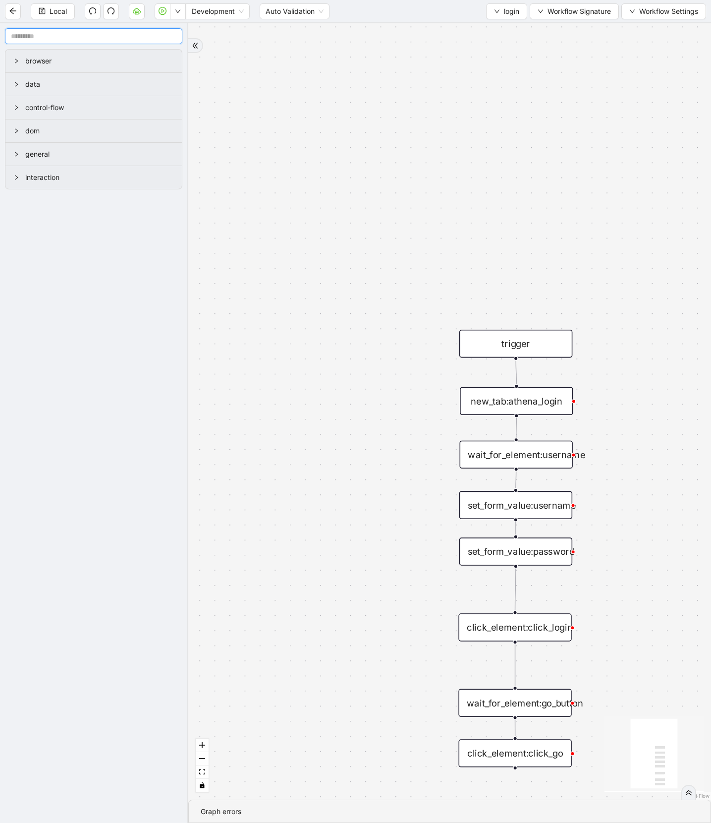
click at [98, 40] on input "text" at bounding box center [93, 36] width 177 height 16
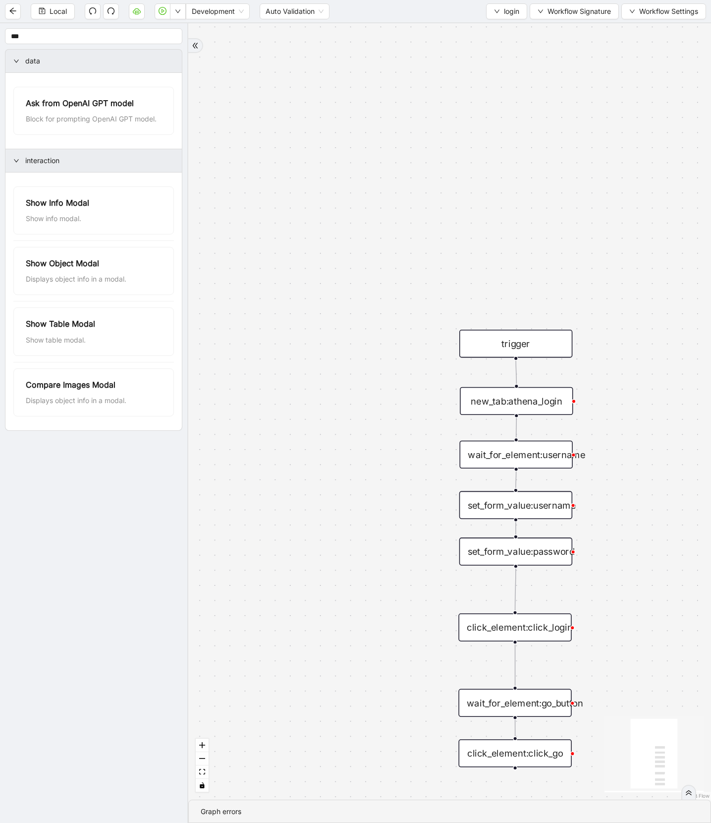
click at [566, 264] on div "trigger new_tab:athena_login click_element:click_go set_form_value:username set…" at bounding box center [449, 411] width 523 height 776
click at [671, 7] on span "Workflow Settings" at bounding box center [669, 11] width 59 height 11
click at [580, 9] on span "Workflow Signature" at bounding box center [579, 11] width 63 height 11
click at [477, 92] on div "trigger new_tab:athena_login click_element:click_go set_form_value:username set…" at bounding box center [449, 411] width 523 height 776
click at [75, 37] on input "***" at bounding box center [93, 36] width 177 height 16
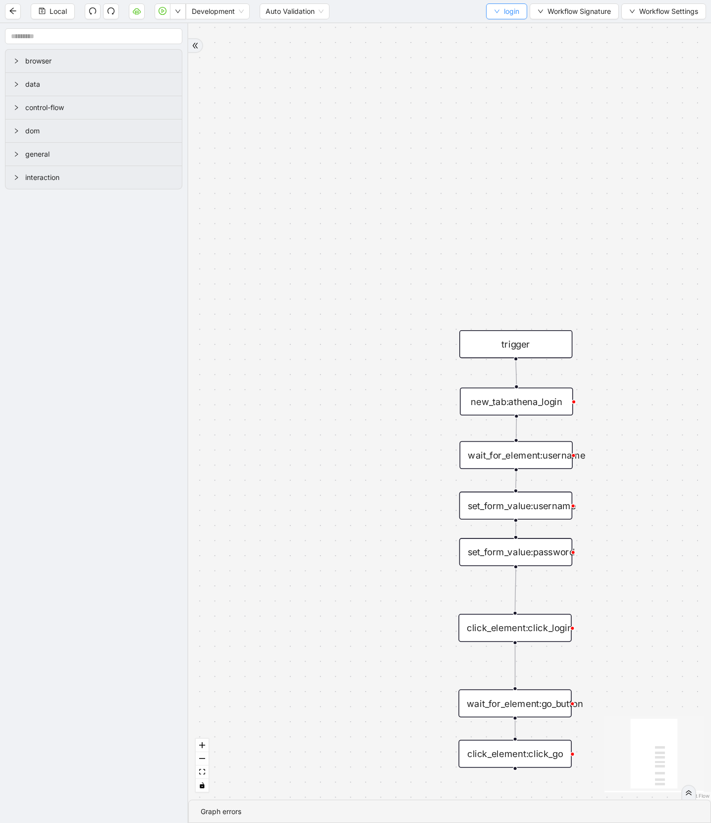
click at [499, 9] on button "login" at bounding box center [506, 11] width 41 height 16
click at [505, 32] on span "Select" at bounding box center [504, 30] width 26 height 11
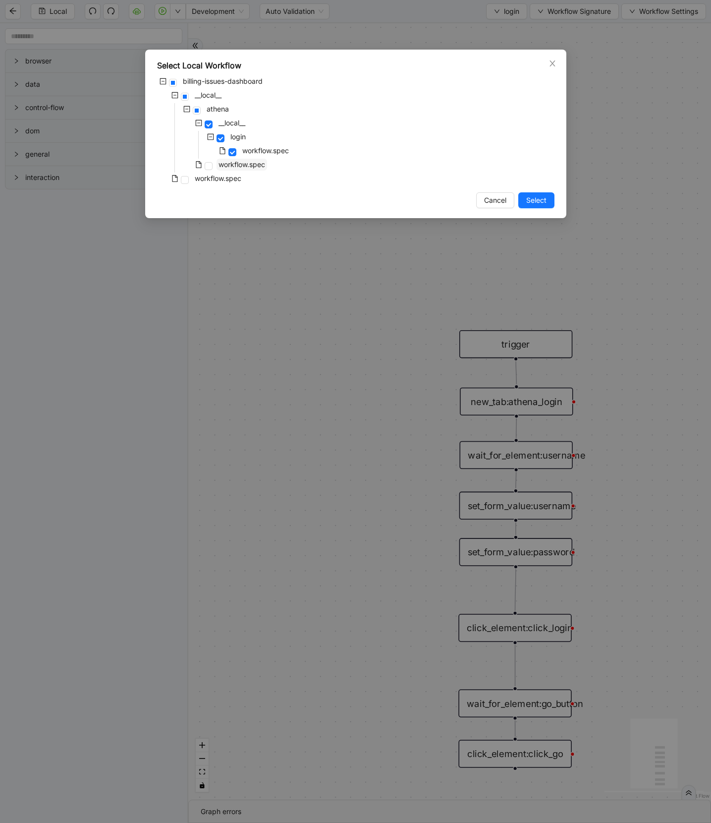
click at [245, 165] on span "workflow.spec" at bounding box center [242, 164] width 47 height 8
click at [538, 196] on span "Select" at bounding box center [537, 200] width 20 height 11
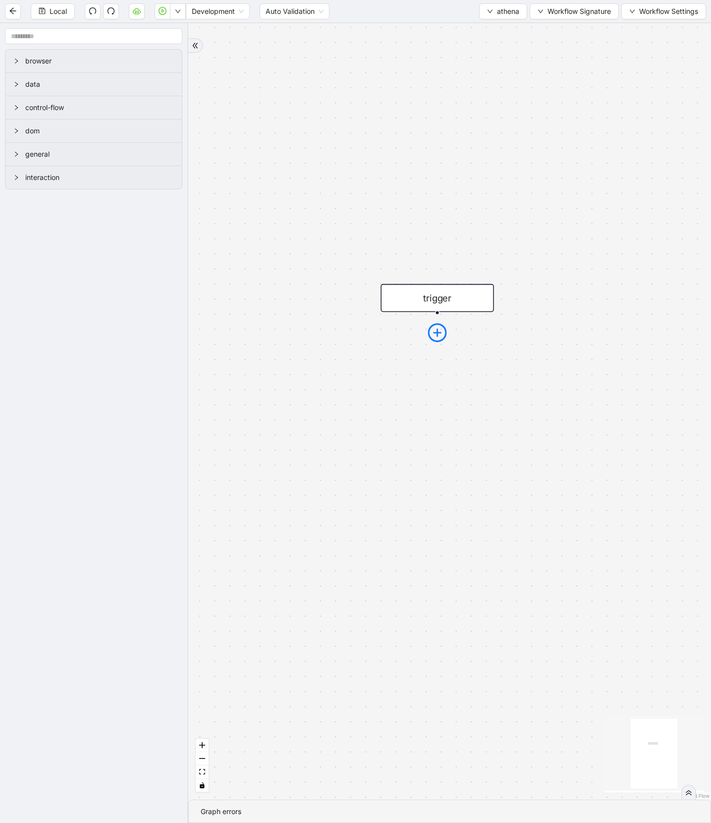
click at [439, 337] on icon "plus-circle" at bounding box center [437, 332] width 19 height 19
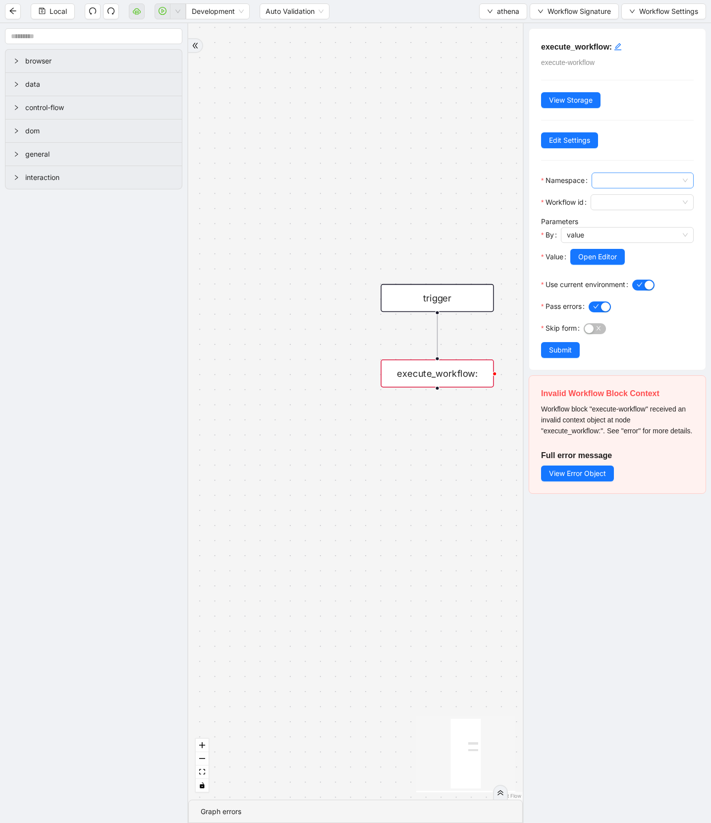
click at [609, 180] on span at bounding box center [643, 180] width 90 height 15
click at [609, 209] on div "__local__" at bounding box center [640, 217] width 93 height 16
click at [609, 201] on span at bounding box center [642, 202] width 91 height 15
click at [611, 234] on div "login" at bounding box center [640, 238] width 81 height 11
click at [574, 132] on div "execute_workflow: execute-workflow View Storage Edit Settings Namespace __local…" at bounding box center [618, 199] width 177 height 341
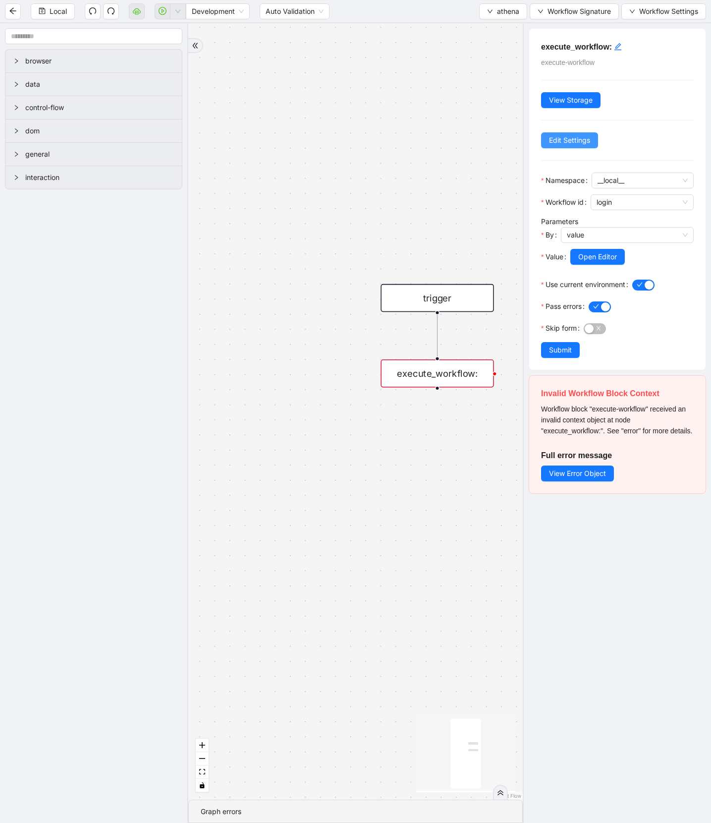
click at [573, 145] on span "Edit Settings" at bounding box center [569, 140] width 41 height 11
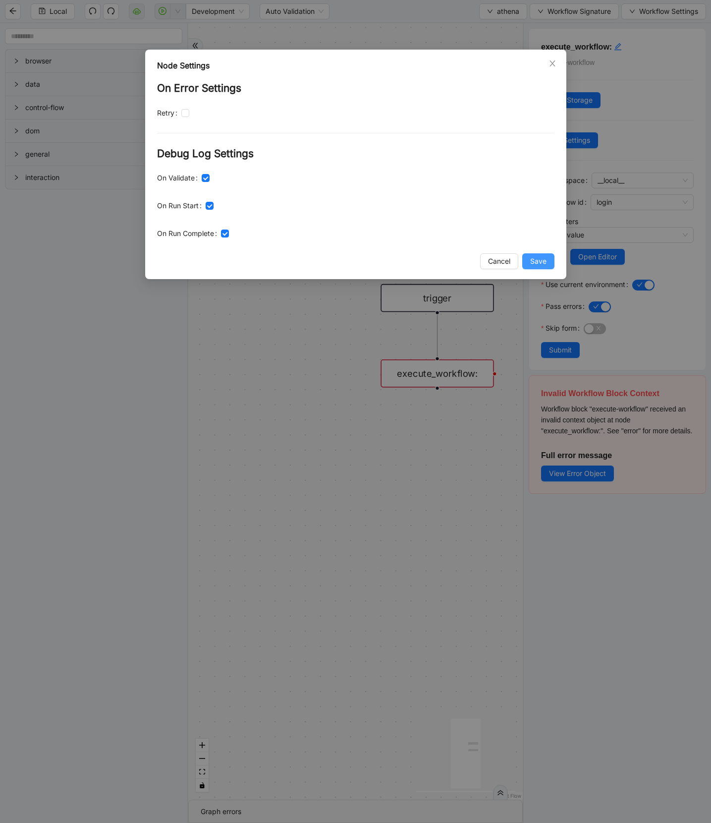
click at [532, 259] on span "Save" at bounding box center [539, 261] width 16 height 11
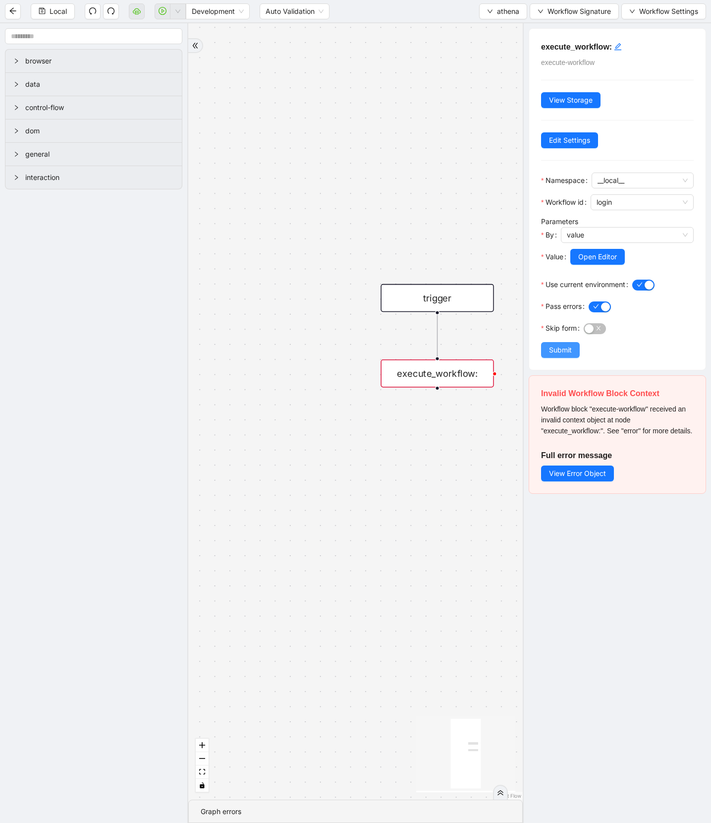
click at [561, 354] on span "Submit" at bounding box center [560, 350] width 23 height 11
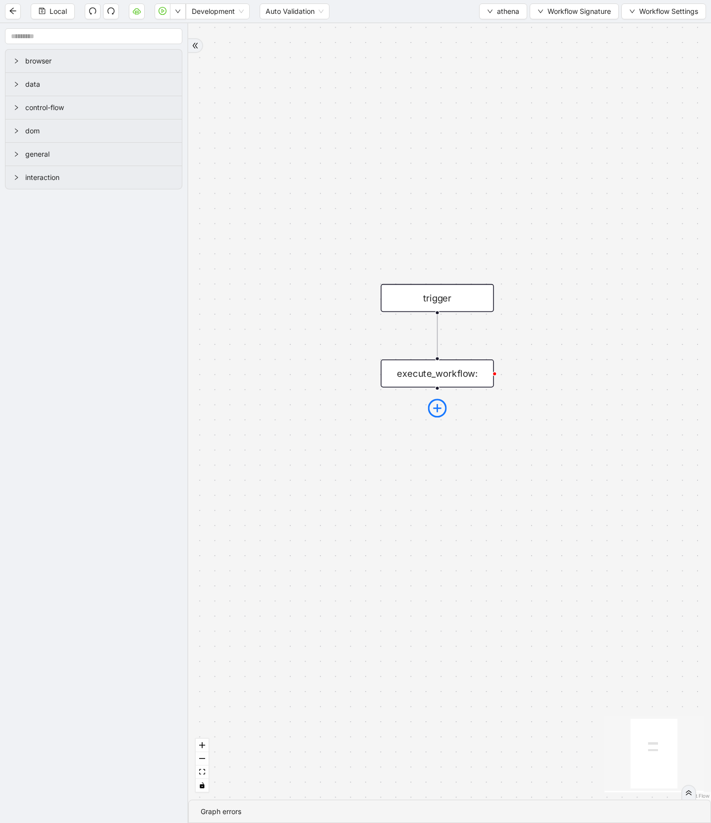
click at [440, 408] on icon "plus-circle" at bounding box center [437, 408] width 8 height 8
click at [463, 377] on div "execute_workflow: Close Tab Get Environment Url Go to url New tab New window Re…" at bounding box center [437, 373] width 113 height 28
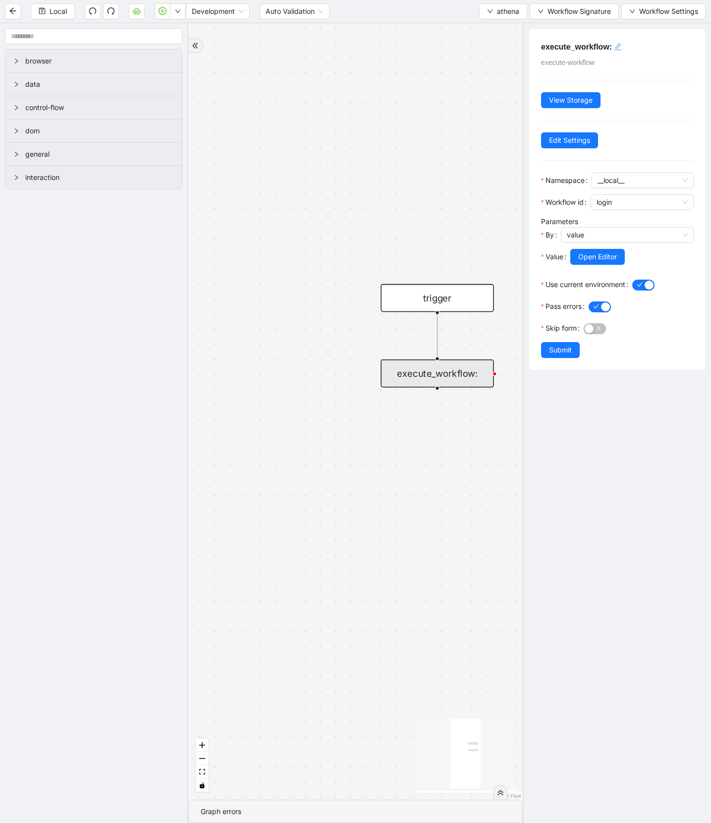
click at [617, 45] on icon "edit" at bounding box center [618, 47] width 8 height 8
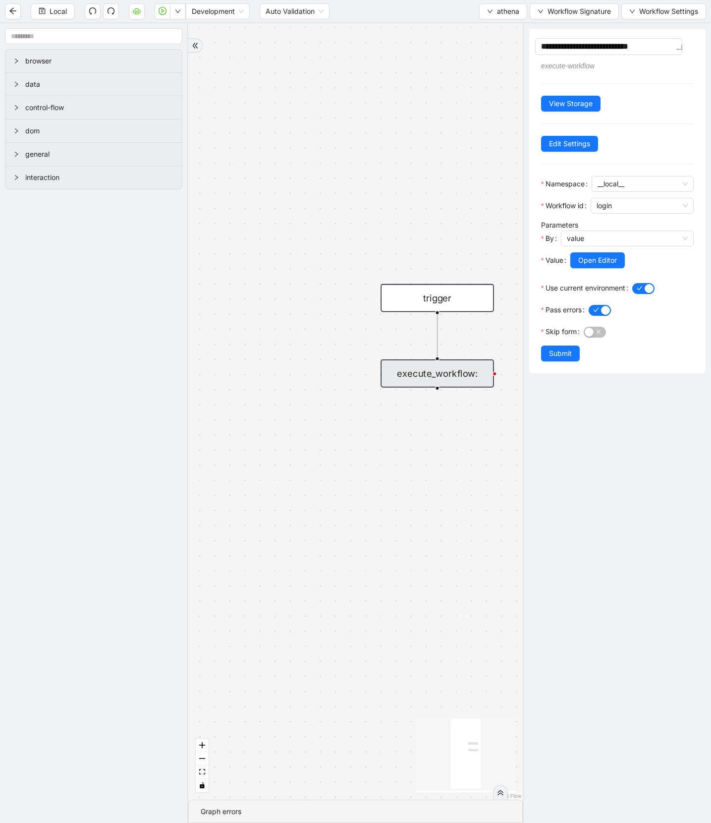
click at [555, 359] on div "**********" at bounding box center [618, 201] width 177 height 345
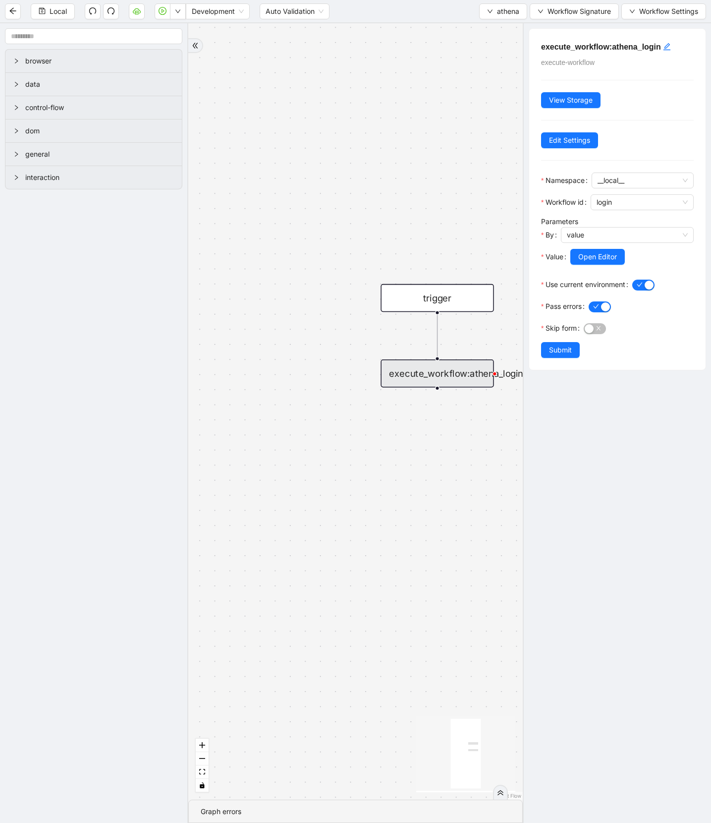
click at [476, 438] on div "trigger execute_workflow:athena_login" at bounding box center [355, 411] width 335 height 776
click at [577, 338] on div "Skip form" at bounding box center [562, 331] width 43 height 22
click at [571, 348] on span "Submit" at bounding box center [560, 350] width 23 height 11
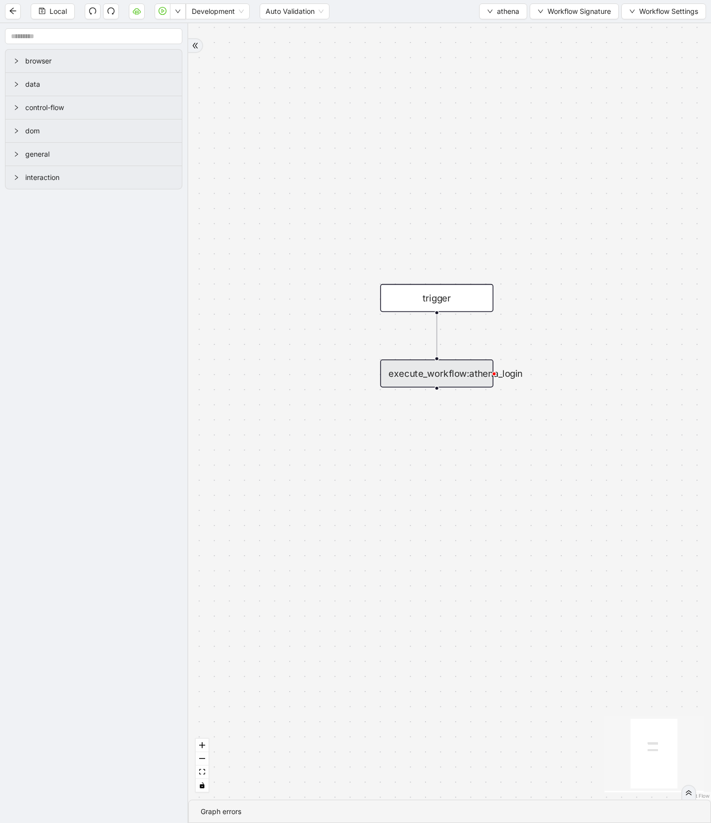
click at [468, 439] on div "trigger execute_workflow:athena_login" at bounding box center [449, 411] width 523 height 776
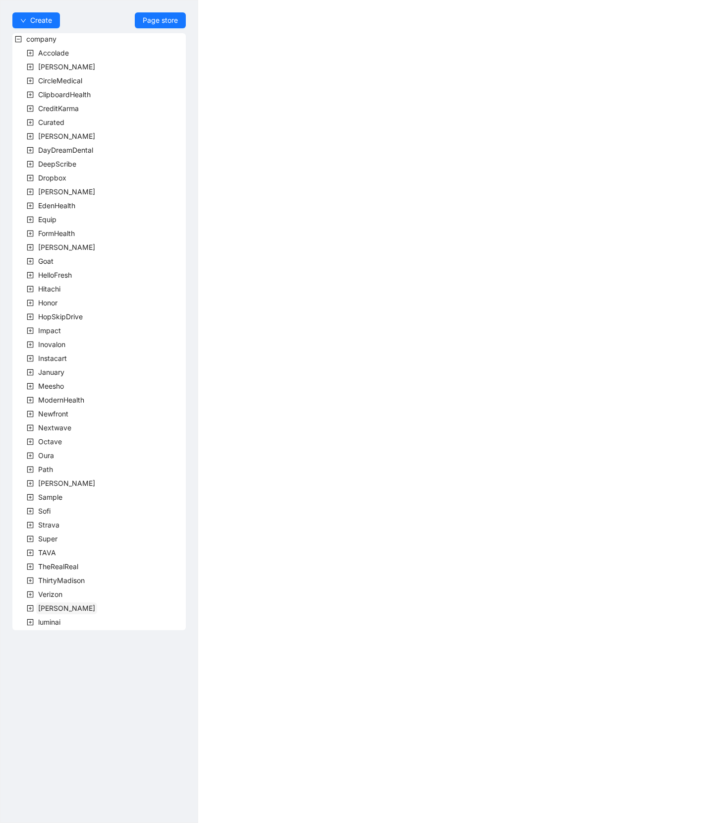
click at [36, 606] on span "[PERSON_NAME]" at bounding box center [66, 608] width 61 height 12
click at [55, 621] on span "team" at bounding box center [58, 622] width 16 height 8
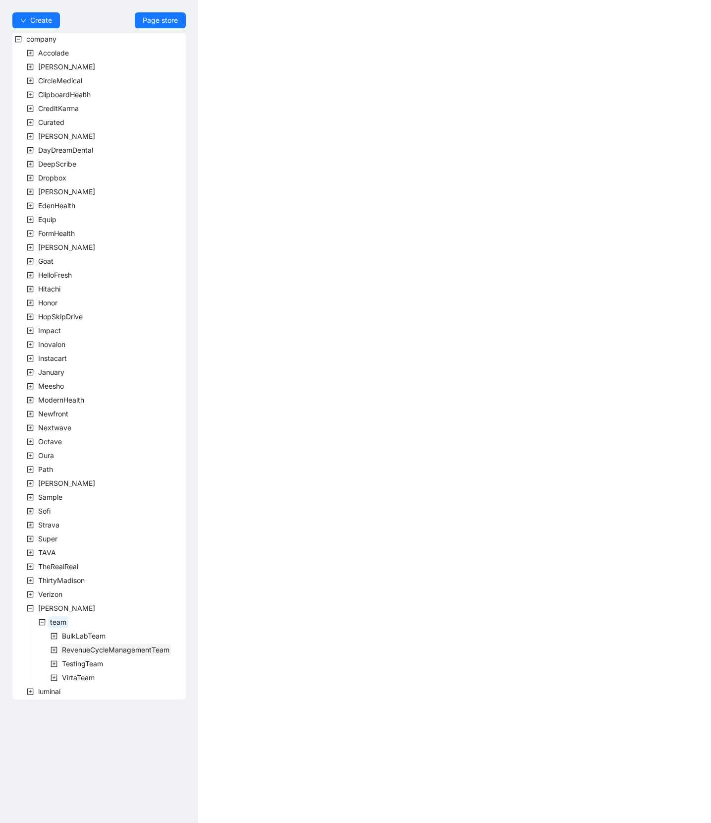
click at [77, 649] on span "RevenueCycleManagementTeam" at bounding box center [116, 650] width 108 height 8
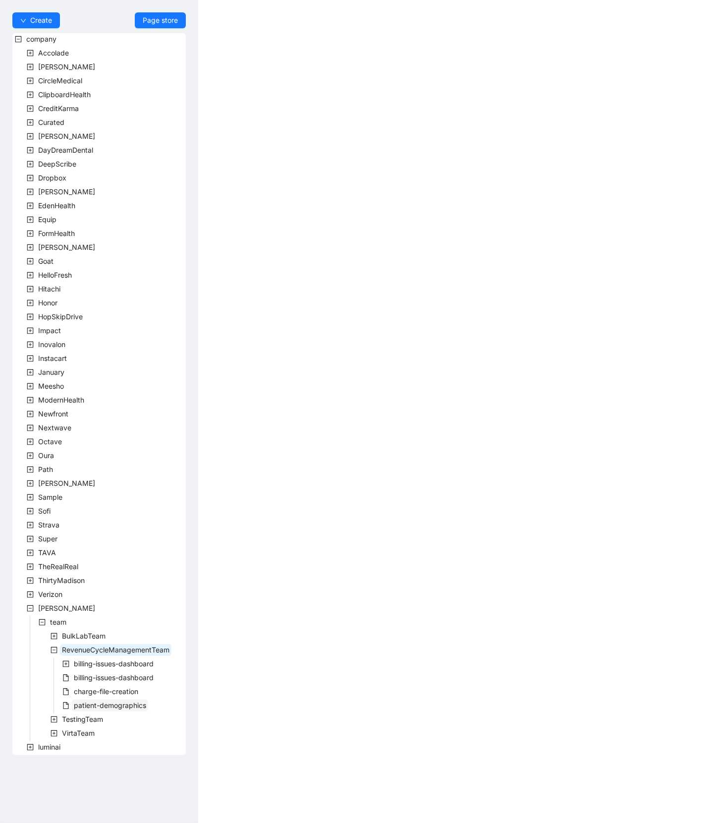
click at [105, 706] on span "patient-demographics" at bounding box center [110, 705] width 72 height 8
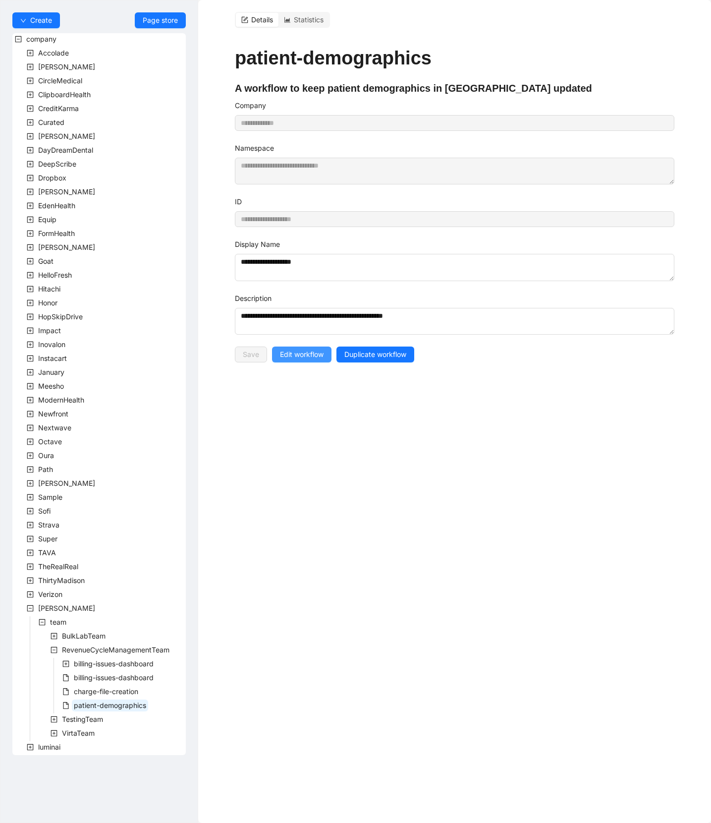
click at [284, 353] on span "Edit workflow" at bounding box center [302, 354] width 44 height 11
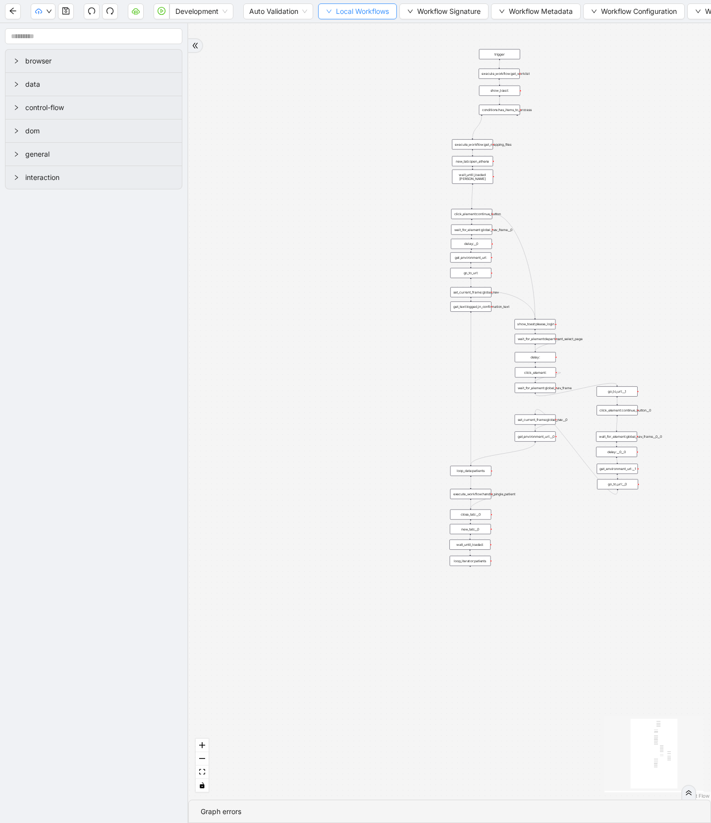
click at [330, 12] on icon "down" at bounding box center [329, 11] width 6 height 6
click at [339, 31] on span "Select" at bounding box center [359, 30] width 64 height 11
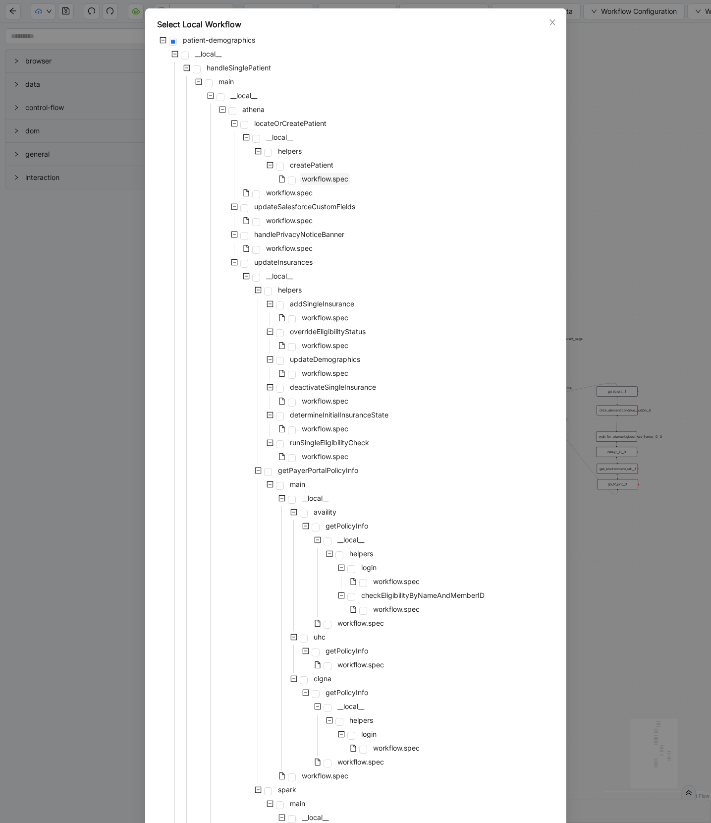
scroll to position [38, 0]
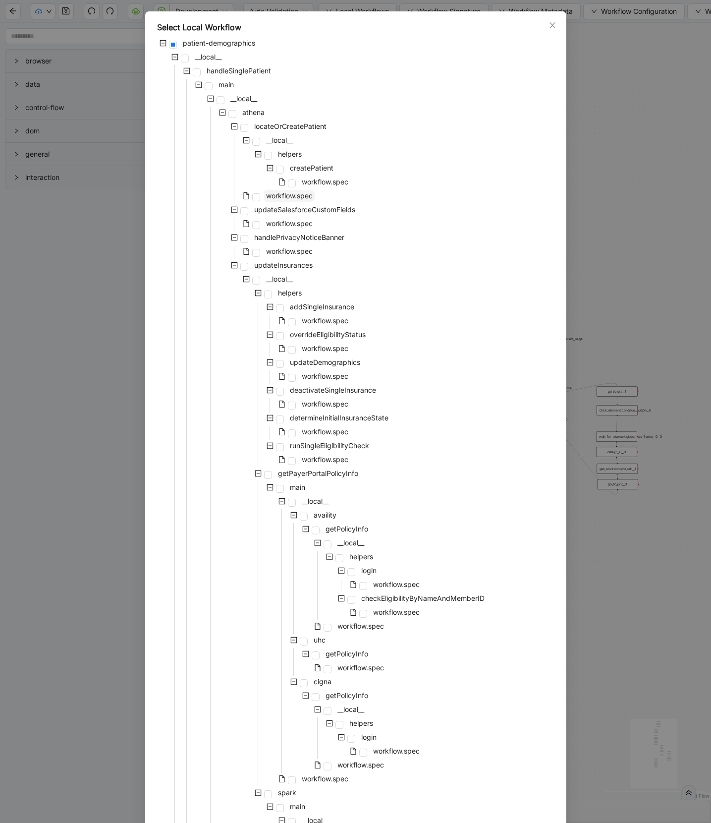
click at [272, 193] on span "workflow.spec" at bounding box center [289, 195] width 47 height 8
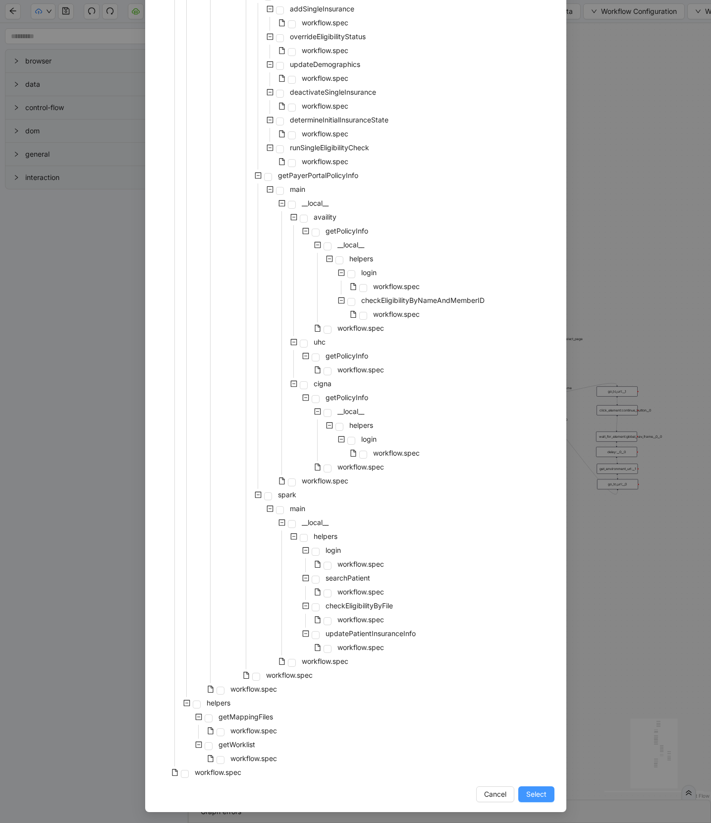
click at [538, 791] on span "Select" at bounding box center [537, 794] width 20 height 11
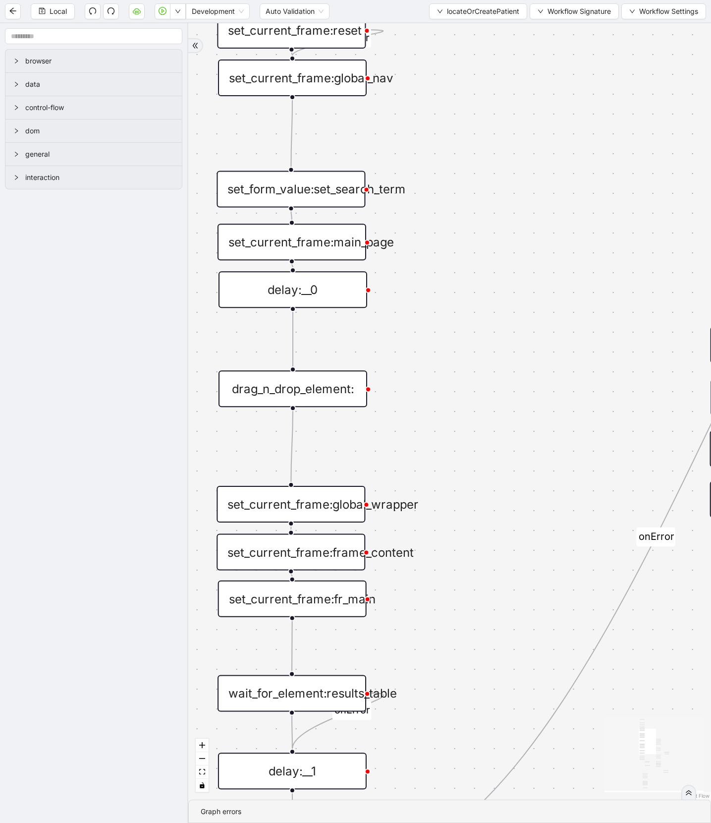
drag, startPoint x: 469, startPoint y: 180, endPoint x: 534, endPoint y: 406, distance: 235.4
click at [535, 406] on div "fallback found_patient_by_name_dob found_patient_by_id fallback success fallbac…" at bounding box center [449, 411] width 523 height 776
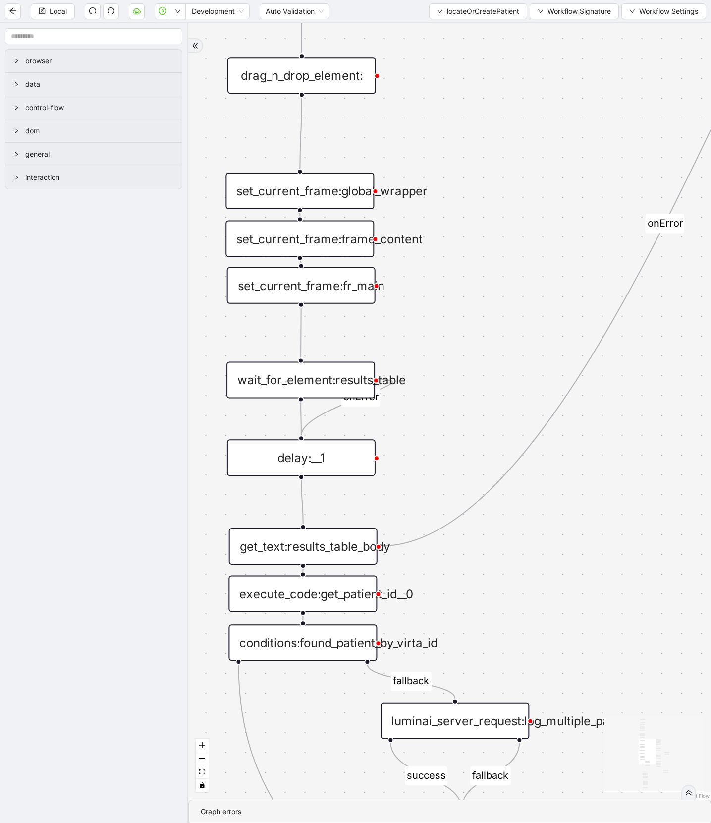
drag, startPoint x: 499, startPoint y: 508, endPoint x: 506, endPoint y: 260, distance: 248.5
click at [506, 260] on div "fallback found_patient_by_name_dob found_patient_by_id fallback success fallbac…" at bounding box center [449, 411] width 523 height 776
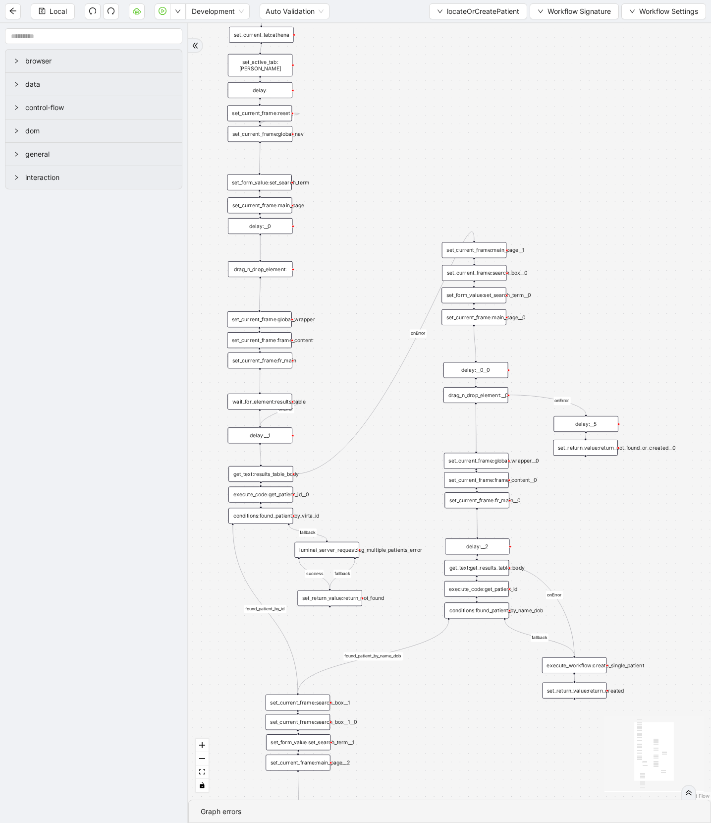
drag, startPoint x: 641, startPoint y: 208, endPoint x: 444, endPoint y: 149, distance: 204.9
click at [444, 149] on div "fallback found_patient_by_name_dob found_patient_by_id fallback success fallbac…" at bounding box center [449, 411] width 523 height 776
click at [476, 11] on span "locateOrCreatePatient" at bounding box center [483, 11] width 72 height 11
click at [468, 23] on li "Select" at bounding box center [475, 30] width 95 height 16
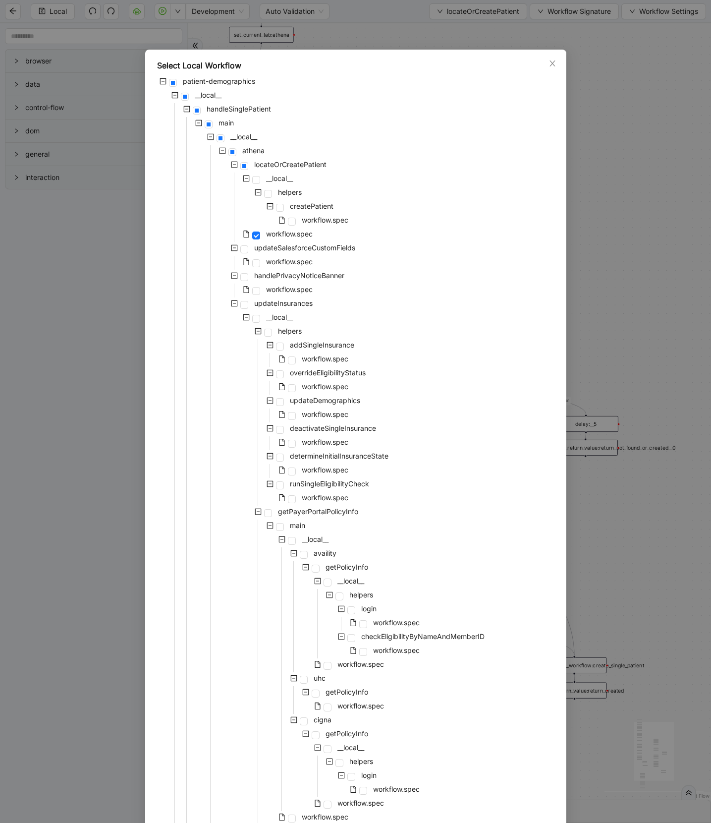
click at [180, 36] on div "Select Local Workflow patient-demographics __local__ handleSinglePatient main _…" at bounding box center [355, 411] width 711 height 823
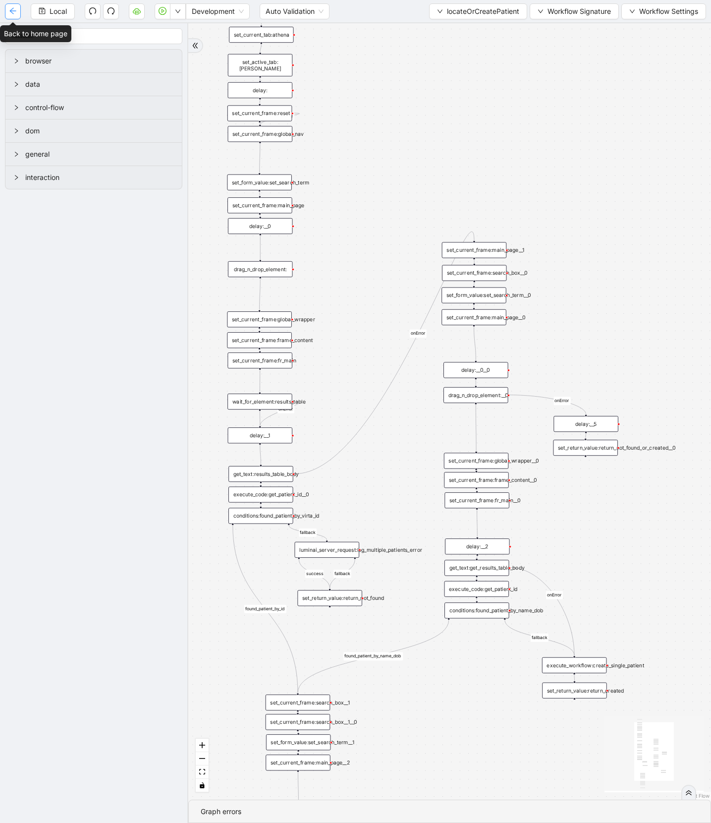
click at [14, 6] on button "button" at bounding box center [13, 11] width 16 height 16
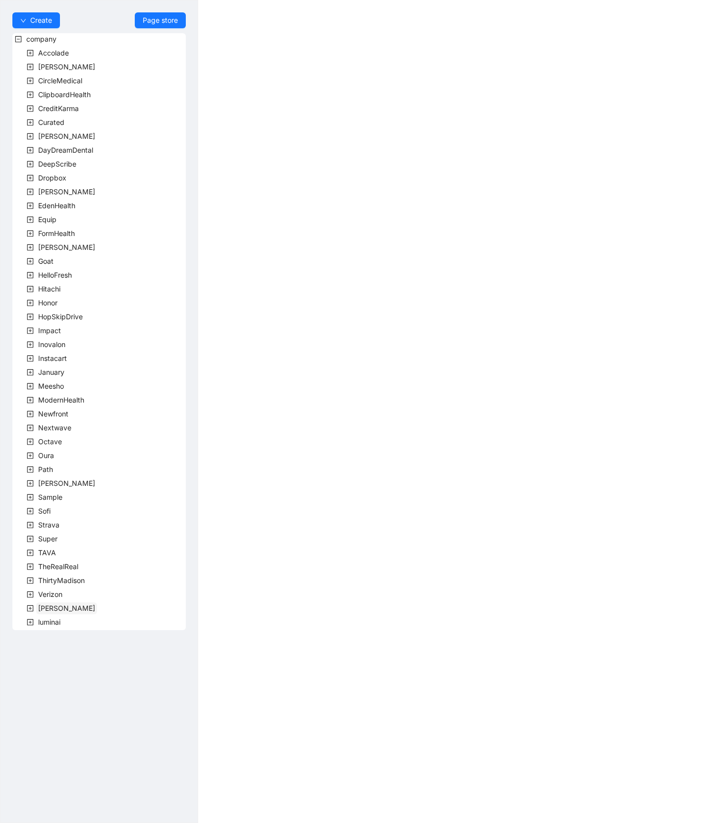
click at [37, 608] on span "[PERSON_NAME]" at bounding box center [66, 608] width 61 height 12
click at [61, 622] on span "team" at bounding box center [58, 622] width 16 height 8
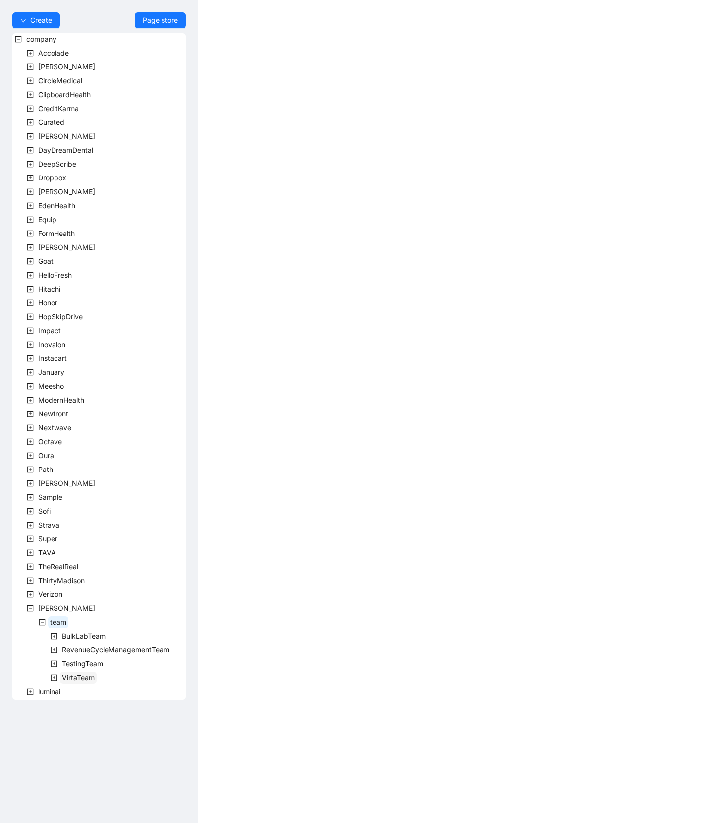
click at [74, 675] on span "VirtaTeam" at bounding box center [78, 677] width 33 height 8
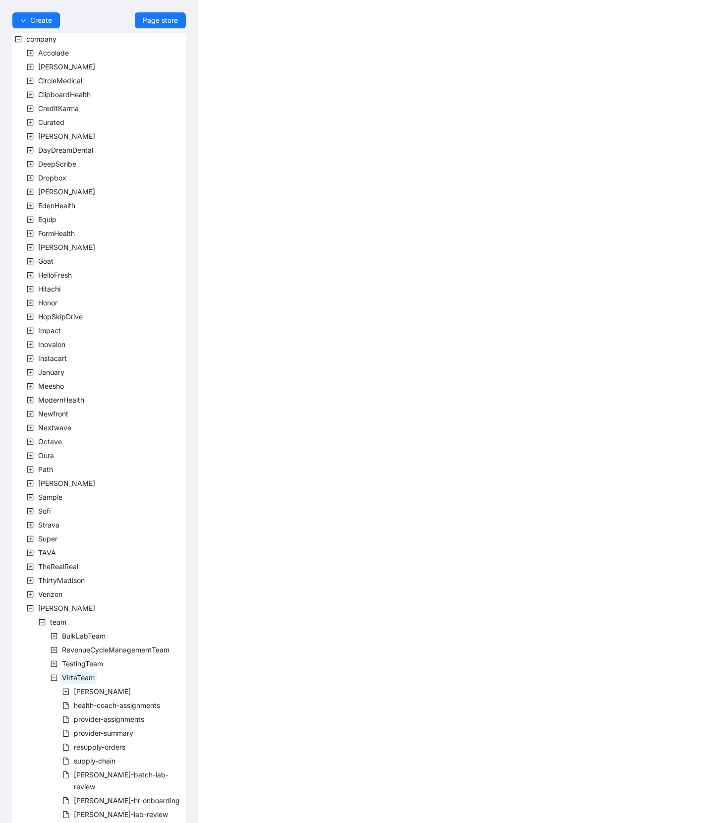
scroll to position [124, 0]
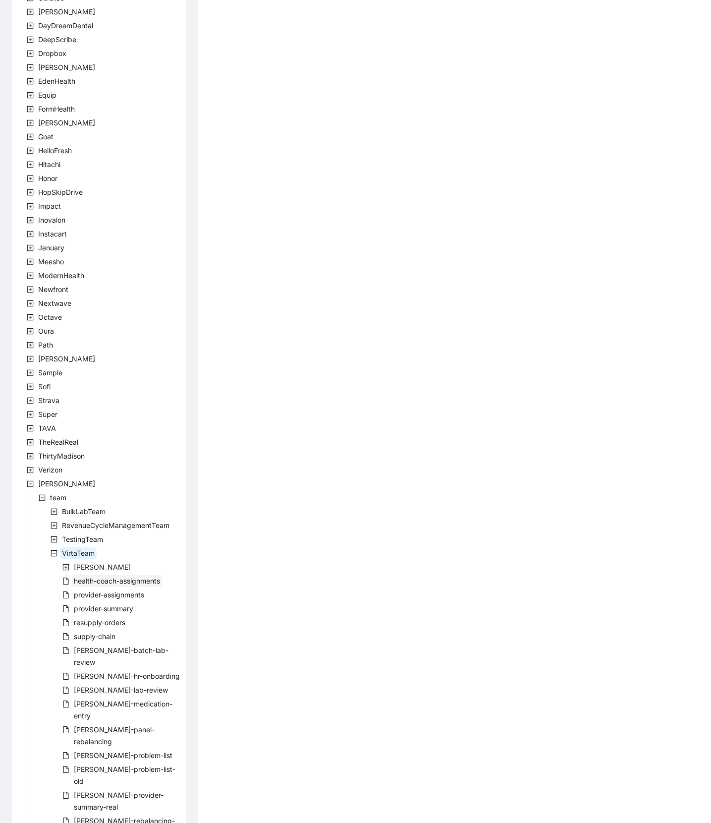
click at [109, 579] on span "health-coach-assignments" at bounding box center [117, 581] width 86 height 8
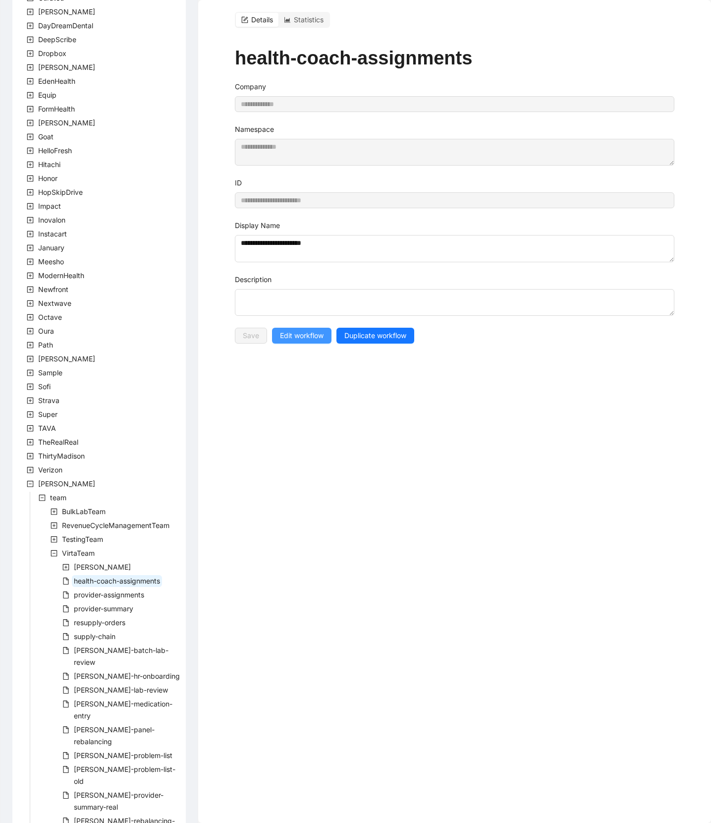
click at [288, 337] on span "Edit workflow" at bounding box center [302, 335] width 44 height 11
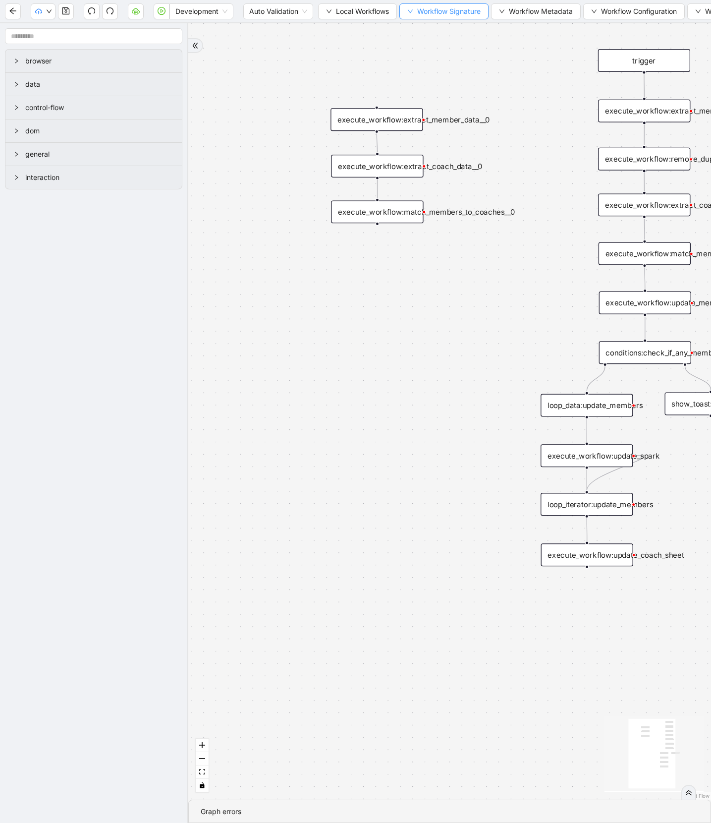
click at [425, 13] on span "Workflow Signature" at bounding box center [448, 11] width 63 height 11
click at [371, 13] on span "Local Workflows" at bounding box center [362, 11] width 53 height 11
click at [367, 33] on span "Select" at bounding box center [359, 30] width 64 height 11
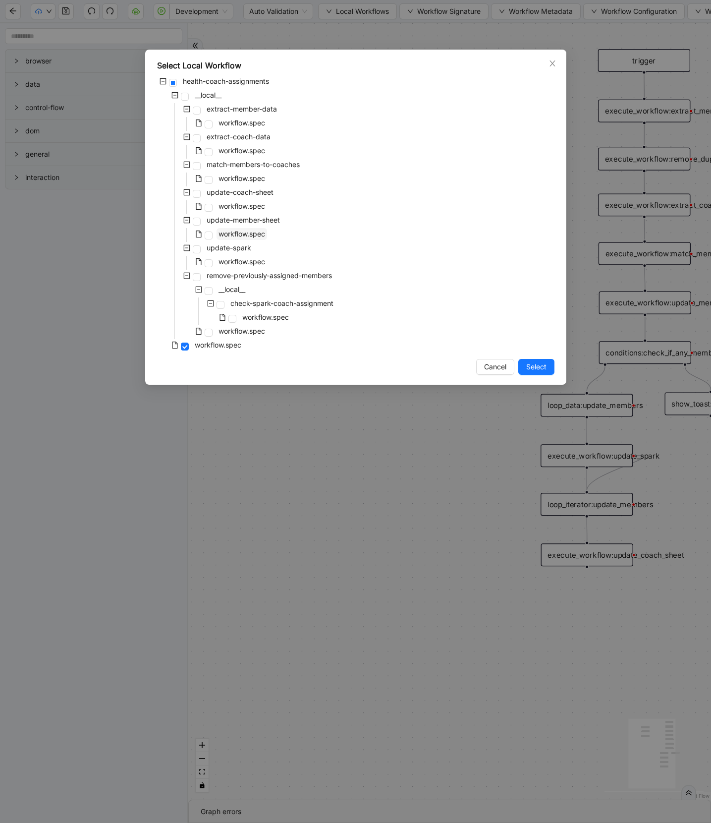
click at [246, 235] on span "workflow.spec" at bounding box center [242, 234] width 47 height 8
click at [525, 362] on button "Select" at bounding box center [537, 367] width 36 height 16
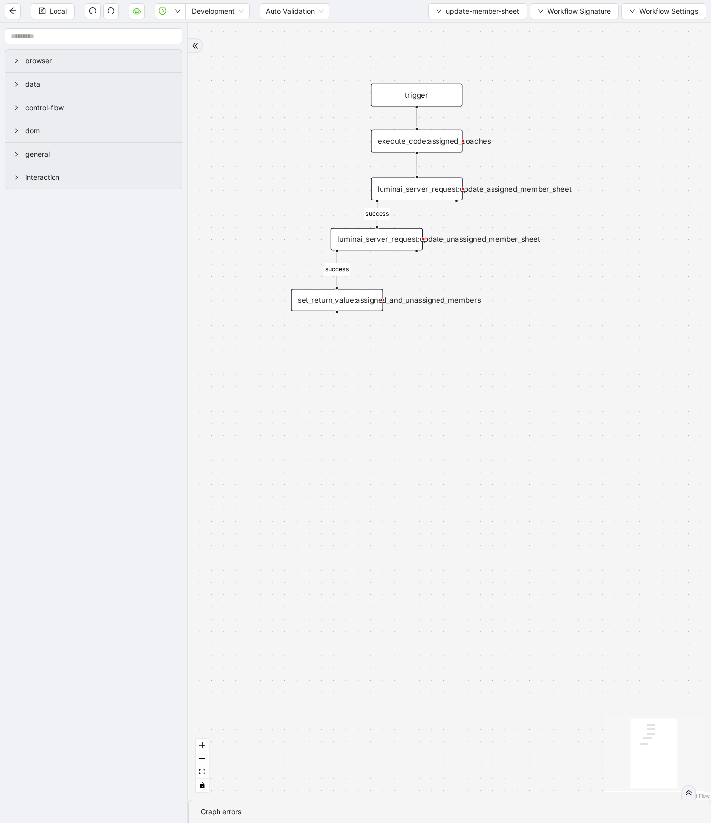
drag, startPoint x: 562, startPoint y: 164, endPoint x: 335, endPoint y: 159, distance: 227.1
click at [335, 159] on div "success success trigger execute_code:assigned_coaches luminai_server_request:up…" at bounding box center [449, 411] width 523 height 776
click at [413, 187] on div "luminai_server_request:update_assigned_member_sheet" at bounding box center [417, 188] width 92 height 23
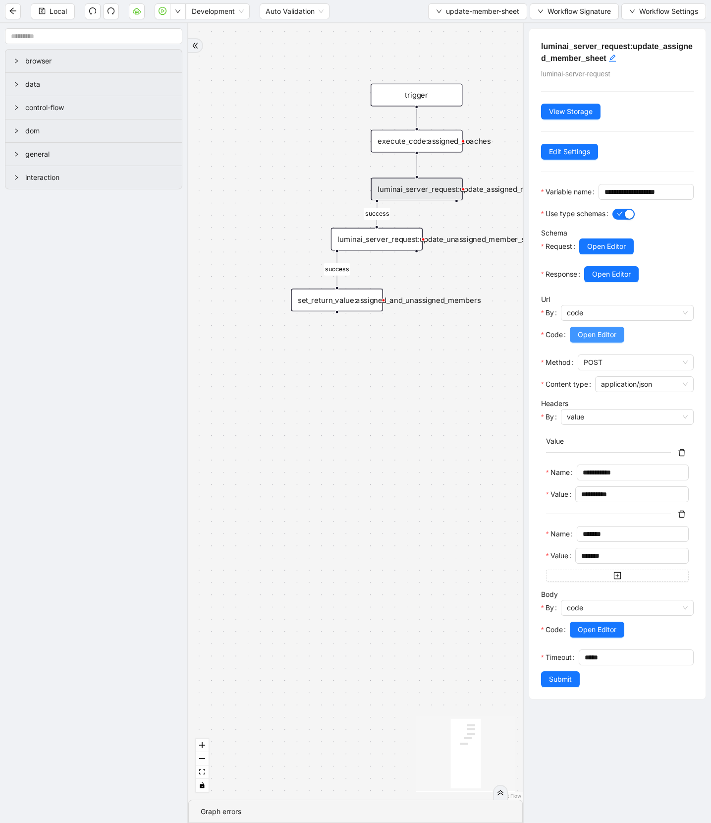
click at [601, 340] on span "Open Editor" at bounding box center [597, 334] width 39 height 11
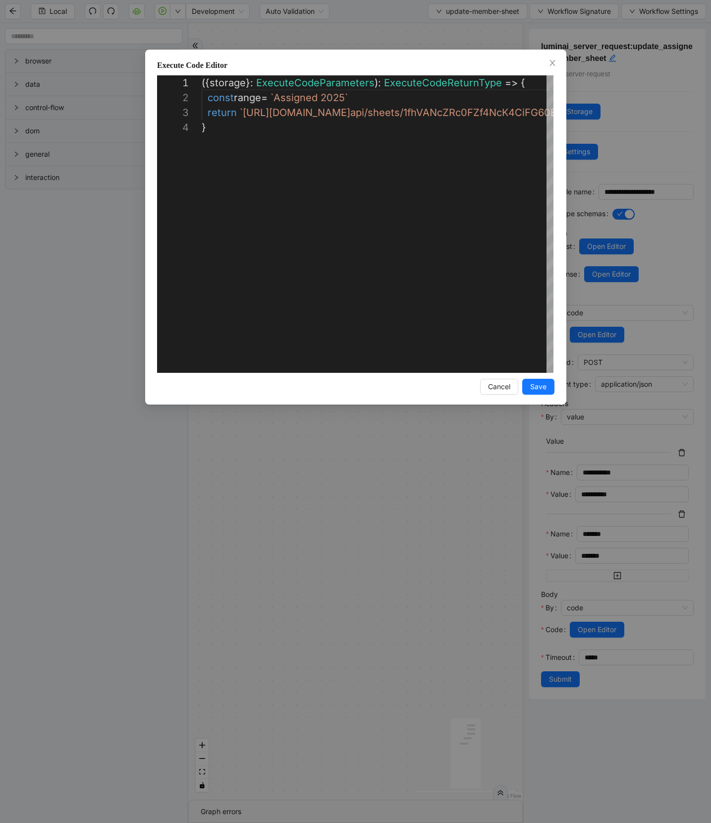
scroll to position [45, 0]
